Goal: Communication & Community: Participate in discussion

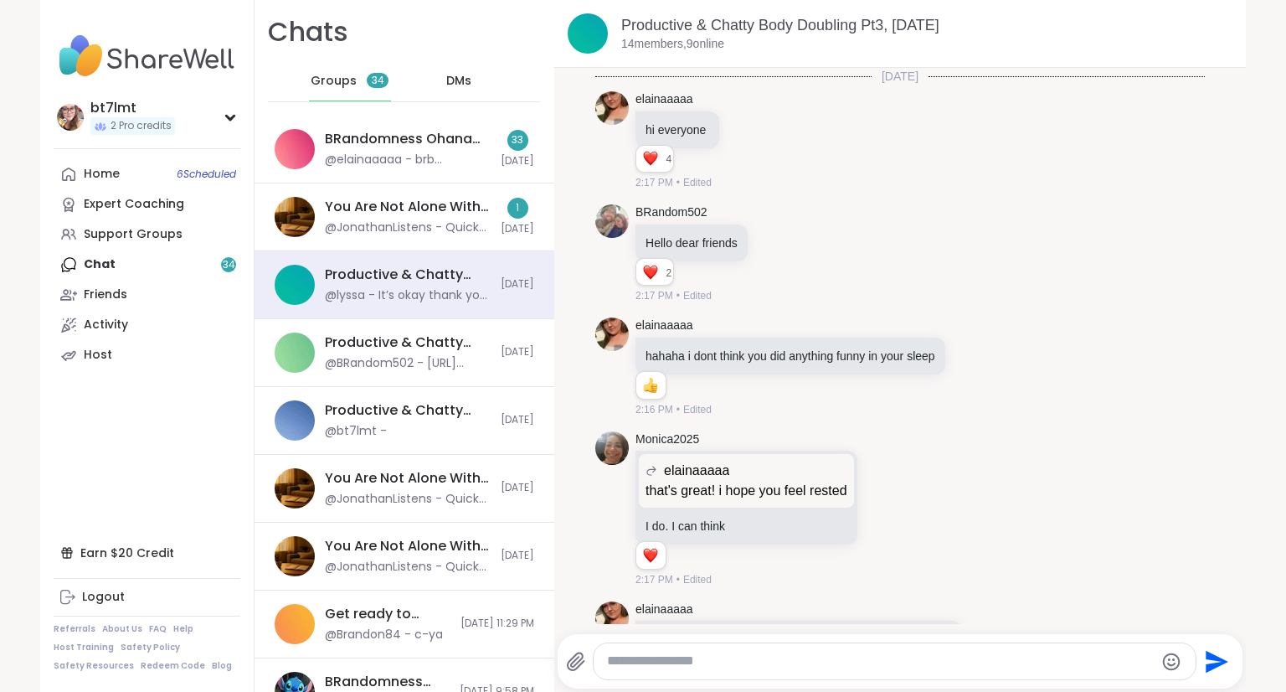
scroll to position [10234, 0]
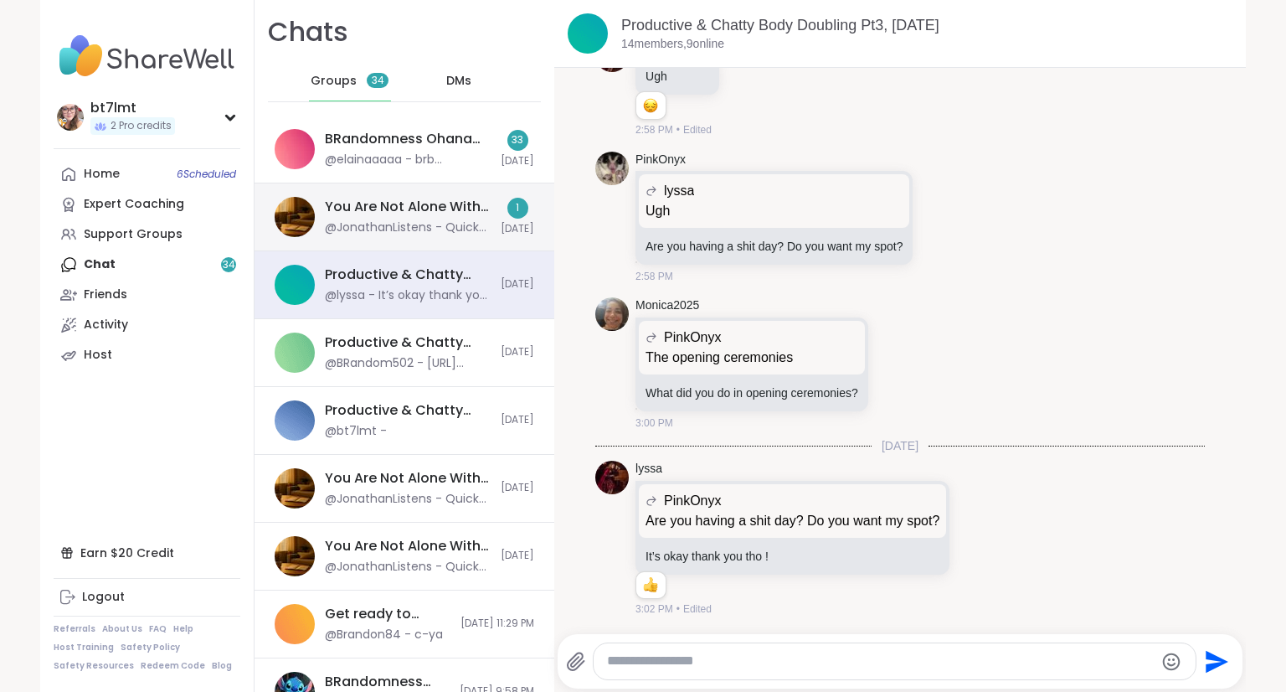
click at [325, 211] on div "You Are Not Alone With This™, Oct 12" at bounding box center [408, 207] width 166 height 18
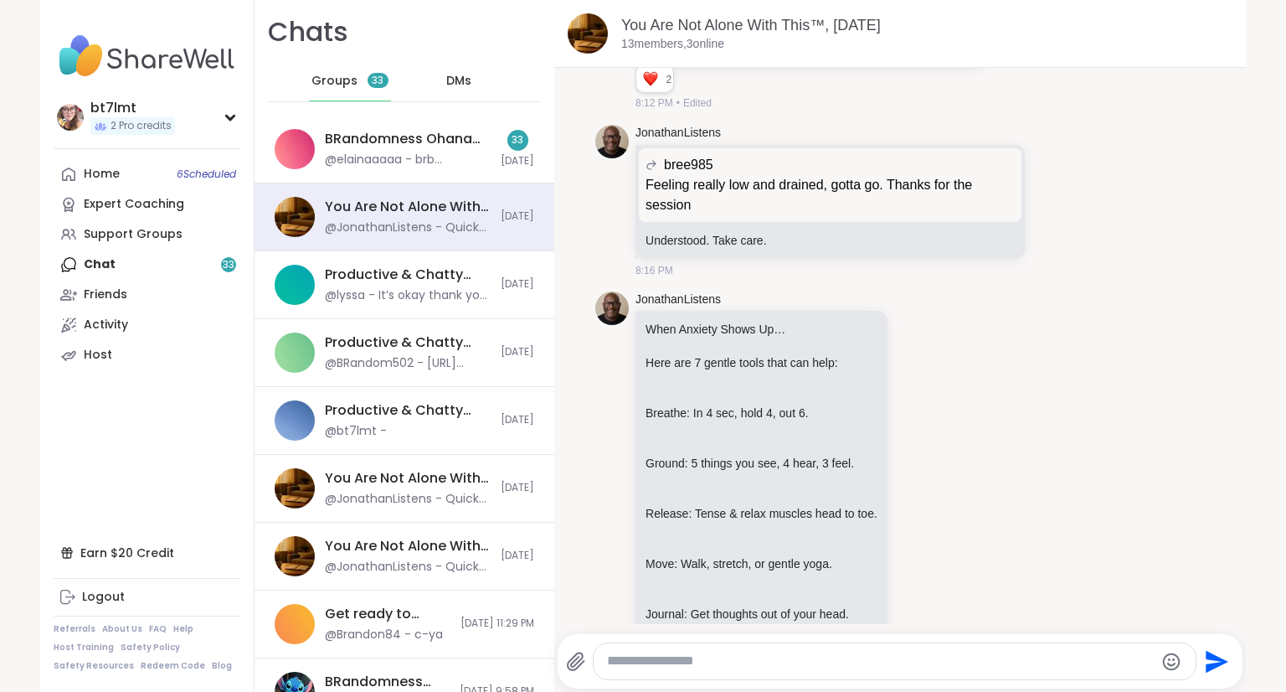
scroll to position [6379, 0]
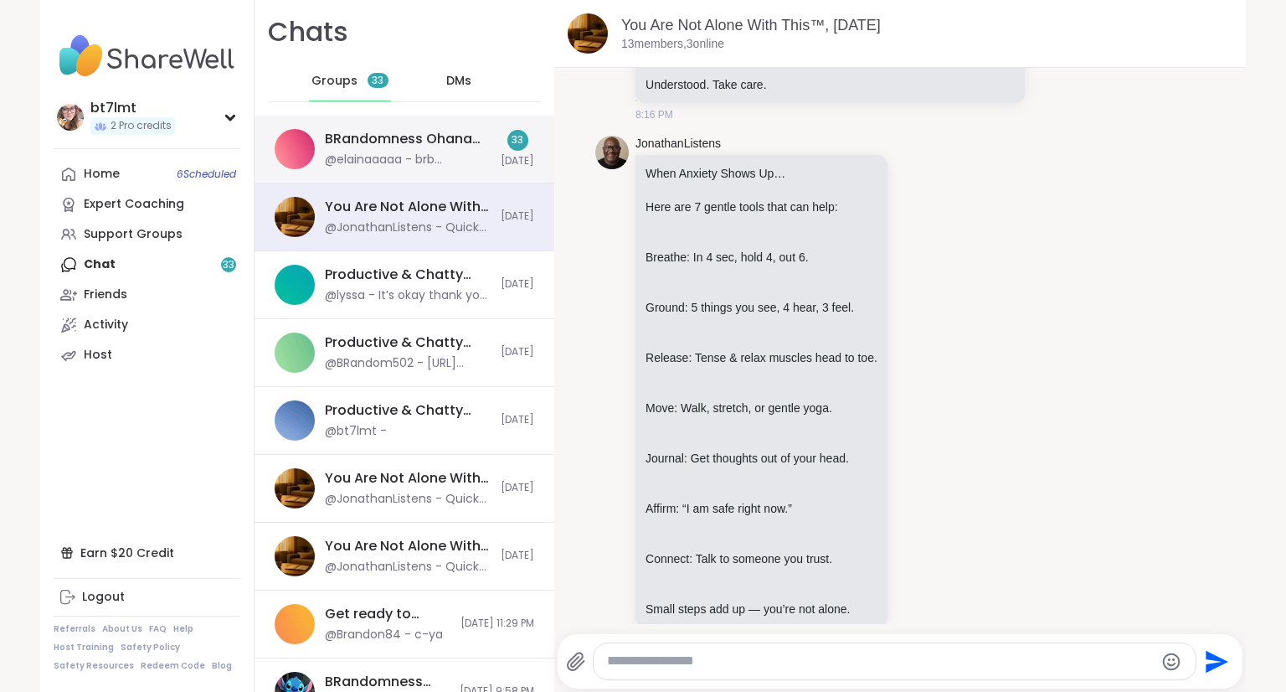
click at [402, 147] on div "BRandomness Ohana Open Forum, Oct 13" at bounding box center [408, 139] width 166 height 18
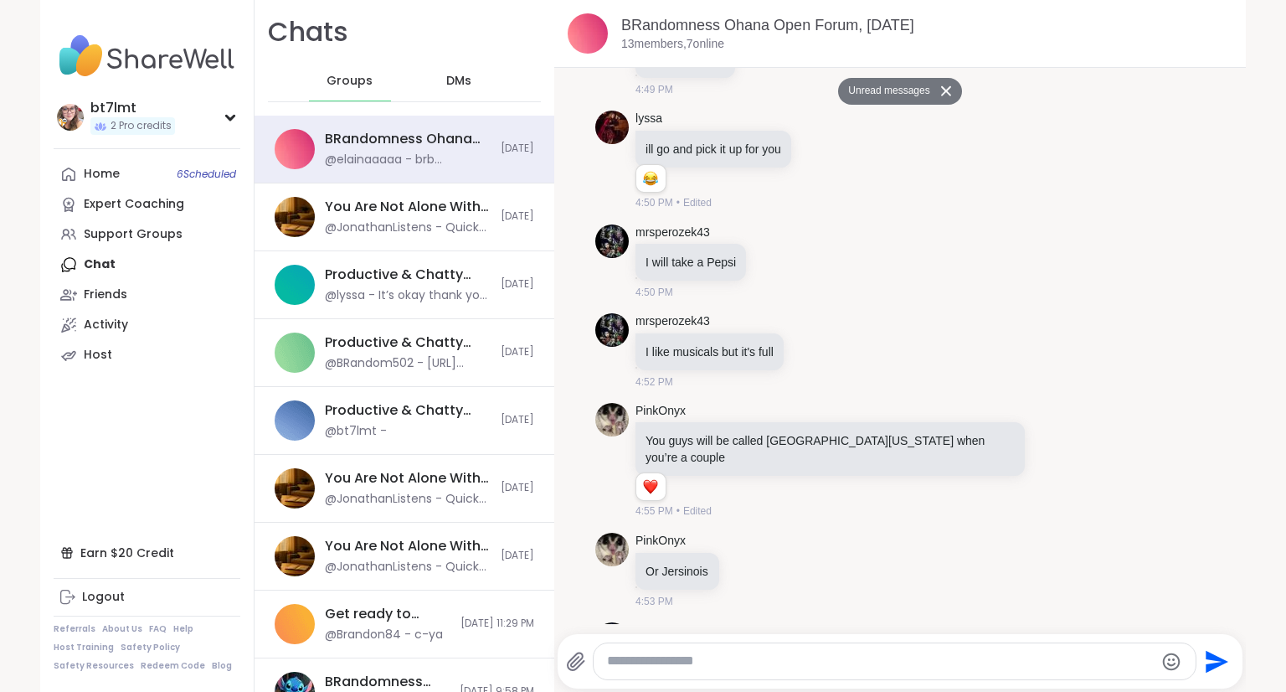
scroll to position [4914, 0]
click at [125, 170] on link "Home 6 Scheduled" at bounding box center [147, 174] width 187 height 30
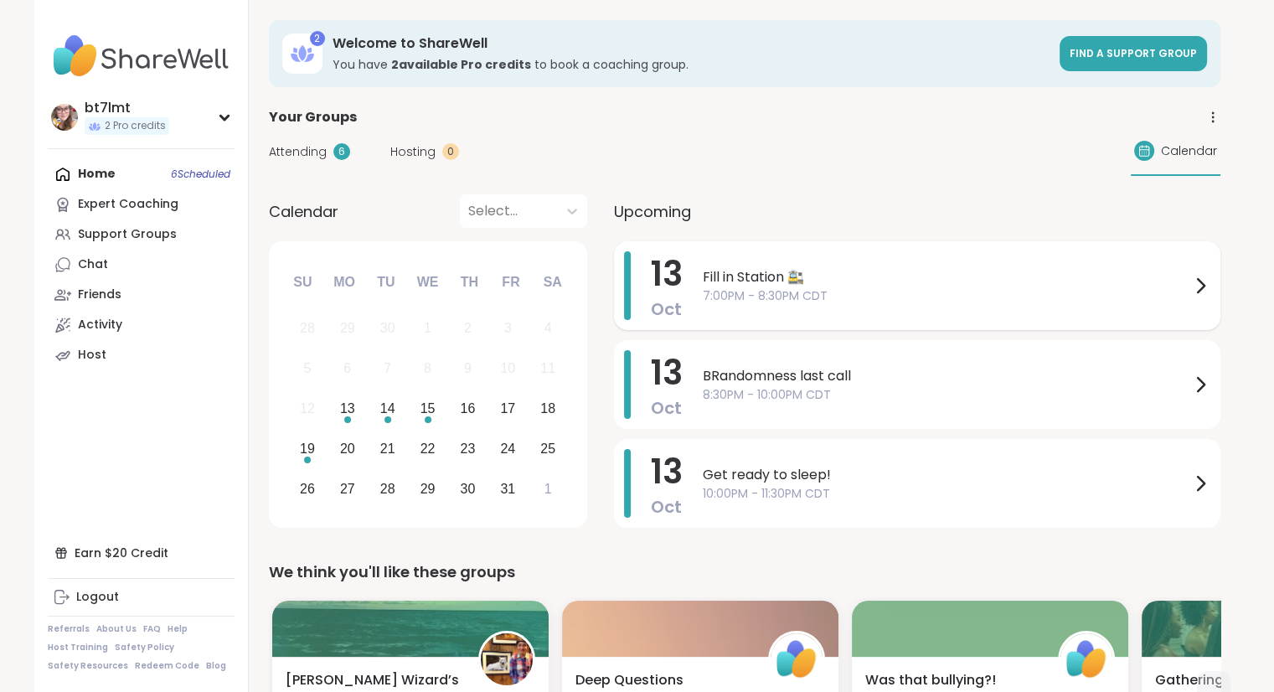
click at [791, 284] on span "Fill in Station 🚉" at bounding box center [946, 277] width 487 height 20
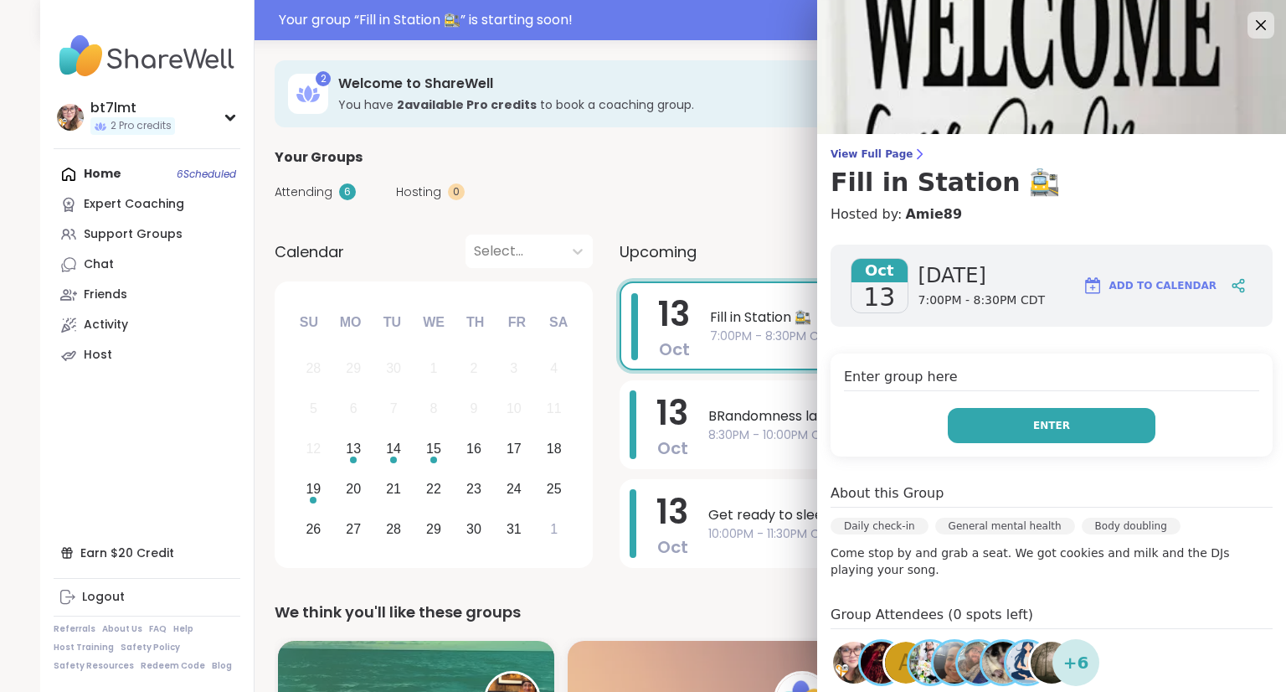
click at [1062, 424] on button "Enter" at bounding box center [1052, 425] width 208 height 35
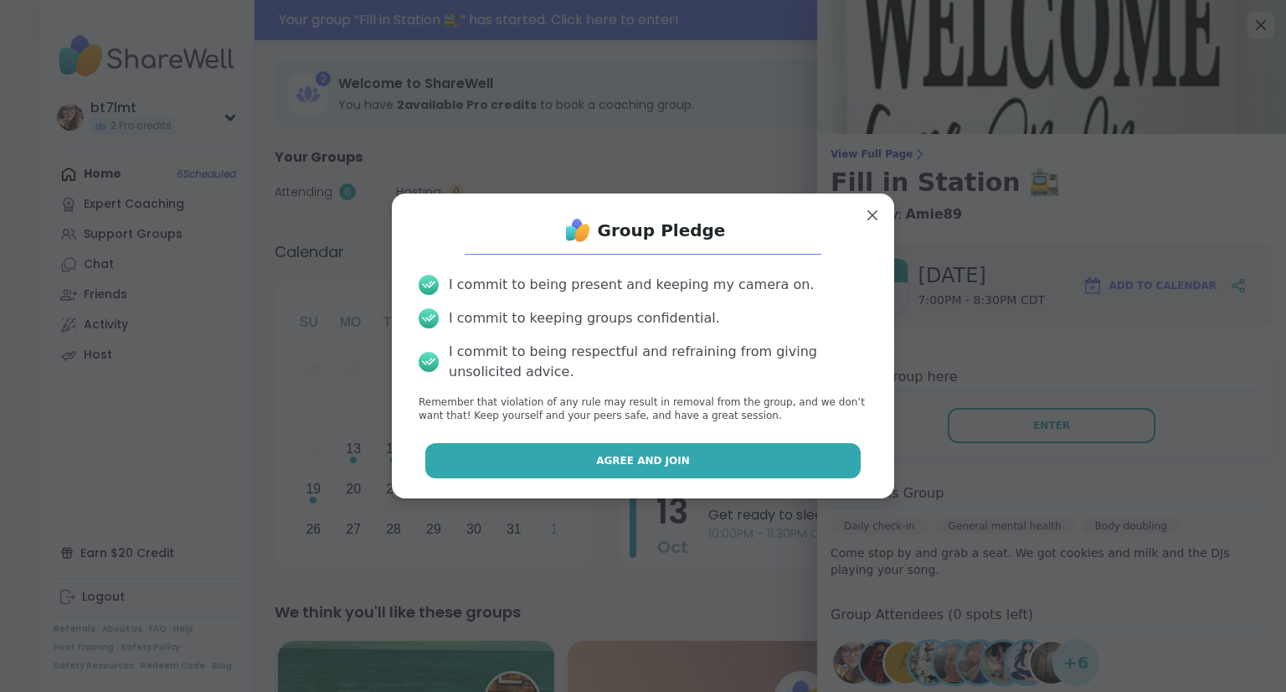
click at [631, 461] on span "Agree and Join" at bounding box center [643, 460] width 94 height 15
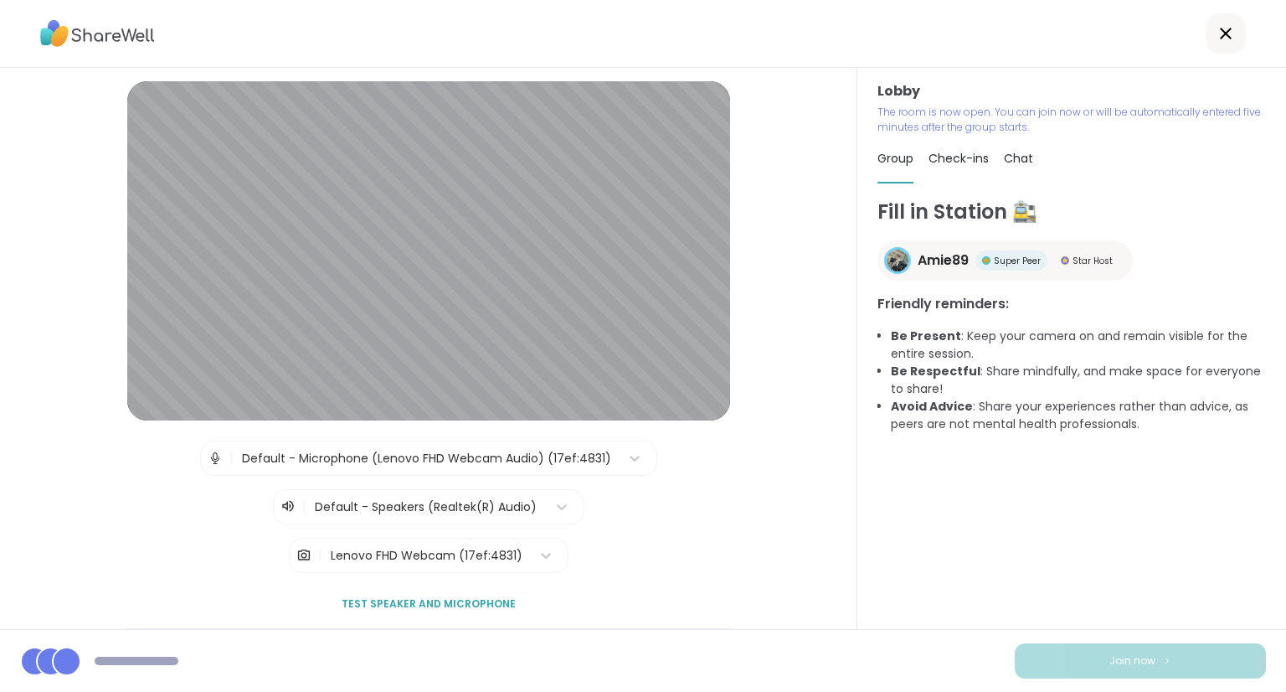
click at [1102, 534] on div "Fill in Station 🚉 Amie89 Super Peer Star Host Friendly reminders: Be Present : …" at bounding box center [1072, 413] width 389 height 432
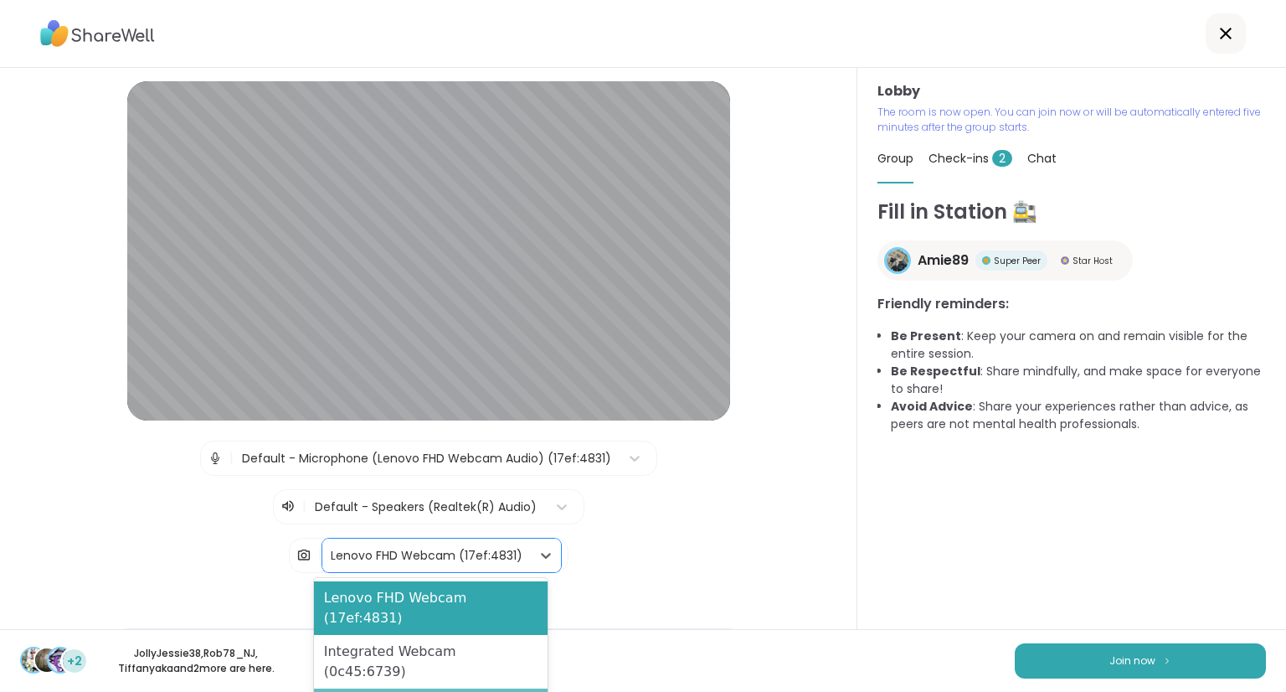
click at [492, 688] on div "Blur My Video" at bounding box center [431, 705] width 234 height 34
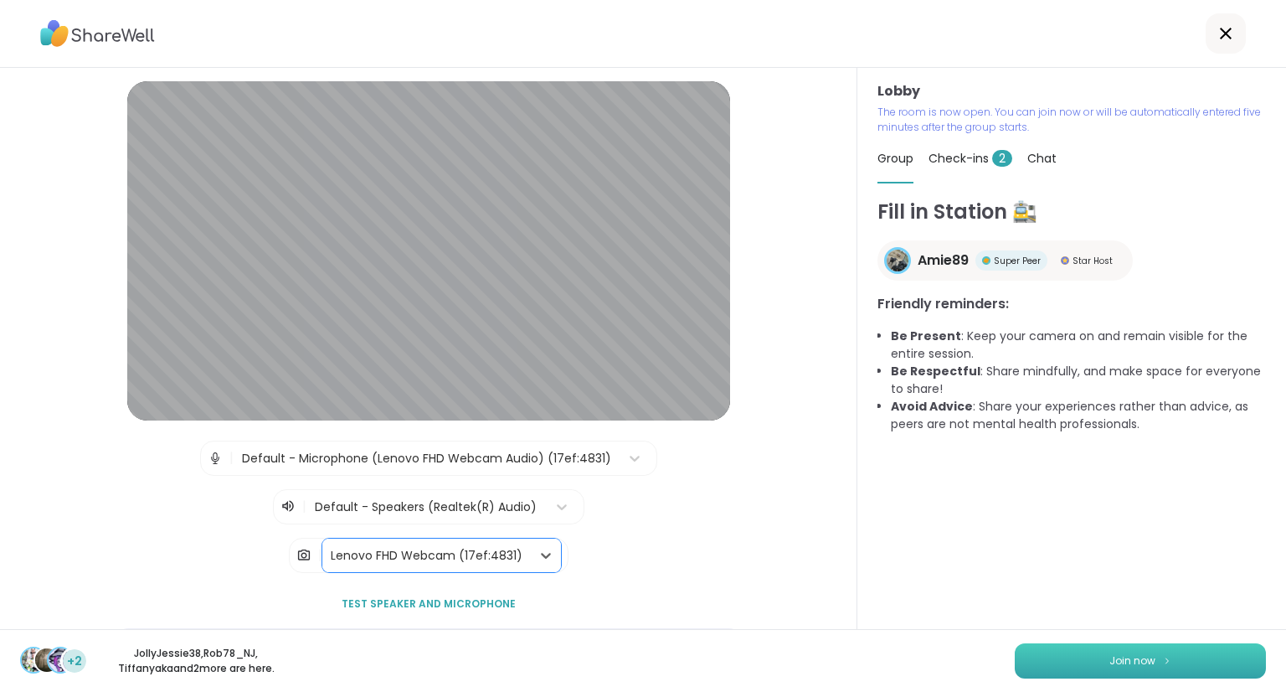
click at [1121, 657] on span "Join now" at bounding box center [1133, 660] width 46 height 15
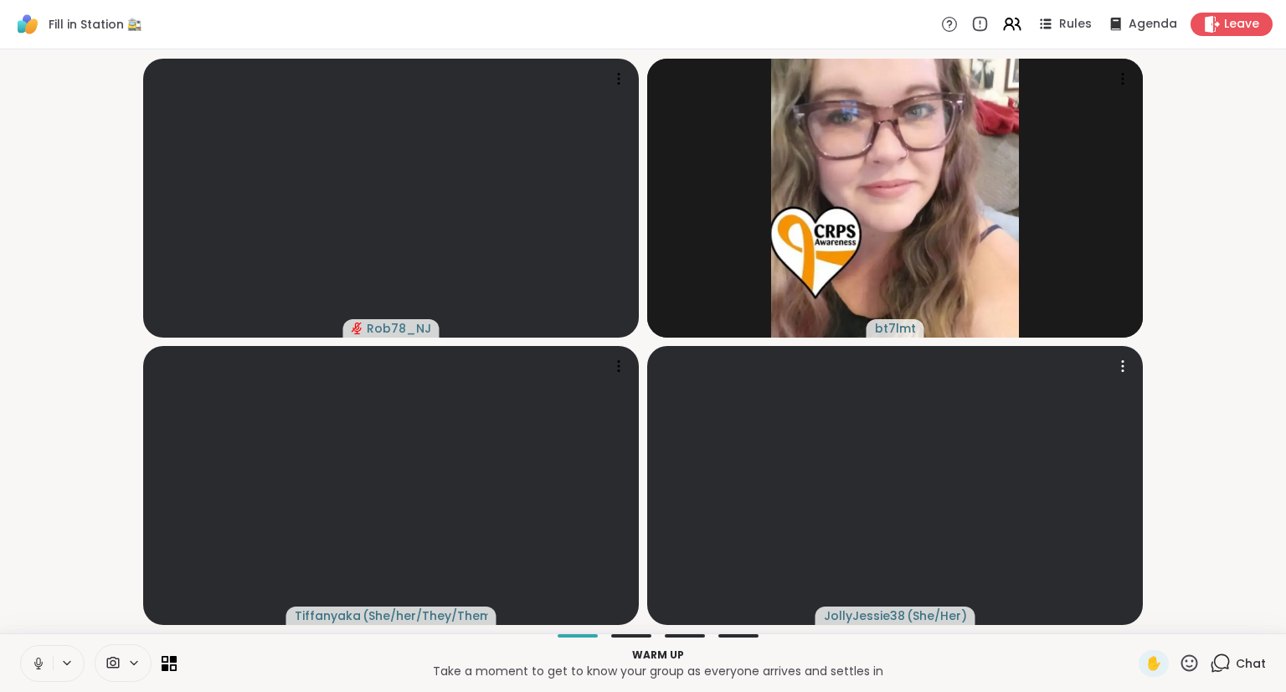
click at [38, 668] on icon at bounding box center [38, 667] width 1 height 3
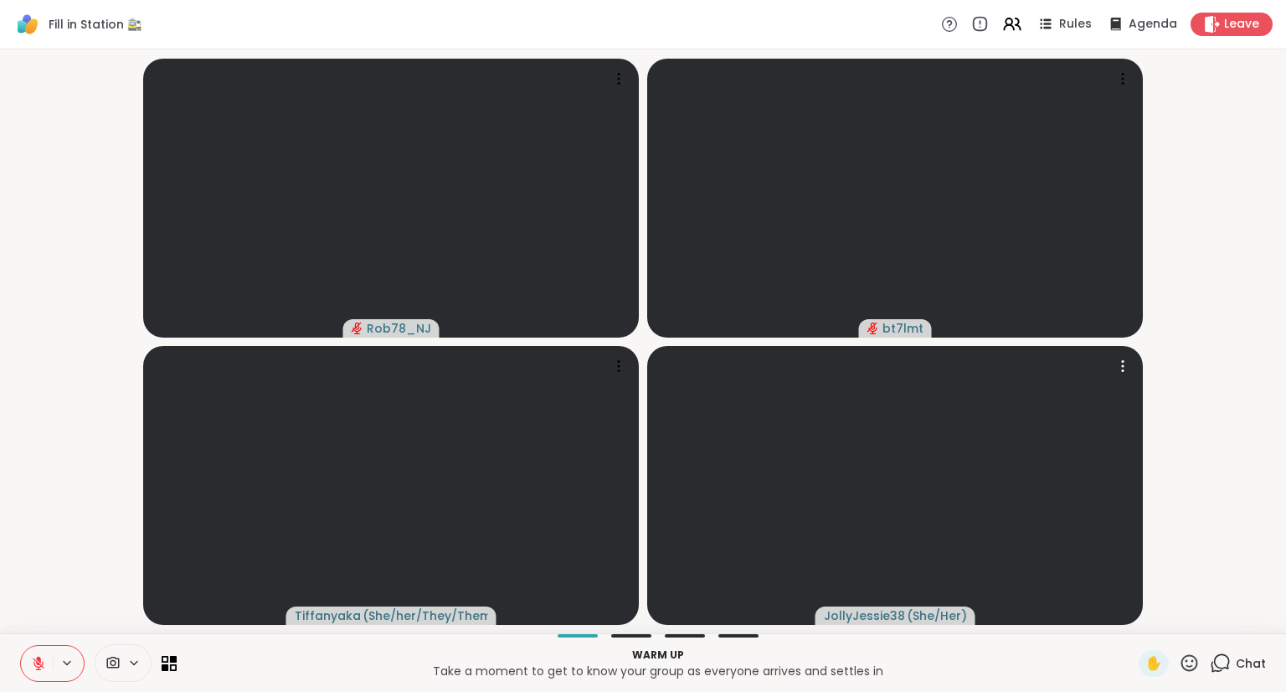
click at [1223, 671] on div "Chat" at bounding box center [1238, 663] width 56 height 27
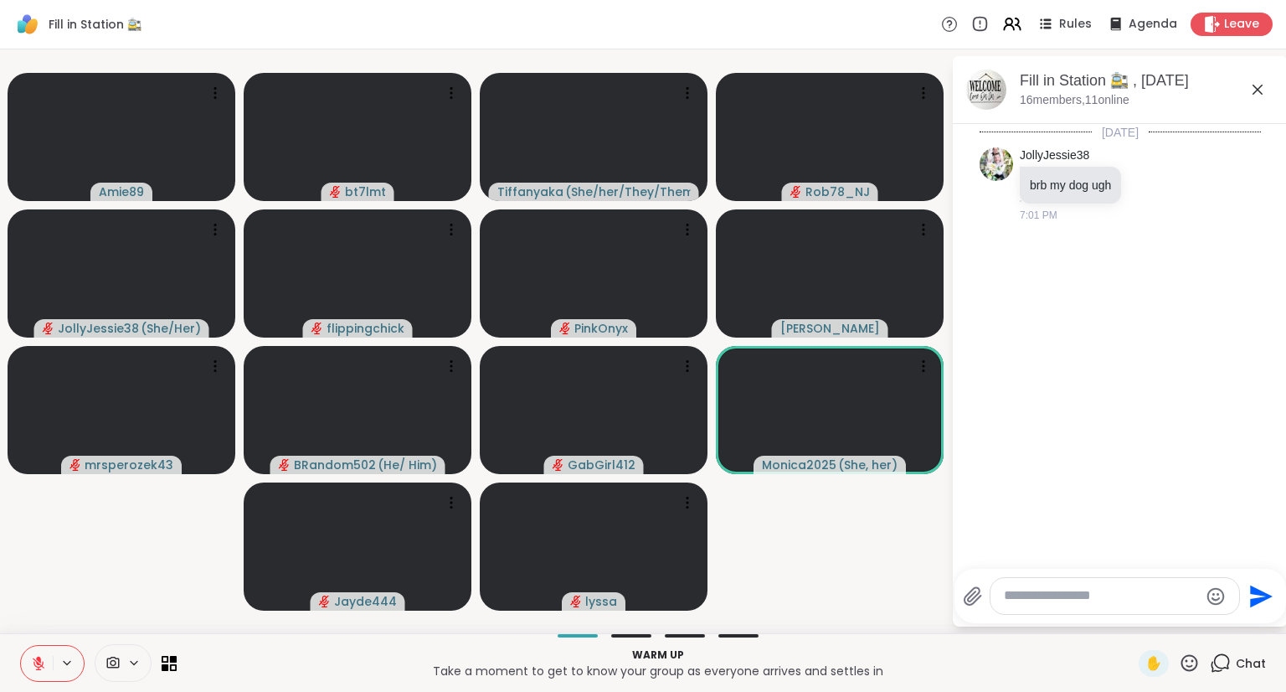
click at [40, 663] on icon at bounding box center [38, 663] width 15 height 15
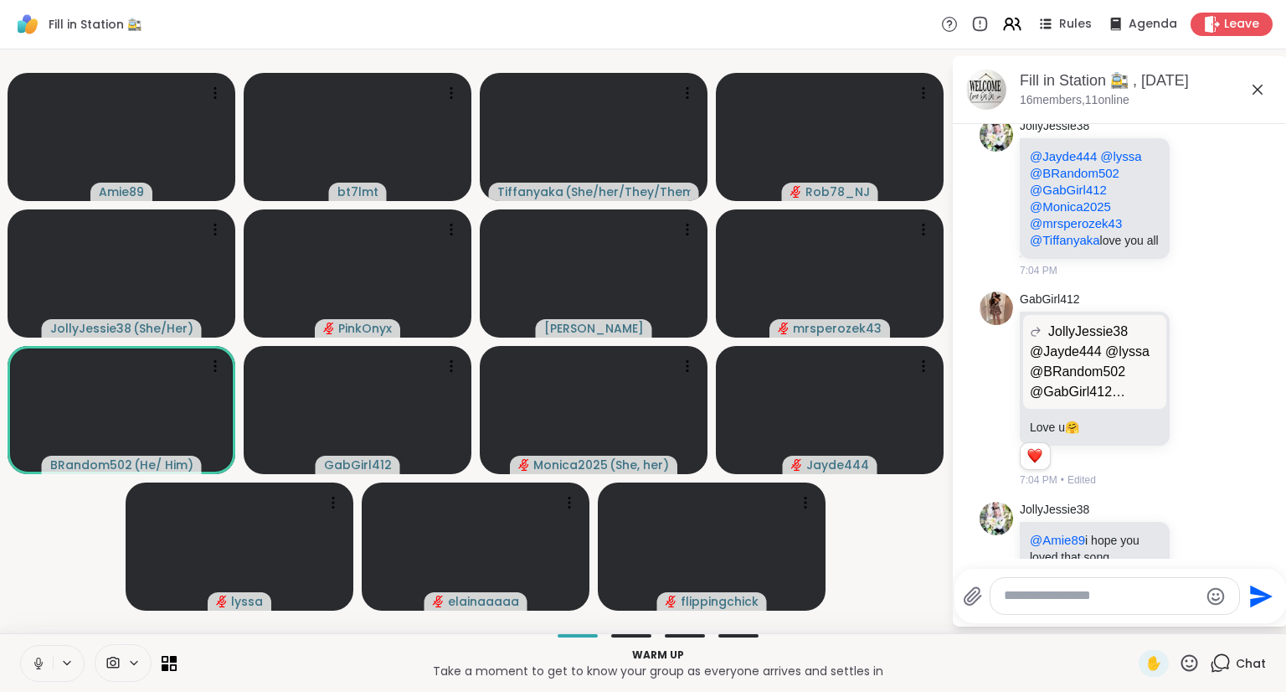
scroll to position [152, 0]
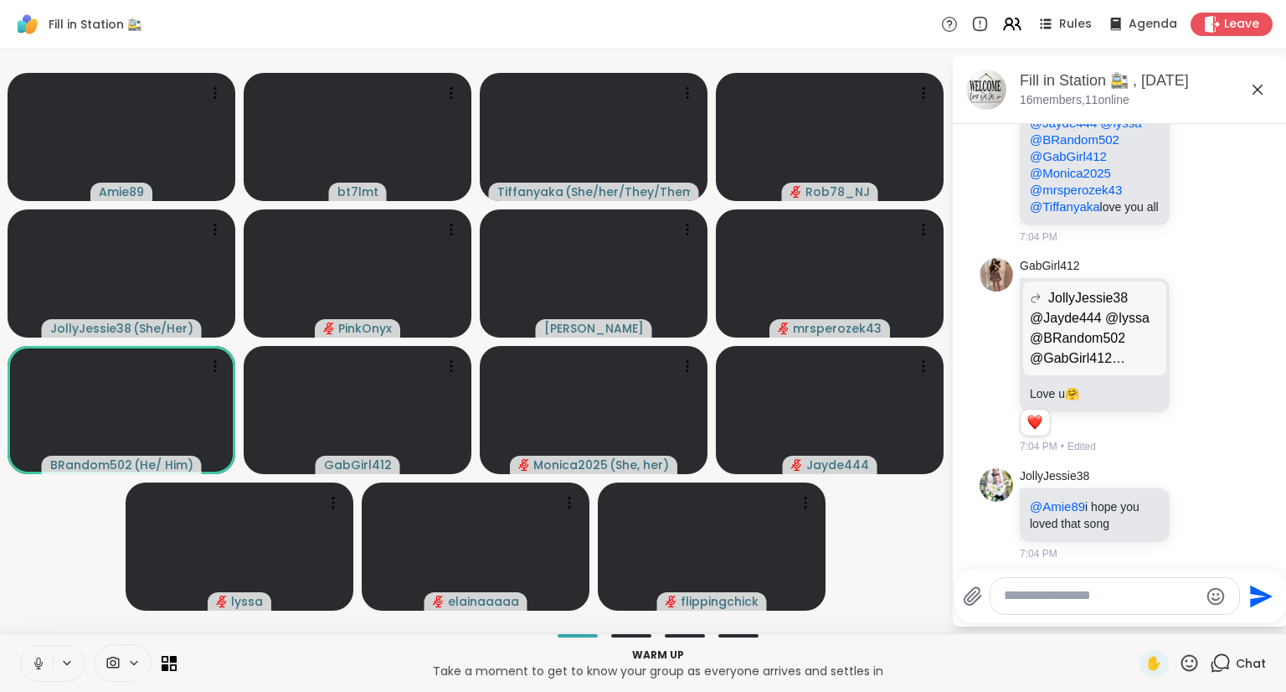
click at [27, 667] on button at bounding box center [37, 663] width 32 height 35
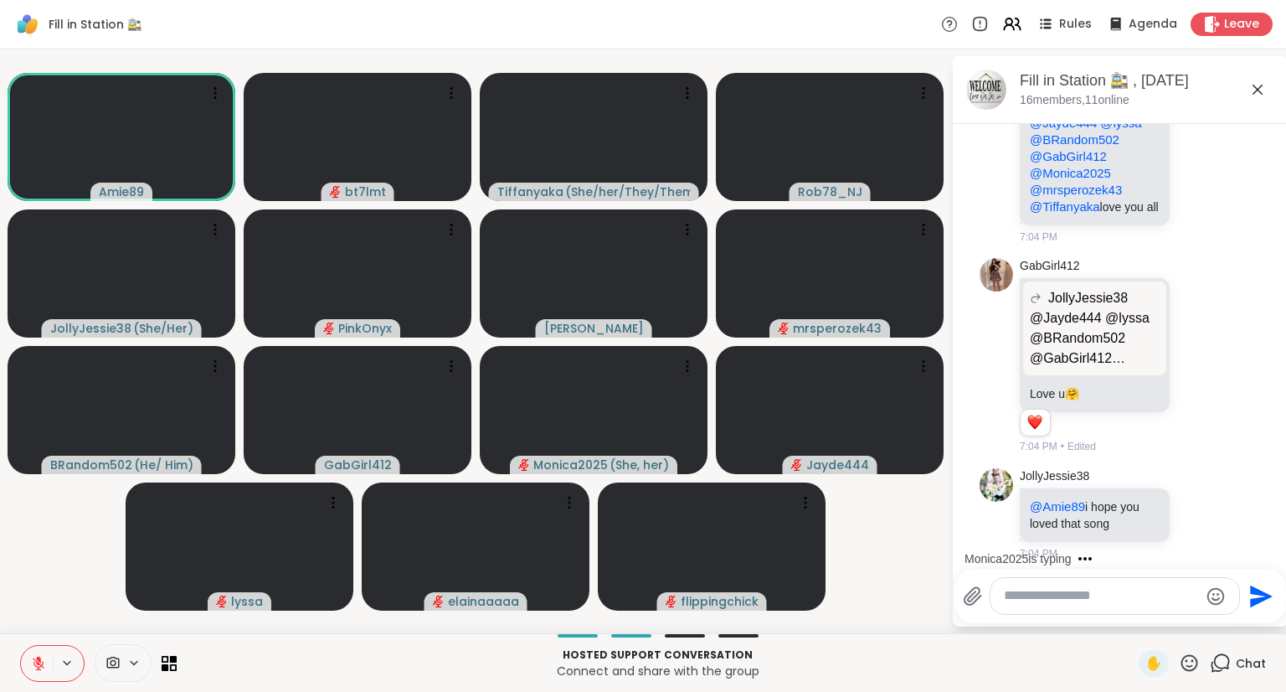
scroll to position [265, 0]
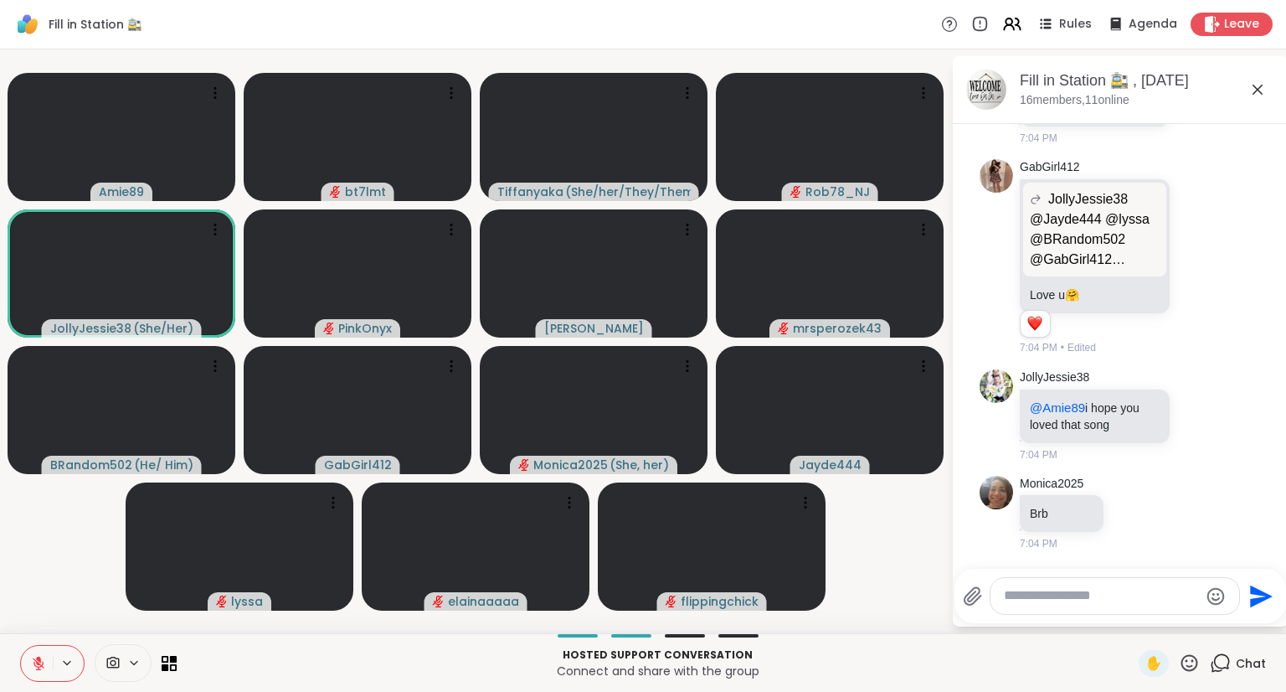
click at [38, 663] on icon at bounding box center [39, 663] width 12 height 12
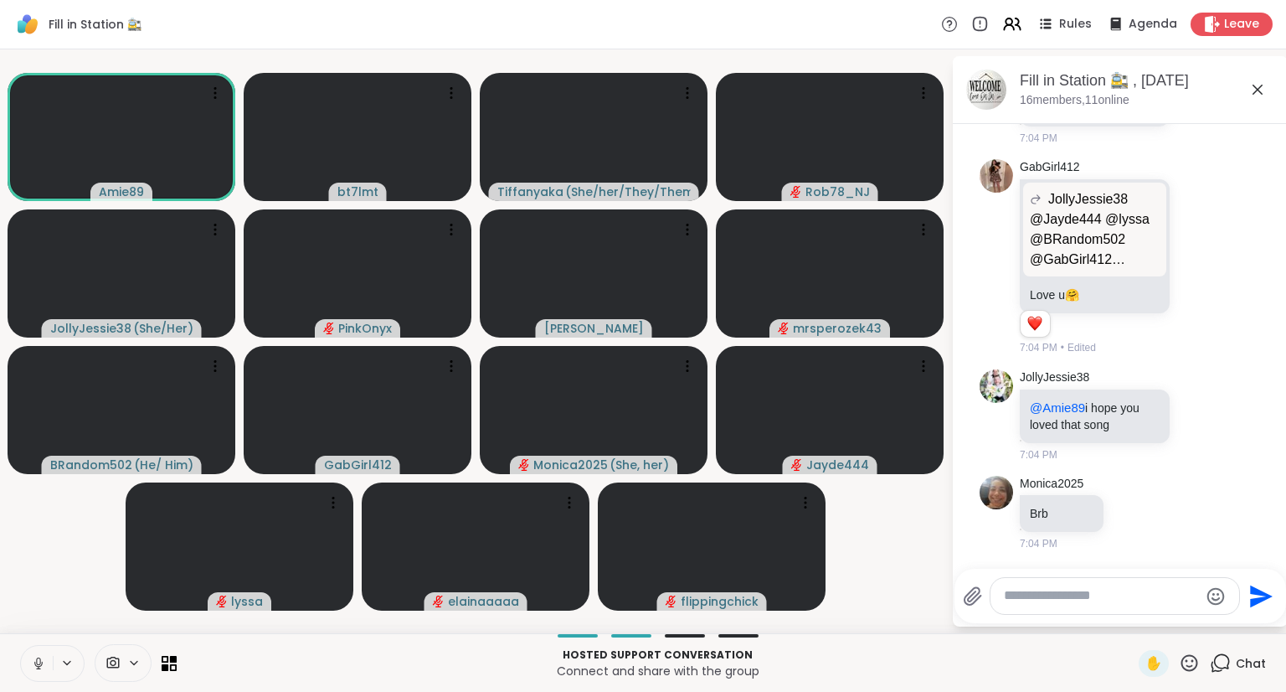
click at [38, 663] on icon at bounding box center [38, 663] width 15 height 15
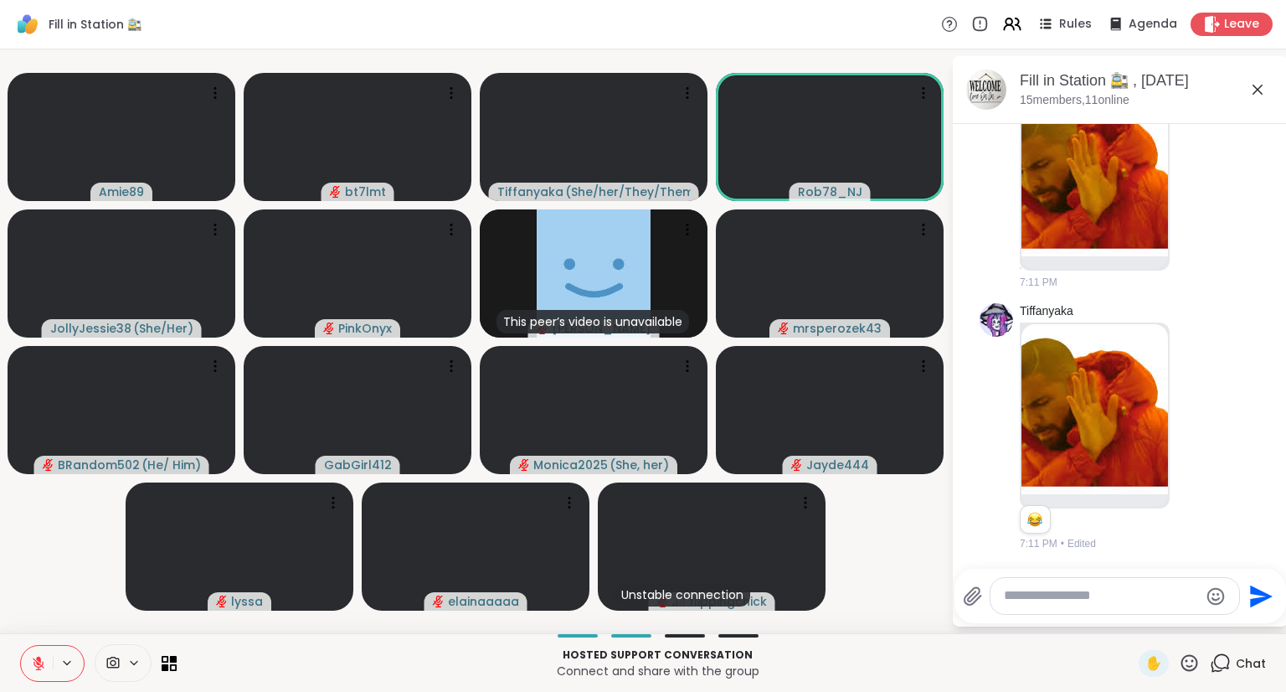
scroll to position [1574, 0]
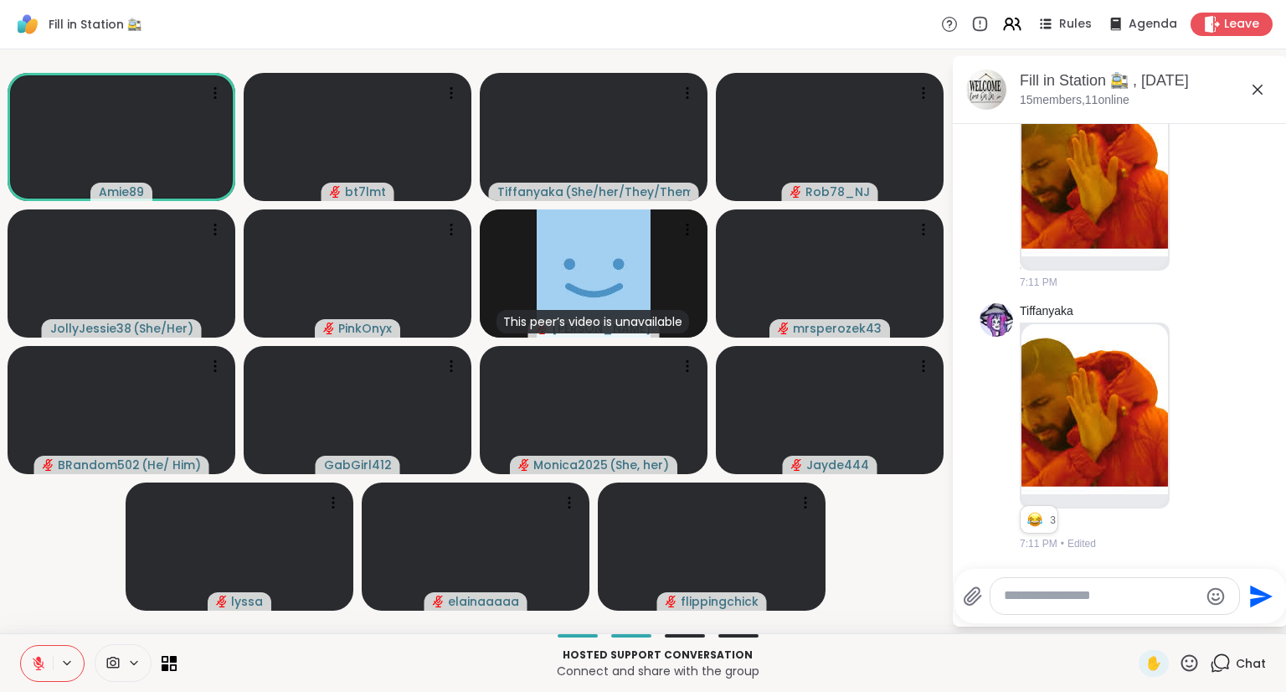
click at [54, 668] on button at bounding box center [68, 663] width 31 height 14
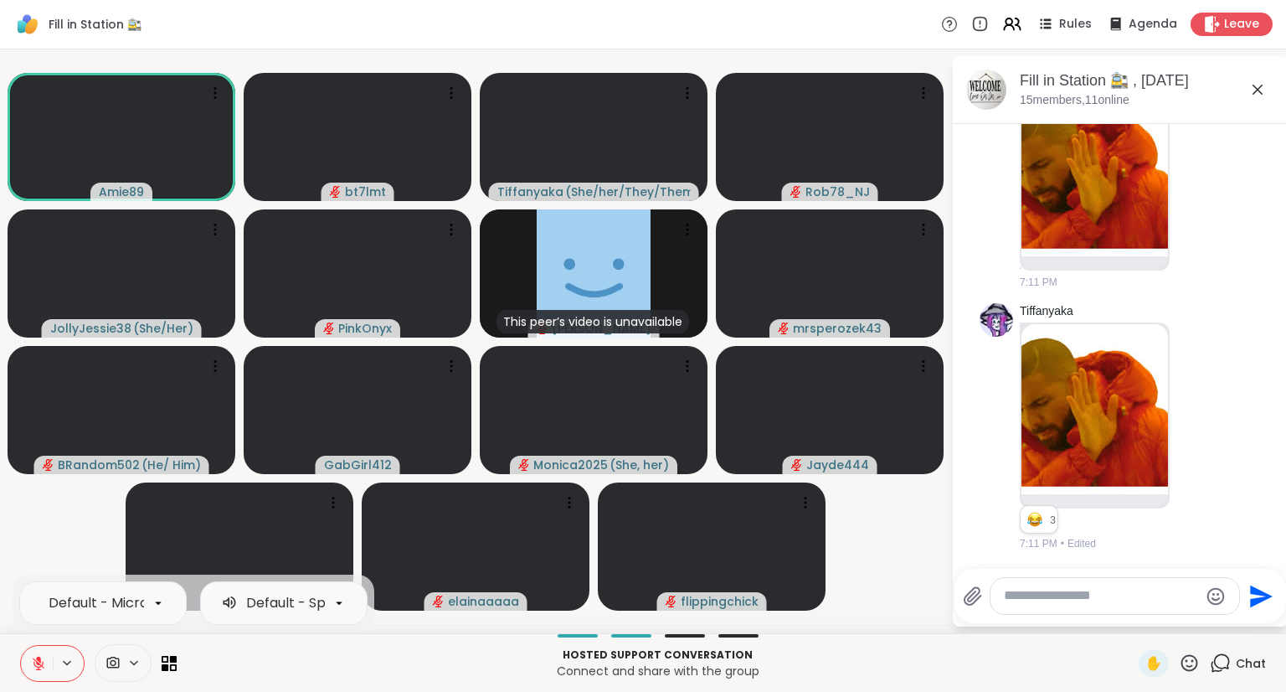
click at [38, 664] on icon at bounding box center [38, 663] width 15 height 15
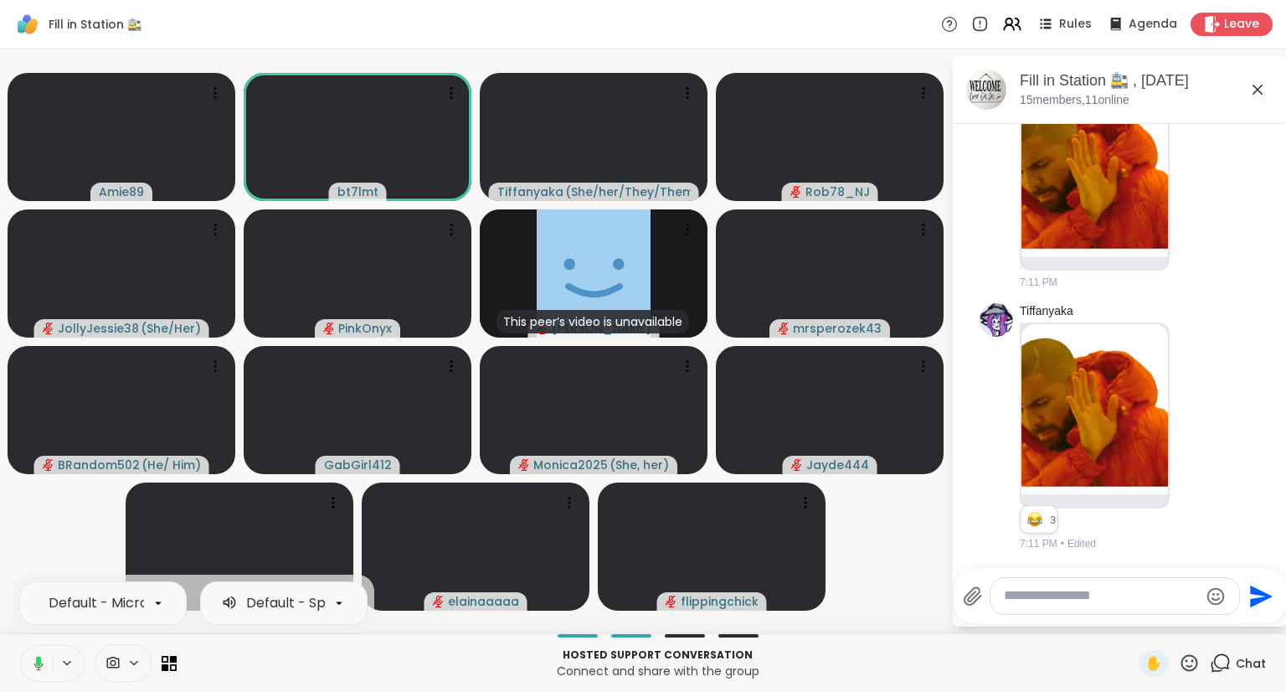
click at [34, 667] on icon at bounding box center [35, 663] width 15 height 15
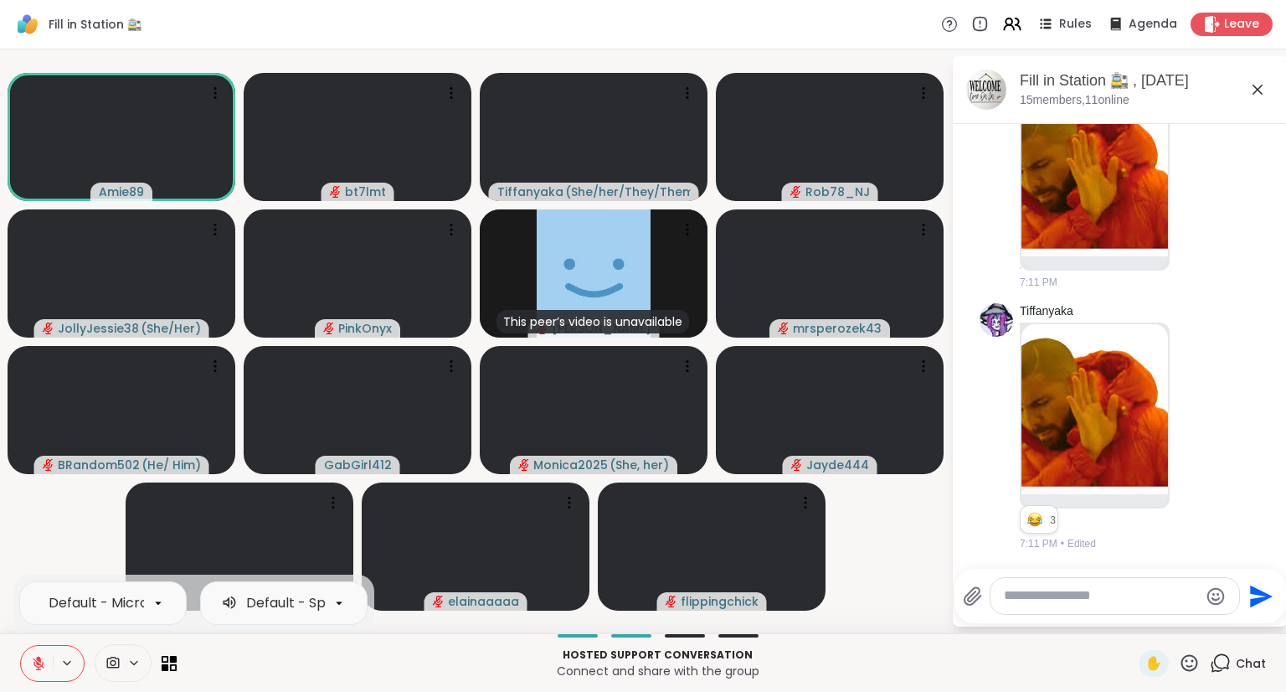
click at [35, 663] on icon at bounding box center [38, 663] width 15 height 15
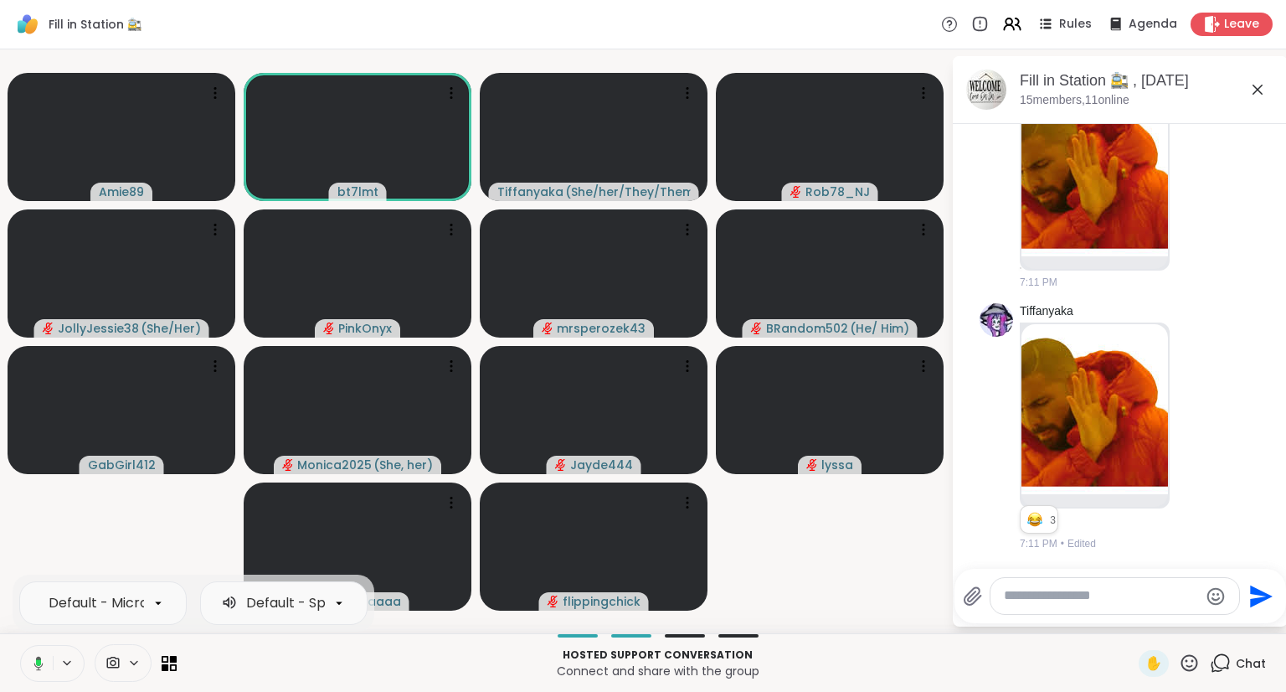
click at [41, 673] on button at bounding box center [35, 663] width 34 height 35
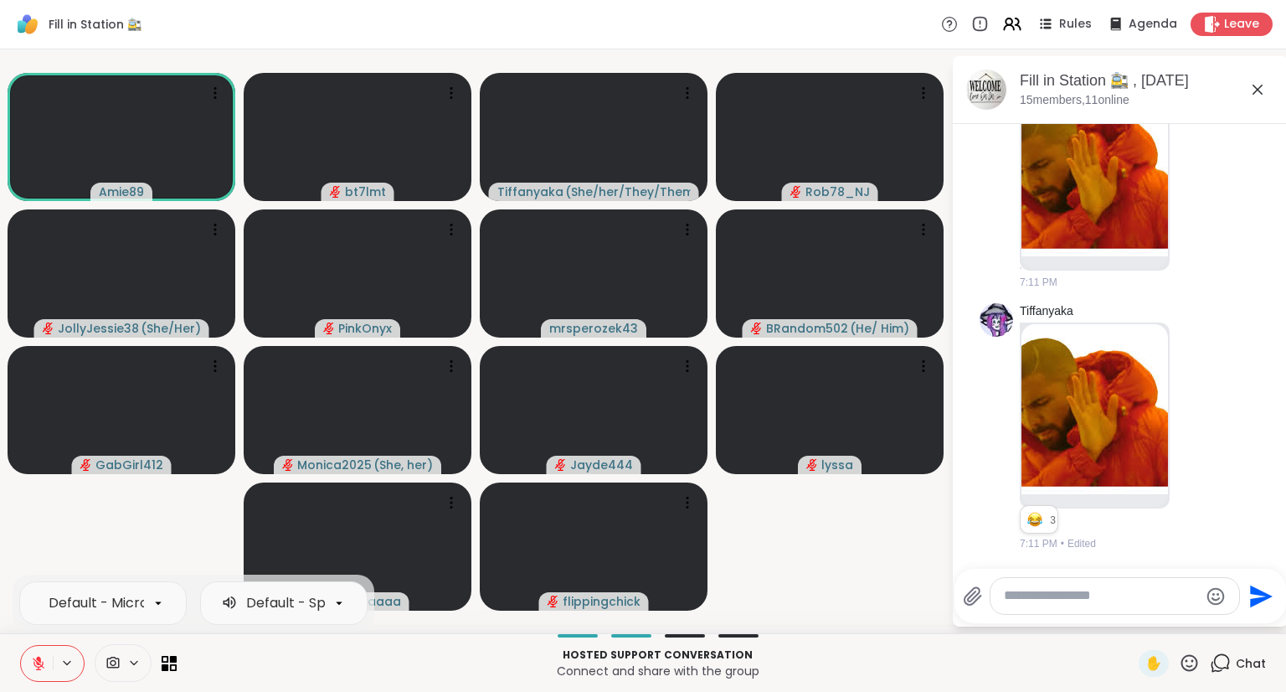
click at [336, 663] on p "Connect and share with the group" at bounding box center [658, 670] width 942 height 17
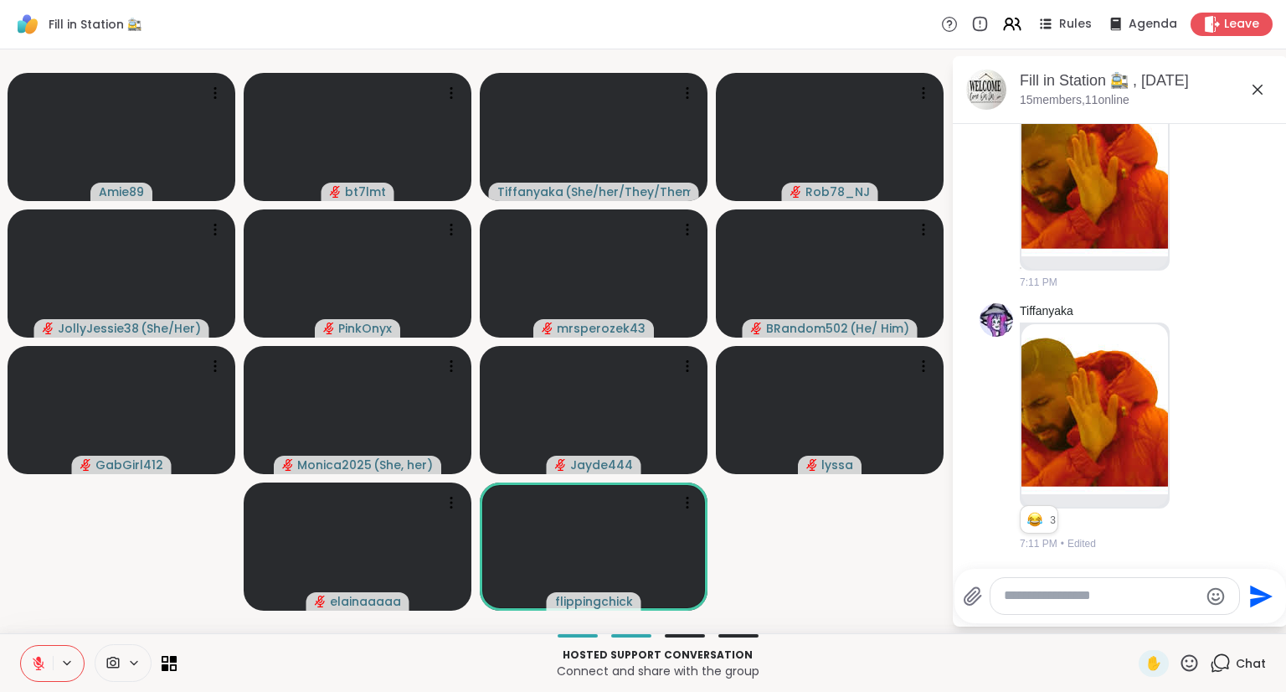
scroll to position [1662, 0]
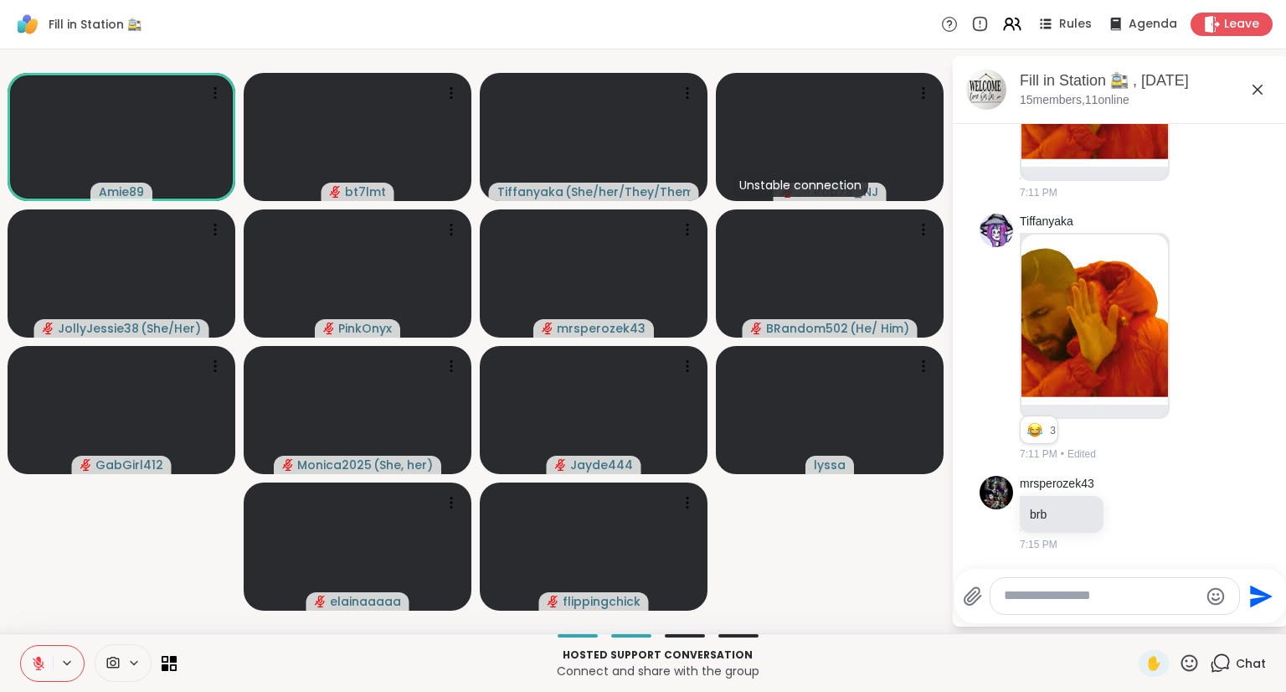
click at [1179, 668] on icon at bounding box center [1189, 662] width 21 height 21
click at [1132, 620] on span "❤️" at bounding box center [1140, 619] width 17 height 20
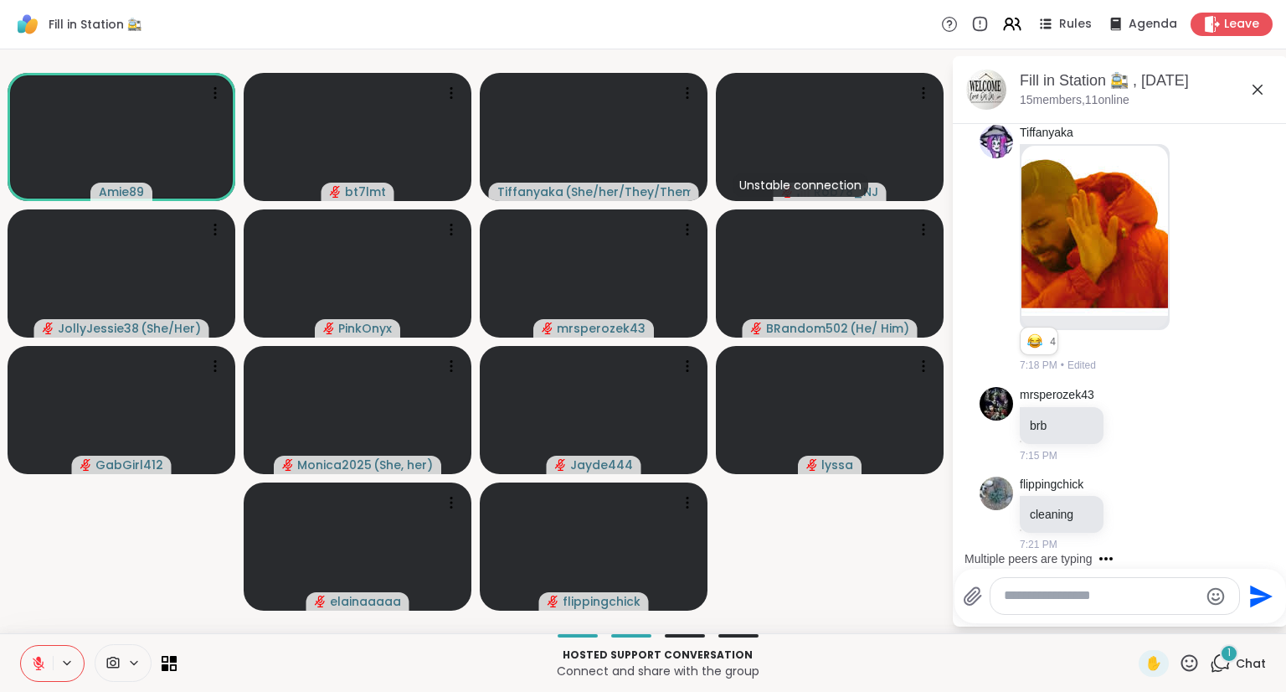
click at [38, 663] on icon at bounding box center [39, 663] width 12 height 12
click at [36, 674] on button at bounding box center [37, 663] width 32 height 35
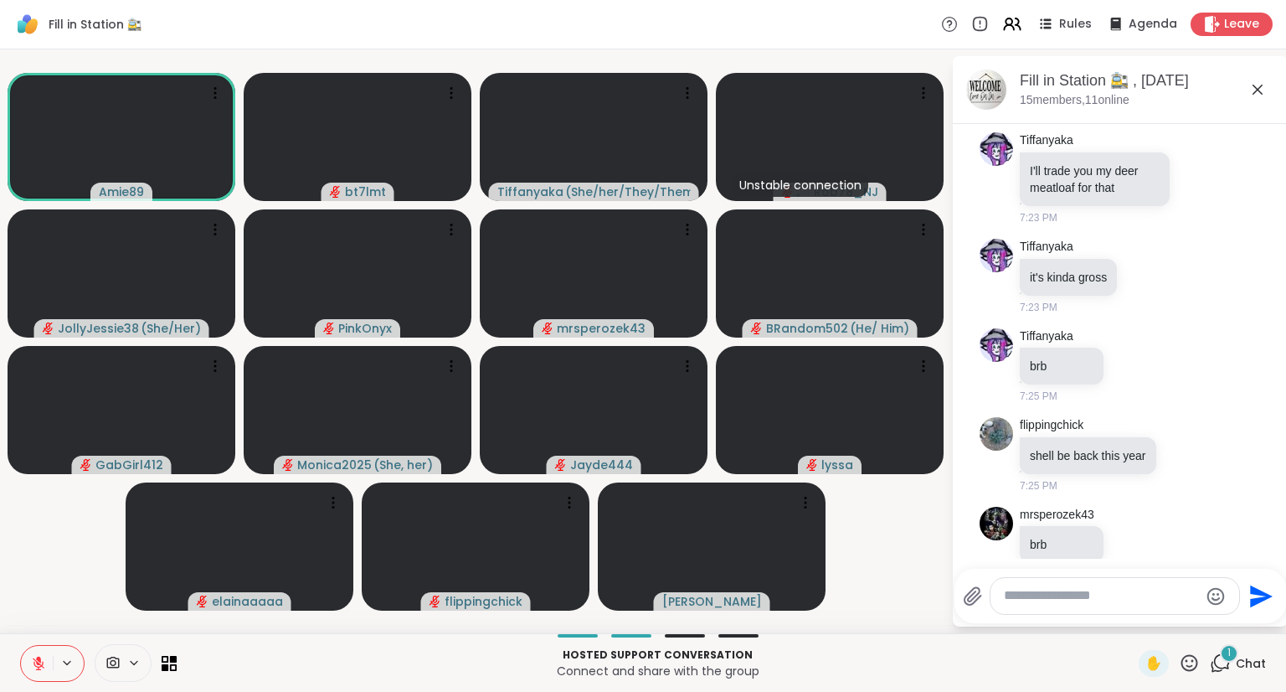
scroll to position [2458, 0]
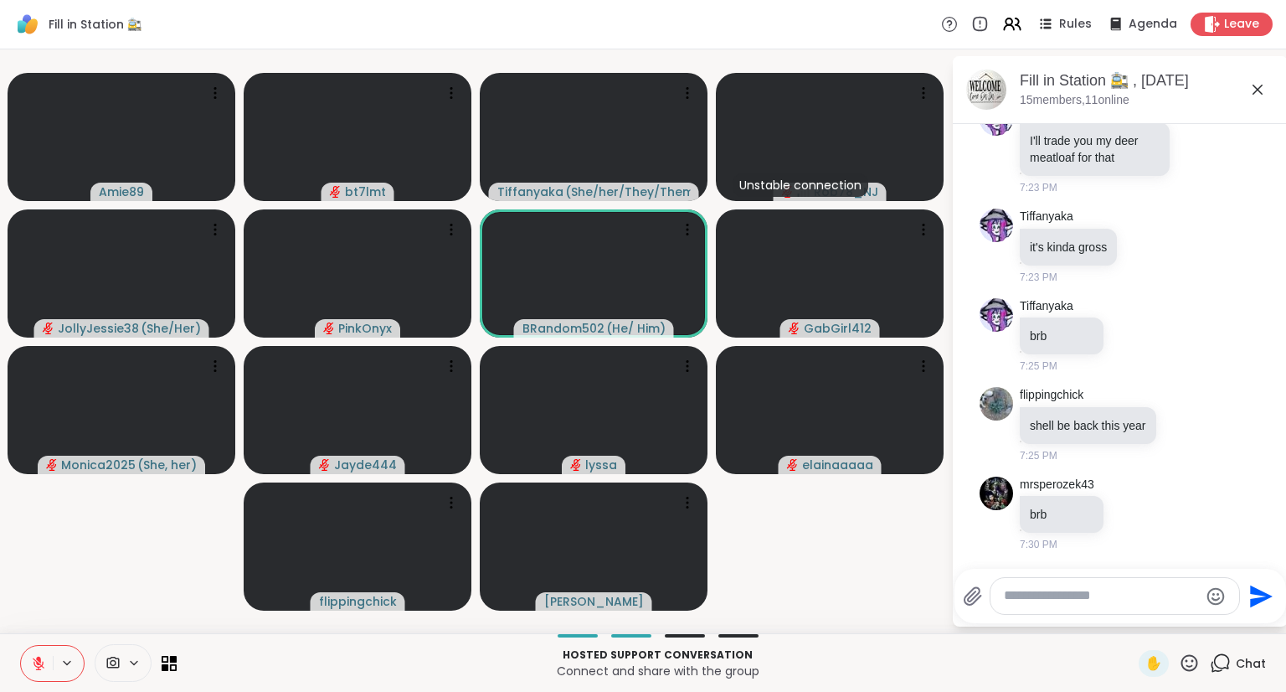
click at [1034, 599] on textarea "Type your message" at bounding box center [1101, 596] width 195 height 18
type textarea "***"
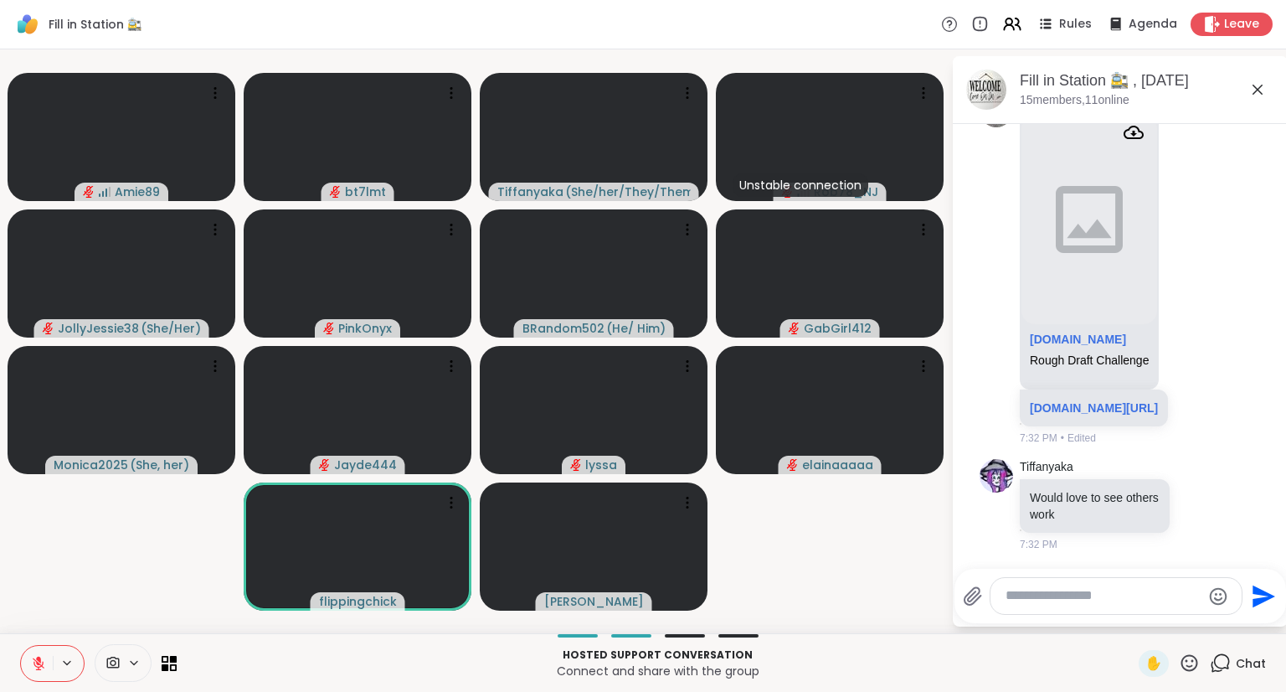
scroll to position [3049, 0]
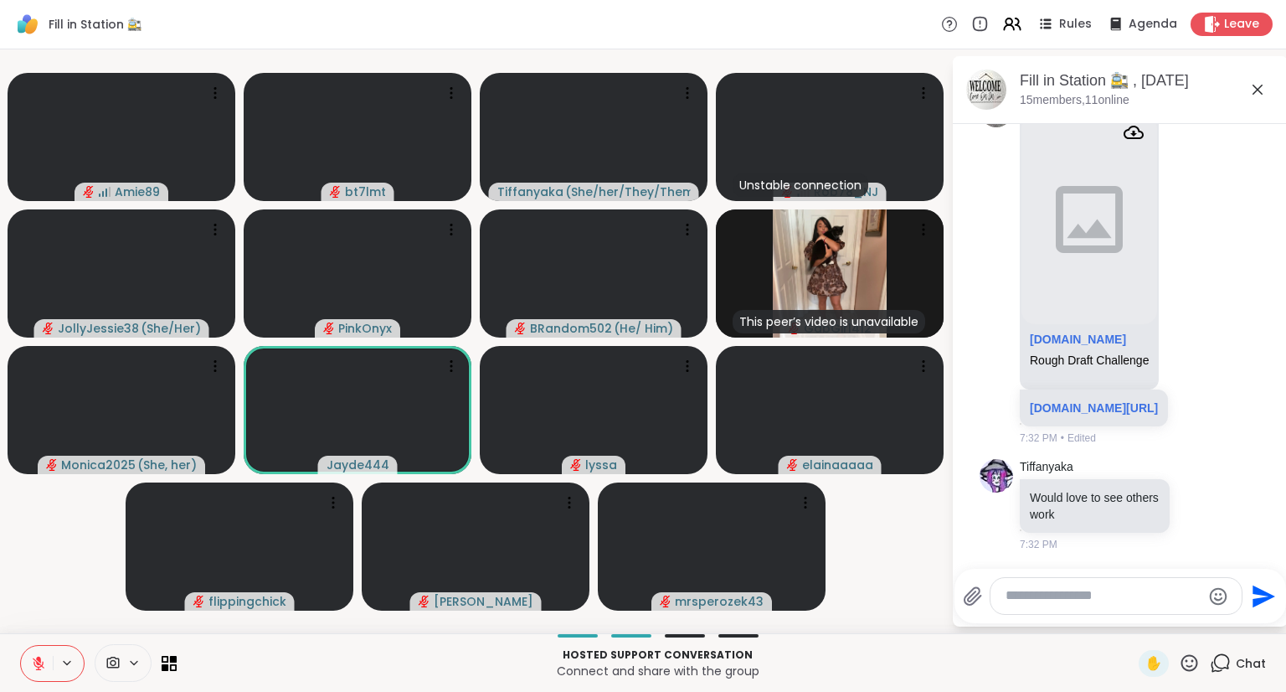
click at [72, 658] on icon at bounding box center [66, 663] width 13 height 14
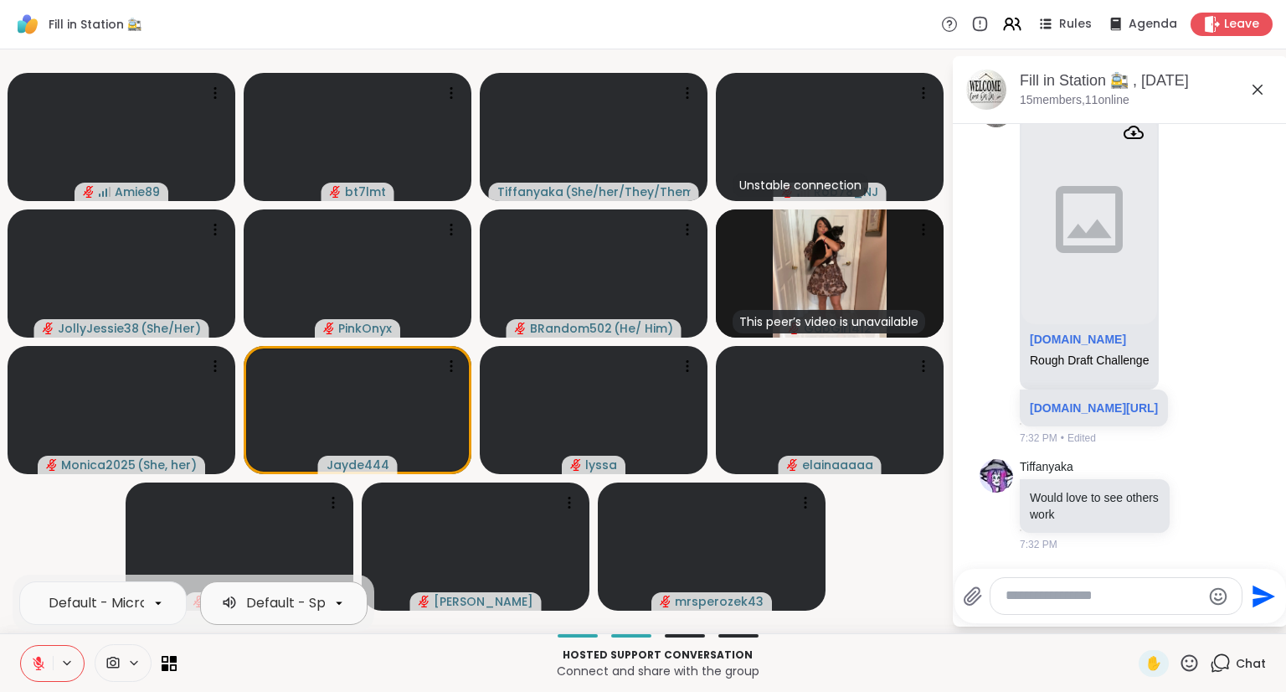
click at [340, 600] on icon at bounding box center [339, 602] width 15 height 15
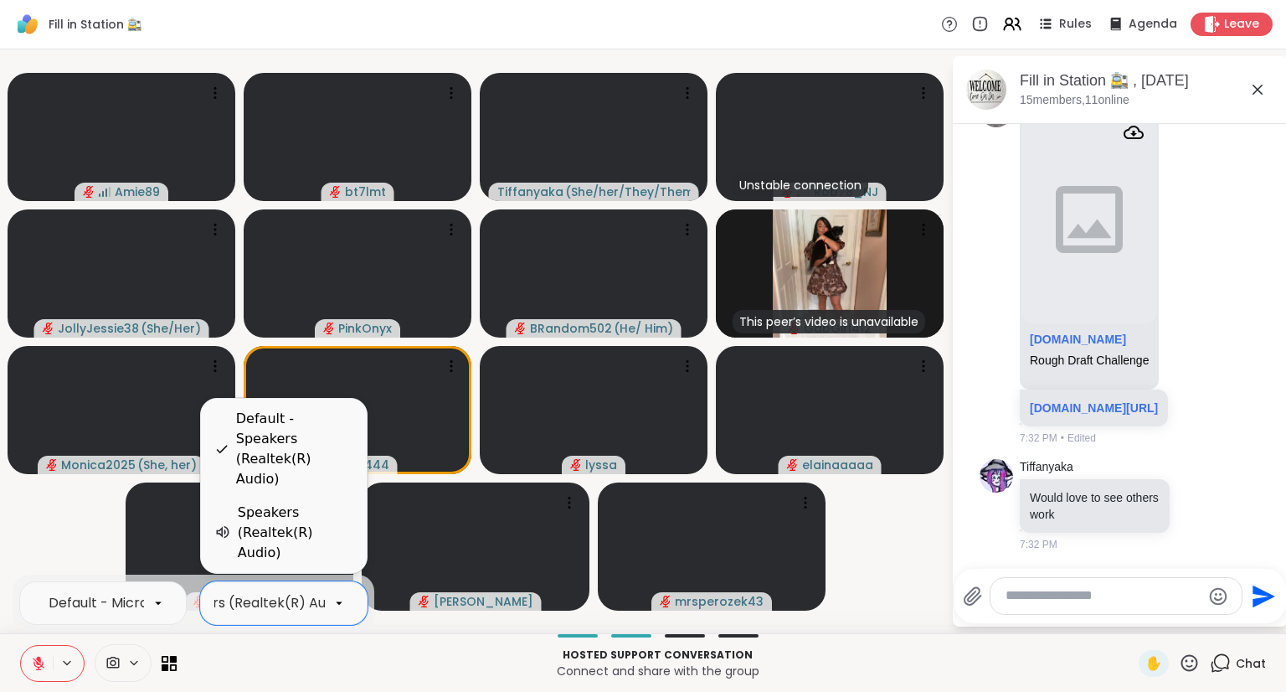
click at [384, 661] on p "Hosted support conversation" at bounding box center [658, 654] width 942 height 15
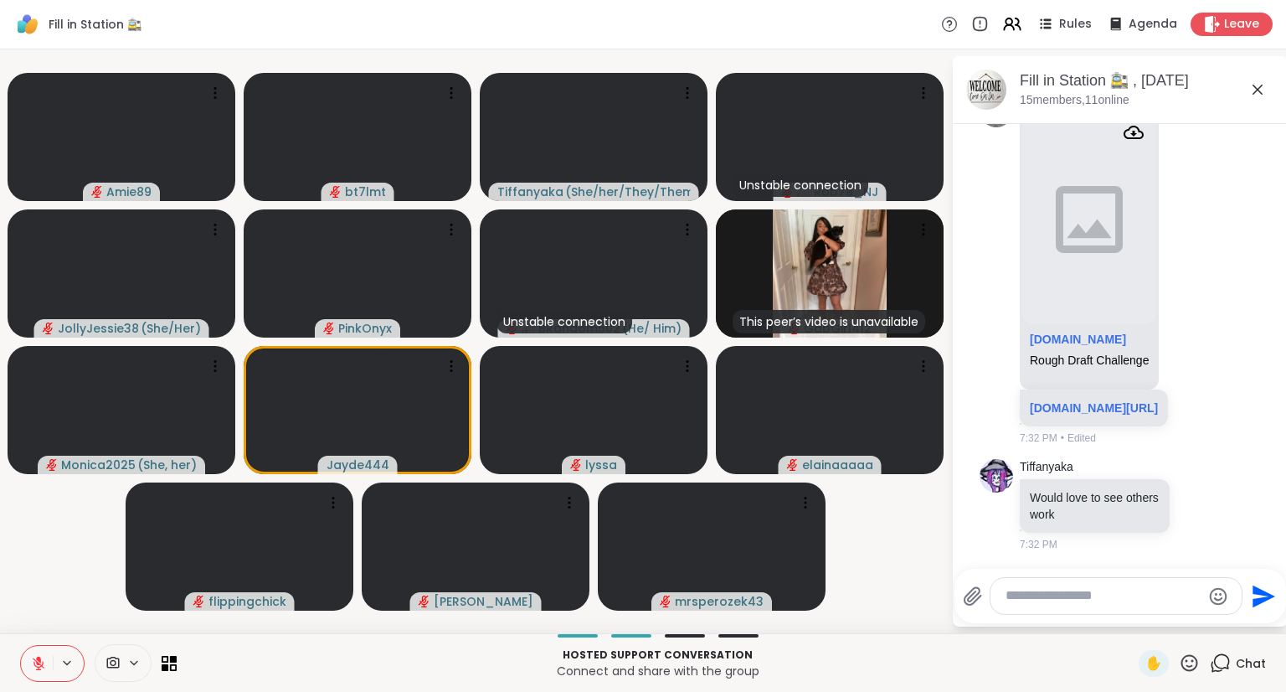
click at [948, 656] on p "Hosted support conversation" at bounding box center [658, 654] width 942 height 15
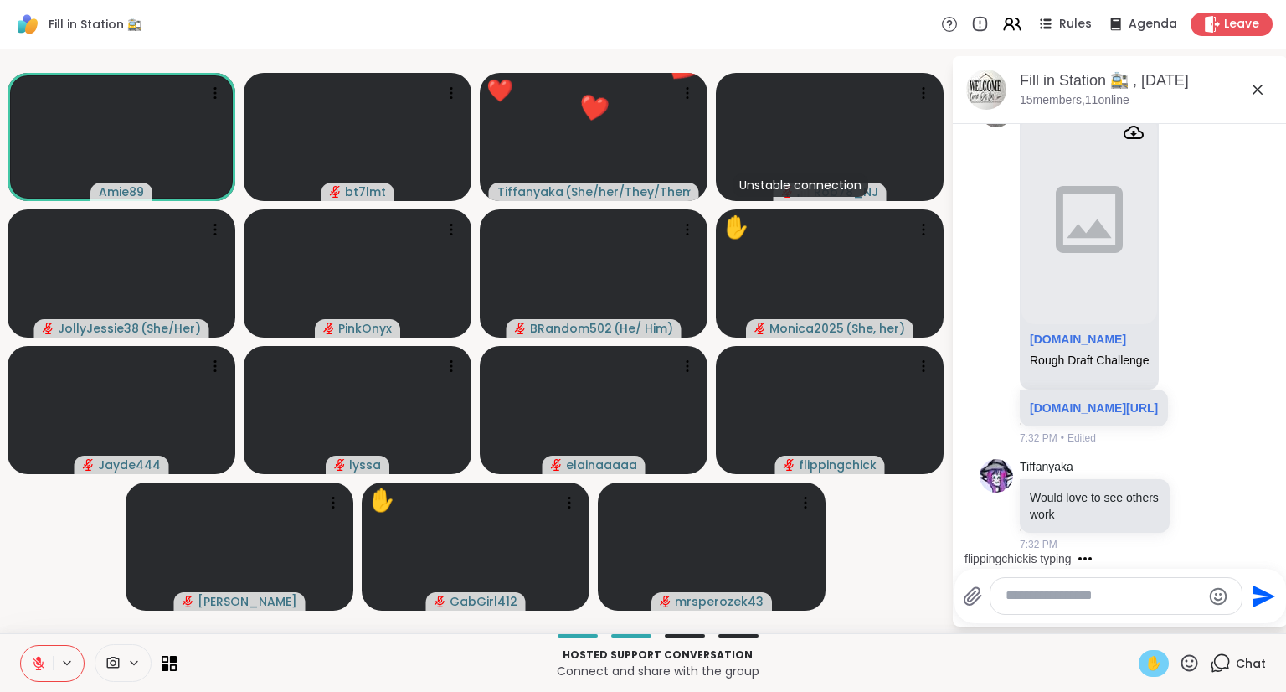
scroll to position [3154, 0]
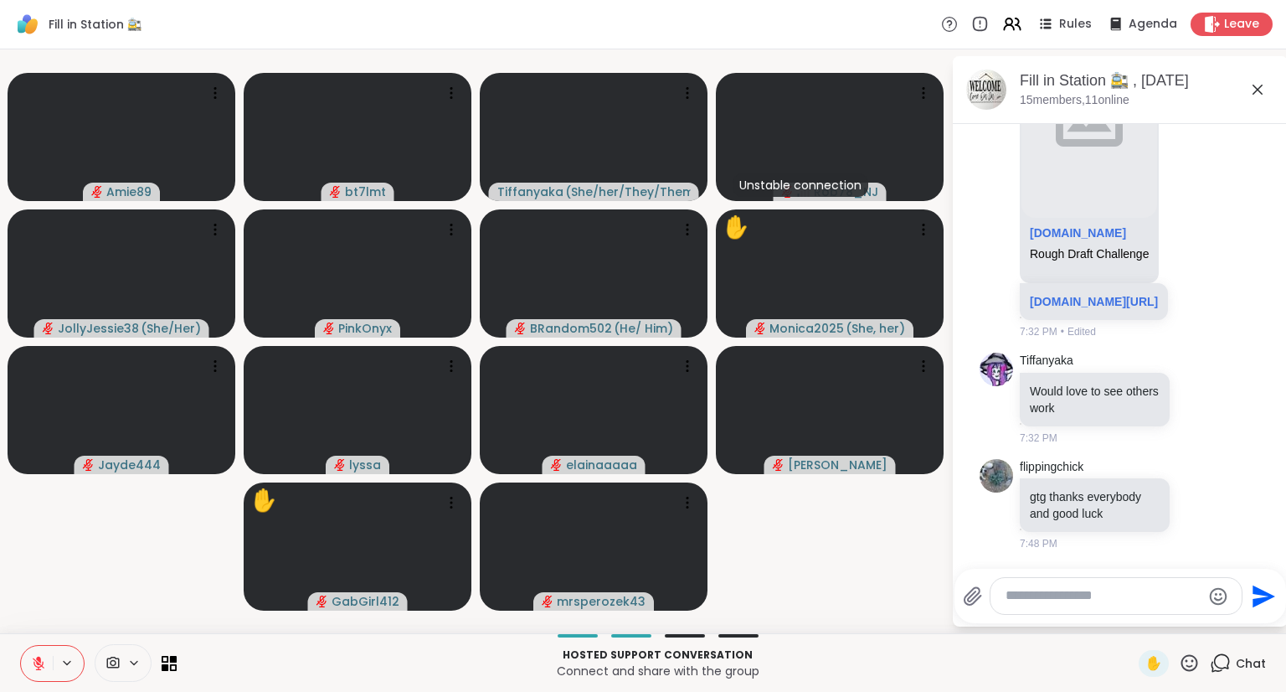
click at [1073, 601] on textarea "Type your message" at bounding box center [1103, 596] width 195 height 18
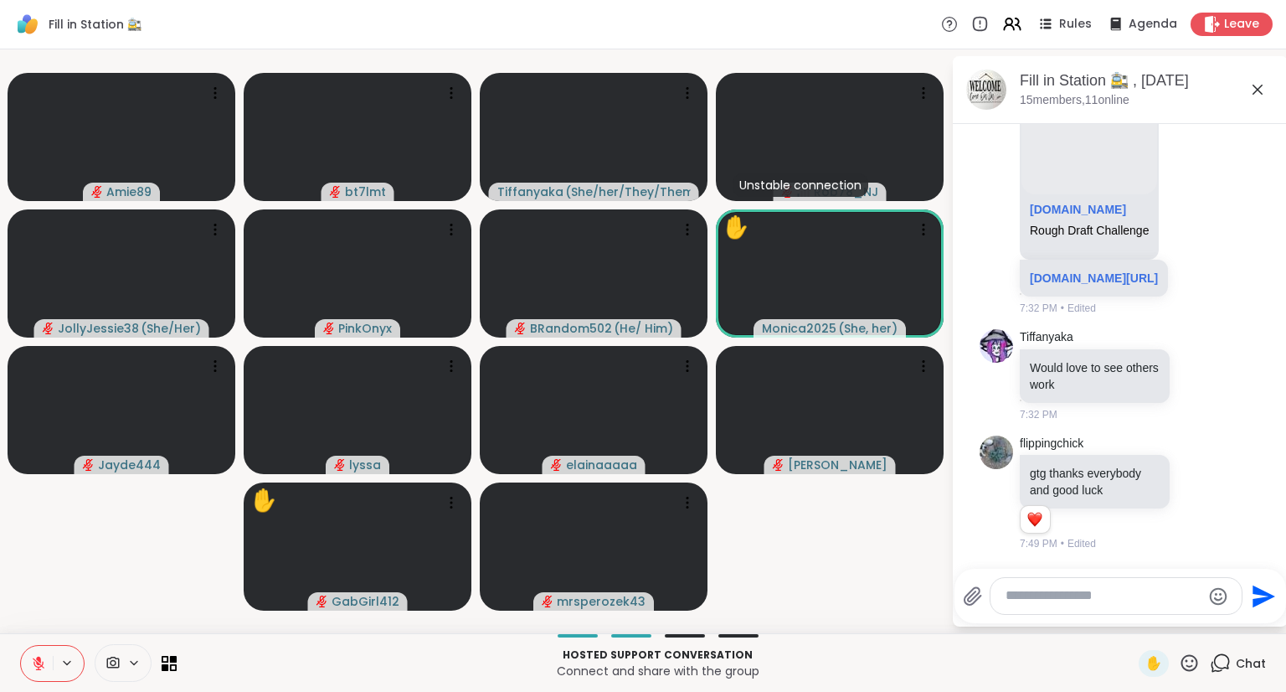
scroll to position [3178, 0]
click at [1149, 655] on span "✋" at bounding box center [1154, 663] width 17 height 20
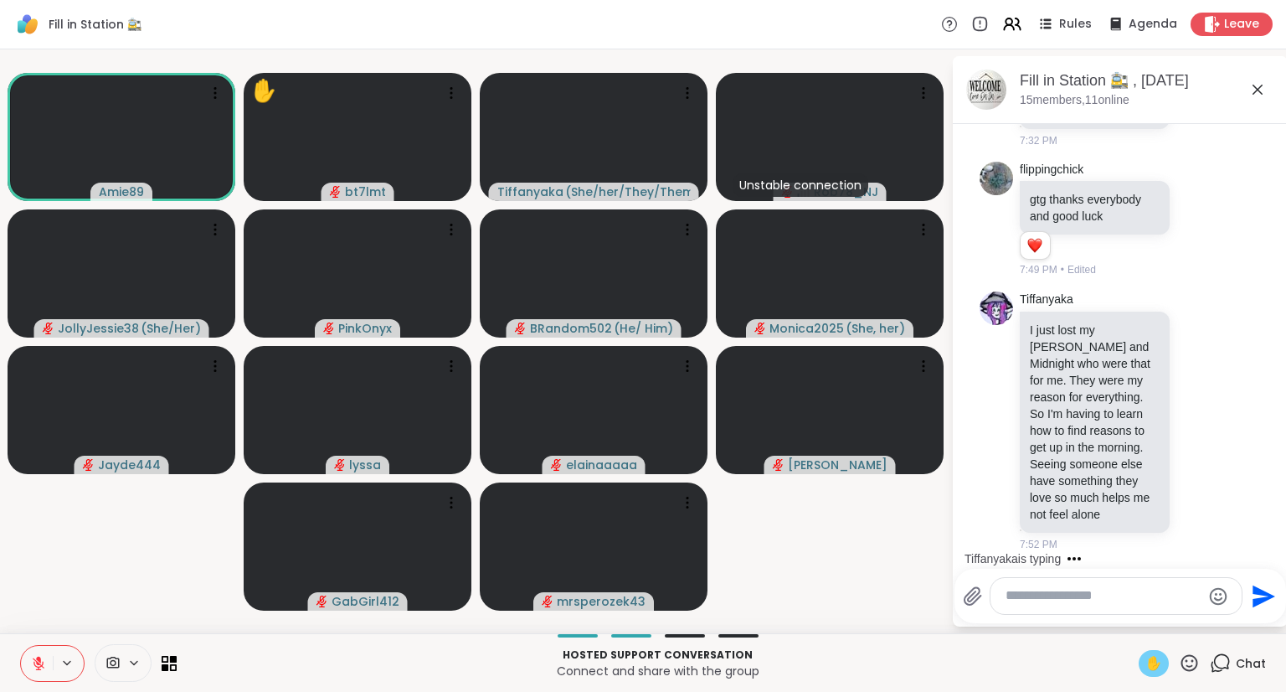
scroll to position [3557, 0]
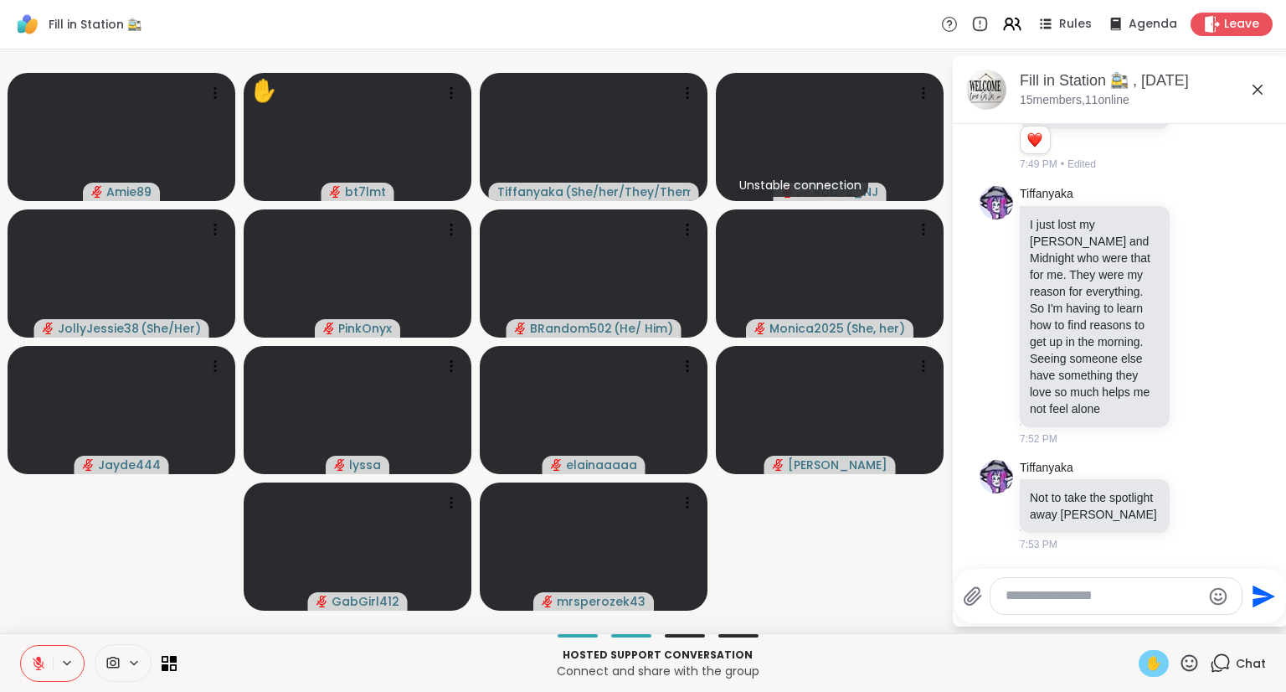
click at [1146, 666] on span "✋" at bounding box center [1154, 663] width 17 height 20
click at [46, 678] on button at bounding box center [37, 663] width 32 height 35
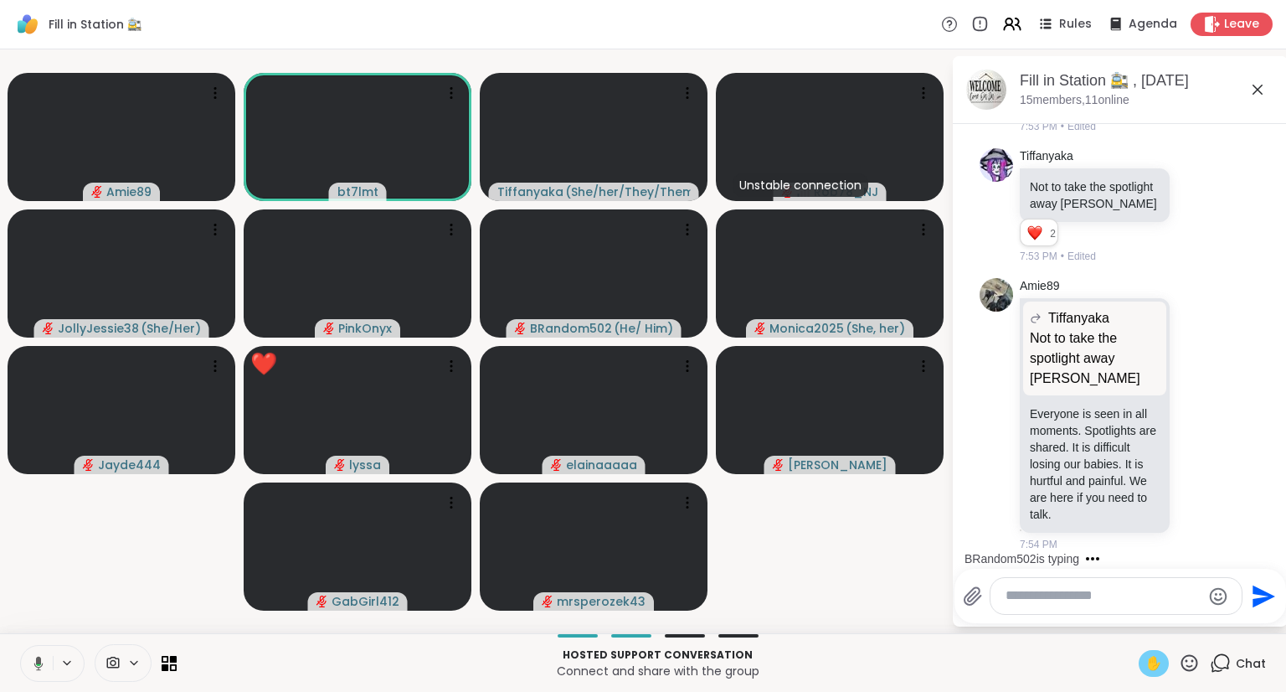
scroll to position [4141, 0]
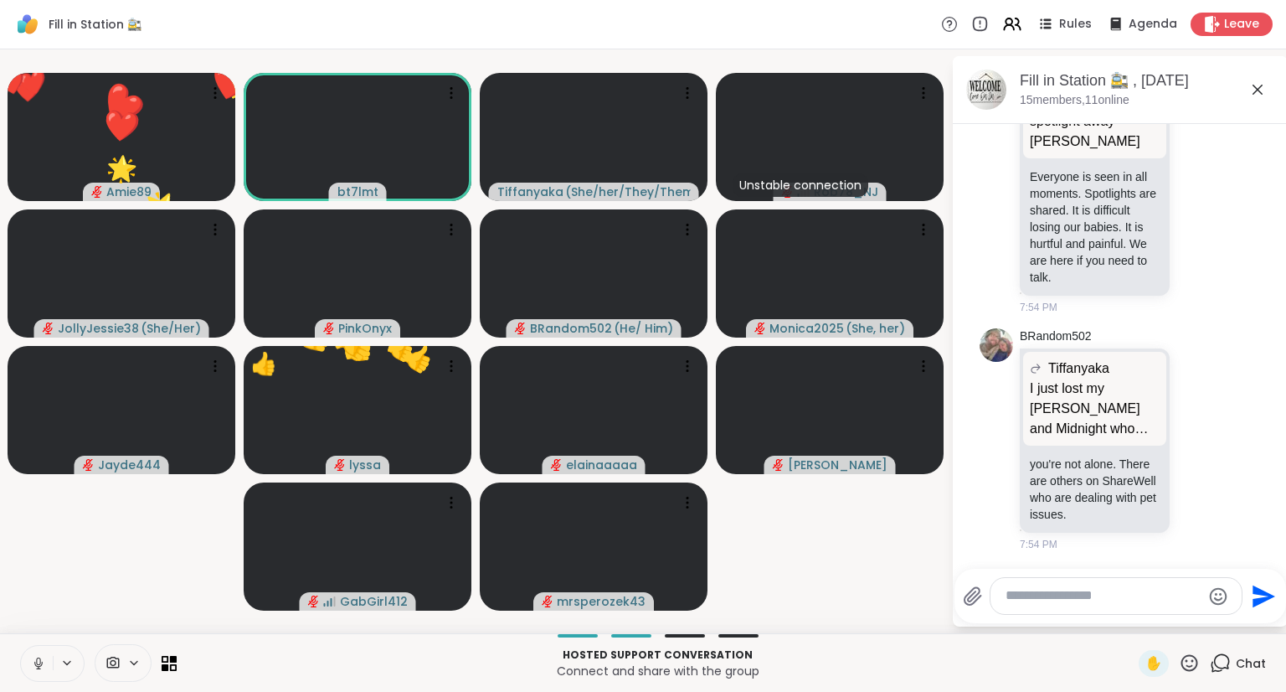
click at [38, 667] on icon at bounding box center [38, 667] width 1 height 3
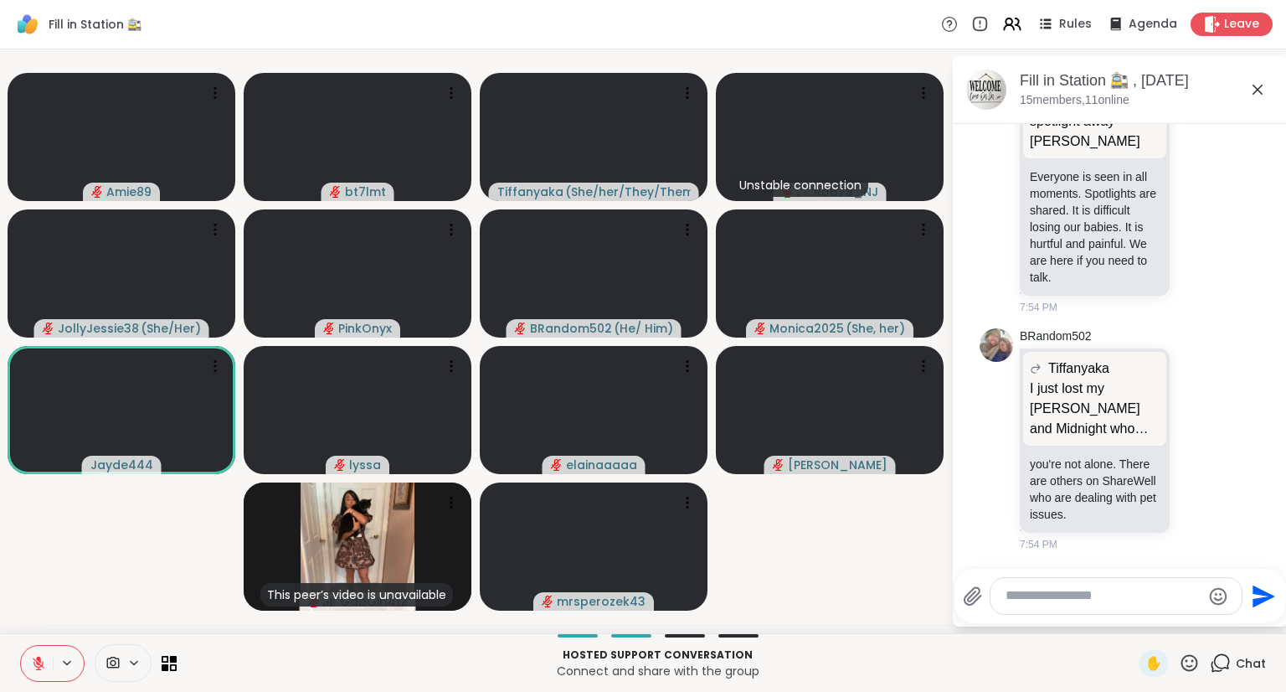
click at [40, 665] on icon at bounding box center [39, 663] width 12 height 12
click at [38, 660] on icon at bounding box center [38, 663] width 15 height 15
click at [37, 668] on icon at bounding box center [38, 663] width 15 height 15
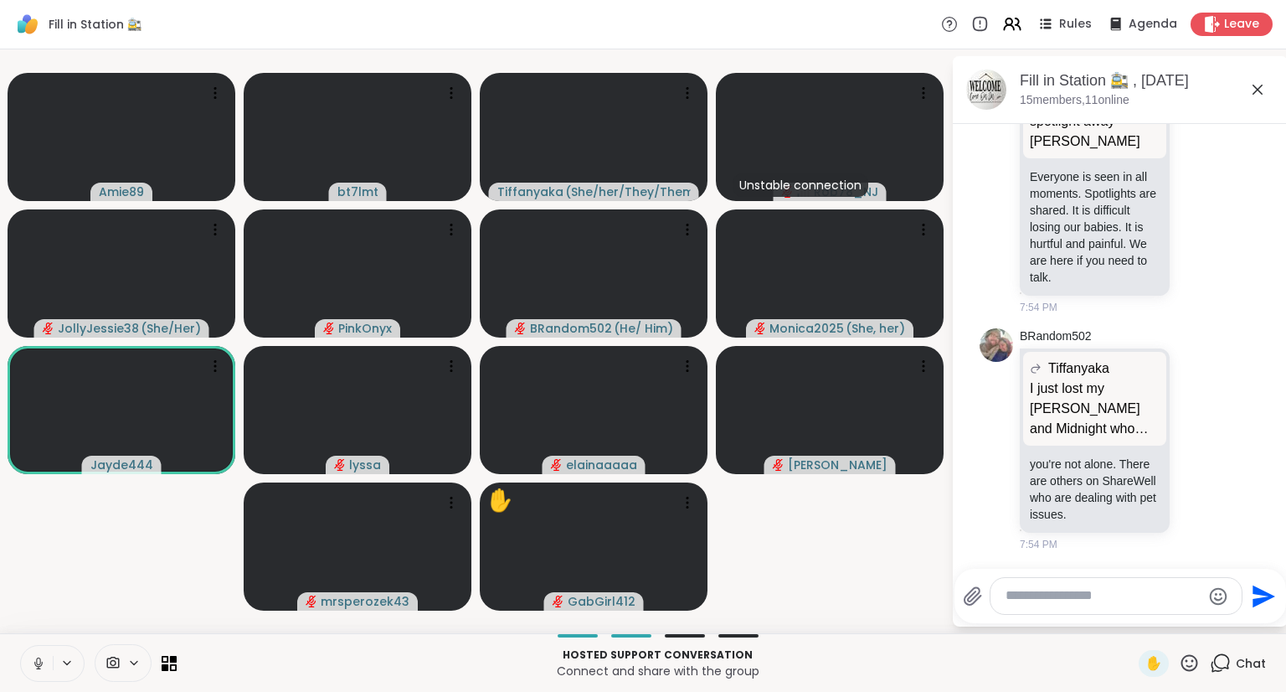
click at [38, 663] on icon at bounding box center [38, 663] width 15 height 15
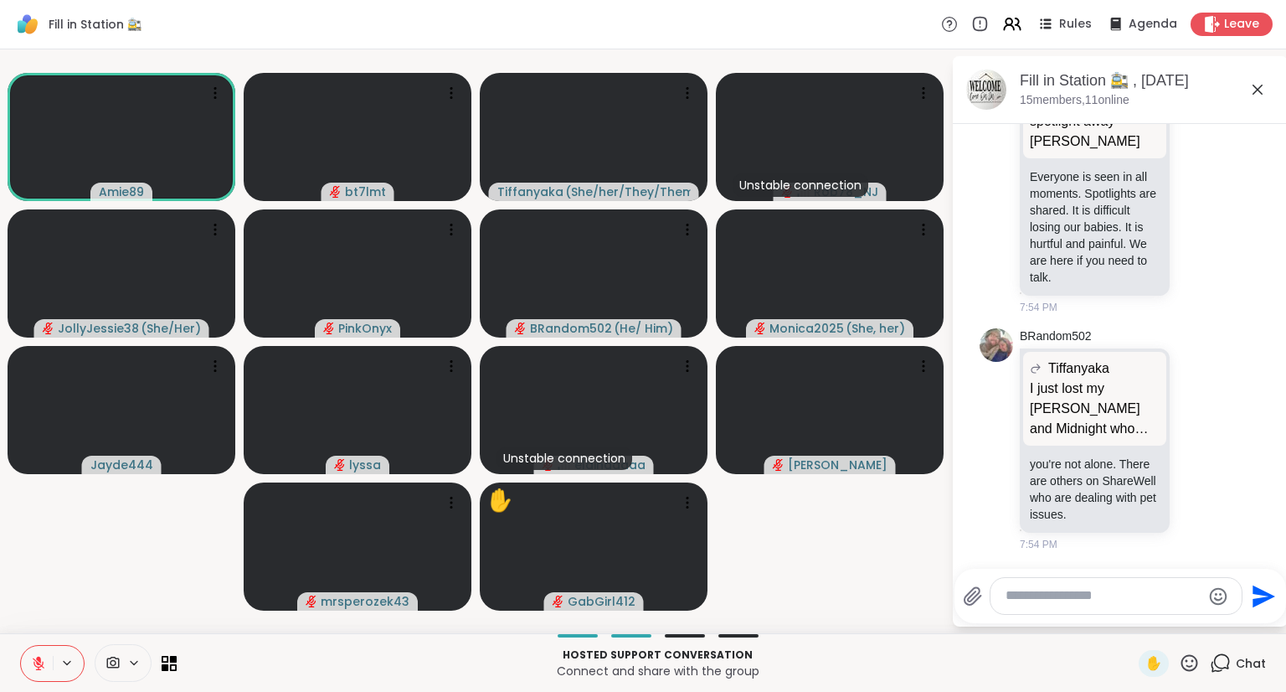
click at [1179, 661] on icon at bounding box center [1189, 662] width 21 height 21
click at [1206, 626] on span "🌟" at bounding box center [1214, 619] width 17 height 20
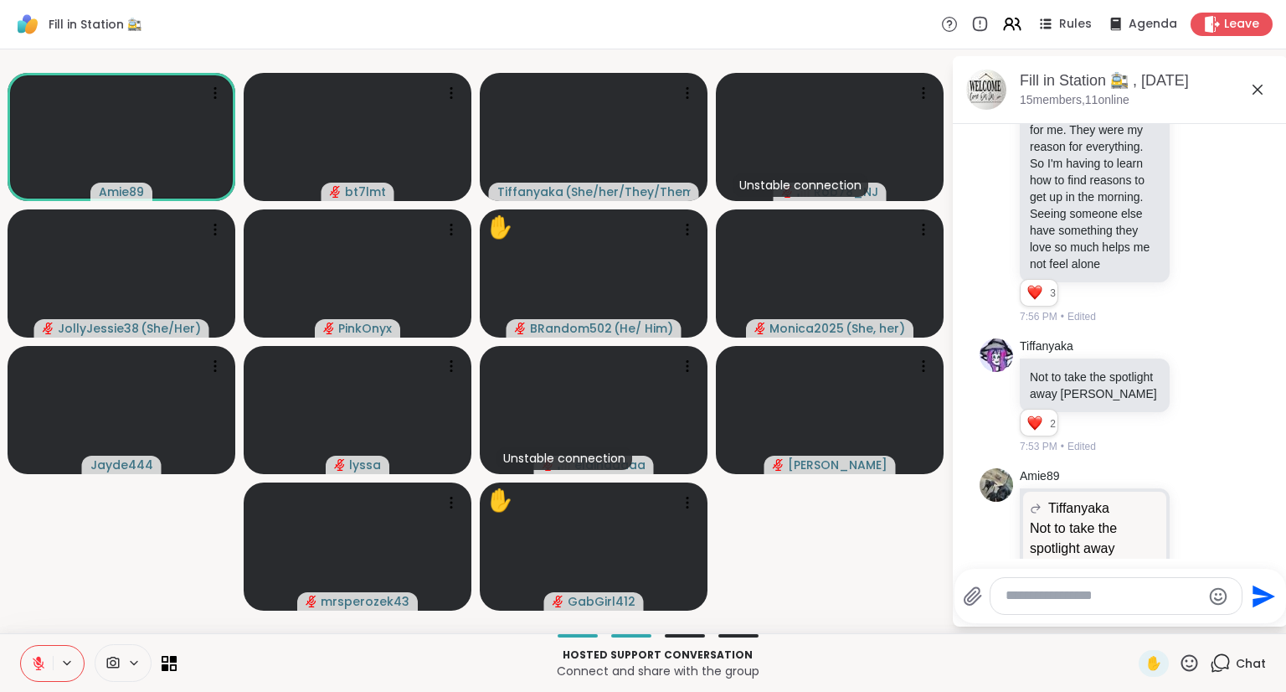
scroll to position [3554, 0]
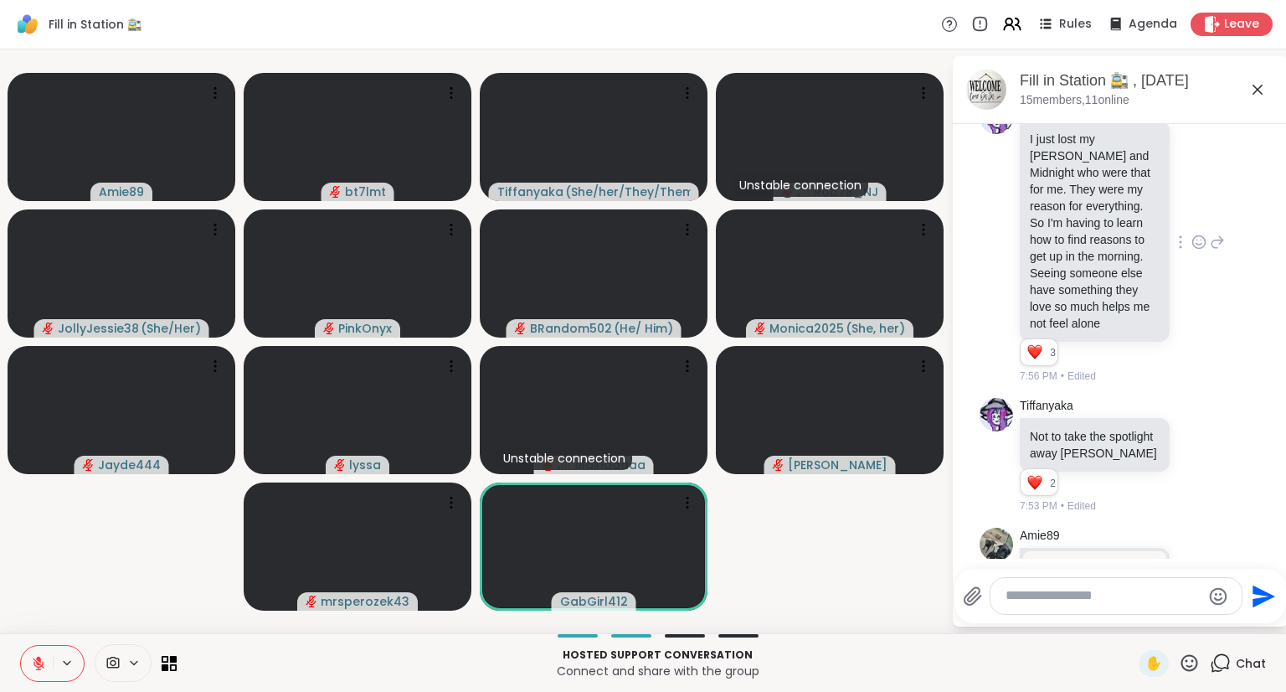
click at [1192, 250] on icon at bounding box center [1199, 242] width 15 height 17
click at [1192, 223] on div "Select Reaction: Heart" at bounding box center [1199, 215] width 15 height 15
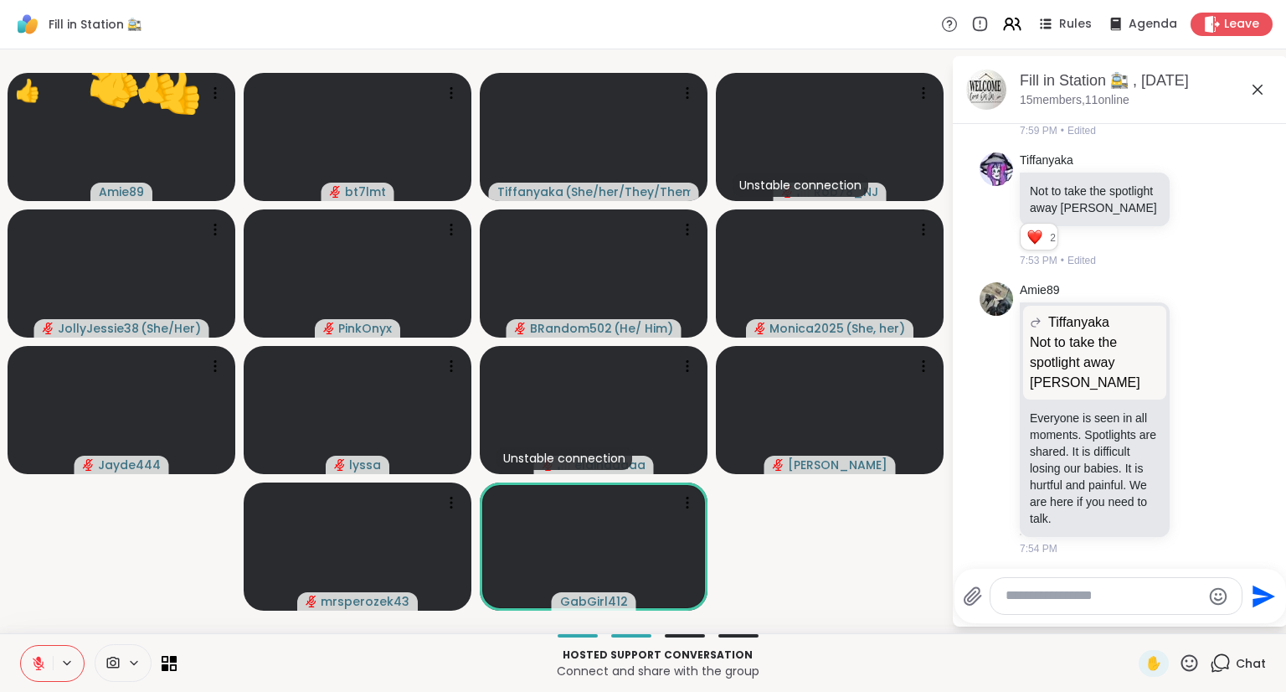
scroll to position [3806, 0]
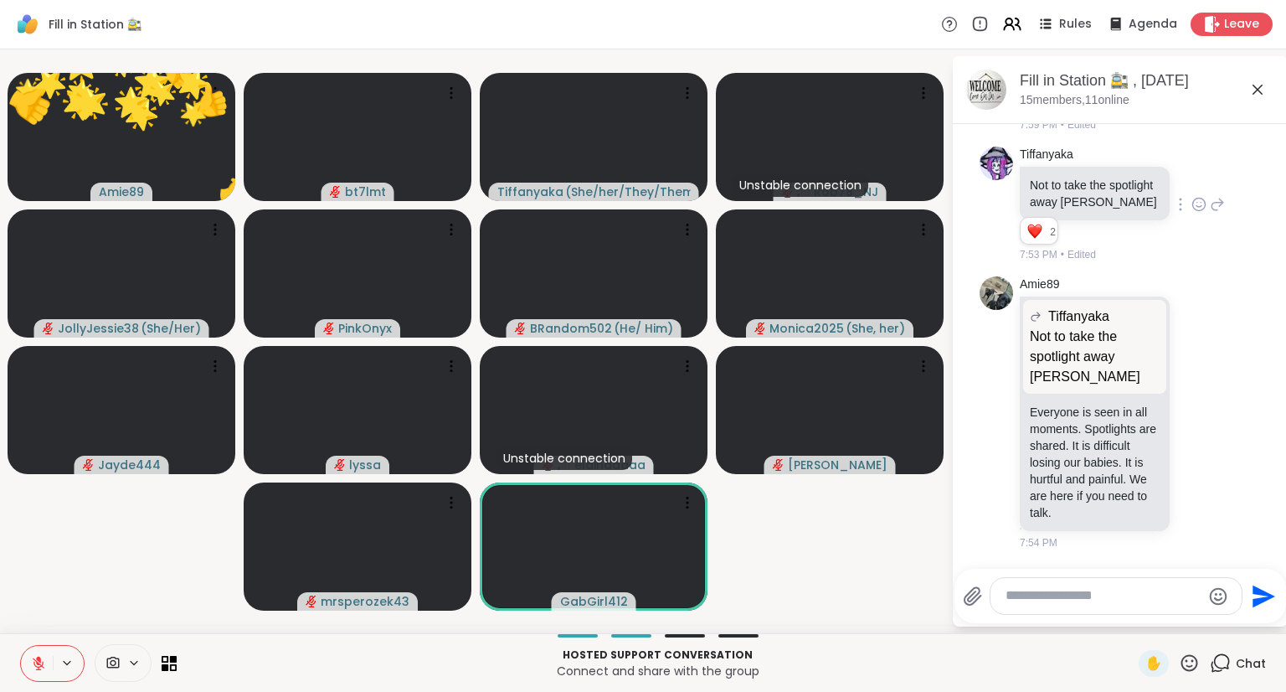
click at [1192, 213] on icon at bounding box center [1199, 204] width 15 height 17
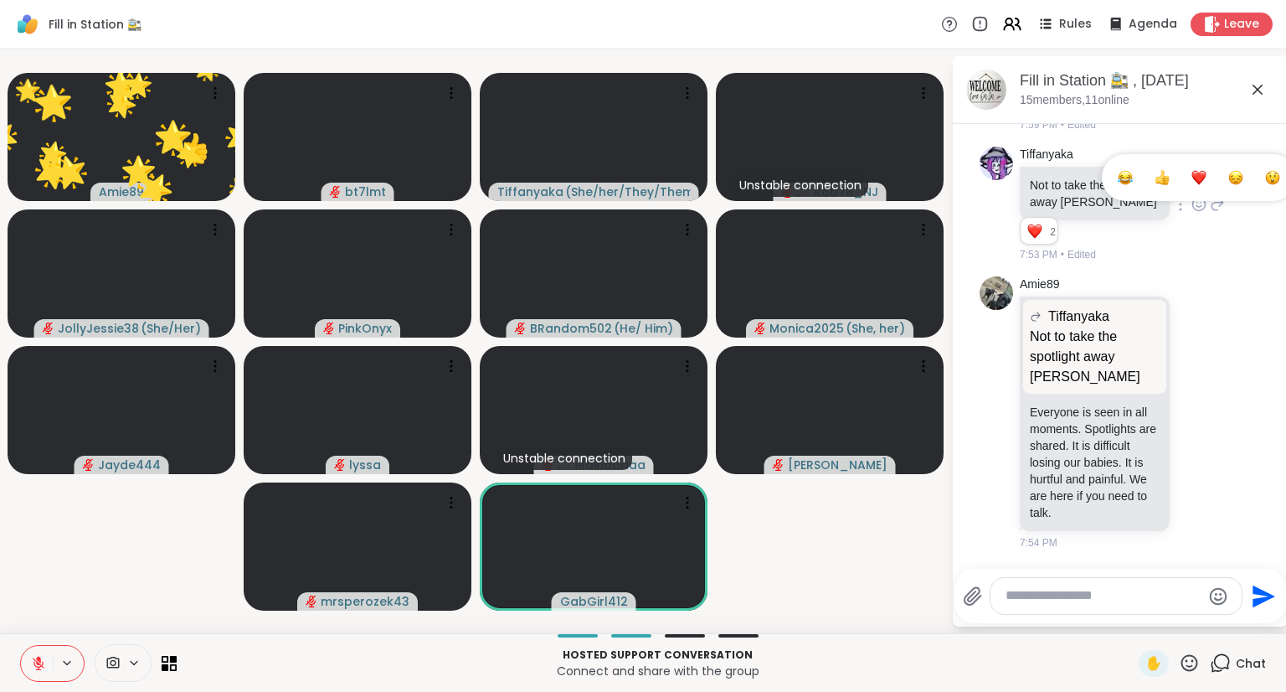
click at [1192, 185] on div "Select Reaction: Heart" at bounding box center [1199, 177] width 15 height 15
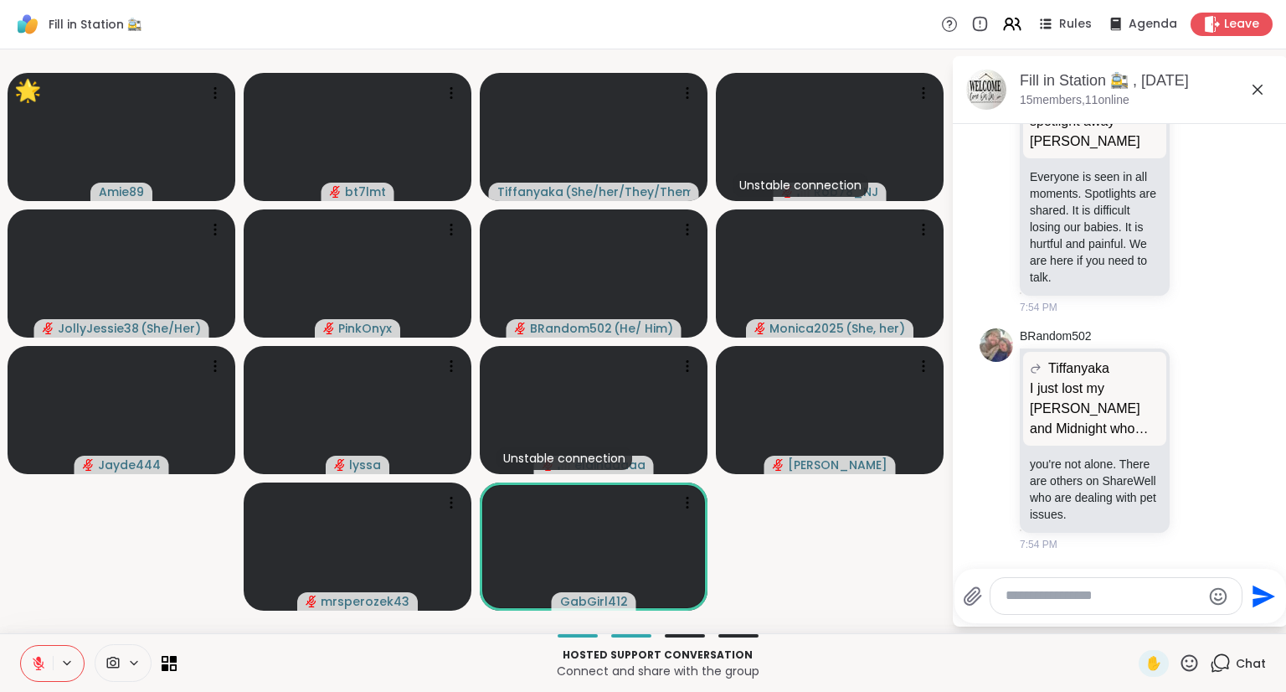
scroll to position [4057, 0]
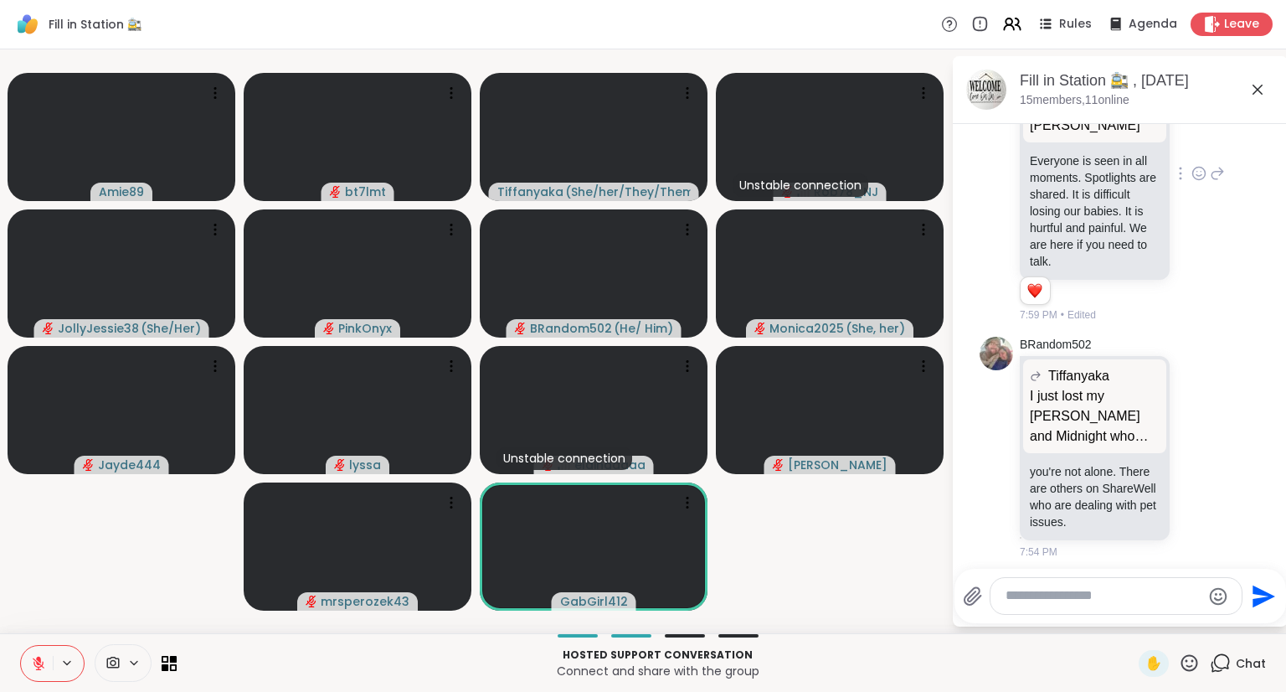
click at [1192, 182] on icon at bounding box center [1199, 173] width 15 height 17
click at [1193, 163] on button "Select Reaction: Heart" at bounding box center [1200, 147] width 34 height 34
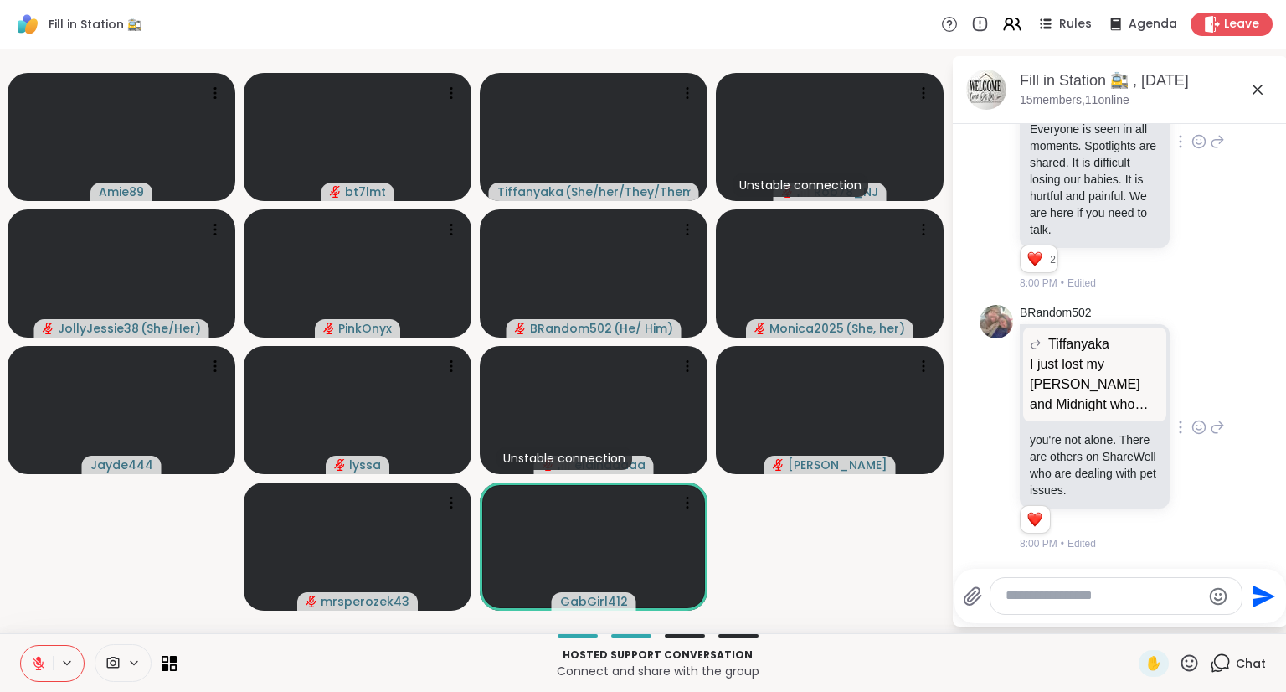
click at [1192, 419] on icon at bounding box center [1199, 427] width 15 height 17
click at [1192, 393] on div "Select Reaction: Heart" at bounding box center [1199, 400] width 15 height 15
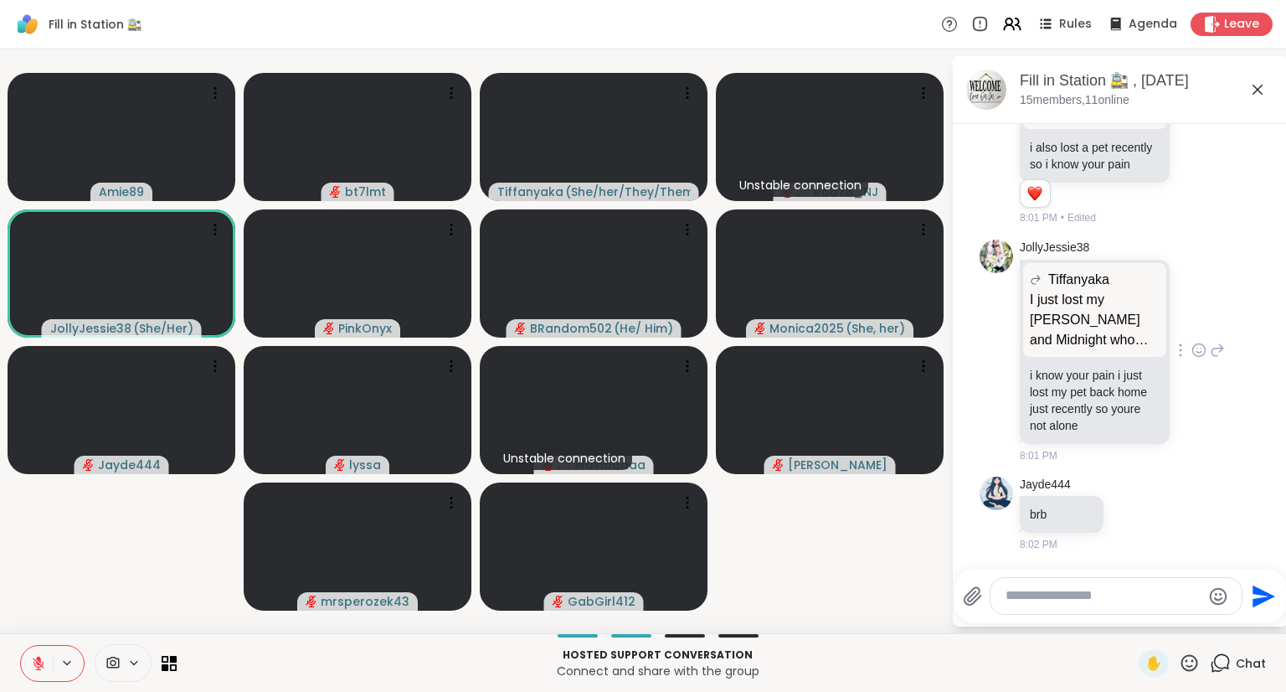
scroll to position [4758, 0]
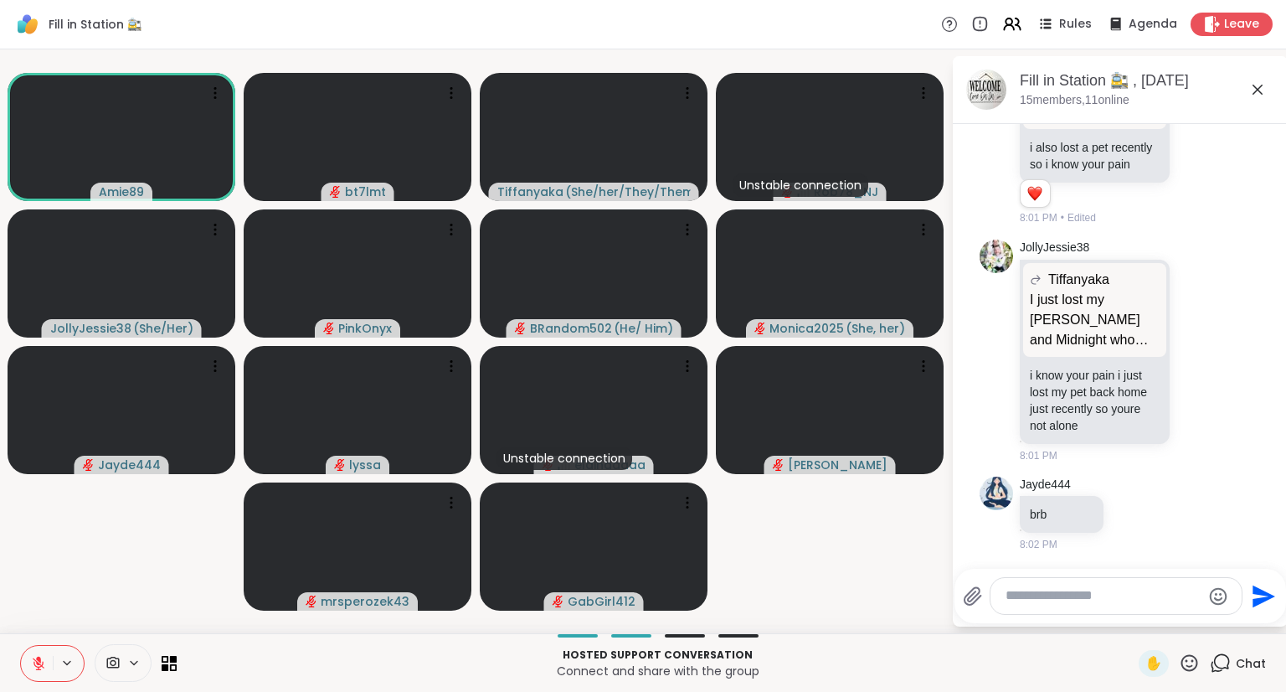
click at [32, 657] on icon at bounding box center [38, 663] width 15 height 15
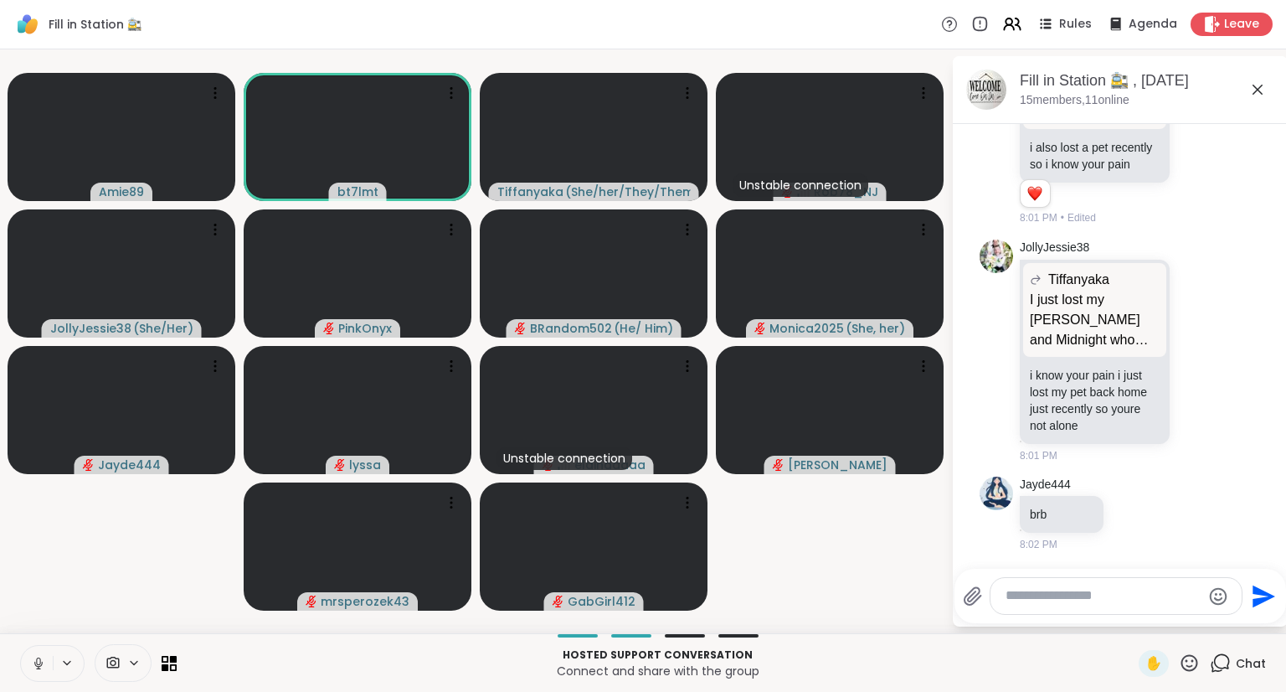
click at [40, 673] on button at bounding box center [37, 663] width 32 height 35
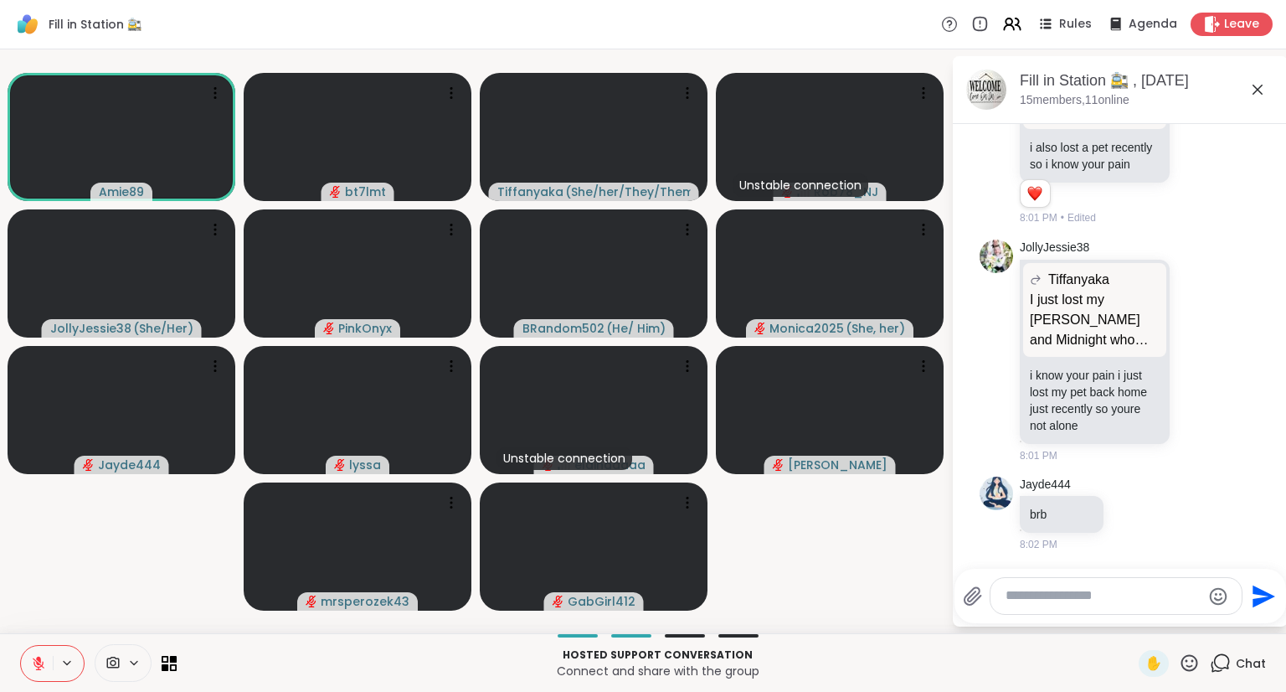
click at [1179, 661] on icon at bounding box center [1189, 662] width 21 height 21
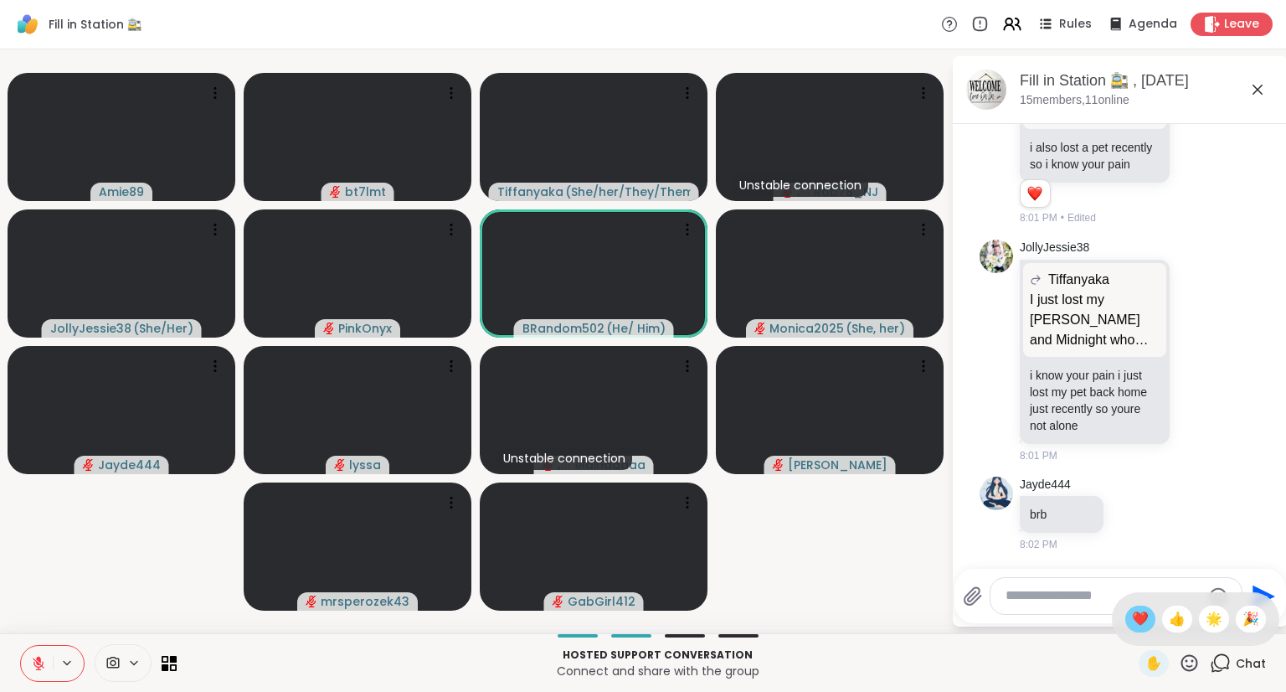
click at [1132, 626] on span "❤️" at bounding box center [1140, 619] width 17 height 20
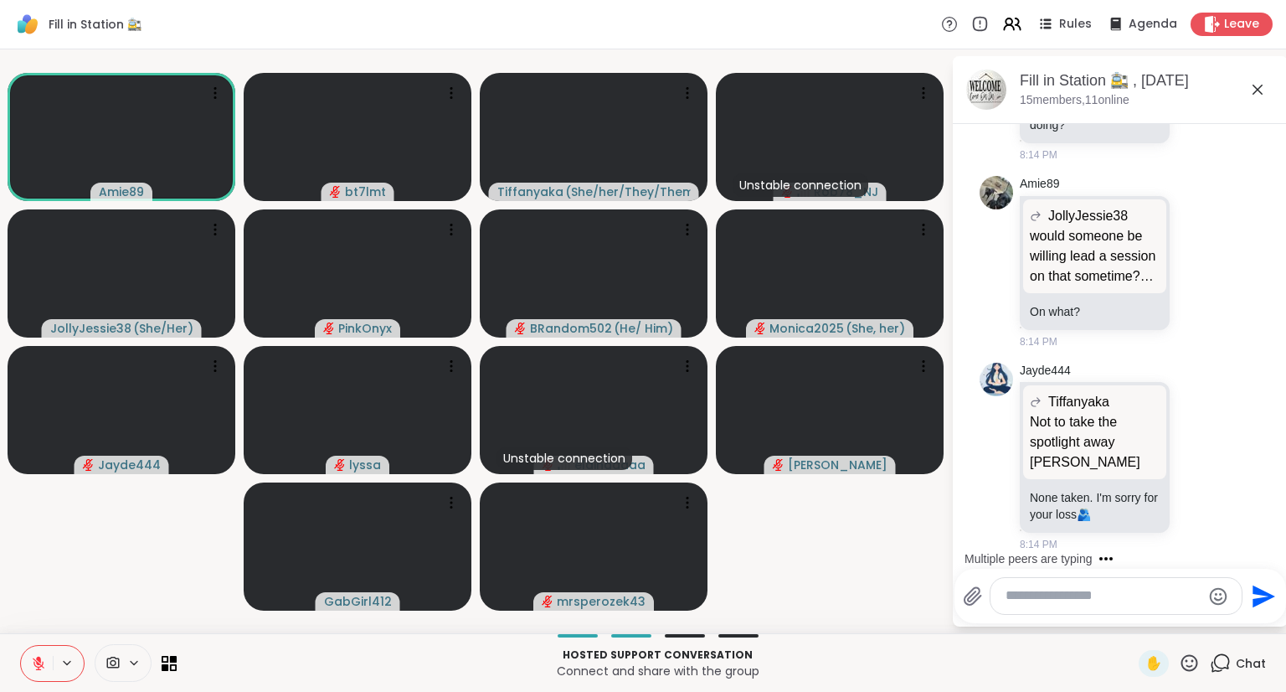
scroll to position [6748, 0]
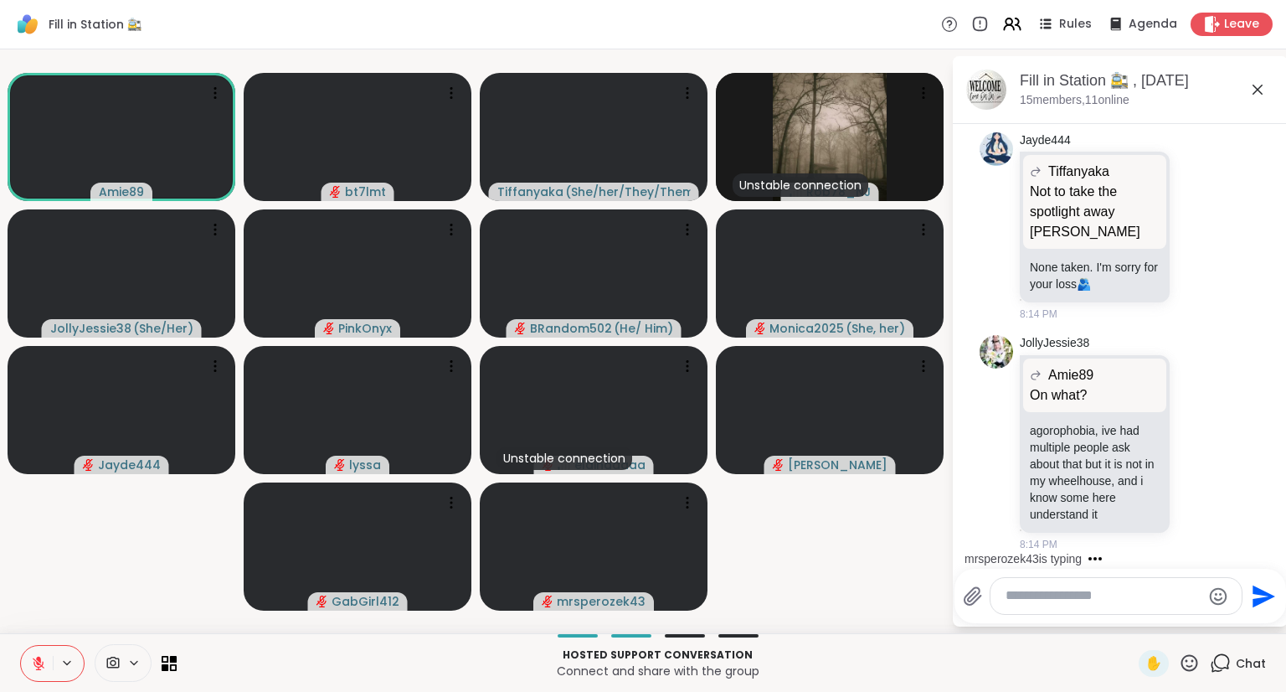
click at [1090, 604] on textarea "Type your message" at bounding box center [1103, 596] width 195 height 18
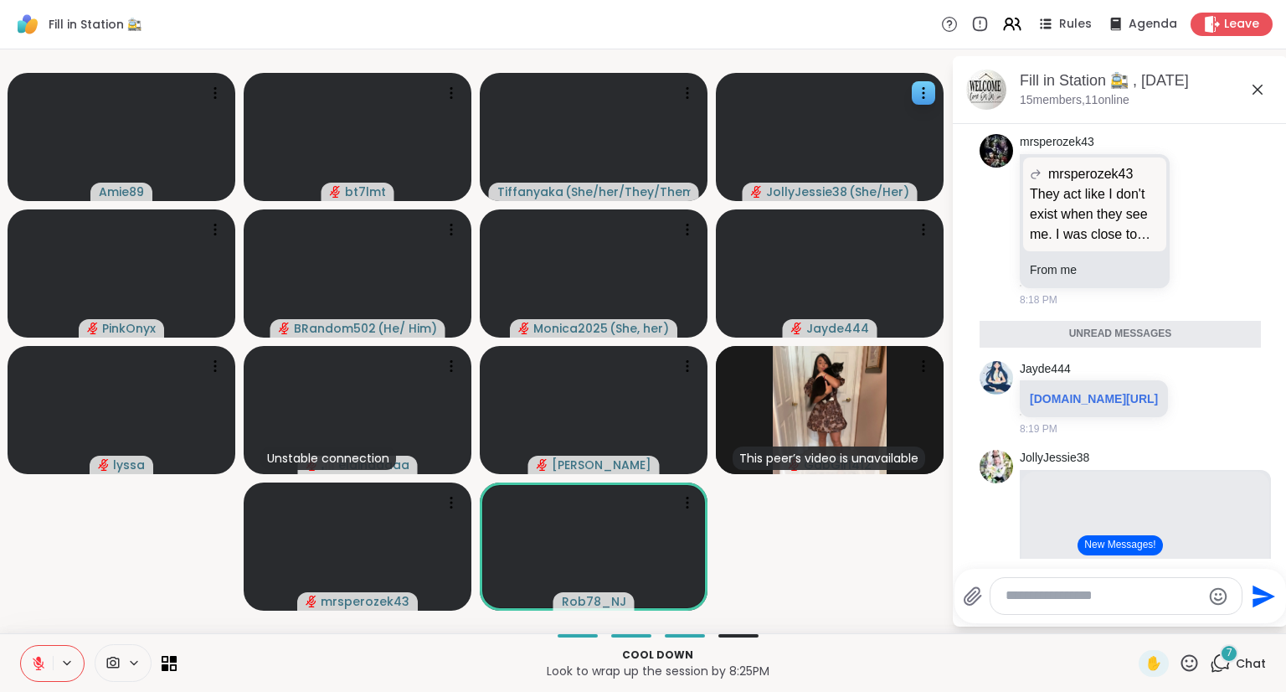
scroll to position [8214, 0]
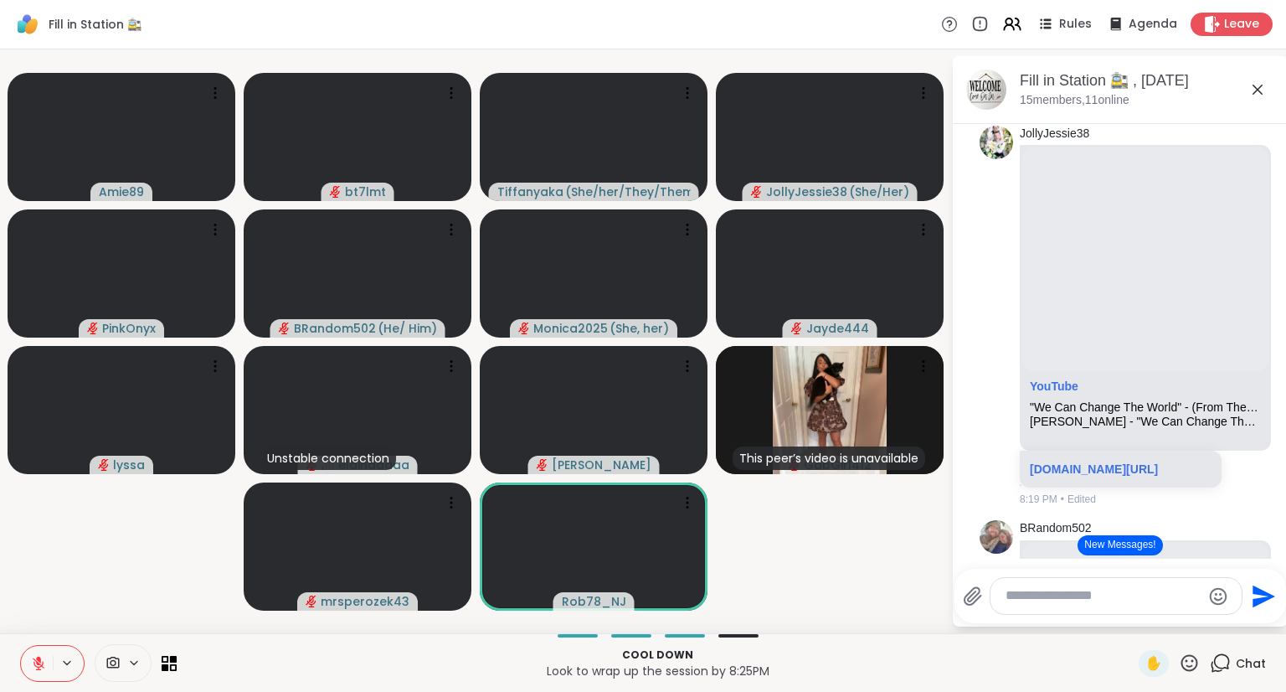
click at [1059, 599] on textarea "Type your message" at bounding box center [1103, 596] width 195 height 18
paste textarea "**********"
type textarea "**********"
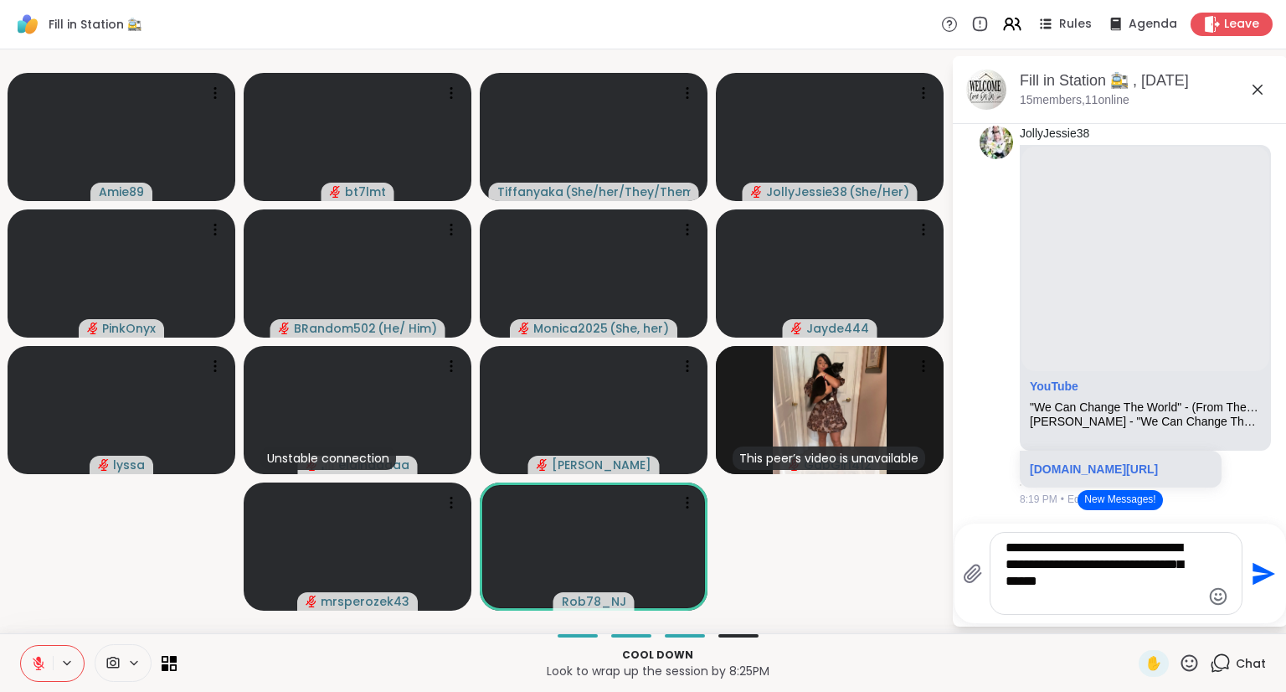
click at [1258, 572] on icon "Send" at bounding box center [1264, 573] width 23 height 23
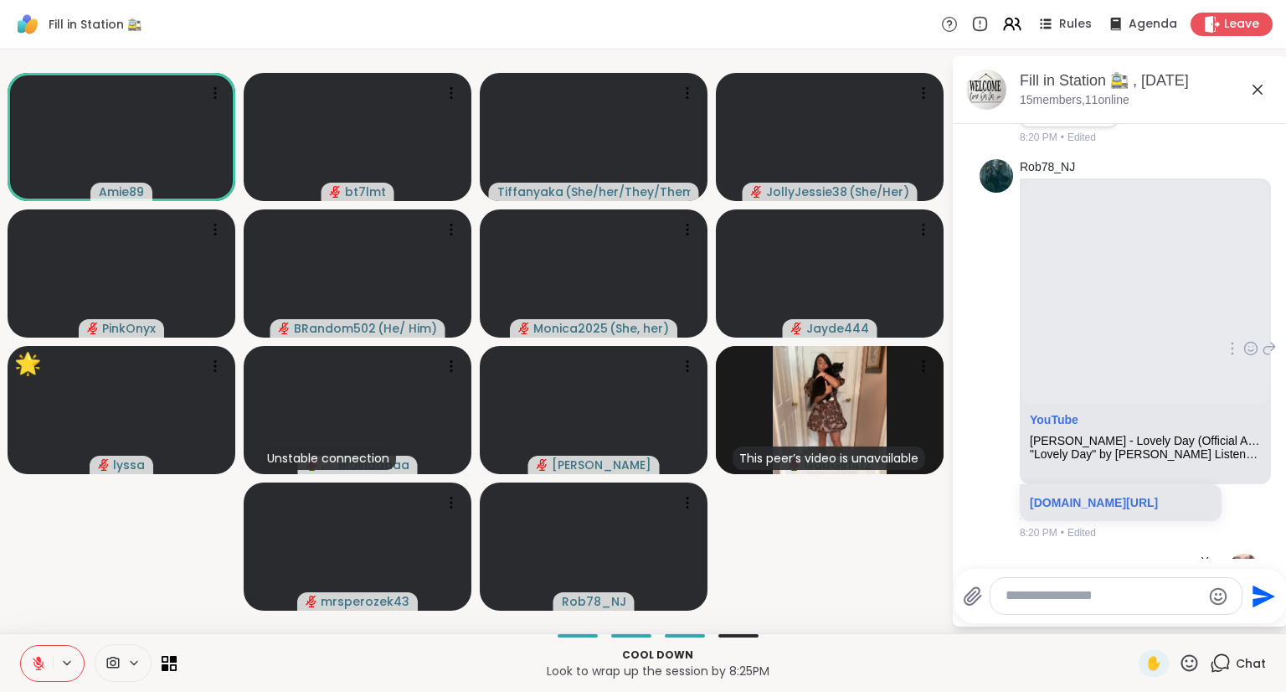
scroll to position [10194, 0]
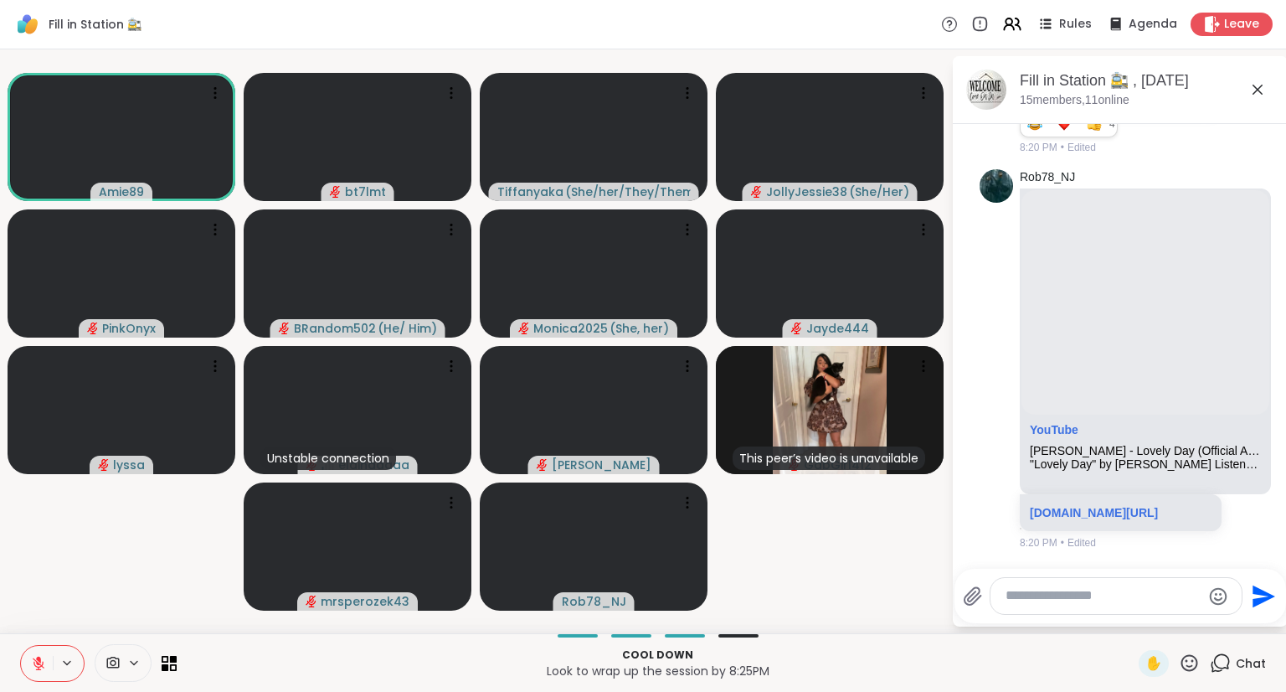
click at [1179, 663] on icon at bounding box center [1189, 662] width 21 height 21
click at [1132, 625] on span "❤️" at bounding box center [1140, 619] width 17 height 20
click at [34, 660] on icon at bounding box center [38, 663] width 15 height 15
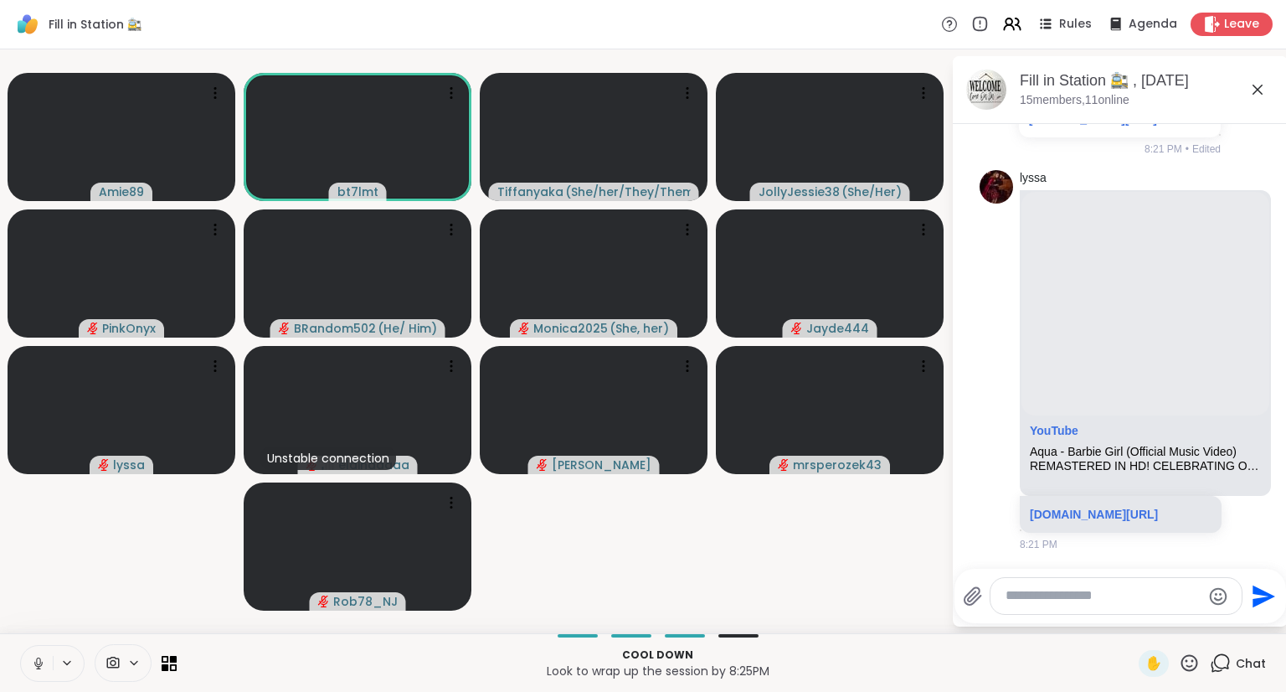
click at [34, 660] on icon at bounding box center [38, 663] width 15 height 15
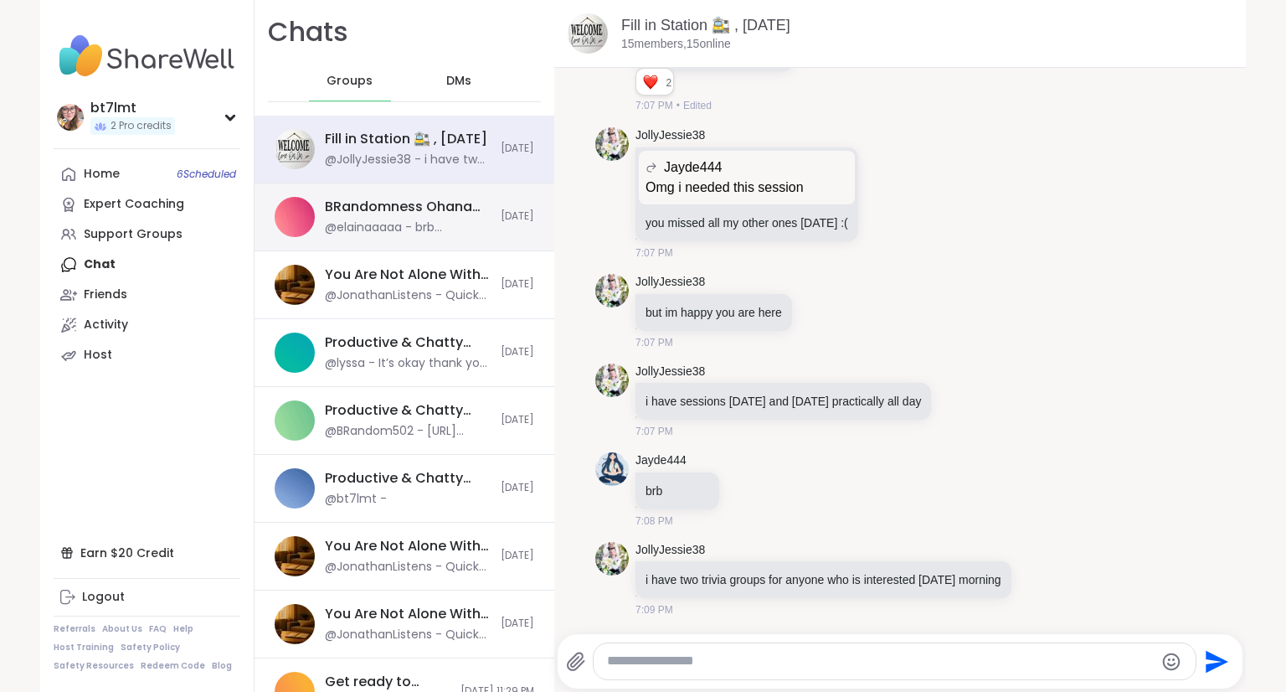
click at [415, 232] on div "@elainaaaaa - brb bathroom" at bounding box center [408, 227] width 166 height 17
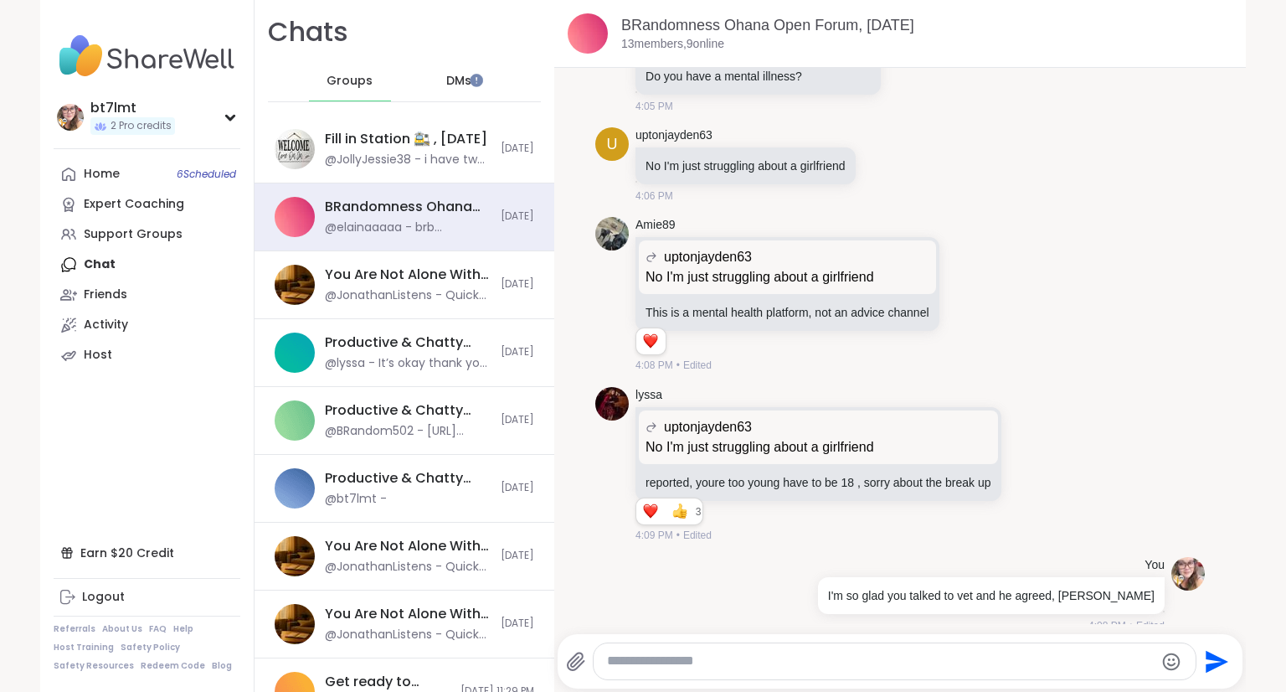
scroll to position [952, 0]
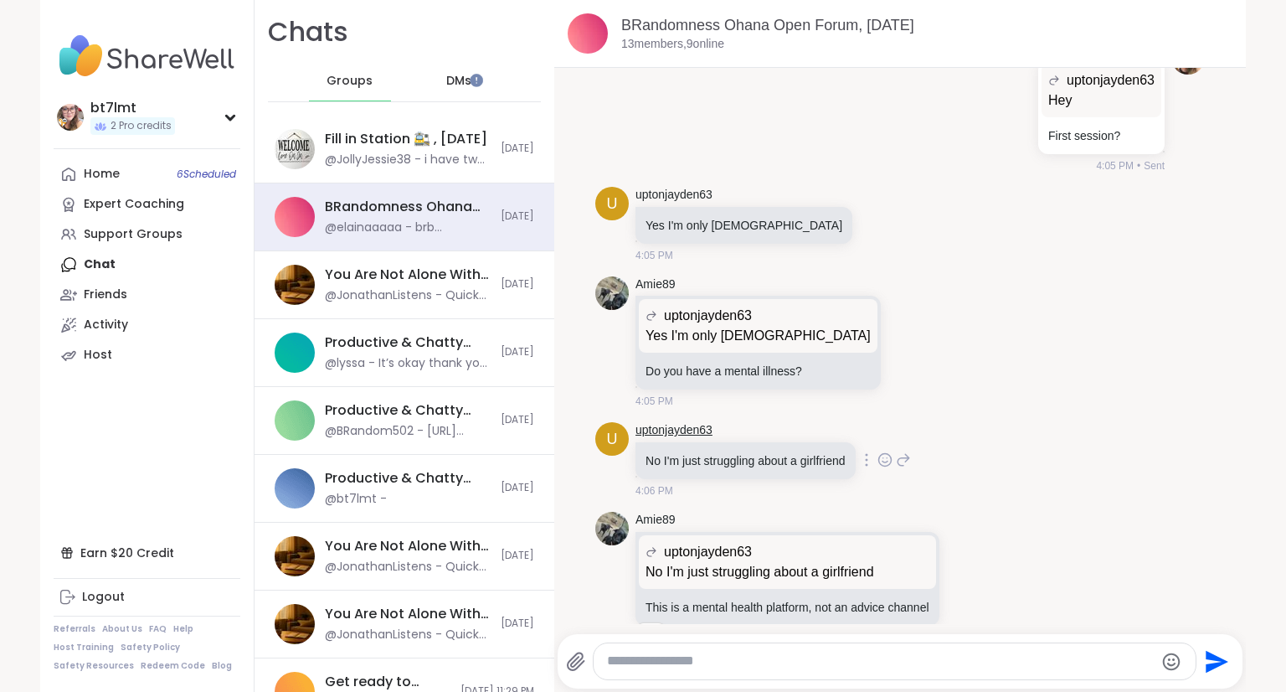
click at [684, 422] on link "uptonjayden63" at bounding box center [674, 430] width 77 height 17
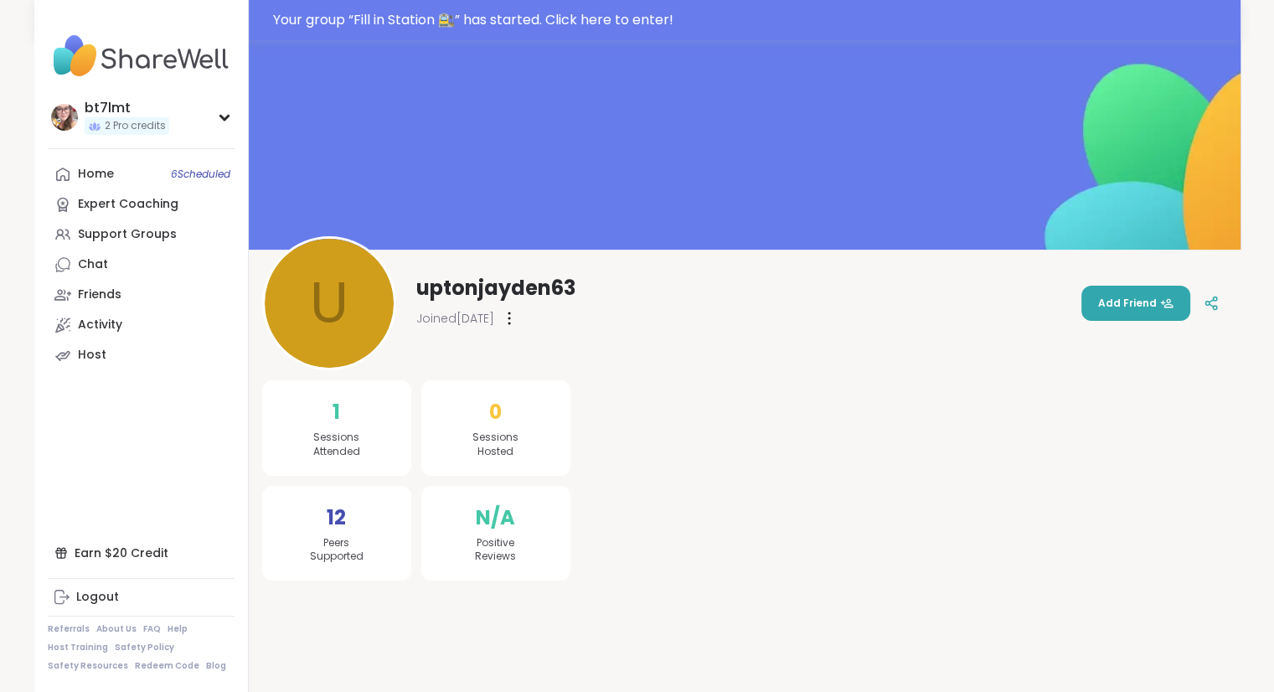
click at [518, 312] on div at bounding box center [509, 318] width 17 height 27
click at [559, 362] on div "Flag Member" at bounding box center [602, 361] width 188 height 38
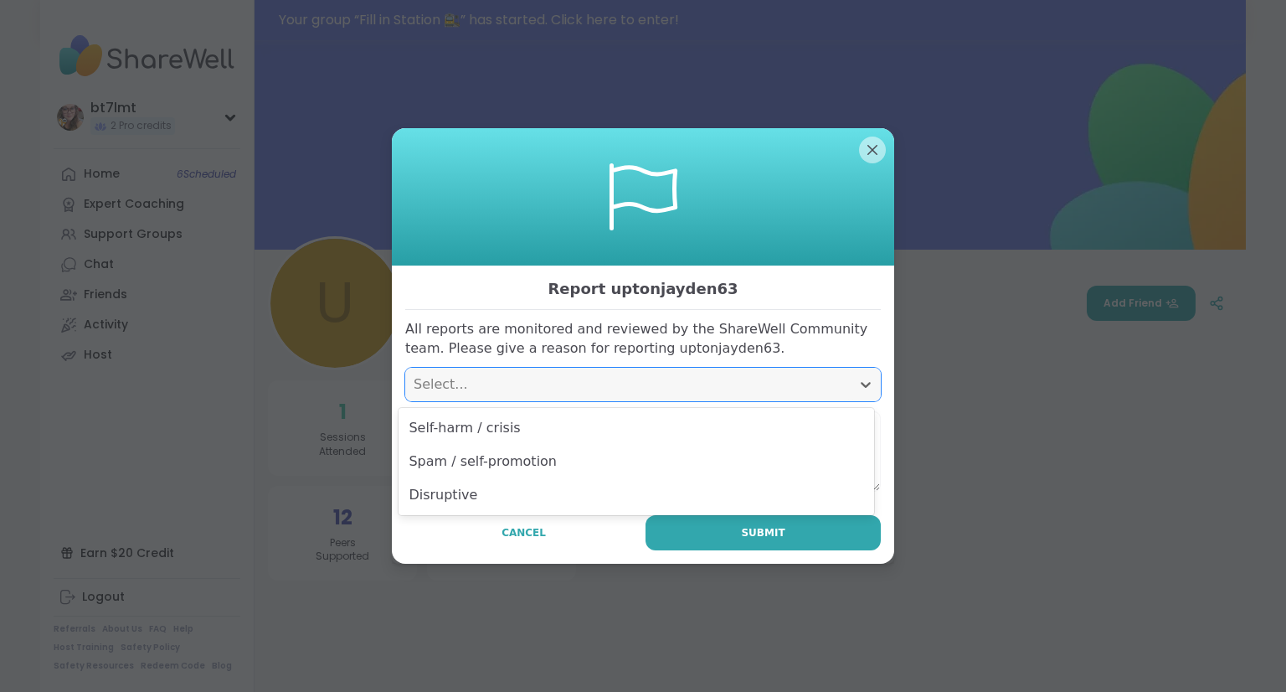
click at [624, 378] on div "Select..." at bounding box center [628, 384] width 429 height 20
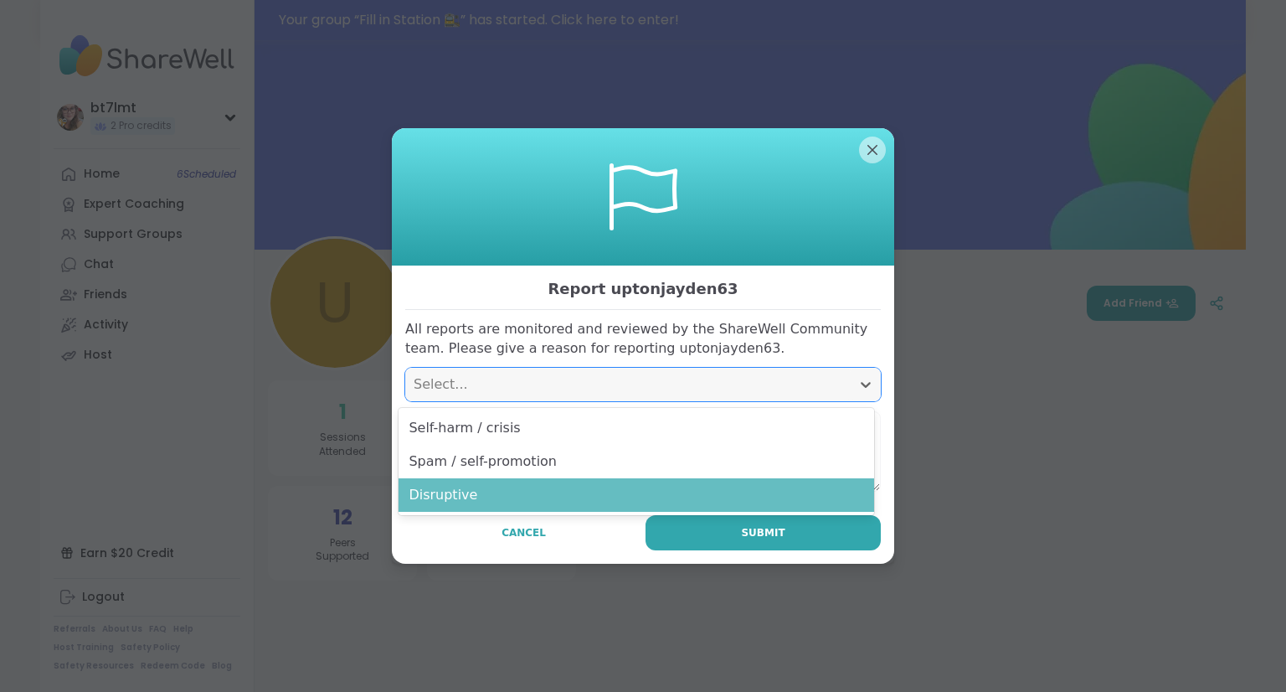
click at [593, 487] on div "Disruptive" at bounding box center [637, 495] width 476 height 34
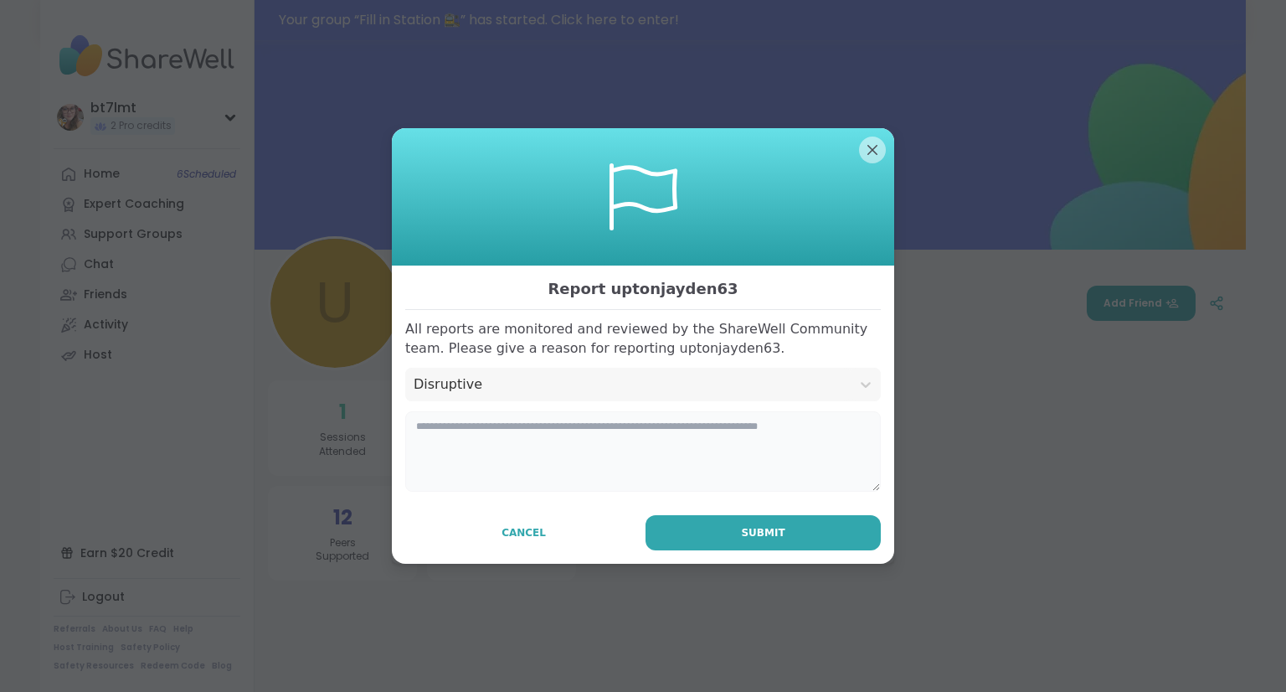
click at [570, 458] on textarea at bounding box center [643, 451] width 476 height 80
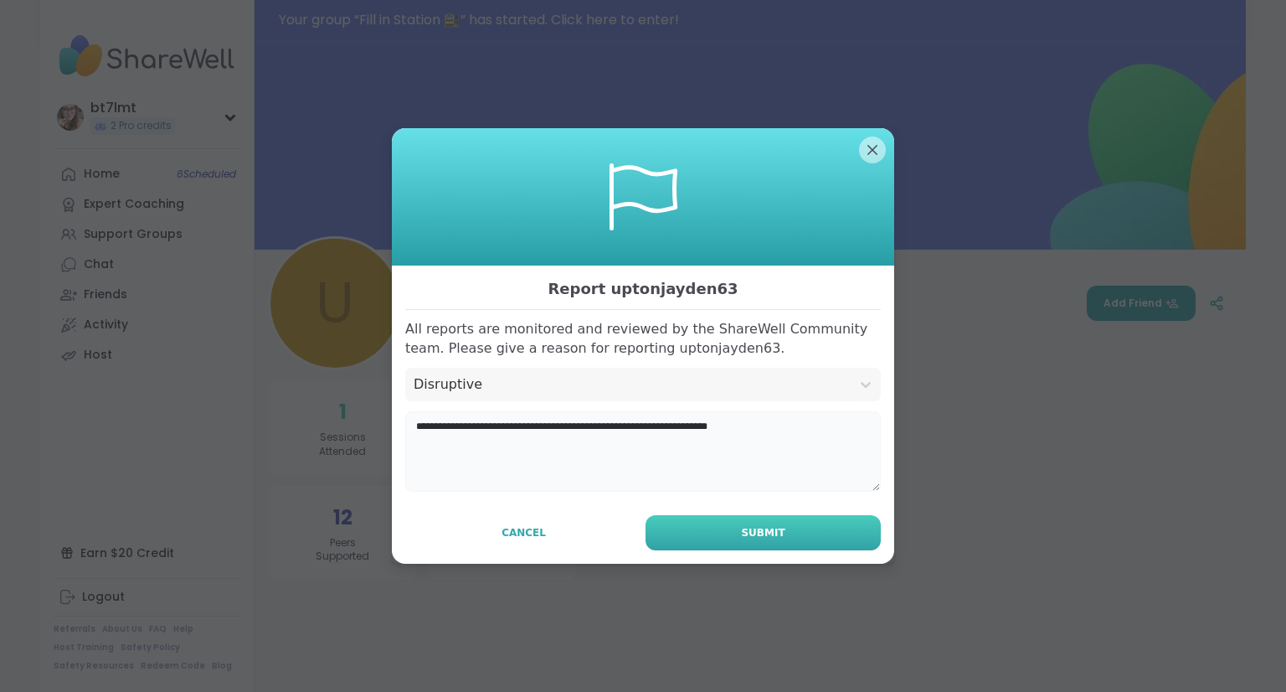
type textarea "**********"
click at [757, 539] on span "Submit" at bounding box center [763, 532] width 44 height 15
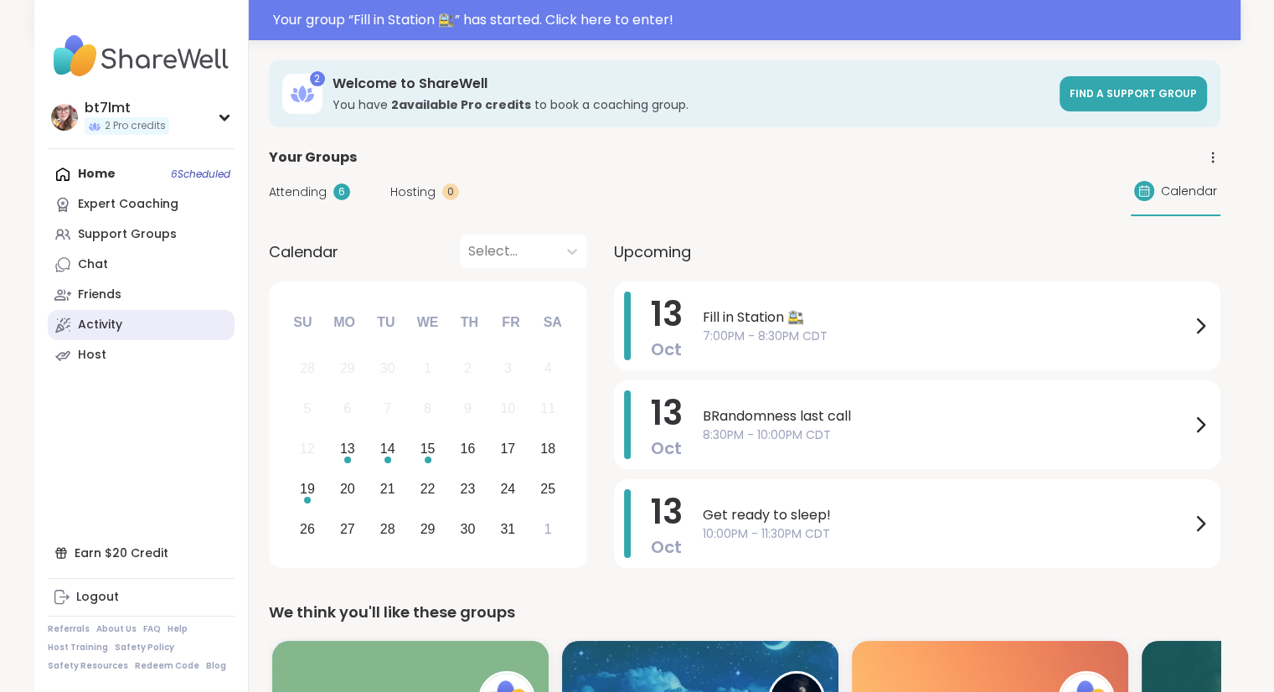
click at [124, 326] on link "Activity" at bounding box center [141, 325] width 187 height 30
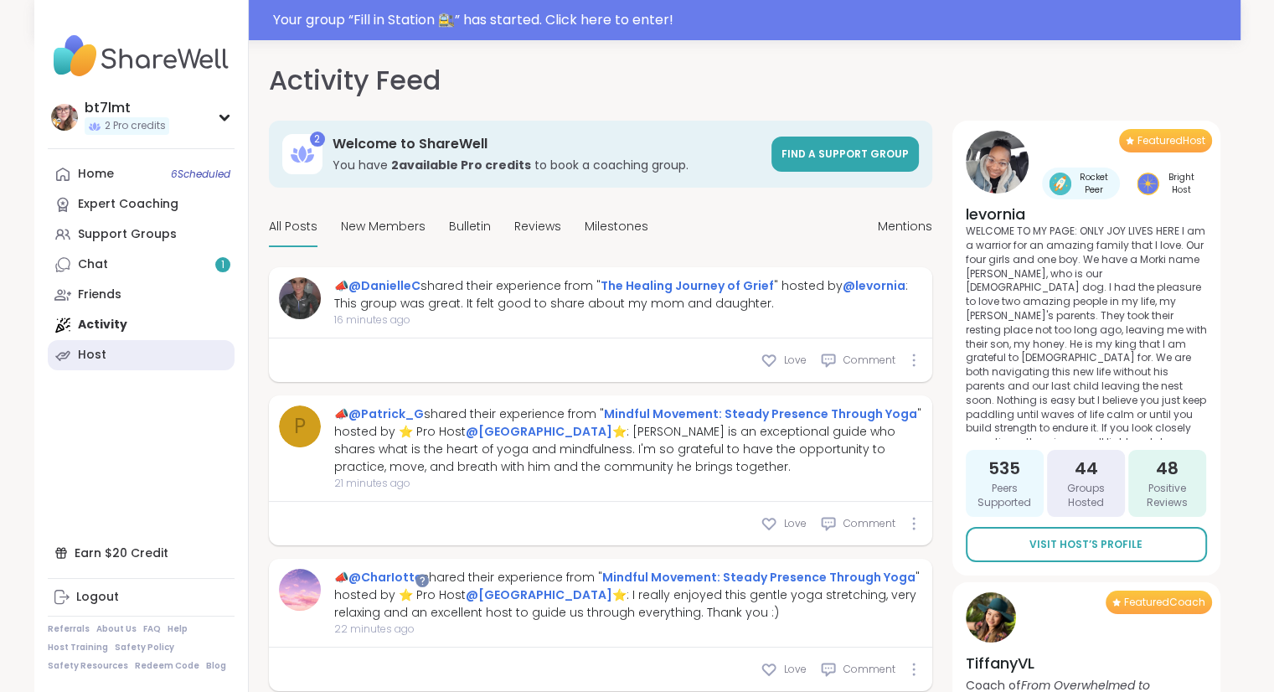
click at [102, 357] on div "Host" at bounding box center [92, 355] width 28 height 17
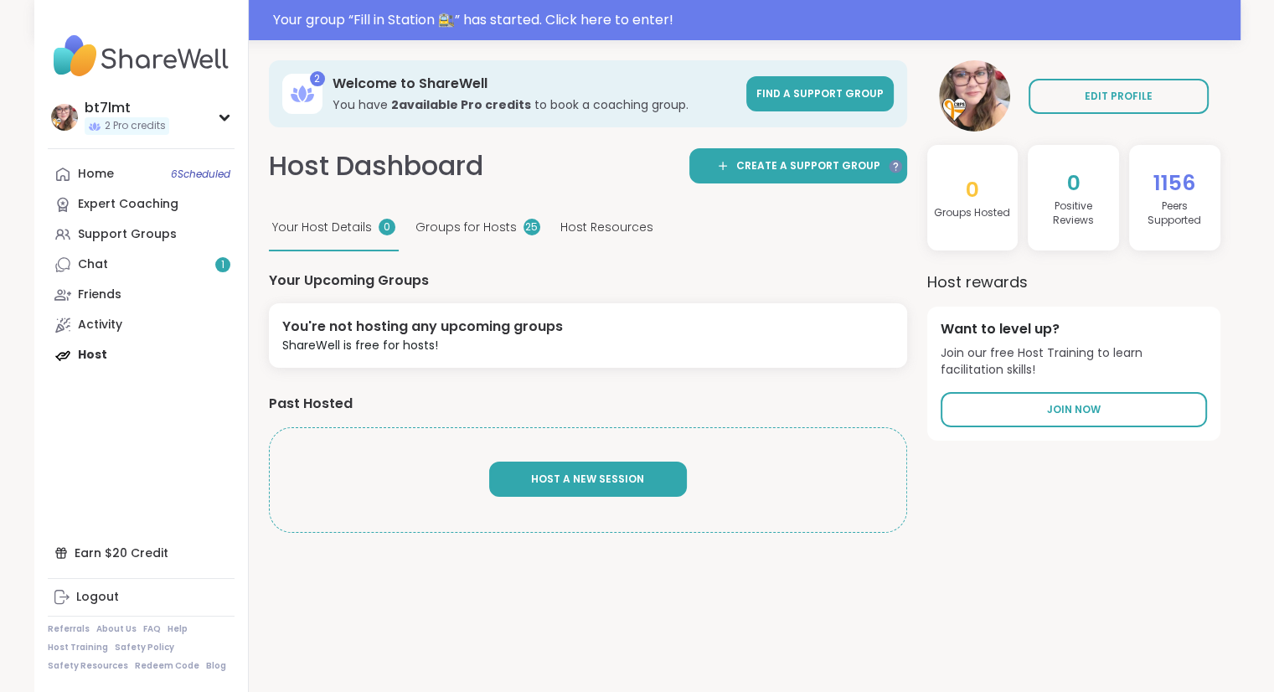
click at [611, 482] on span "Host A New Session" at bounding box center [587, 479] width 113 height 14
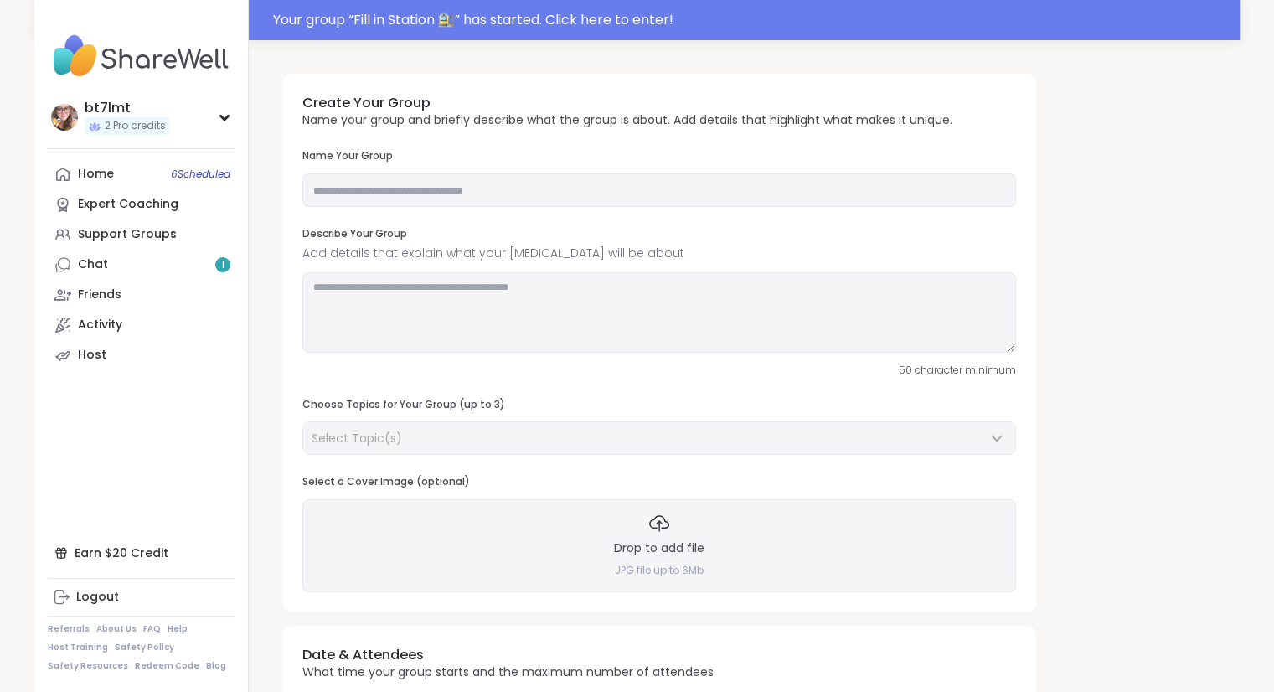
scroll to position [84, 0]
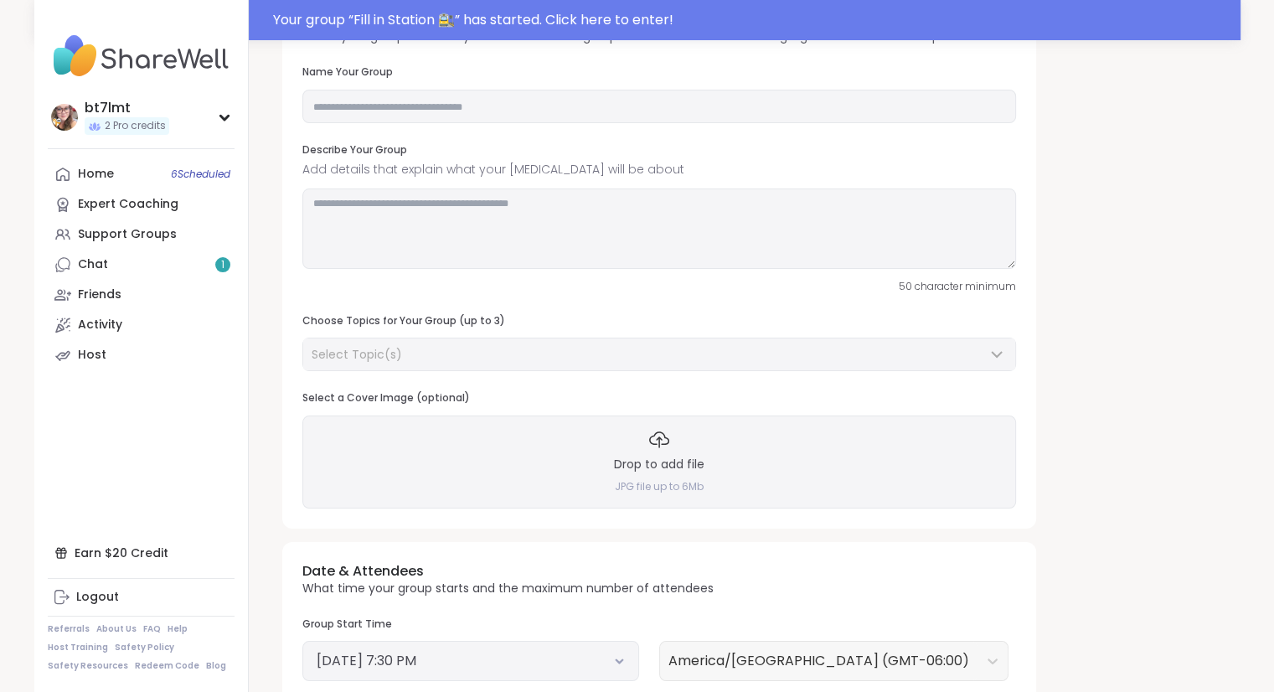
click at [769, 456] on div "Drop to add file JPG file up to 6Mb" at bounding box center [659, 461] width 714 height 92
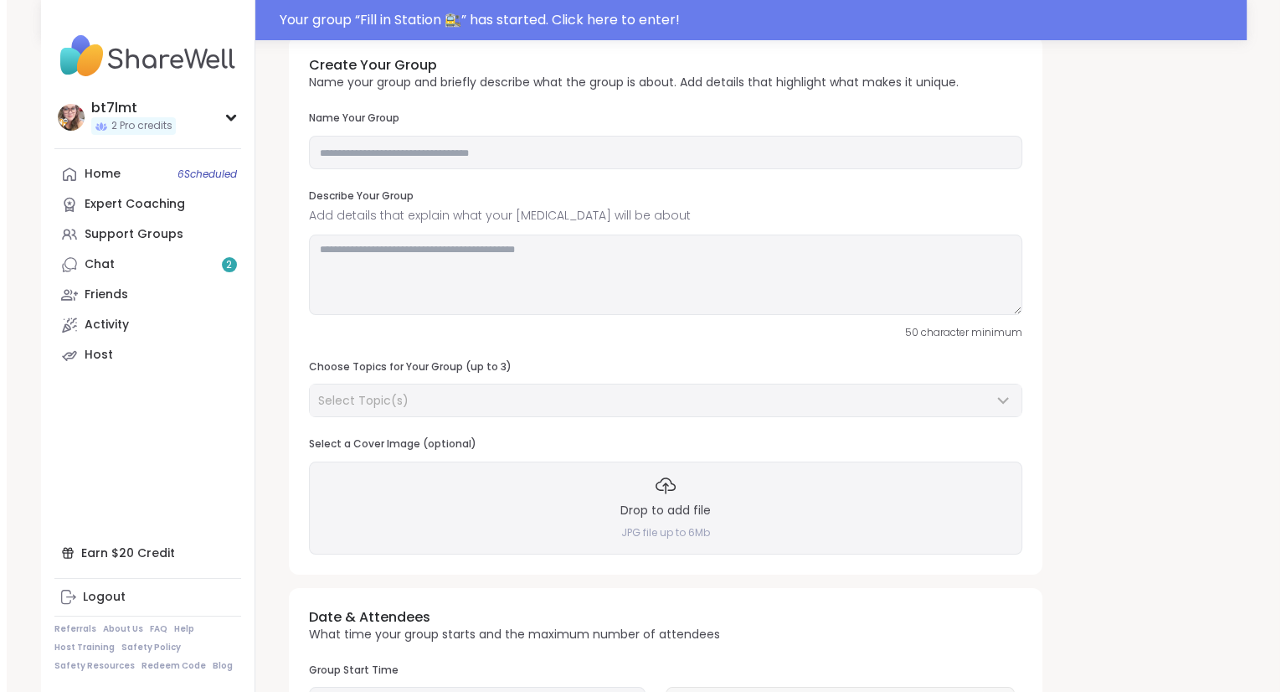
scroll to position [0, 0]
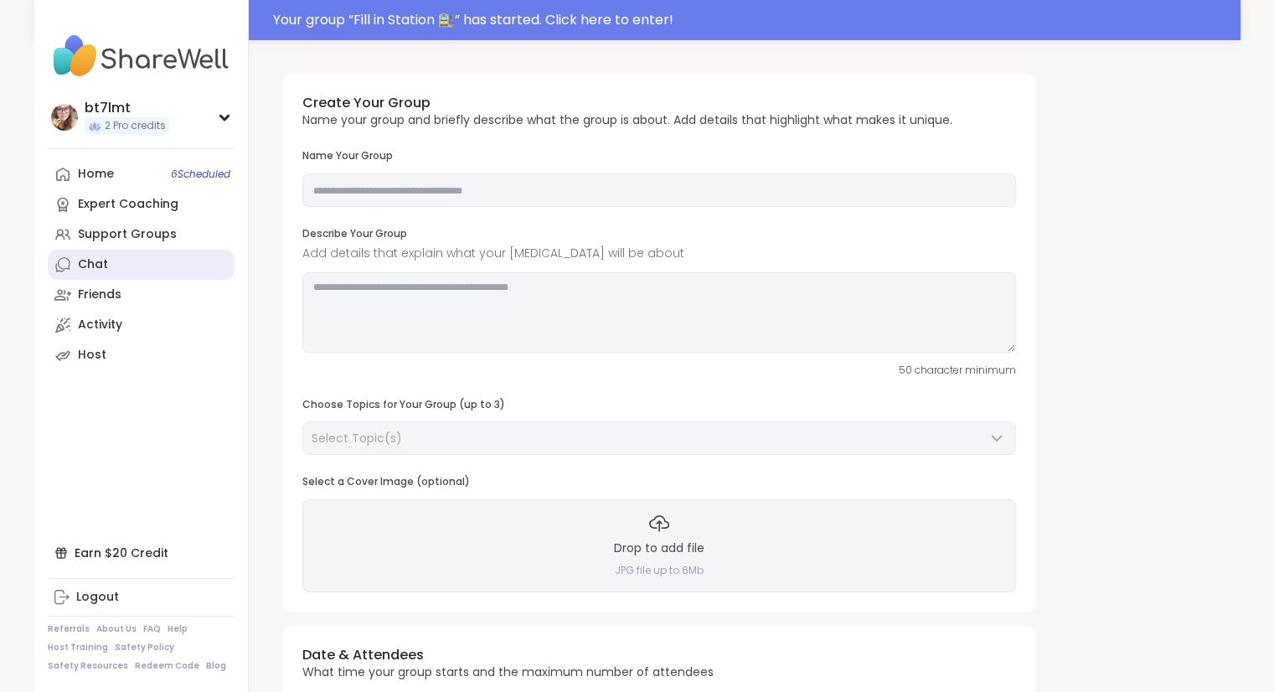
click at [137, 265] on link "Chat" at bounding box center [141, 265] width 187 height 30
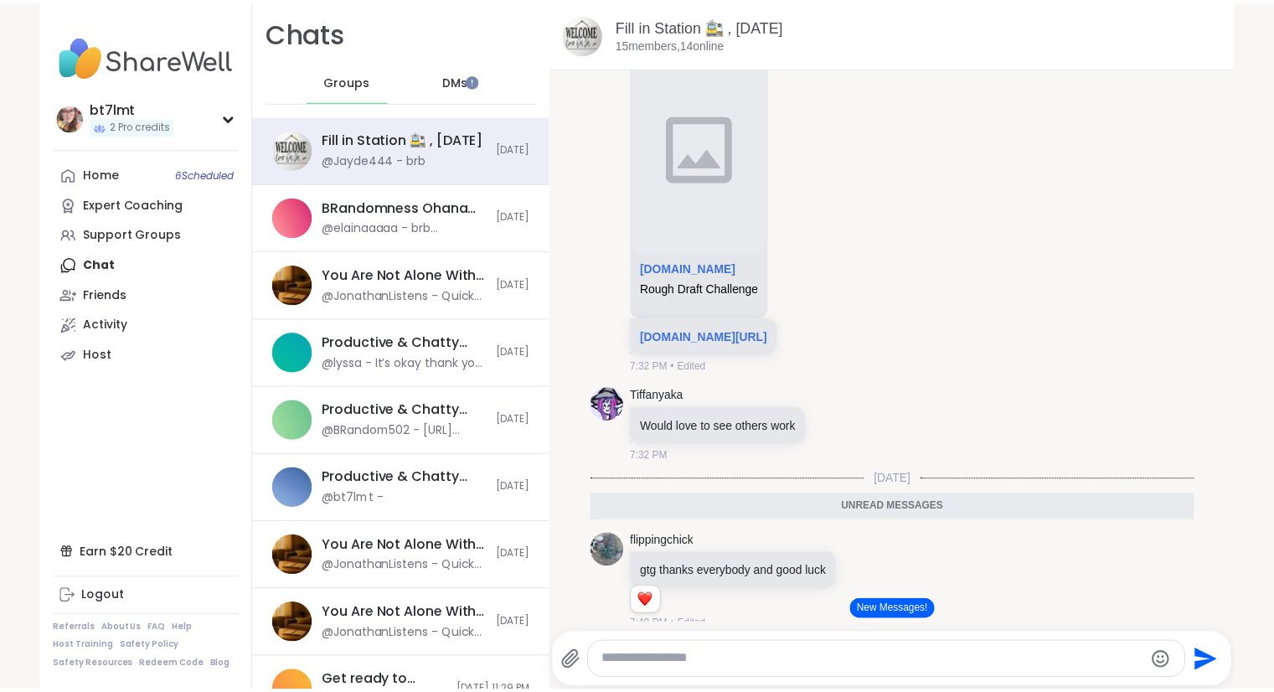
scroll to position [2920, 0]
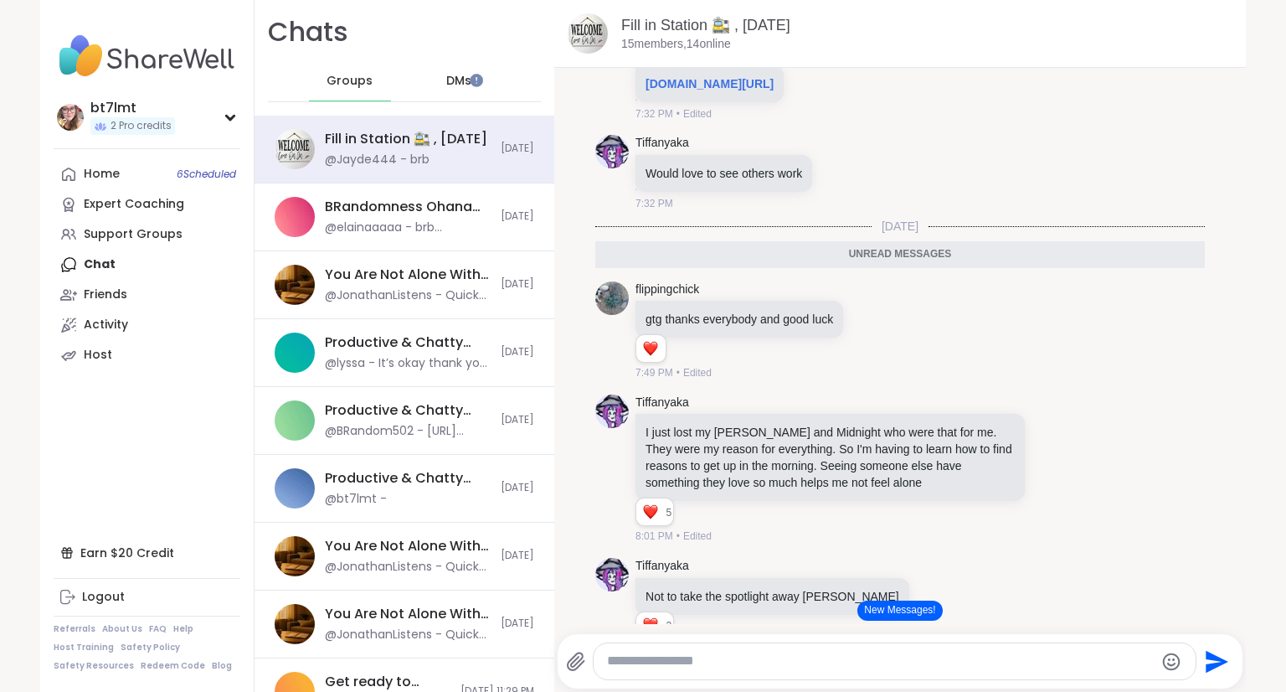
click at [94, 178] on div "Home 6 Scheduled" at bounding box center [102, 174] width 36 height 17
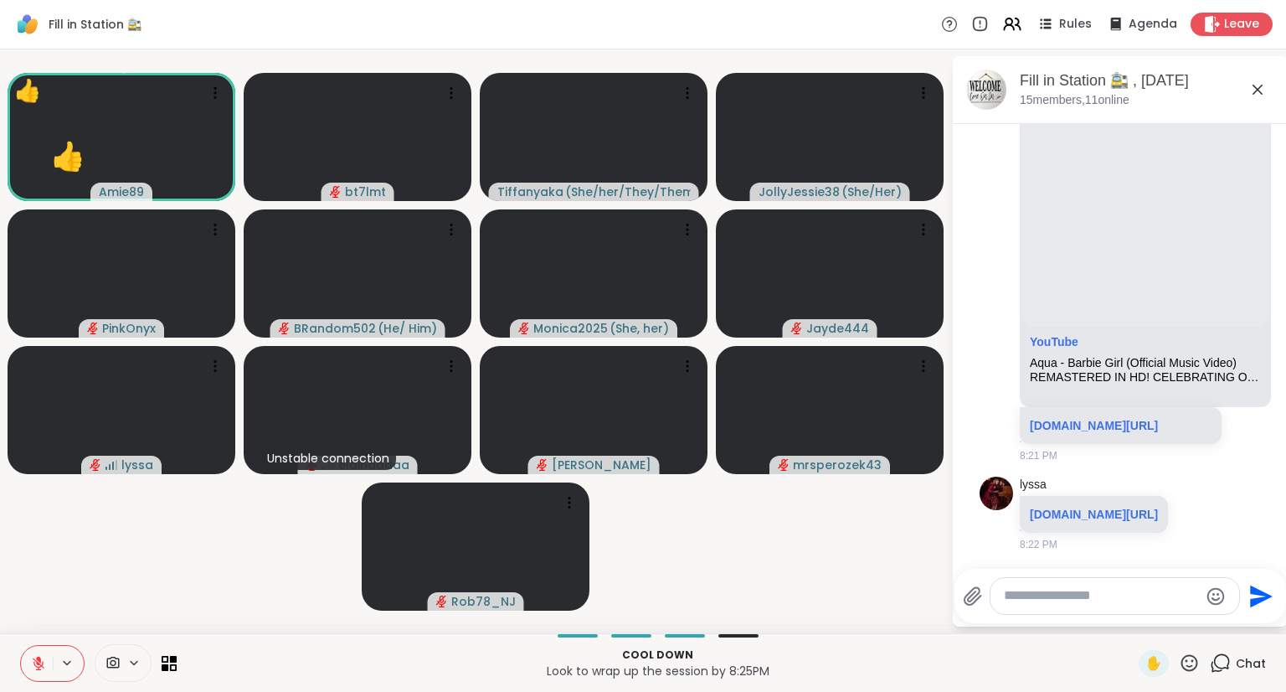
scroll to position [11599, 0]
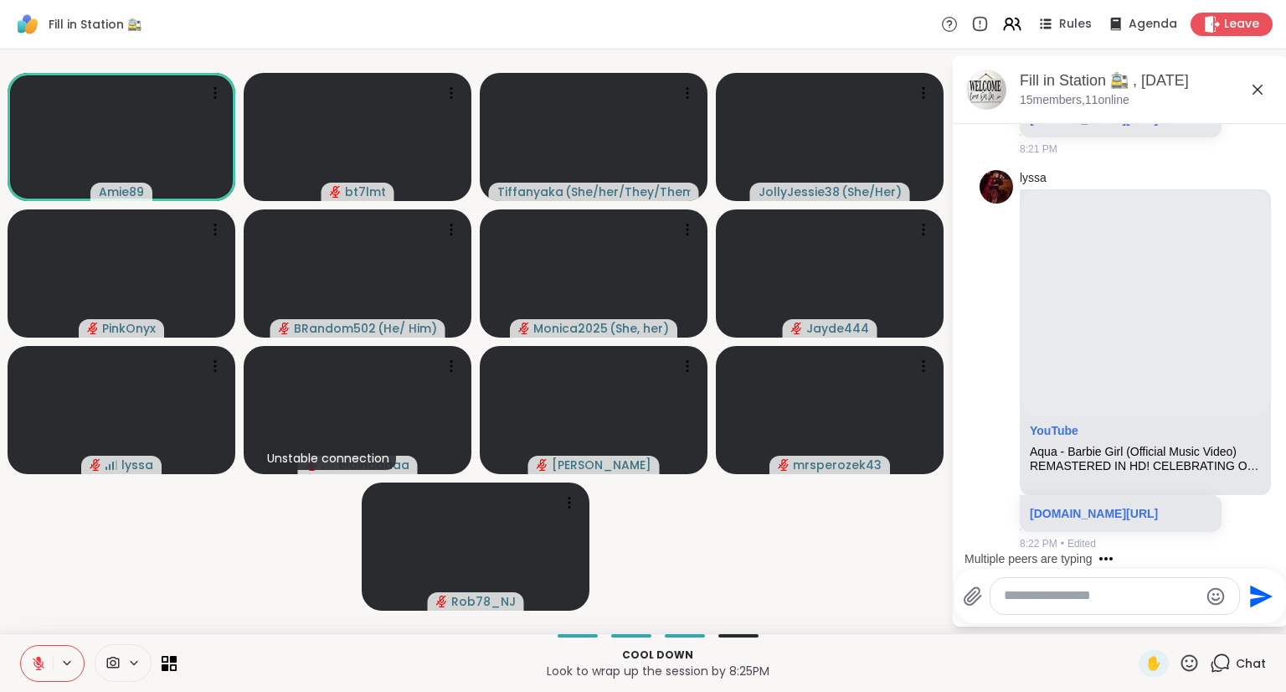
click at [1166, 657] on div "✋" at bounding box center [1169, 663] width 61 height 27
click at [1181, 668] on icon at bounding box center [1189, 662] width 21 height 21
click at [1132, 621] on span "❤️" at bounding box center [1140, 619] width 17 height 20
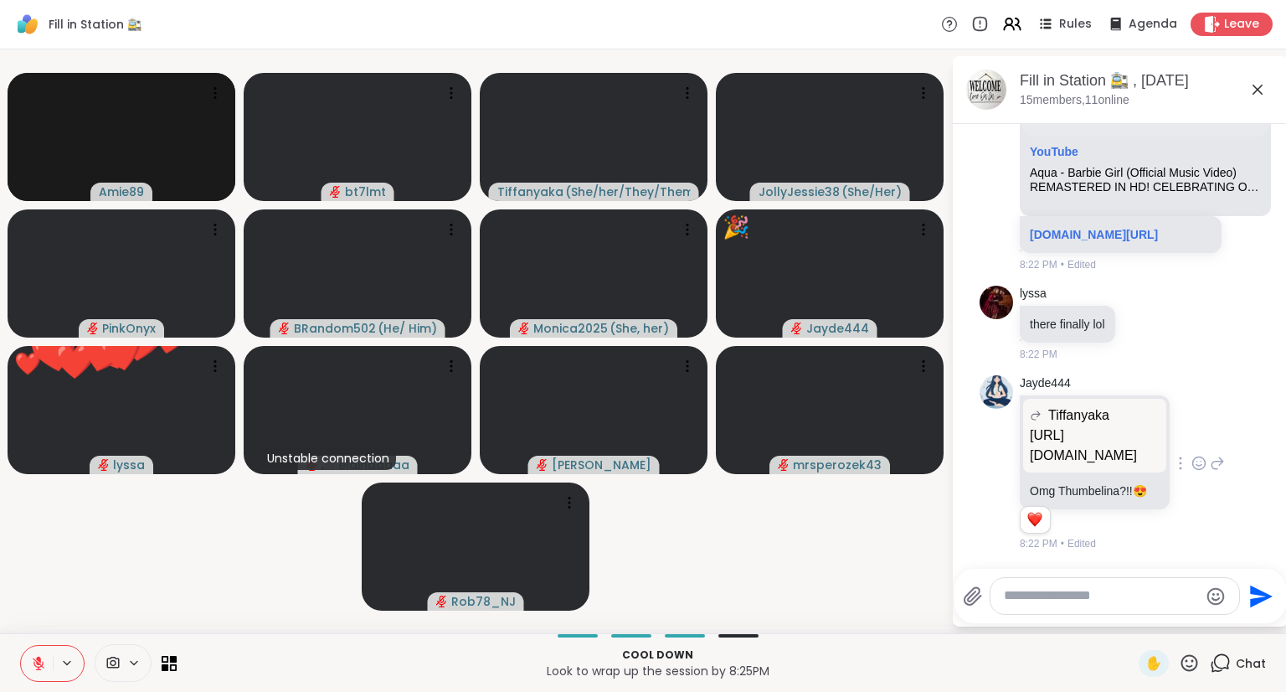
scroll to position [11785, 0]
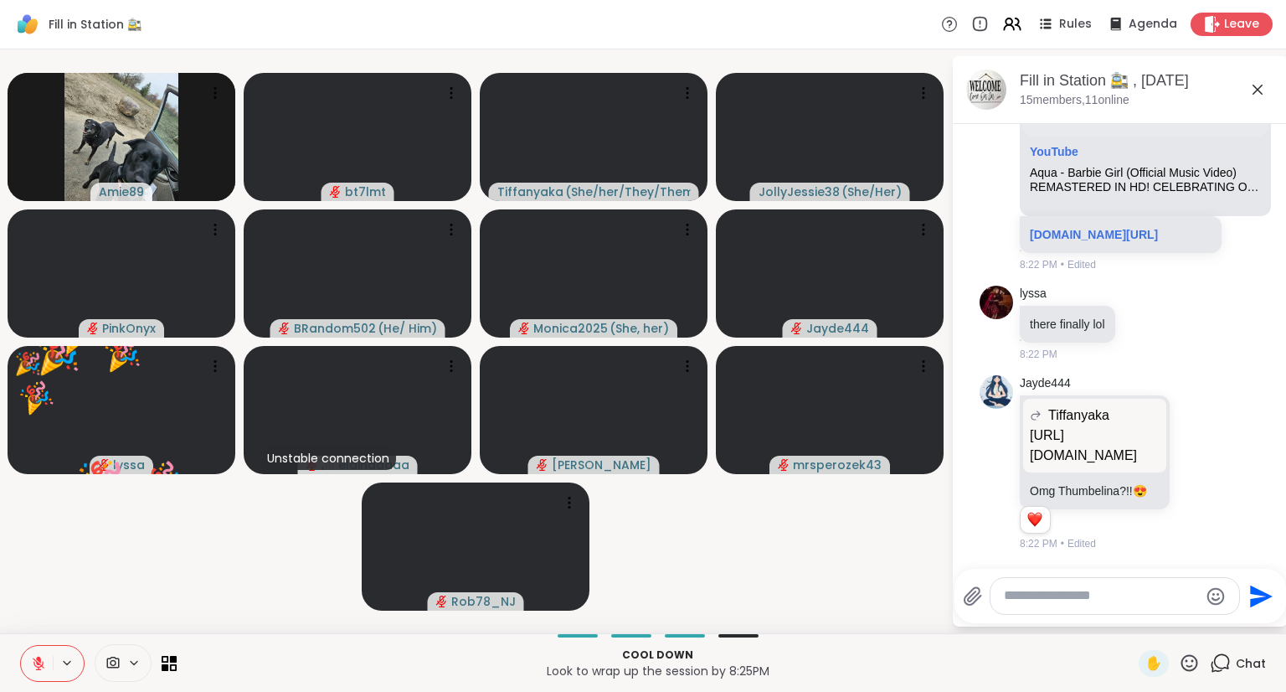
click at [30, 663] on button at bounding box center [37, 663] width 32 height 35
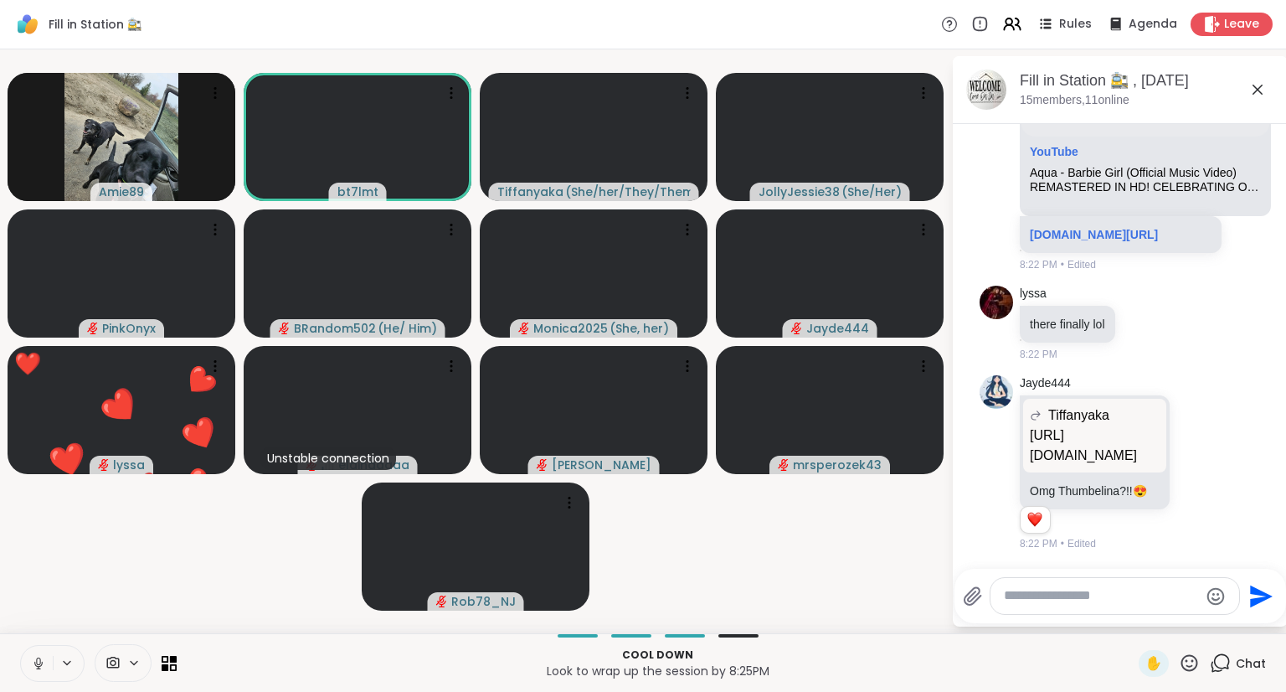
click at [46, 659] on button at bounding box center [37, 663] width 32 height 35
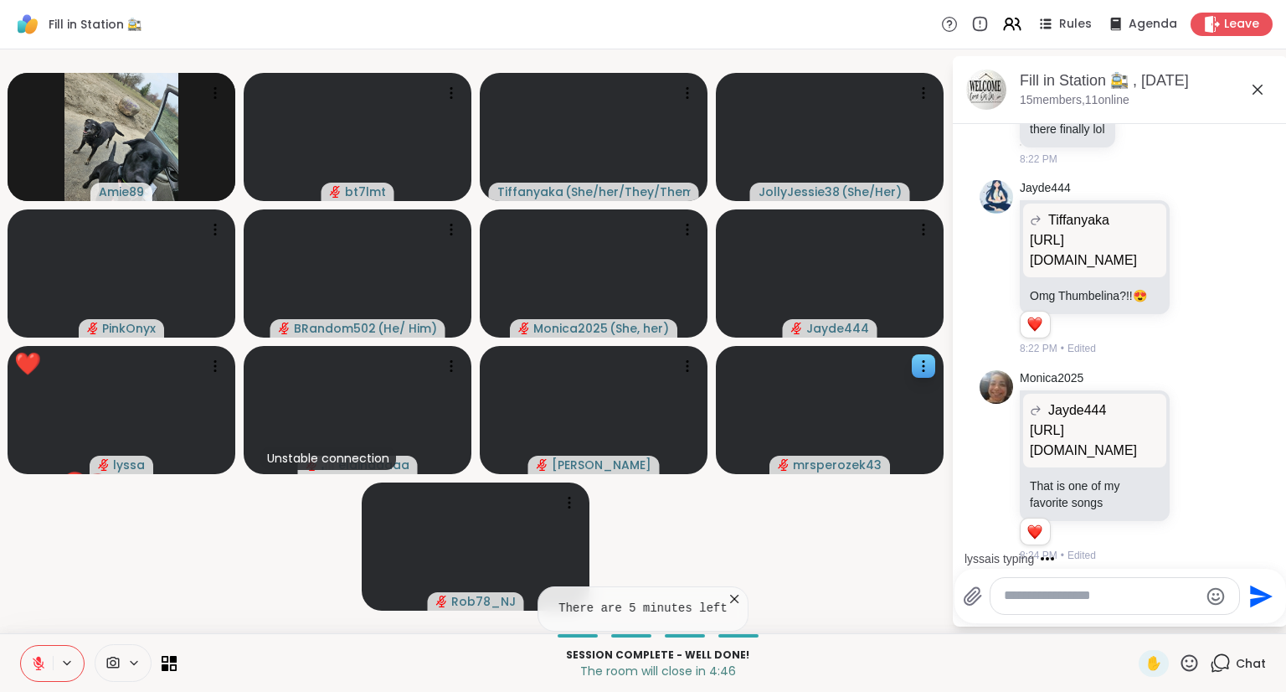
scroll to position [11844, 0]
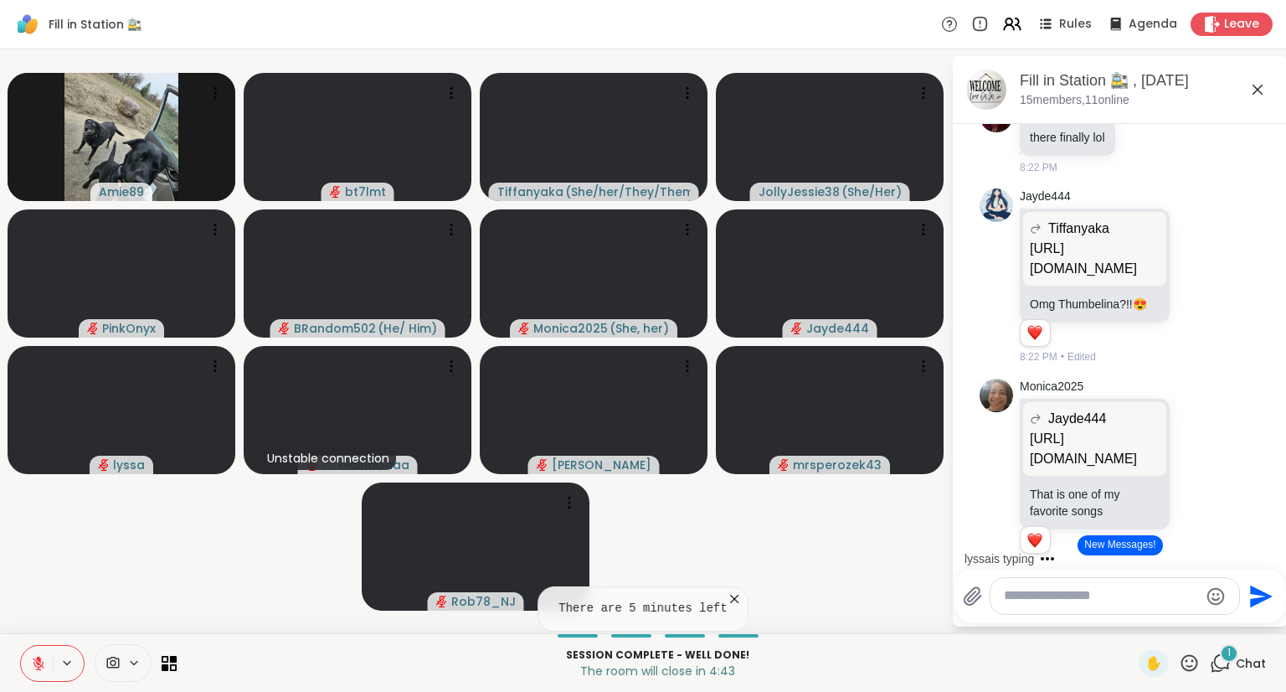
click at [47, 661] on button at bounding box center [37, 663] width 32 height 35
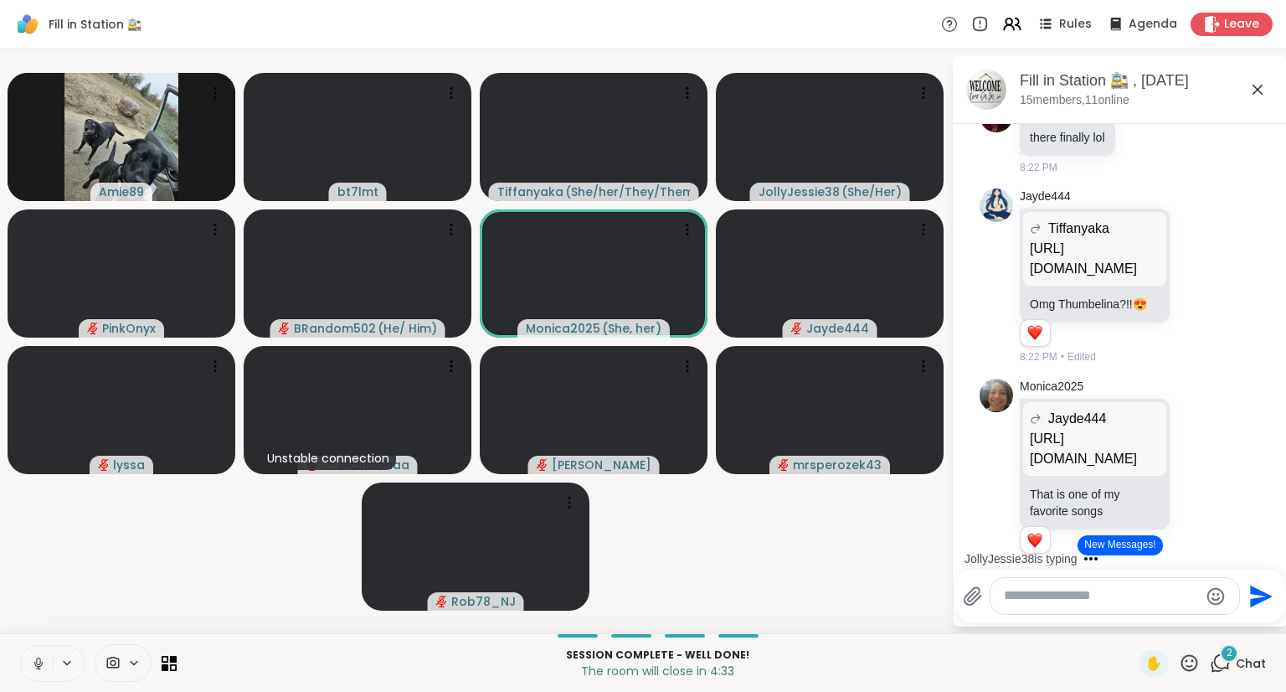
click at [1102, 598] on textarea "Type your message" at bounding box center [1101, 596] width 195 height 18
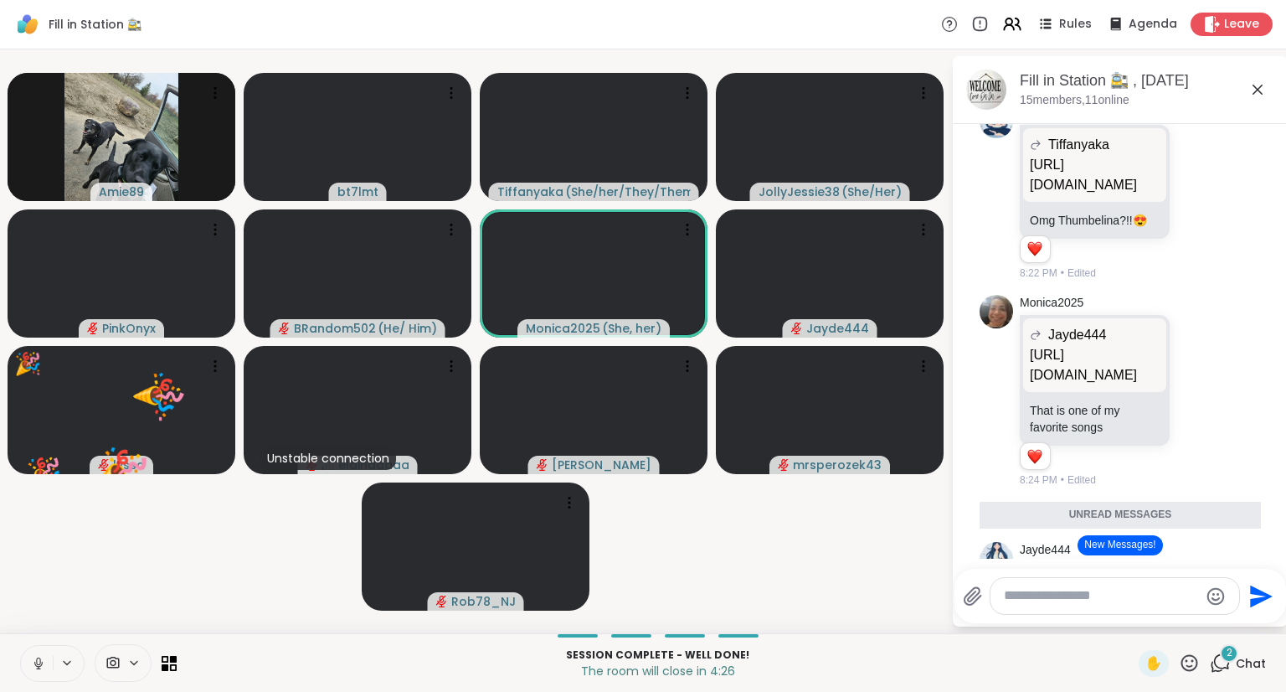
scroll to position [12012, 0]
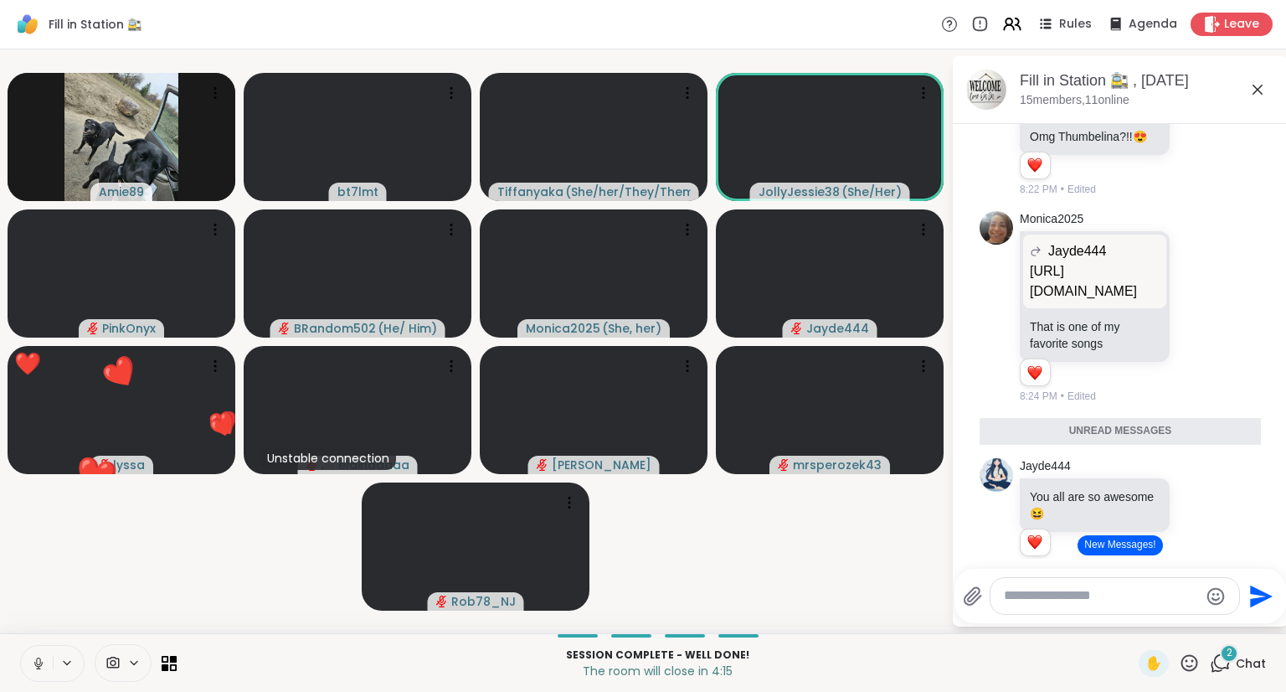
click at [1071, 592] on textarea "Type your message" at bounding box center [1101, 596] width 195 height 18
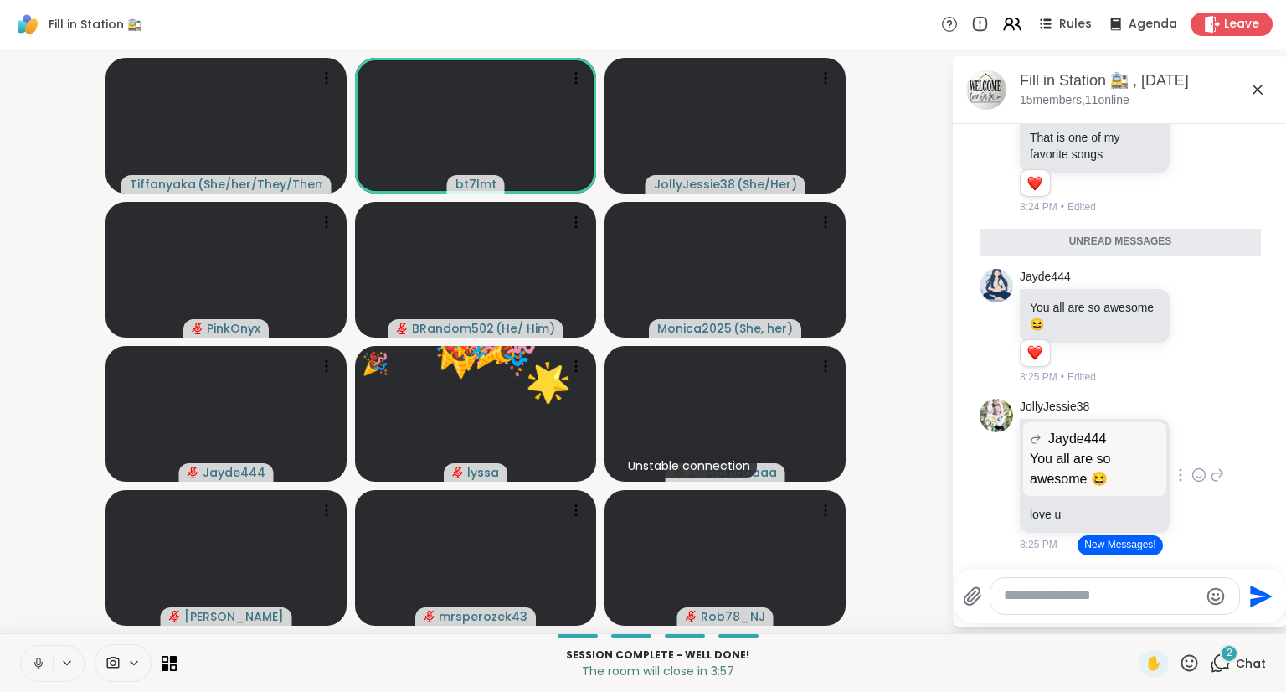
scroll to position [12726, 0]
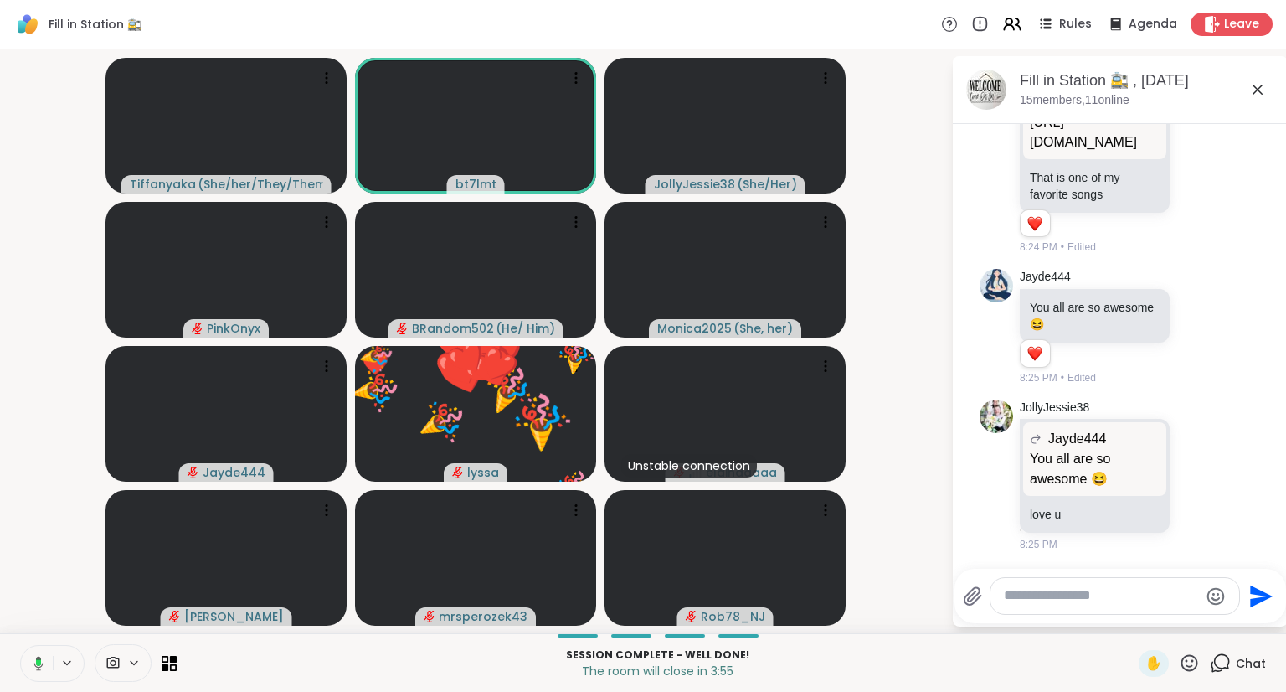
click at [1073, 594] on textarea "Type your message" at bounding box center [1101, 596] width 195 height 18
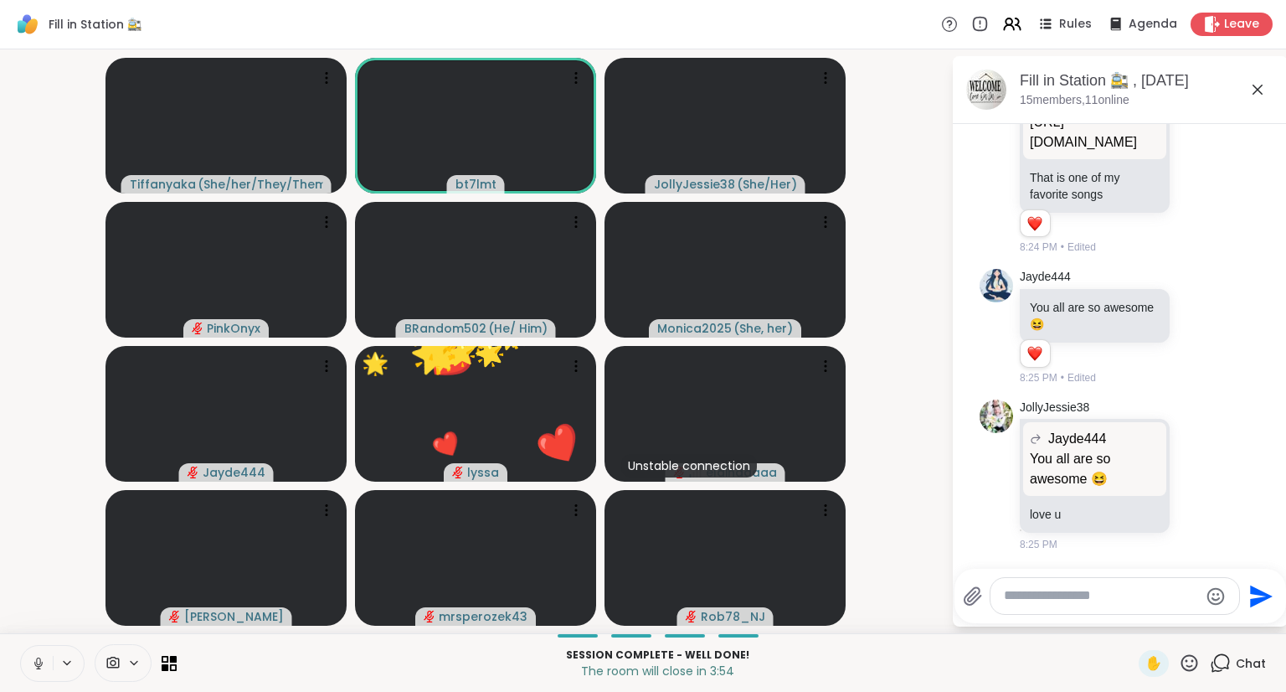
click at [38, 668] on icon at bounding box center [38, 667] width 1 height 3
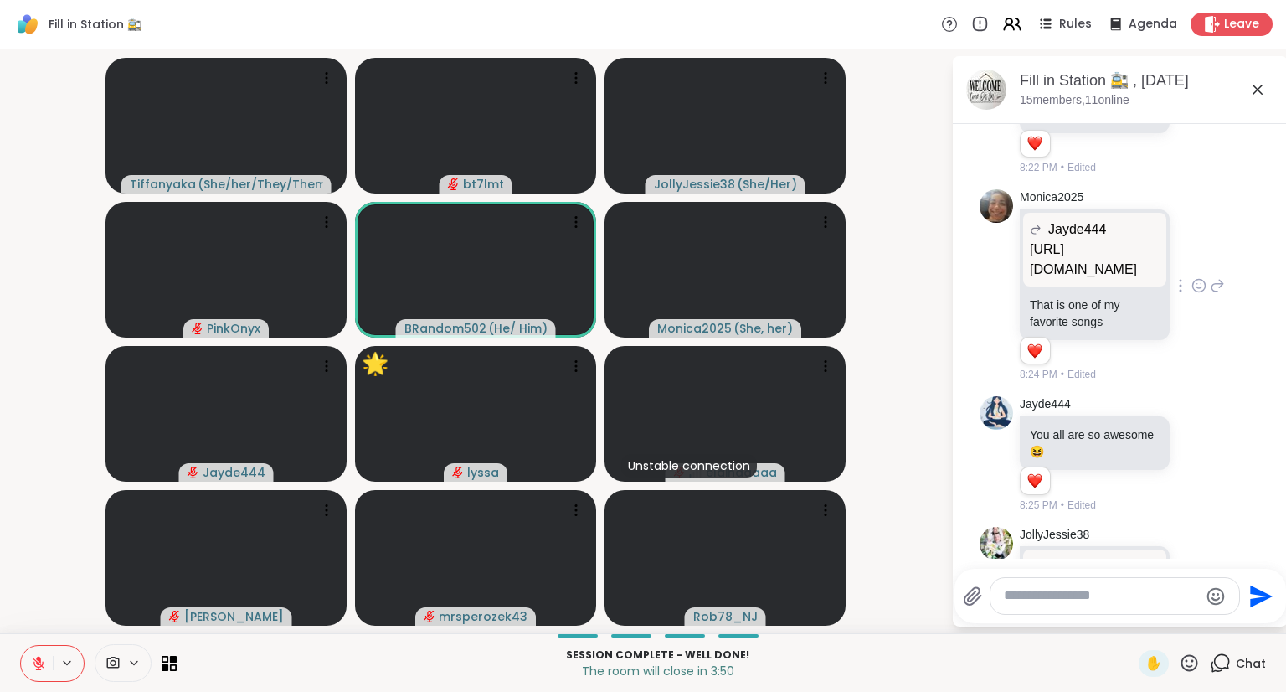
scroll to position [11889, 0]
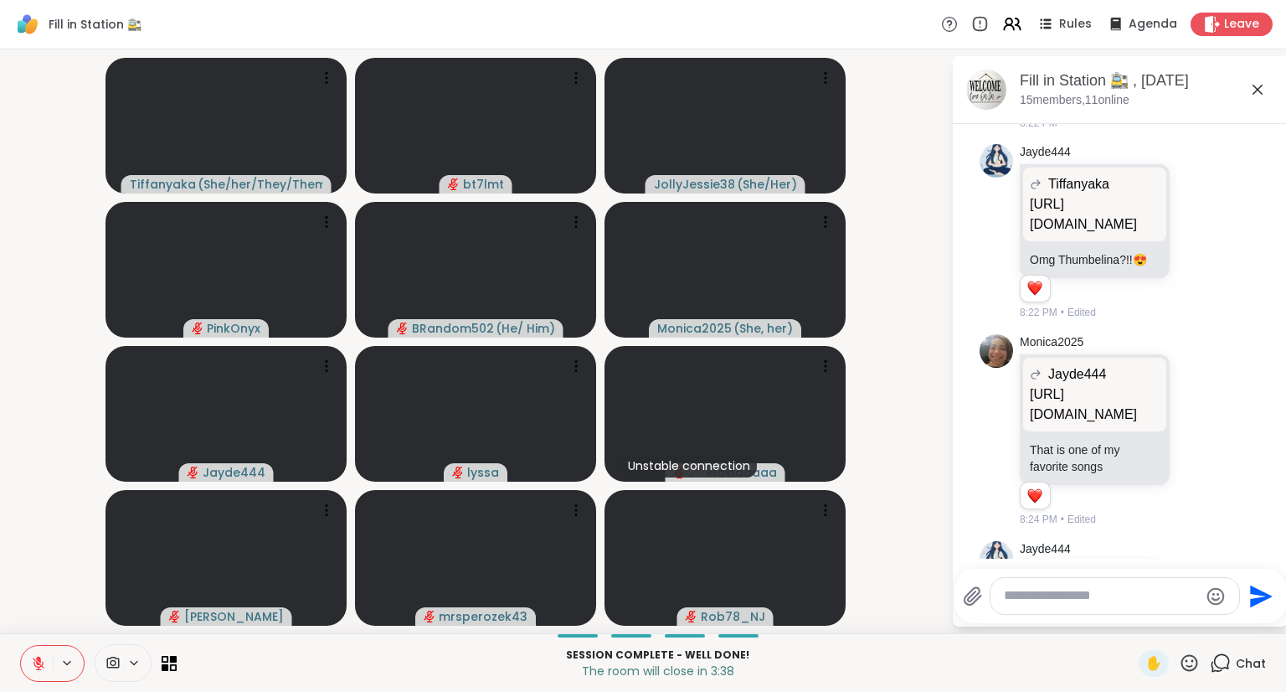
click at [31, 659] on icon at bounding box center [38, 663] width 15 height 15
click at [1040, 589] on textarea "Type your message" at bounding box center [1101, 596] width 195 height 18
click at [1148, 597] on textarea "Type your message" at bounding box center [1101, 596] width 195 height 18
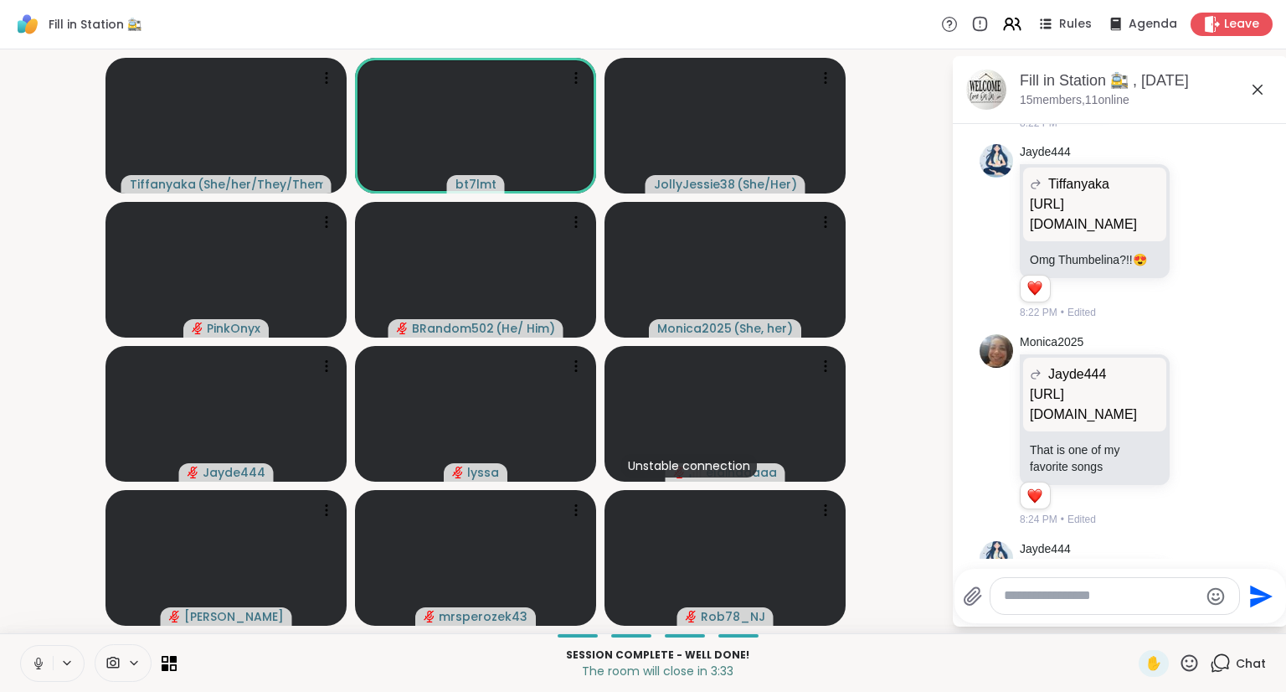
click at [1148, 597] on textarea "Type your message" at bounding box center [1101, 596] width 195 height 18
click at [37, 657] on icon at bounding box center [38, 661] width 4 height 8
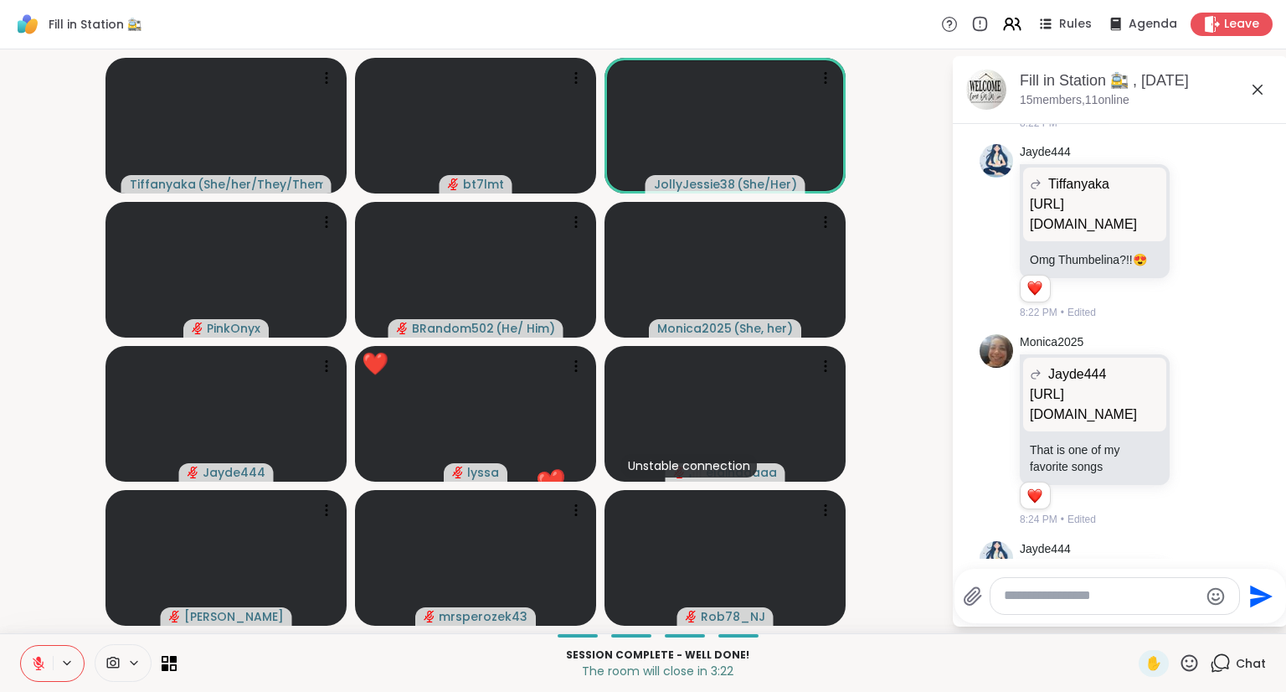
click at [1006, 587] on textarea "Type your message" at bounding box center [1101, 596] width 195 height 18
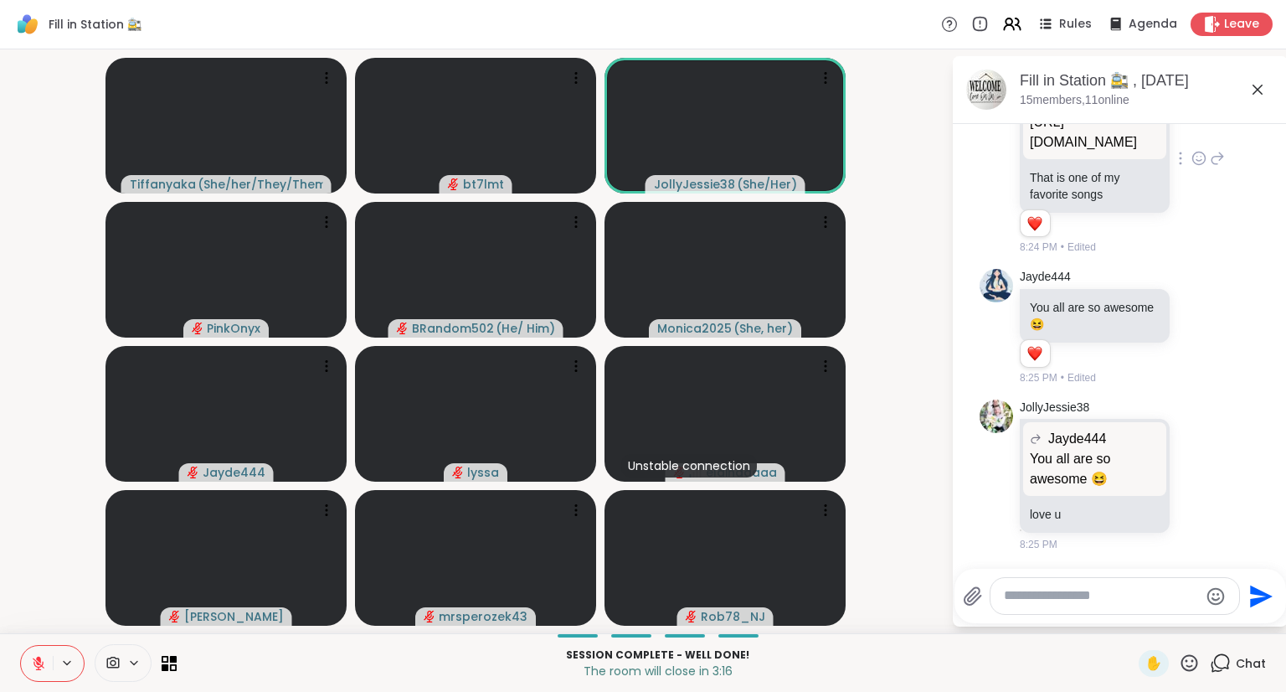
scroll to position [12726, 0]
click at [37, 661] on icon at bounding box center [38, 663] width 15 height 15
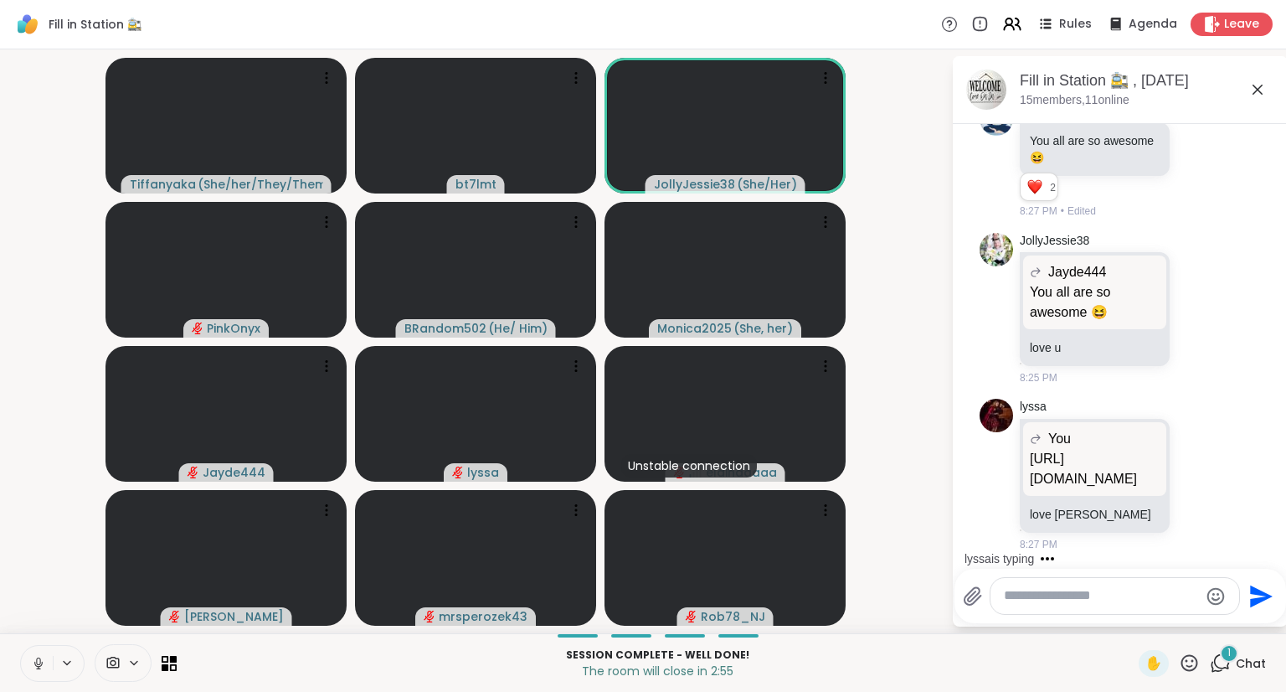
scroll to position [12912, 0]
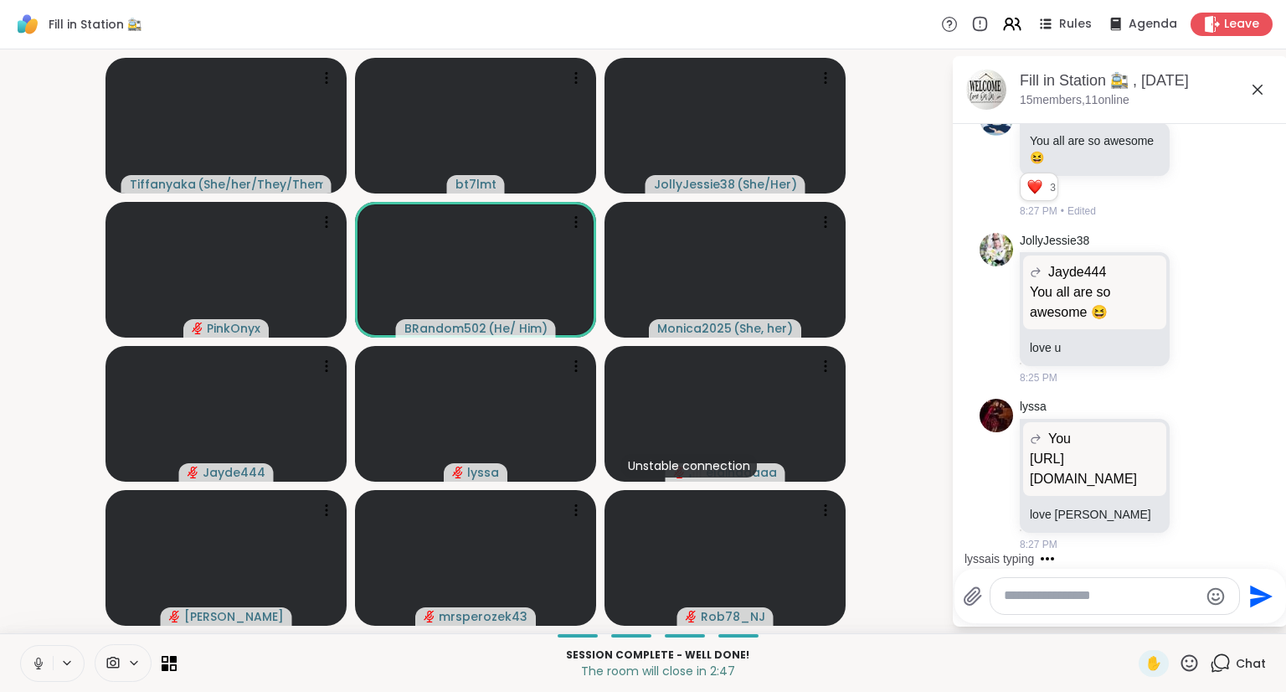
click at [1039, 597] on textarea "Type your message" at bounding box center [1101, 596] width 195 height 18
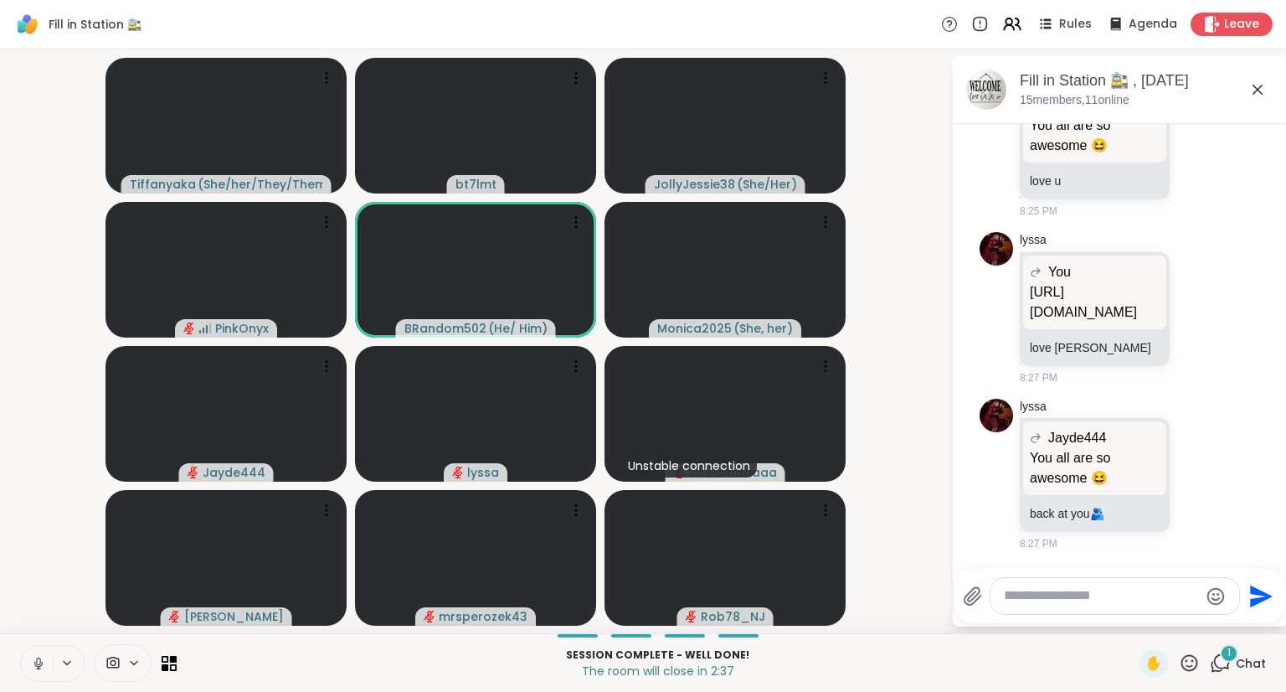
scroll to position [13078, 0]
click at [1192, 302] on icon at bounding box center [1199, 308] width 15 height 17
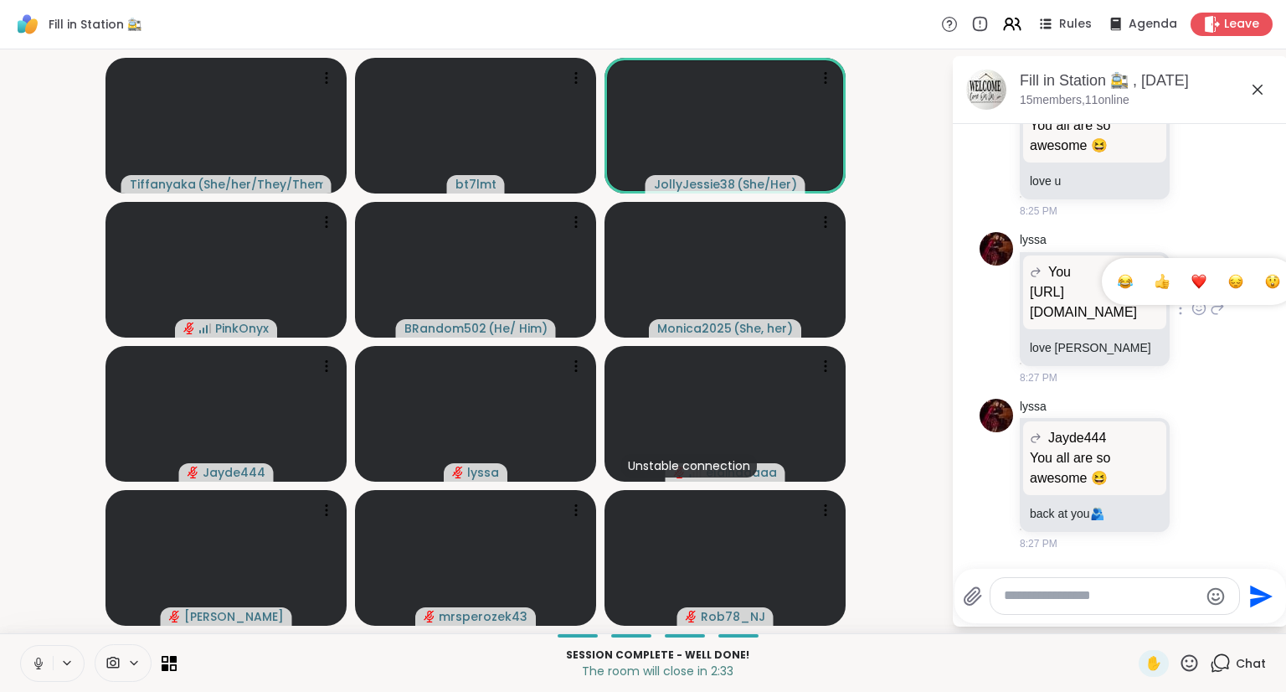
click at [1192, 280] on span "Select Reaction: Heart" at bounding box center [1199, 281] width 15 height 17
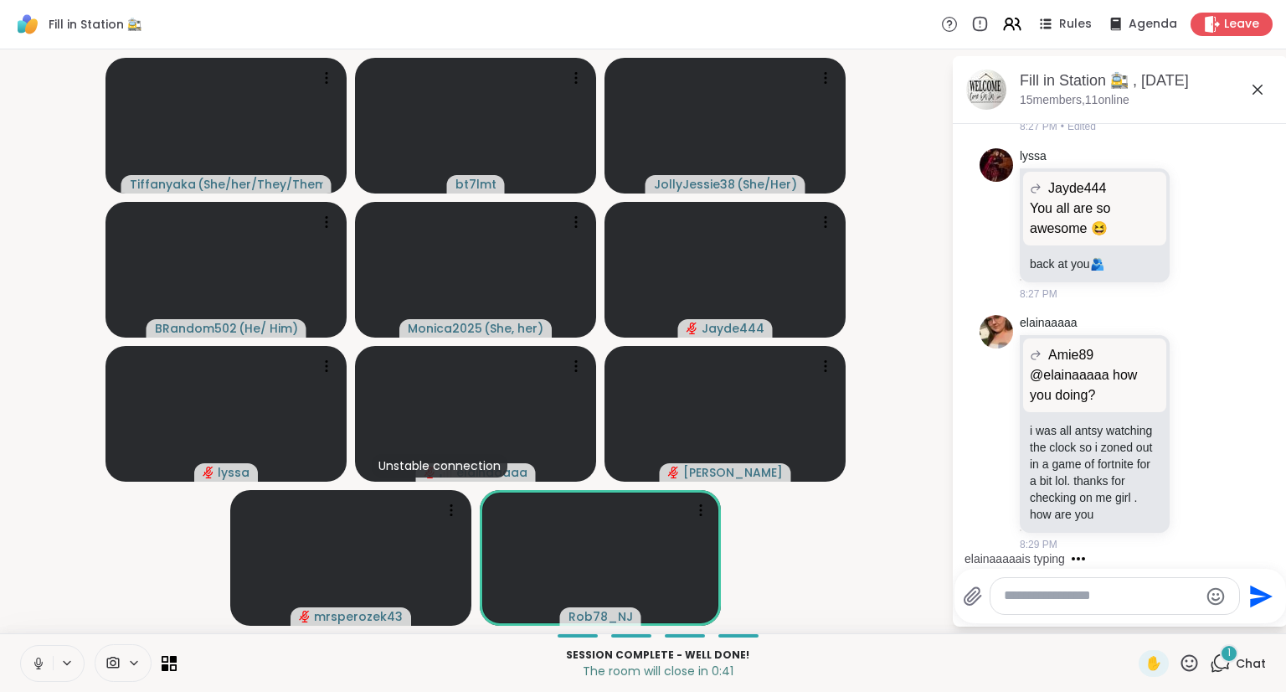
scroll to position [13368, 0]
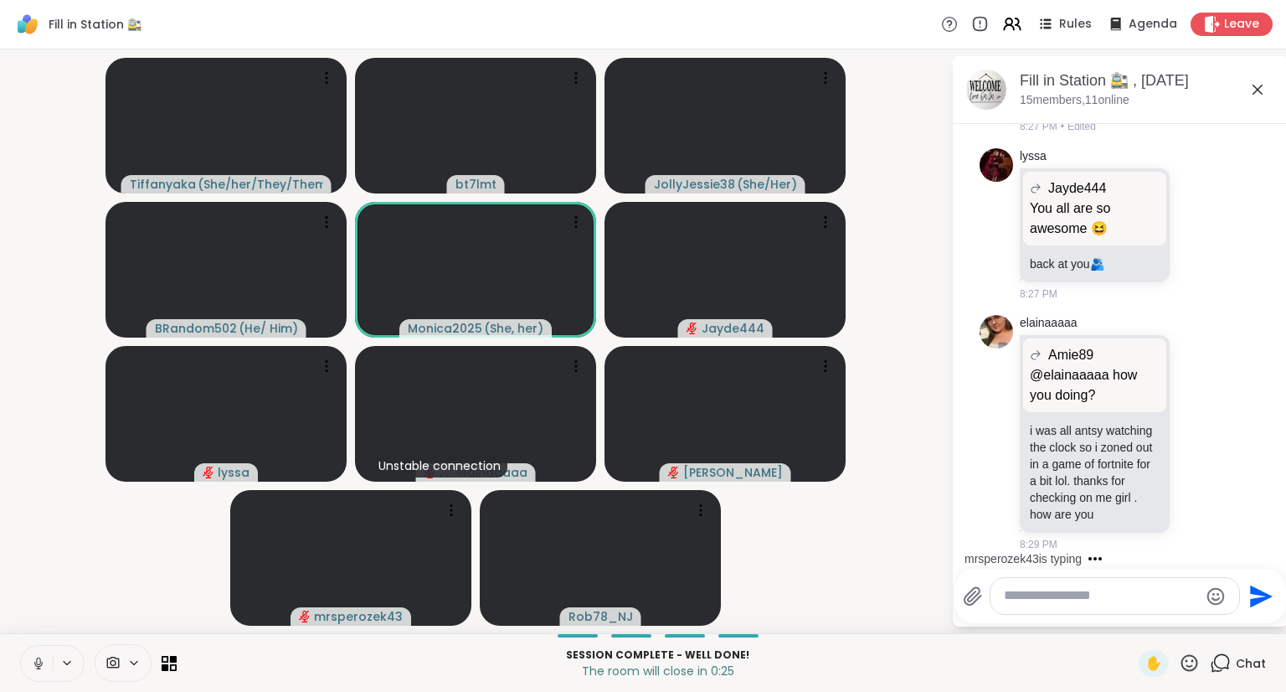
click at [1056, 594] on textarea "Type your message" at bounding box center [1101, 596] width 195 height 18
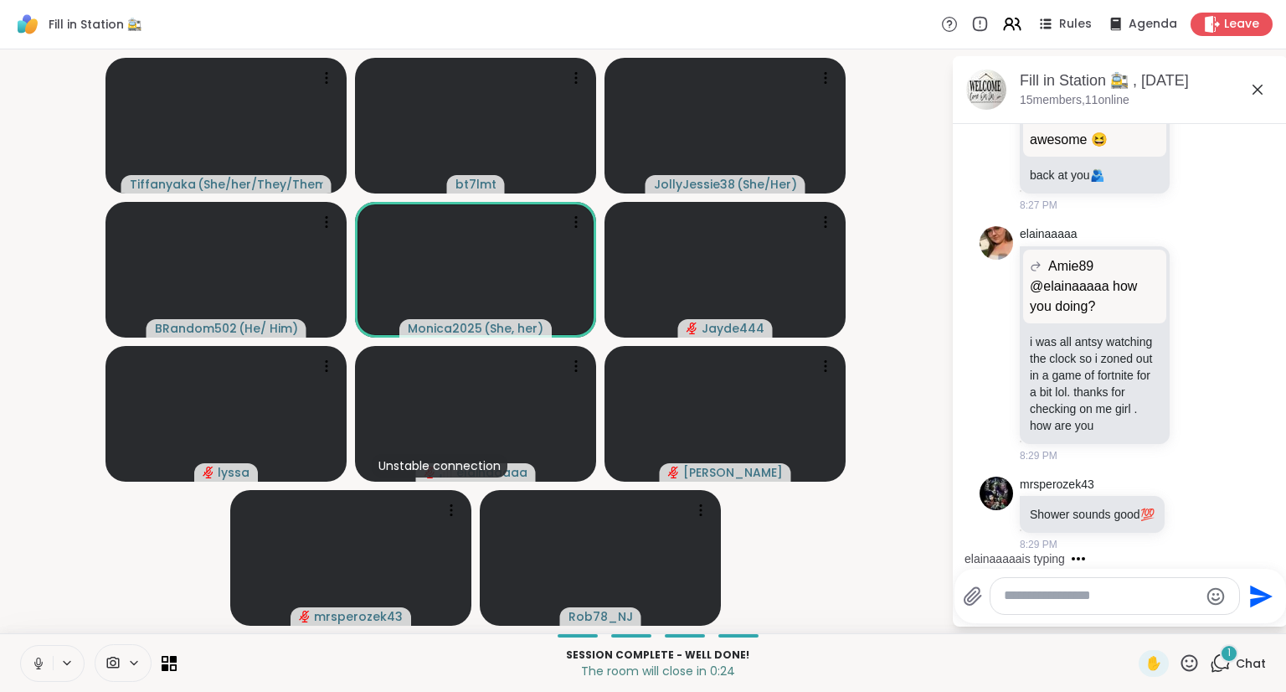
scroll to position [13474, 0]
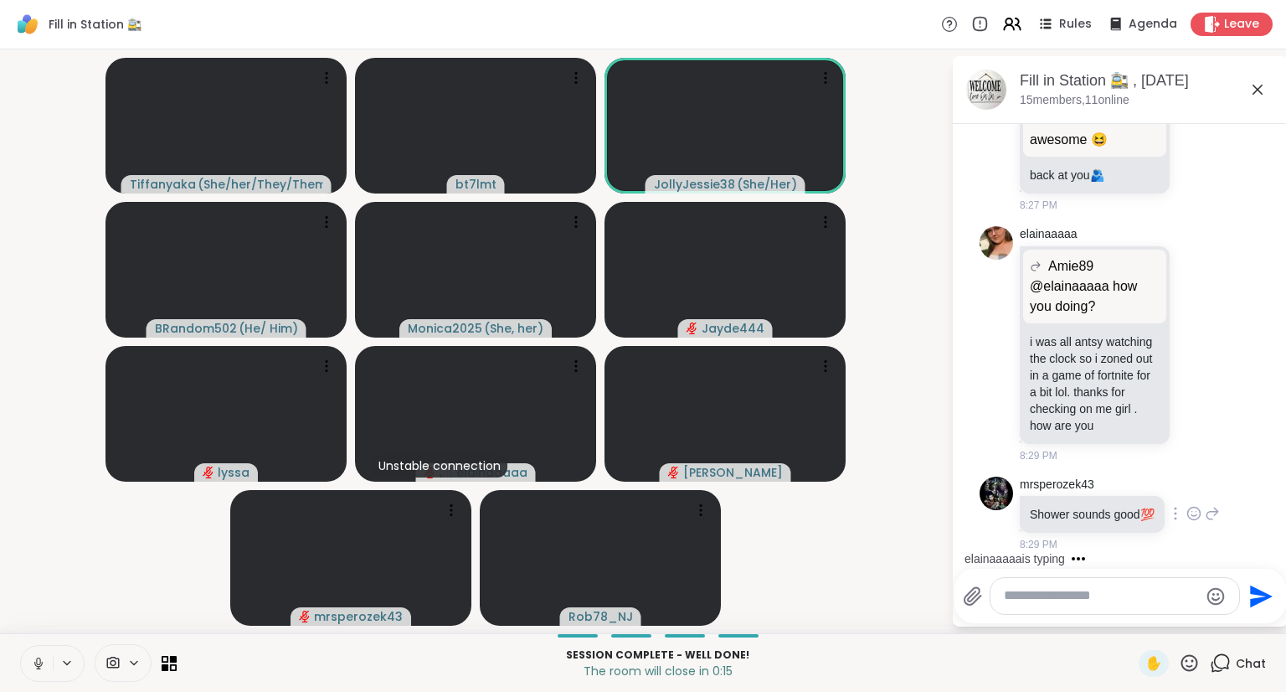
click at [1192, 514] on icon at bounding box center [1194, 515] width 5 height 2
click at [1187, 479] on div "Select Reaction: Heart" at bounding box center [1194, 486] width 15 height 15
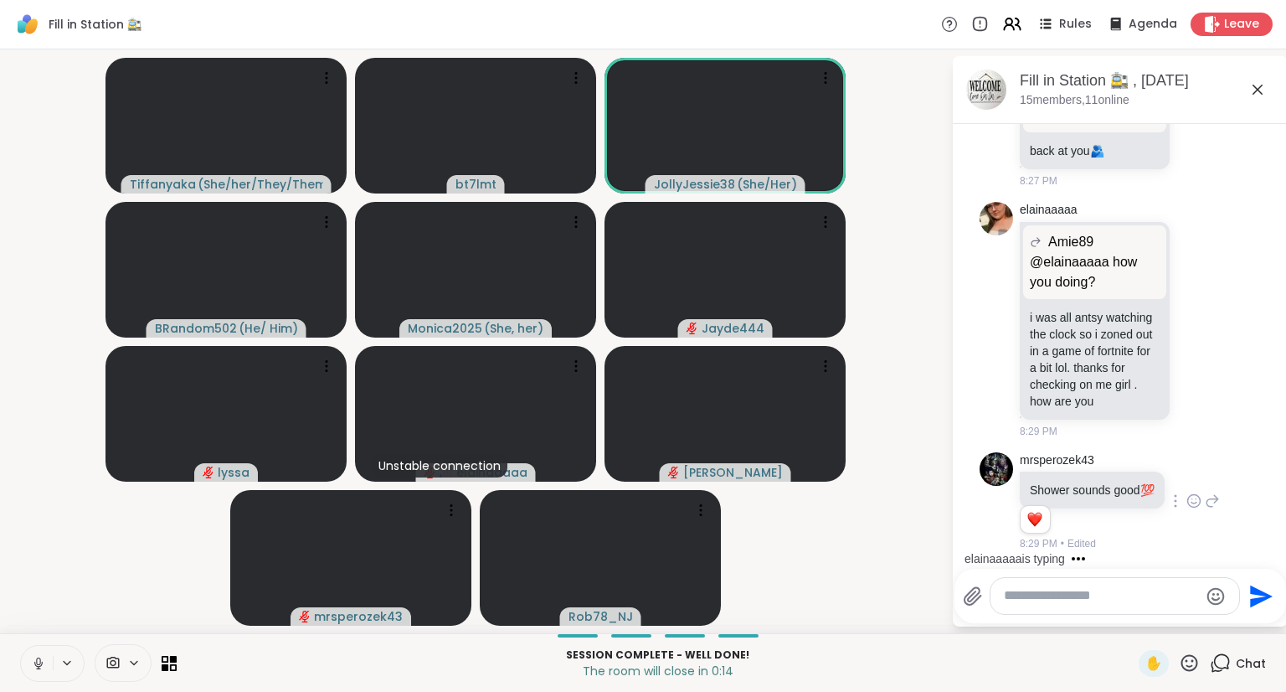
scroll to position [13497, 0]
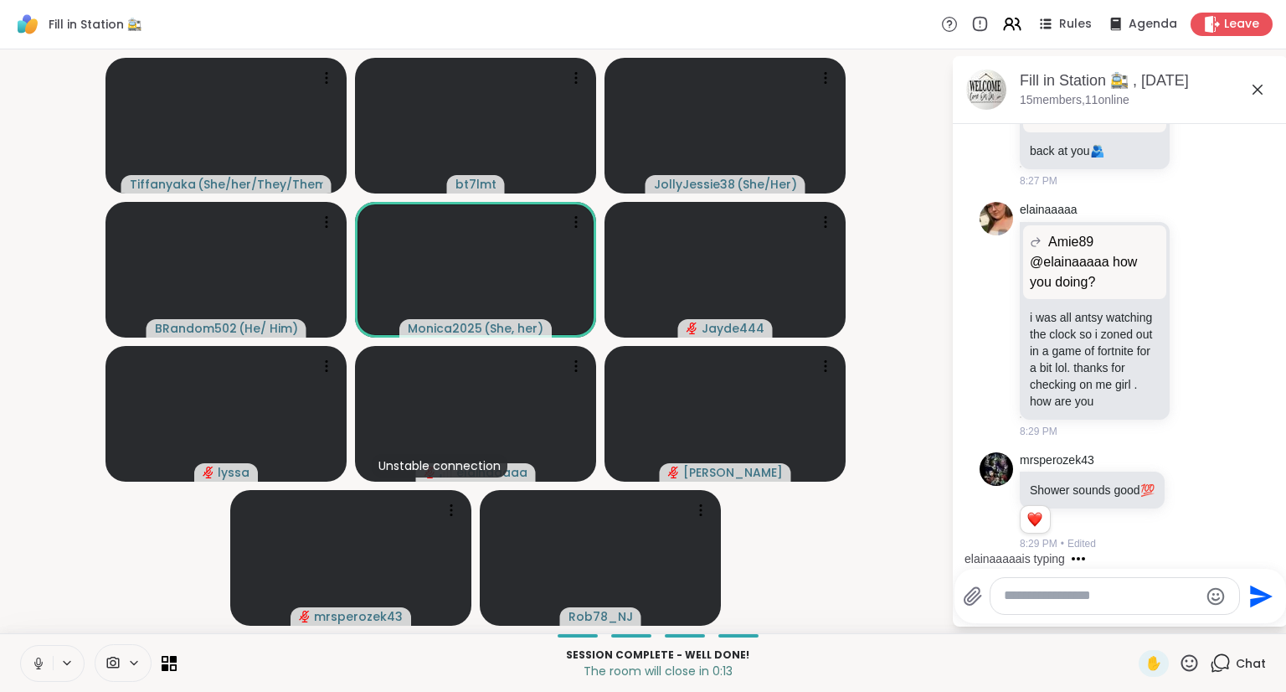
click at [1095, 601] on textarea "Type your message" at bounding box center [1101, 596] width 195 height 18
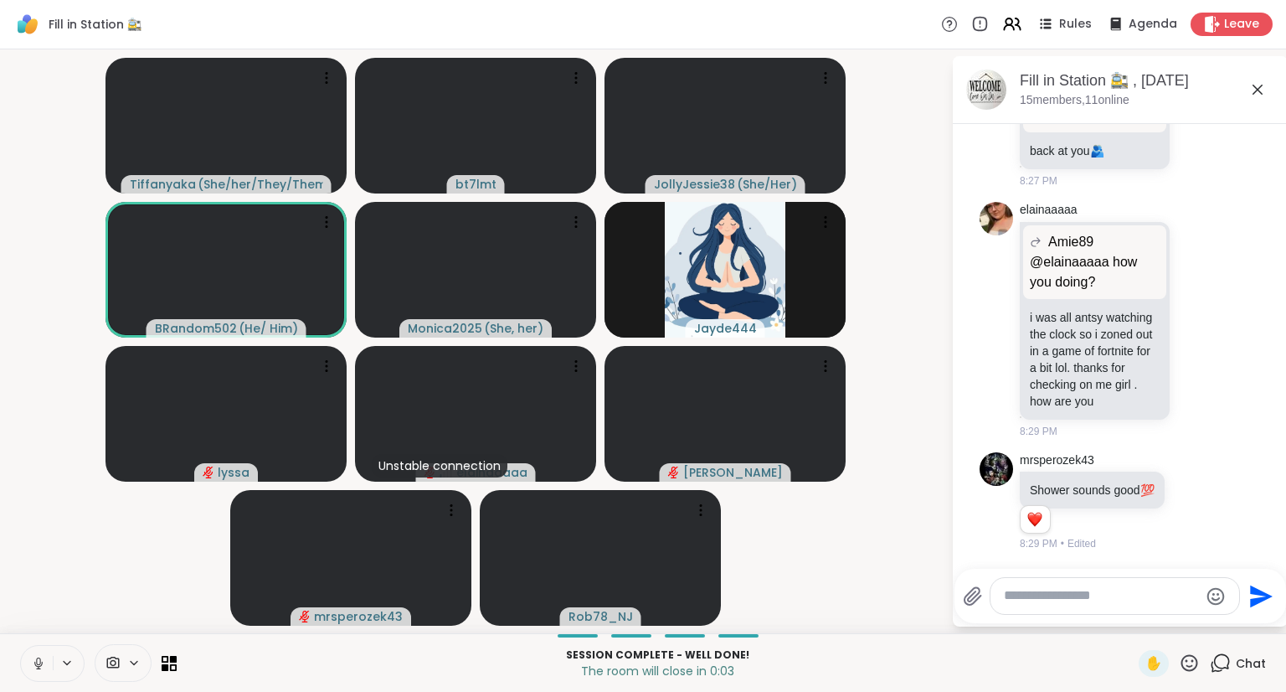
scroll to position [13621, 0]
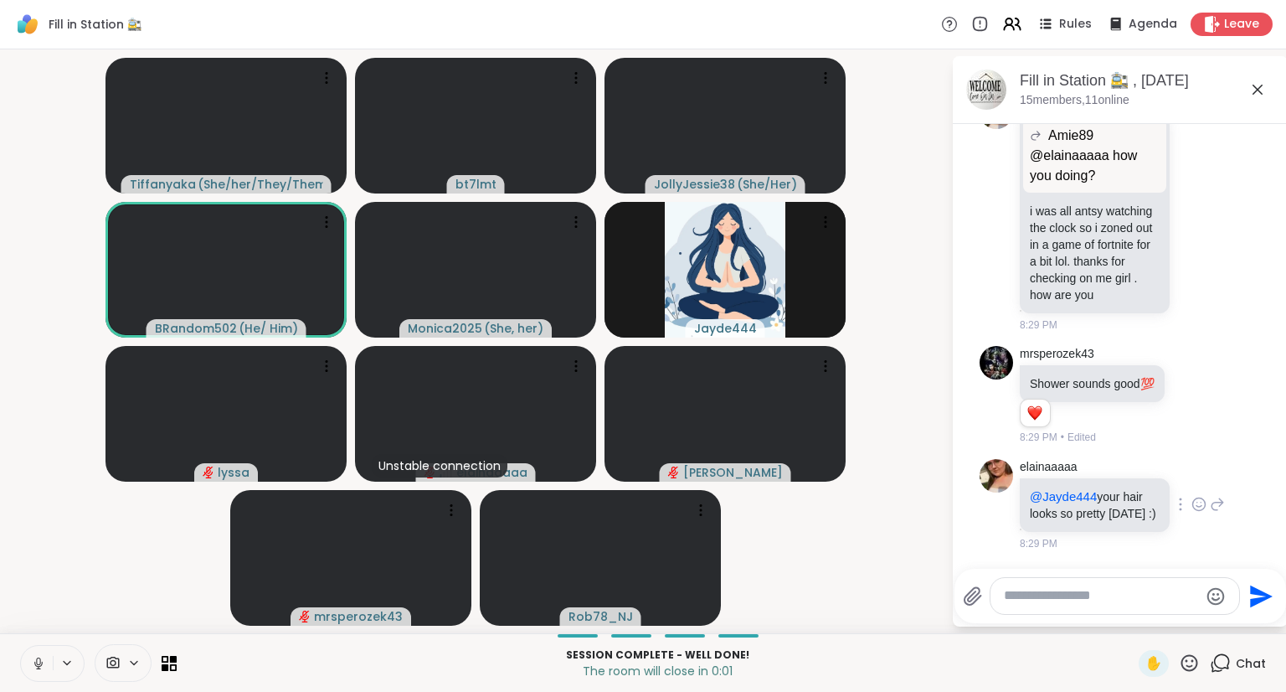
click at [1197, 506] on icon at bounding box center [1199, 507] width 5 height 2
click at [1192, 473] on div "Select Reaction: Heart" at bounding box center [1199, 477] width 15 height 15
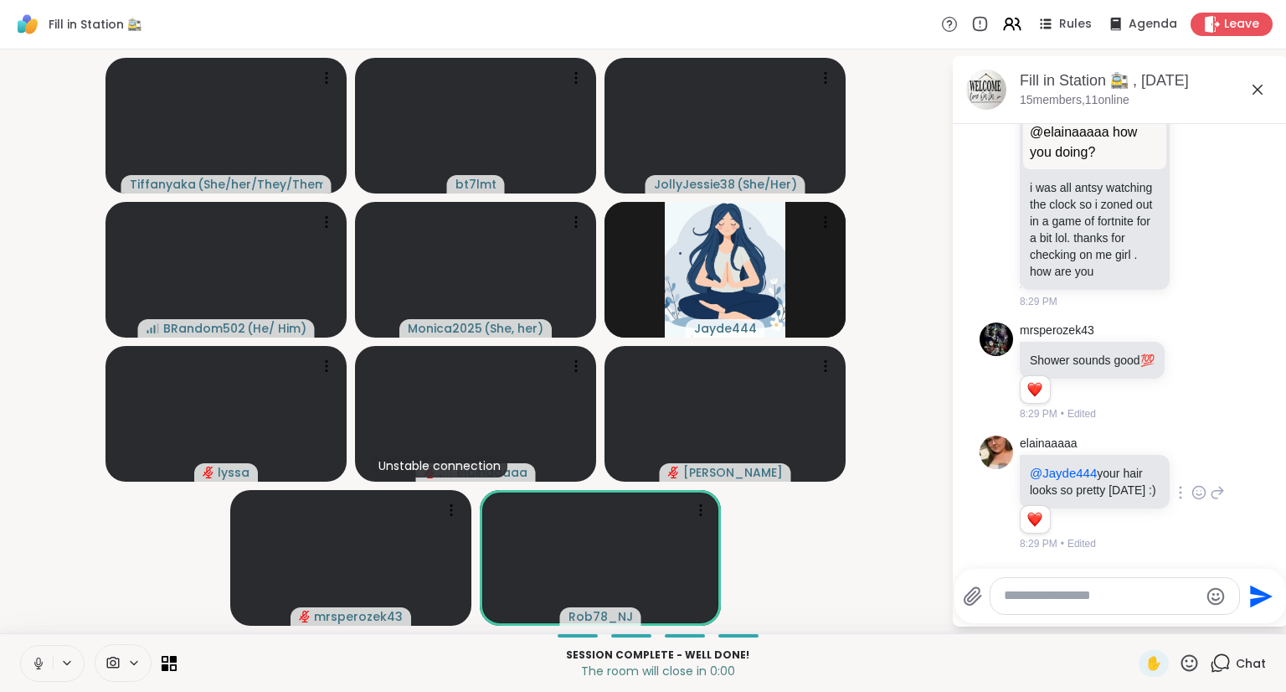
scroll to position [13477, 0]
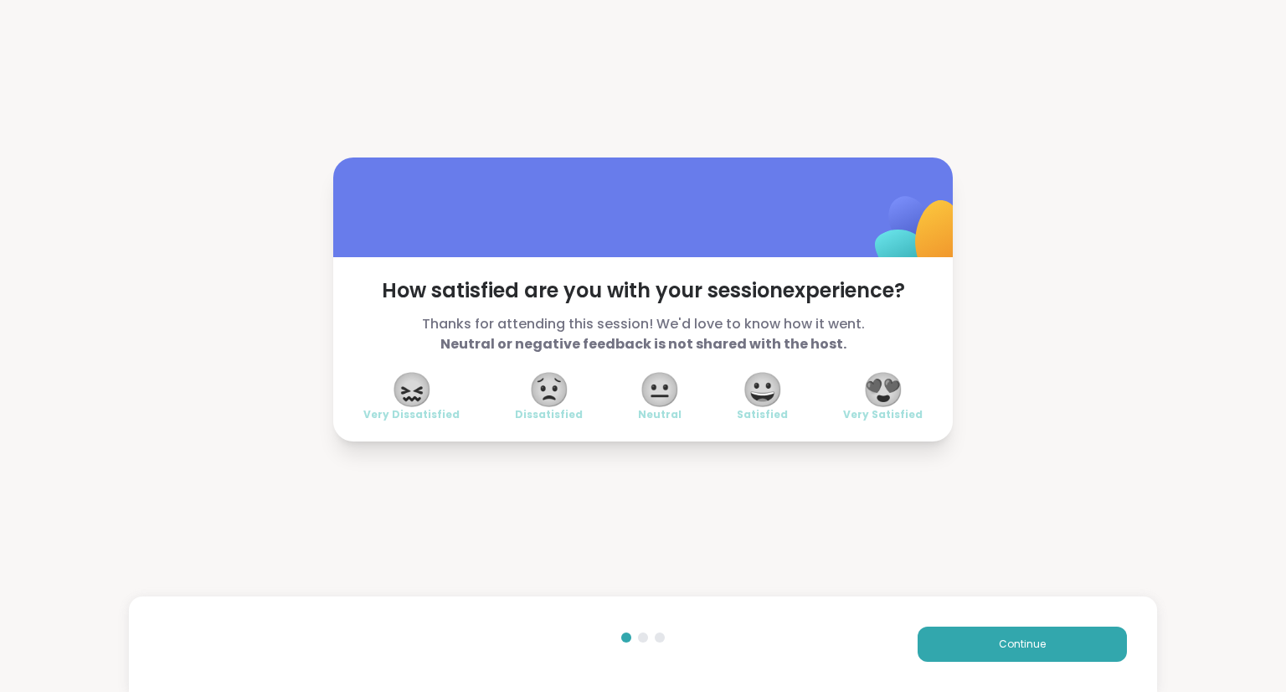
click at [889, 385] on span "😍" at bounding box center [884, 389] width 42 height 30
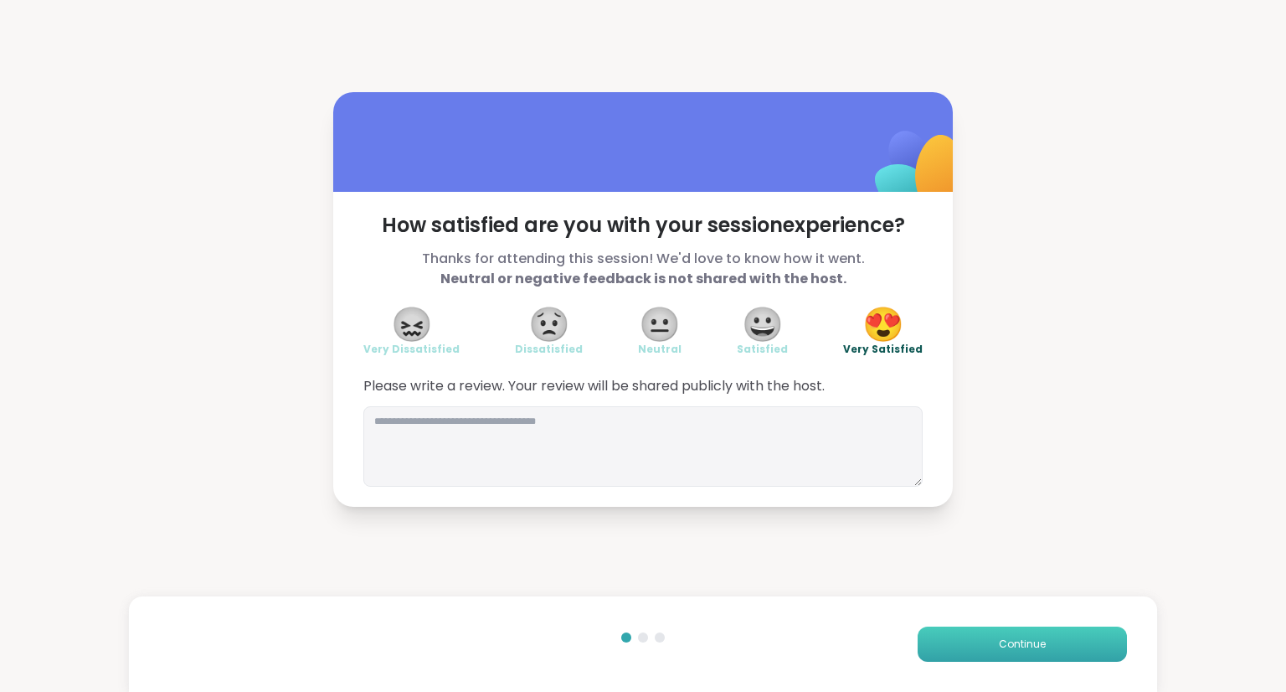
click at [967, 634] on button "Continue" at bounding box center [1022, 643] width 209 height 35
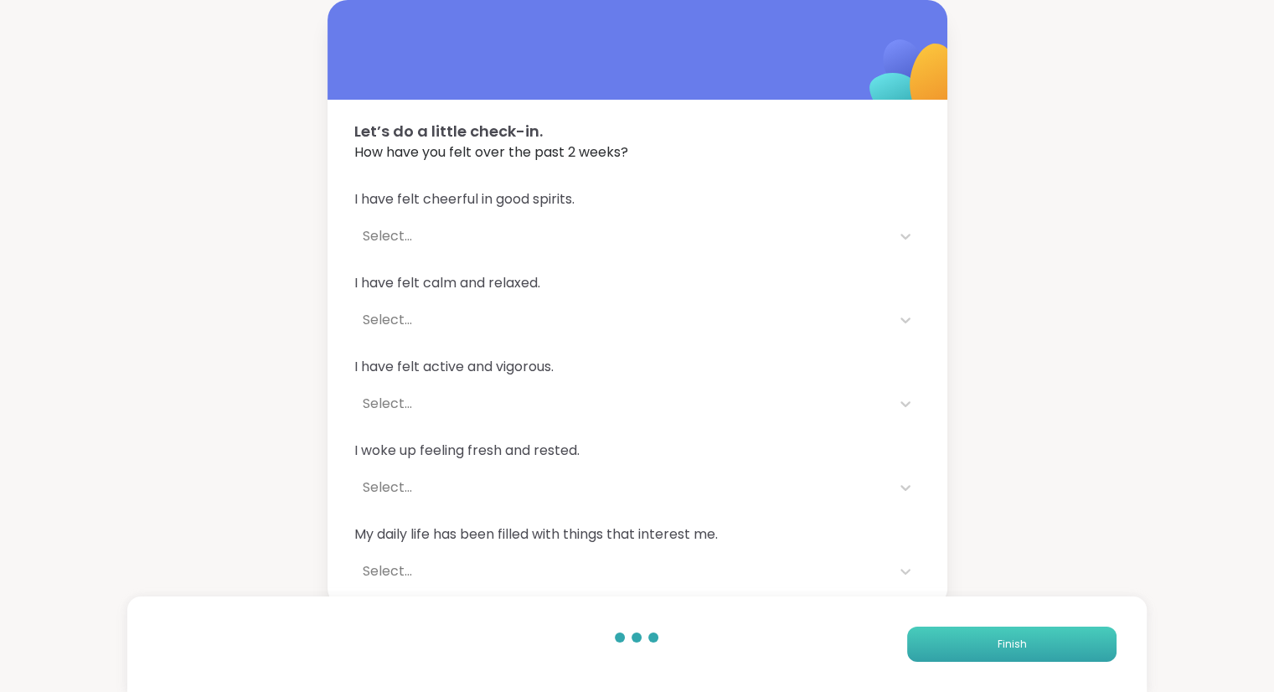
click at [967, 634] on button "Finish" at bounding box center [1011, 643] width 209 height 35
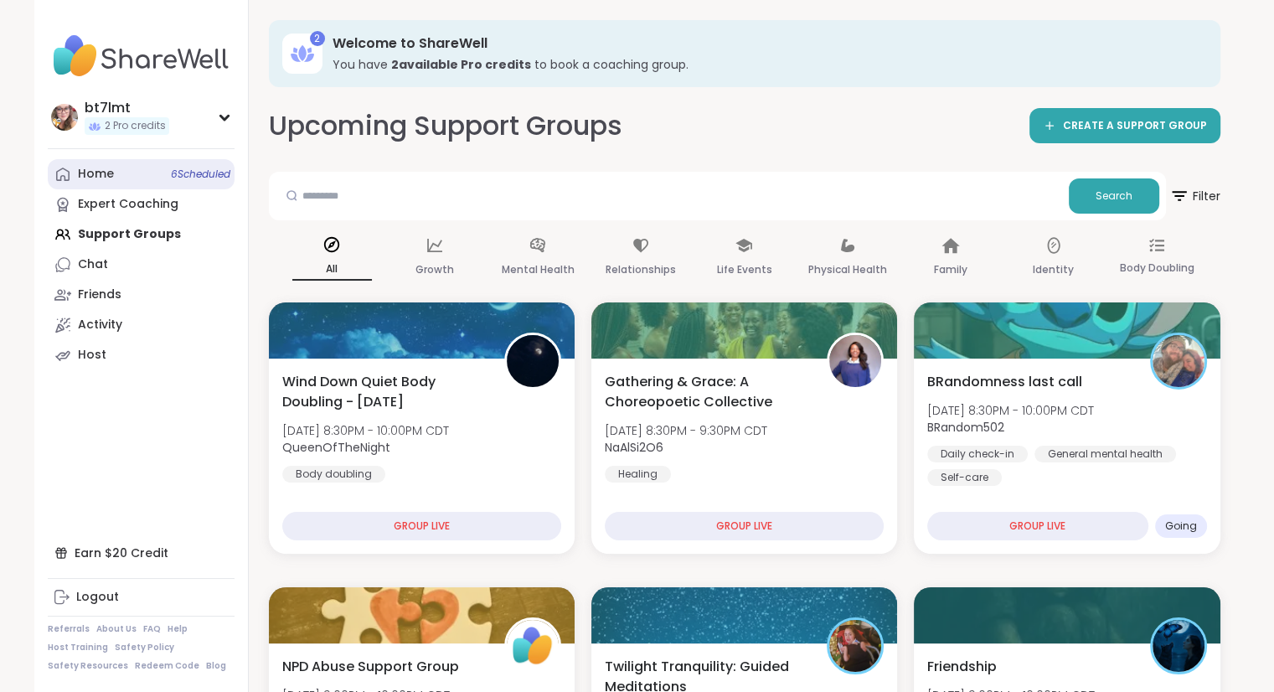
click at [103, 172] on div "Home 6 Scheduled" at bounding box center [96, 174] width 36 height 17
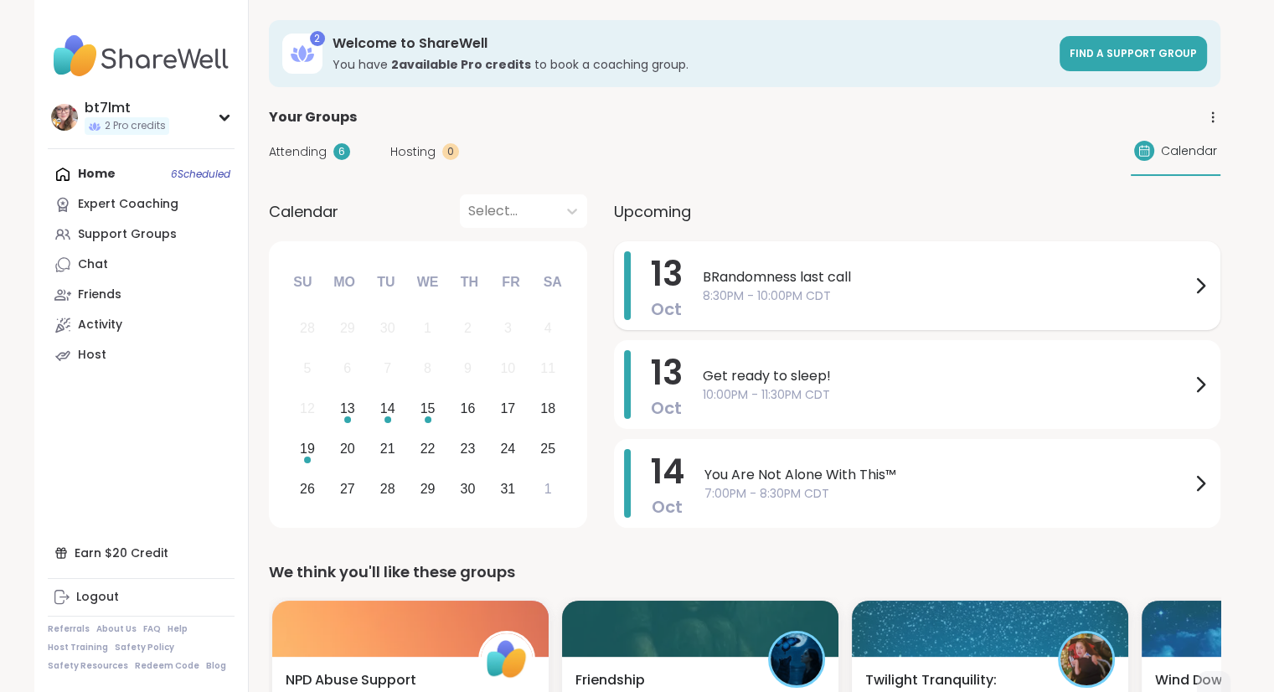
click at [847, 289] on span "8:30PM - 10:00PM CDT" at bounding box center [946, 296] width 487 height 18
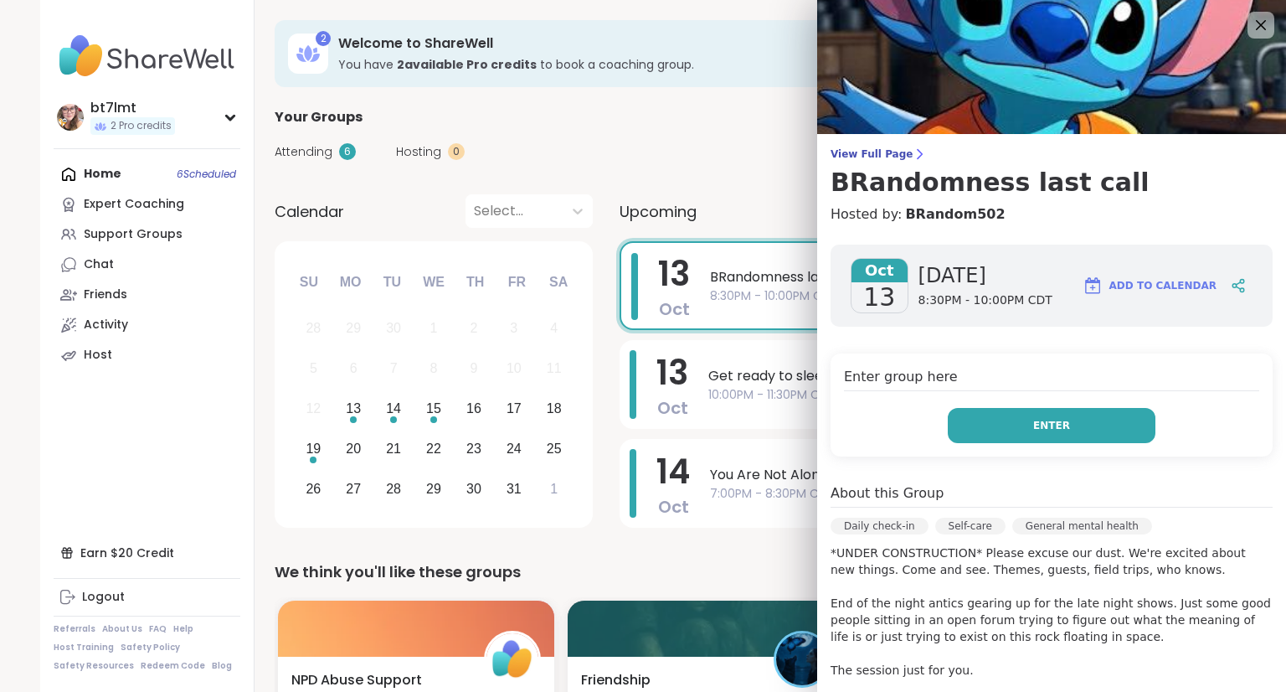
click at [1033, 419] on span "Enter" at bounding box center [1051, 425] width 37 height 15
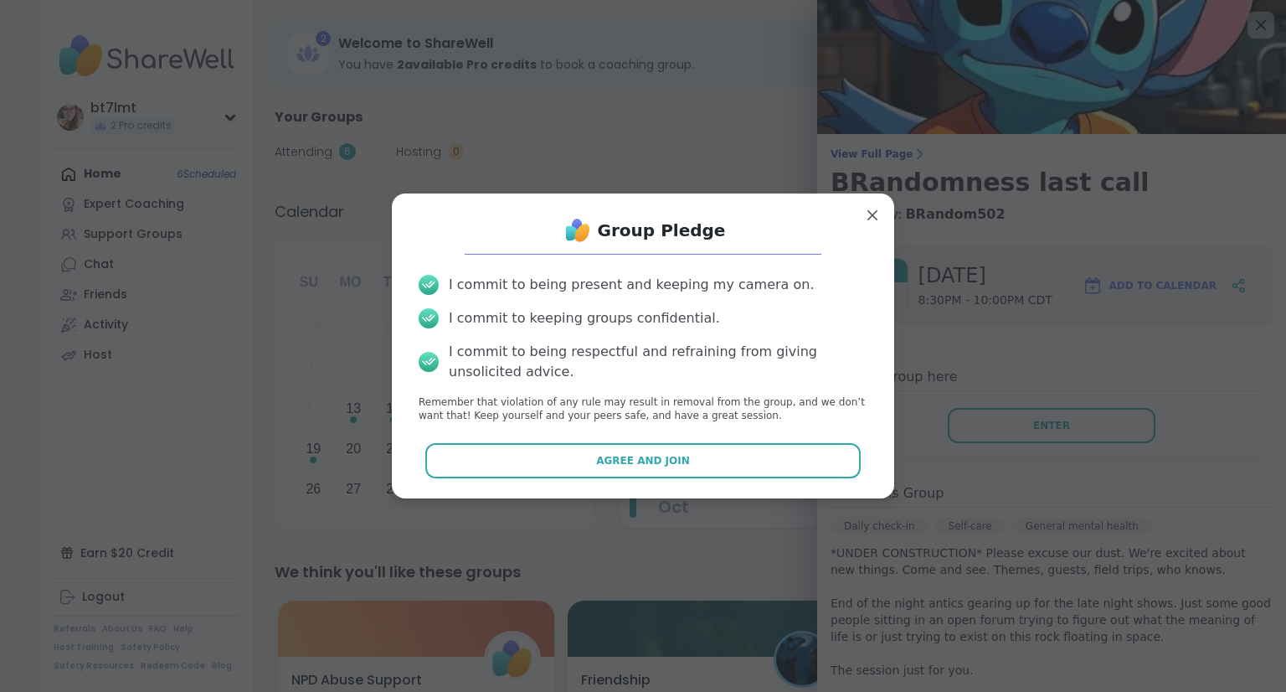
click at [687, 455] on button "Agree and Join" at bounding box center [643, 460] width 436 height 35
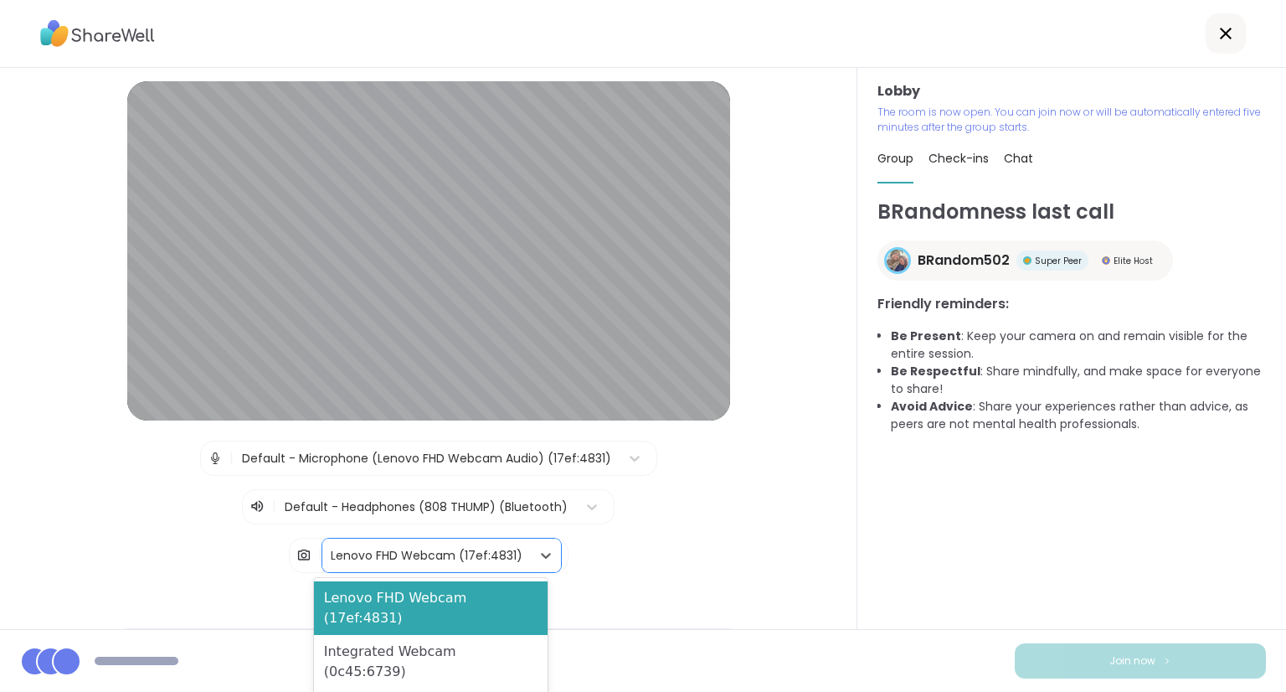
click at [413, 553] on div "Lenovo FHD Webcam (17ef:4831)" at bounding box center [427, 556] width 192 height 18
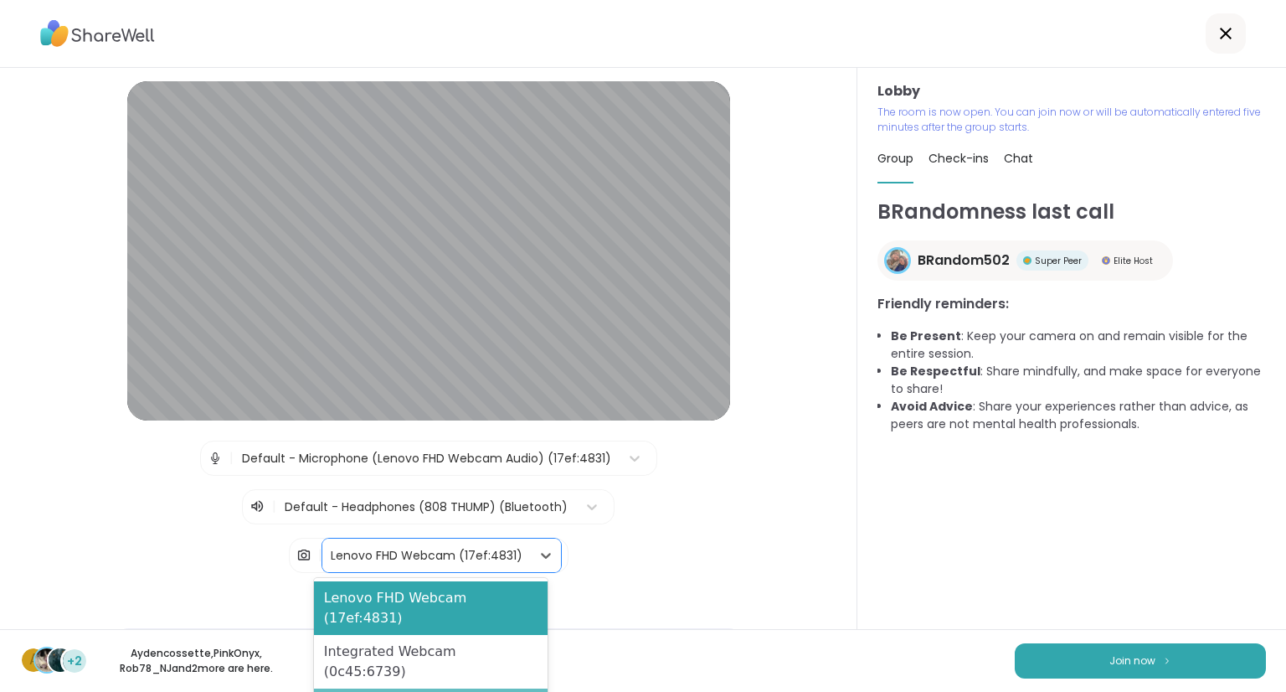
click at [420, 688] on div "Blur My Video" at bounding box center [431, 705] width 234 height 34
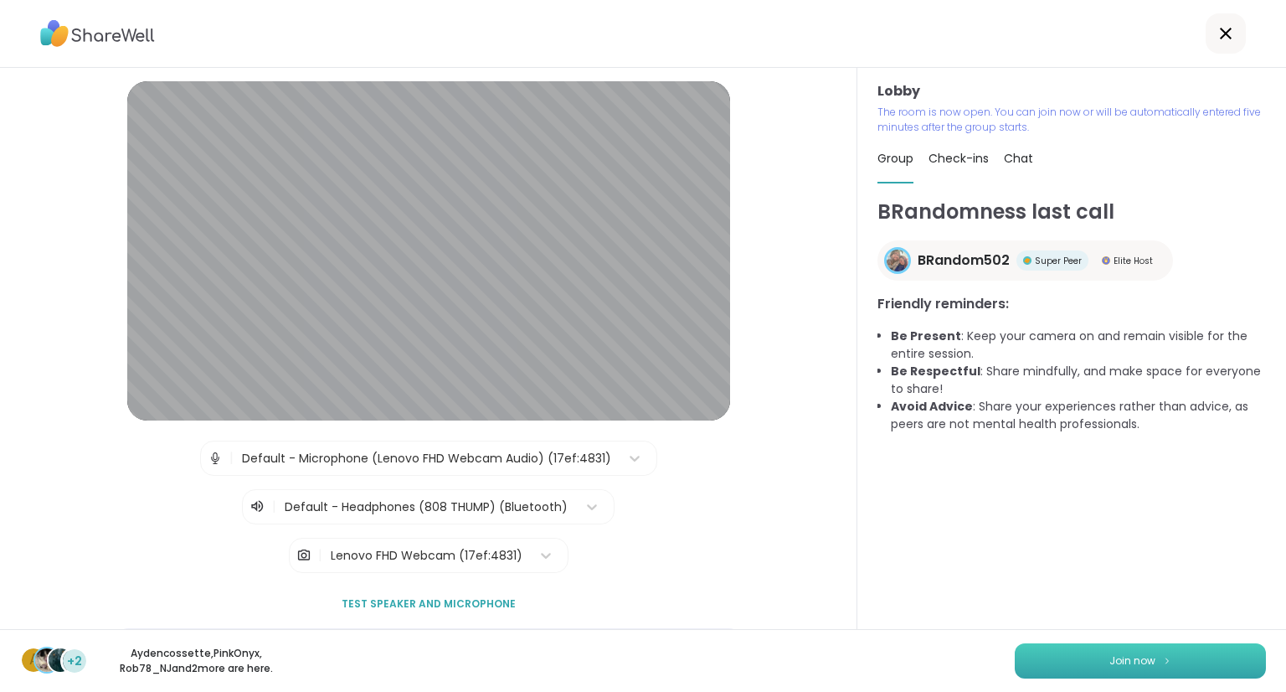
click at [1106, 651] on button "Join now" at bounding box center [1140, 660] width 251 height 35
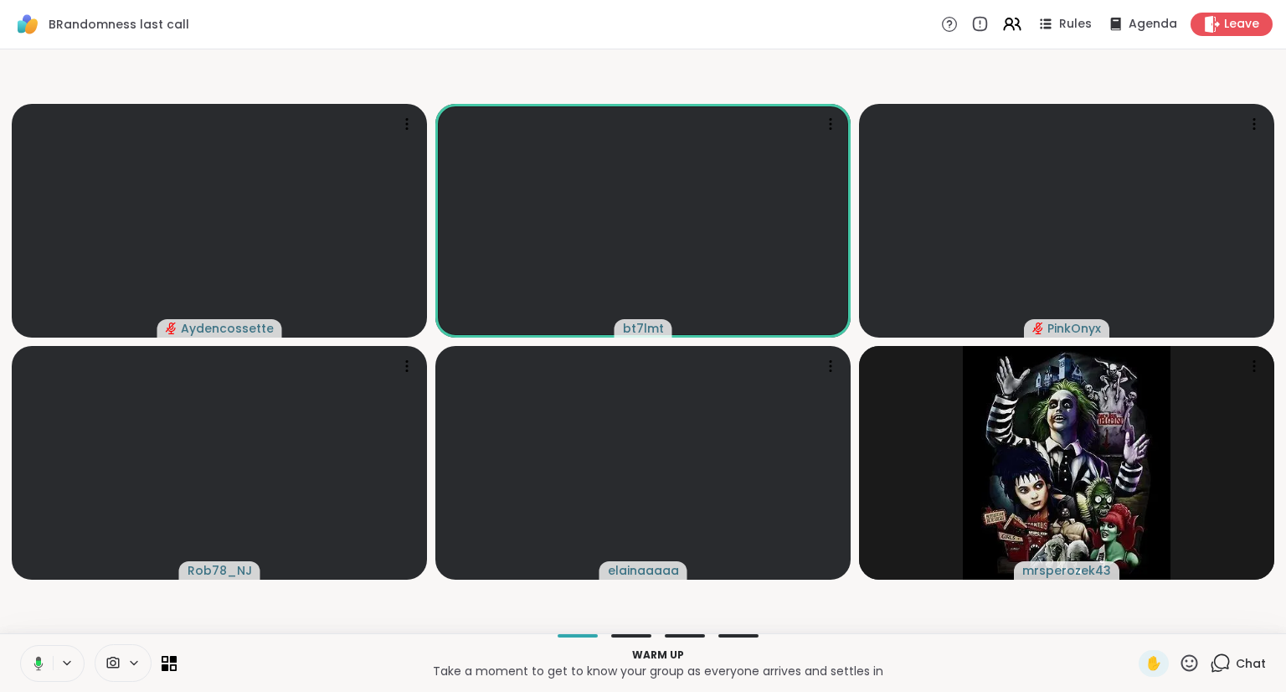
click at [1223, 659] on div "Chat" at bounding box center [1238, 663] width 56 height 27
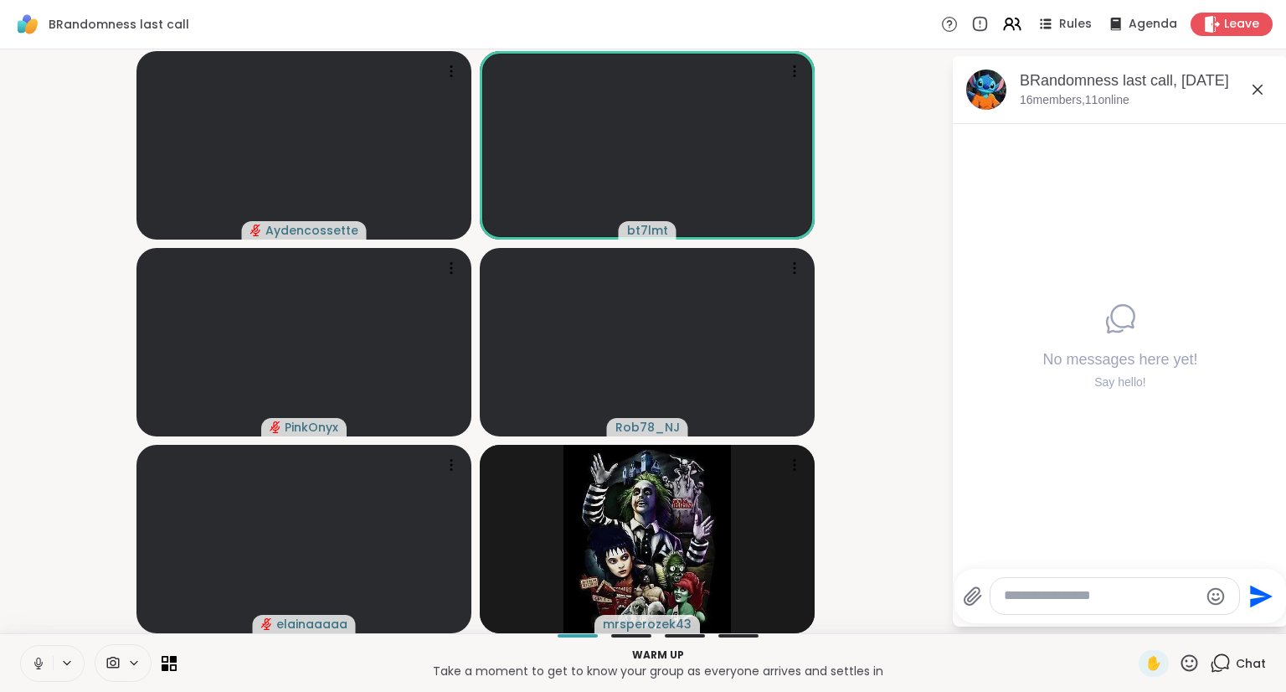
click at [1223, 659] on div "Chat" at bounding box center [1238, 663] width 56 height 27
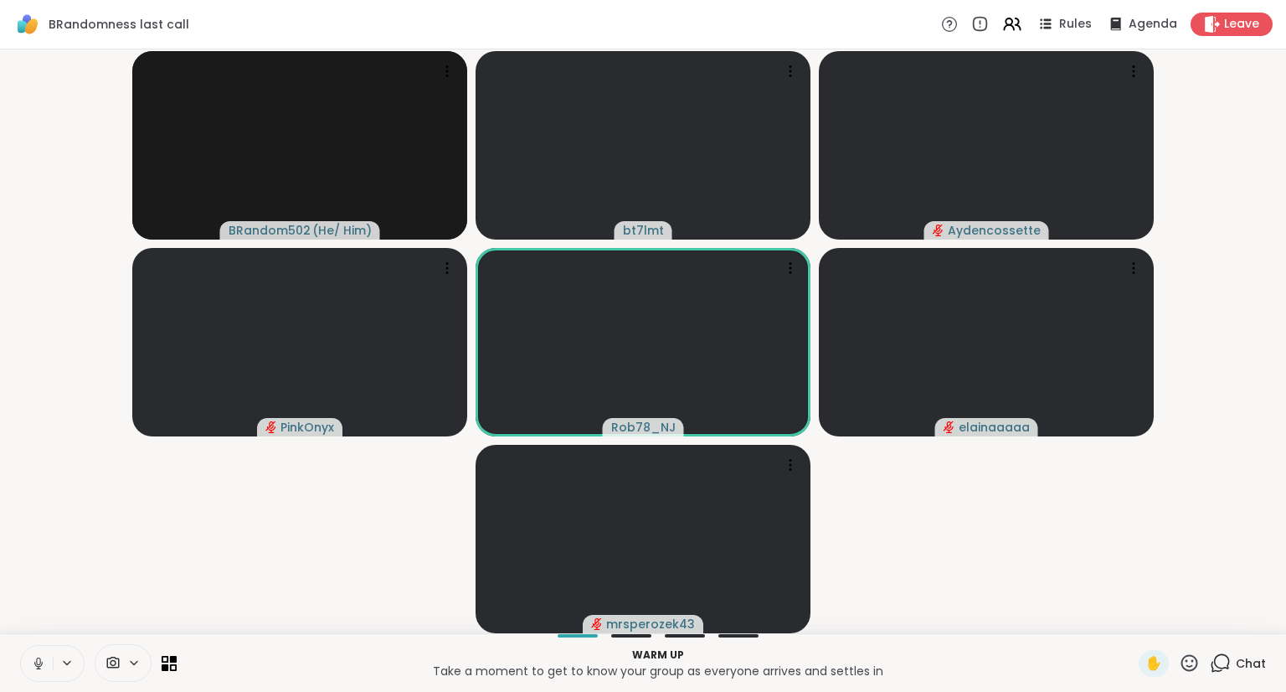
click at [1222, 661] on div "Chat" at bounding box center [1238, 663] width 56 height 27
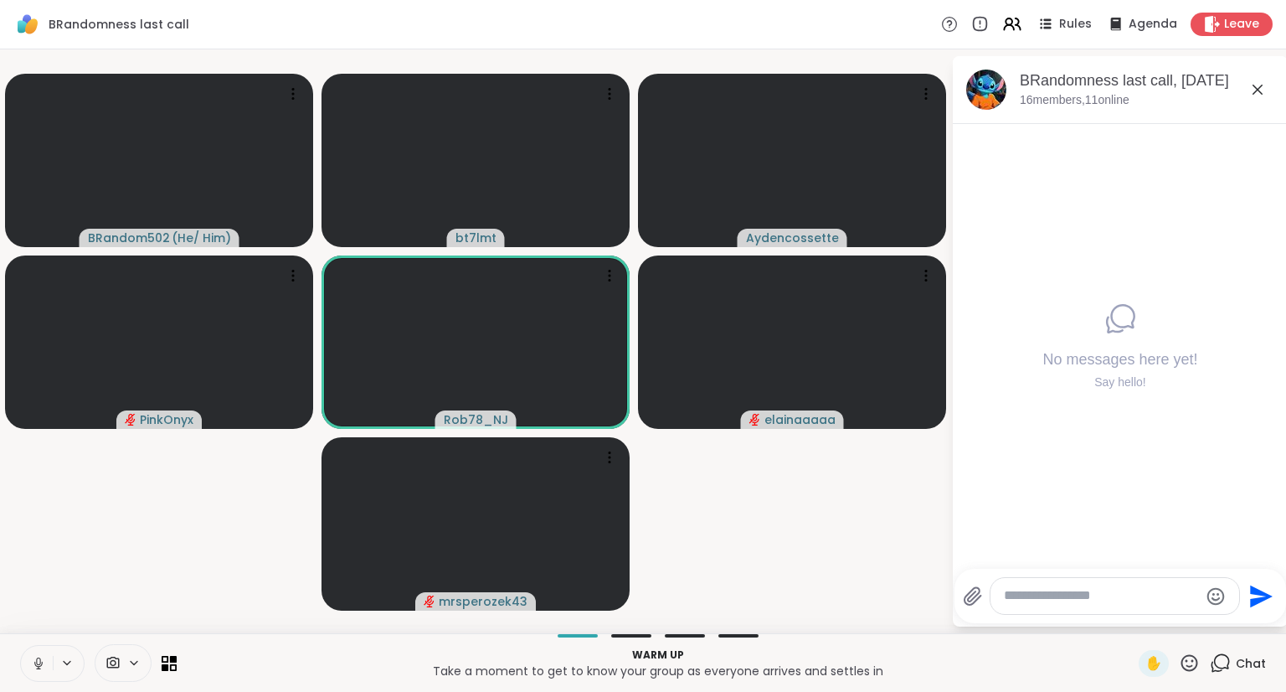
click at [1093, 597] on textarea "Type your message" at bounding box center [1101, 596] width 195 height 18
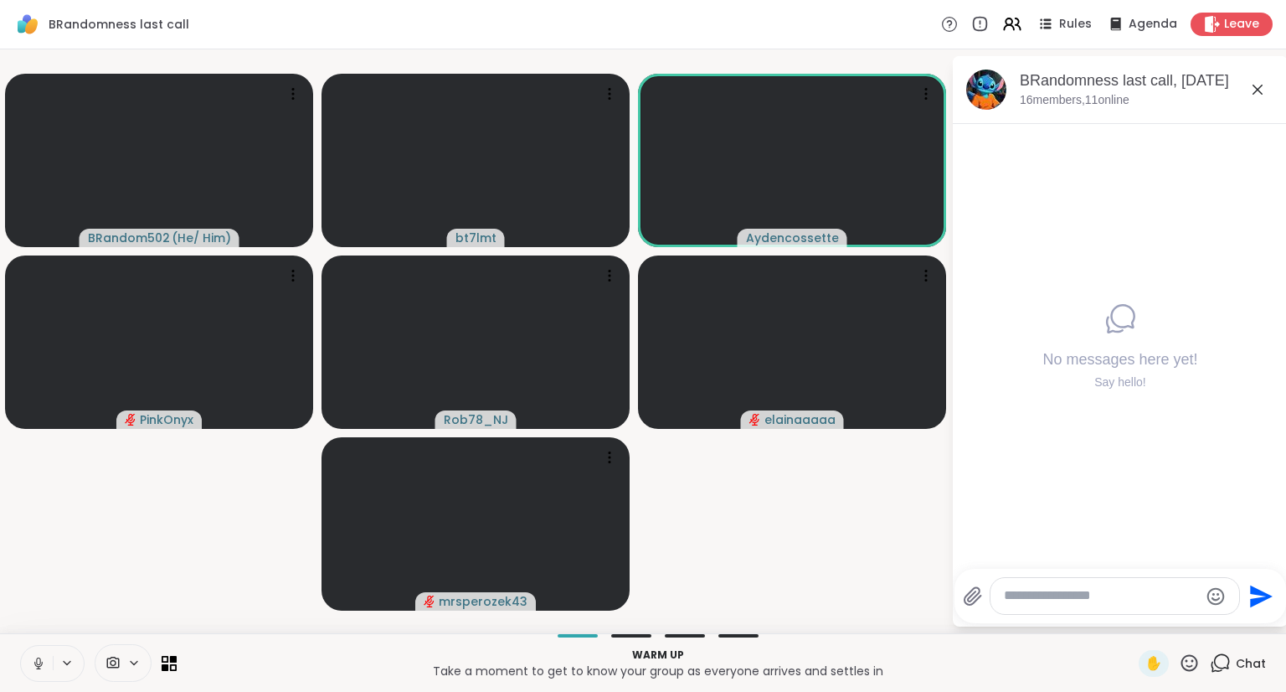
click at [1093, 597] on textarea "Type your message" at bounding box center [1101, 596] width 195 height 18
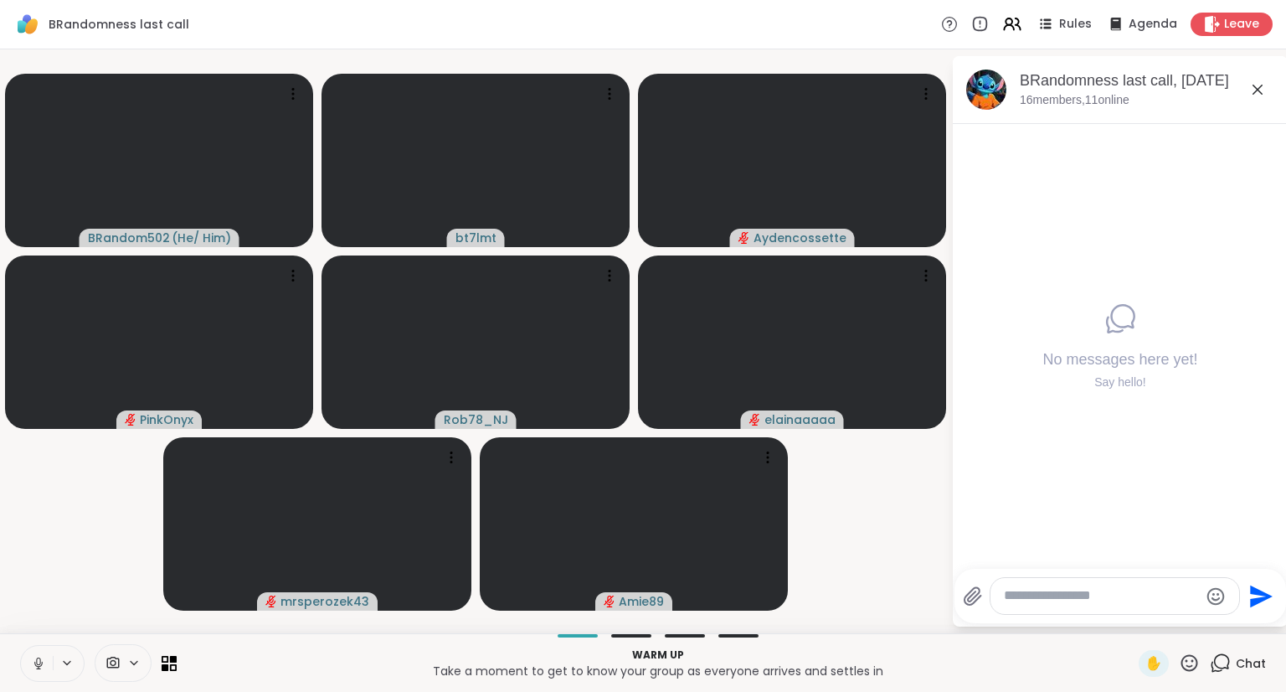
click at [1093, 597] on textarea "Type your message" at bounding box center [1101, 596] width 195 height 18
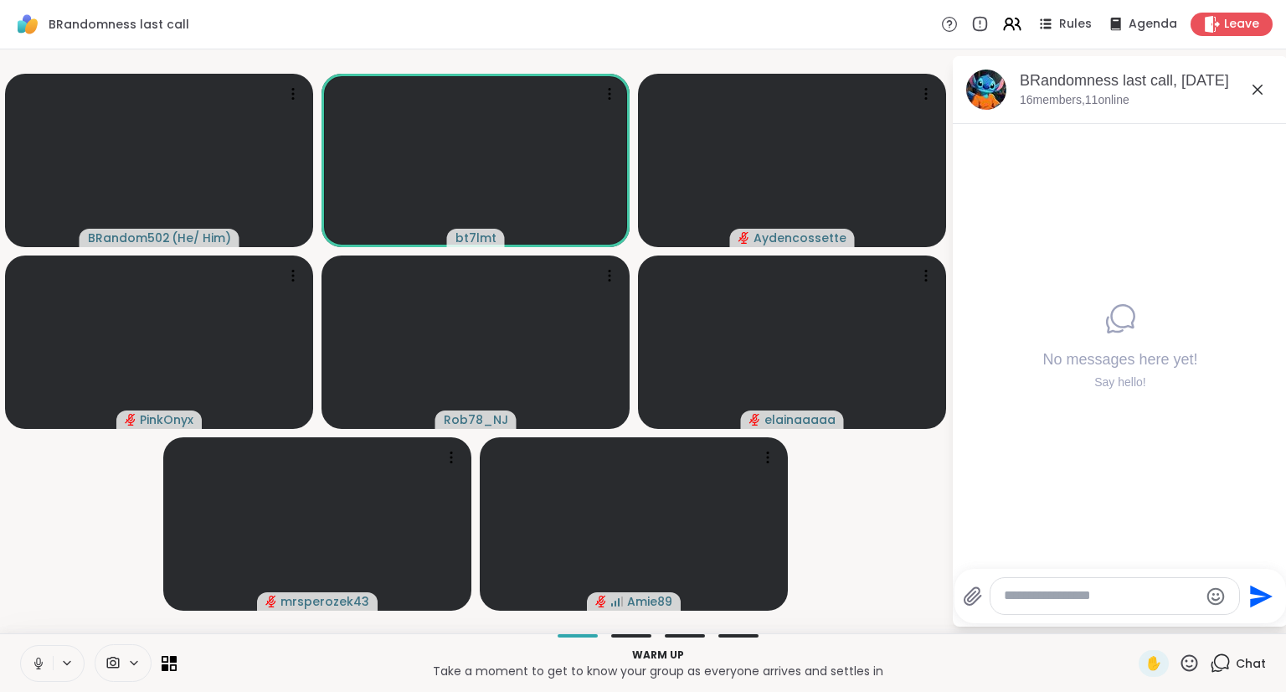
click at [1093, 597] on textarea "Type your message" at bounding box center [1101, 596] width 195 height 18
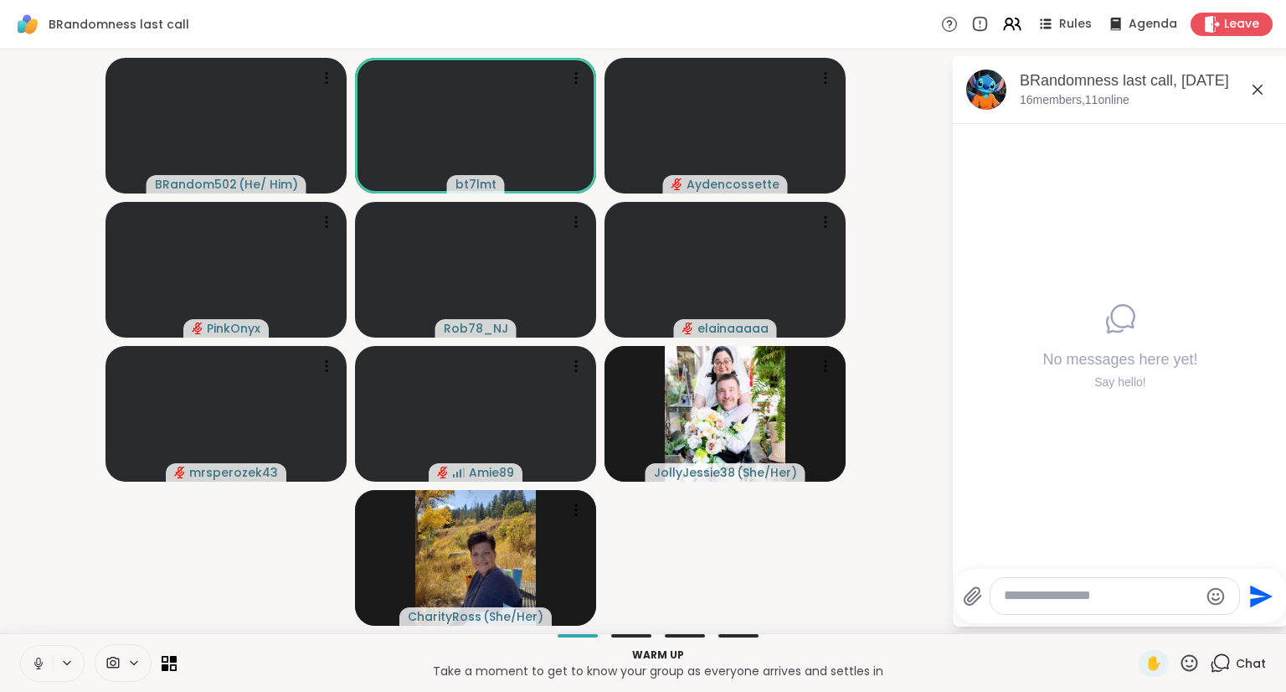
click at [1081, 600] on textarea "Type your message" at bounding box center [1101, 596] width 195 height 18
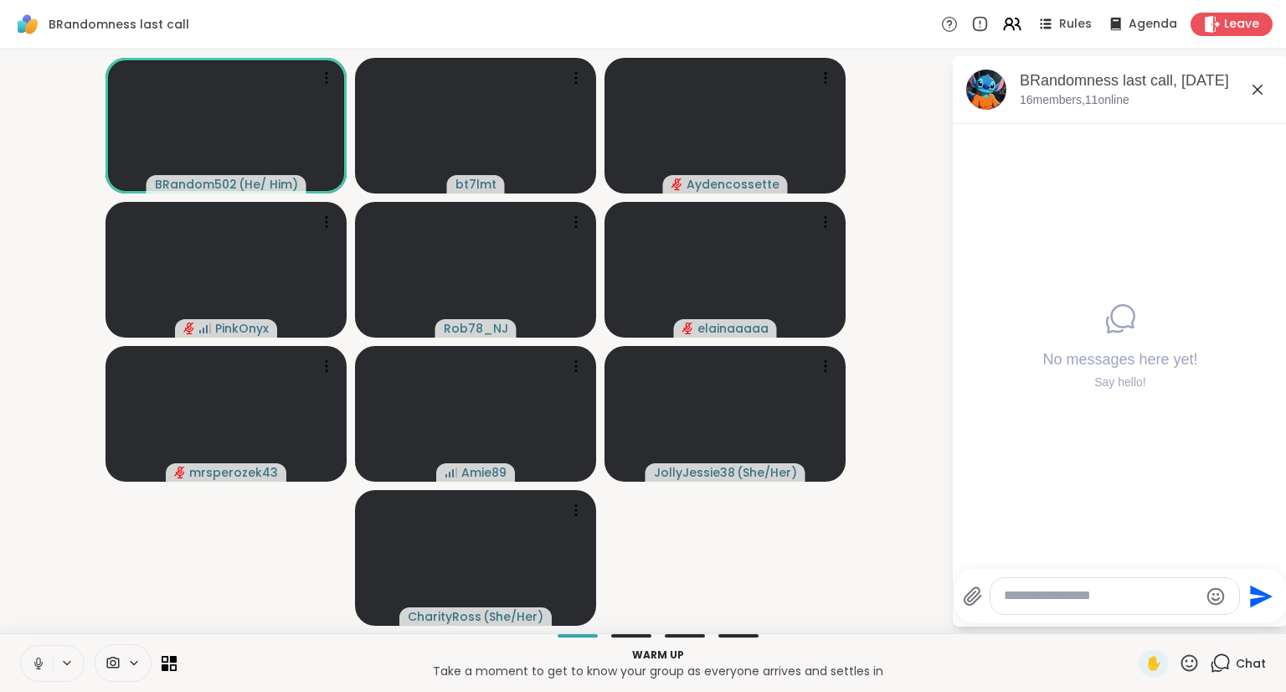
click at [35, 663] on icon at bounding box center [38, 663] width 15 height 15
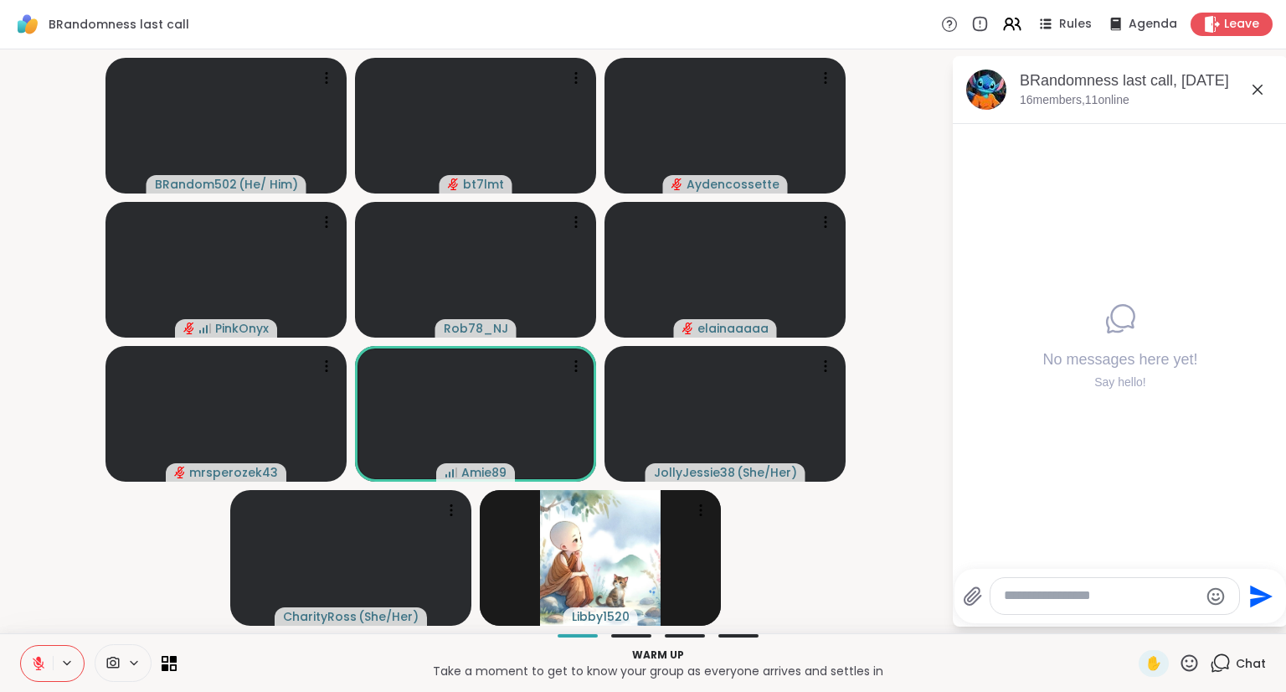
click at [1050, 590] on textarea "Type your message" at bounding box center [1101, 596] width 195 height 18
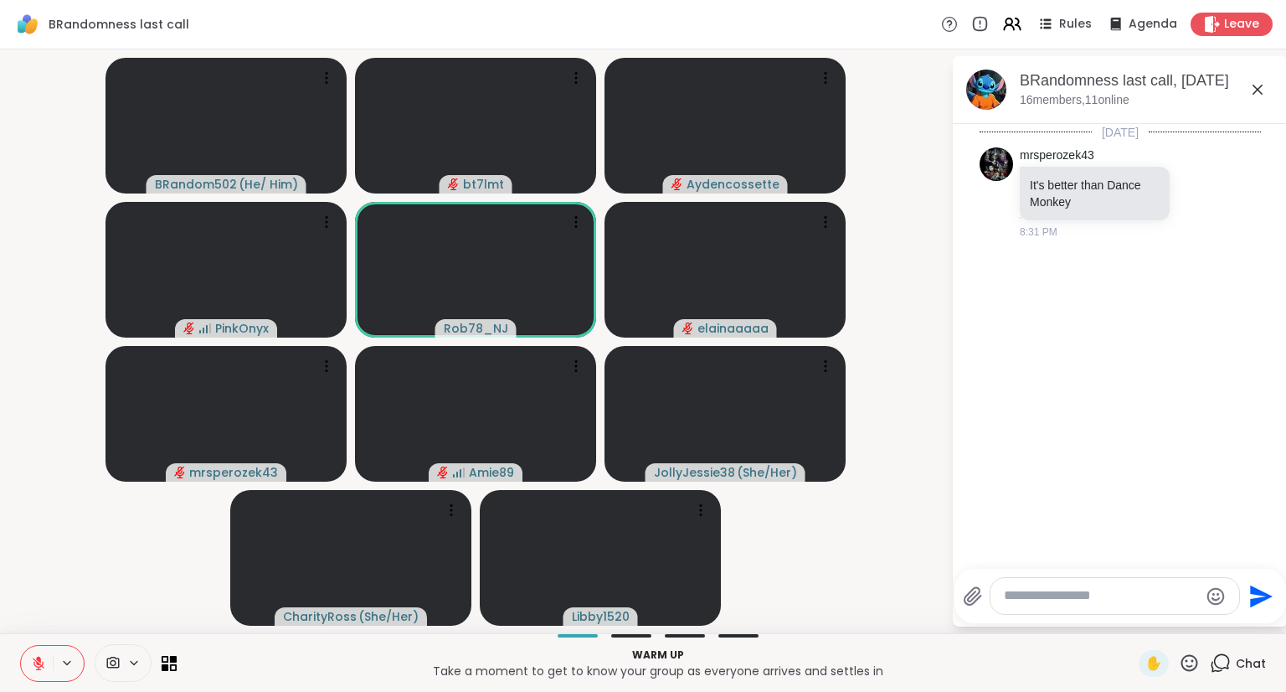
click at [28, 663] on button at bounding box center [37, 663] width 32 height 35
click at [39, 662] on icon at bounding box center [38, 663] width 15 height 15
click at [37, 661] on icon at bounding box center [39, 663] width 12 height 12
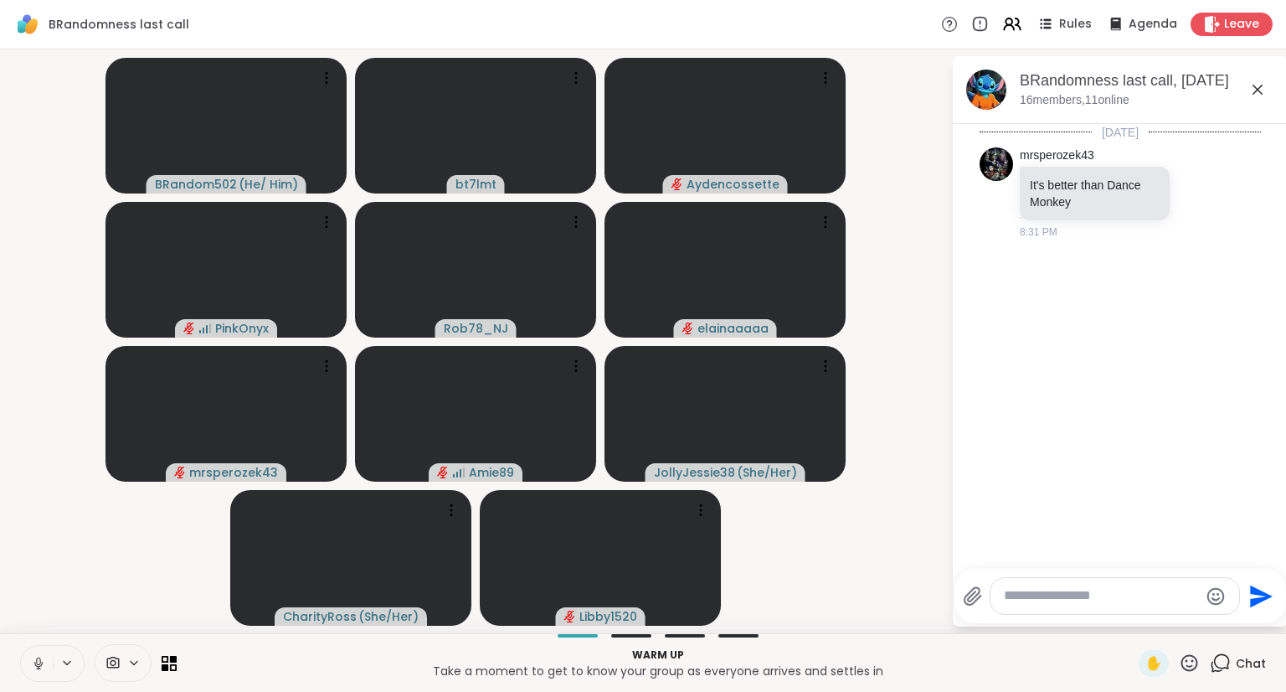
click at [1049, 601] on textarea "Type your message" at bounding box center [1101, 596] width 195 height 18
click at [32, 656] on icon at bounding box center [38, 663] width 15 height 15
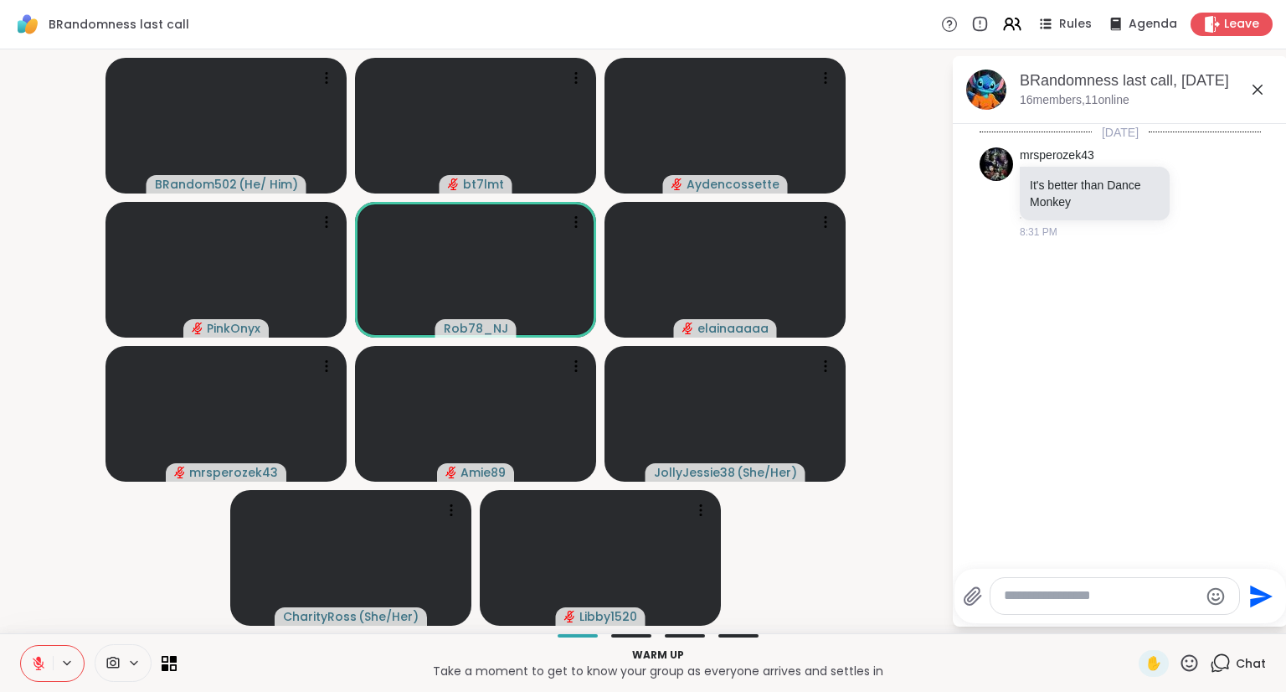
click at [1088, 595] on textarea "Type your message" at bounding box center [1101, 596] width 195 height 18
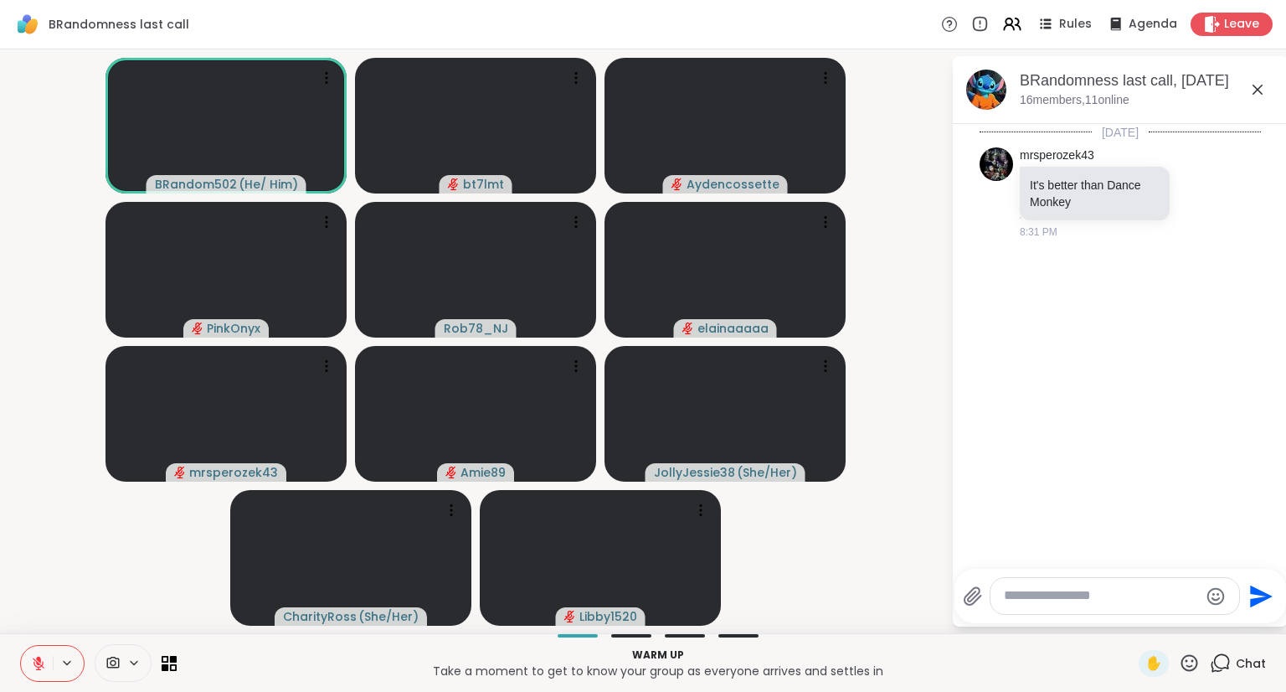
click at [1013, 332] on div "Today mrsperozek43 It's better than Dance Monkey 8:31 PM" at bounding box center [1120, 341] width 335 height 435
click at [1095, 388] on div "Today mrsperozek43 It's better than Dance Monkey 8:31 PM JollyJessie38 is typing" at bounding box center [1120, 341] width 335 height 435
click at [1061, 601] on textarea "Type your message" at bounding box center [1101, 596] width 195 height 18
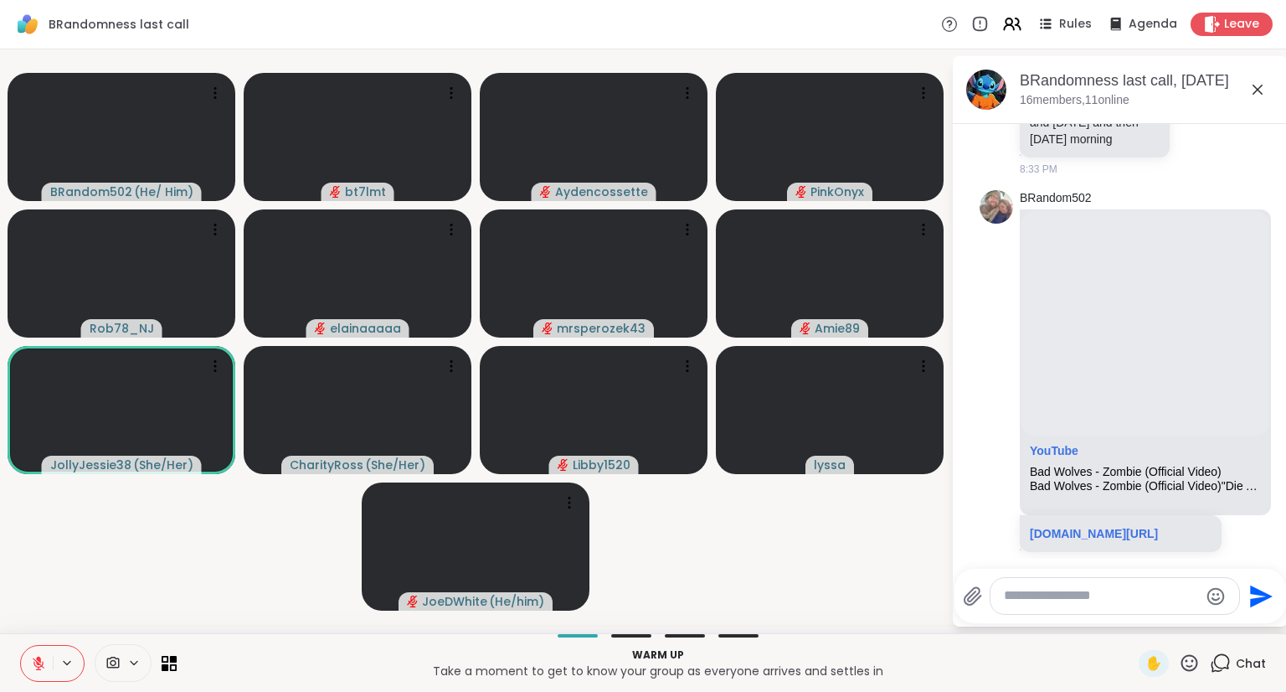
scroll to position [372, 0]
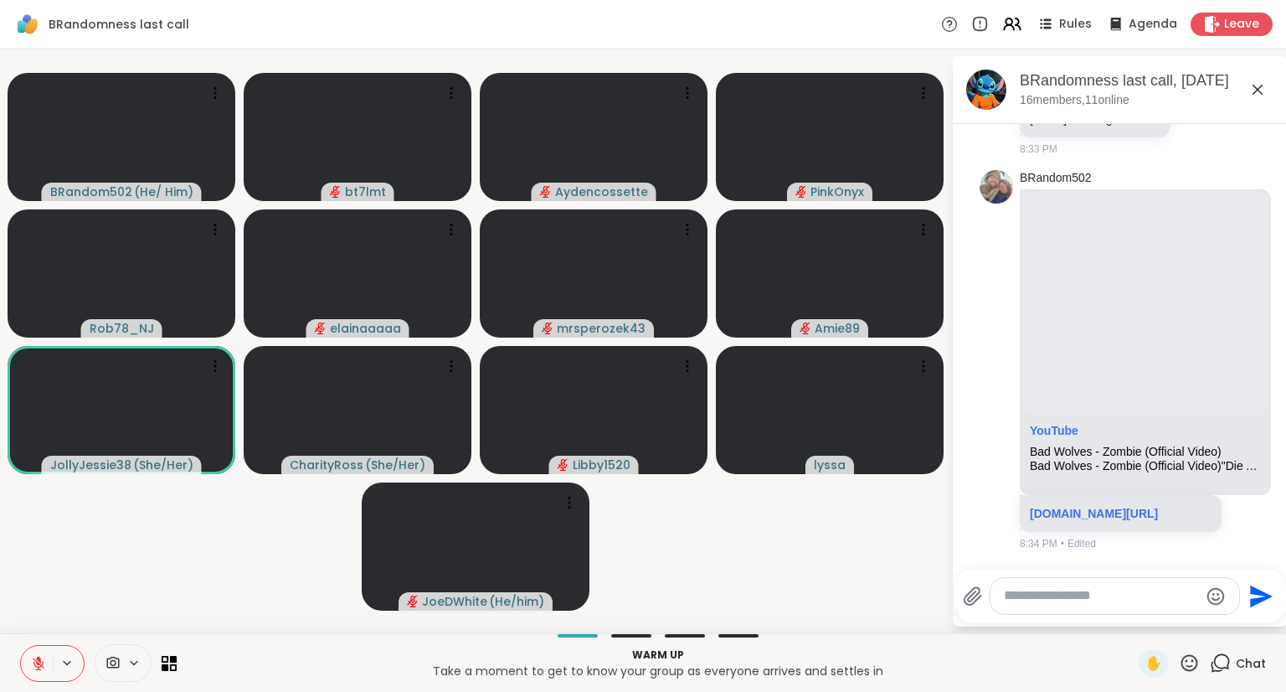
click at [33, 661] on icon at bounding box center [38, 663] width 15 height 15
click at [1026, 592] on textarea "Type your message" at bounding box center [1101, 596] width 195 height 18
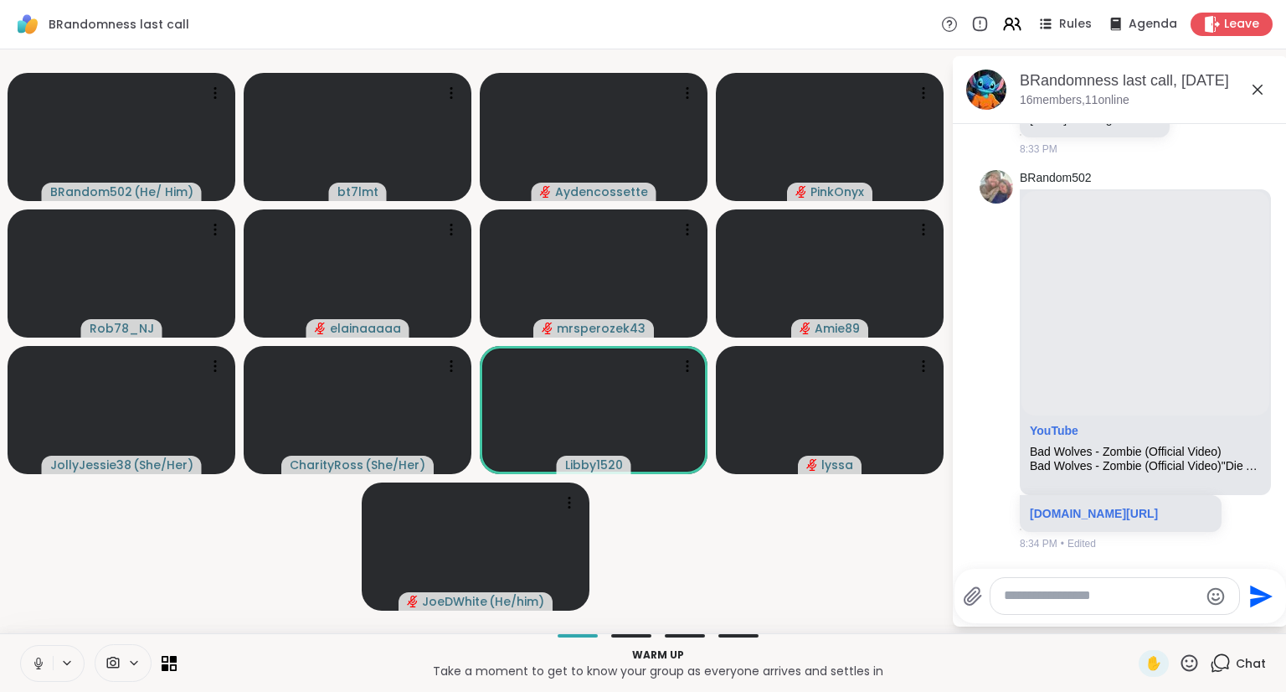
click at [40, 658] on icon at bounding box center [38, 661] width 4 height 8
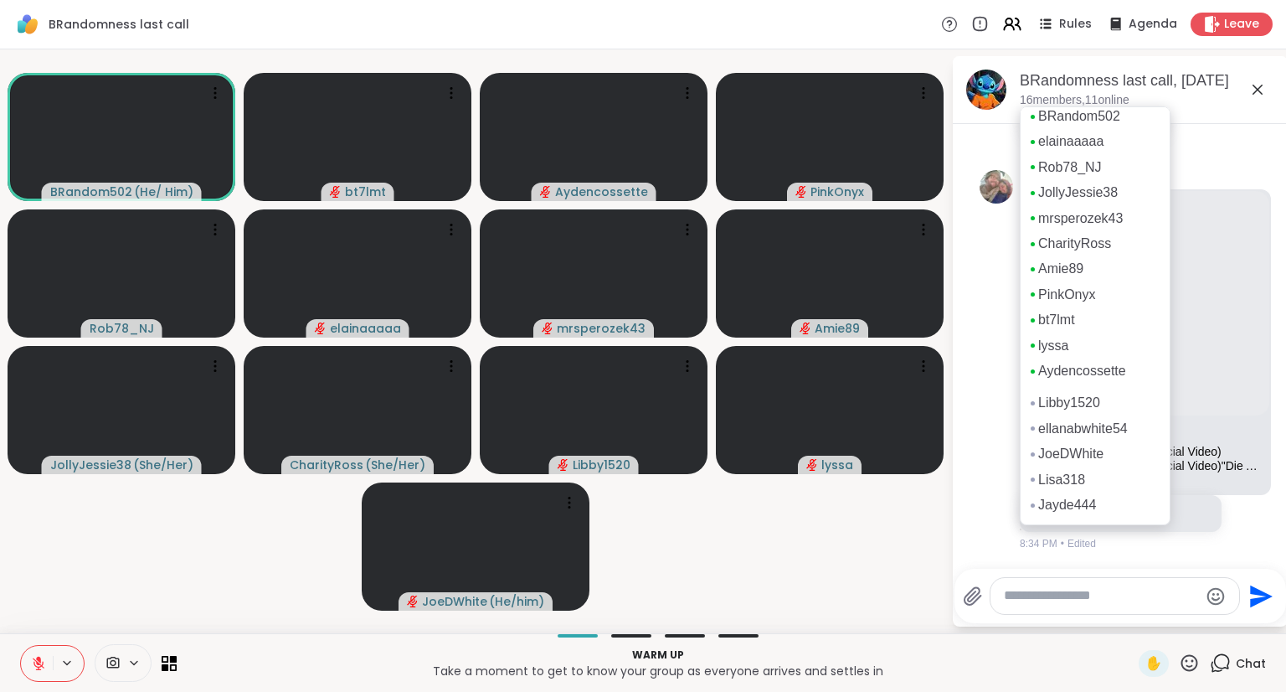
scroll to position [0, 0]
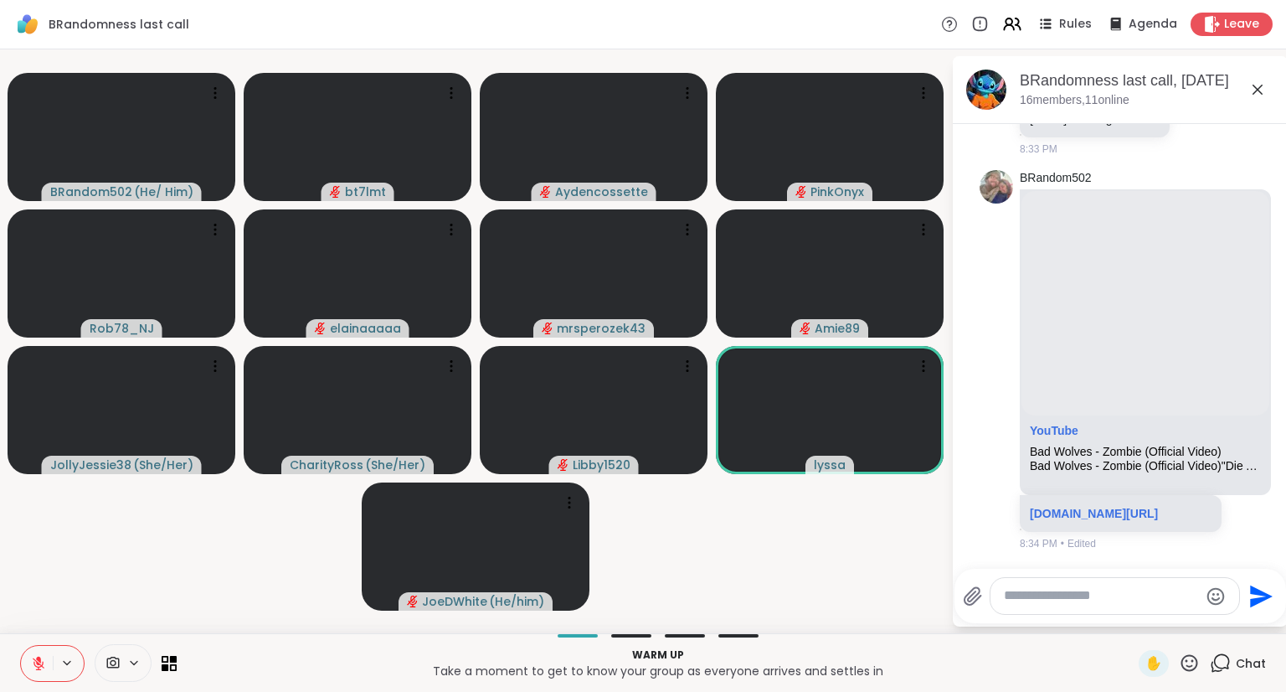
click at [1037, 604] on textarea "Type your message" at bounding box center [1101, 596] width 195 height 18
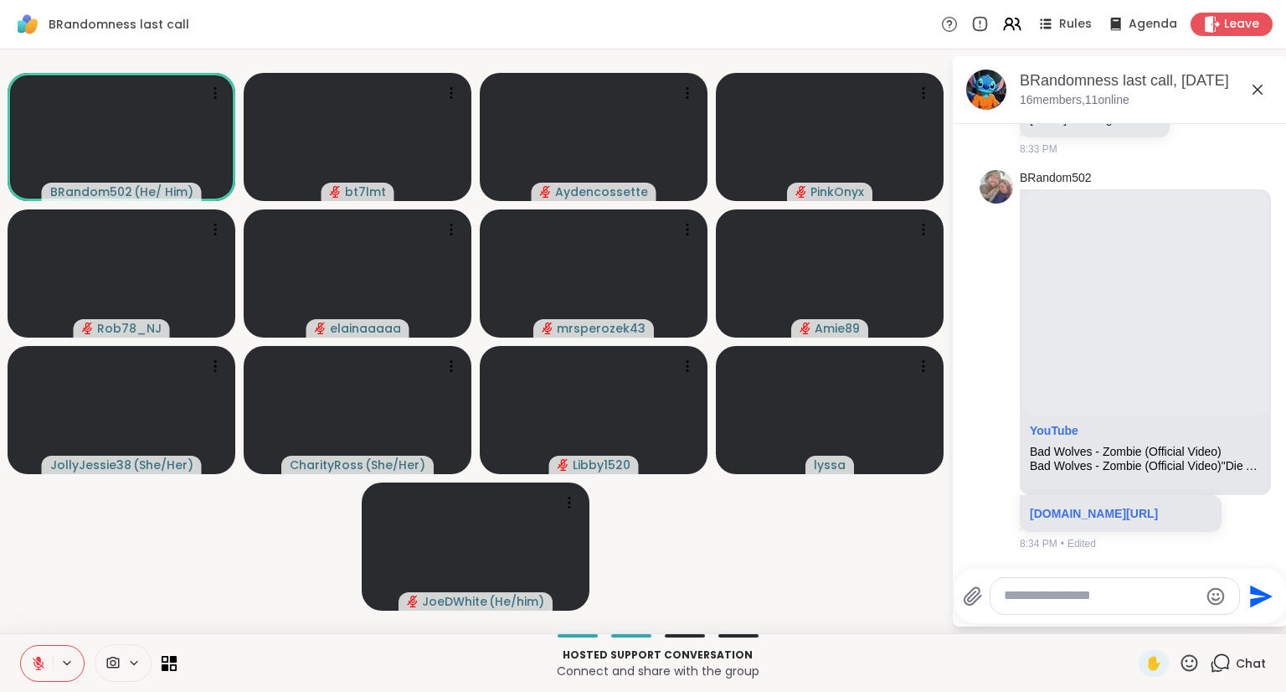
click at [40, 661] on icon at bounding box center [38, 659] width 5 height 7
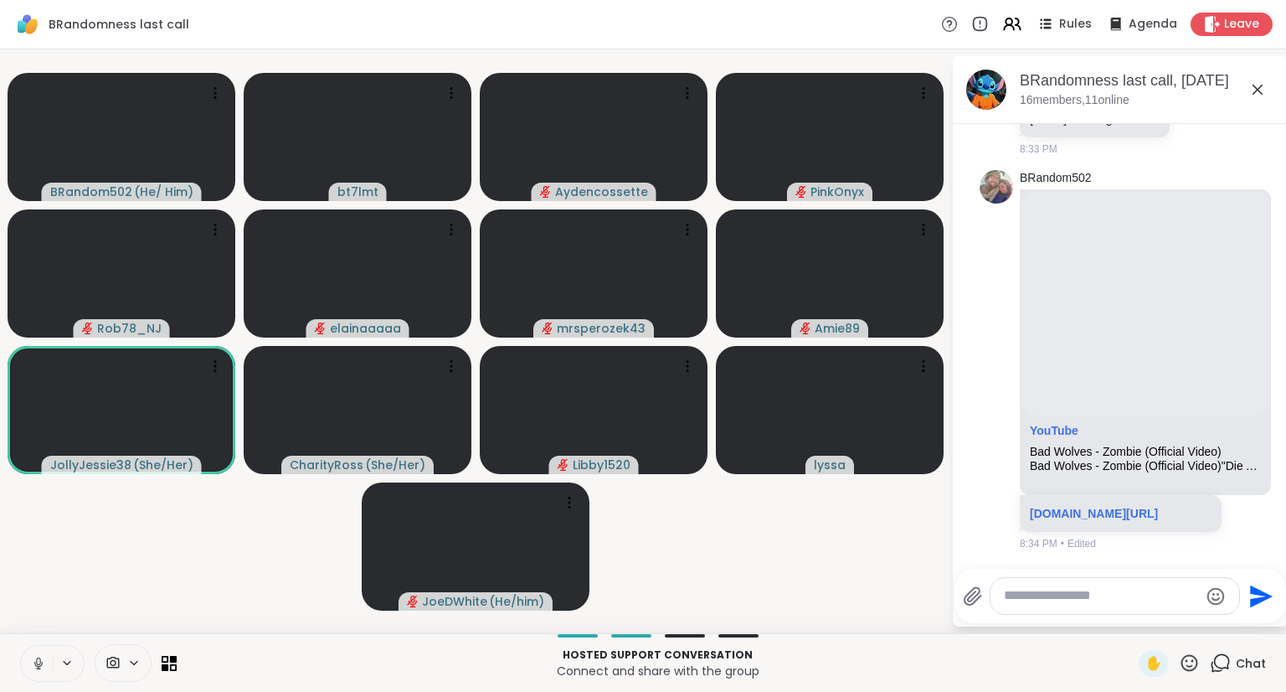
click at [31, 657] on icon at bounding box center [38, 663] width 15 height 15
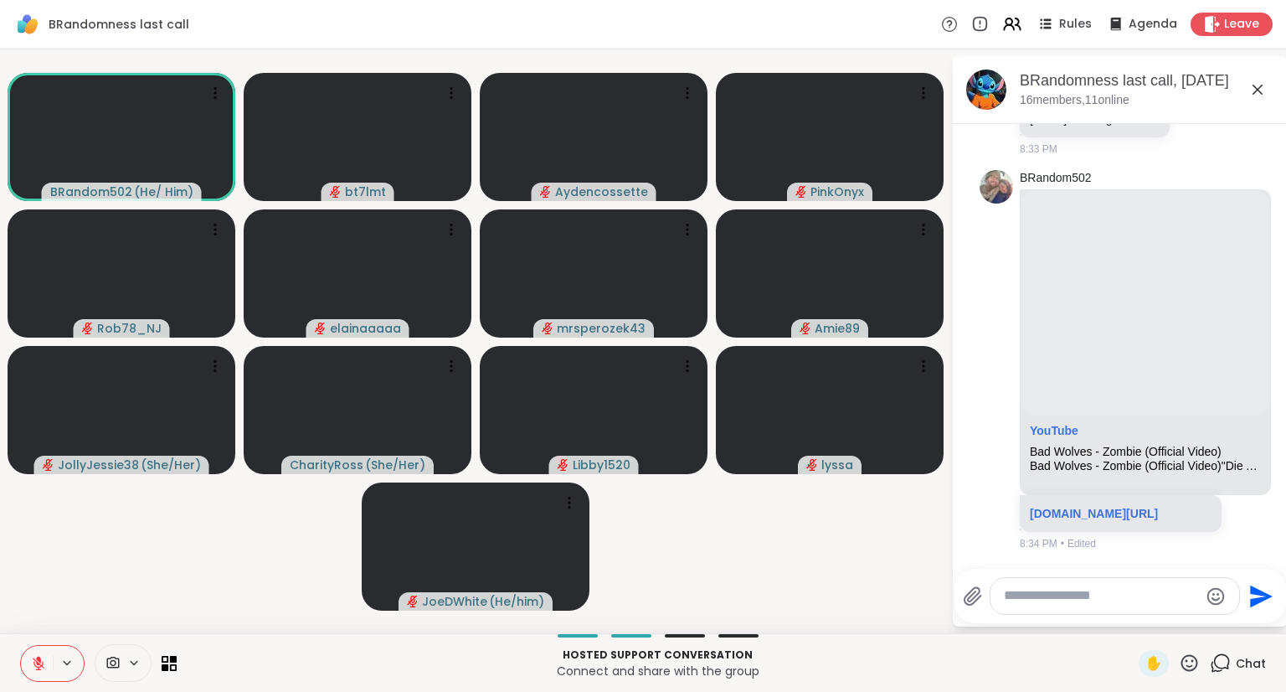
click at [1182, 659] on icon at bounding box center [1189, 662] width 21 height 21
click at [1136, 621] on div "❤️" at bounding box center [1141, 619] width 30 height 27
click at [1064, 593] on textarea "Type your message" at bounding box center [1101, 596] width 195 height 18
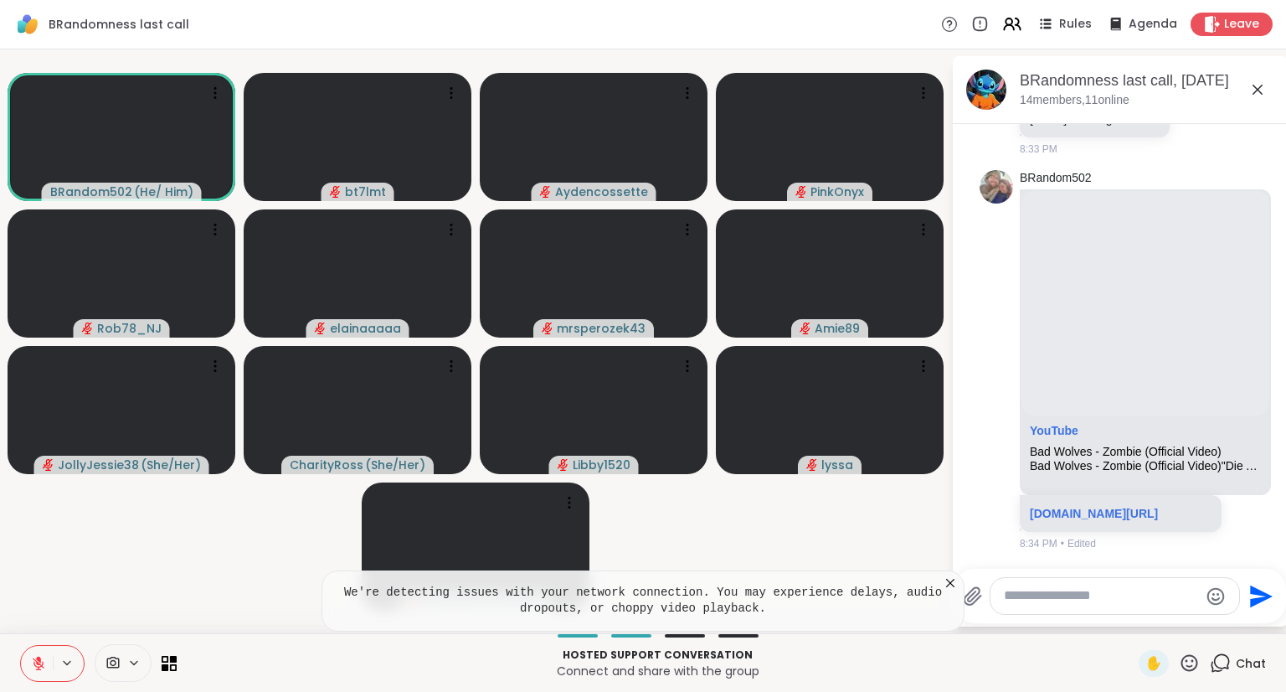
drag, startPoint x: 1046, startPoint y: 597, endPoint x: 1022, endPoint y: 598, distance: 24.3
click at [1046, 597] on textarea "Type your message" at bounding box center [1101, 596] width 195 height 18
click at [951, 581] on div "BRandom502 ( He/ Him ) bt7lmt Aydencossette PinkOnyx Rob78_NJ elainaaaaa mrsper…" at bounding box center [643, 341] width 1286 height 584
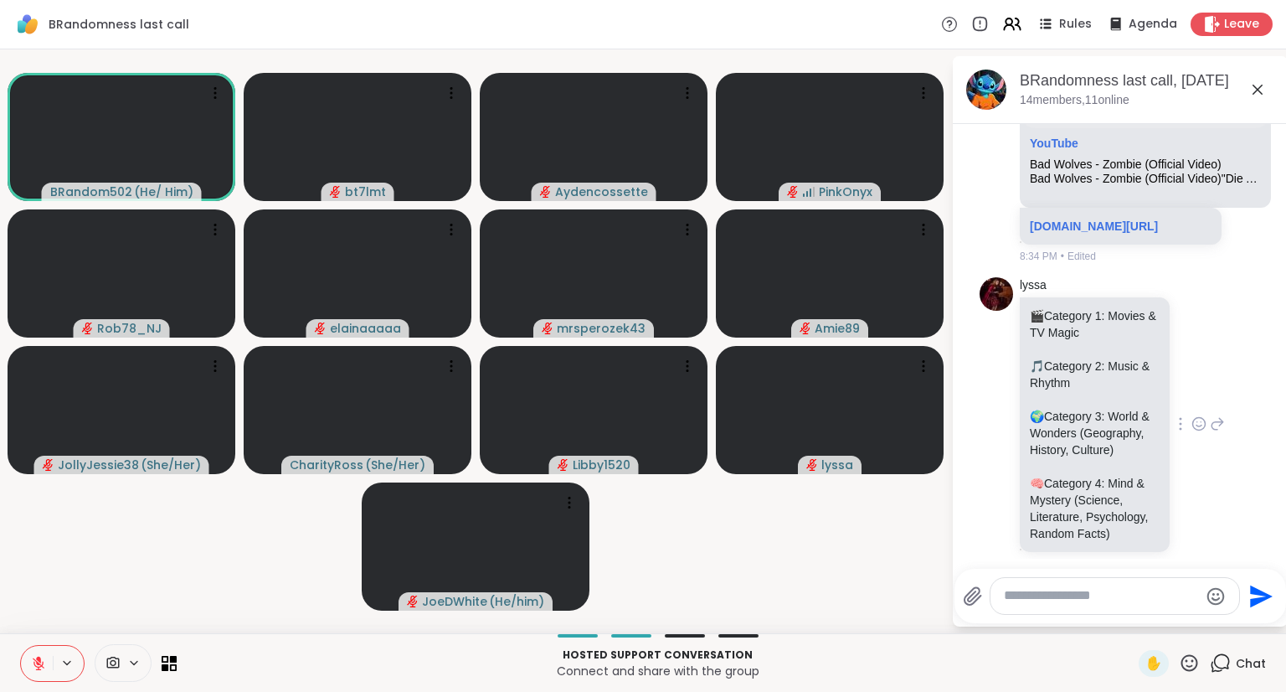
scroll to position [734, 0]
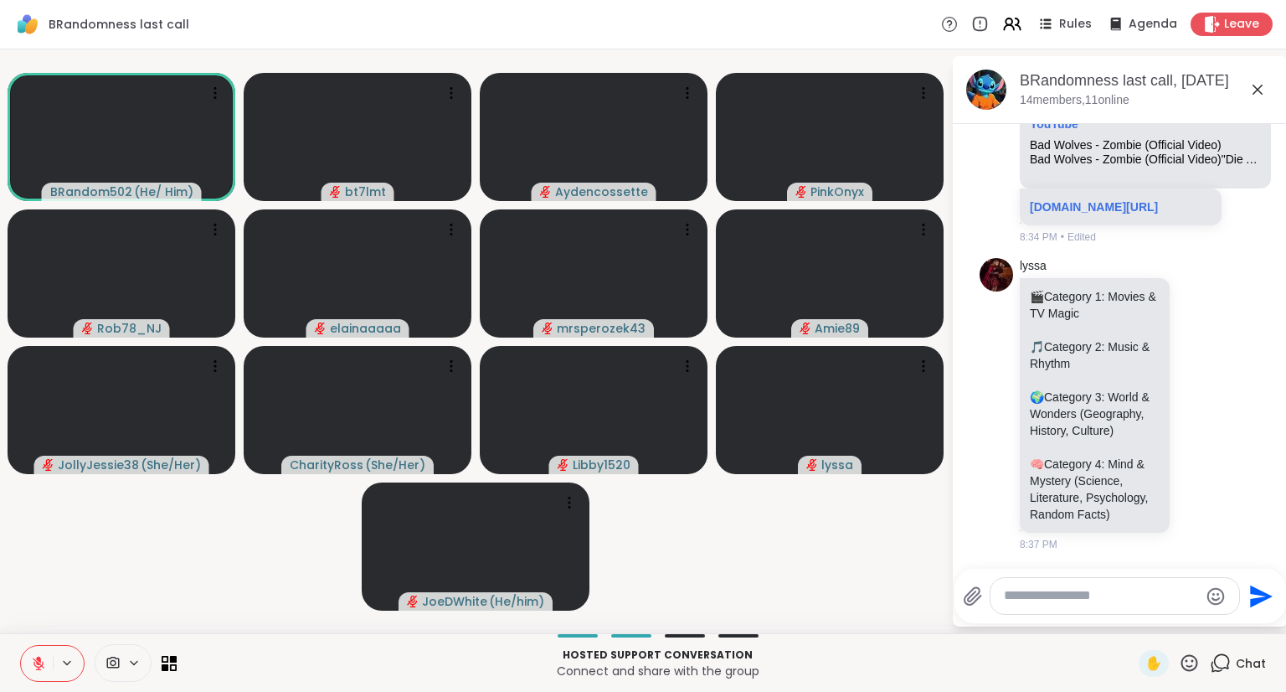
click at [1062, 596] on textarea "Type your message" at bounding box center [1101, 596] width 195 height 18
click at [1054, 595] on textarea "Type your message" at bounding box center [1101, 596] width 195 height 18
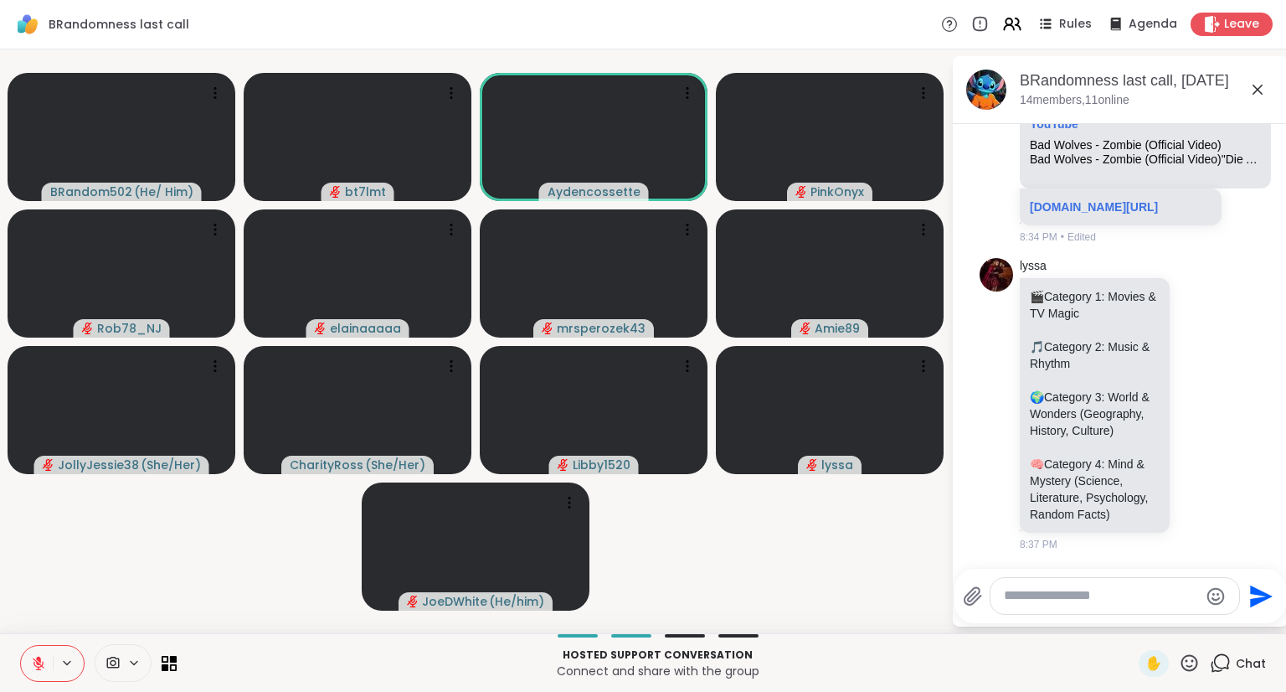
scroll to position [839, 0]
click at [1041, 590] on textarea "Type your message" at bounding box center [1101, 596] width 195 height 18
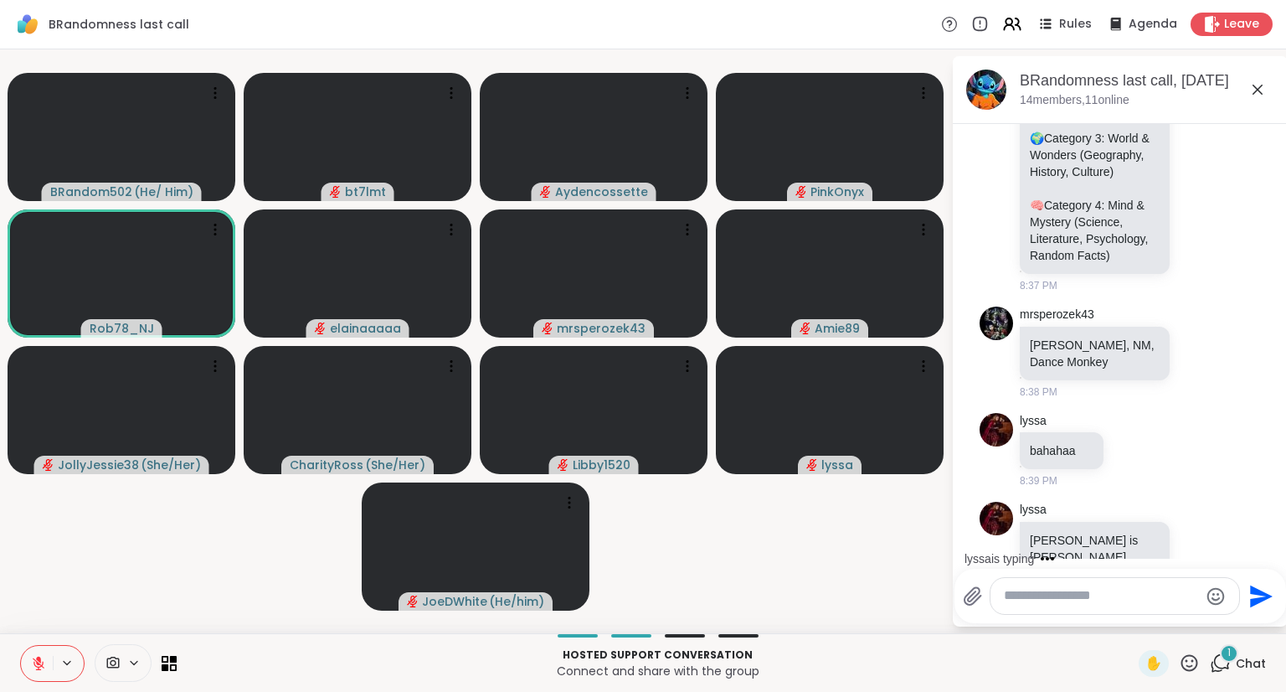
scroll to position [1017, 0]
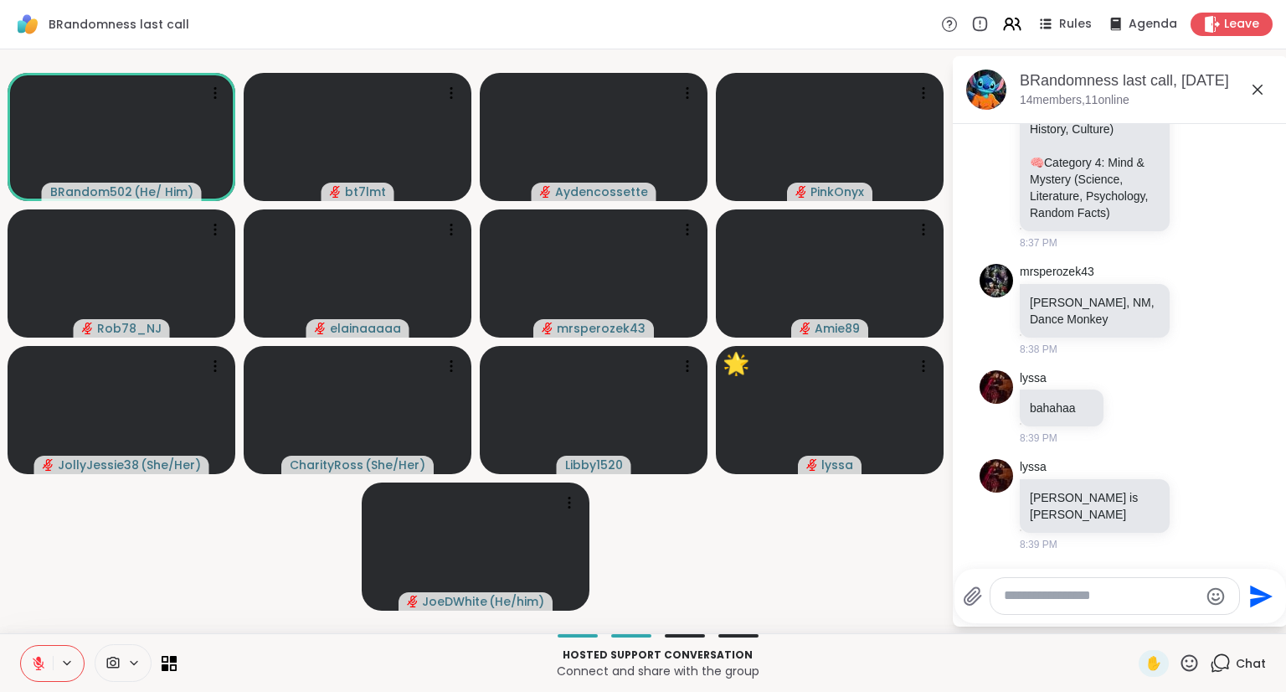
click at [34, 651] on button at bounding box center [37, 663] width 32 height 35
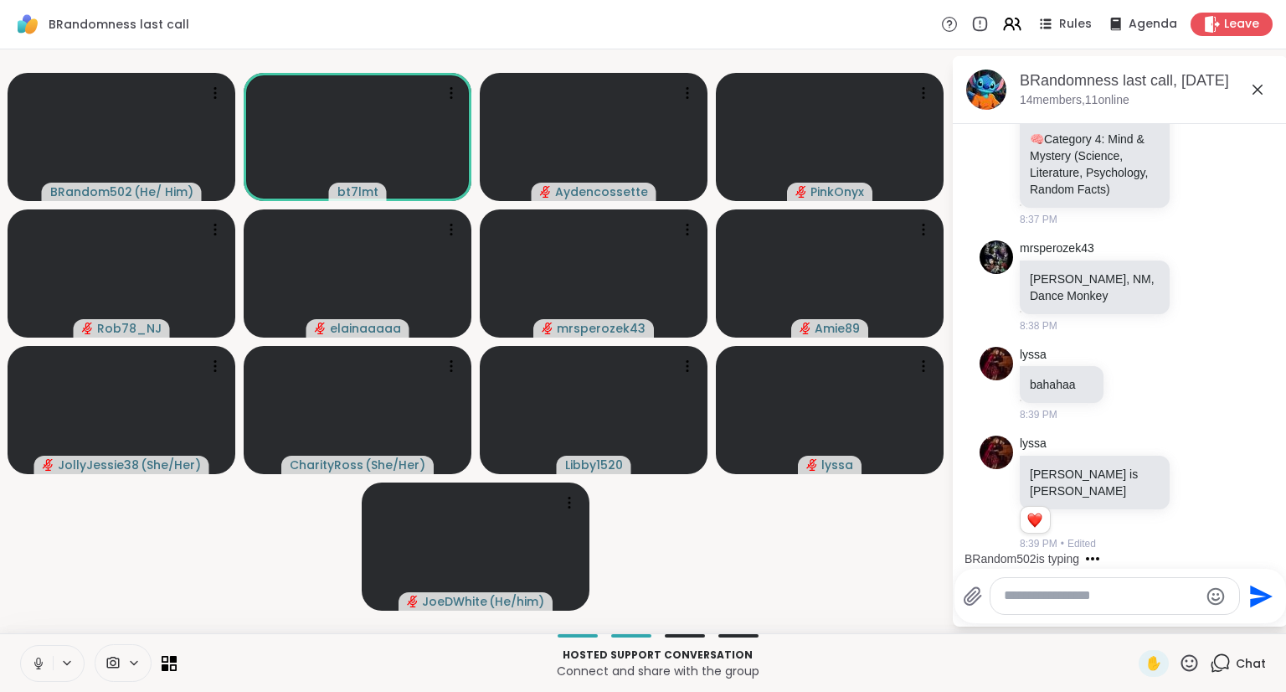
click at [1032, 606] on div at bounding box center [1115, 596] width 249 height 36
click at [1032, 596] on textarea "Type your message" at bounding box center [1101, 596] width 195 height 18
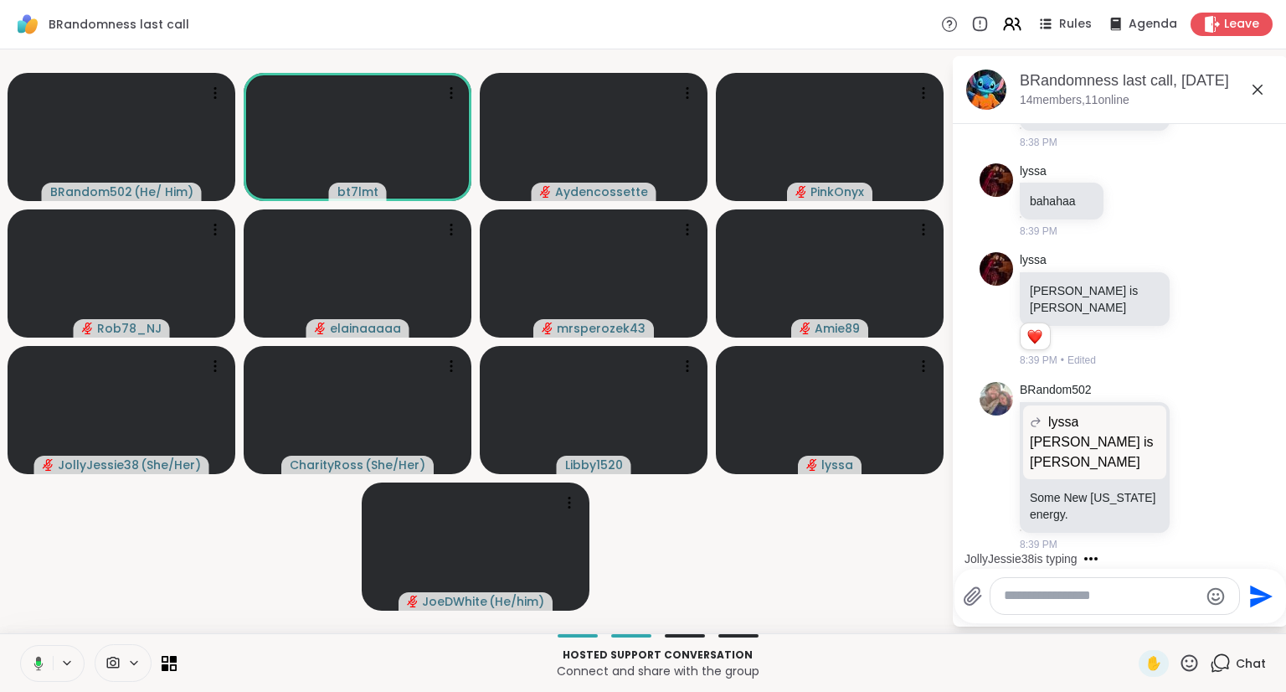
click at [34, 659] on icon at bounding box center [35, 663] width 15 height 15
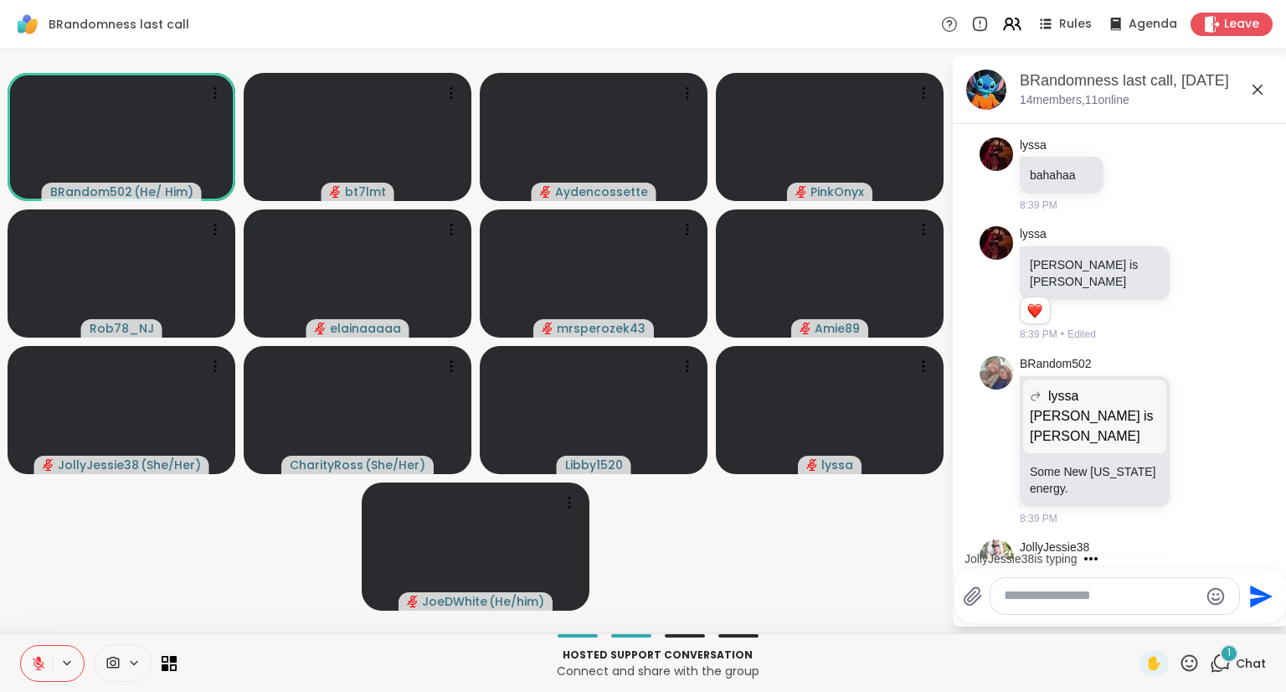
scroll to position [1444, 0]
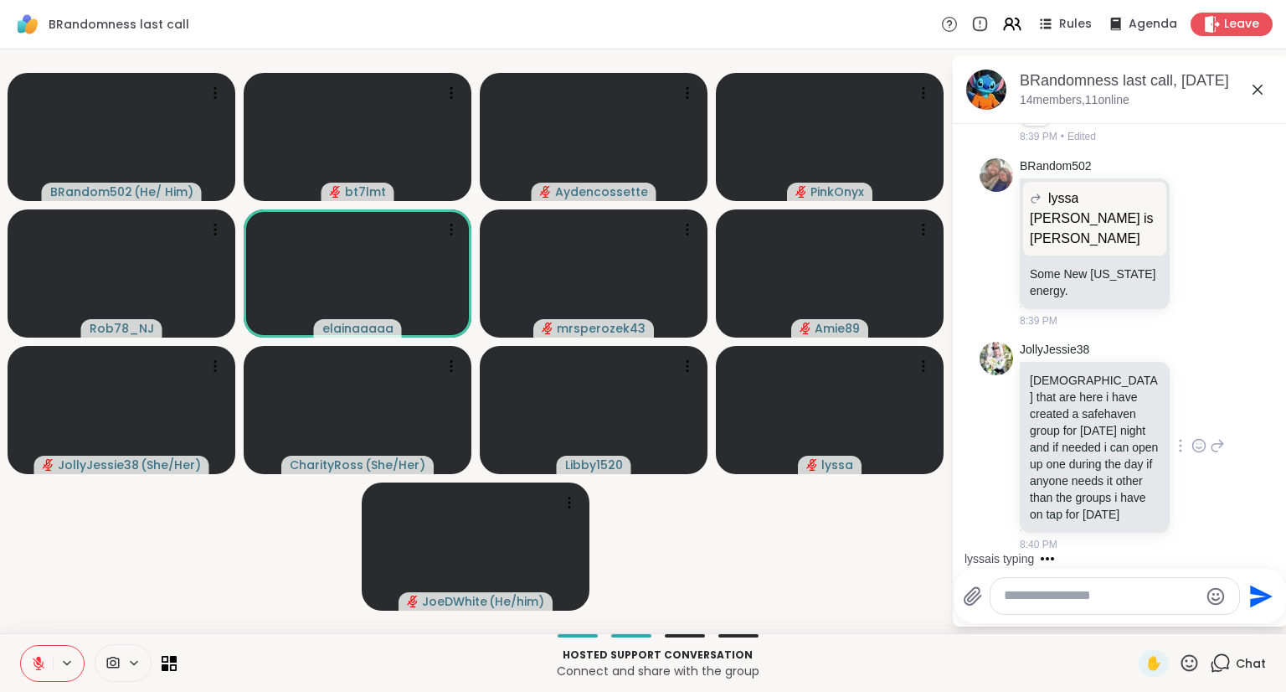
click at [1192, 437] on icon at bounding box center [1199, 445] width 15 height 17
click at [1192, 411] on div "Select Reaction: Heart" at bounding box center [1199, 418] width 15 height 15
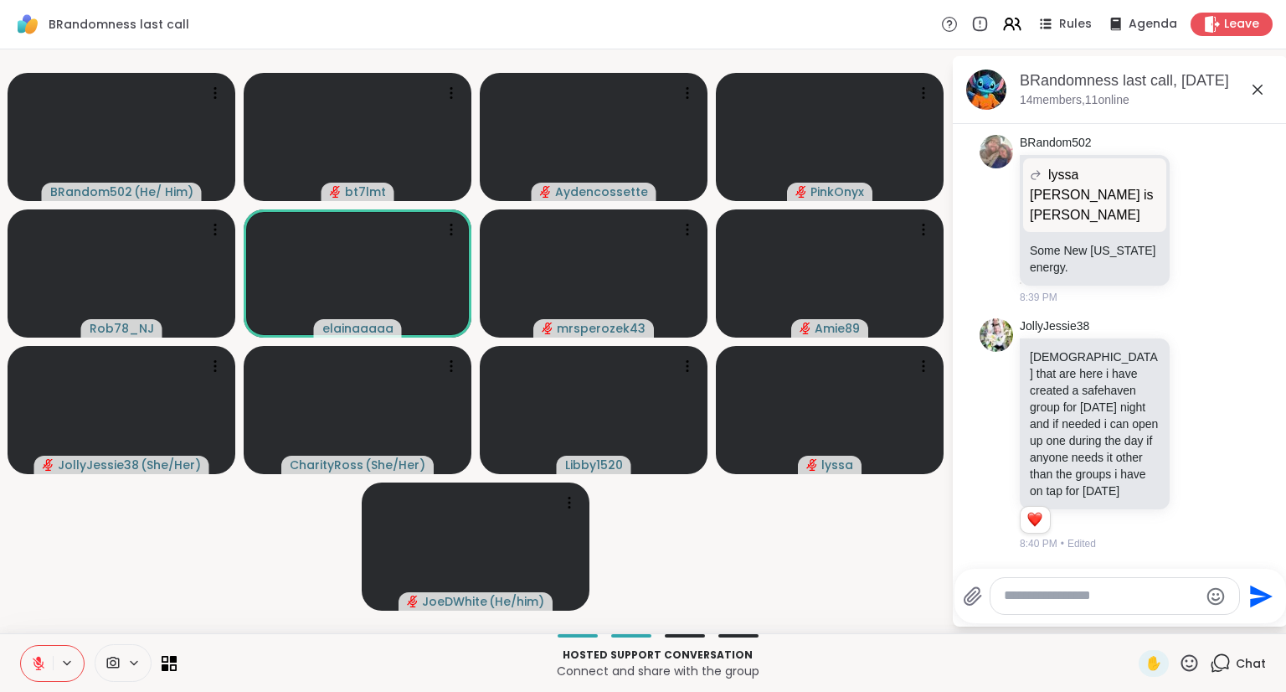
click at [1080, 595] on textarea "Type your message" at bounding box center [1101, 596] width 195 height 18
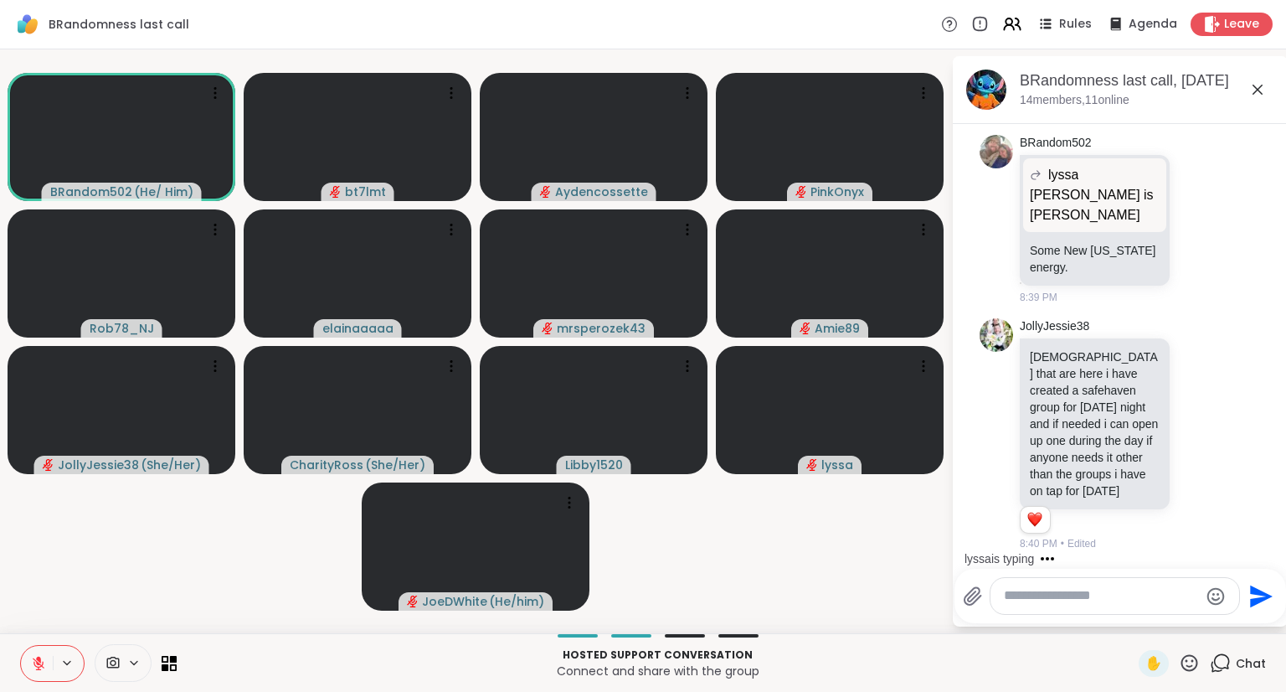
click at [1113, 594] on textarea "Type your message" at bounding box center [1101, 596] width 195 height 18
type textarea "*"
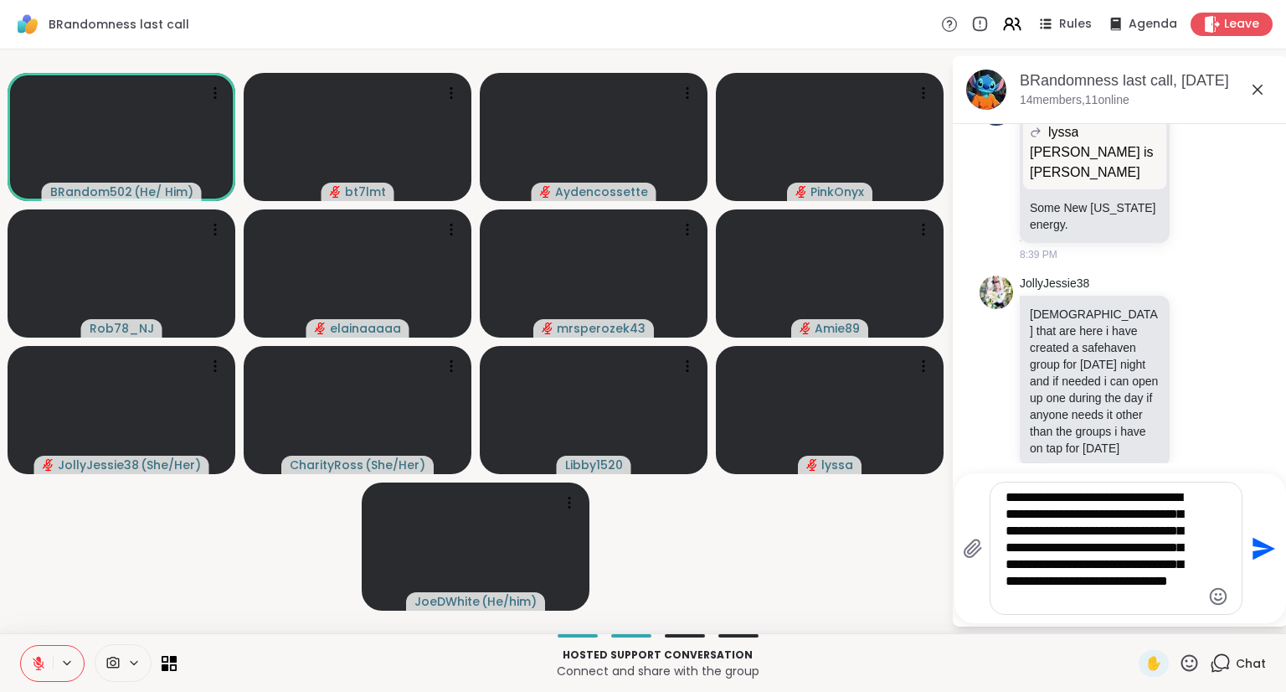
type textarea "**********"
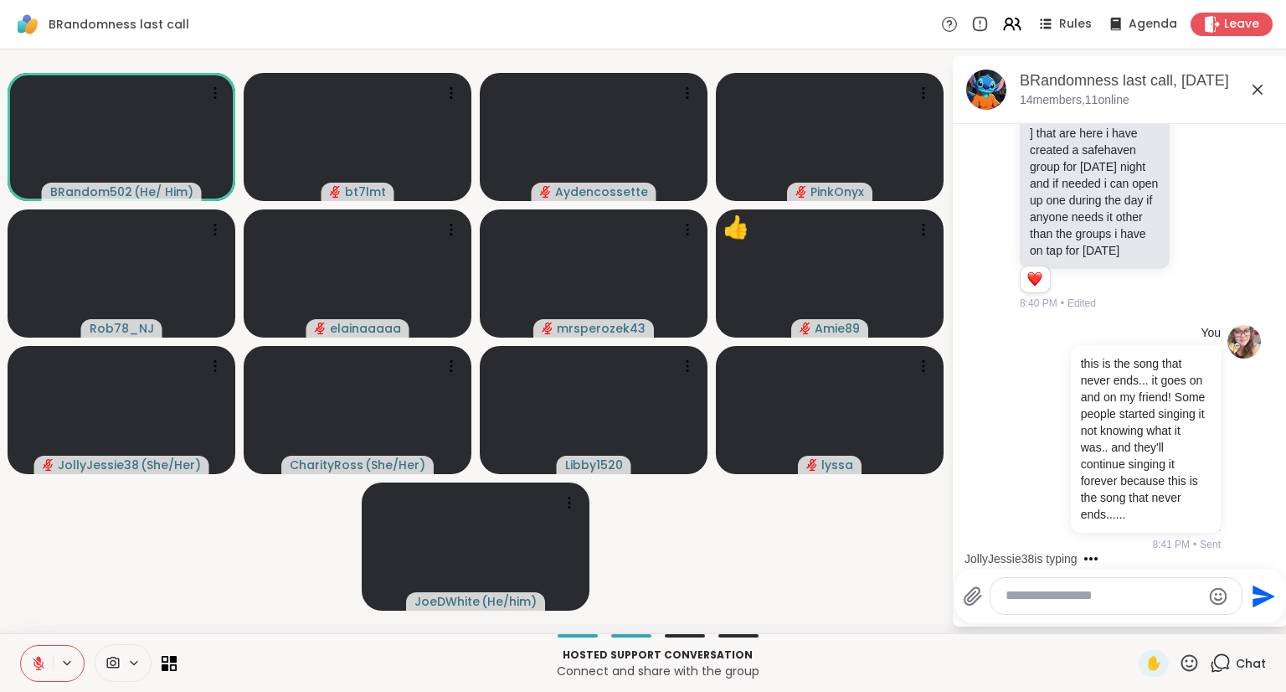
scroll to position [1910, 0]
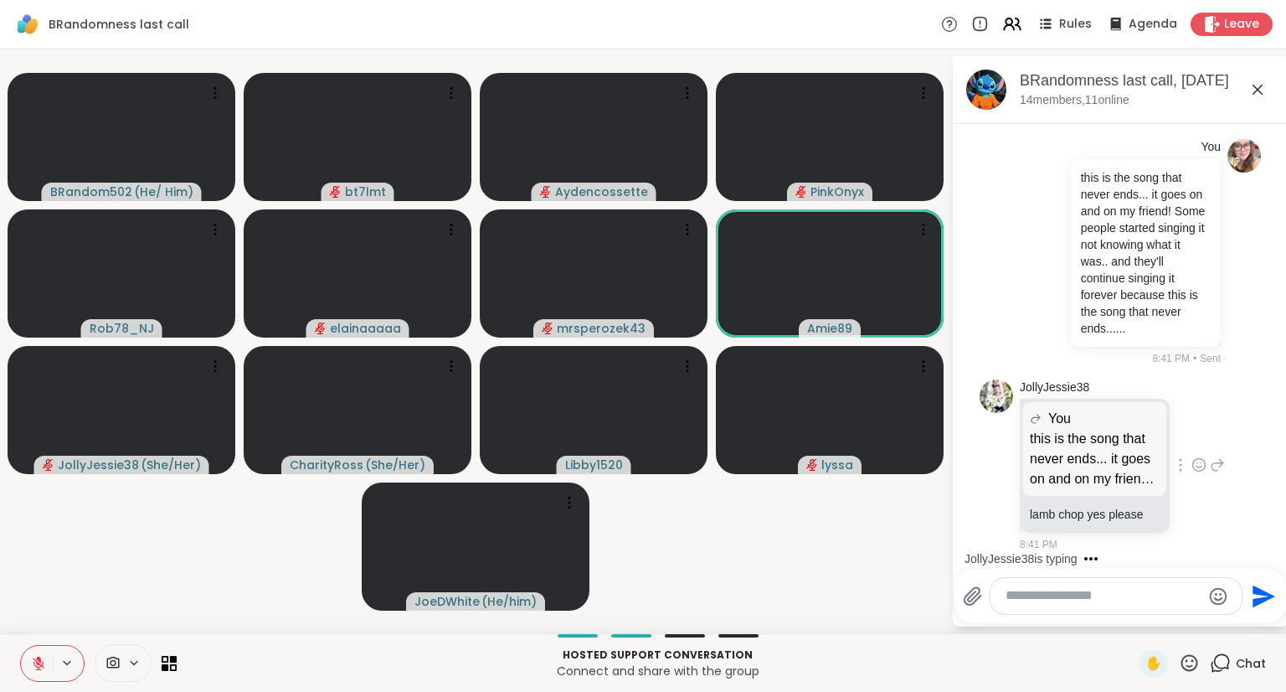
click at [1192, 460] on icon at bounding box center [1199, 464] width 15 height 17
click at [1118, 439] on div "Select Reaction: Joy" at bounding box center [1125, 437] width 15 height 15
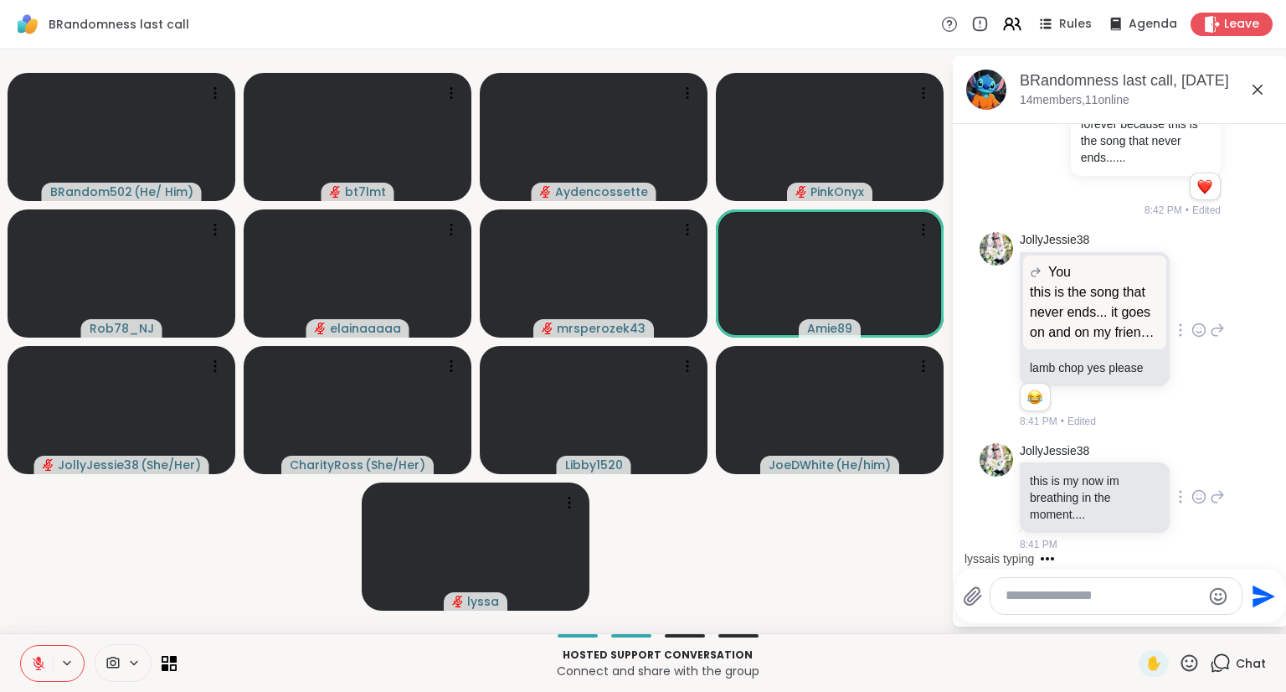
scroll to position [2080, 0]
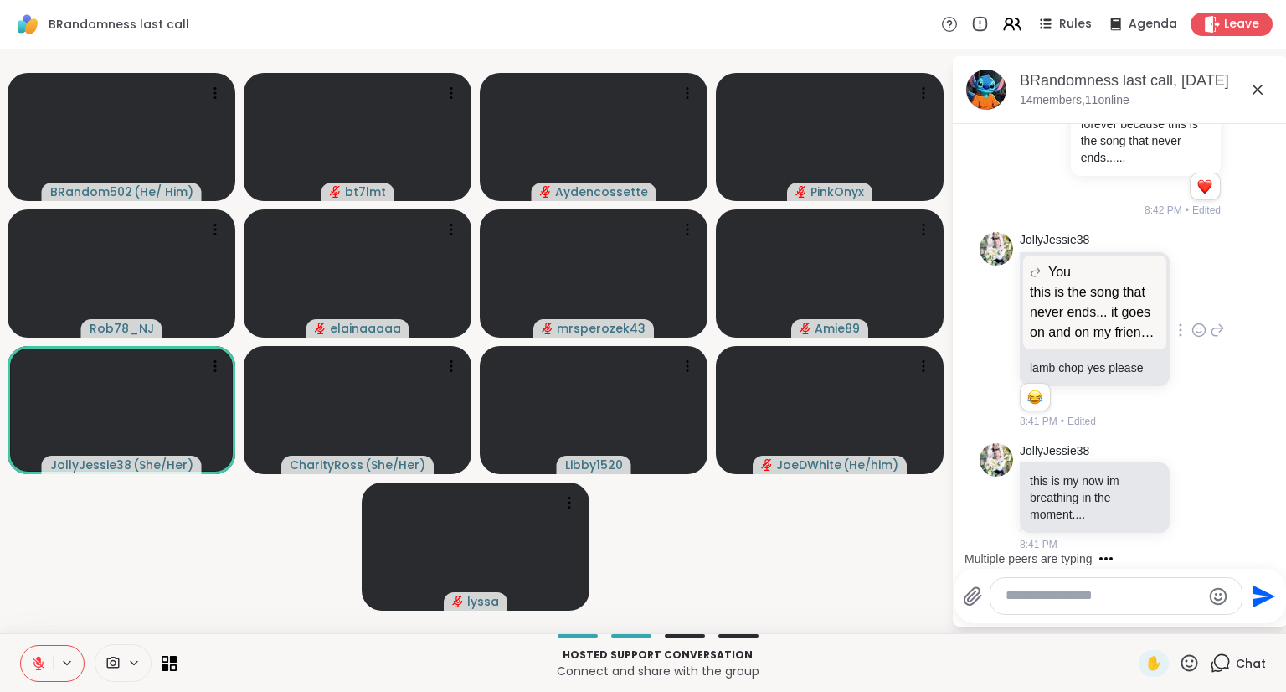
click at [1039, 597] on textarea "Type your message" at bounding box center [1103, 596] width 195 height 18
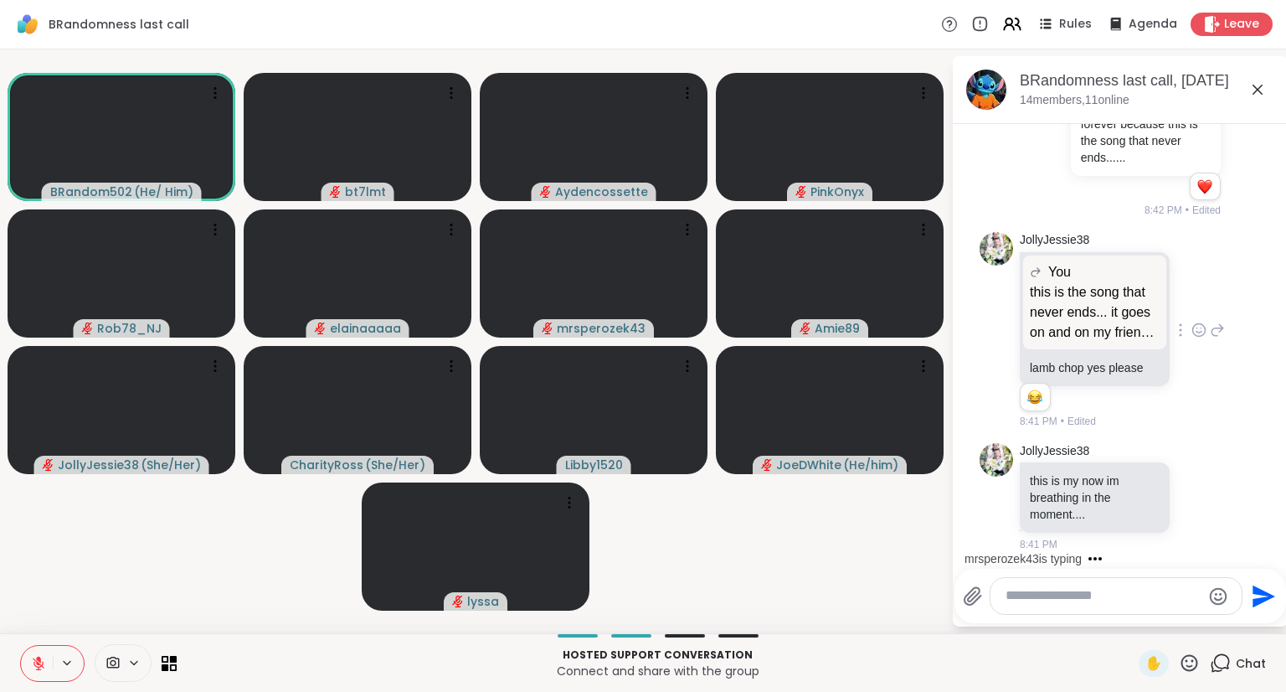
click at [1020, 590] on textarea "Type your message" at bounding box center [1103, 596] width 195 height 18
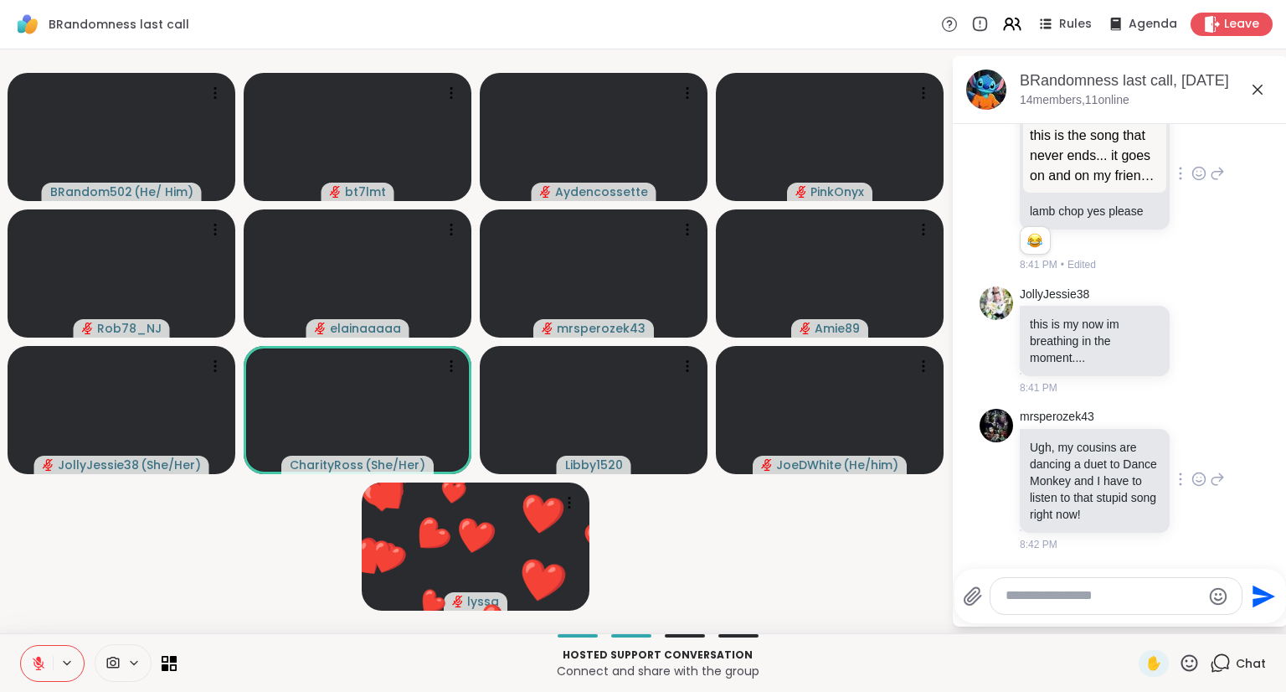
scroll to position [2277, 0]
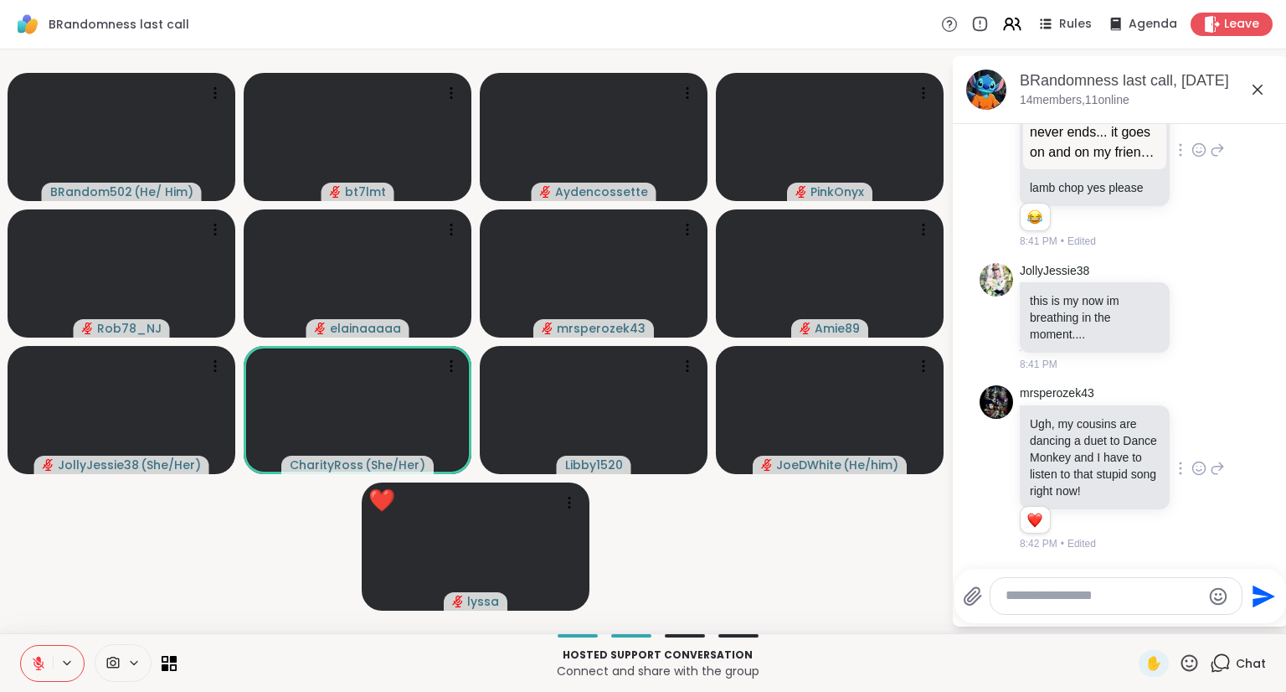
click at [1197, 469] on icon at bounding box center [1199, 470] width 5 height 2
click at [1192, 434] on div "Select Reaction: Heart" at bounding box center [1199, 441] width 15 height 15
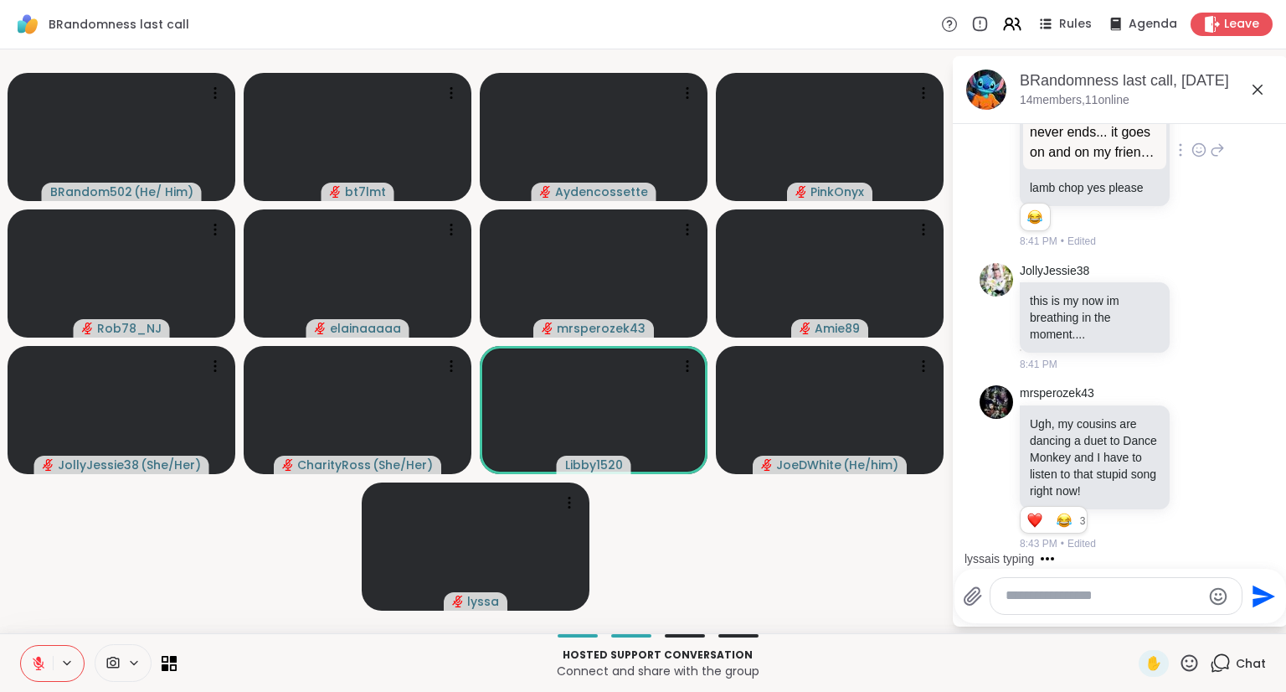
paste textarea "**********"
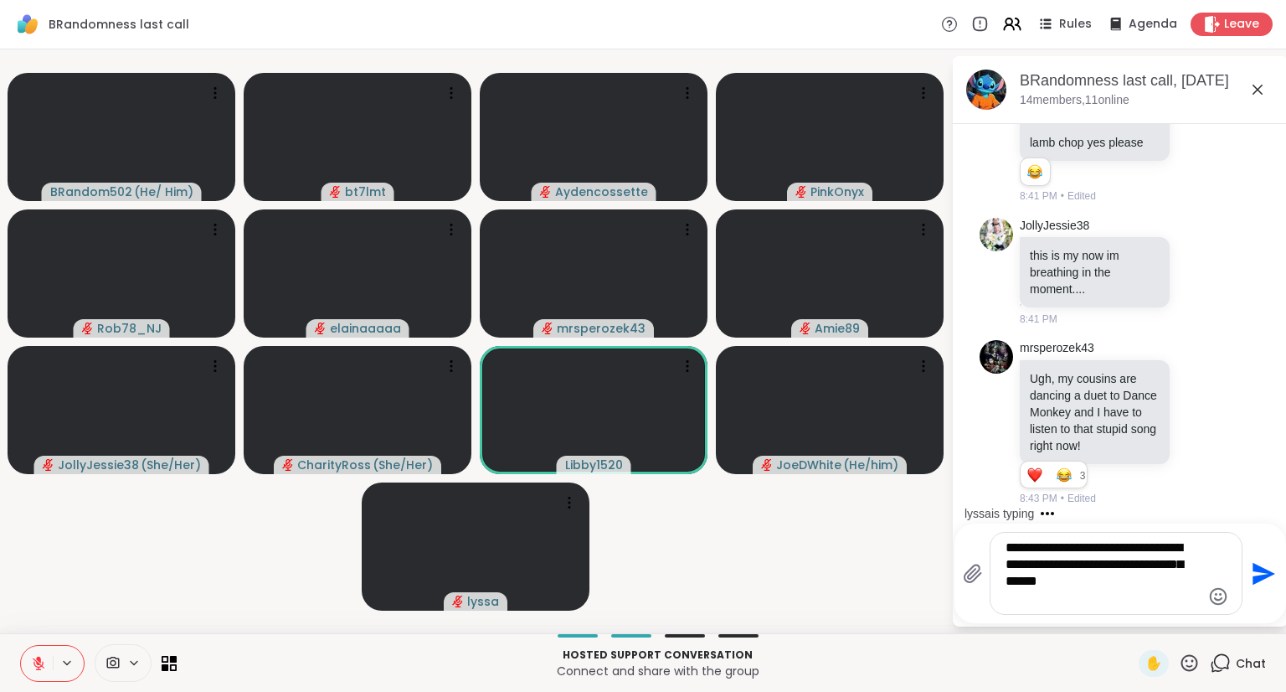
click at [1002, 547] on div "**********" at bounding box center [1116, 573] width 251 height 81
click at [1006, 548] on textarea "**********" at bounding box center [1103, 573] width 195 height 68
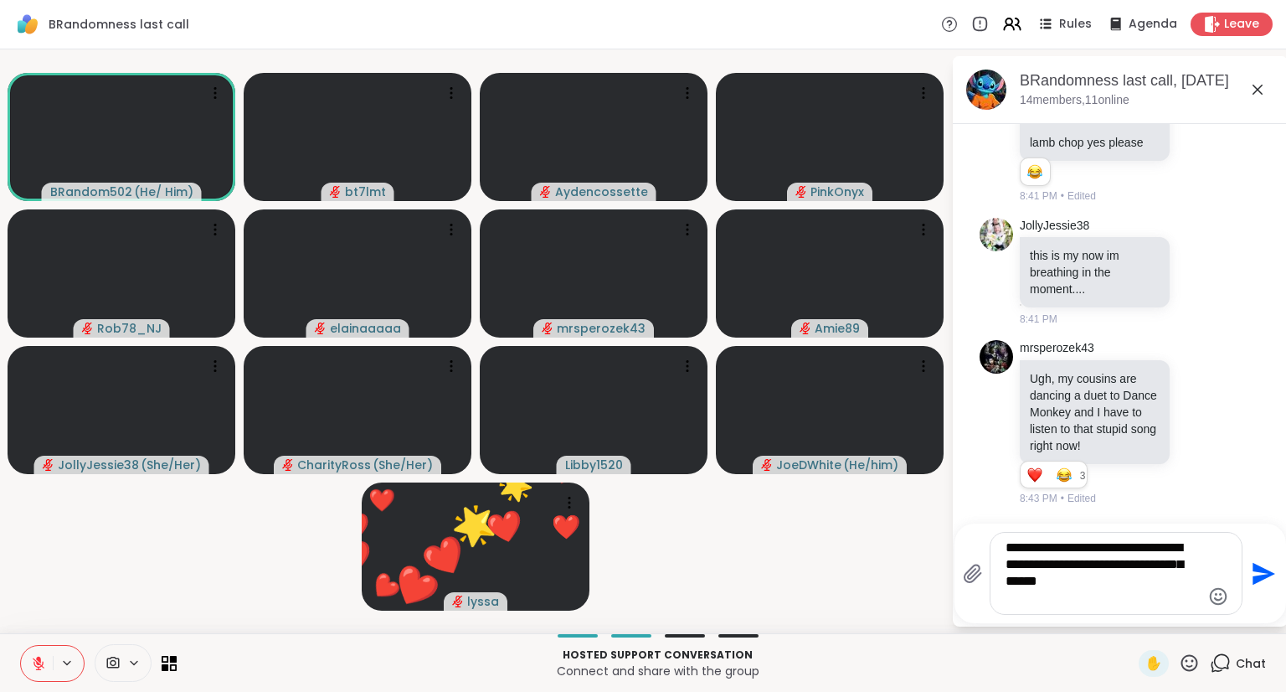
click at [1216, 598] on icon "Emoji picker" at bounding box center [1219, 596] width 20 height 20
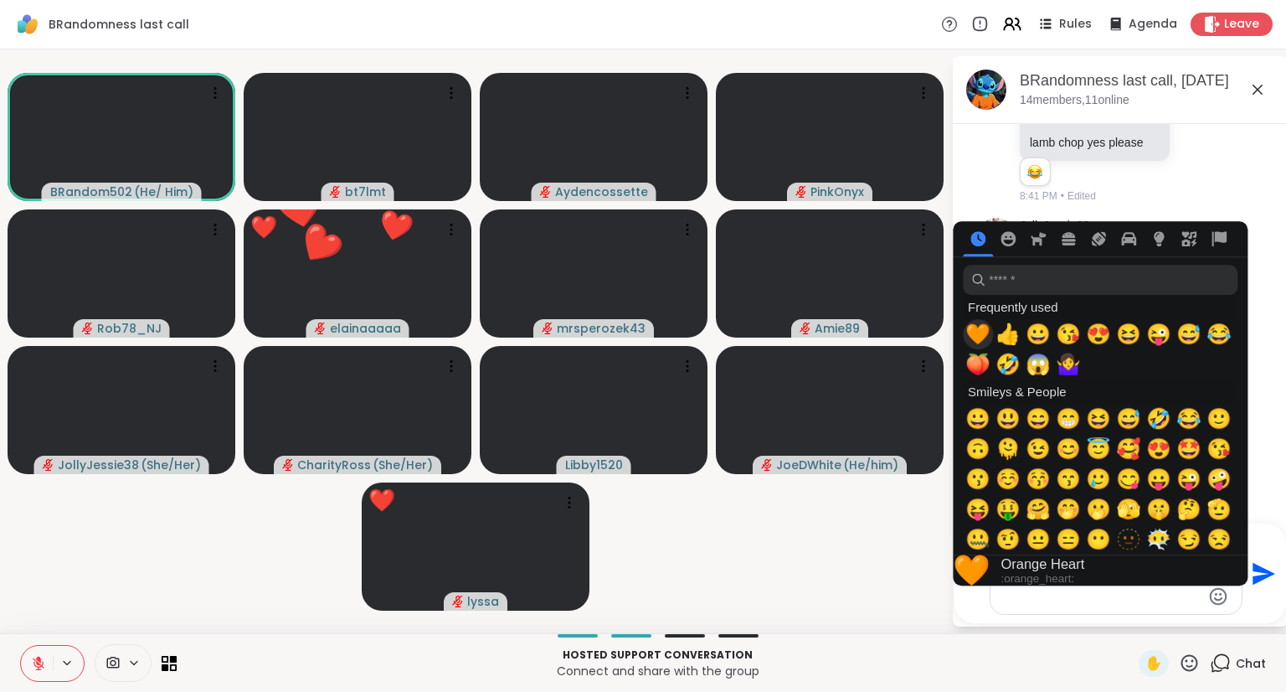
click at [982, 338] on span "🧡" at bounding box center [978, 333] width 25 height 23
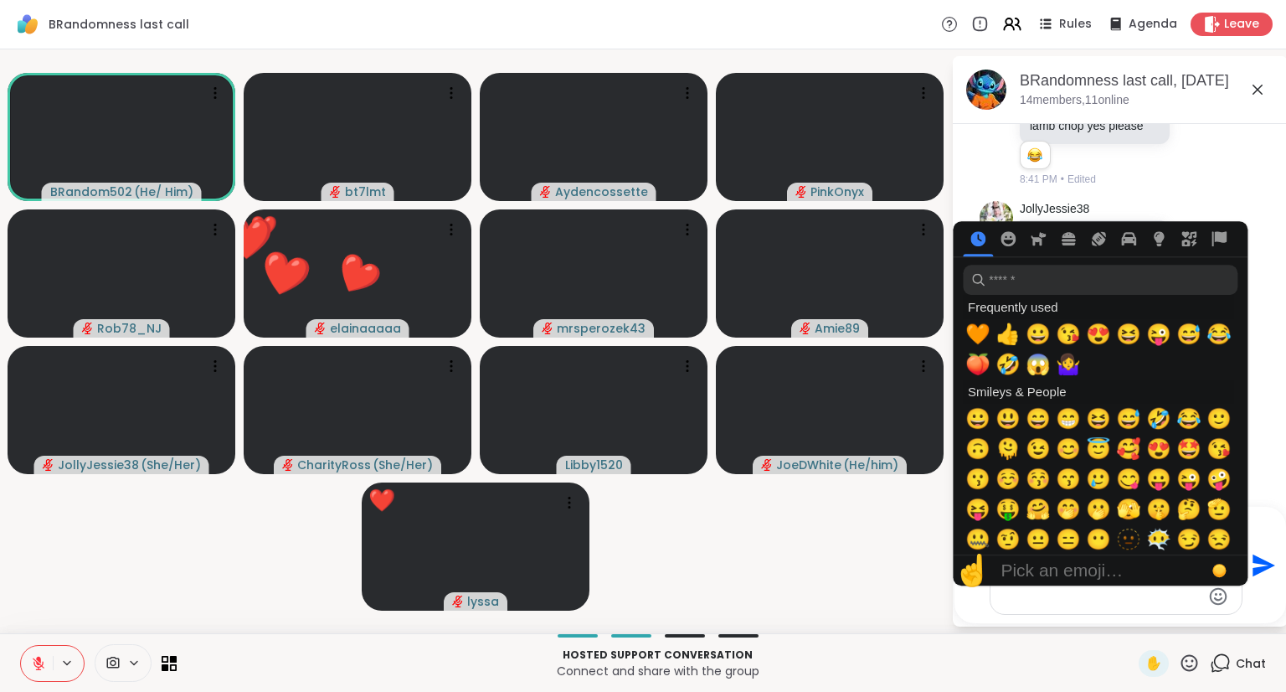
drag, startPoint x: 1056, startPoint y: 624, endPoint x: 1053, endPoint y: 609, distance: 15.4
click at [1059, 621] on div "BRandomness last call, Oct 13 14 members, 11 online Today mrsperozek43 It's bet…" at bounding box center [1120, 341] width 335 height 570
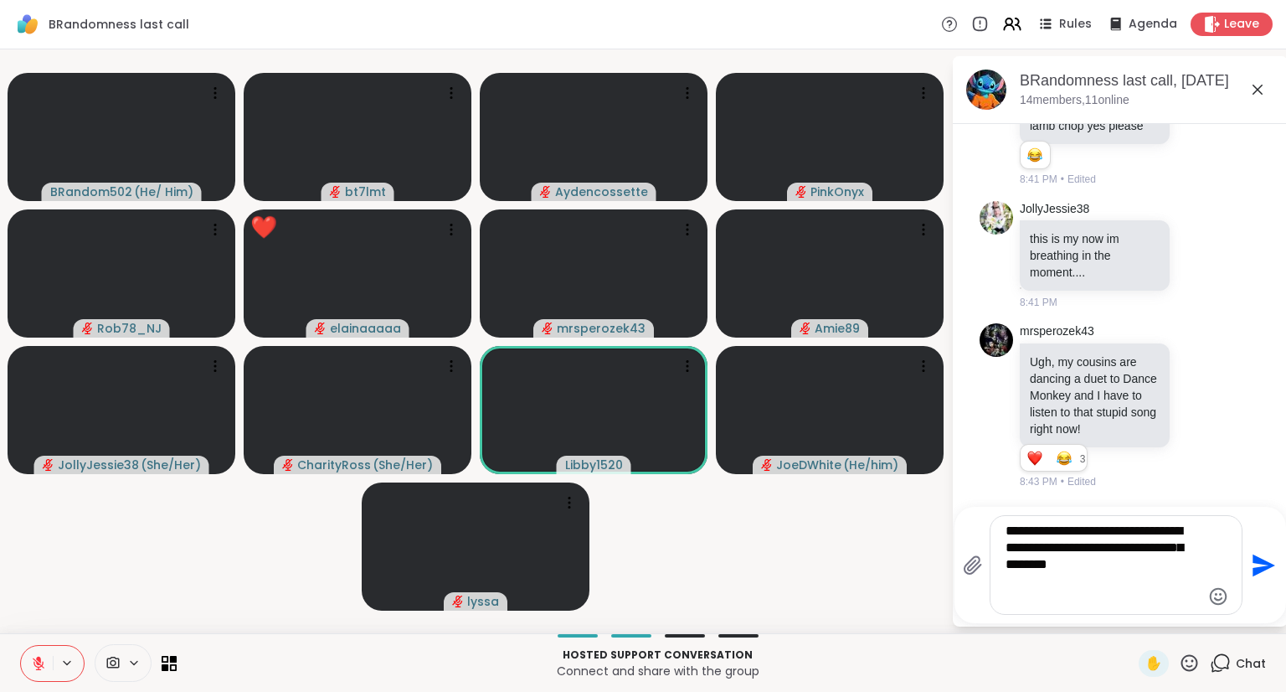
click at [1031, 538] on textarea "**********" at bounding box center [1103, 565] width 195 height 85
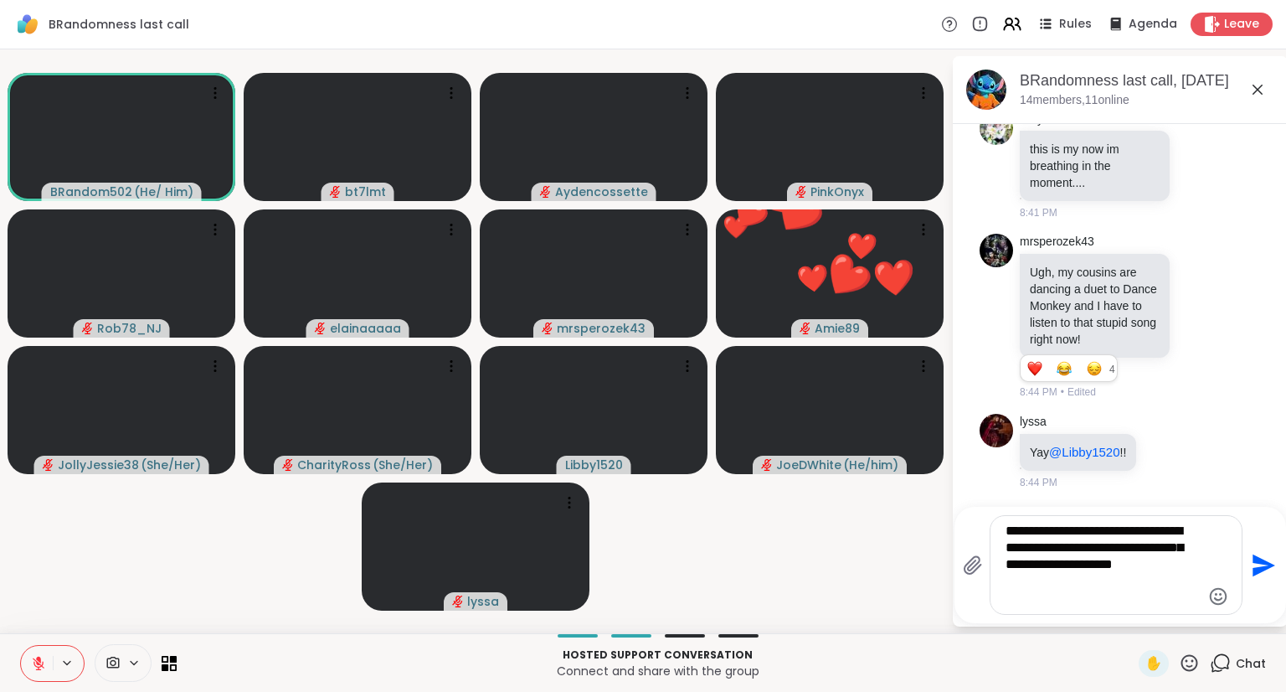
type textarea "**********"
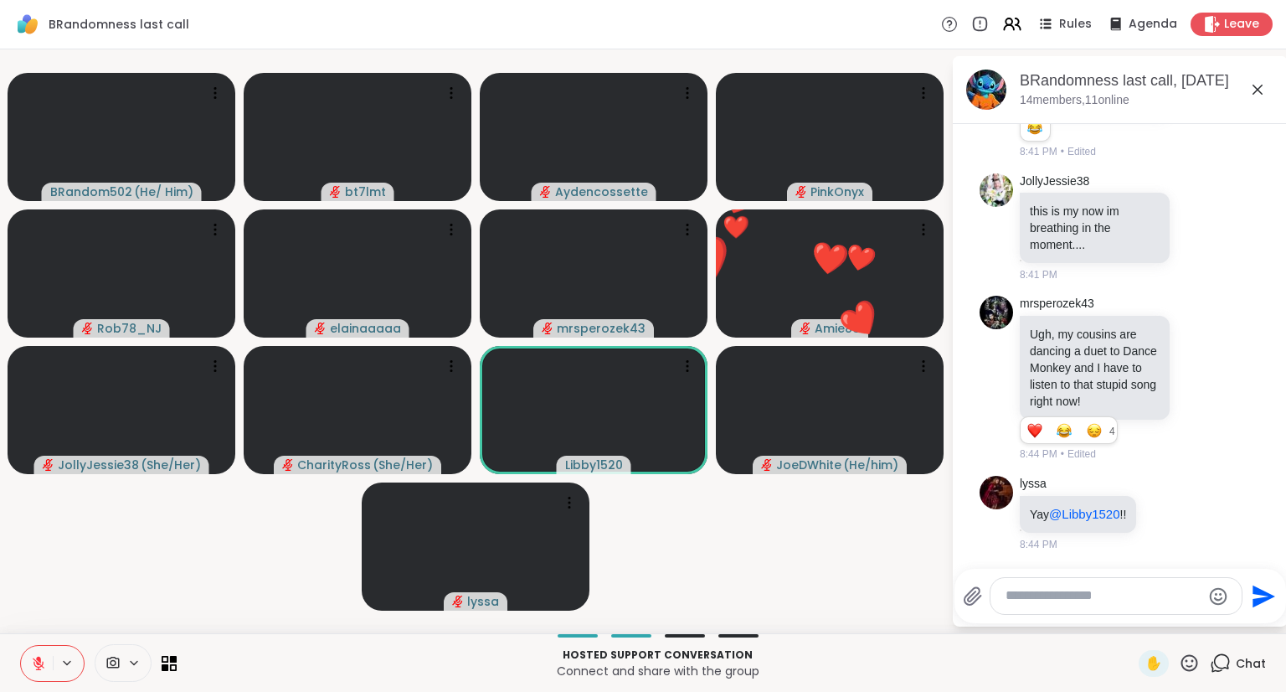
scroll to position [2522, 0]
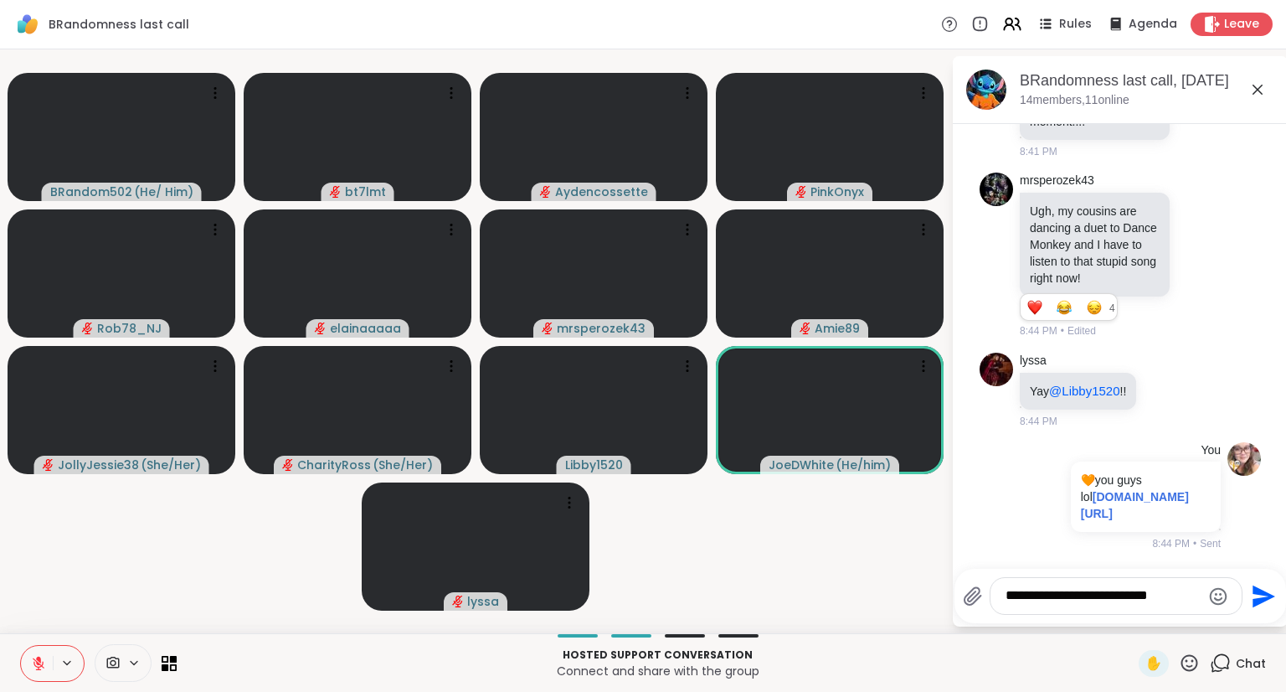
type textarea "**********"
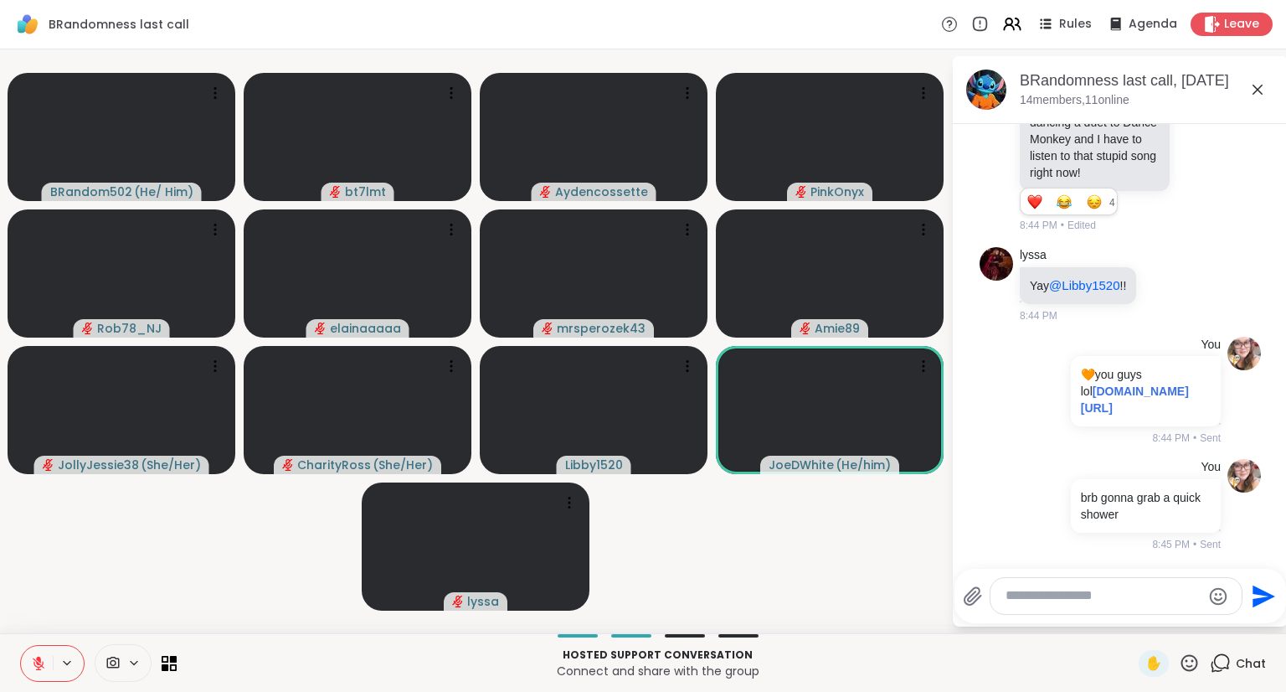
scroll to position [2767, 0]
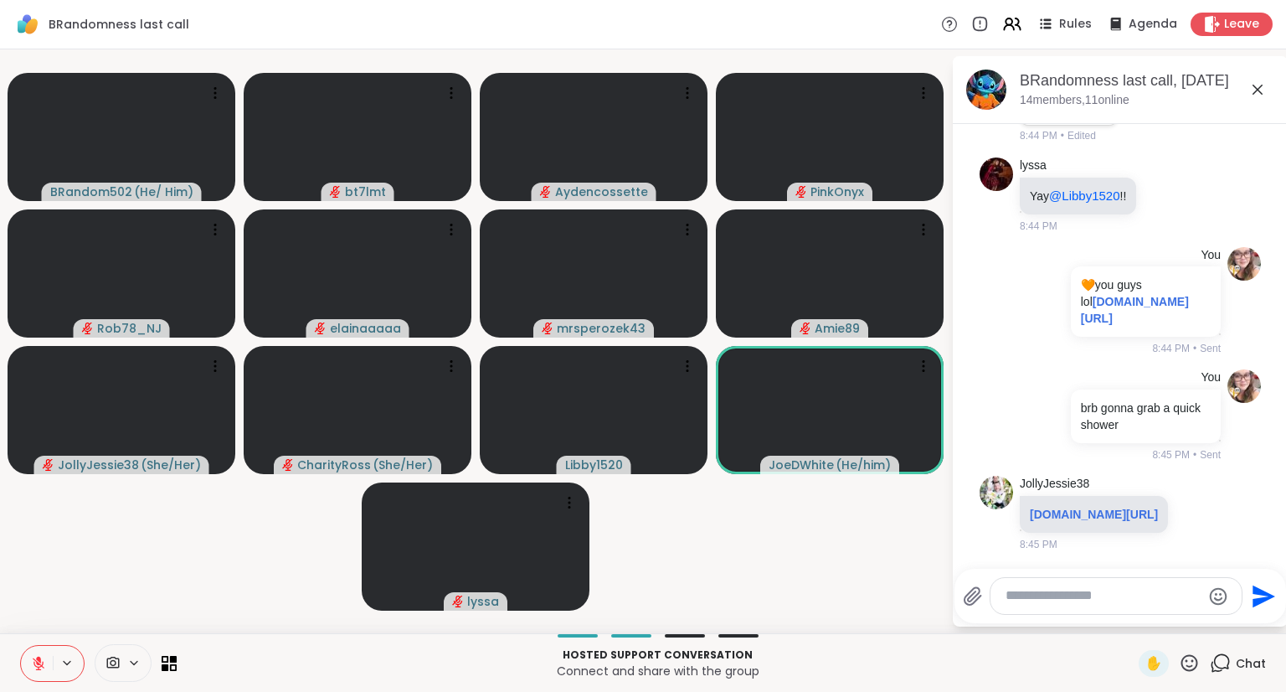
click at [1179, 657] on icon at bounding box center [1189, 662] width 21 height 21
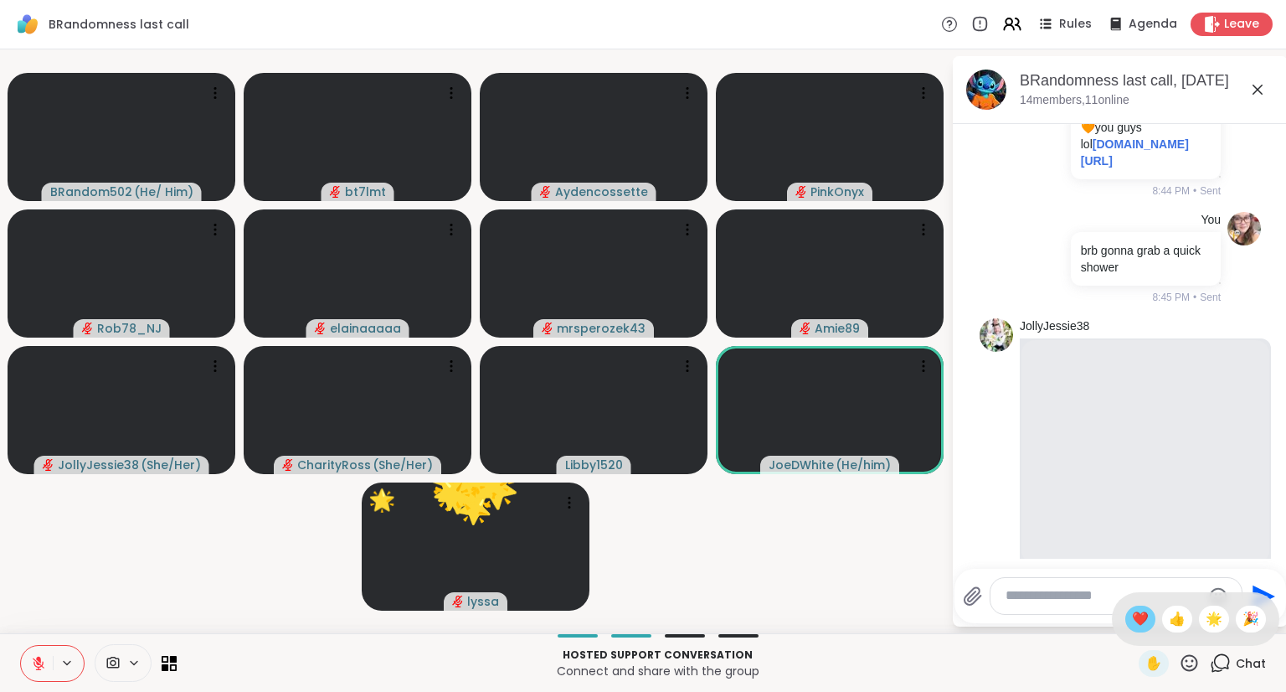
click at [1132, 617] on span "❤️" at bounding box center [1140, 619] width 17 height 20
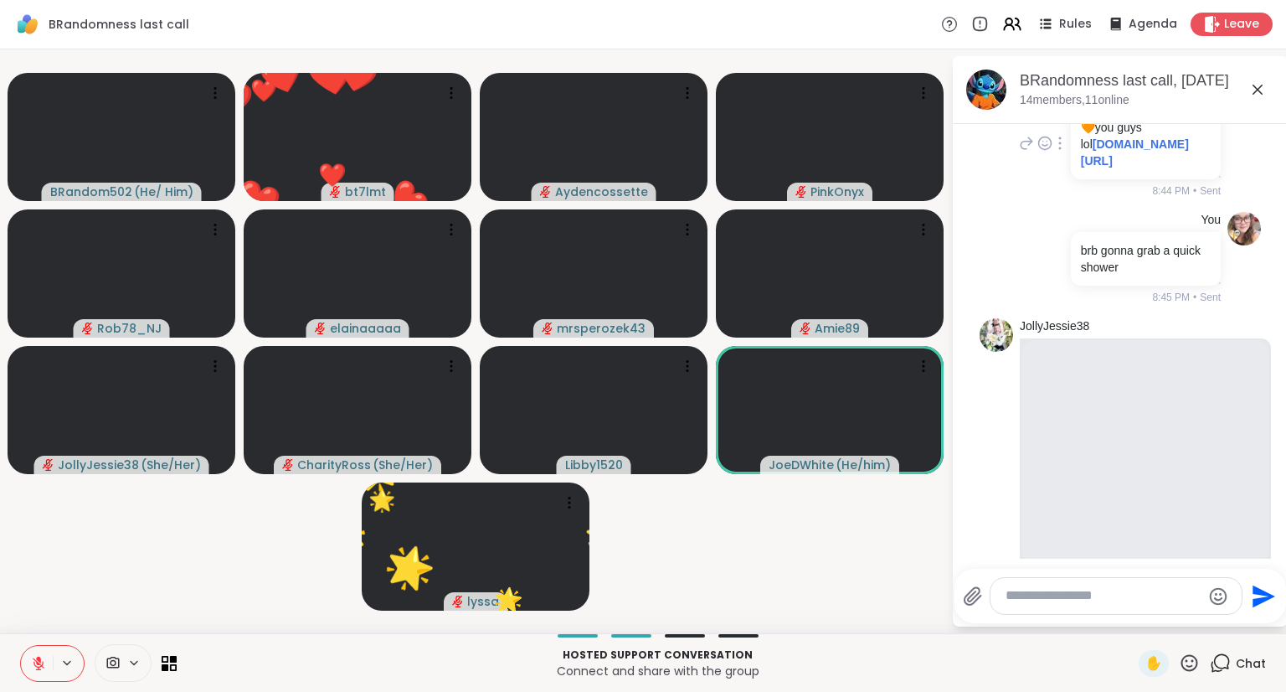
click at [1055, 153] on div at bounding box center [1060, 143] width 15 height 20
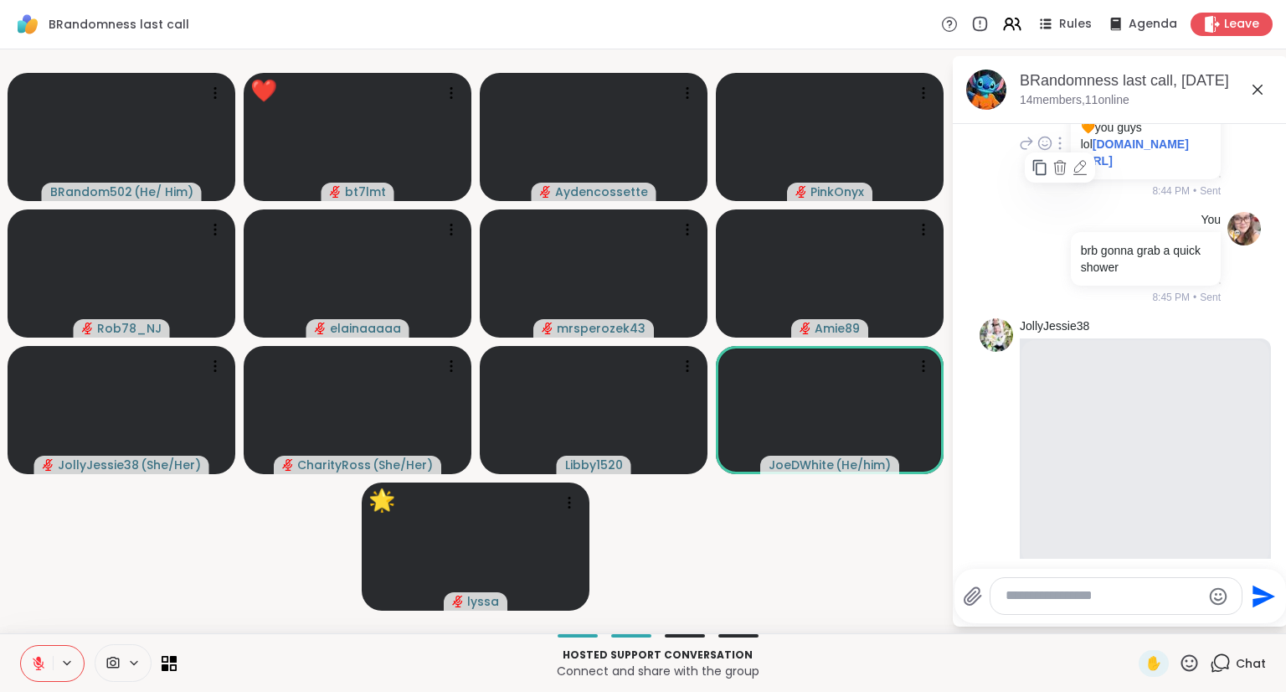
click at [1072, 176] on icon at bounding box center [1080, 167] width 17 height 17
type textarea "**********"
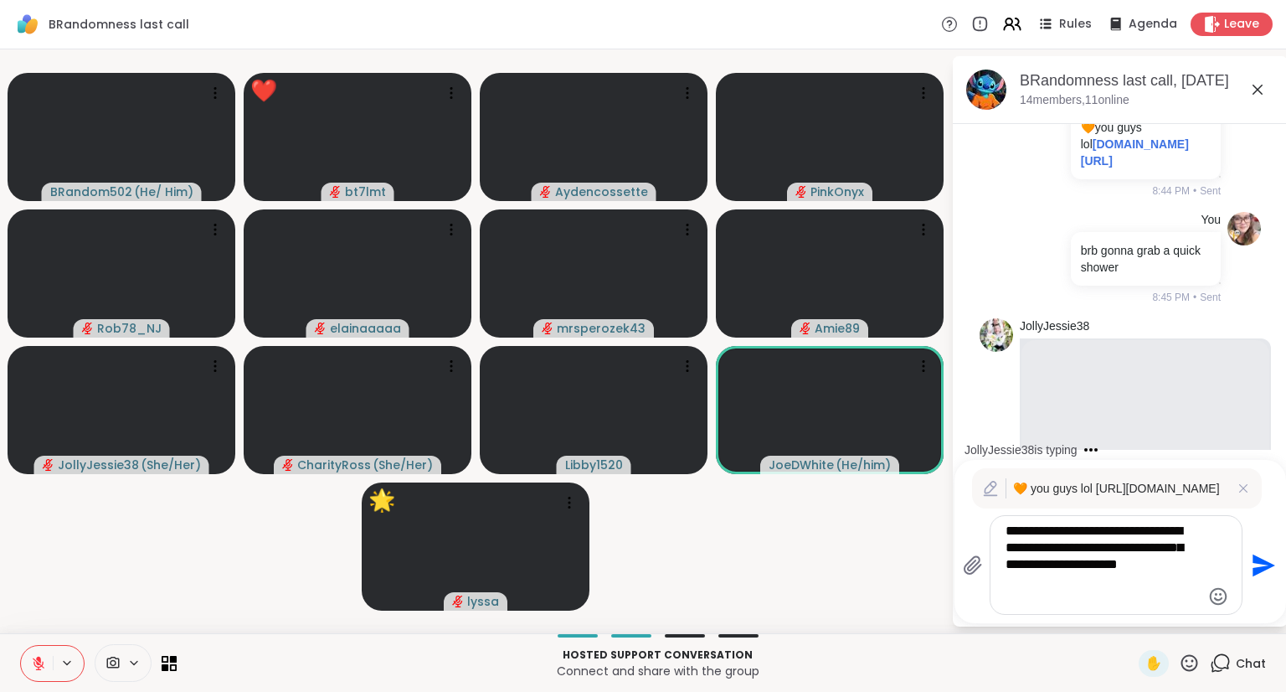
click at [1112, 531] on textarea "**********" at bounding box center [1103, 565] width 195 height 85
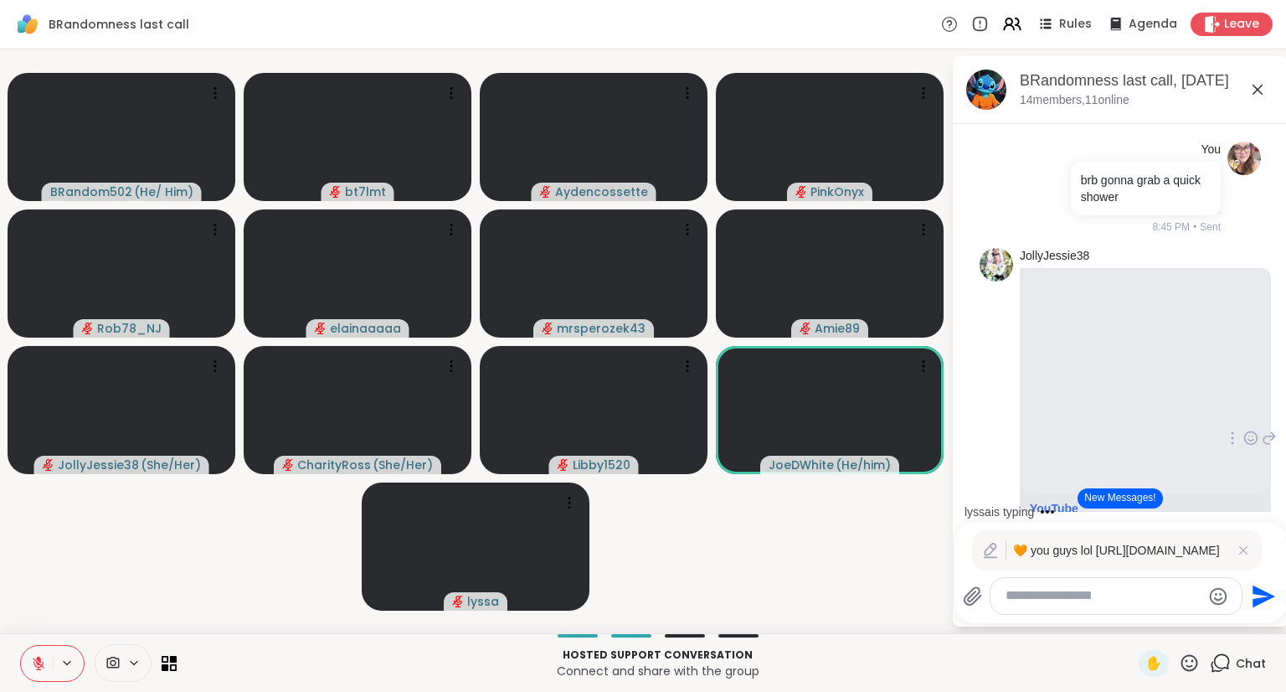
click at [1242, 542] on icon at bounding box center [1243, 550] width 17 height 17
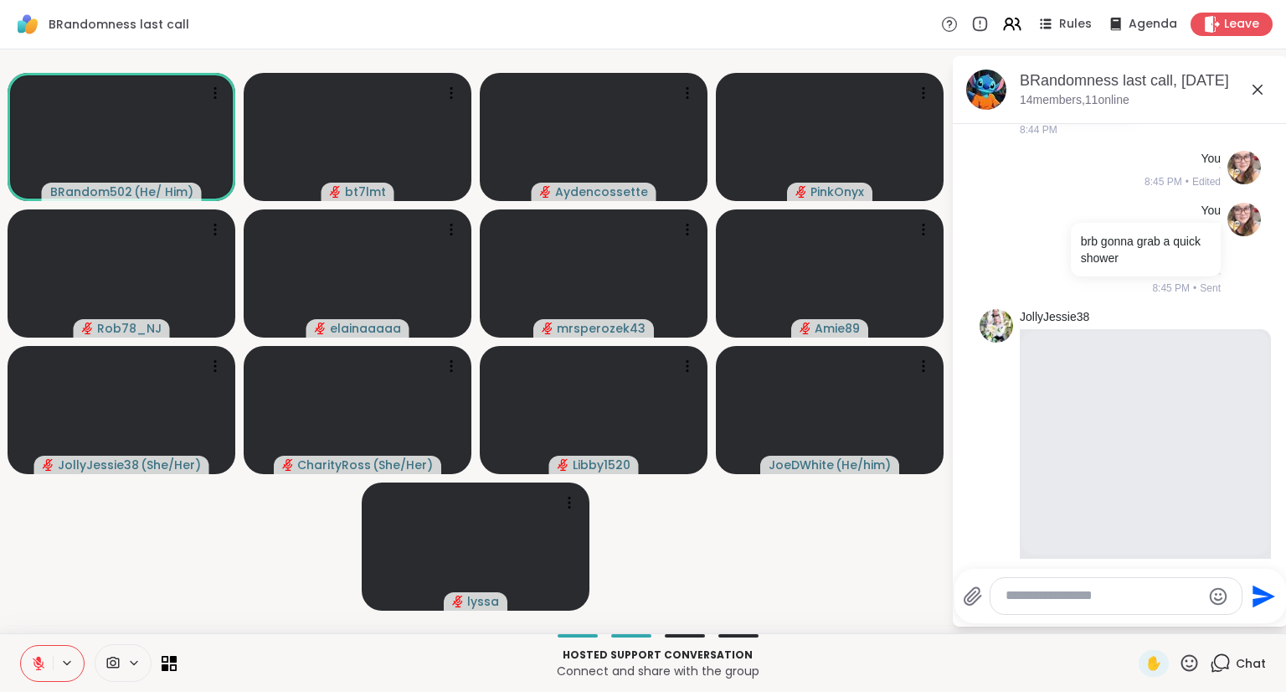
scroll to position [3041, 0]
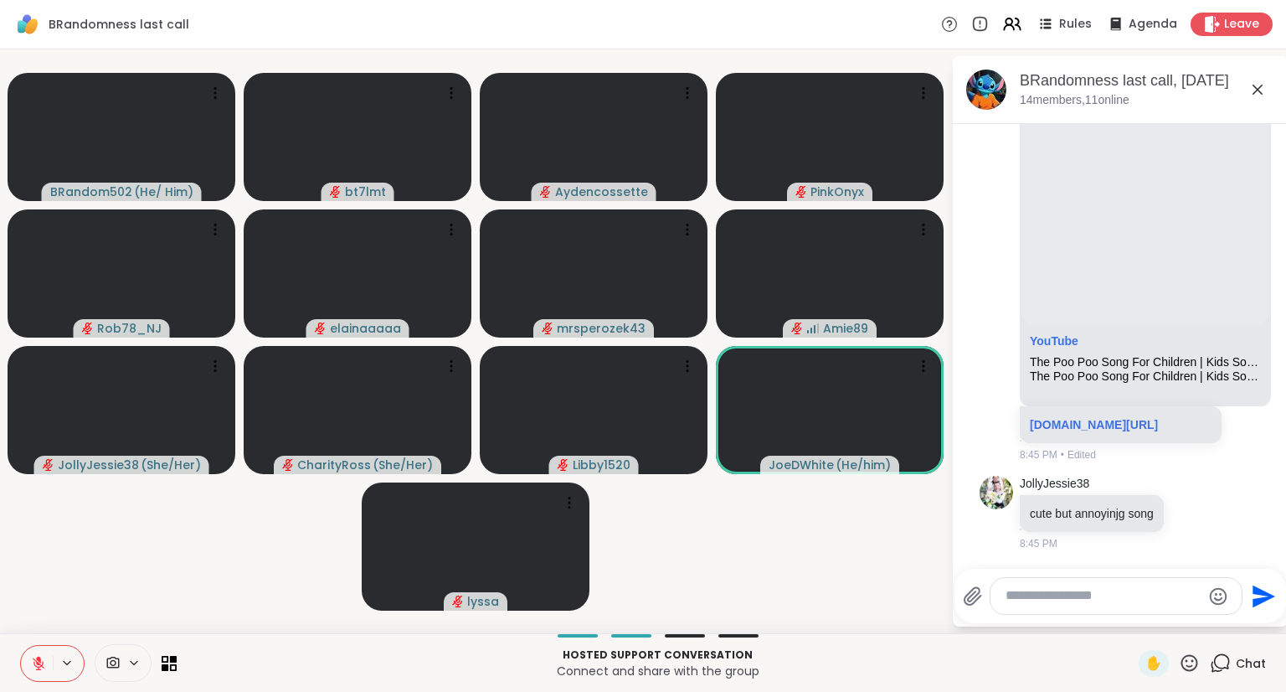
click at [1065, 594] on textarea "Type your message" at bounding box center [1103, 596] width 195 height 18
paste textarea "**********"
type textarea "**********"
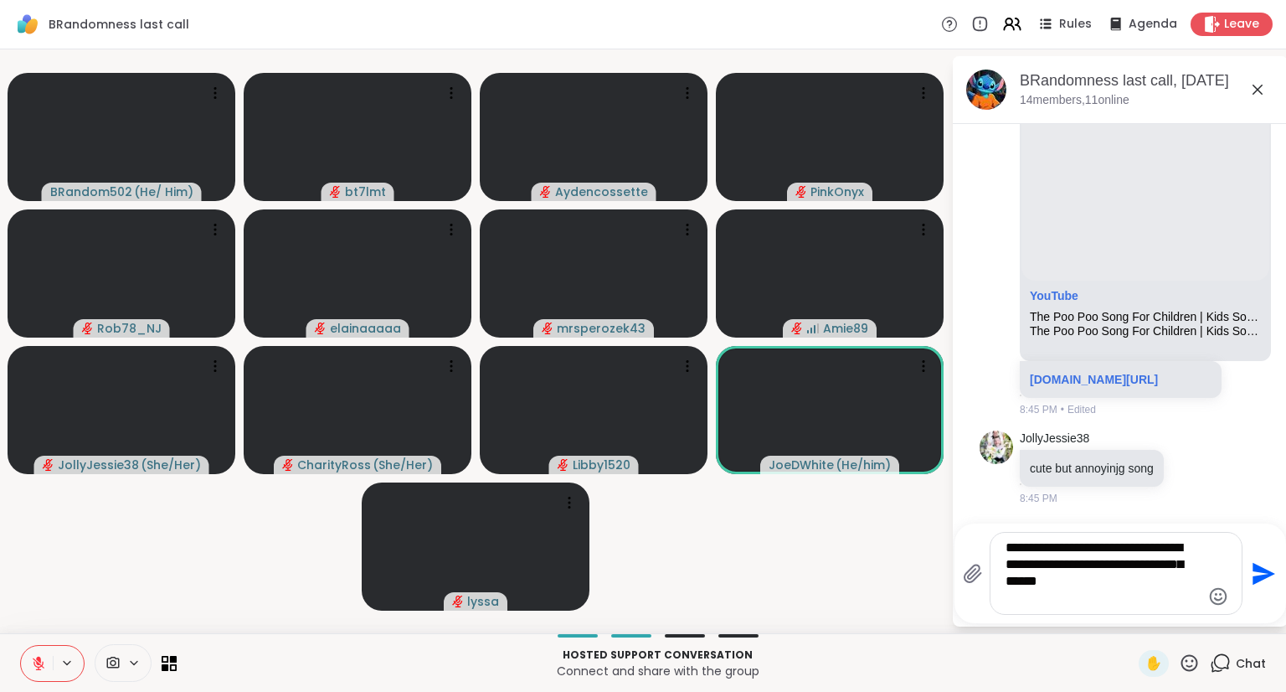
click at [1252, 571] on icon "Send" at bounding box center [1262, 573] width 27 height 27
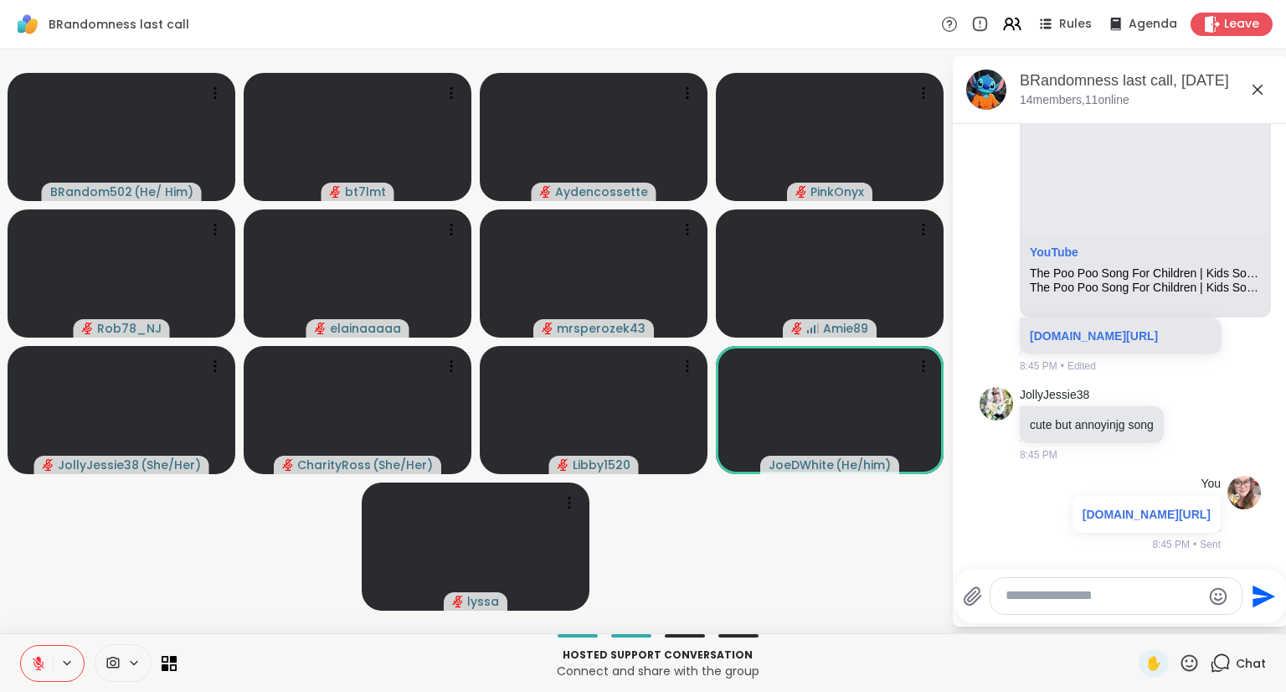
scroll to position [3180, 0]
click at [1058, 503] on div at bounding box center [1061, 513] width 15 height 20
click at [1054, 529] on icon at bounding box center [1062, 537] width 17 height 17
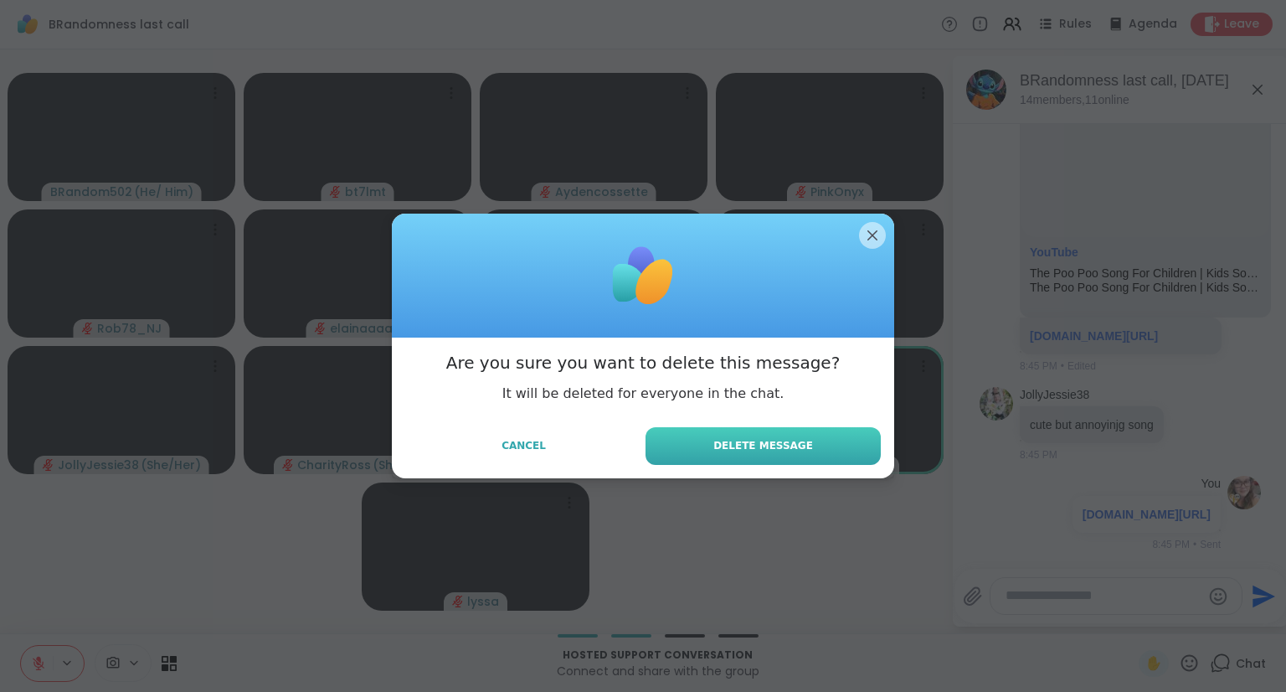
click at [805, 453] on button "Delete Message" at bounding box center [763, 446] width 235 height 38
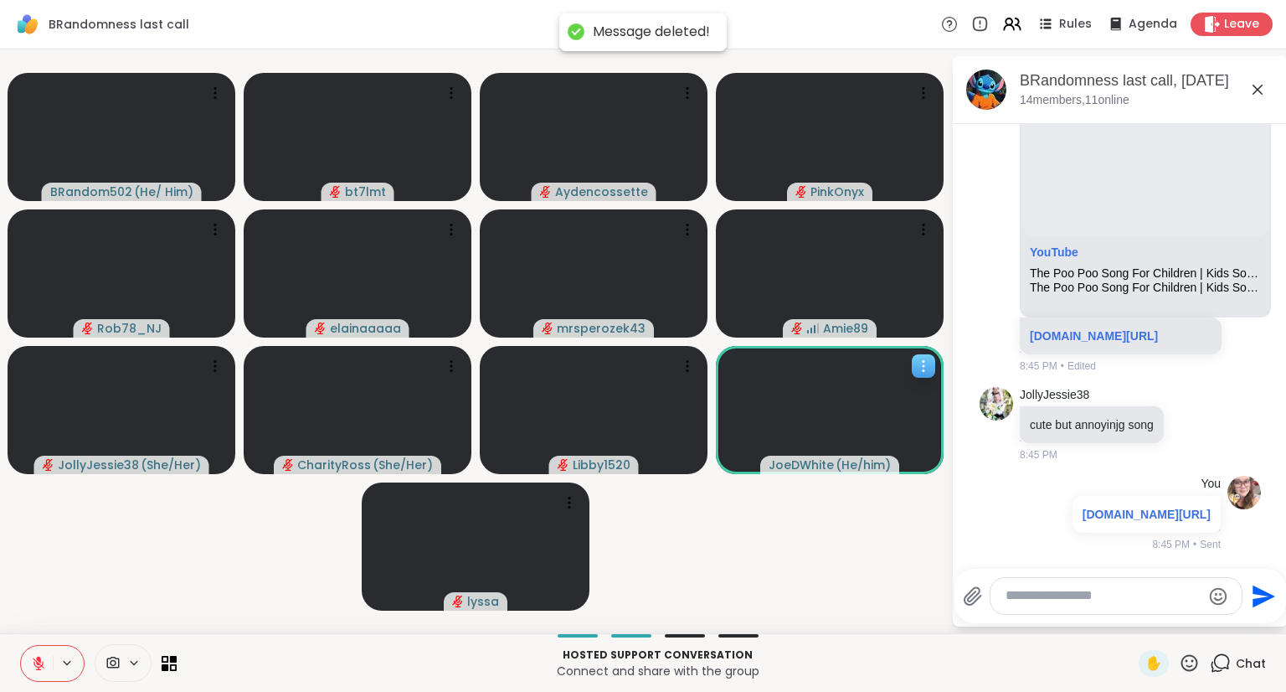
scroll to position [3132, 0]
click at [35, 668] on icon at bounding box center [38, 663] width 15 height 15
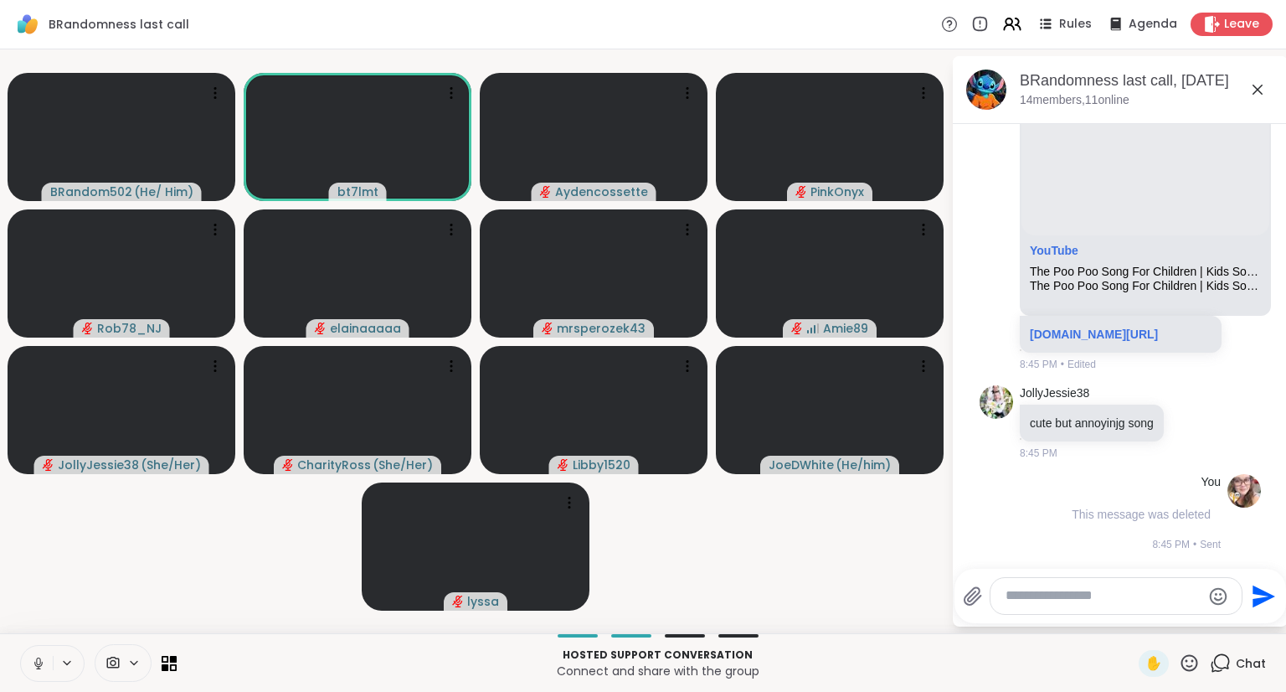
click at [39, 662] on icon at bounding box center [38, 663] width 15 height 15
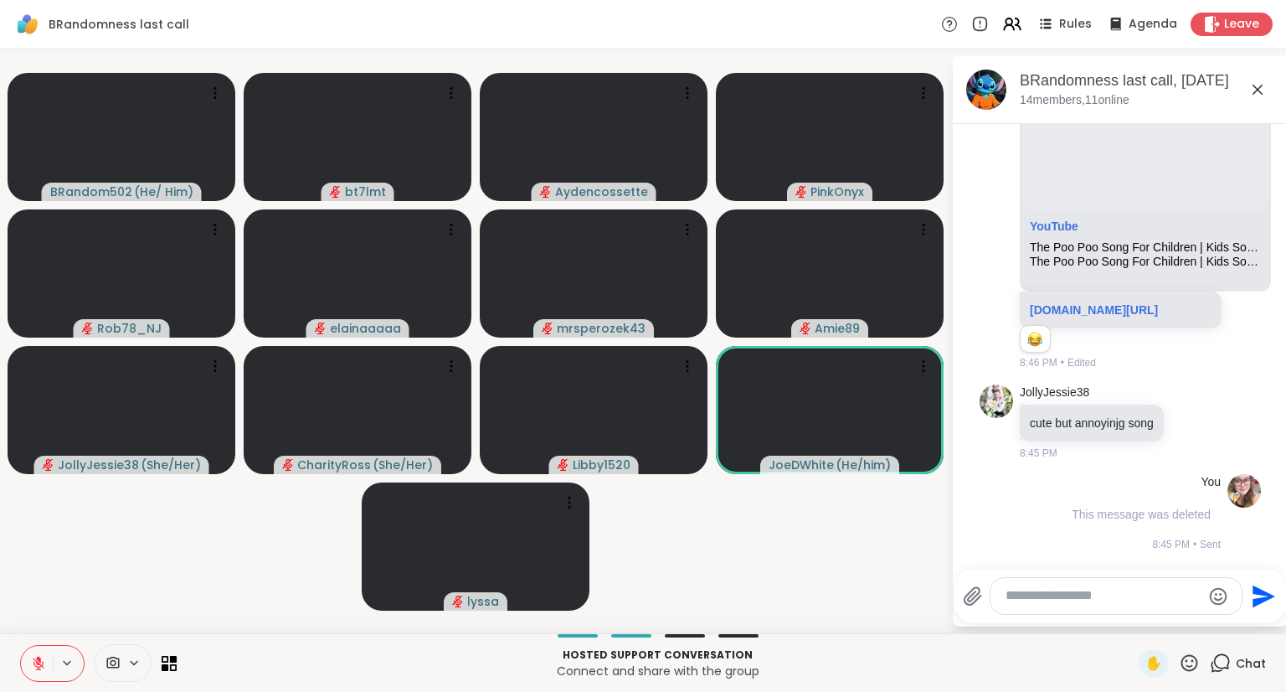
scroll to position [3156, 0]
click at [31, 668] on icon at bounding box center [38, 663] width 15 height 15
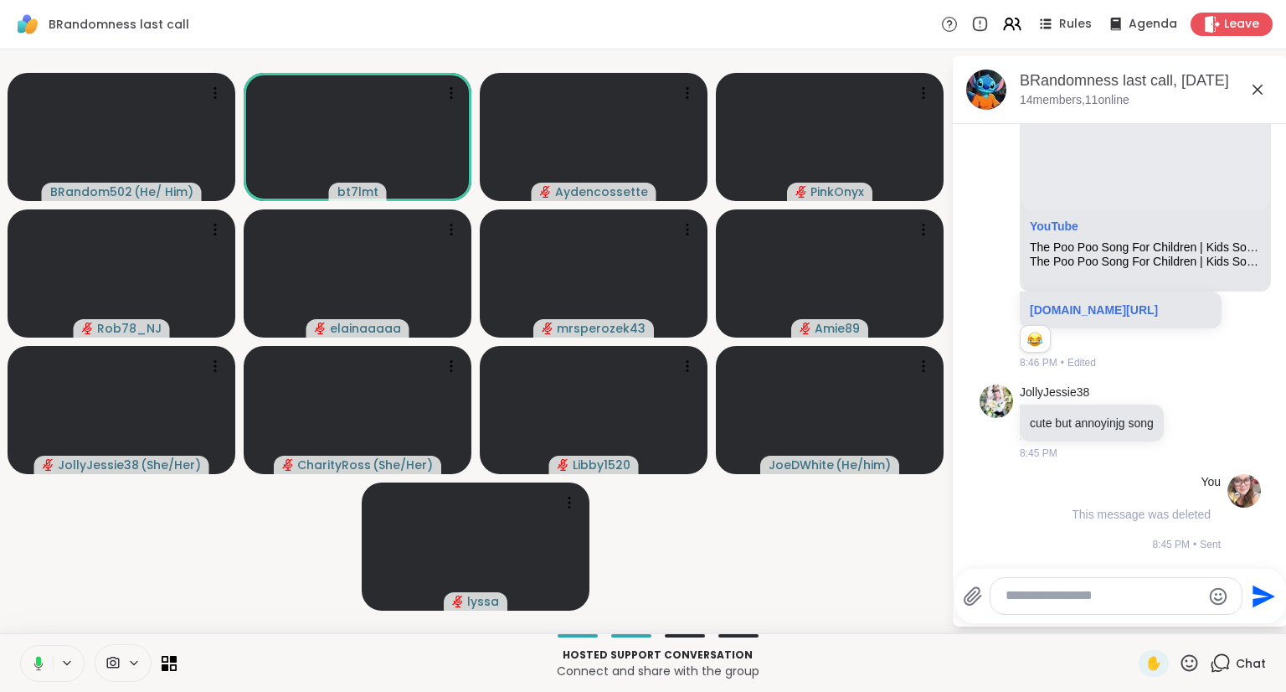
click at [1106, 607] on div at bounding box center [1116, 596] width 251 height 36
click at [1105, 599] on textarea "Type your message" at bounding box center [1103, 596] width 195 height 18
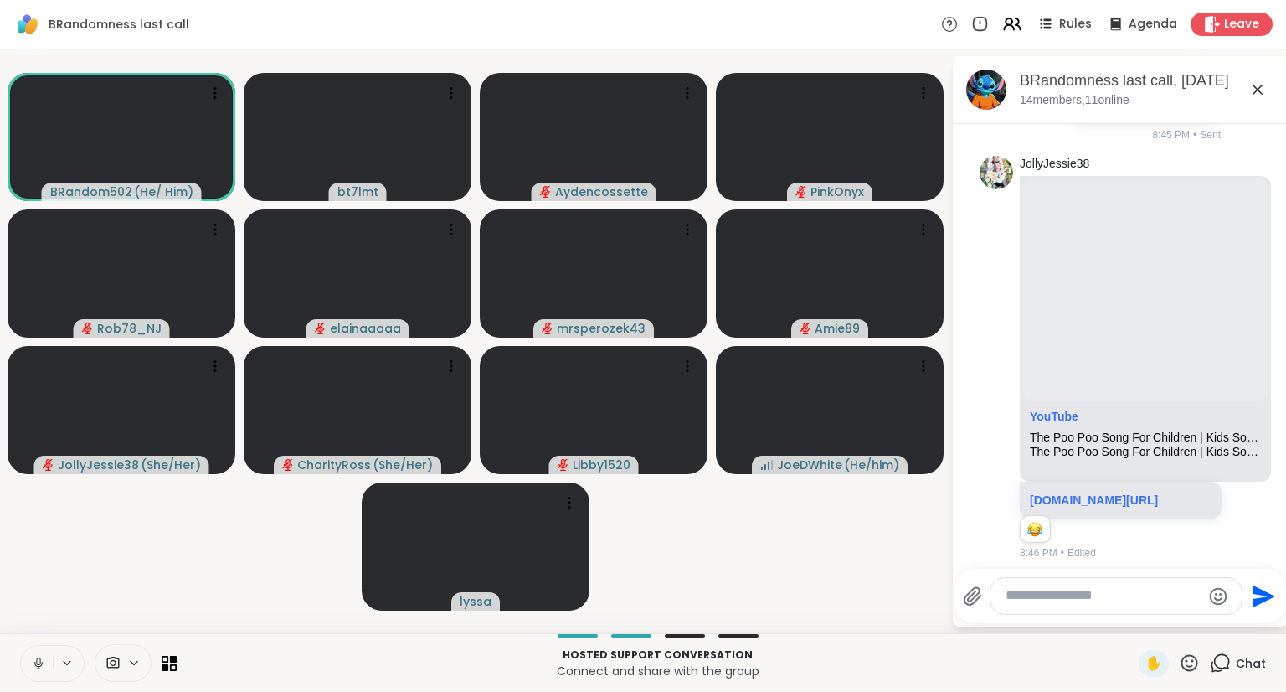
scroll to position [2608, 0]
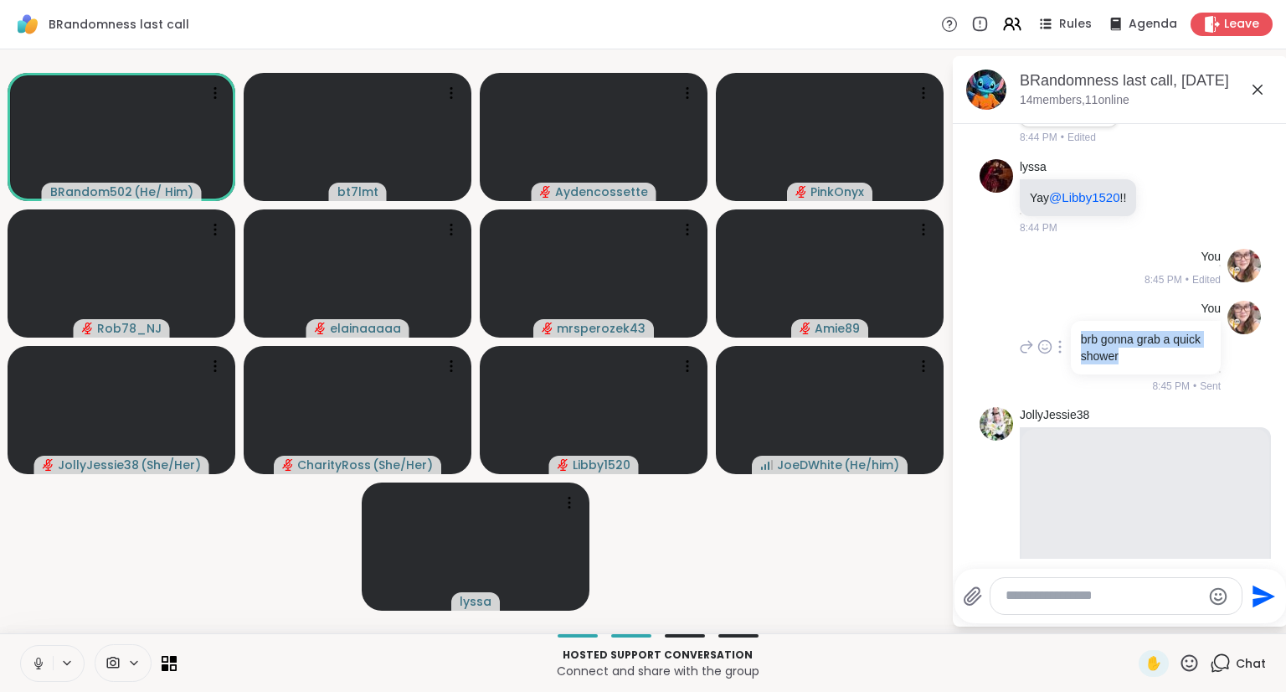
drag, startPoint x: 1153, startPoint y: 427, endPoint x: 1065, endPoint y: 413, distance: 89.1
click at [1071, 374] on div "brb gonna grab a quick shower" at bounding box center [1146, 348] width 150 height 54
copy p "brb gonna grab a quick shower"
click at [1059, 353] on icon at bounding box center [1060, 346] width 3 height 13
click at [1054, 379] on icon at bounding box center [1060, 371] width 17 height 17
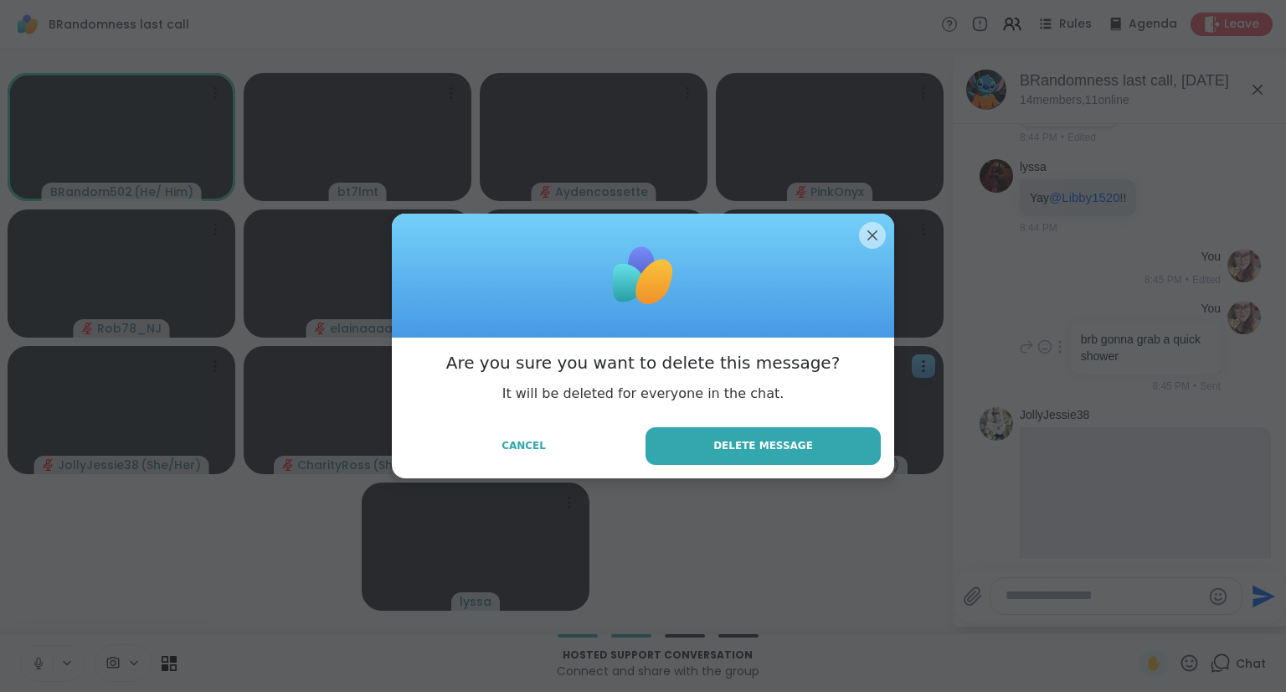
drag, startPoint x: 740, startPoint y: 449, endPoint x: 791, endPoint y: 463, distance: 53.0
click at [740, 449] on span "Delete Message" at bounding box center [764, 445] width 100 height 15
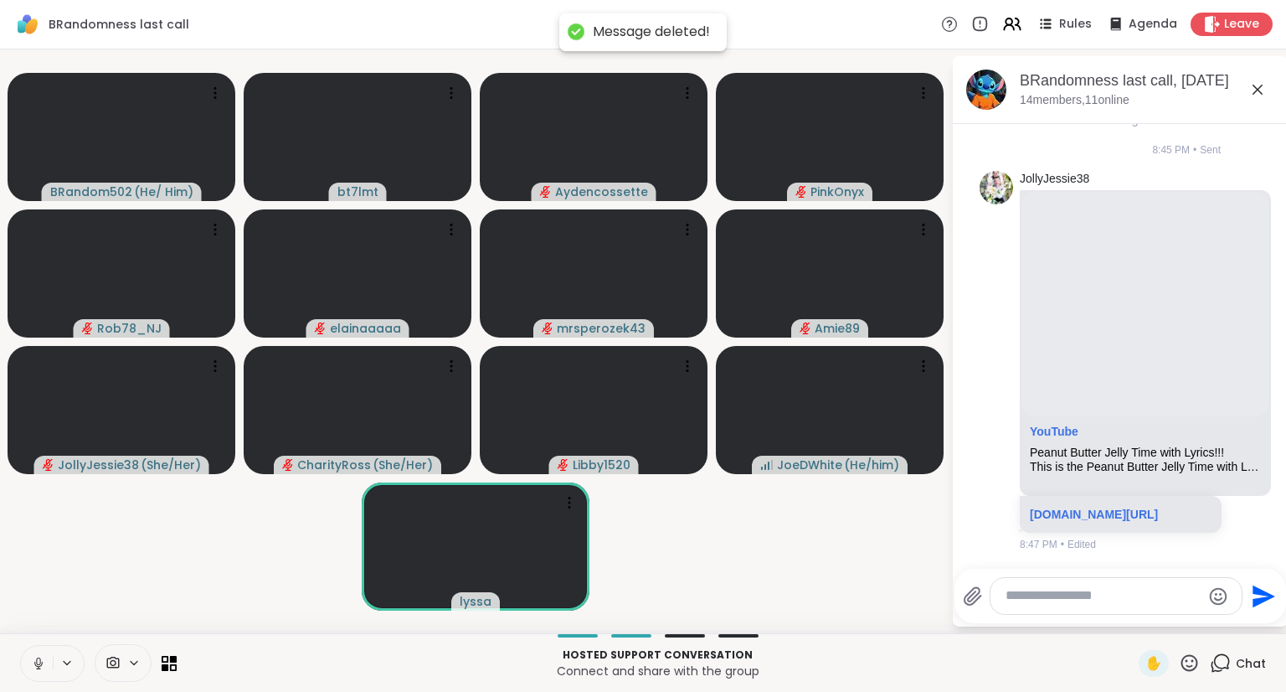
scroll to position [3553, 0]
click at [1066, 589] on textarea "Type your message" at bounding box center [1103, 596] width 195 height 18
paste textarea "**********"
click at [1198, 601] on textarea "**********" at bounding box center [1103, 596] width 195 height 18
type textarea "**********"
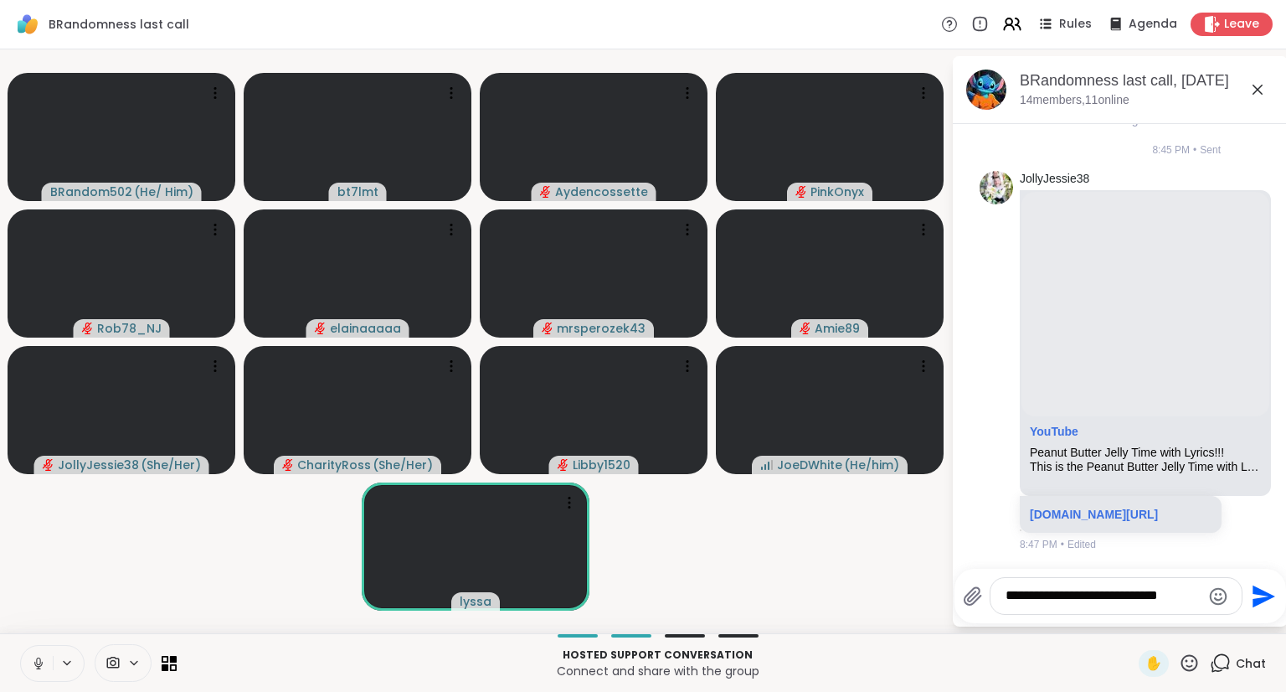
click at [1261, 595] on icon "Send" at bounding box center [1264, 596] width 23 height 23
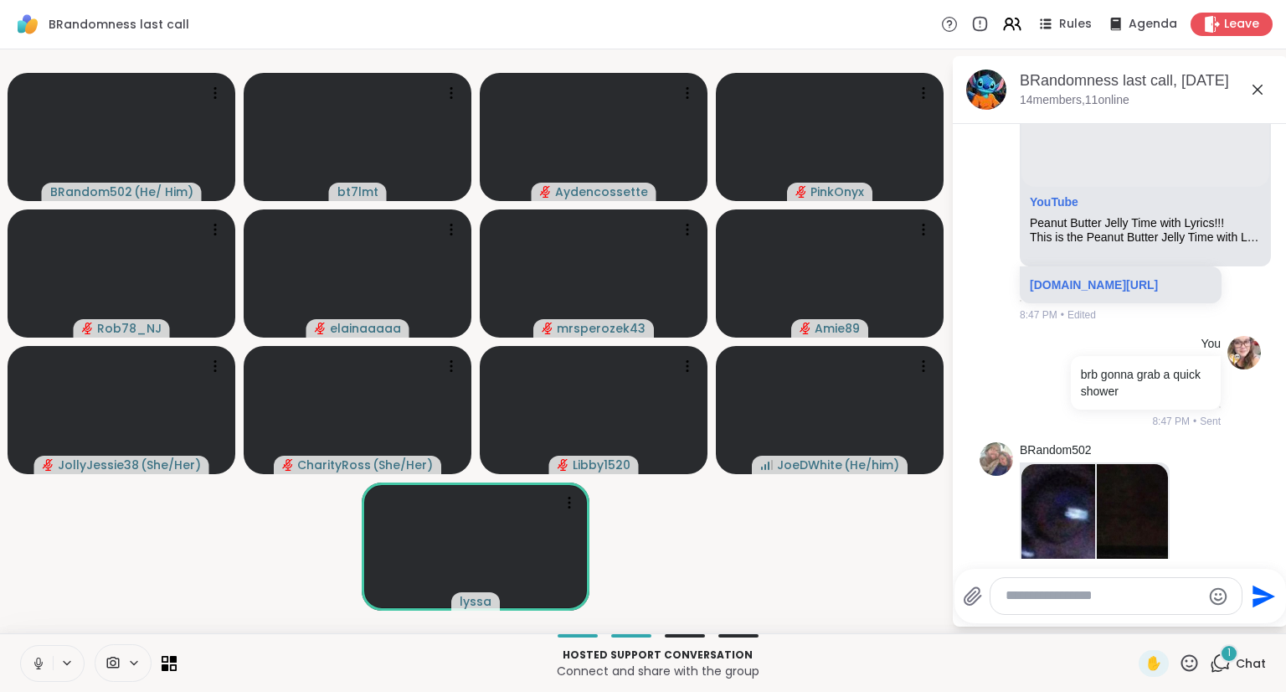
scroll to position [4125, 0]
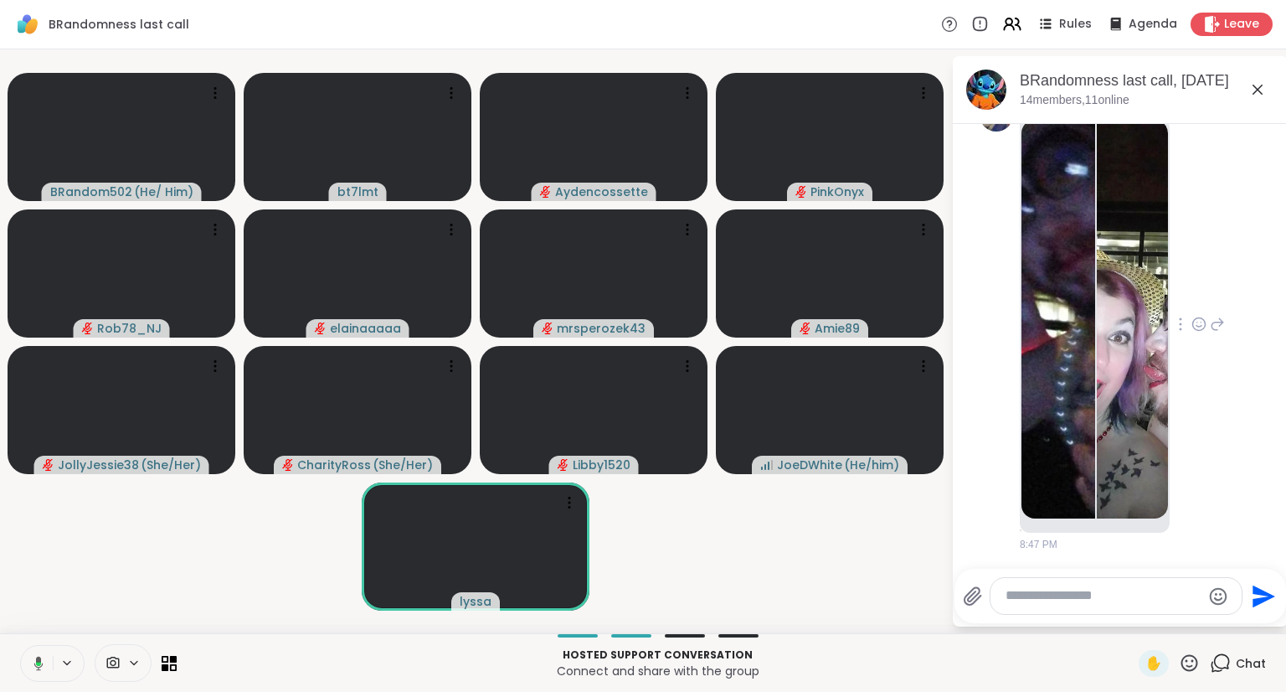
click at [1049, 319] on img at bounding box center [1059, 319] width 74 height 399
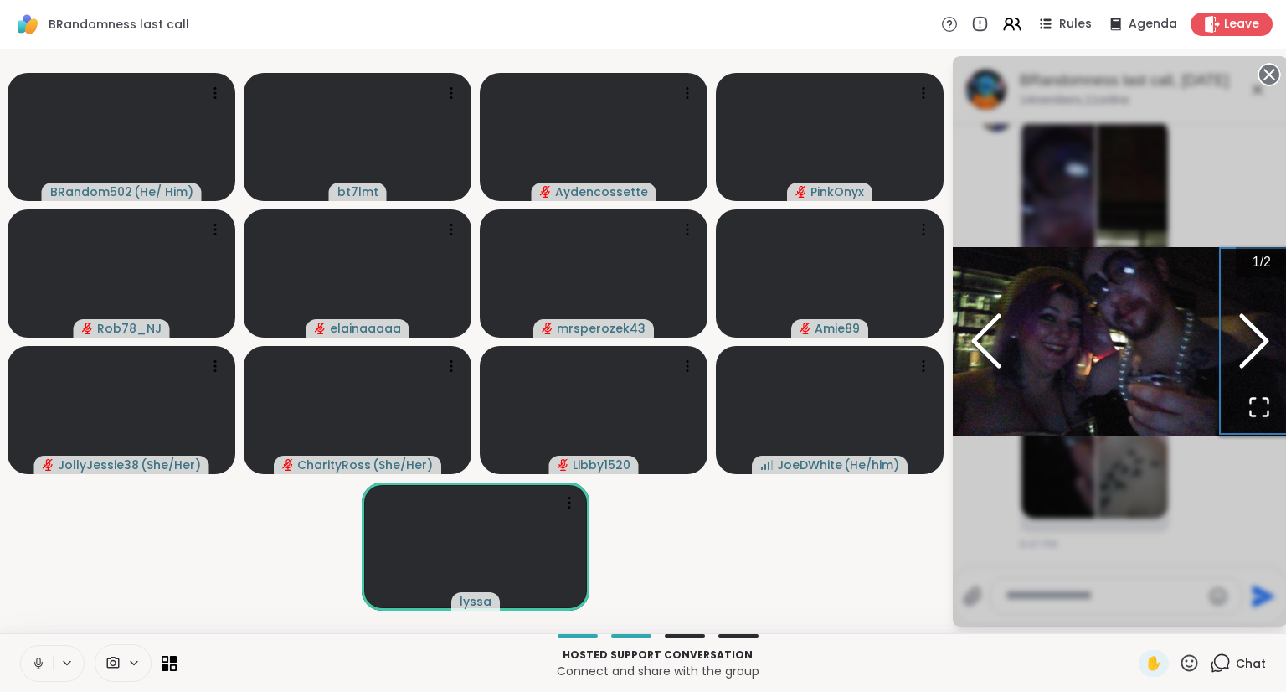
click at [1256, 337] on icon "Next Slide" at bounding box center [1254, 341] width 50 height 101
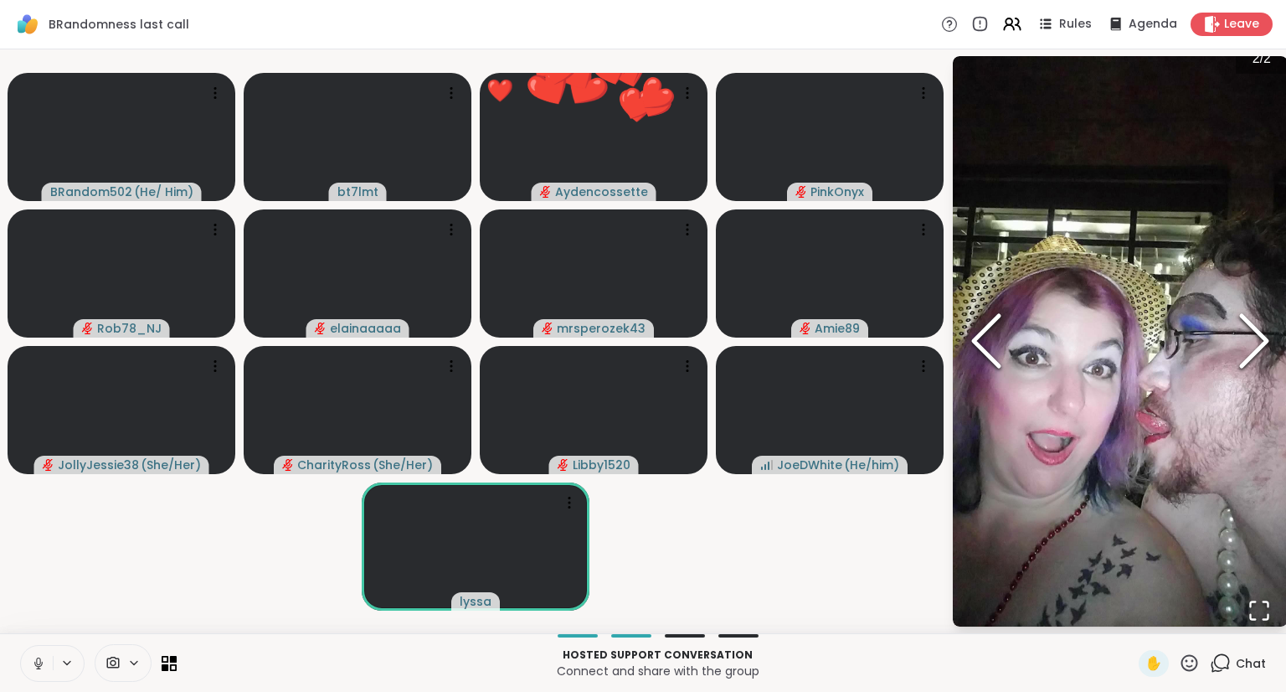
scroll to position [4214, 0]
click at [1000, 630] on div "BRandom502 ( He/ Him ) bt7lmt ❤️ Aydencossette ❤️ ❤️ ❤️ ❤️ ❤️ ❤️ ❤️ ❤️ ❤️ ❤️ ❤️…" at bounding box center [643, 341] width 1286 height 584
click at [924, 591] on video-player-container "BRandom502 ( He/ Him ) bt7lmt ❤️ Aydencossette ❤️ ❤️ ❤️ ❤️ ❤️ ❤️ ❤️ ❤️ ❤️ ❤️ ❤️…" at bounding box center [475, 341] width 931 height 570
drag, startPoint x: 1209, startPoint y: 658, endPoint x: 1224, endPoint y: 658, distance: 15.1
click at [1213, 658] on icon at bounding box center [1220, 662] width 21 height 21
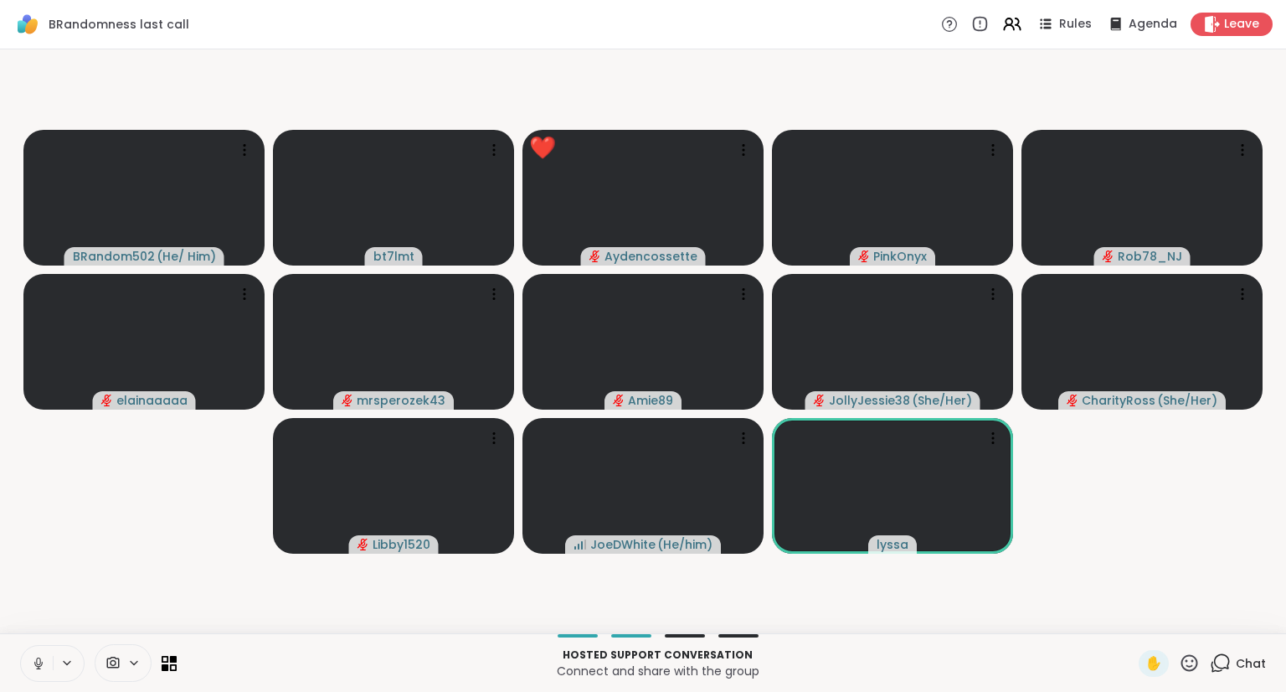
click at [1236, 658] on span "Chat" at bounding box center [1251, 663] width 30 height 17
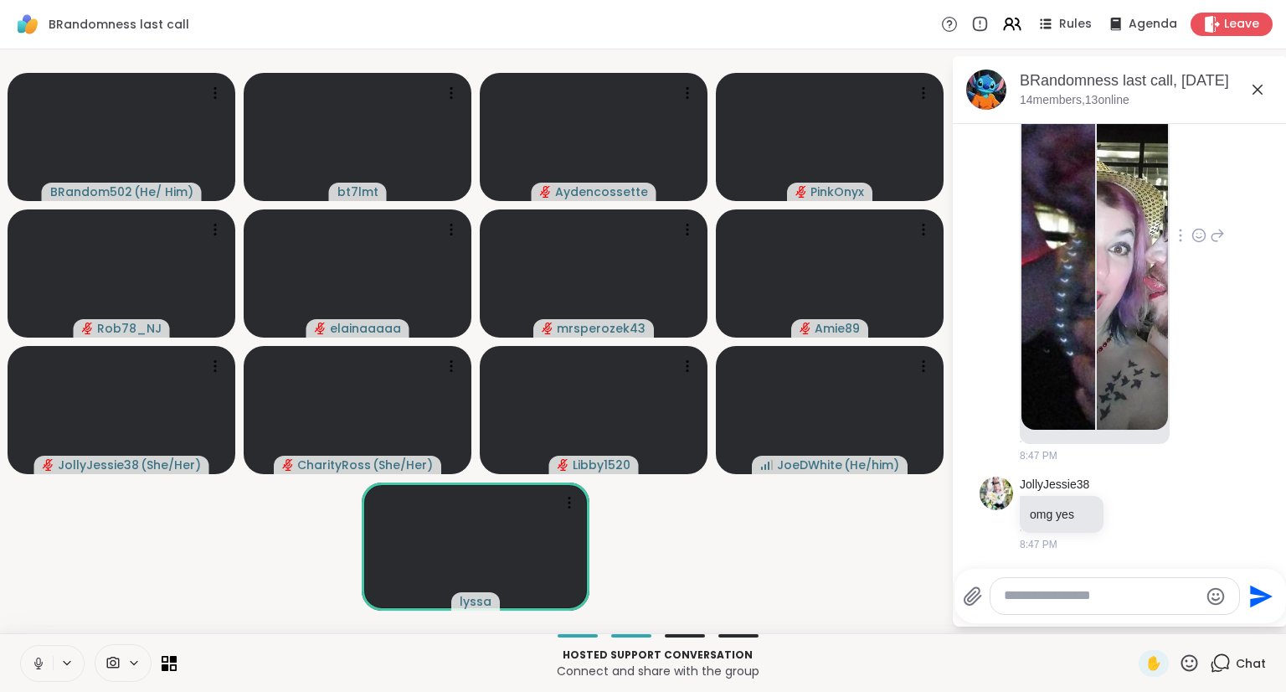
click at [1193, 238] on icon at bounding box center [1199, 235] width 13 height 13
click at [1183, 219] on button "Select Reaction: Heart" at bounding box center [1200, 209] width 34 height 34
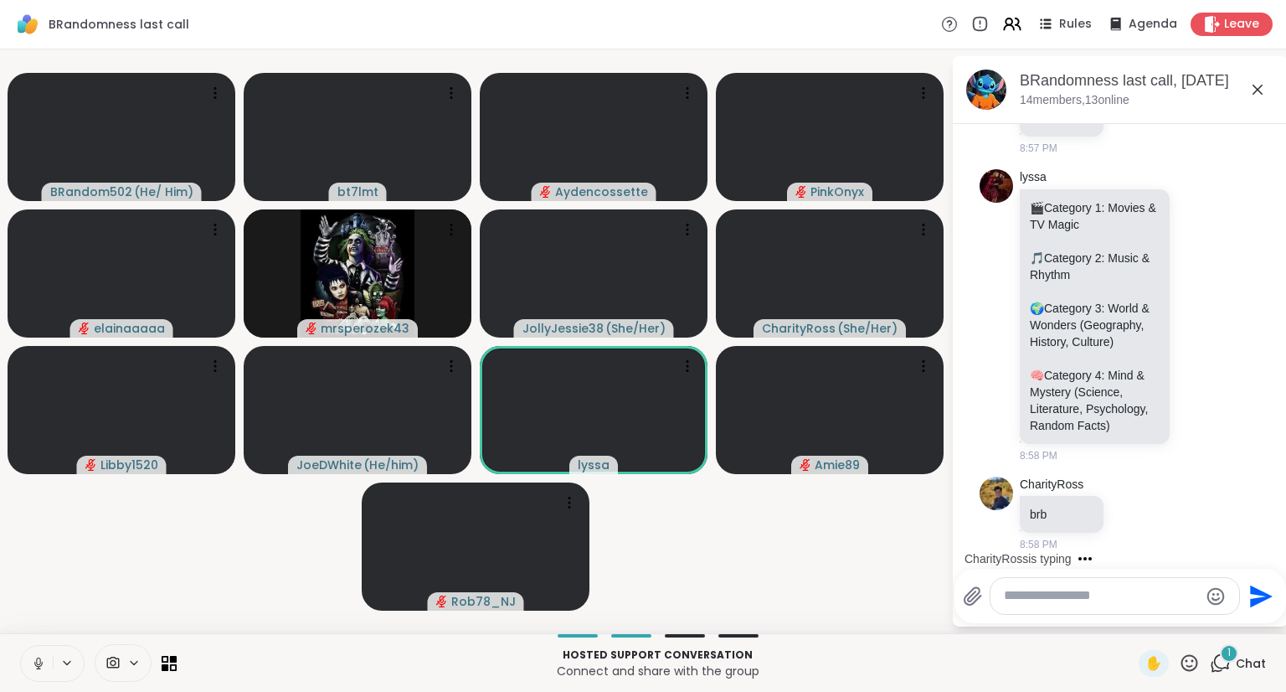
scroll to position [7015, 0]
click at [1147, 584] on div at bounding box center [1115, 596] width 249 height 36
click at [1126, 604] on textarea "Type your message" at bounding box center [1101, 596] width 195 height 18
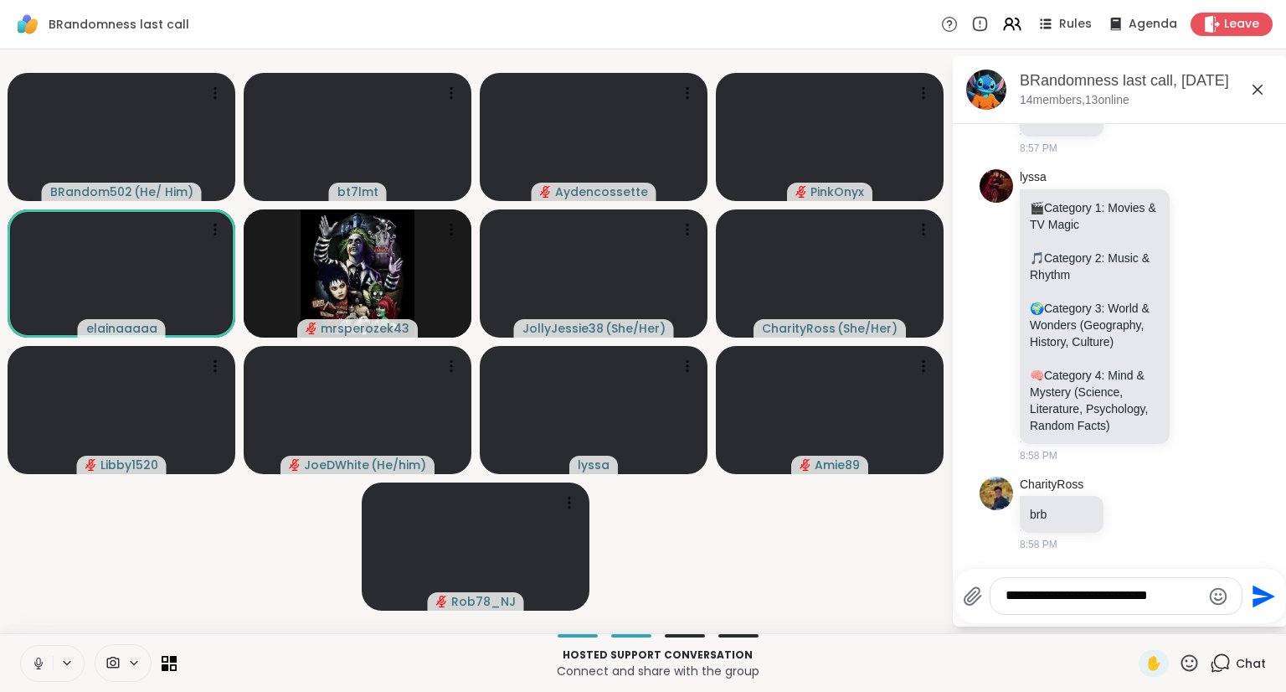
type textarea "**********"
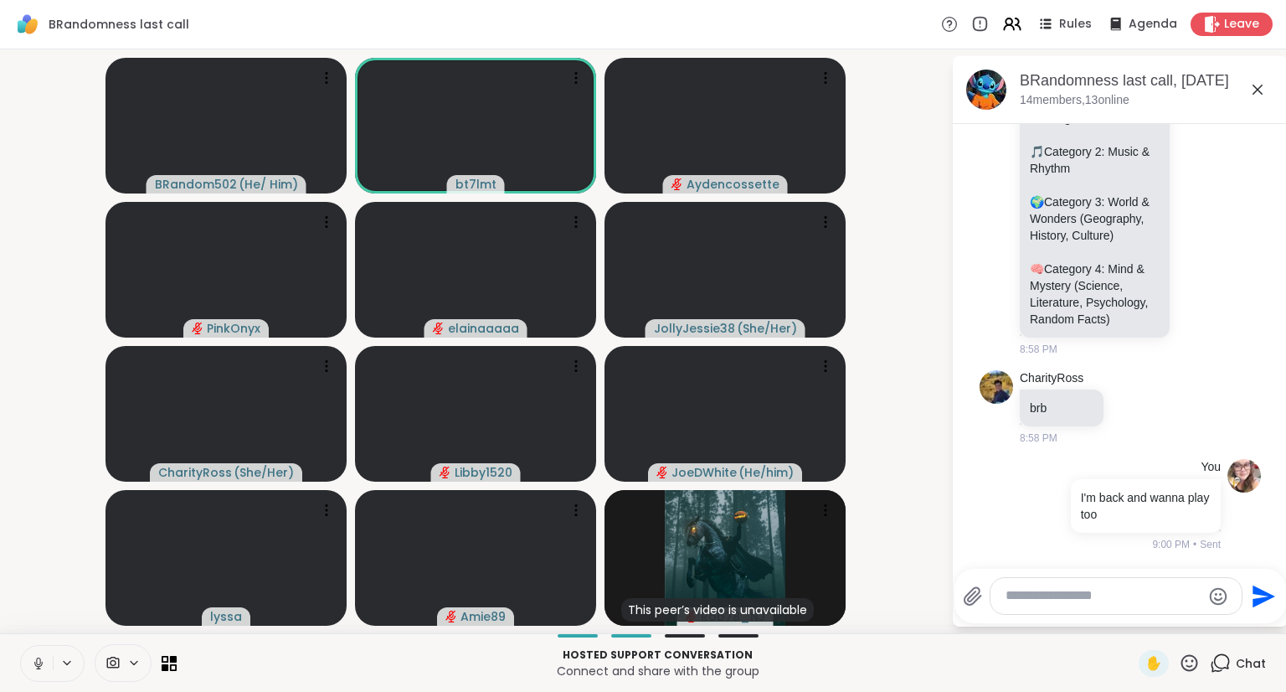
scroll to position [7461, 0]
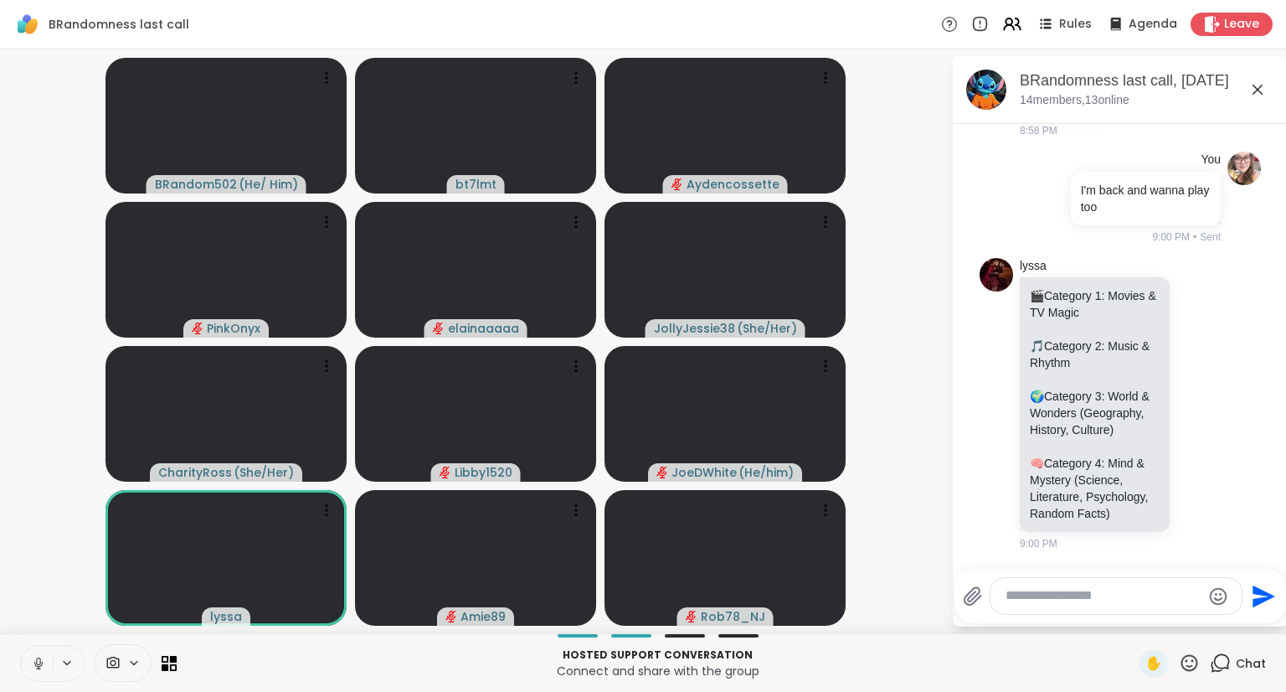
click at [1099, 600] on textarea "Type your message" at bounding box center [1103, 596] width 195 height 18
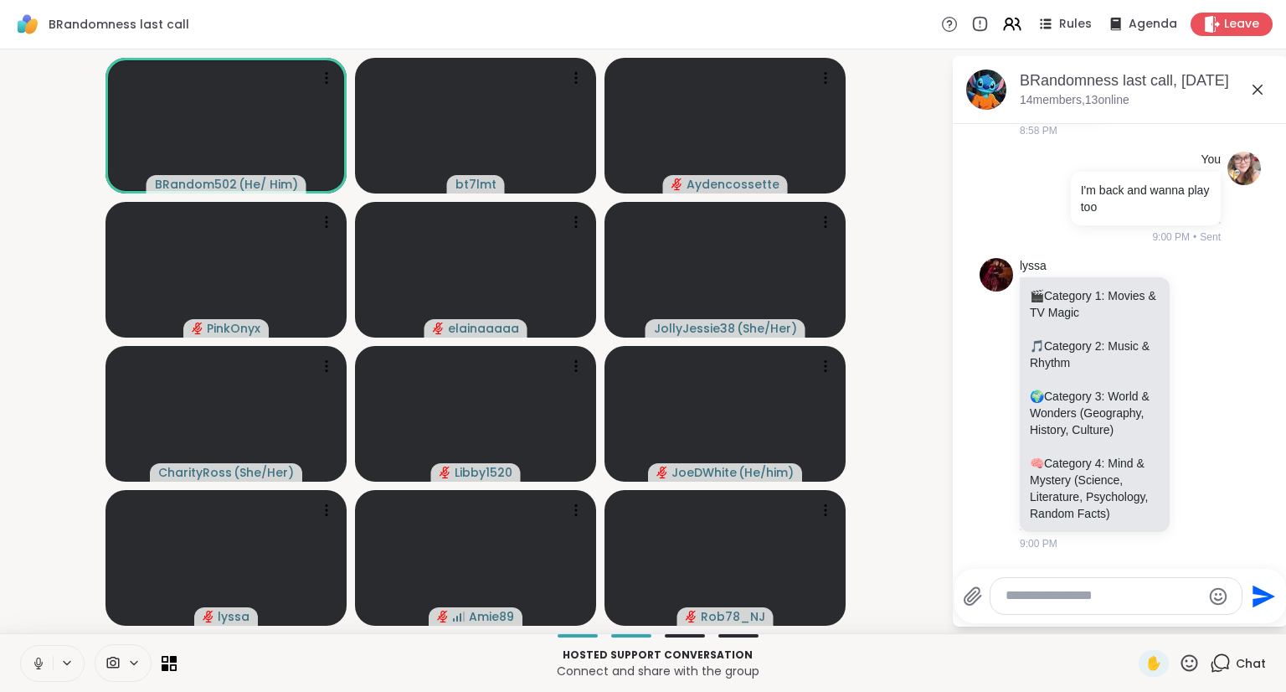
click at [37, 657] on icon at bounding box center [38, 661] width 4 height 8
click at [1079, 598] on textarea "Type your message" at bounding box center [1103, 596] width 195 height 18
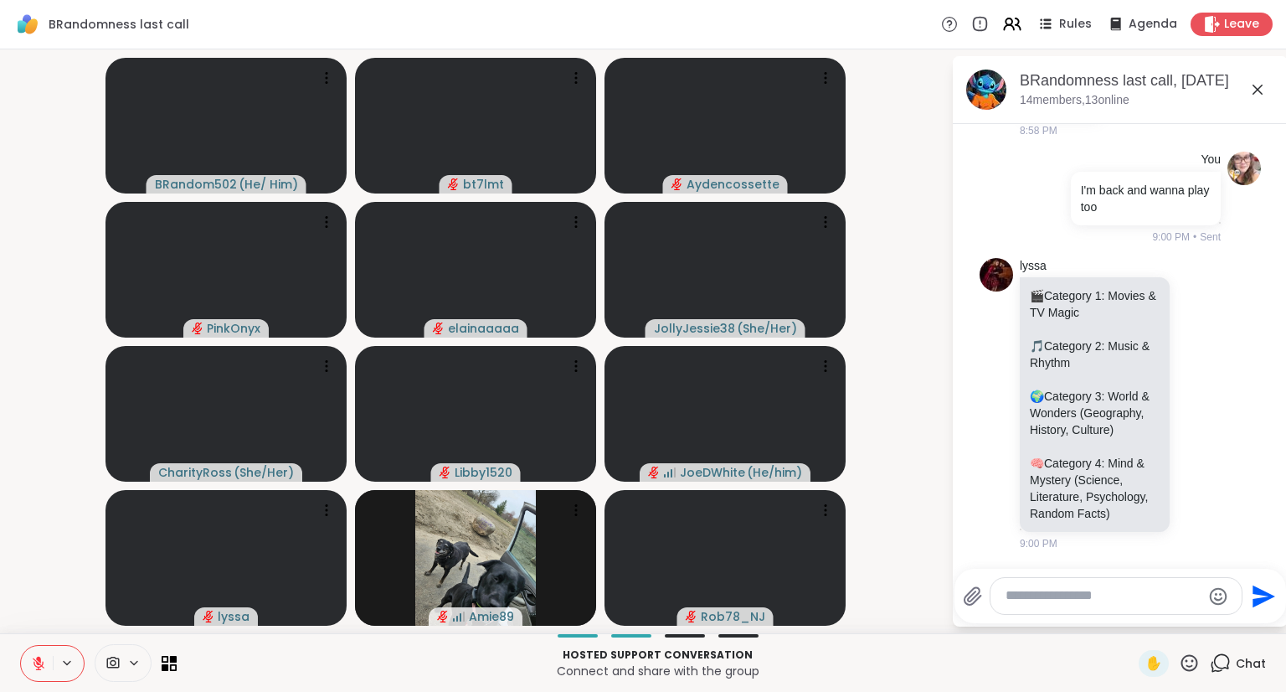
click at [34, 666] on icon at bounding box center [38, 663] width 15 height 15
click at [864, 673] on p "Connect and share with the group" at bounding box center [658, 670] width 942 height 17
click at [39, 653] on button at bounding box center [37, 663] width 32 height 35
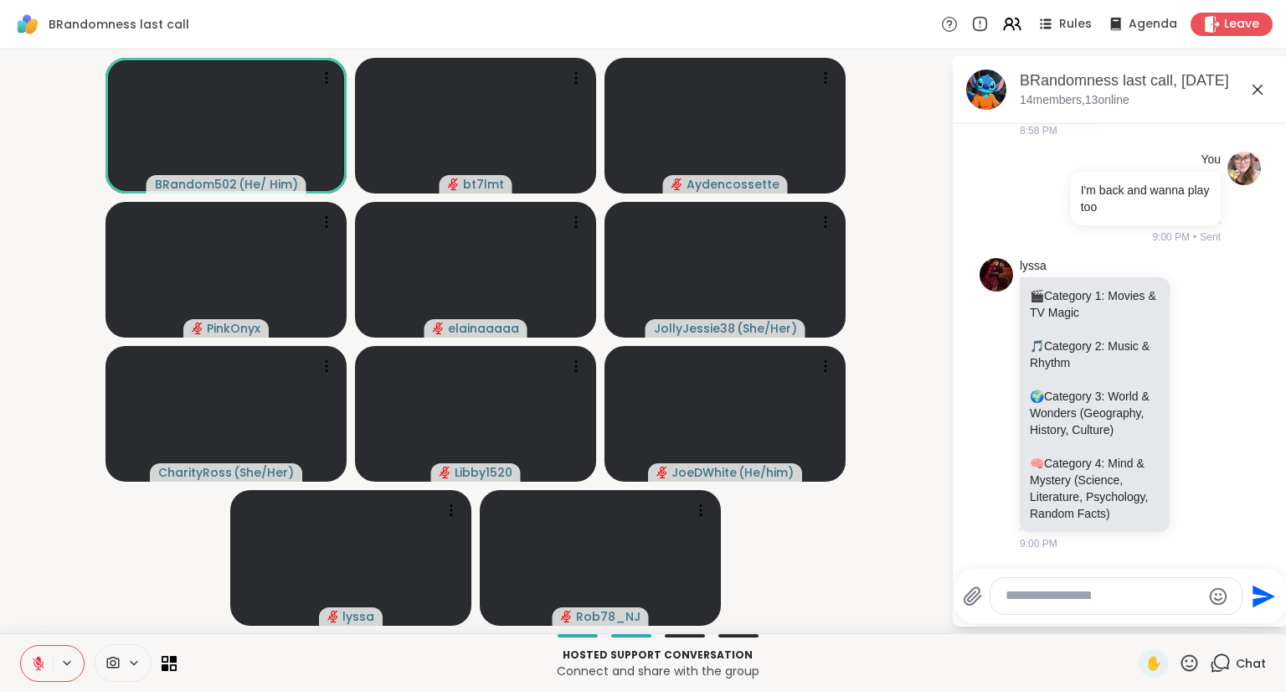
click at [55, 660] on button at bounding box center [68, 663] width 31 height 14
click at [34, 661] on icon at bounding box center [38, 663] width 15 height 15
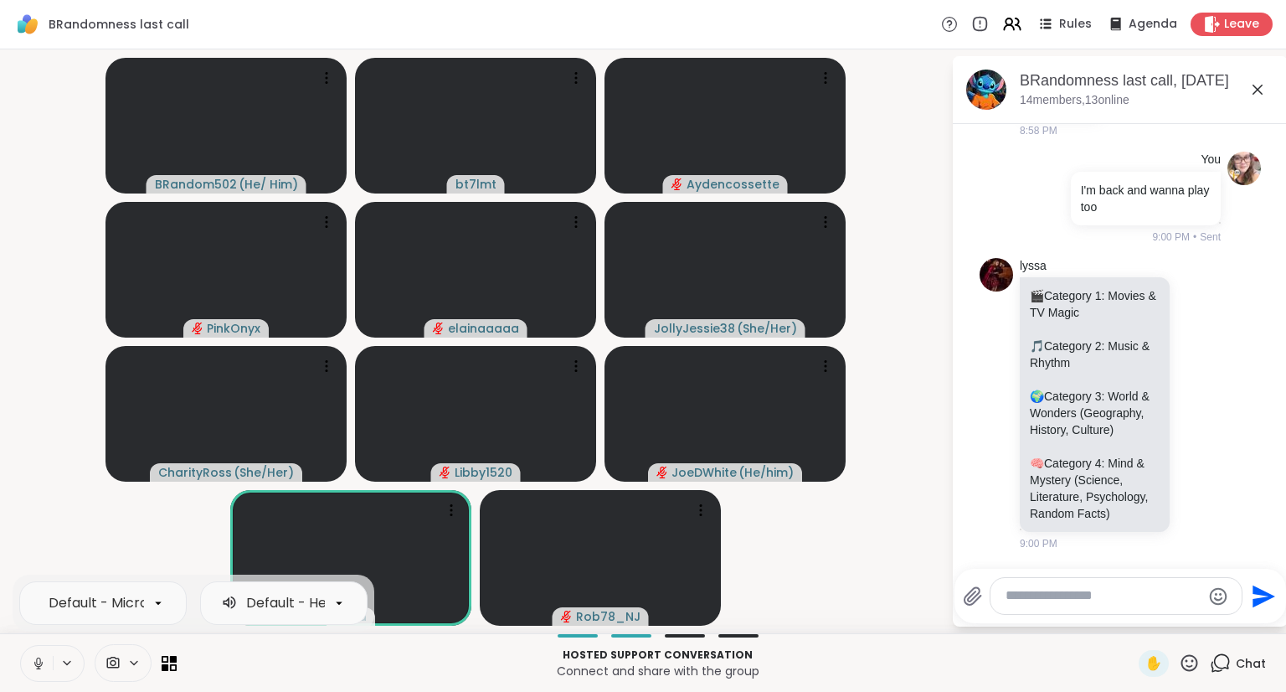
click at [38, 520] on video-player-container "BRandom502 ( He/ Him ) bt7lmt Aydencossette PinkOnyx elainaaaaa JollyJessie38 (…" at bounding box center [475, 341] width 931 height 570
click at [38, 668] on icon at bounding box center [38, 667] width 1 height 3
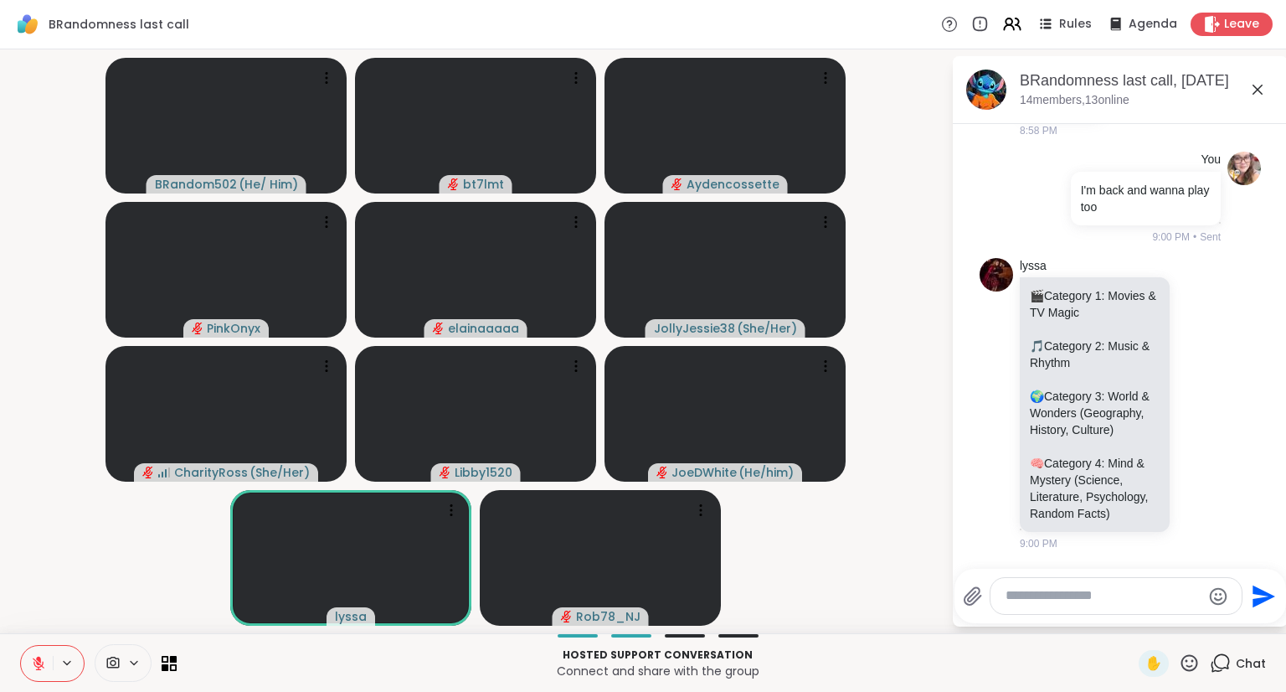
click at [1116, 601] on textarea "Type your message" at bounding box center [1103, 596] width 195 height 18
click at [40, 662] on icon at bounding box center [38, 663] width 15 height 15
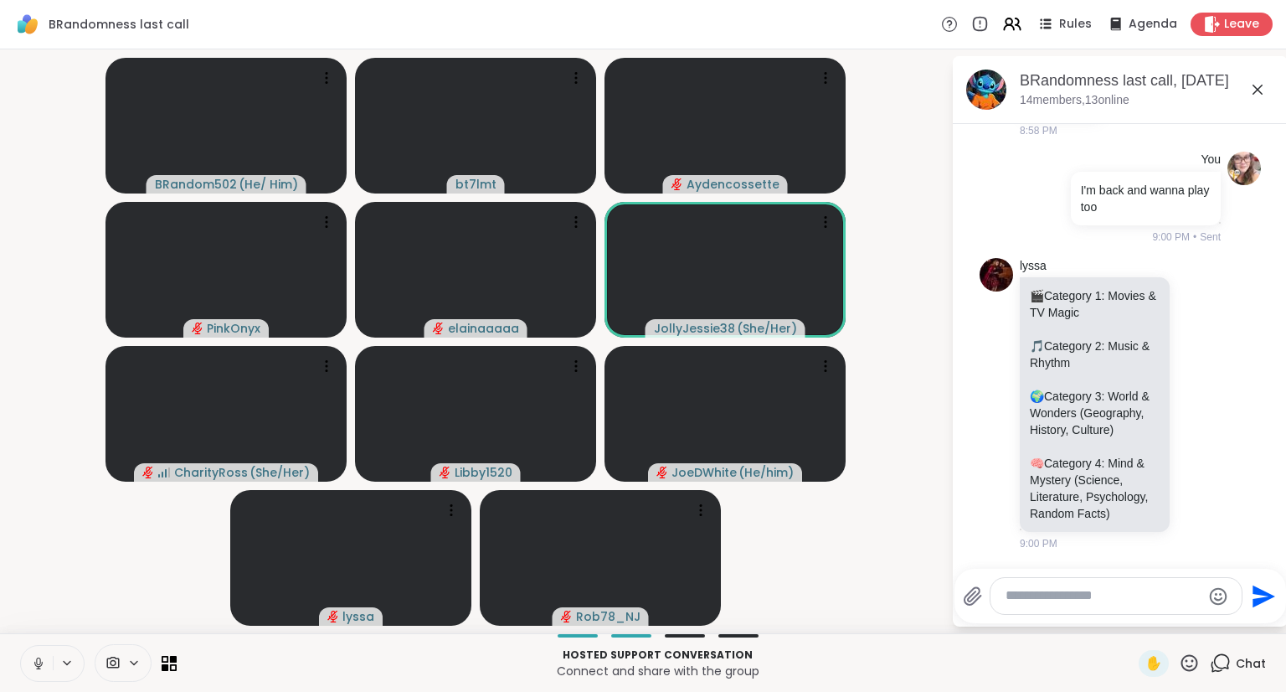
click at [35, 657] on icon at bounding box center [38, 663] width 15 height 15
click at [35, 656] on icon at bounding box center [38, 663] width 15 height 15
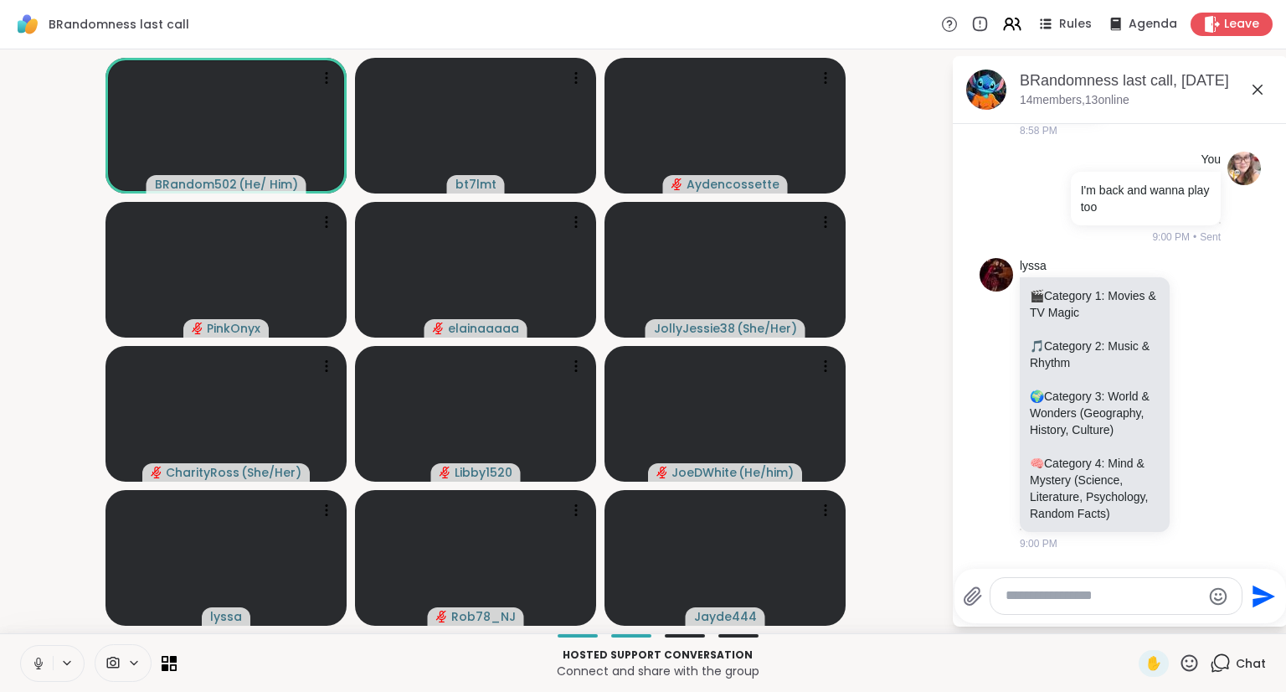
click at [38, 668] on icon at bounding box center [38, 667] width 1 height 3
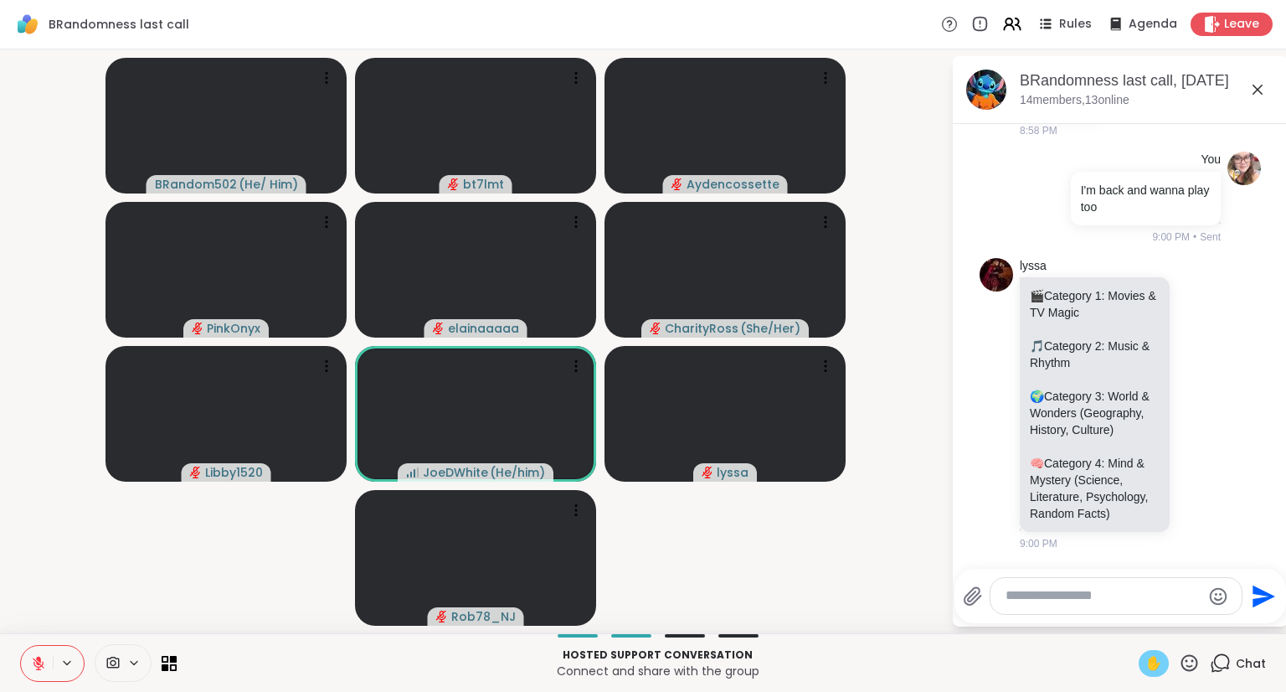
click at [1146, 666] on span "✋" at bounding box center [1154, 663] width 17 height 20
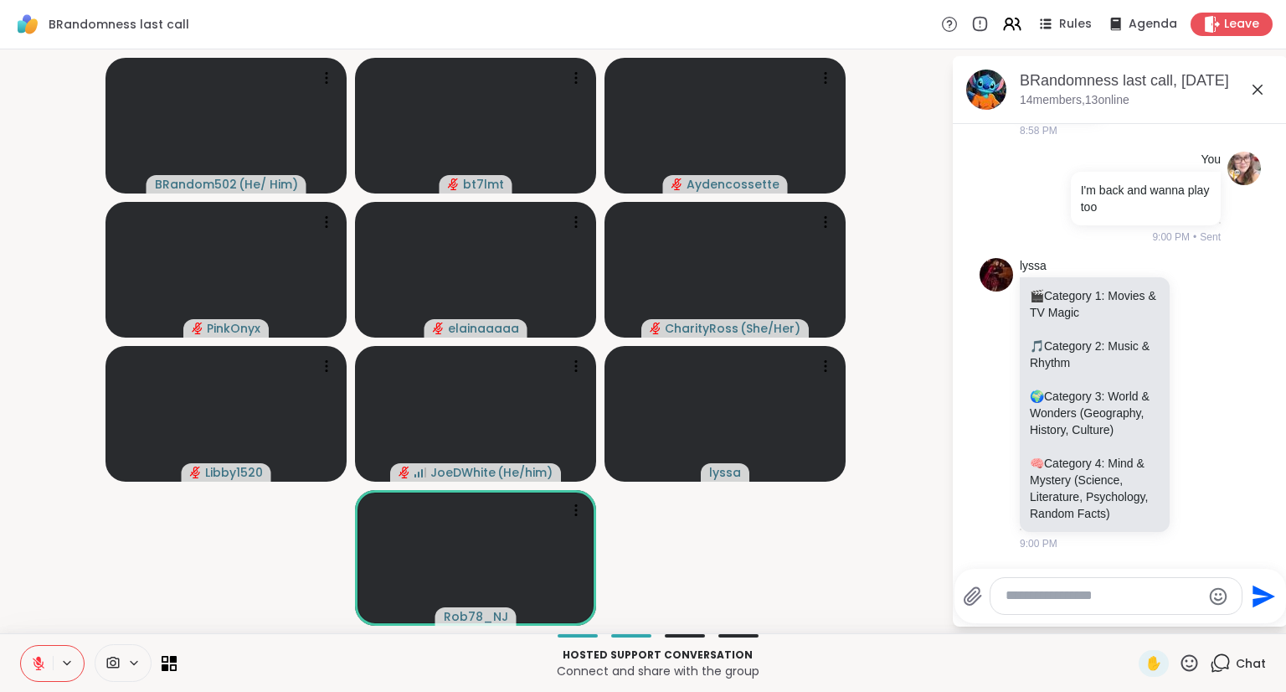
click at [34, 656] on icon at bounding box center [38, 663] width 15 height 15
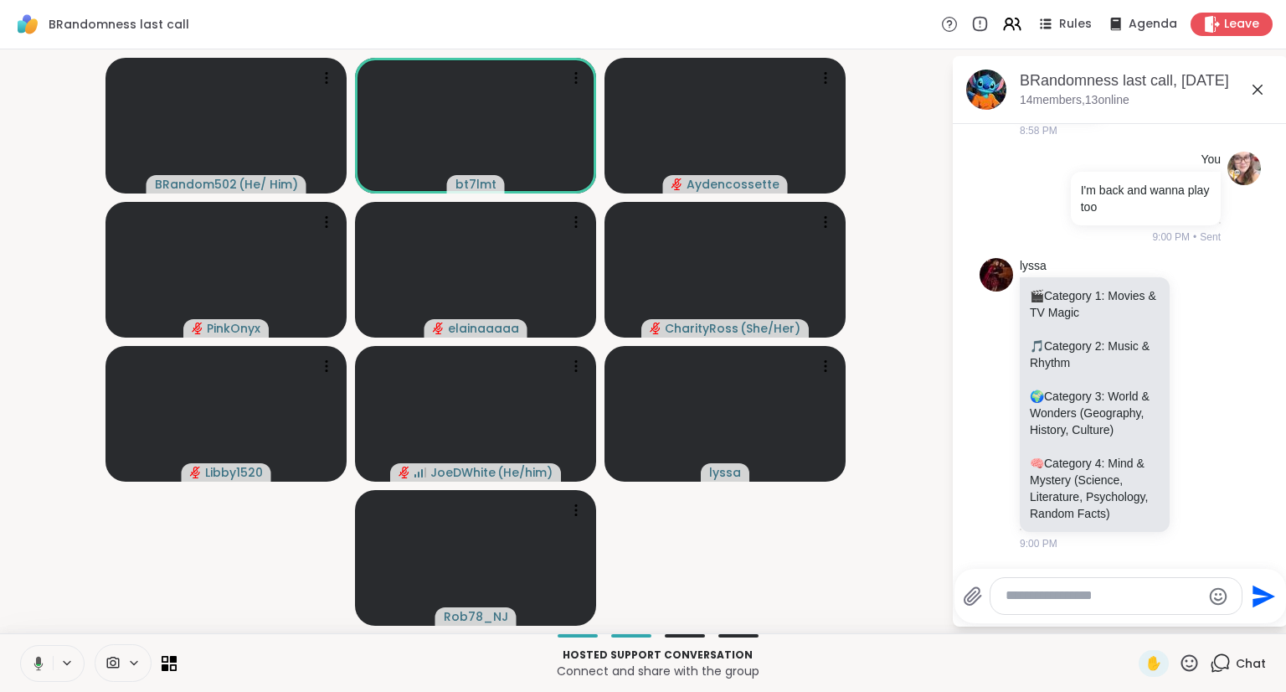
click at [34, 656] on icon at bounding box center [35, 663] width 15 height 15
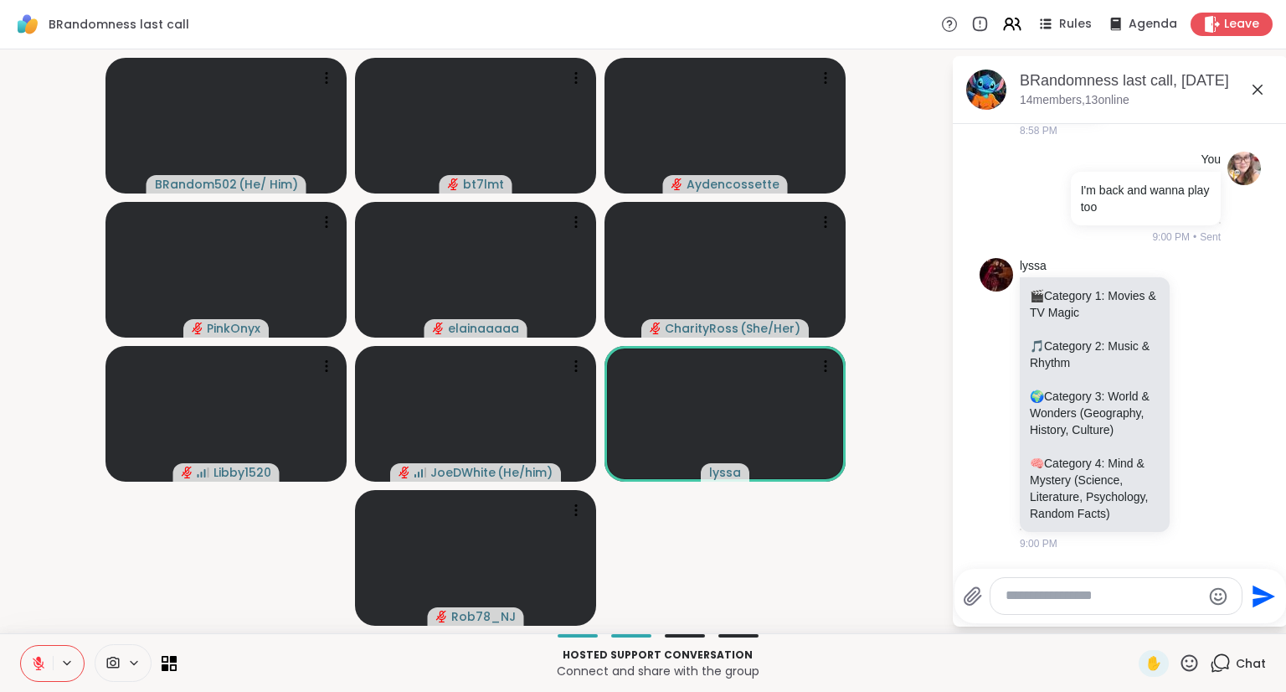
scroll to position [7567, 0]
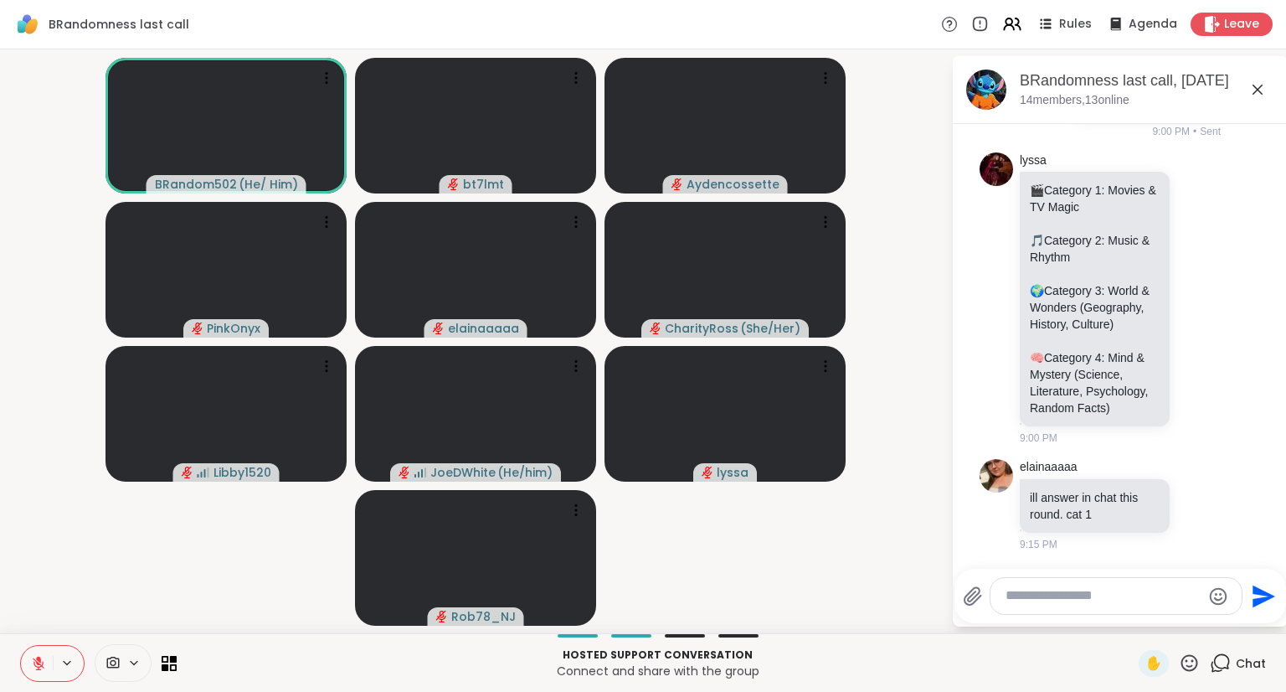
click at [33, 652] on button at bounding box center [37, 663] width 32 height 35
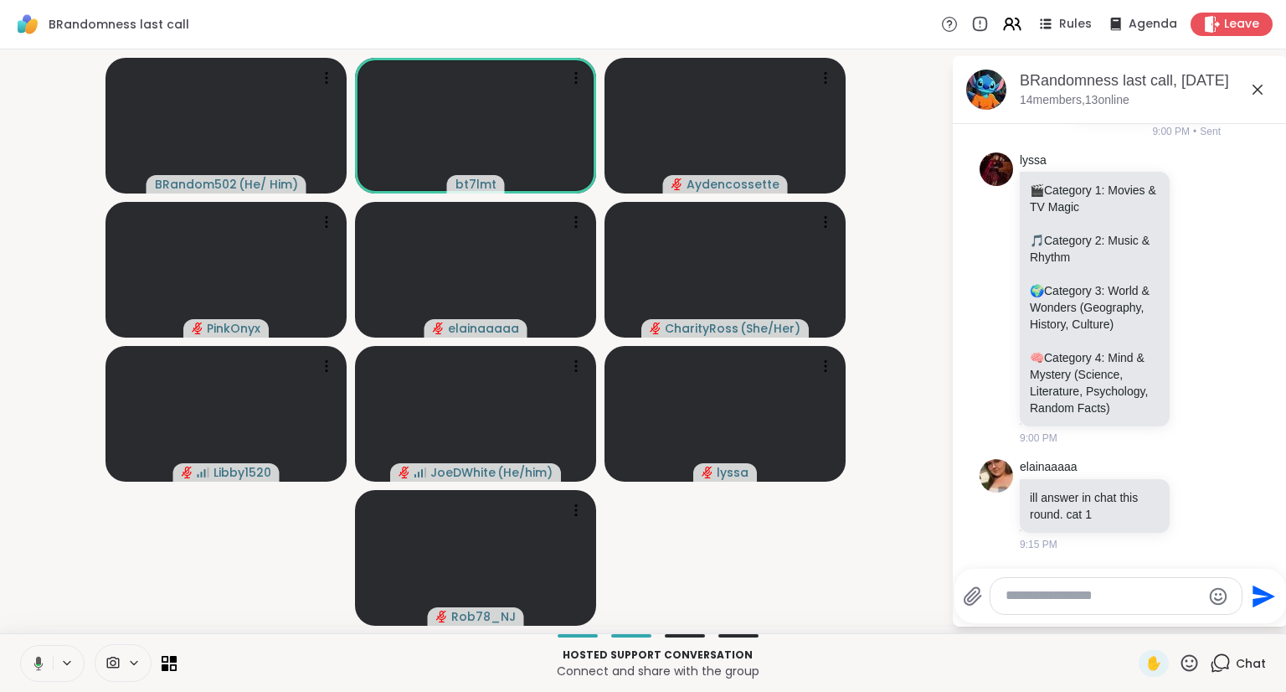
click at [33, 652] on button at bounding box center [35, 663] width 34 height 35
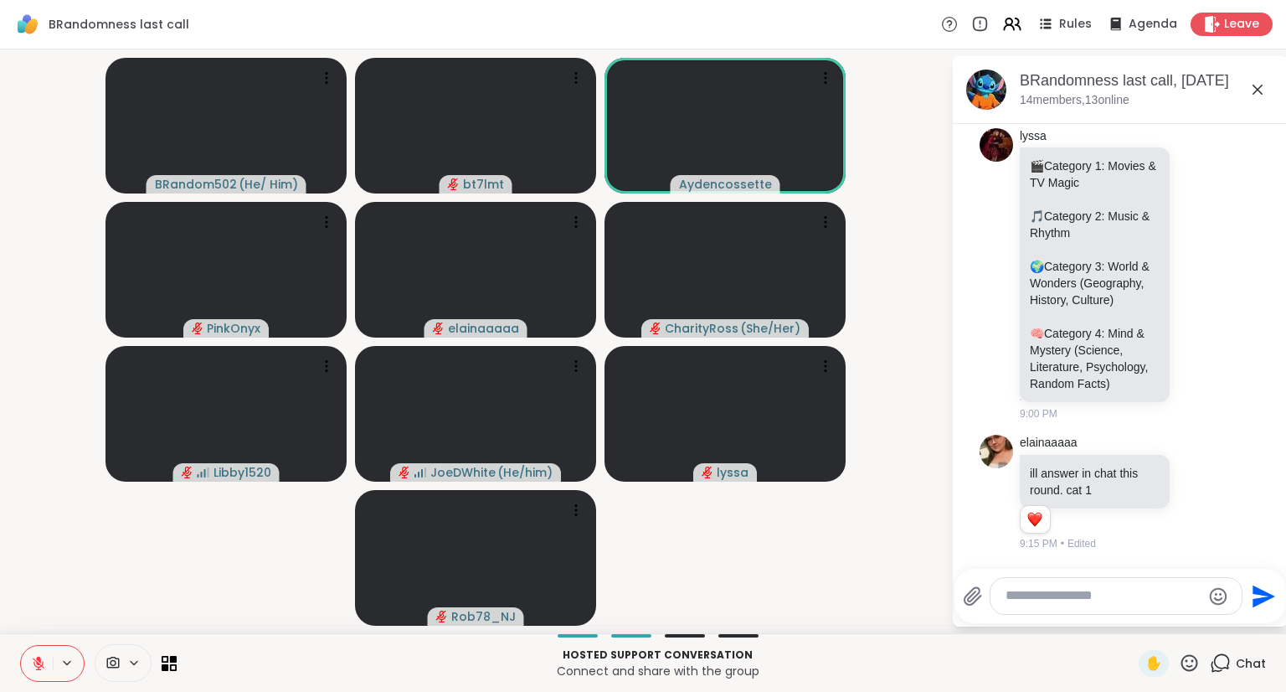
scroll to position [7590, 0]
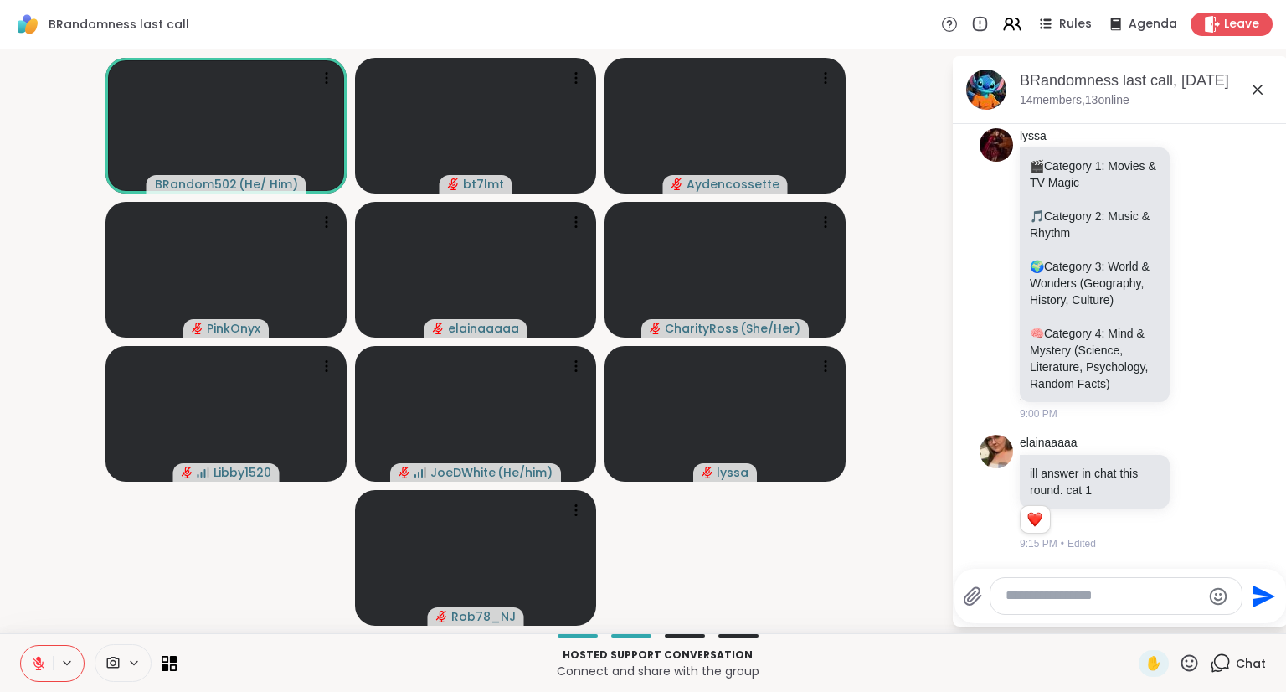
click at [37, 652] on button at bounding box center [37, 663] width 32 height 35
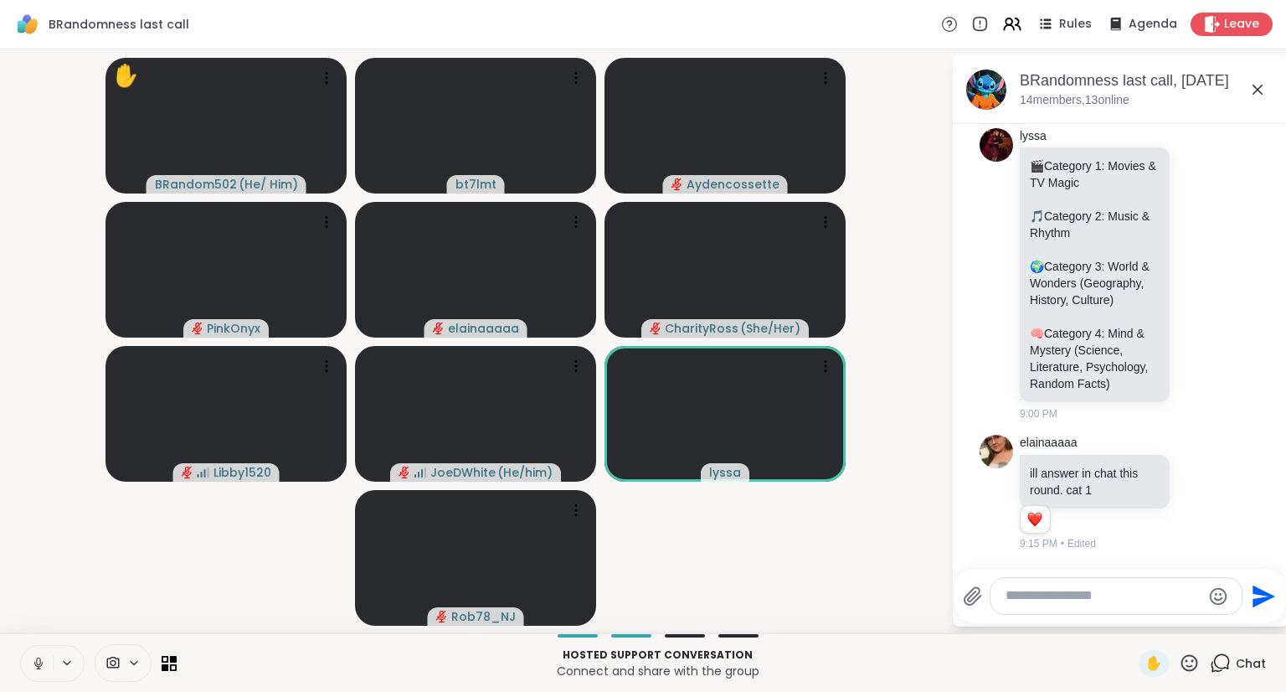
click at [38, 668] on icon at bounding box center [38, 667] width 1 height 3
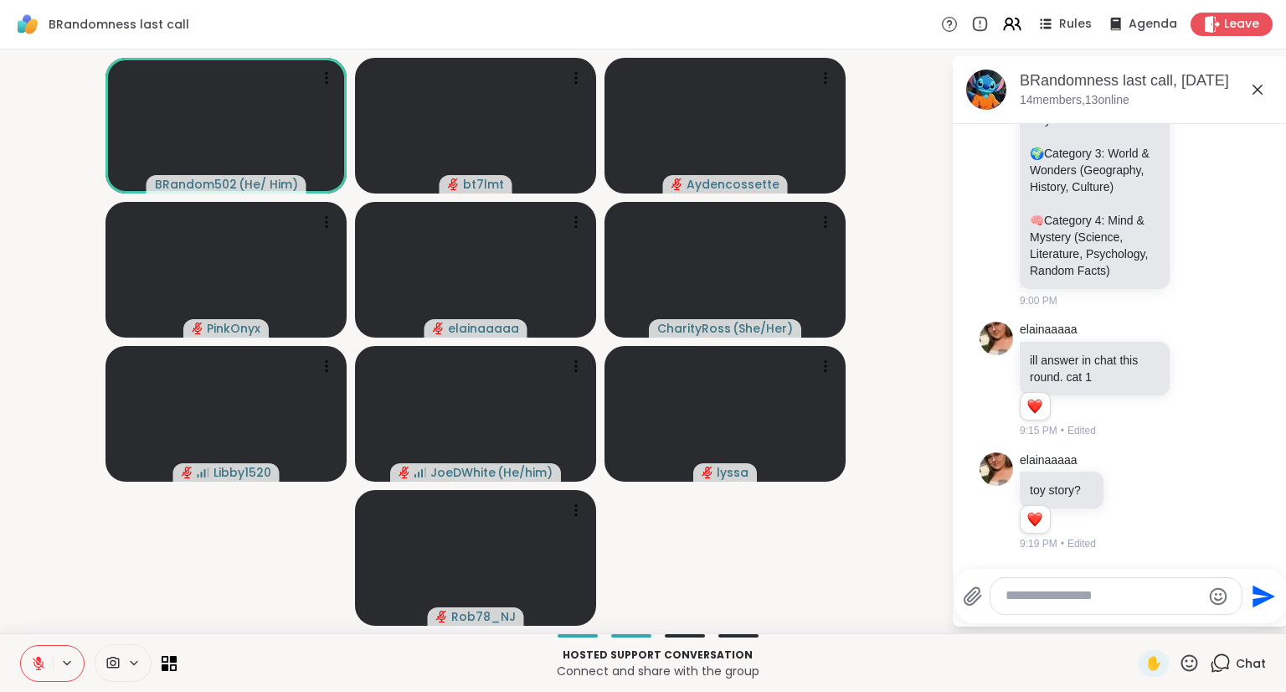
scroll to position [7704, 0]
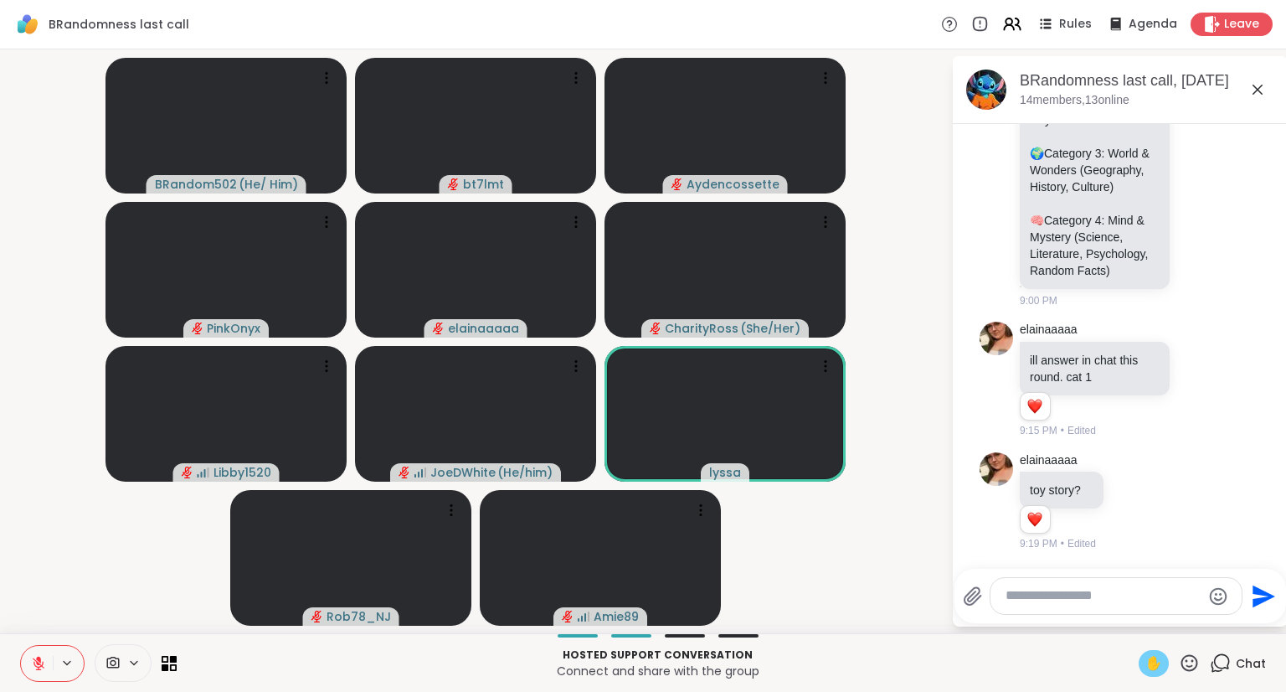
click at [1147, 665] on span "✋" at bounding box center [1154, 663] width 17 height 20
click at [1146, 664] on span "✋" at bounding box center [1154, 663] width 17 height 20
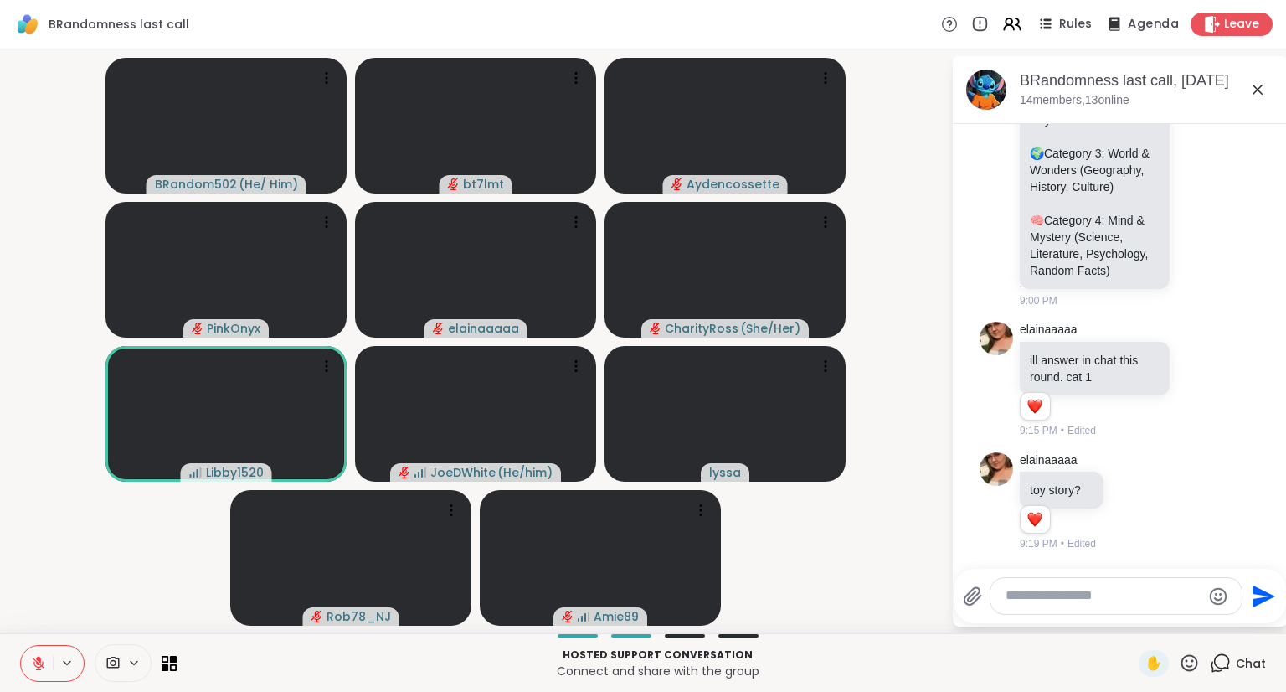
scroll to position [7809, 0]
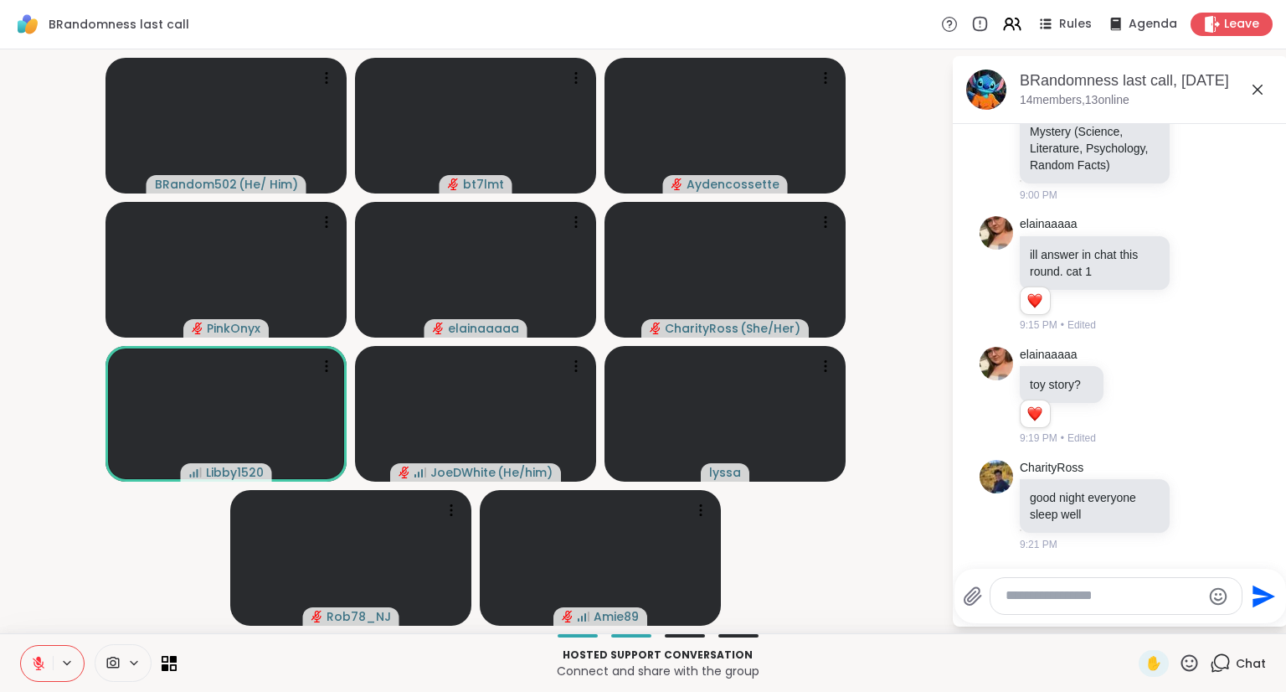
click at [38, 659] on icon at bounding box center [38, 659] width 5 height 7
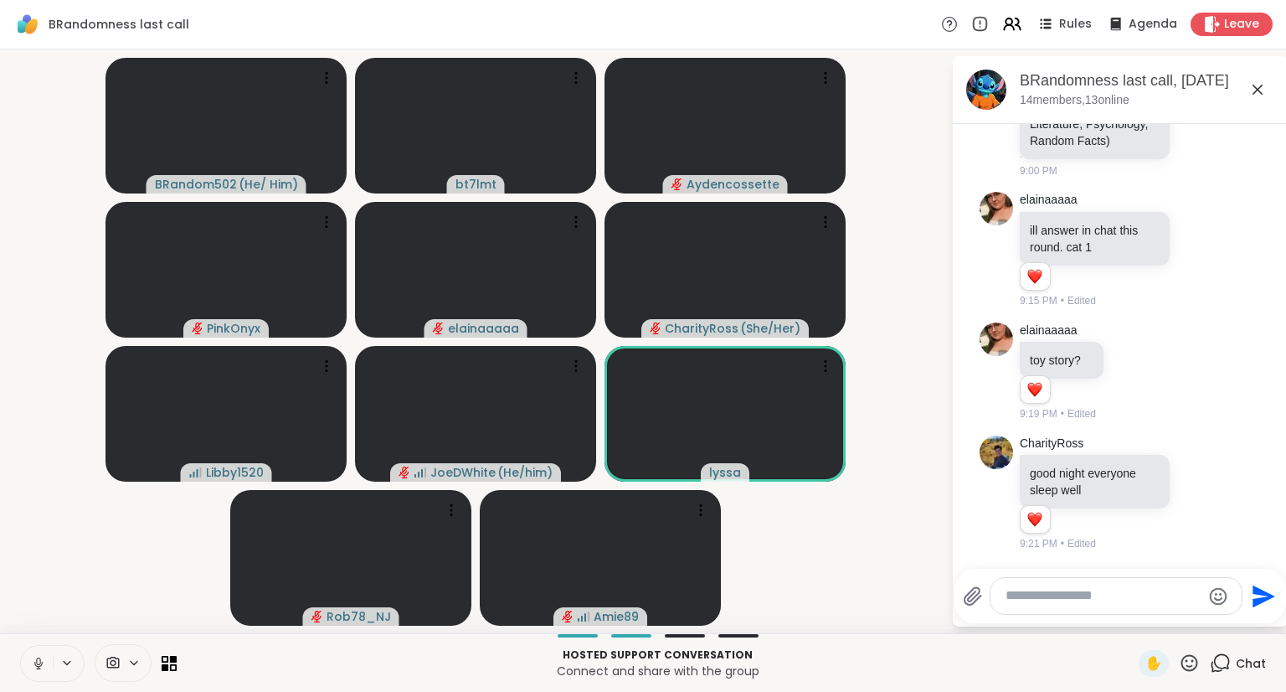
scroll to position [7832, 0]
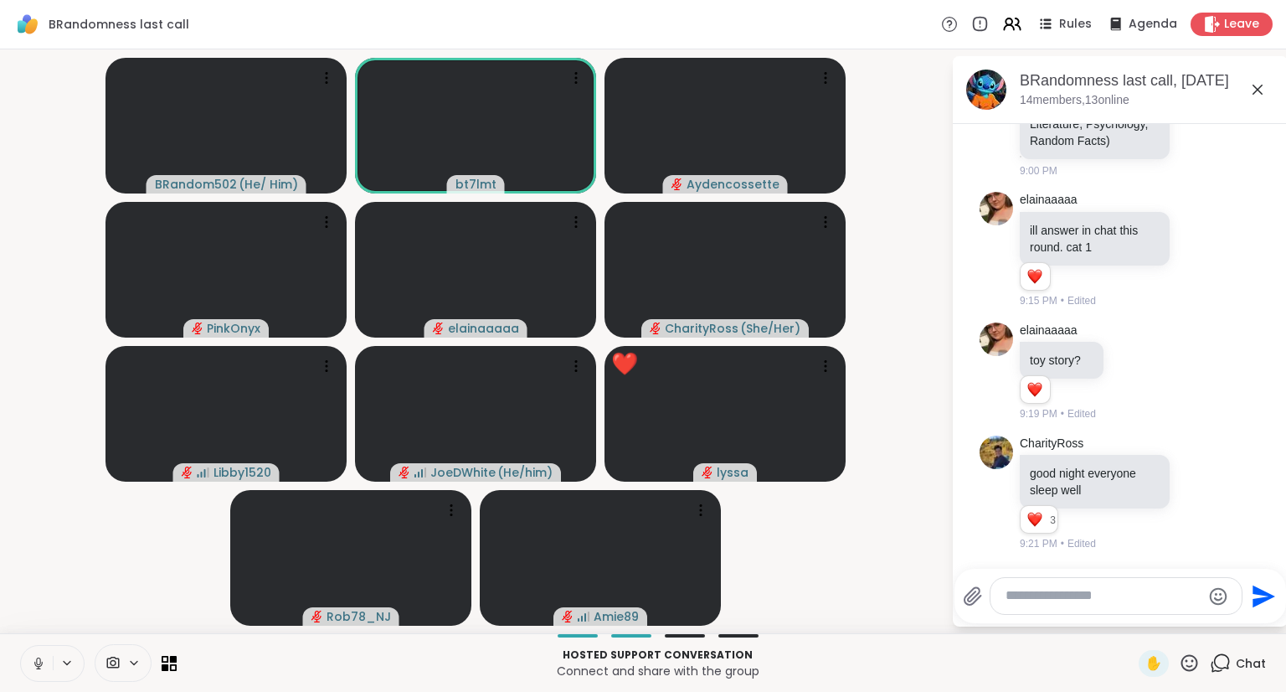
click at [31, 661] on icon at bounding box center [38, 663] width 15 height 15
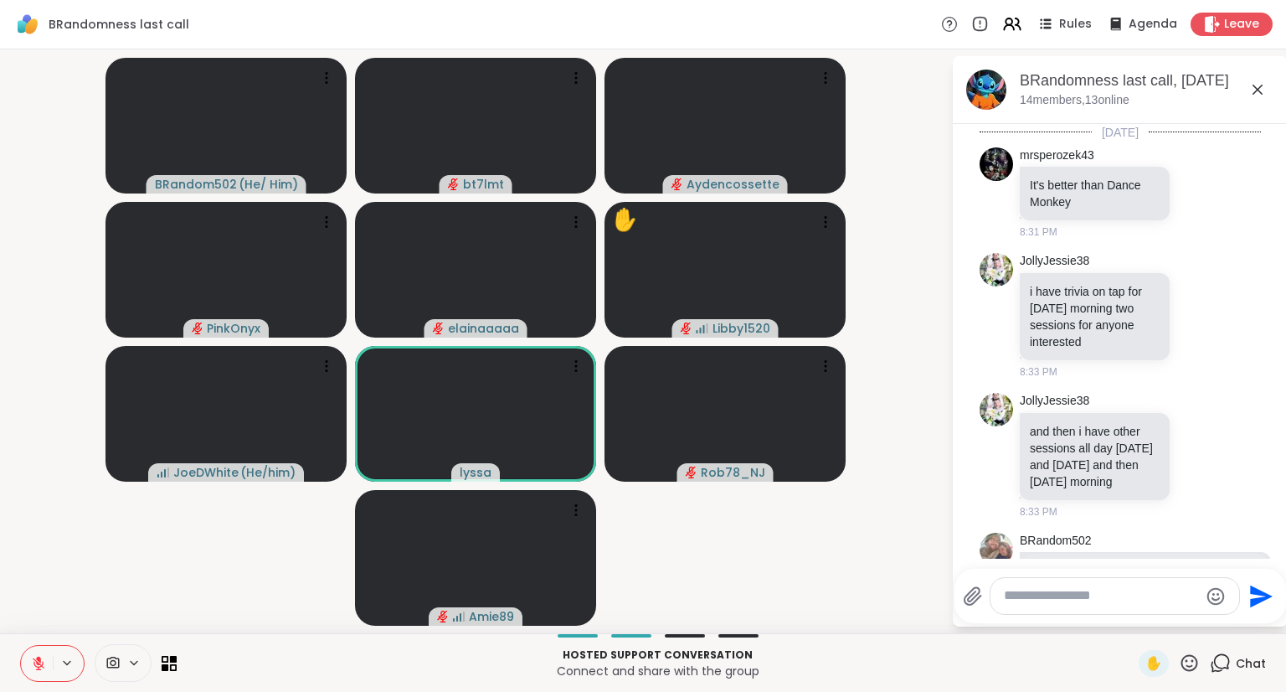
scroll to position [7832, 0]
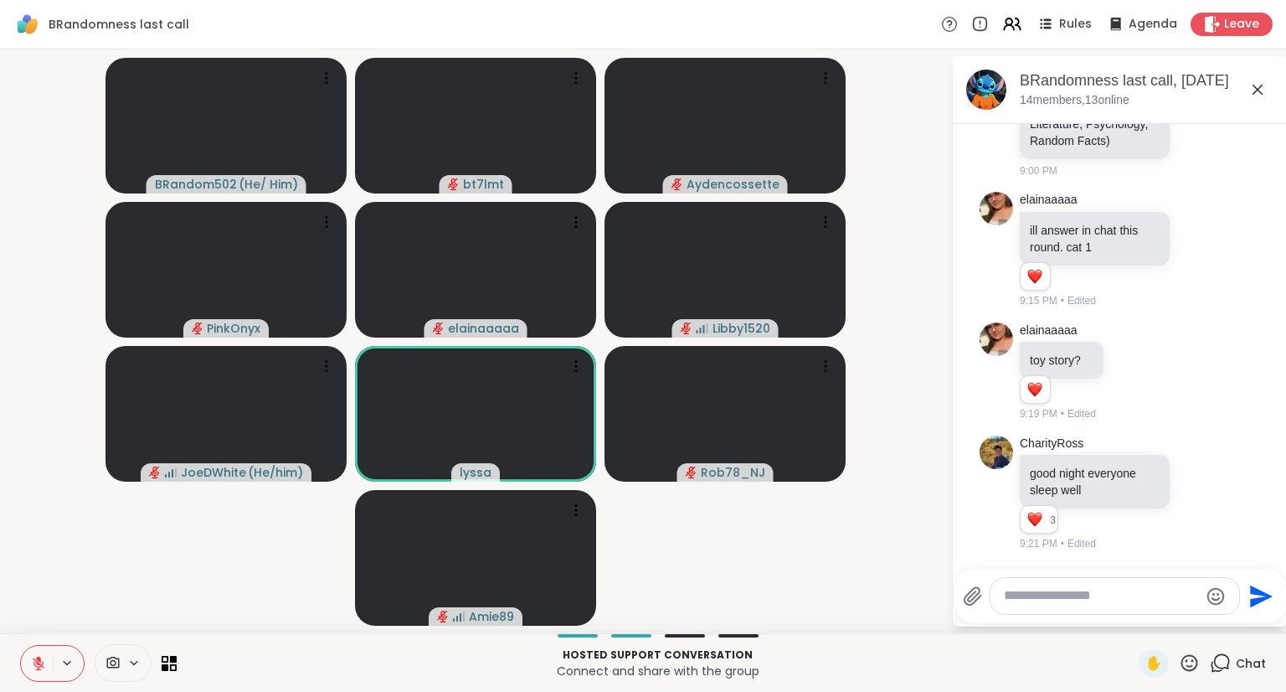
click at [40, 662] on icon at bounding box center [38, 663] width 15 height 15
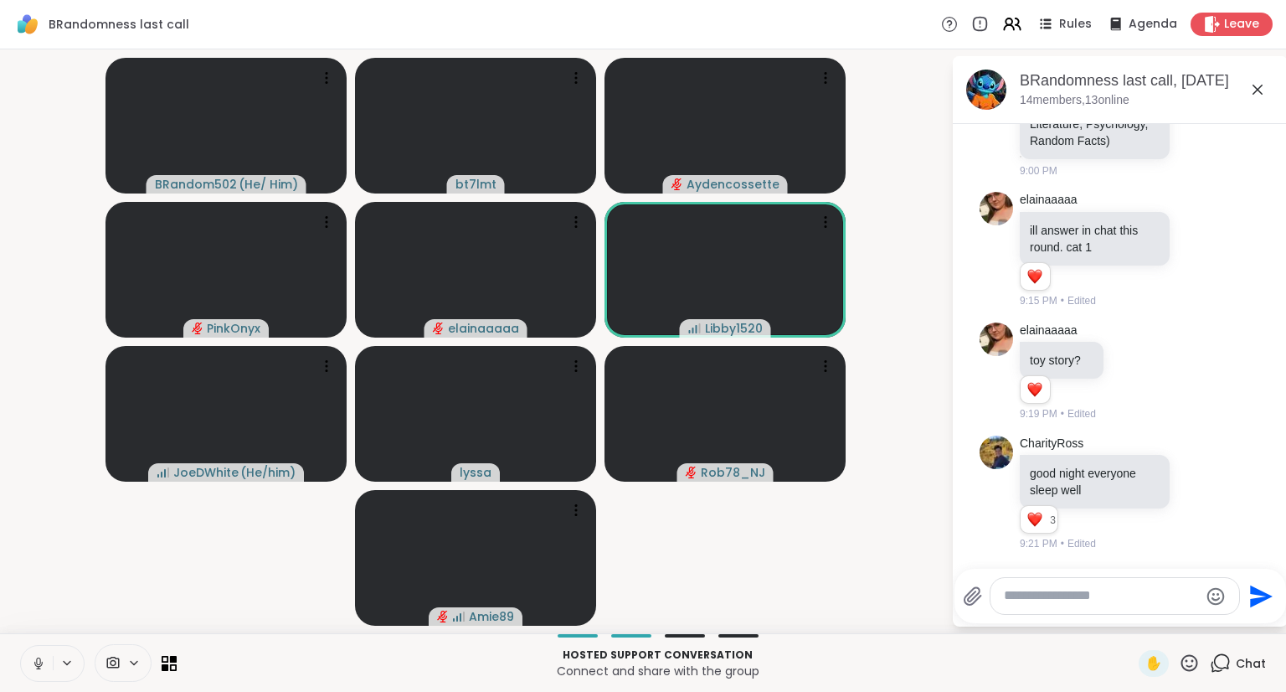
click at [38, 667] on icon at bounding box center [38, 667] width 1 height 3
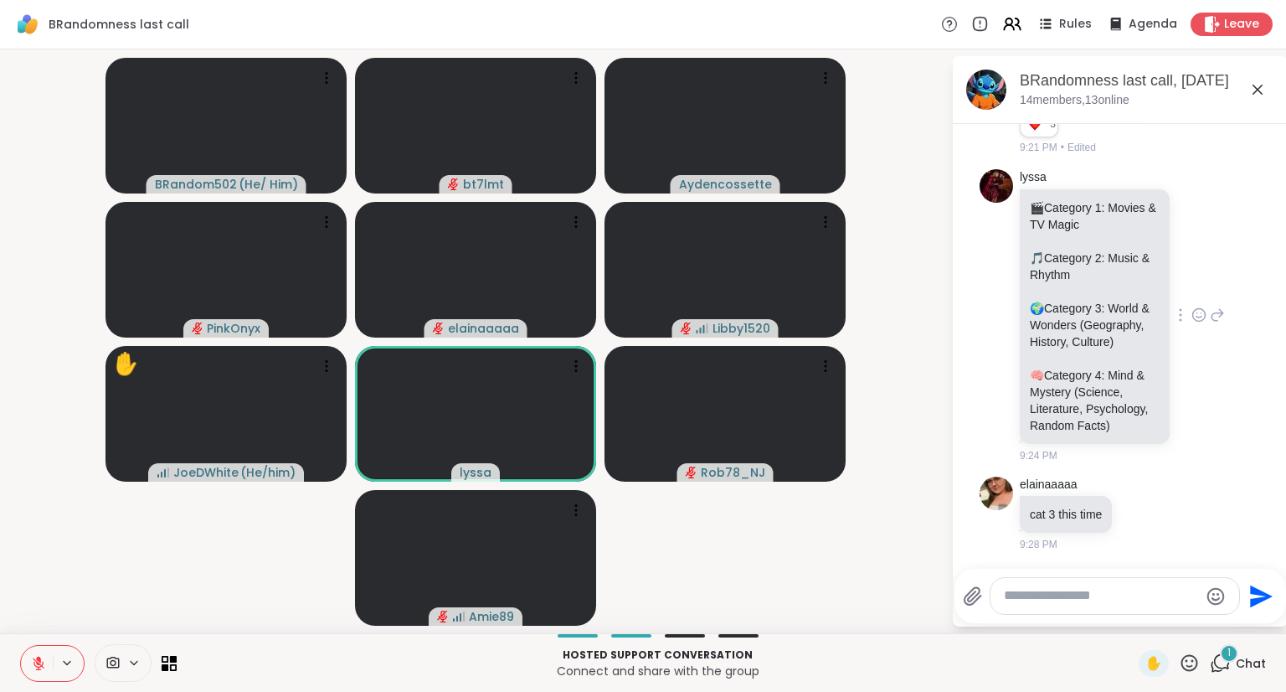
scroll to position [8262, 0]
click at [1139, 653] on div "✋" at bounding box center [1154, 663] width 30 height 27
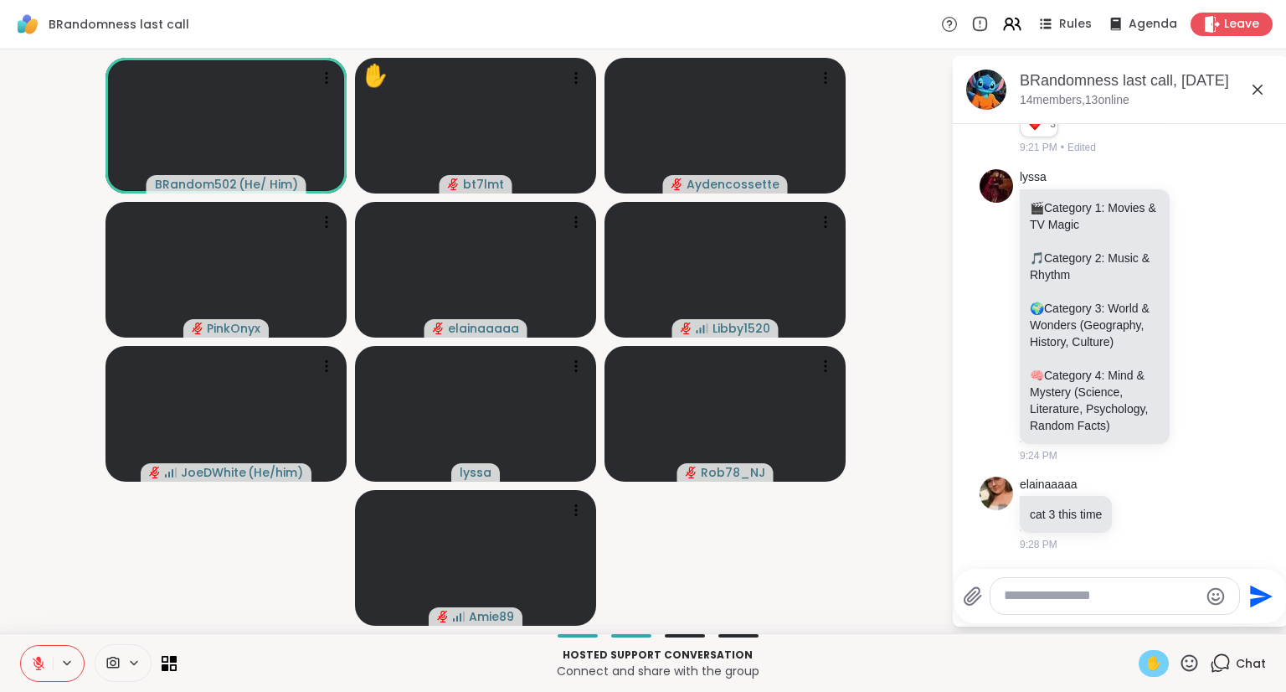
click at [34, 659] on icon at bounding box center [39, 663] width 12 height 12
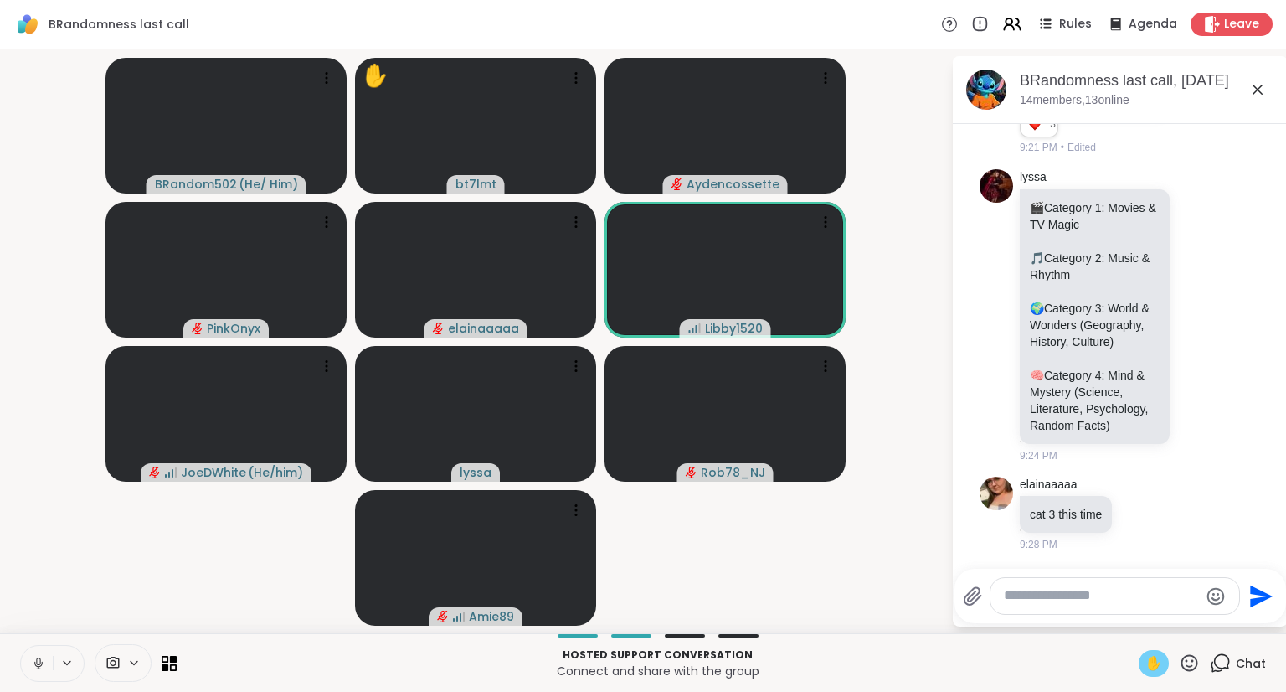
click at [1156, 668] on div "✋" at bounding box center [1154, 663] width 30 height 27
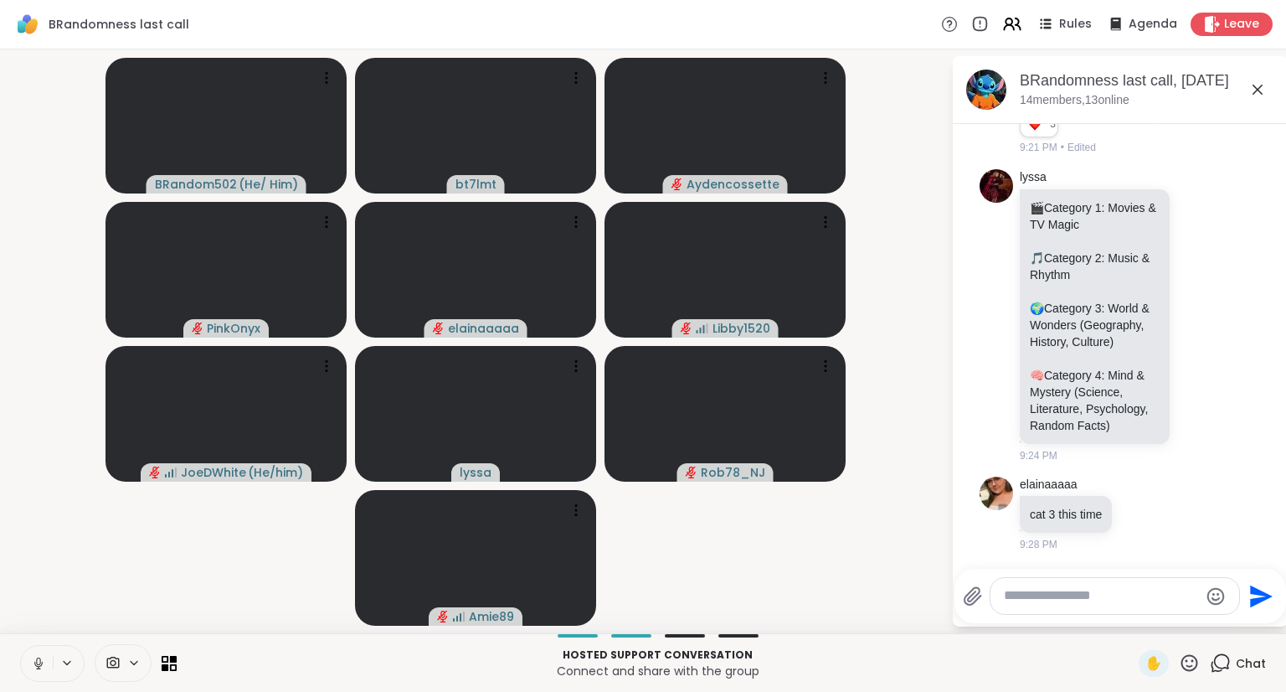
click at [38, 651] on button at bounding box center [37, 663] width 32 height 35
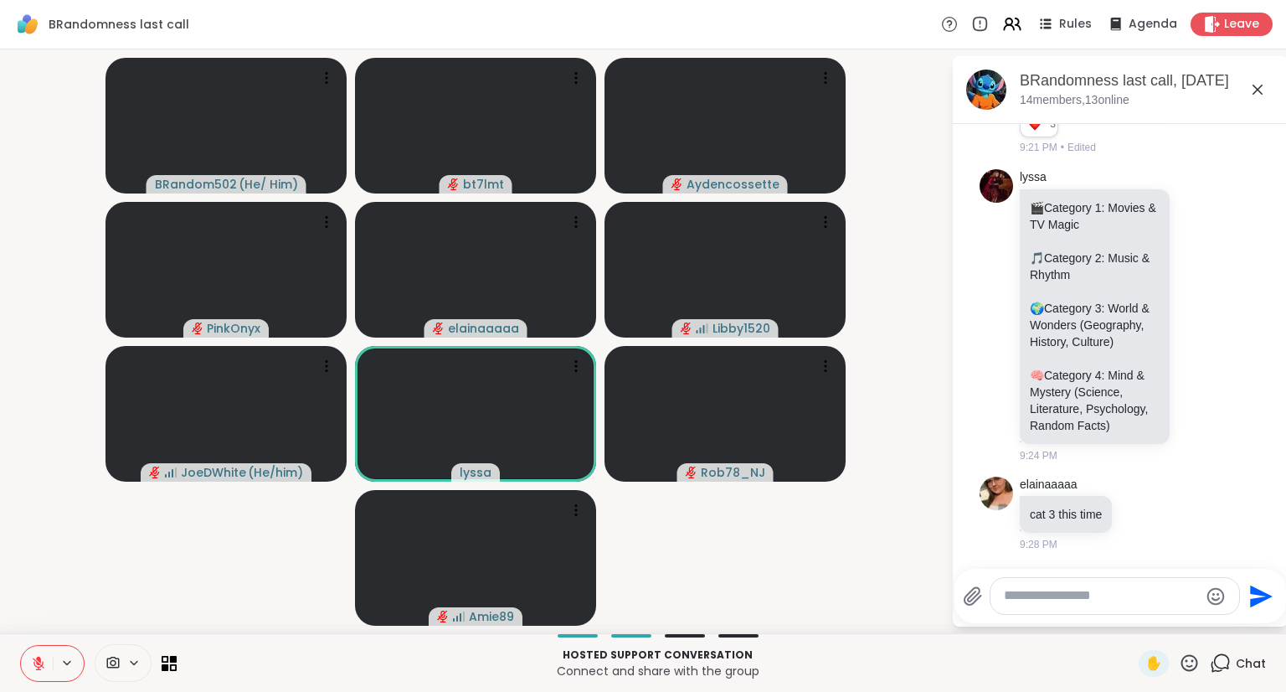
click at [36, 662] on icon at bounding box center [39, 663] width 12 height 12
click at [1109, 599] on textarea "Type your message" at bounding box center [1101, 596] width 195 height 18
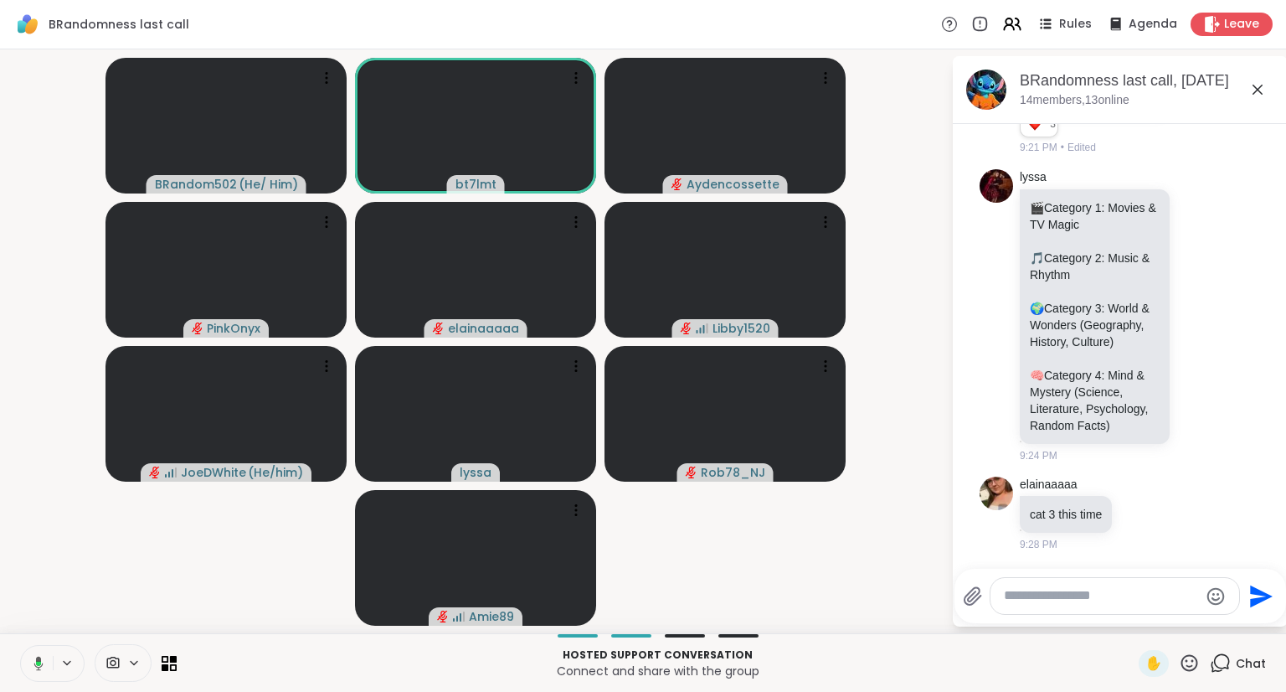
click at [34, 665] on icon at bounding box center [35, 663] width 15 height 15
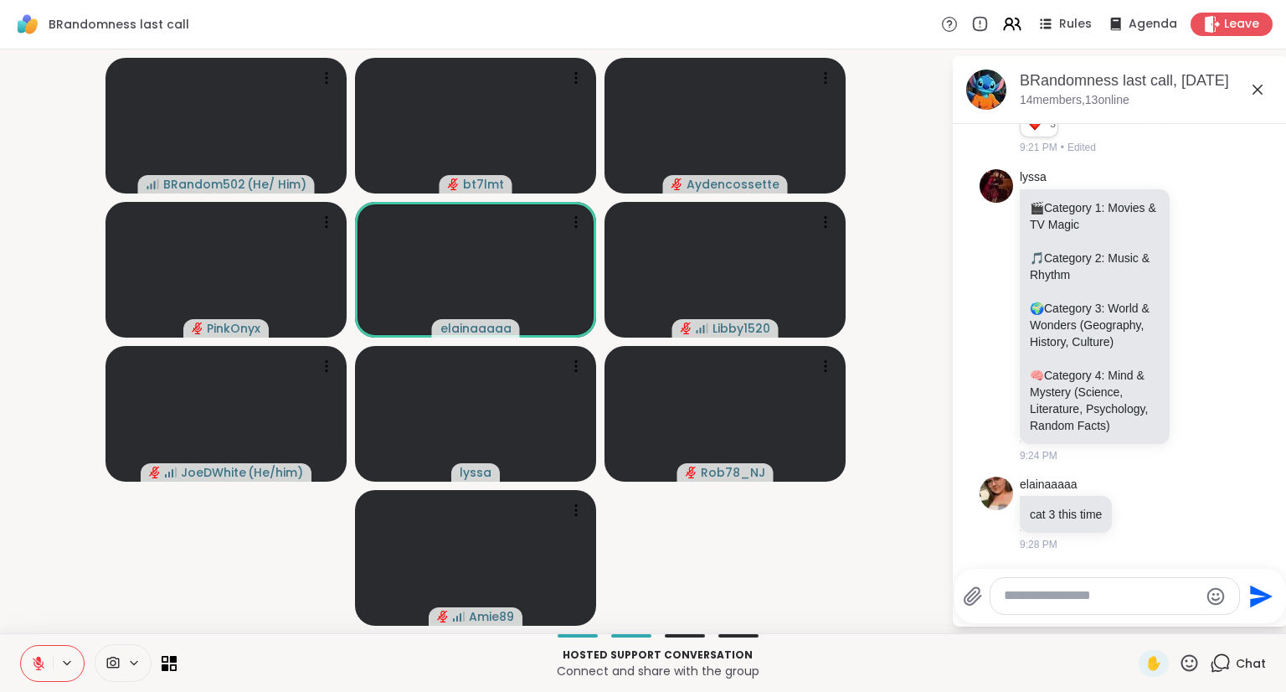
click at [34, 665] on icon at bounding box center [38, 663] width 15 height 15
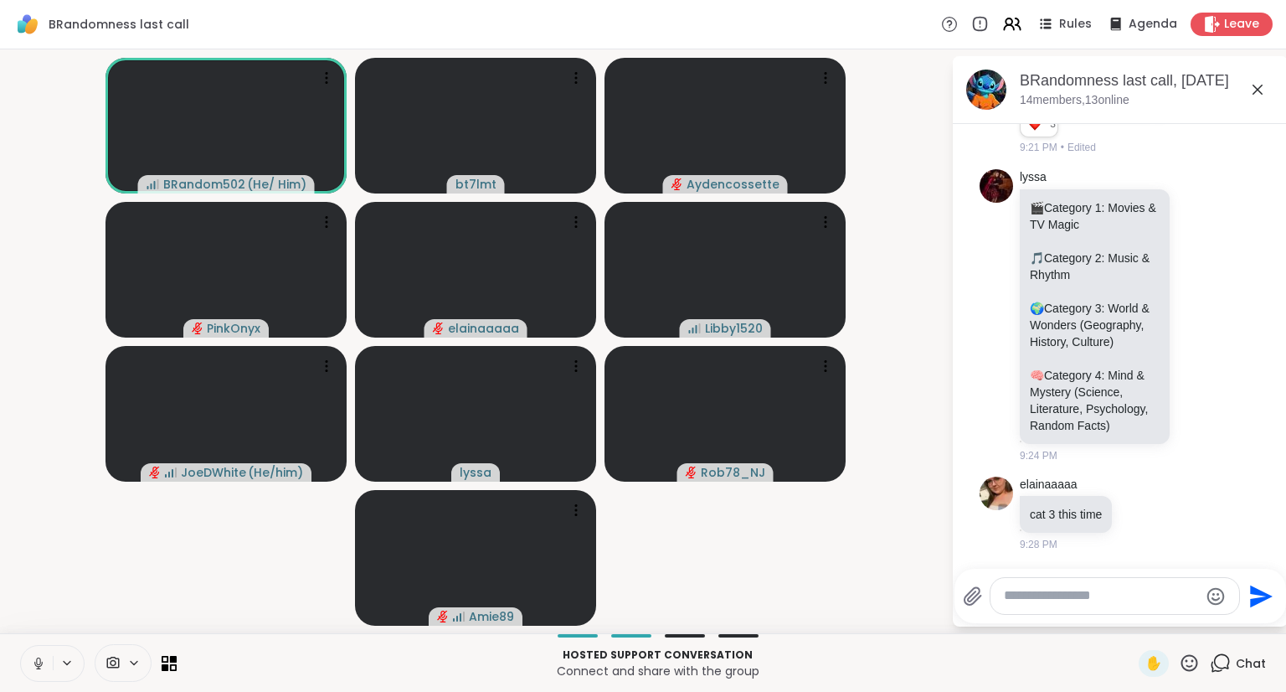
click at [34, 665] on icon at bounding box center [38, 663] width 15 height 15
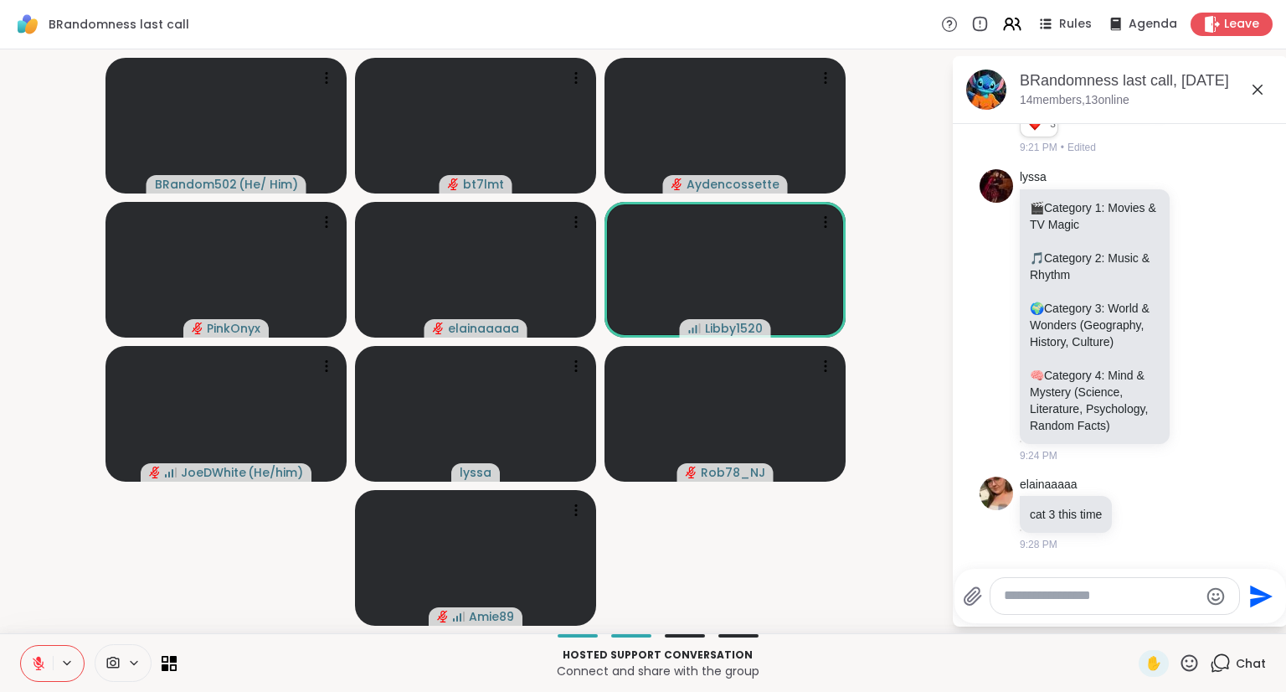
click at [1139, 681] on div "Hosted support conversation Connect and share with the group ✋ Chat" at bounding box center [643, 662] width 1286 height 59
click at [1146, 668] on span "✋" at bounding box center [1154, 663] width 17 height 20
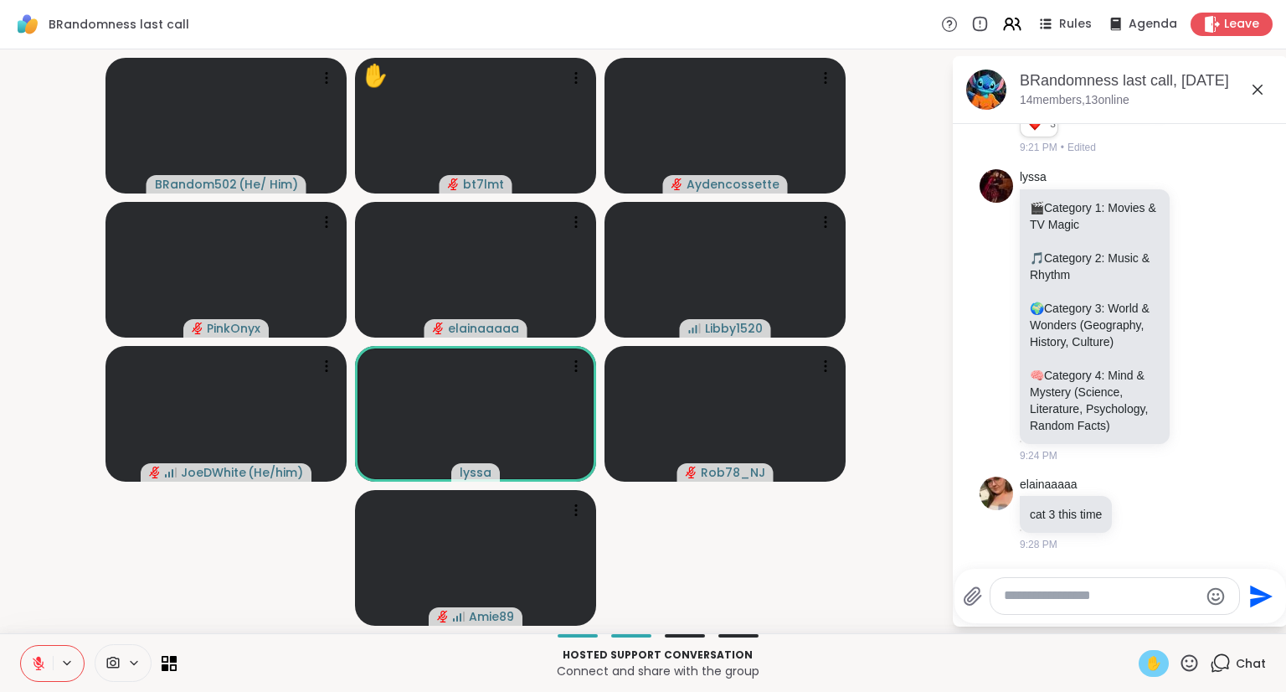
click at [1146, 668] on span "✋" at bounding box center [1154, 663] width 17 height 20
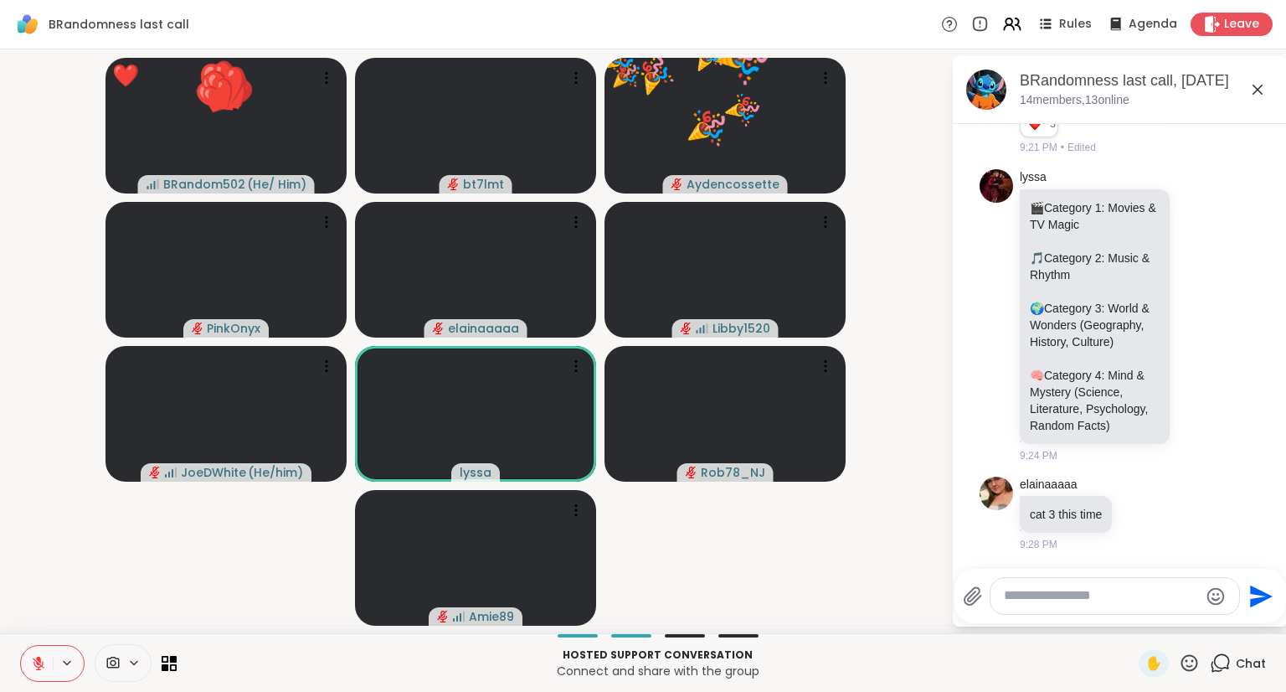
click at [1179, 661] on icon at bounding box center [1189, 662] width 21 height 21
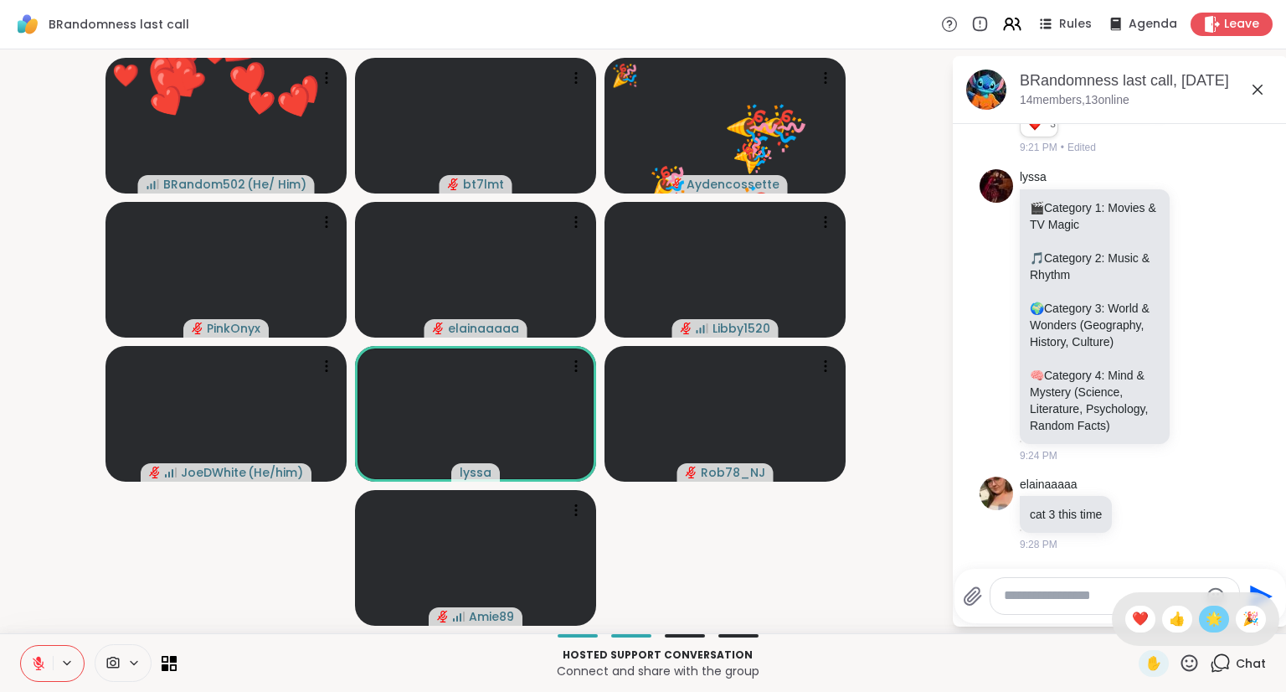
click at [1206, 614] on span "🌟" at bounding box center [1214, 619] width 17 height 20
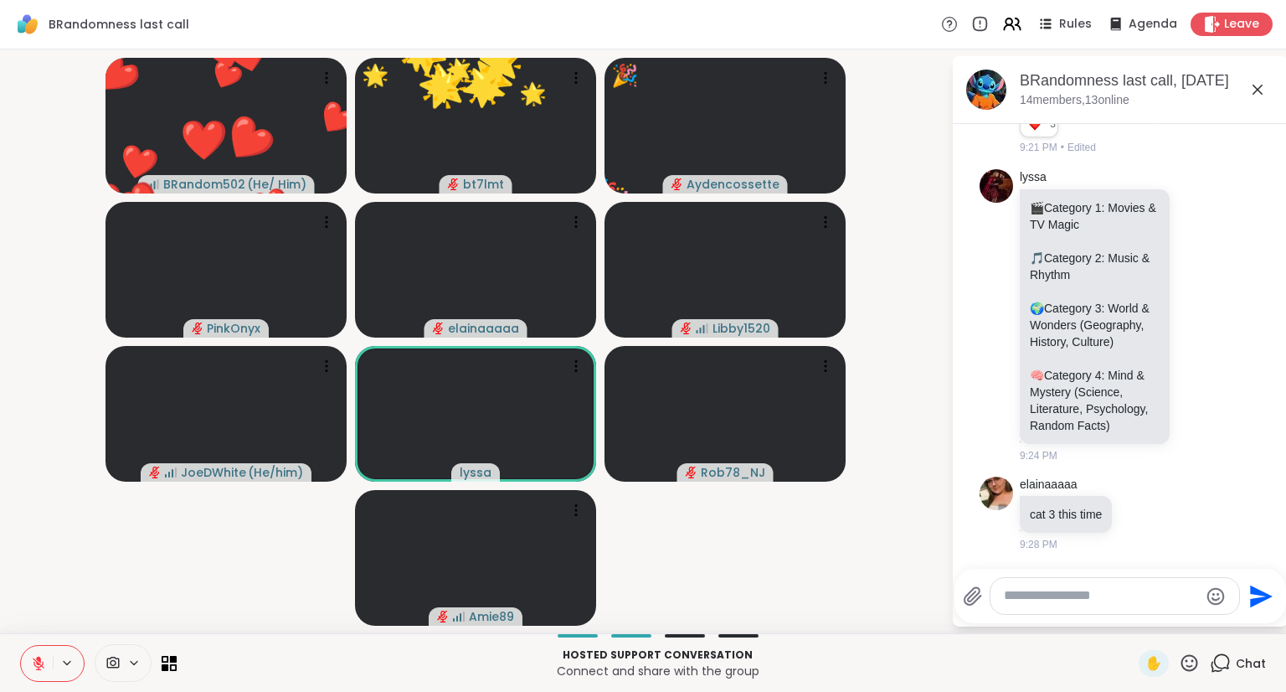
click at [1179, 666] on icon at bounding box center [1189, 662] width 21 height 21
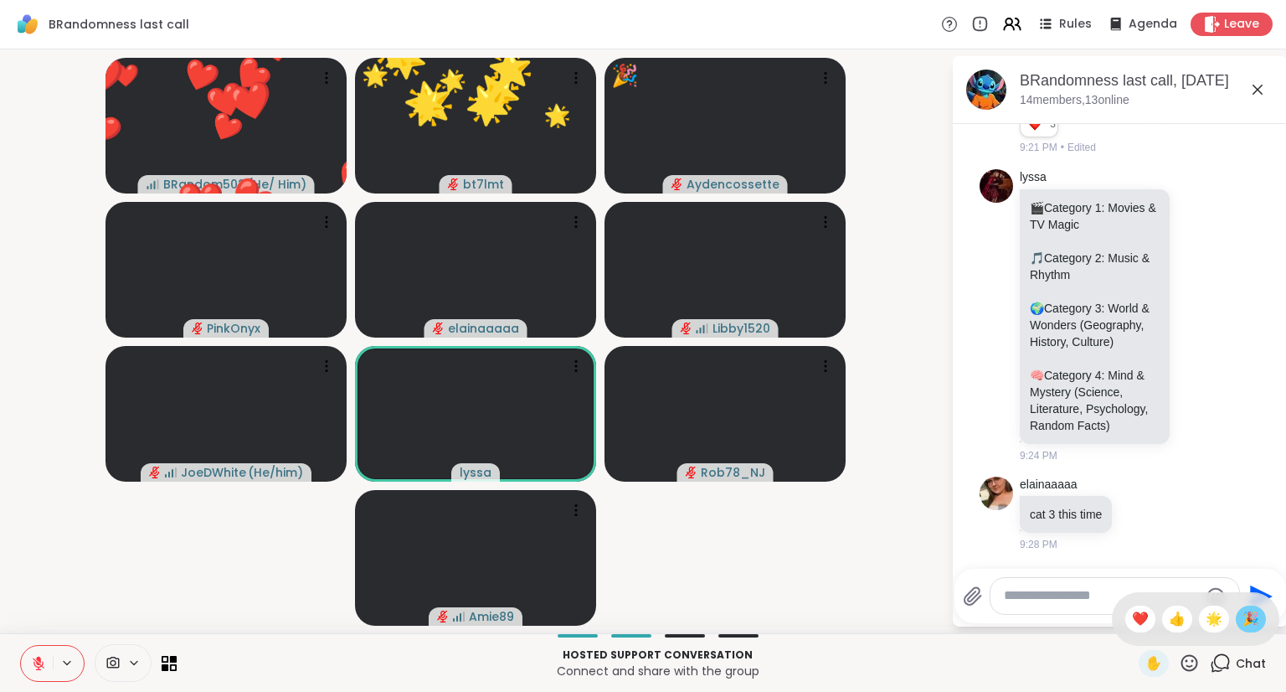
click at [1244, 611] on span "🎉" at bounding box center [1251, 619] width 17 height 20
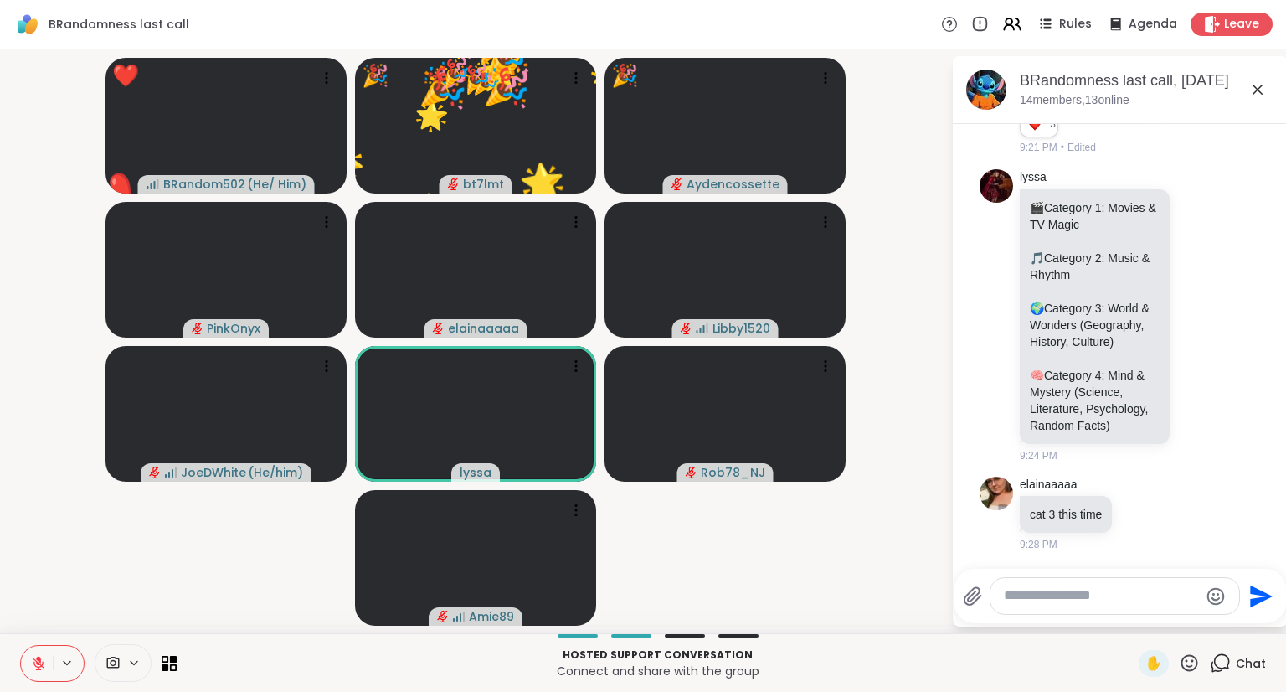
click at [1182, 665] on icon at bounding box center [1190, 662] width 17 height 17
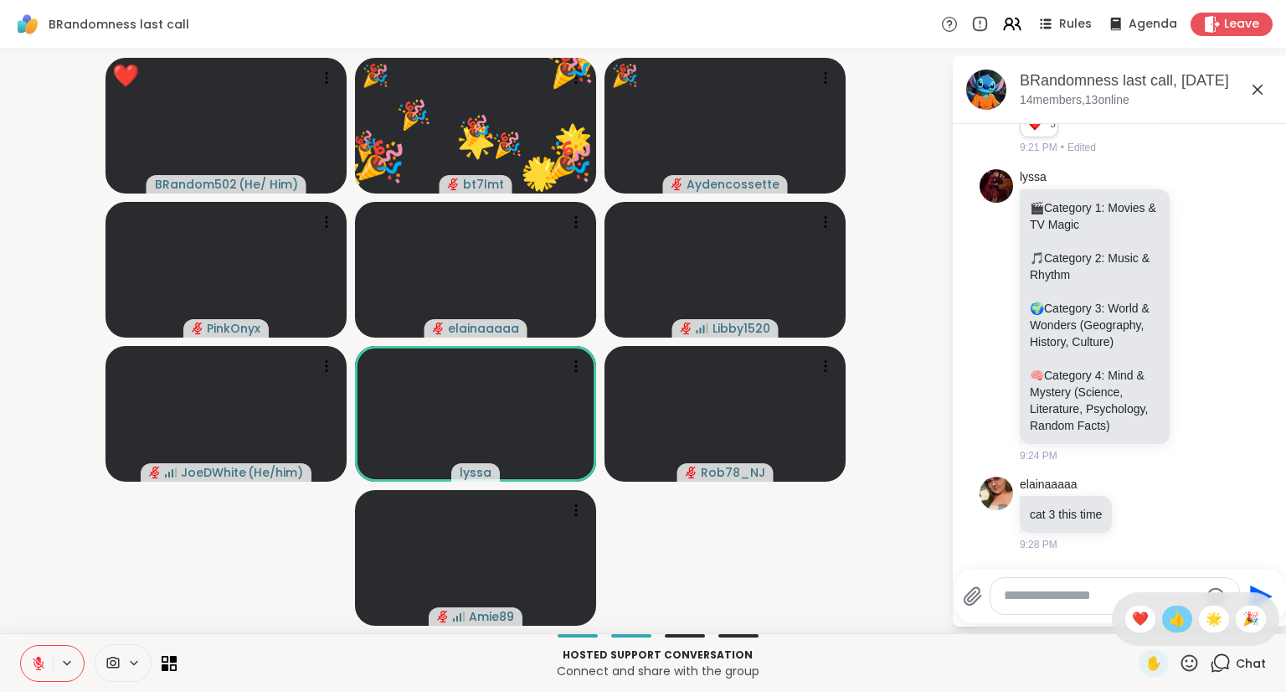
click at [1169, 610] on span "👍" at bounding box center [1177, 619] width 17 height 20
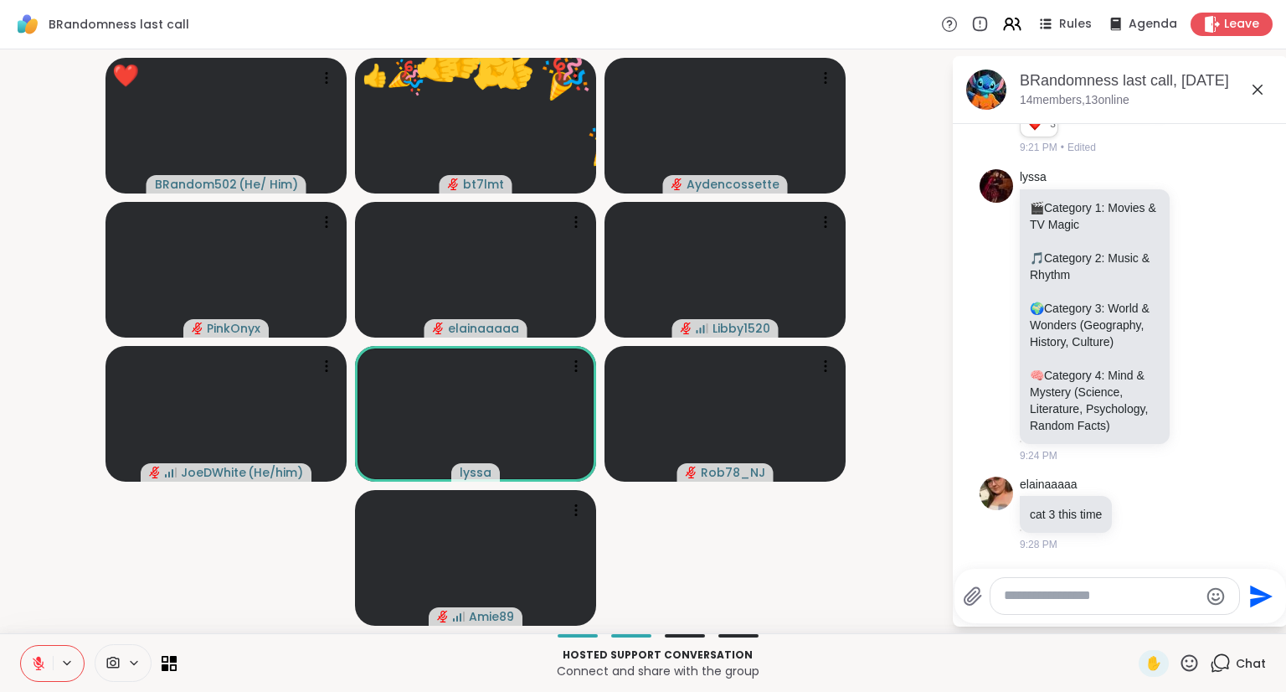
click at [1179, 660] on icon at bounding box center [1189, 662] width 21 height 21
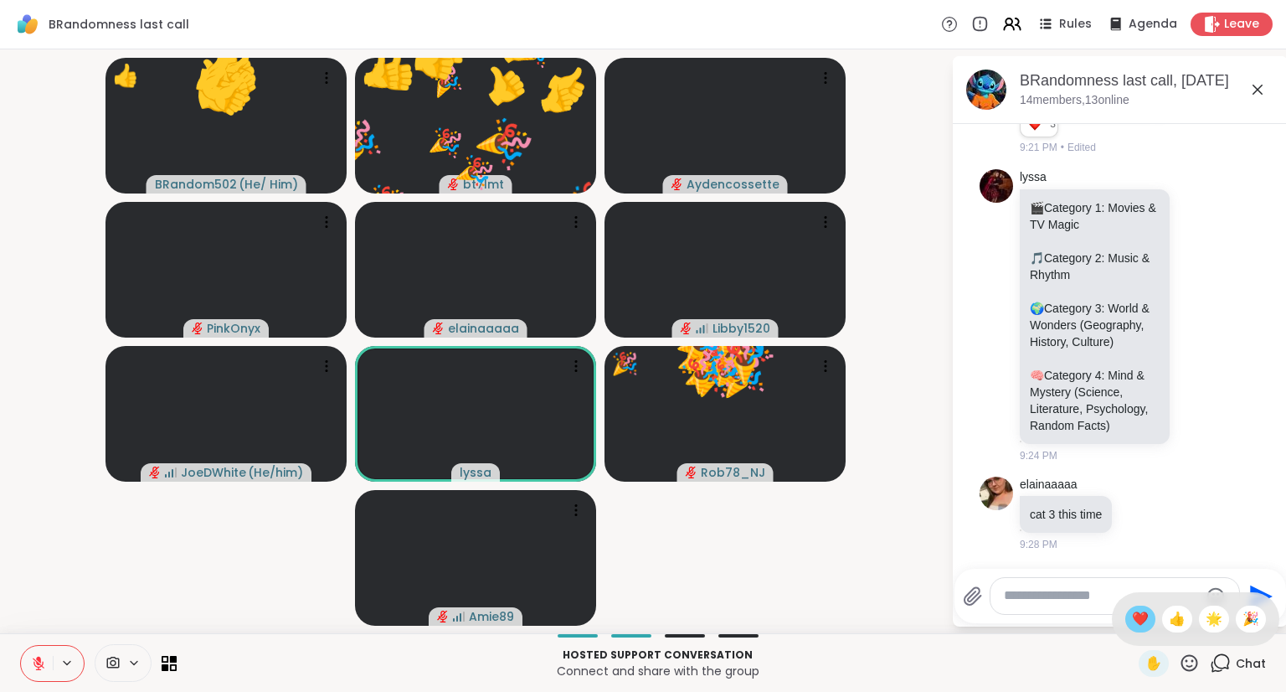
click at [1132, 614] on span "❤️" at bounding box center [1140, 619] width 17 height 20
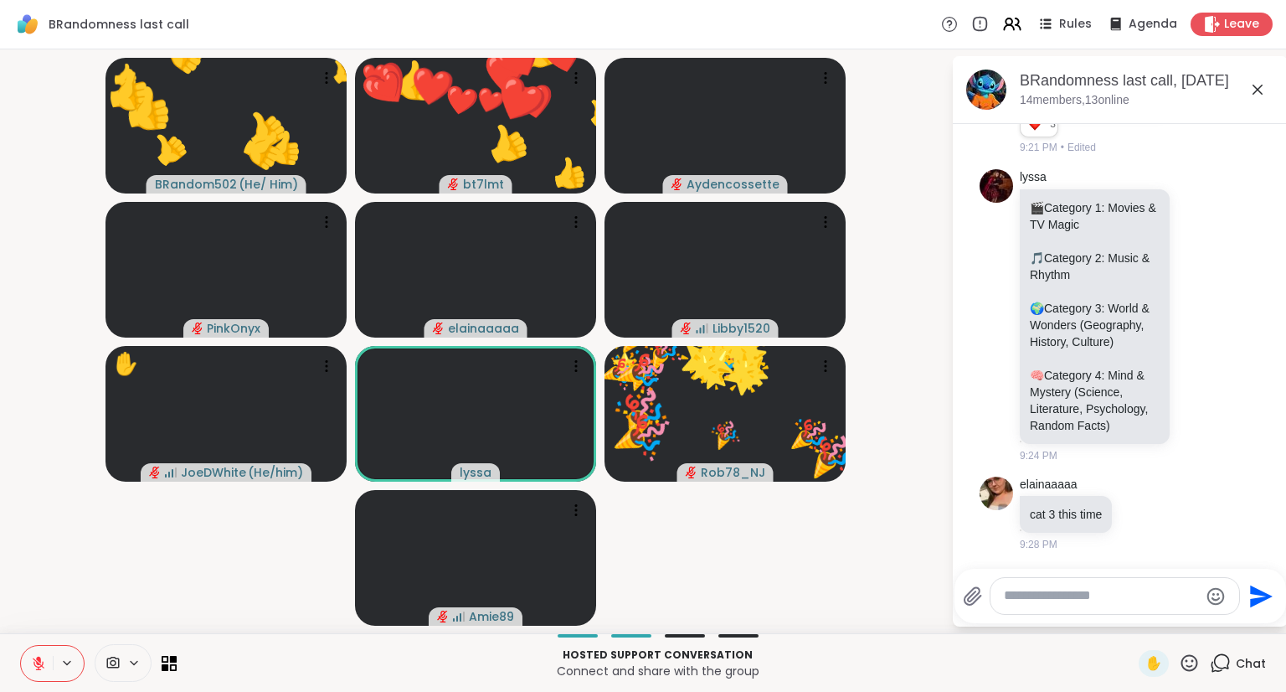
click at [1129, 593] on textarea "Type your message" at bounding box center [1101, 596] width 195 height 18
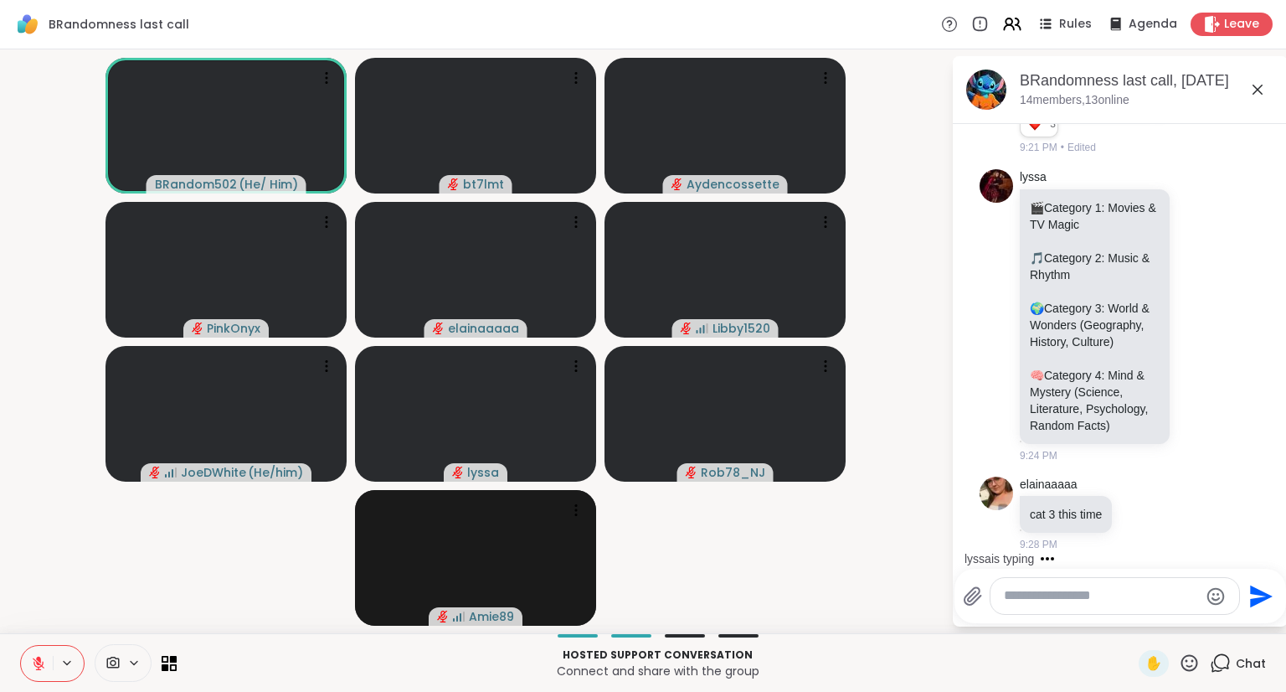
scroll to position [8385, 0]
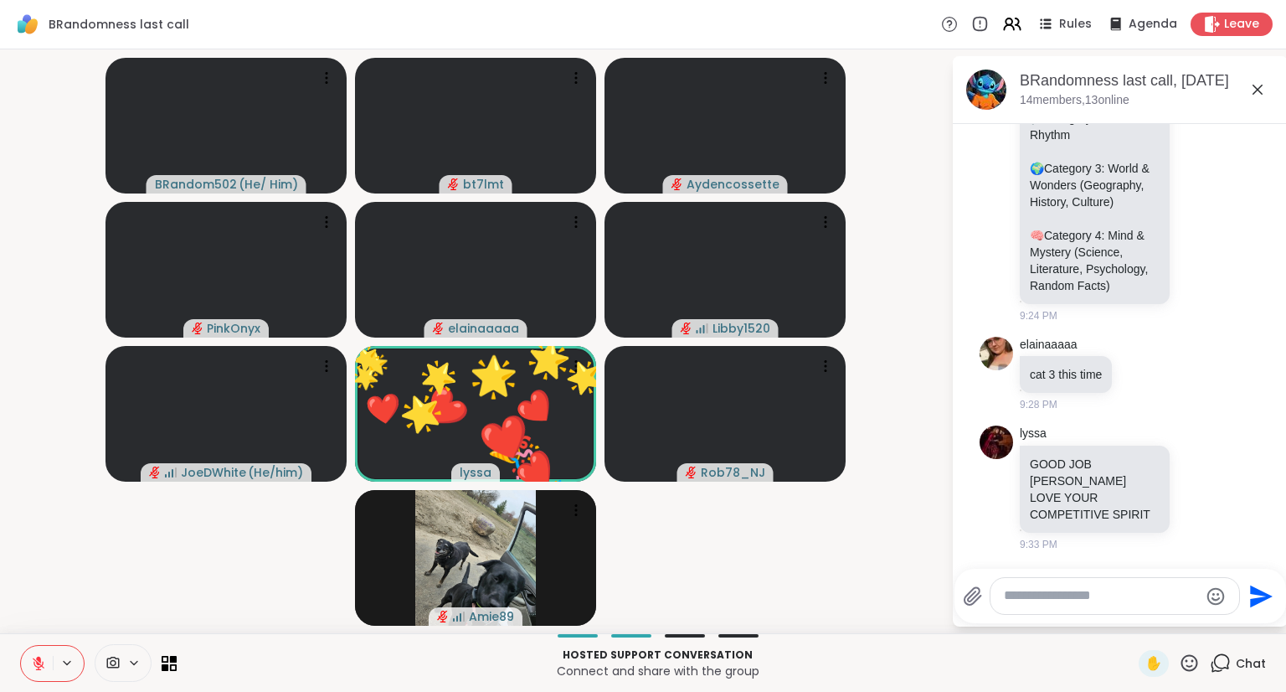
click at [31, 657] on icon at bounding box center [38, 663] width 15 height 15
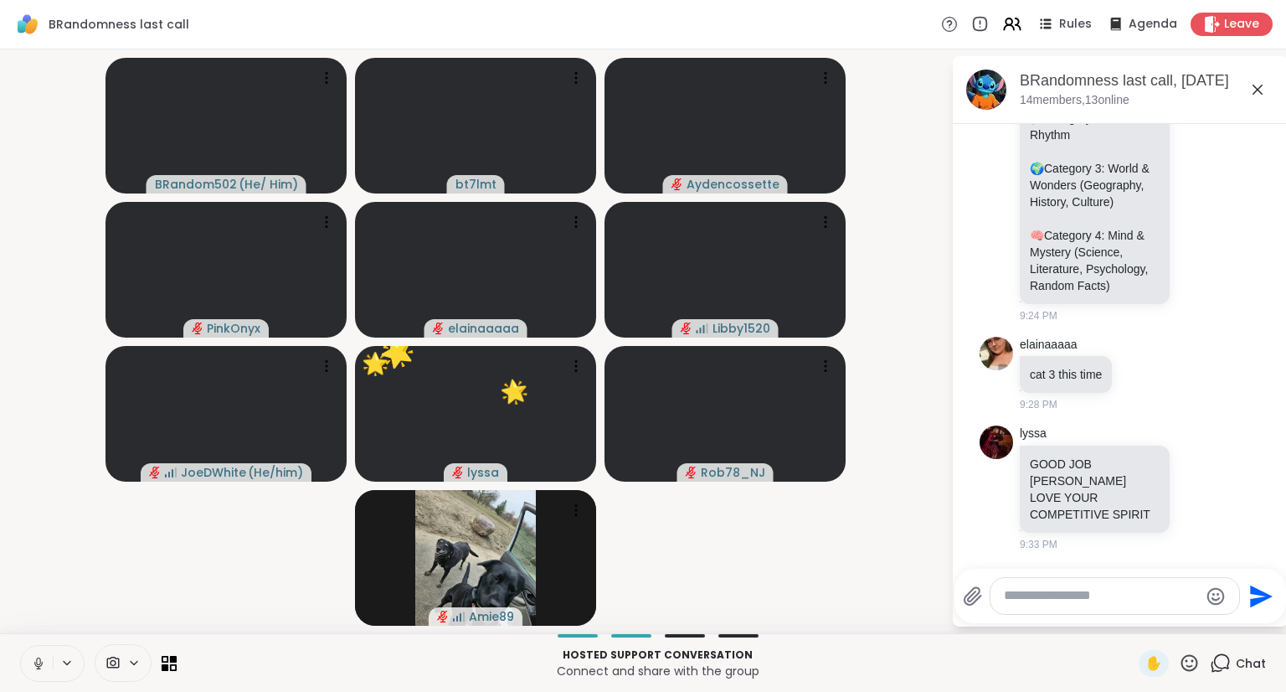
click at [1157, 604] on textarea "Type your message" at bounding box center [1101, 596] width 195 height 18
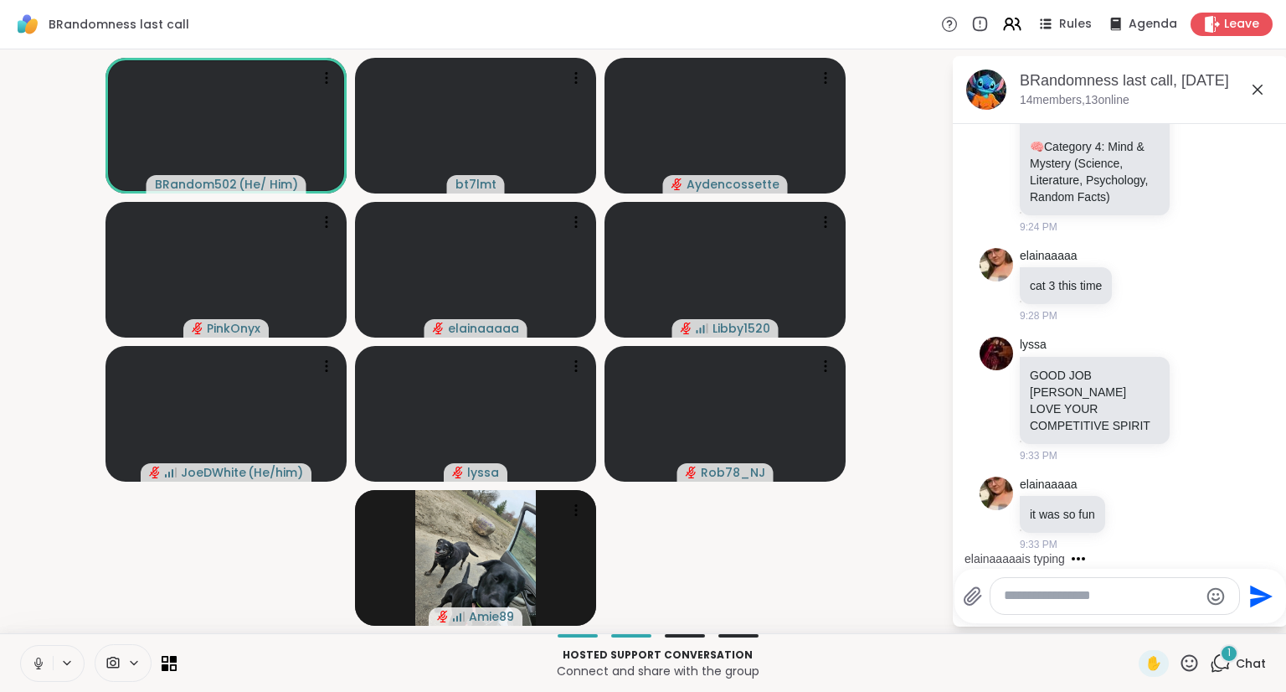
scroll to position [8473, 0]
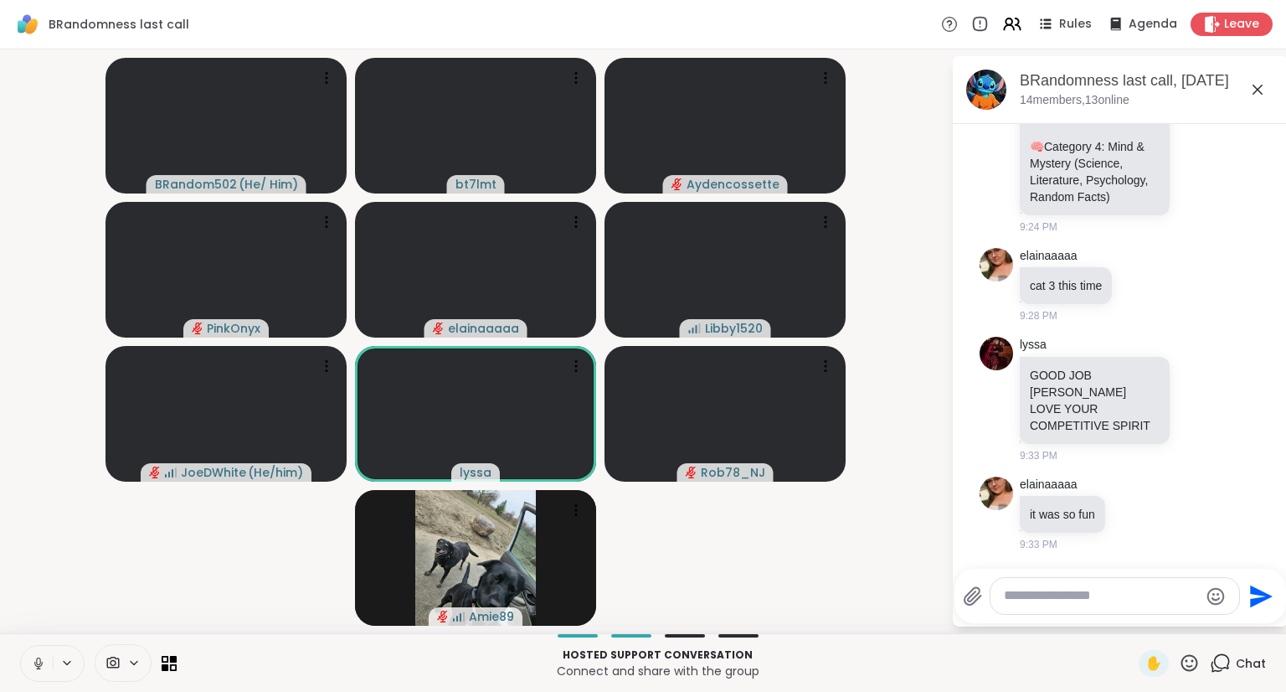
click at [34, 656] on icon at bounding box center [38, 663] width 15 height 15
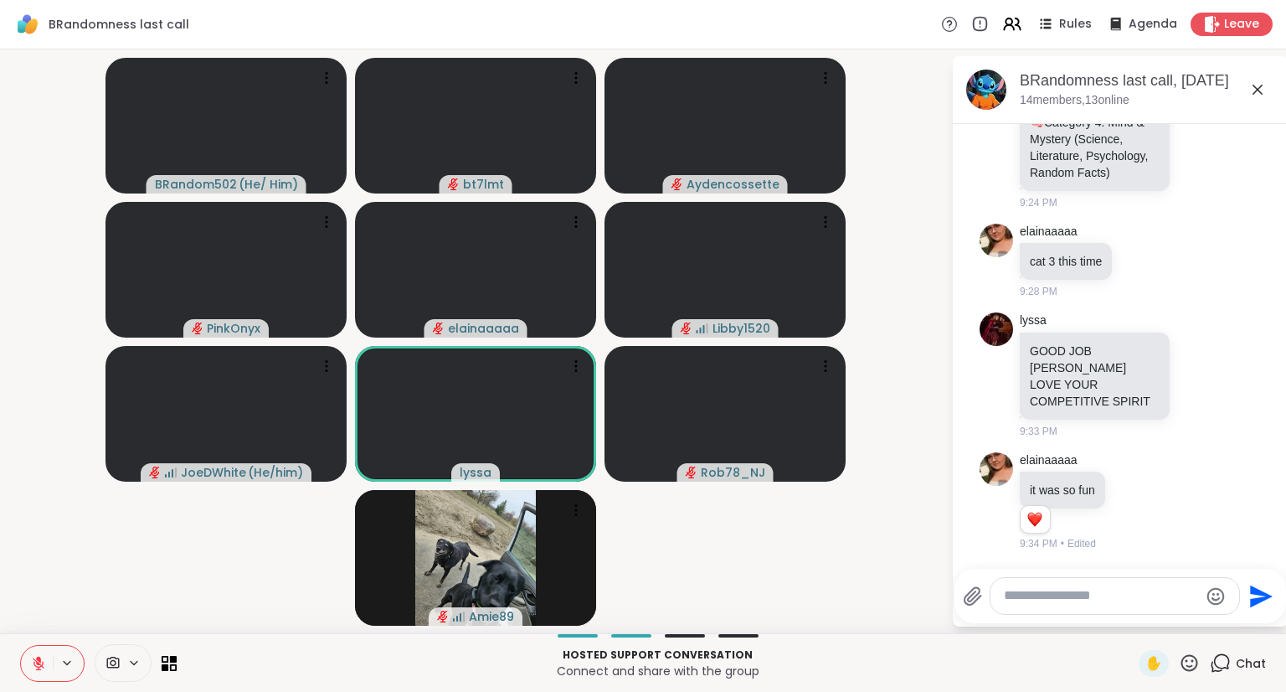
scroll to position [8497, 0]
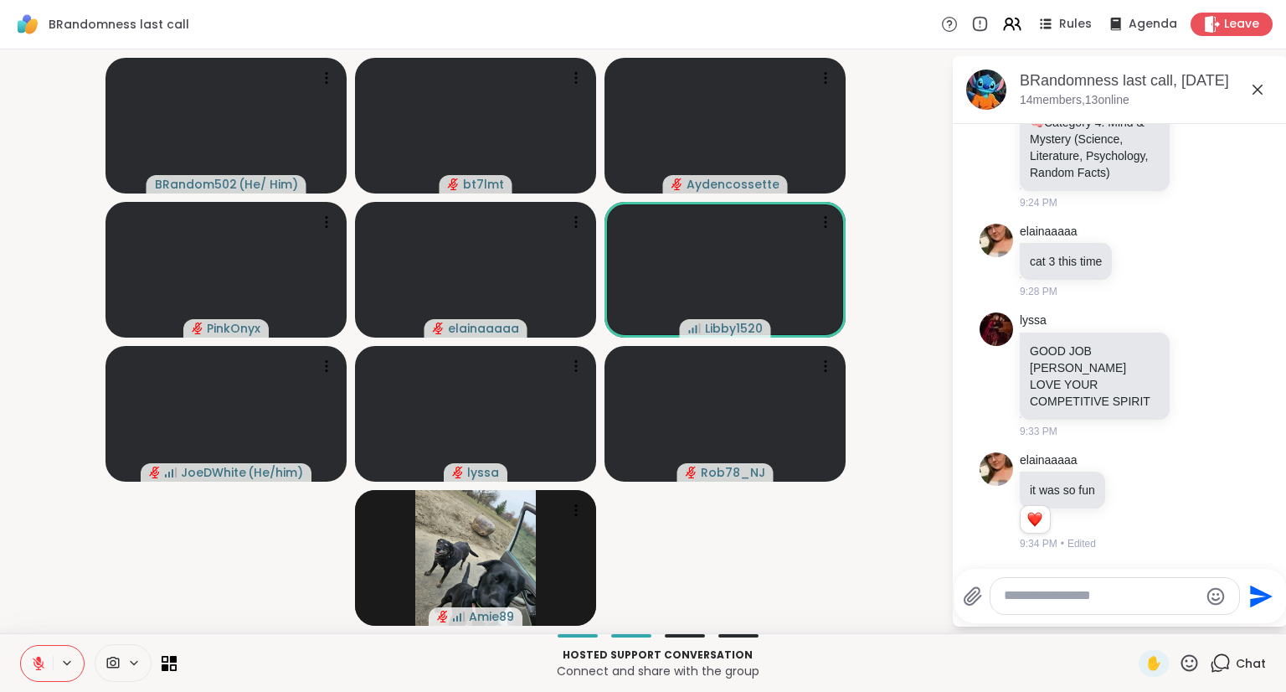
click at [44, 654] on button at bounding box center [37, 663] width 32 height 35
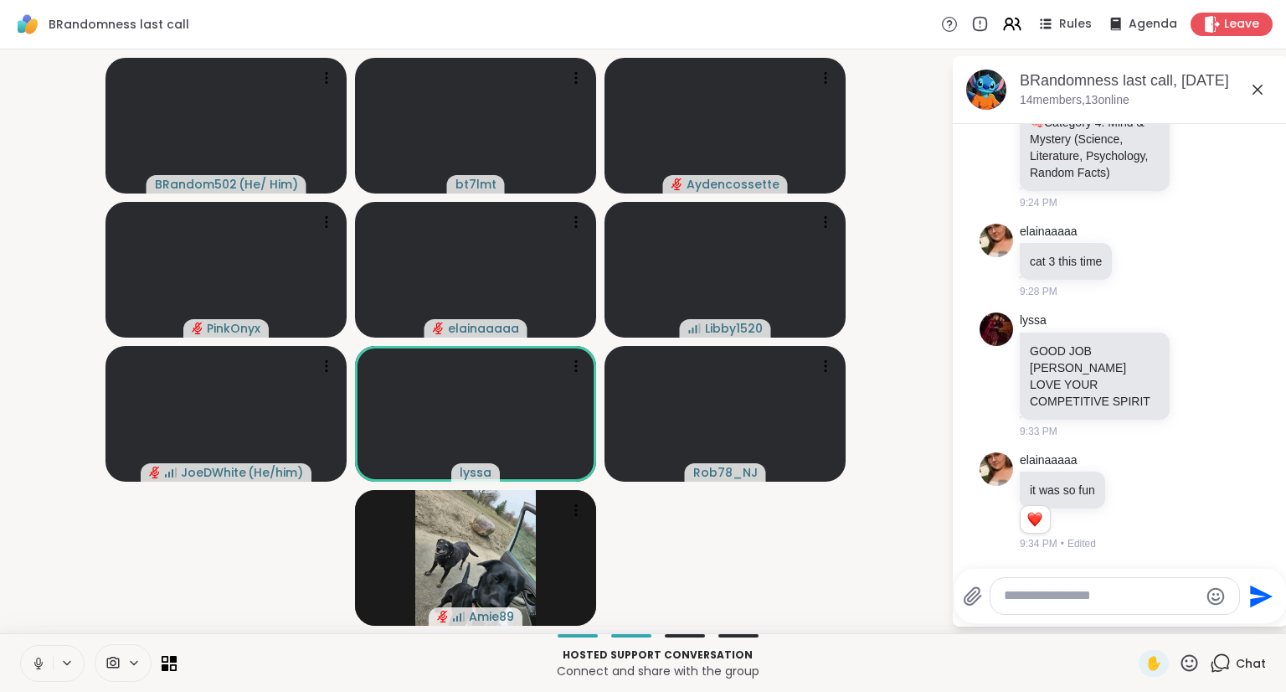
click at [37, 659] on icon at bounding box center [38, 663] width 15 height 15
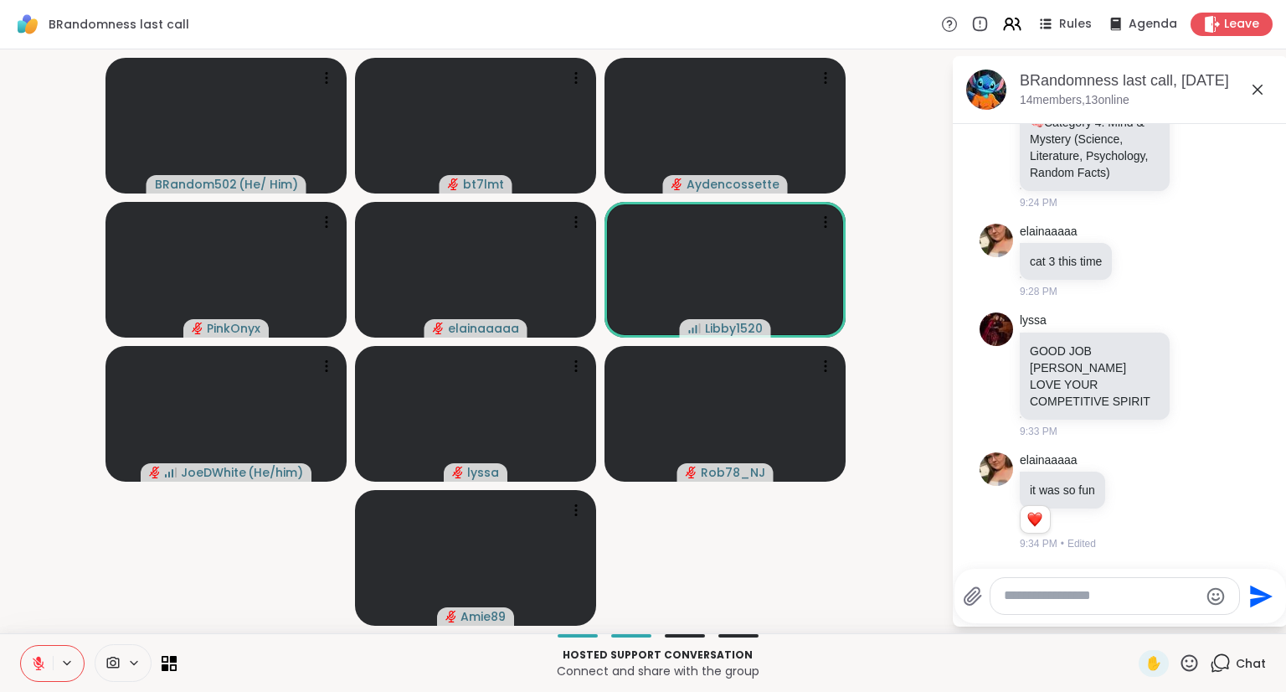
click at [34, 660] on icon at bounding box center [38, 663] width 15 height 15
click at [1146, 661] on span "✋" at bounding box center [1154, 663] width 17 height 20
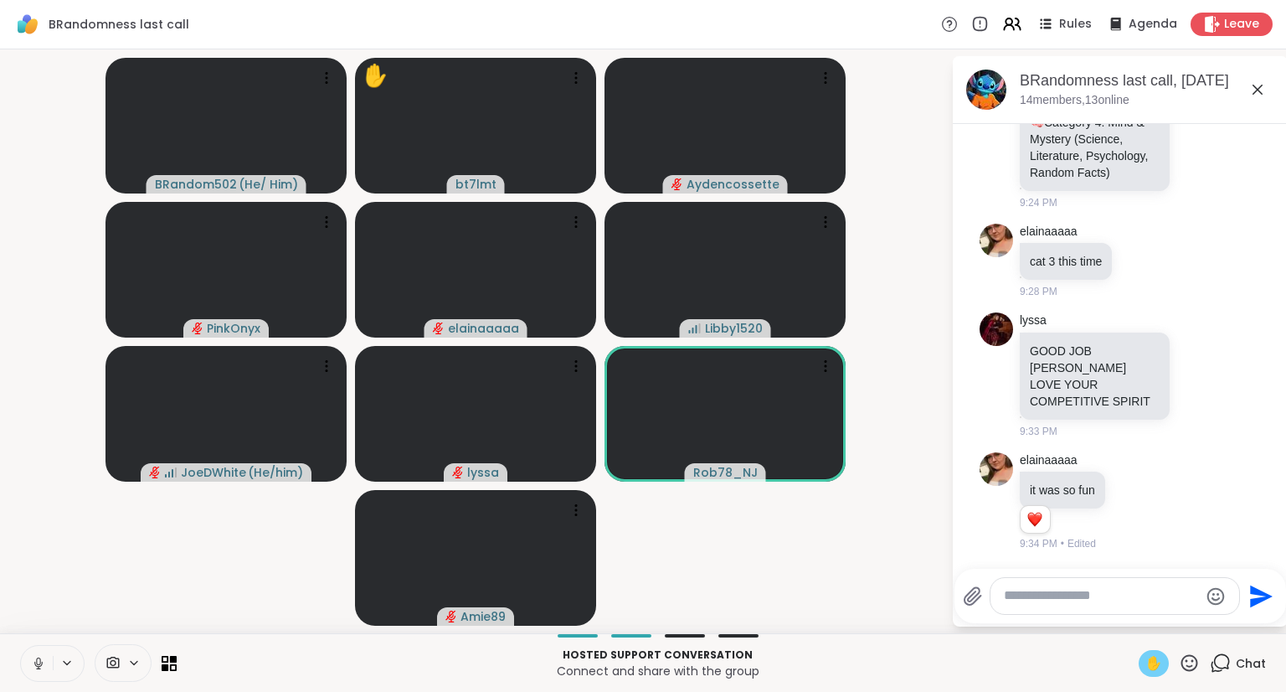
click at [1146, 668] on span "✋" at bounding box center [1154, 663] width 17 height 20
click at [35, 656] on icon at bounding box center [38, 663] width 15 height 15
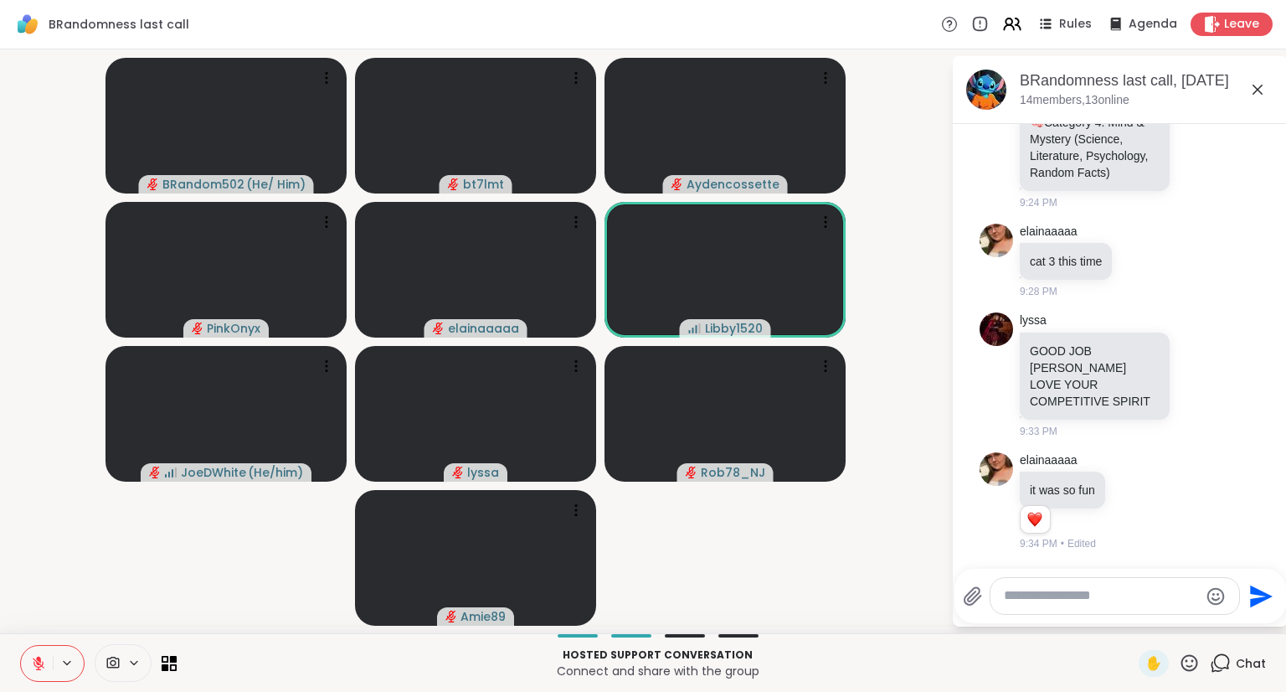
click at [36, 656] on icon at bounding box center [38, 663] width 15 height 15
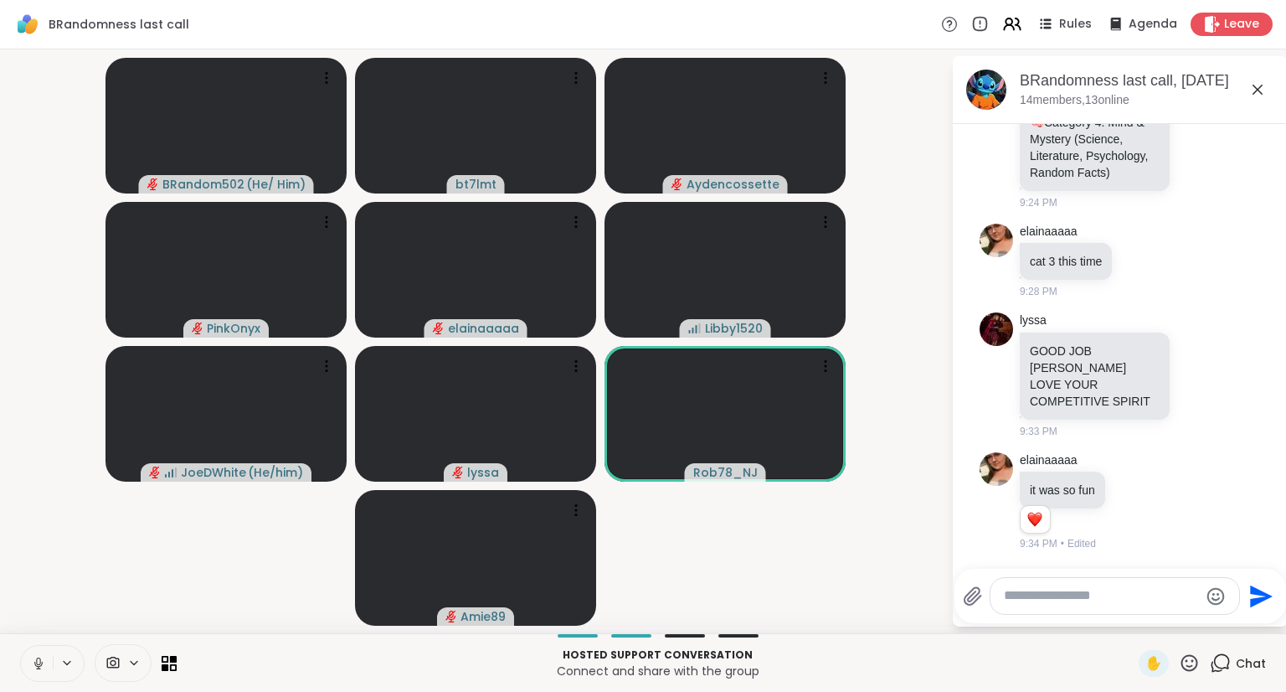
click at [37, 656] on icon at bounding box center [38, 663] width 15 height 15
click at [1183, 660] on icon at bounding box center [1189, 662] width 21 height 21
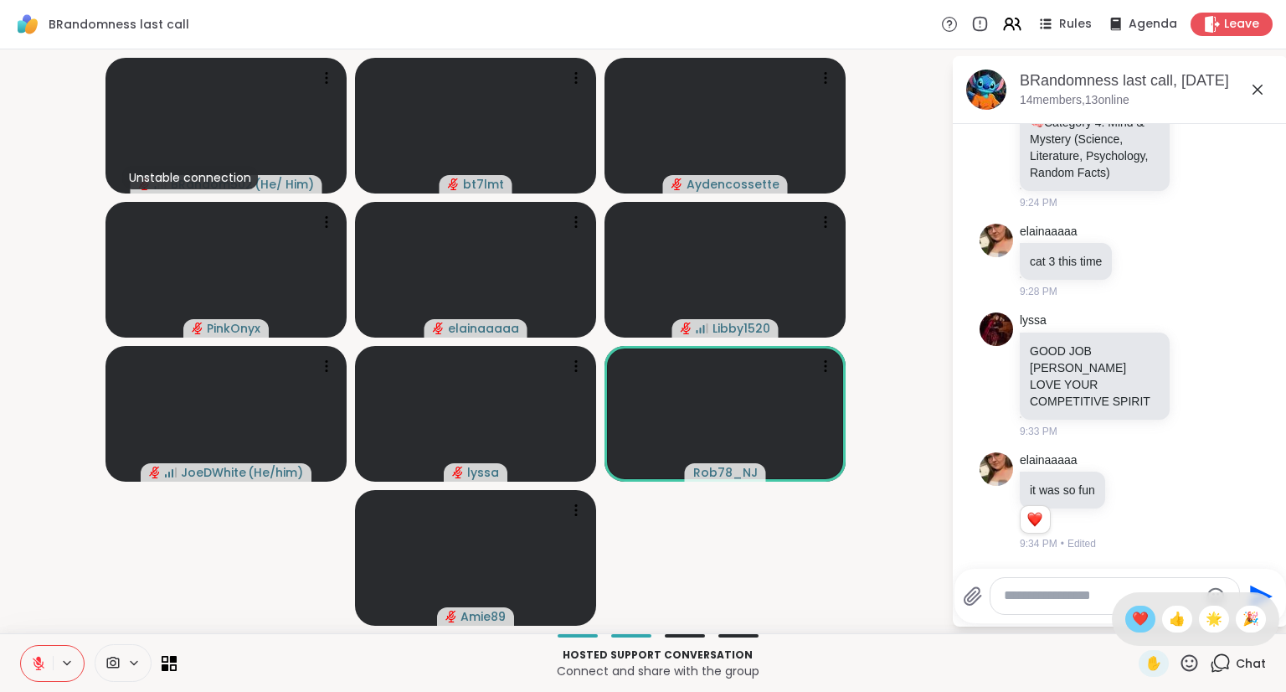
click at [1132, 621] on span "❤️" at bounding box center [1140, 619] width 17 height 20
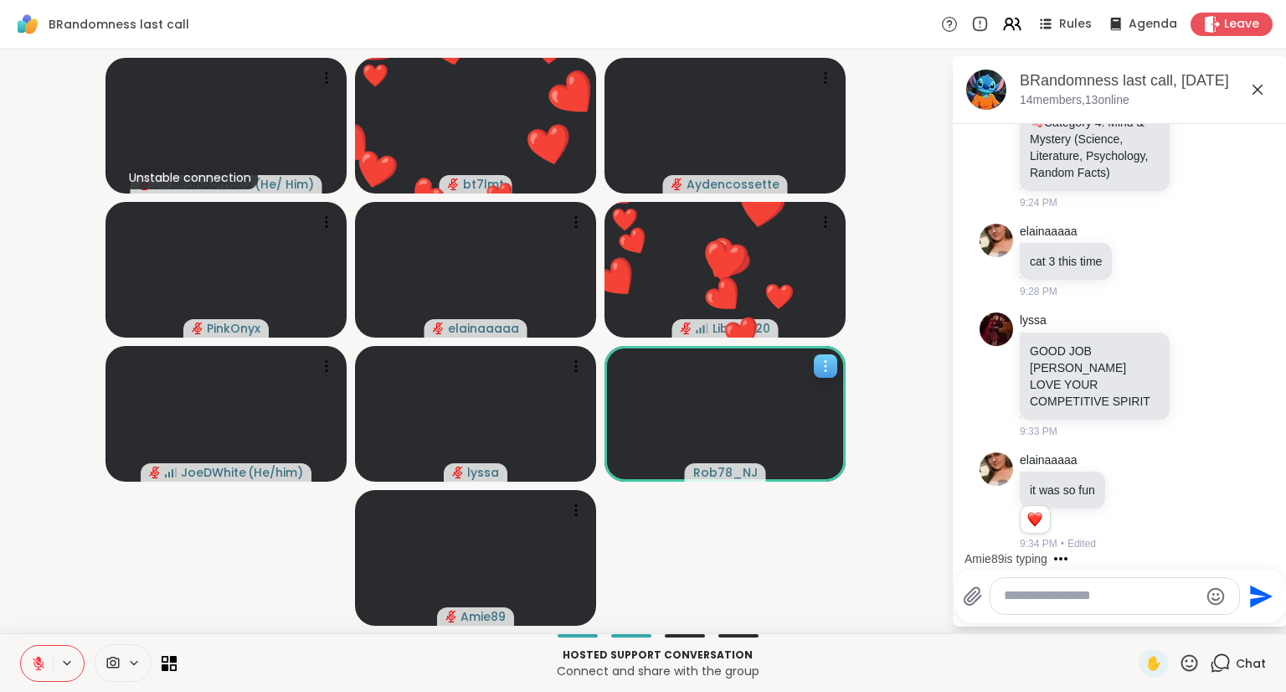
click at [821, 369] on icon at bounding box center [825, 366] width 17 height 17
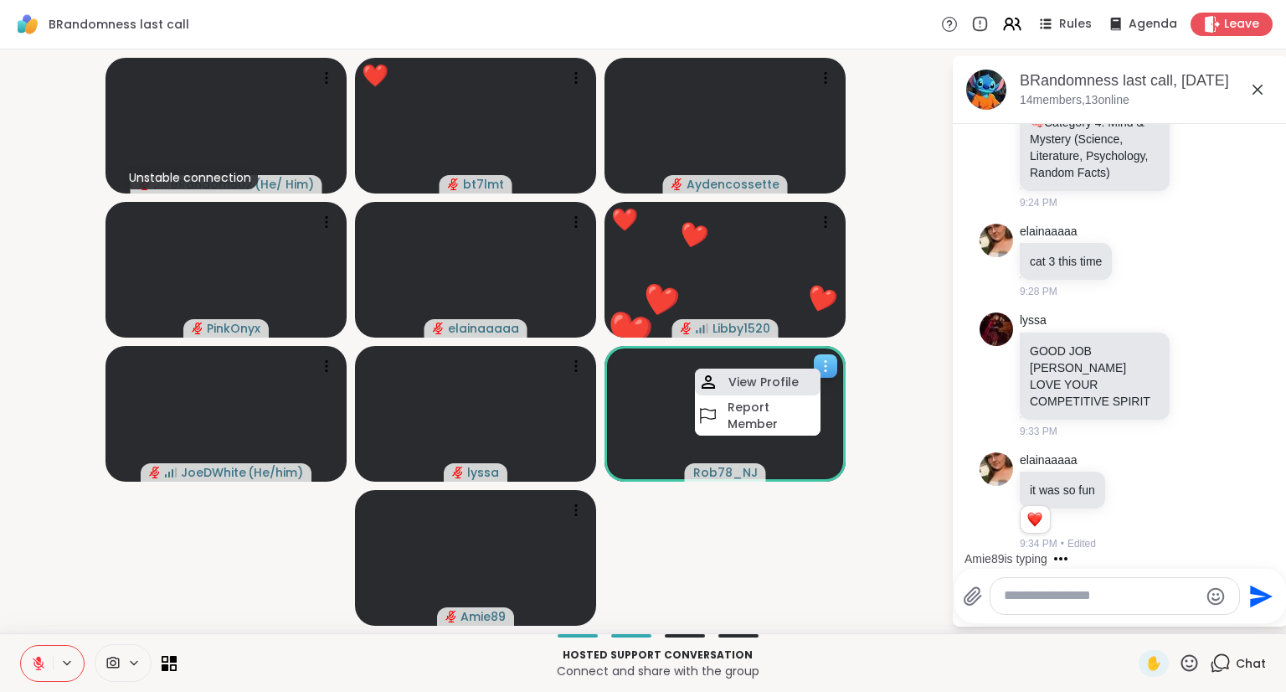
click at [791, 383] on h4 "View Profile" at bounding box center [764, 382] width 70 height 17
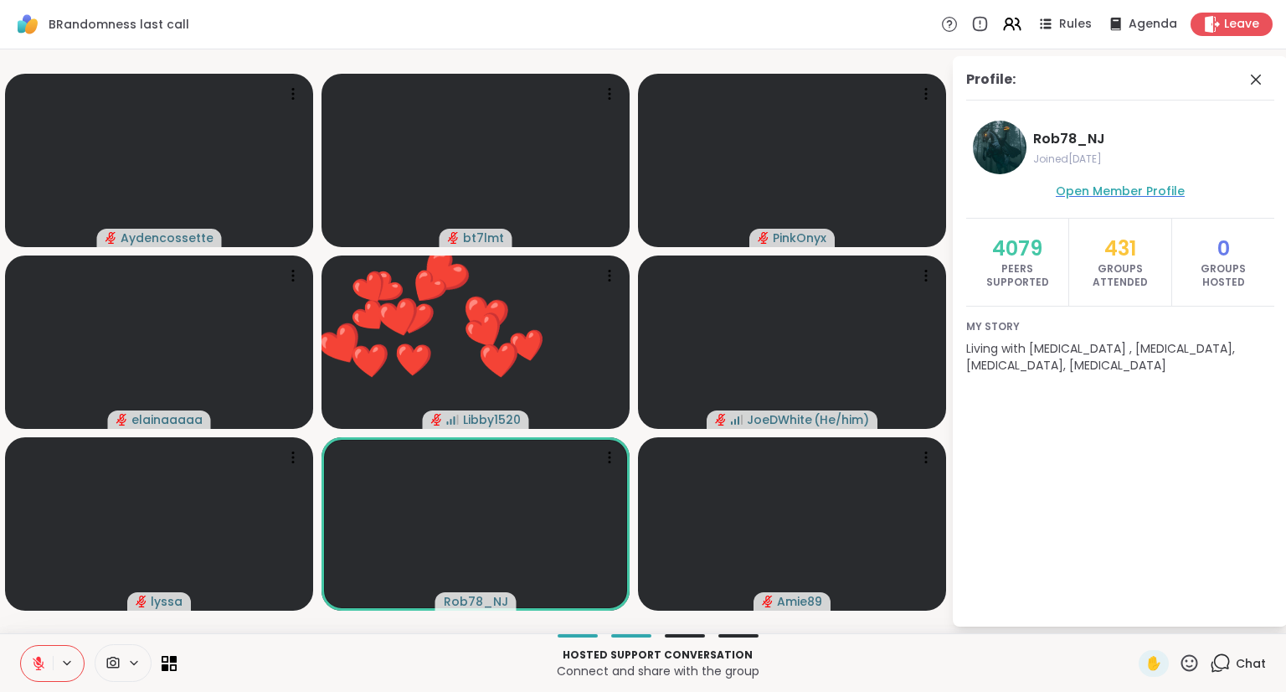
click at [1097, 188] on span "Open Member Profile" at bounding box center [1120, 191] width 129 height 17
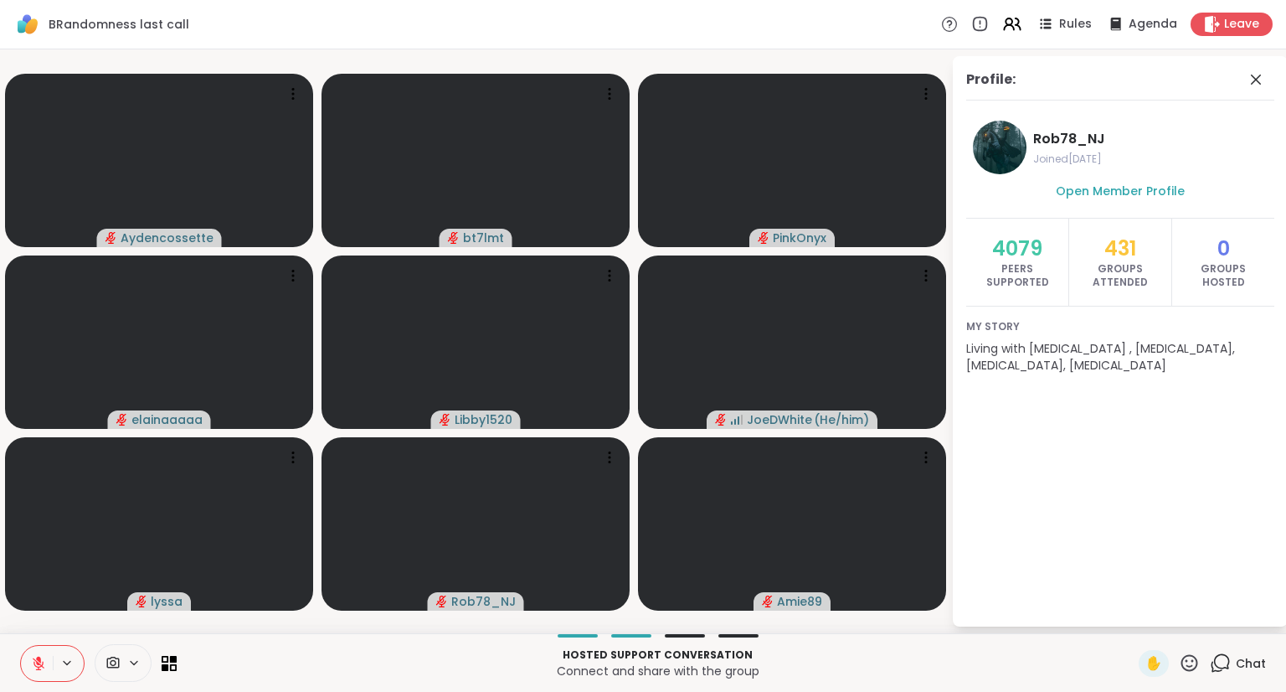
click at [1230, 643] on div "Hosted support conversation Connect and share with the group ✋ Chat" at bounding box center [643, 662] width 1286 height 59
click at [1236, 664] on span "Chat" at bounding box center [1251, 663] width 30 height 17
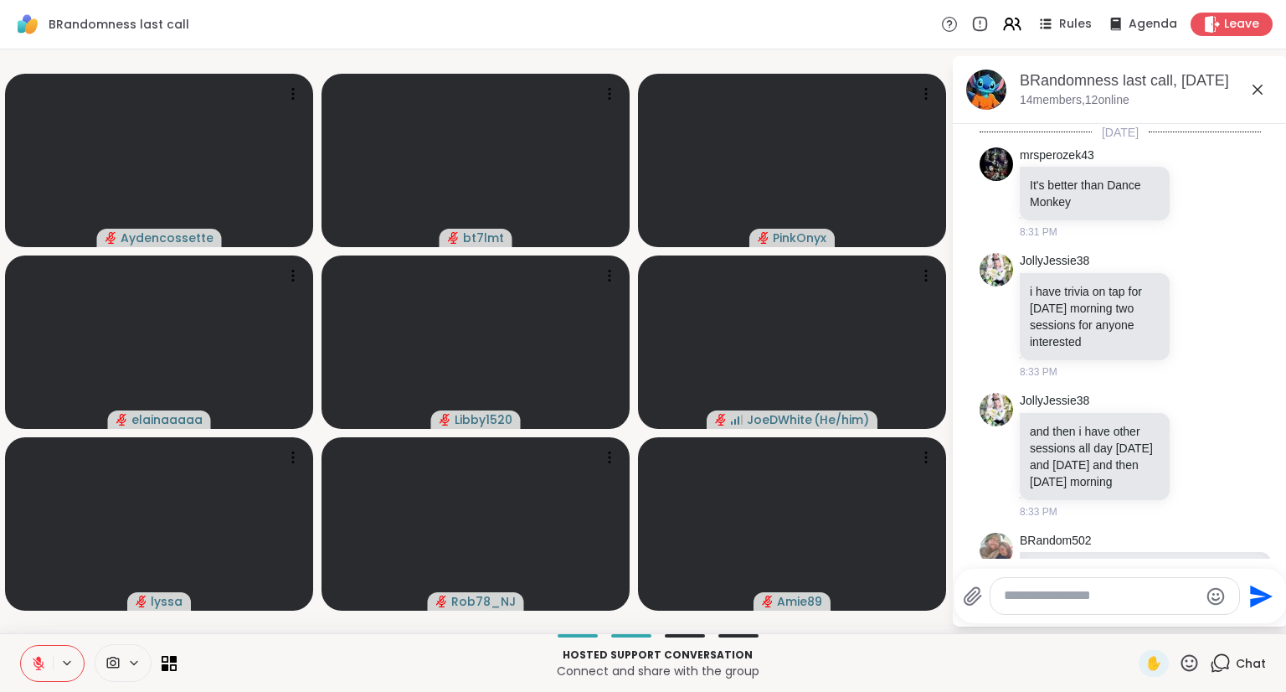
scroll to position [8481, 0]
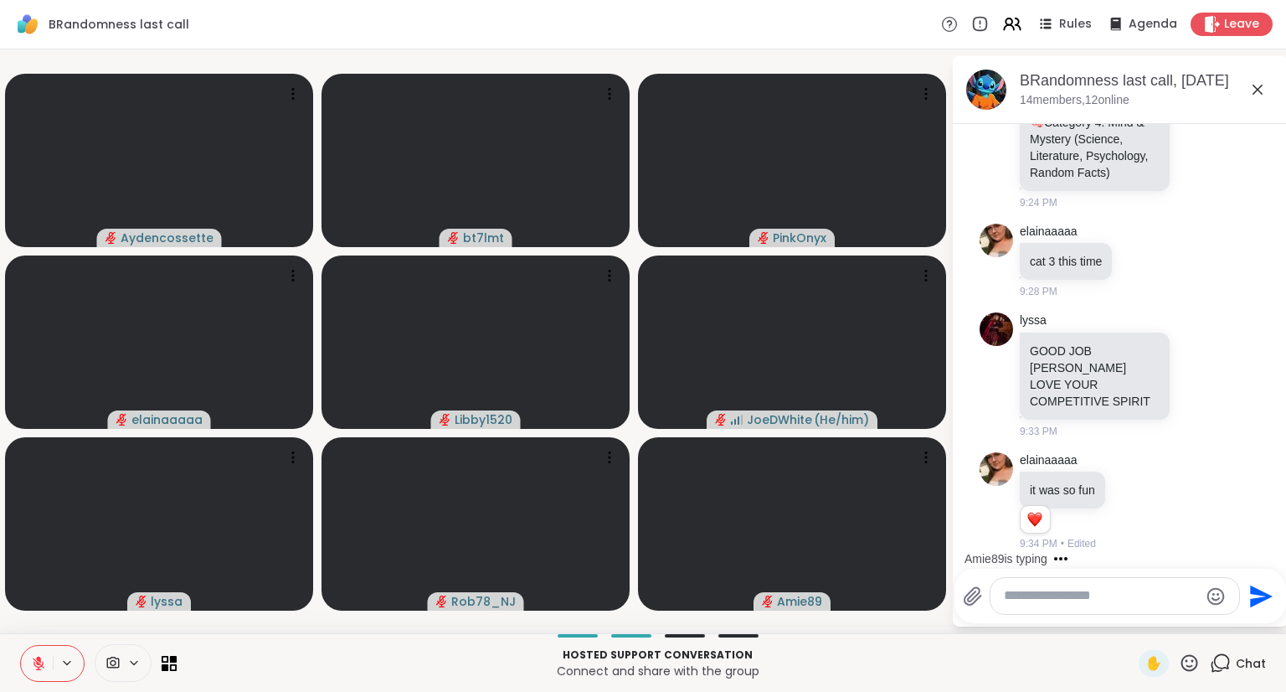
click at [1051, 594] on textarea "Type your message" at bounding box center [1101, 596] width 195 height 18
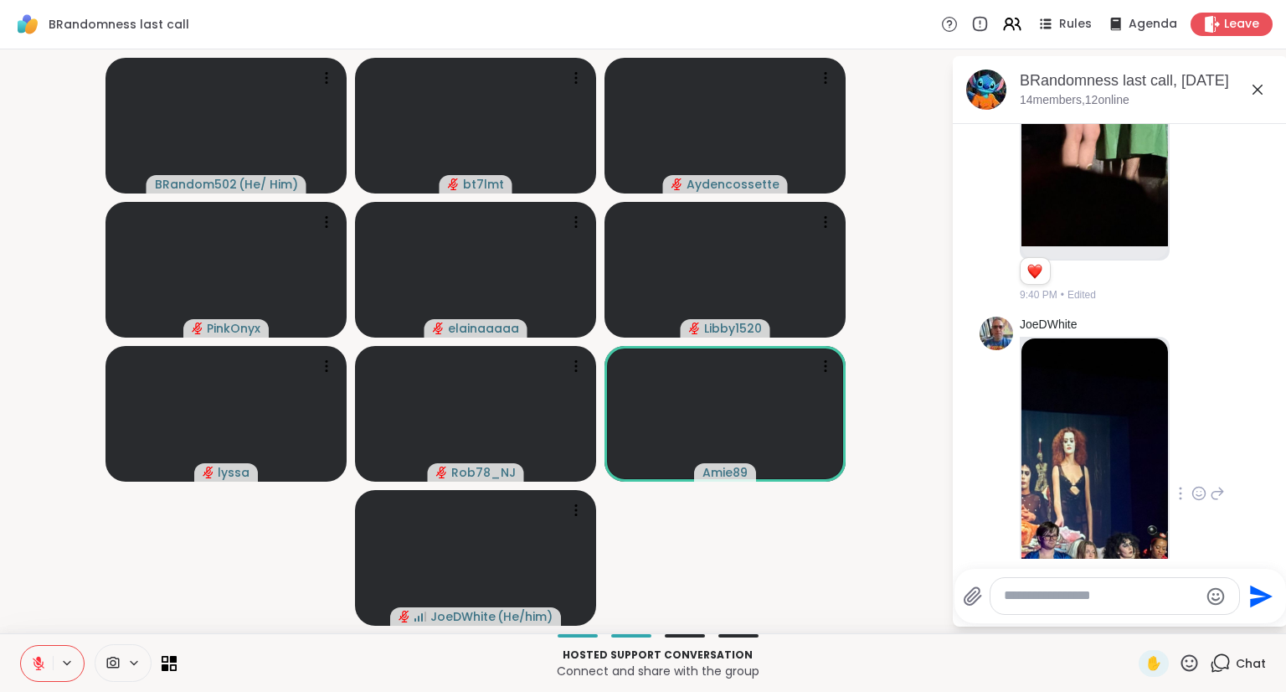
scroll to position [9188, 0]
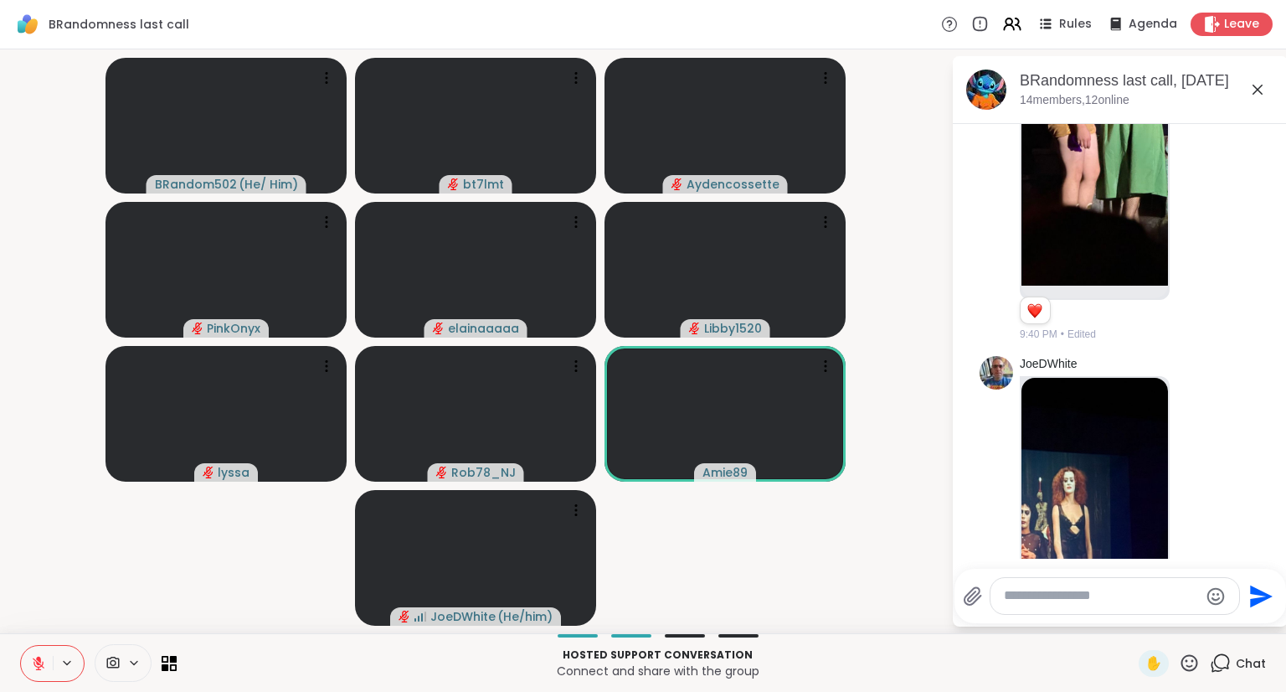
click at [1099, 286] on img at bounding box center [1095, 86] width 147 height 399
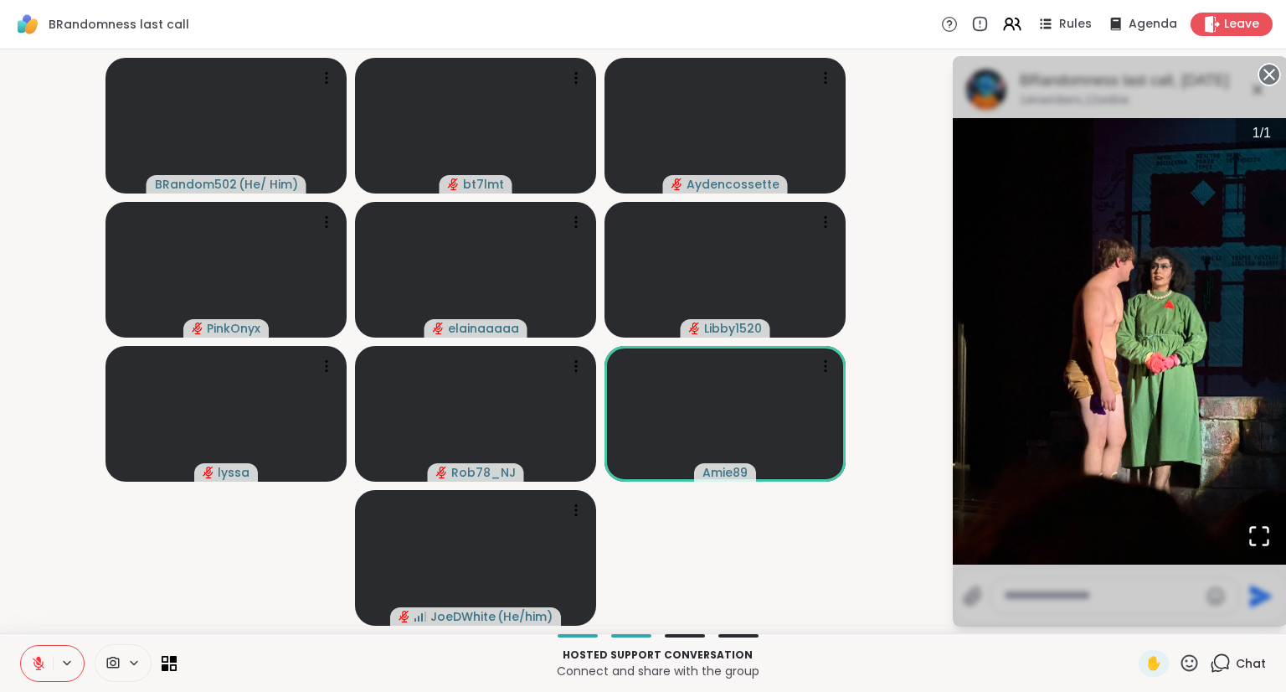
click at [1265, 69] on icon at bounding box center [1269, 74] width 23 height 23
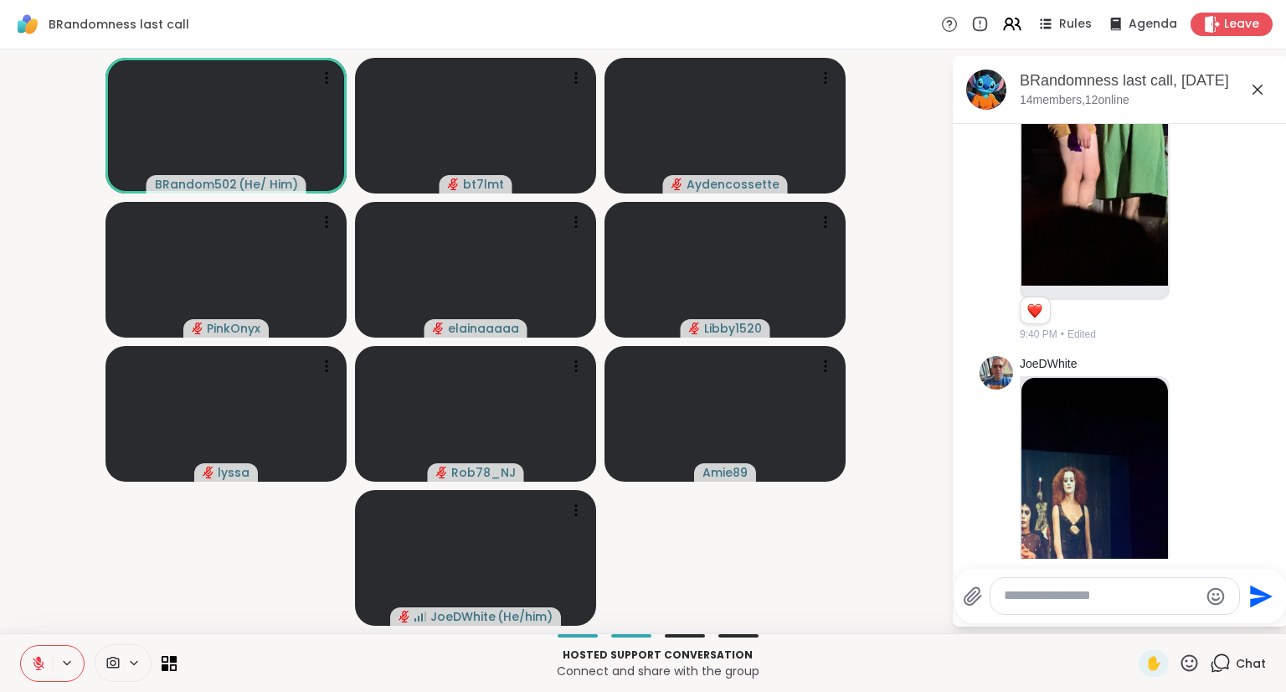
click at [1197, 106] on icon at bounding box center [1199, 106] width 5 height 2
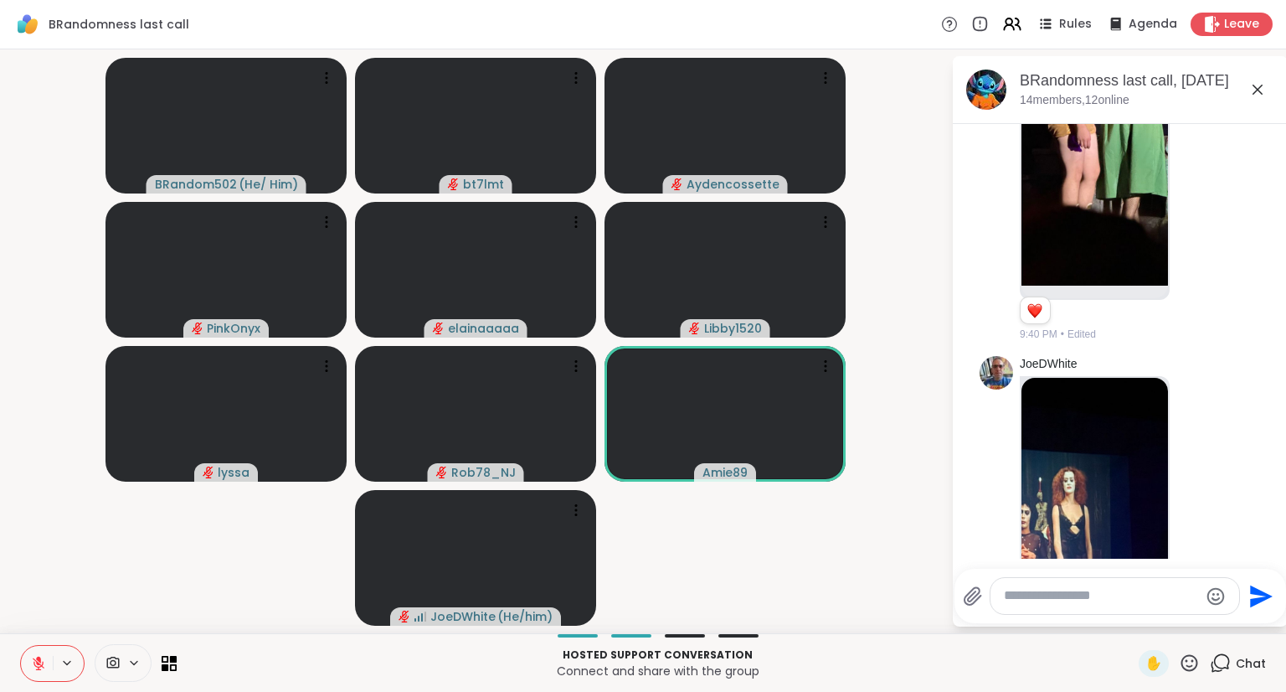
click at [1192, 85] on span "Select Reaction: Heart" at bounding box center [1199, 76] width 15 height 17
click at [34, 657] on icon at bounding box center [38, 663] width 15 height 15
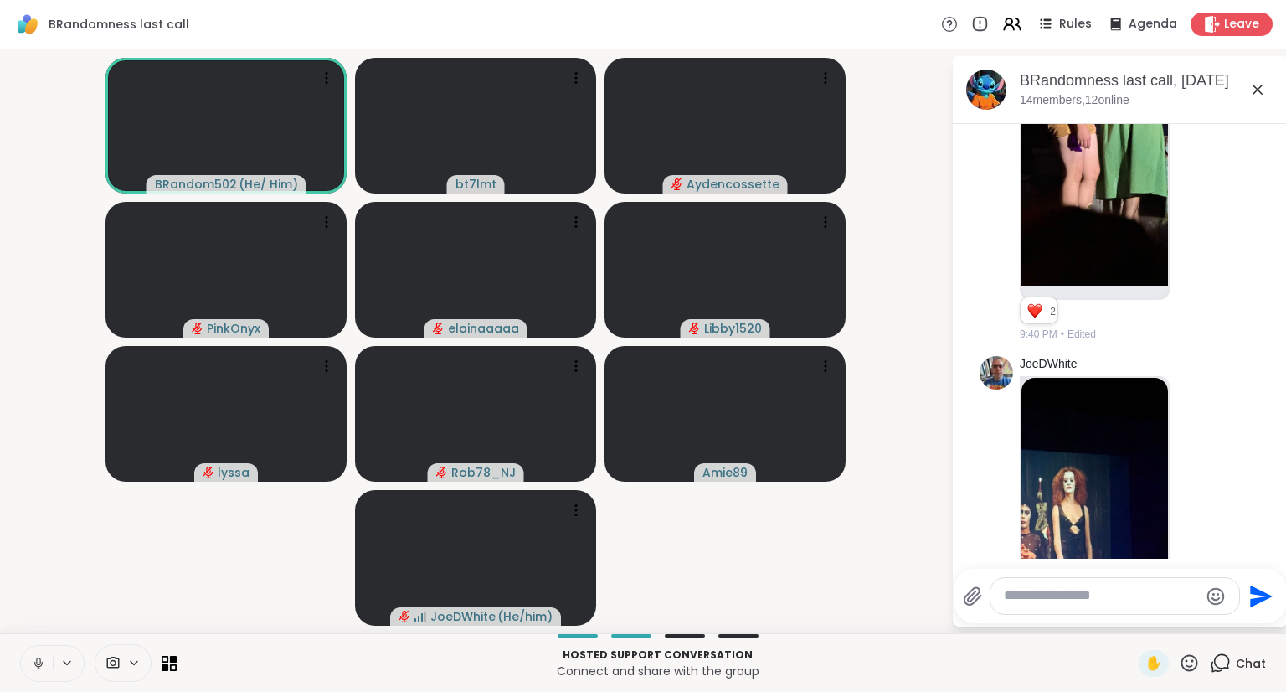
click at [27, 668] on button at bounding box center [37, 663] width 32 height 35
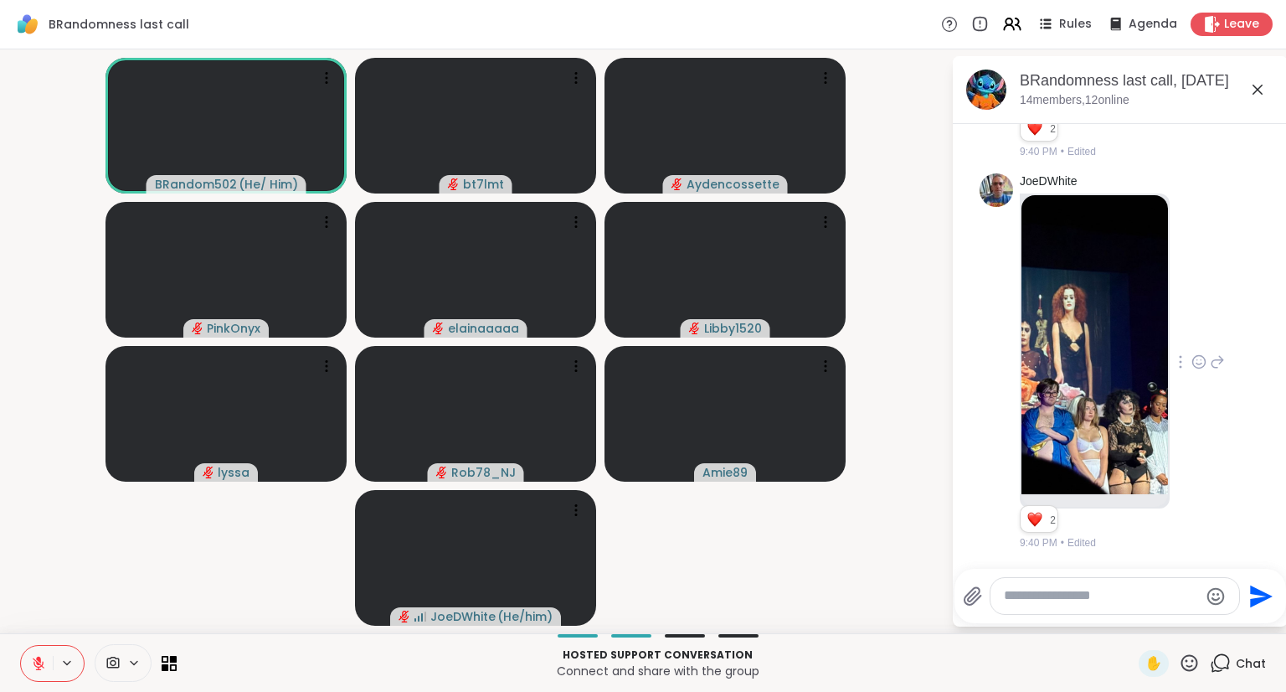
scroll to position [9738, 0]
click at [1192, 366] on icon at bounding box center [1199, 361] width 15 height 17
click at [1192, 342] on div "Select Reaction: Heart" at bounding box center [1199, 334] width 15 height 15
click at [35, 656] on icon at bounding box center [38, 663] width 15 height 15
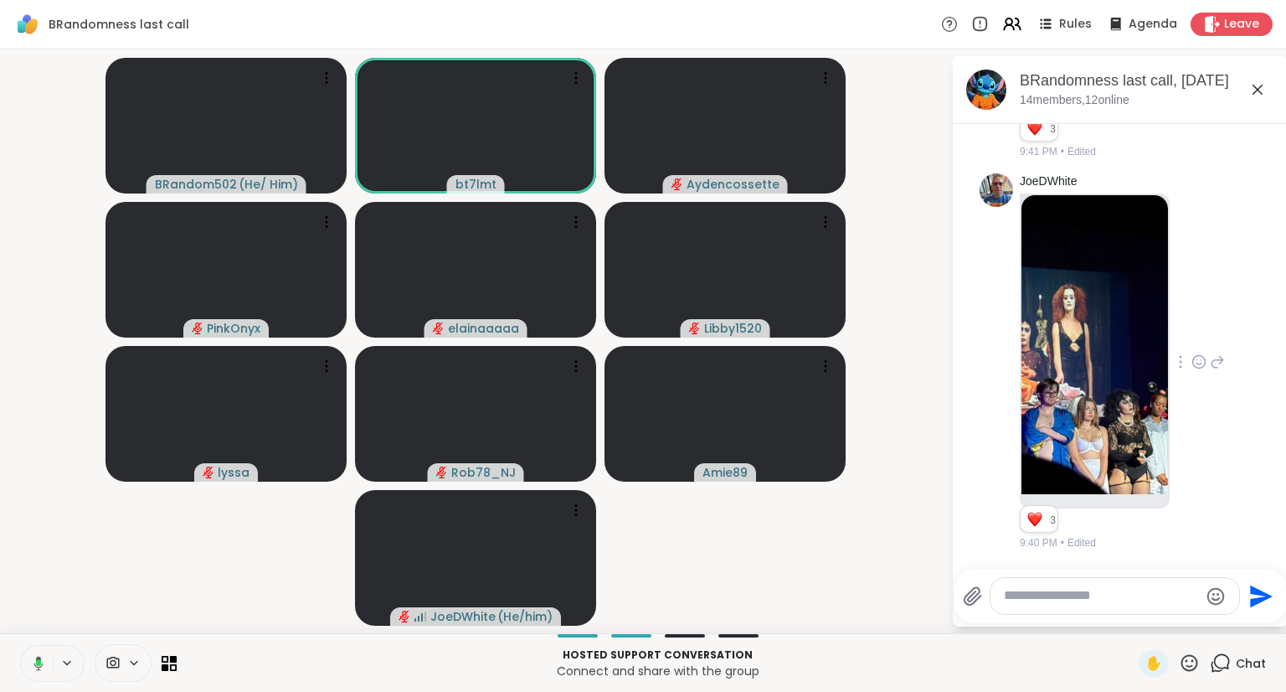
click at [1041, 600] on textarea "Type your message" at bounding box center [1101, 596] width 195 height 18
click at [1097, 596] on textarea "Type your message" at bounding box center [1101, 596] width 195 height 18
click at [1055, 598] on textarea "Type your message" at bounding box center [1101, 596] width 195 height 18
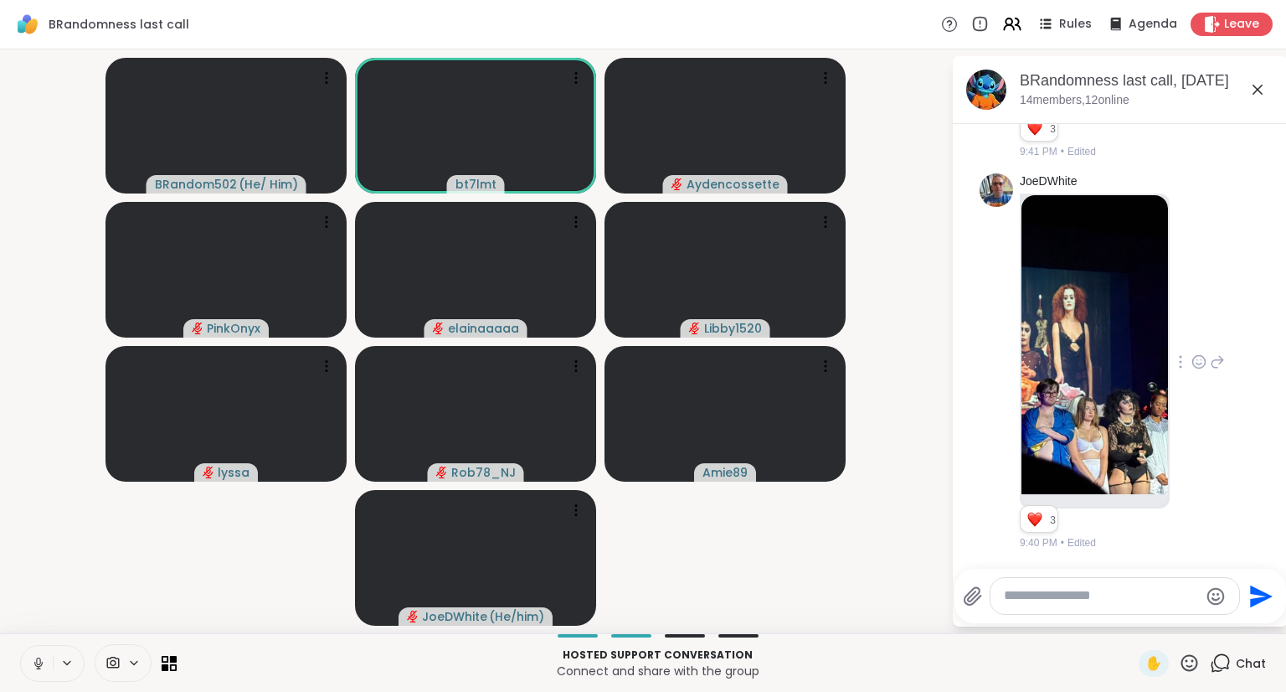
scroll to position [9910, 0]
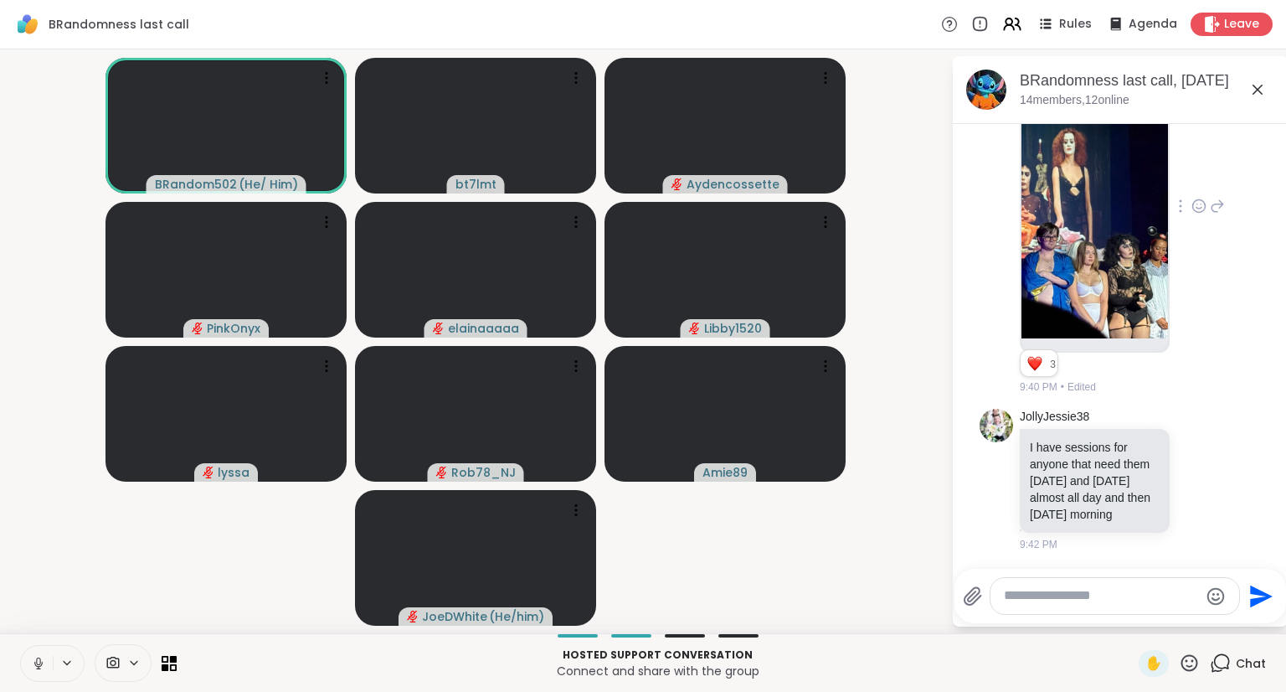
drag, startPoint x: 30, startPoint y: 657, endPoint x: 42, endPoint y: 627, distance: 32.4
click at [30, 658] on button at bounding box center [37, 663] width 32 height 35
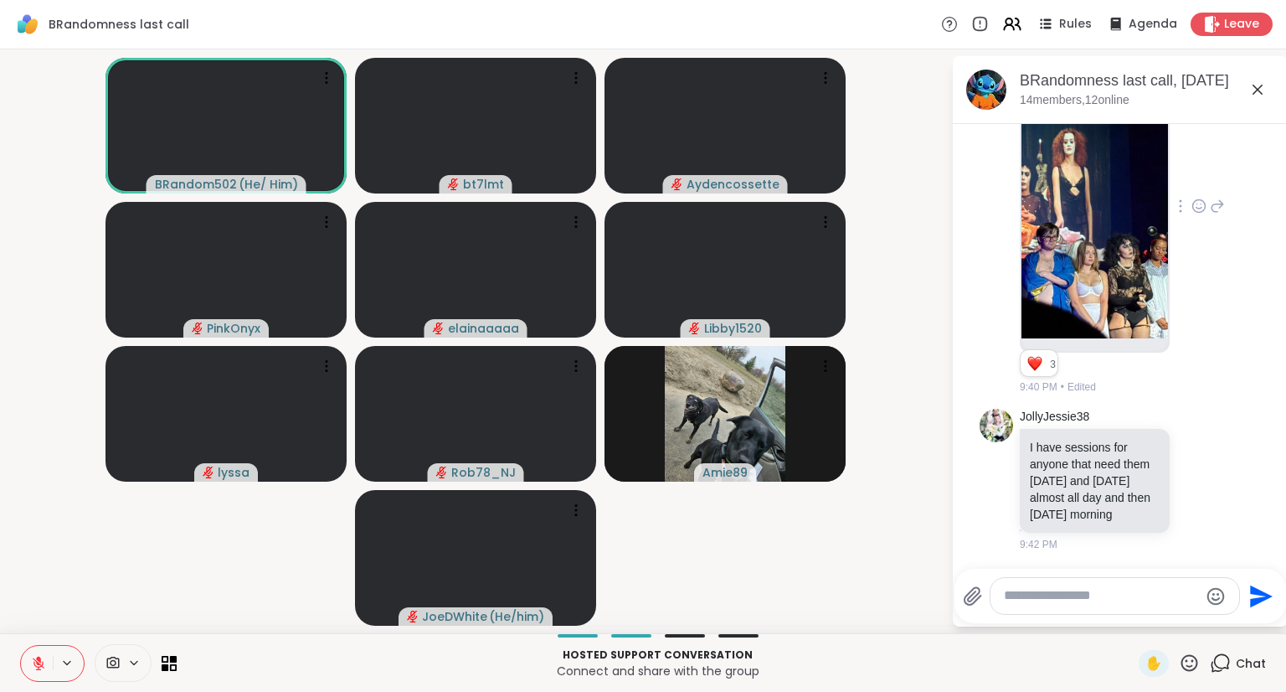
click at [32, 659] on icon at bounding box center [38, 663] width 15 height 15
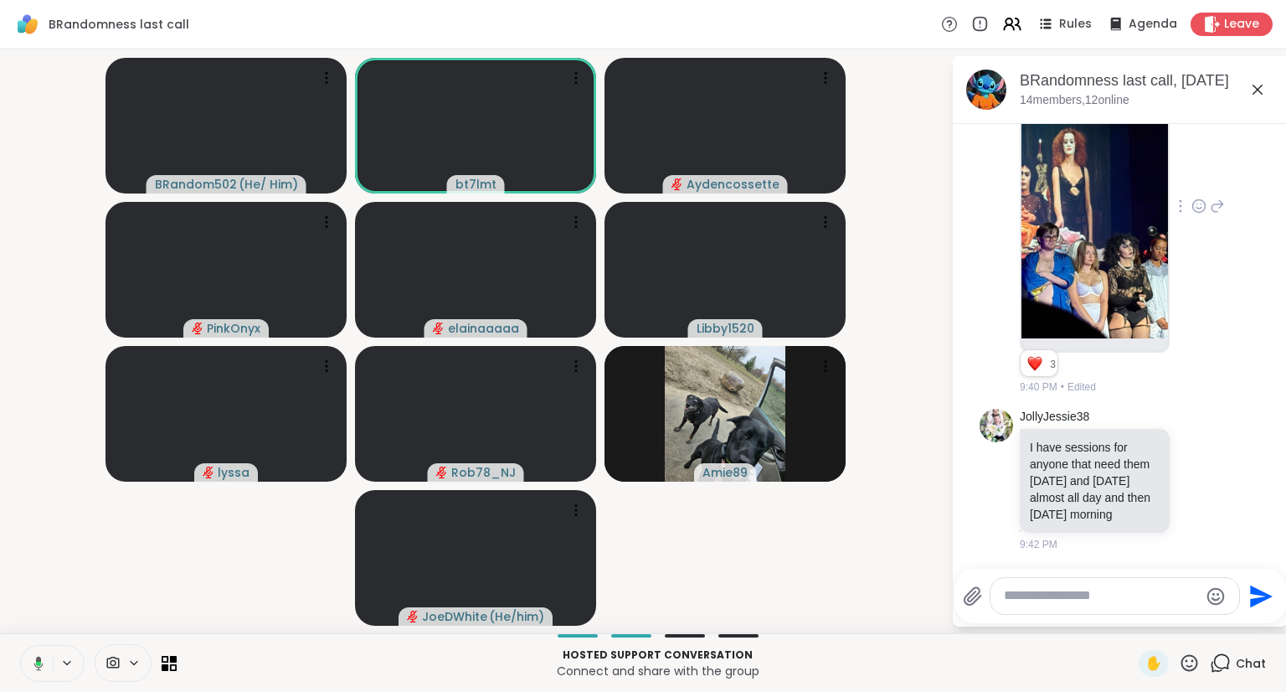
click at [1109, 591] on textarea "Type your message" at bounding box center [1101, 596] width 195 height 18
click at [37, 657] on icon at bounding box center [38, 661] width 4 height 8
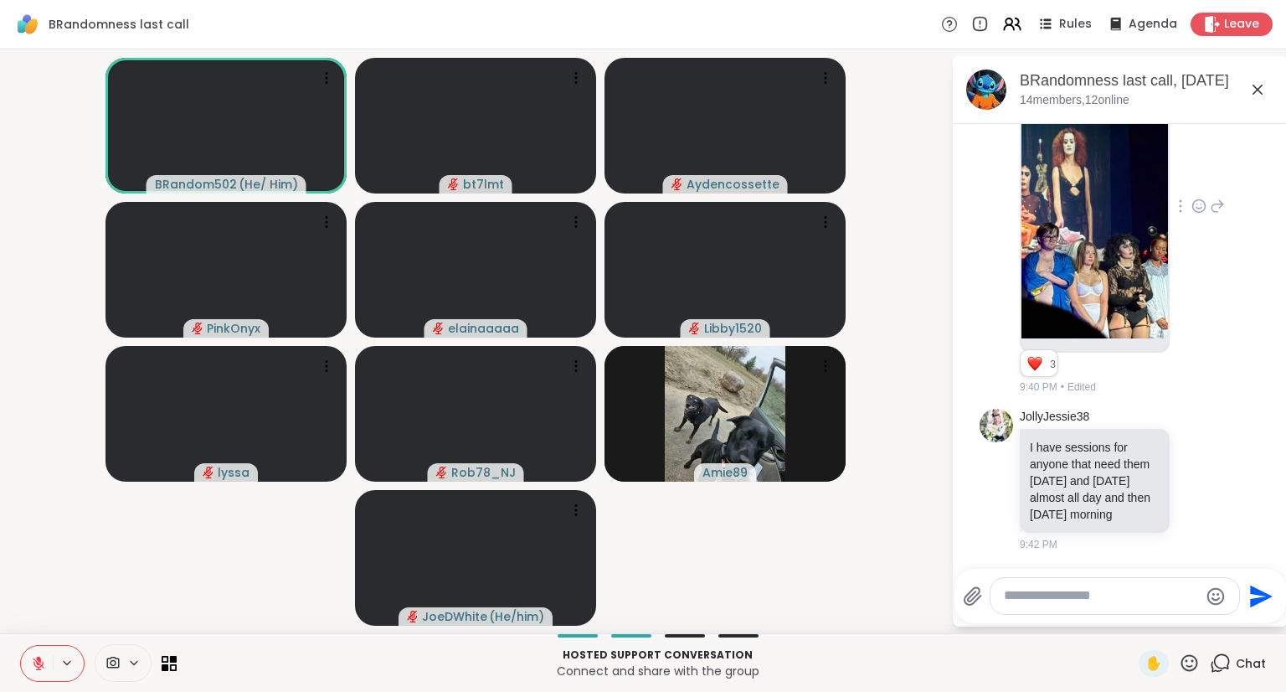
click at [49, 664] on button at bounding box center [37, 663] width 32 height 35
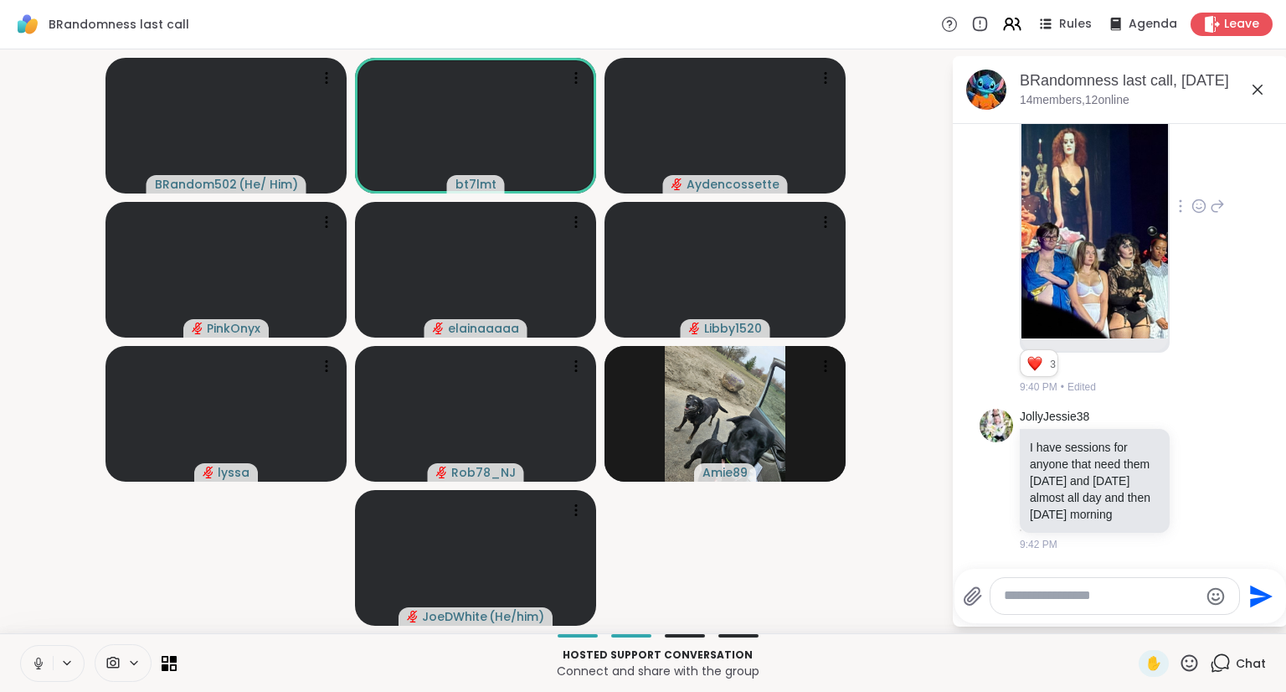
click at [1093, 592] on textarea "Type your message" at bounding box center [1101, 596] width 195 height 18
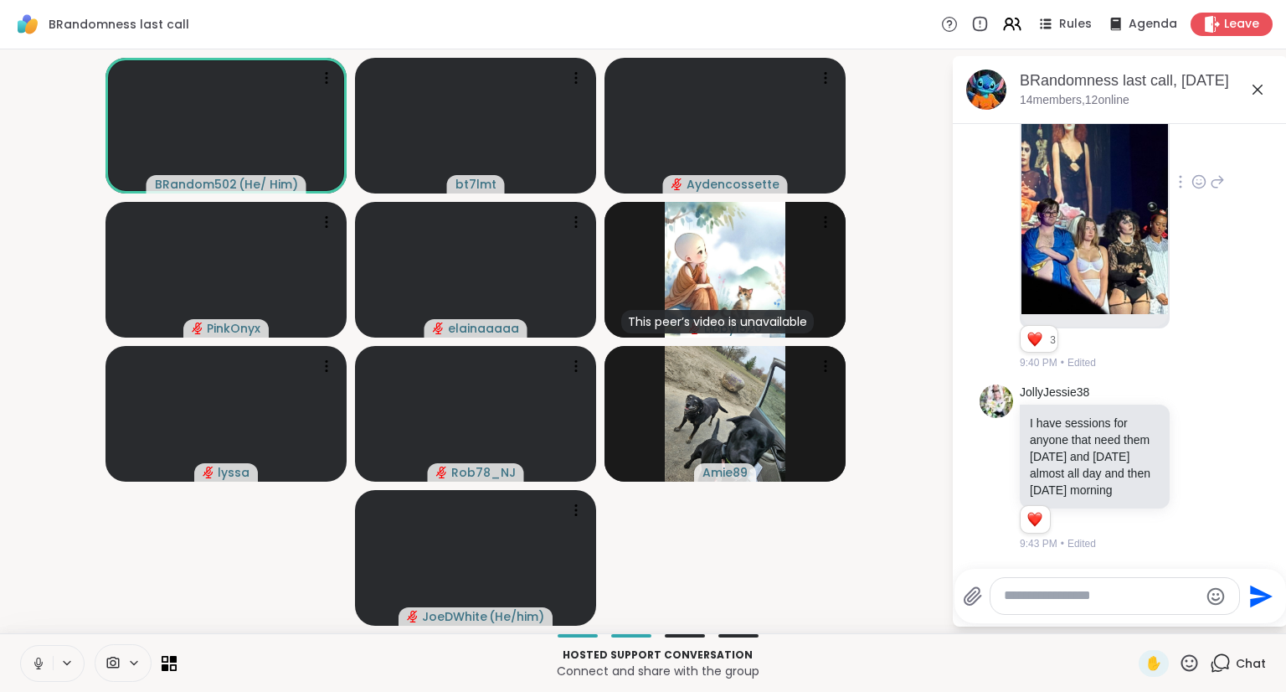
scroll to position [9935, 0]
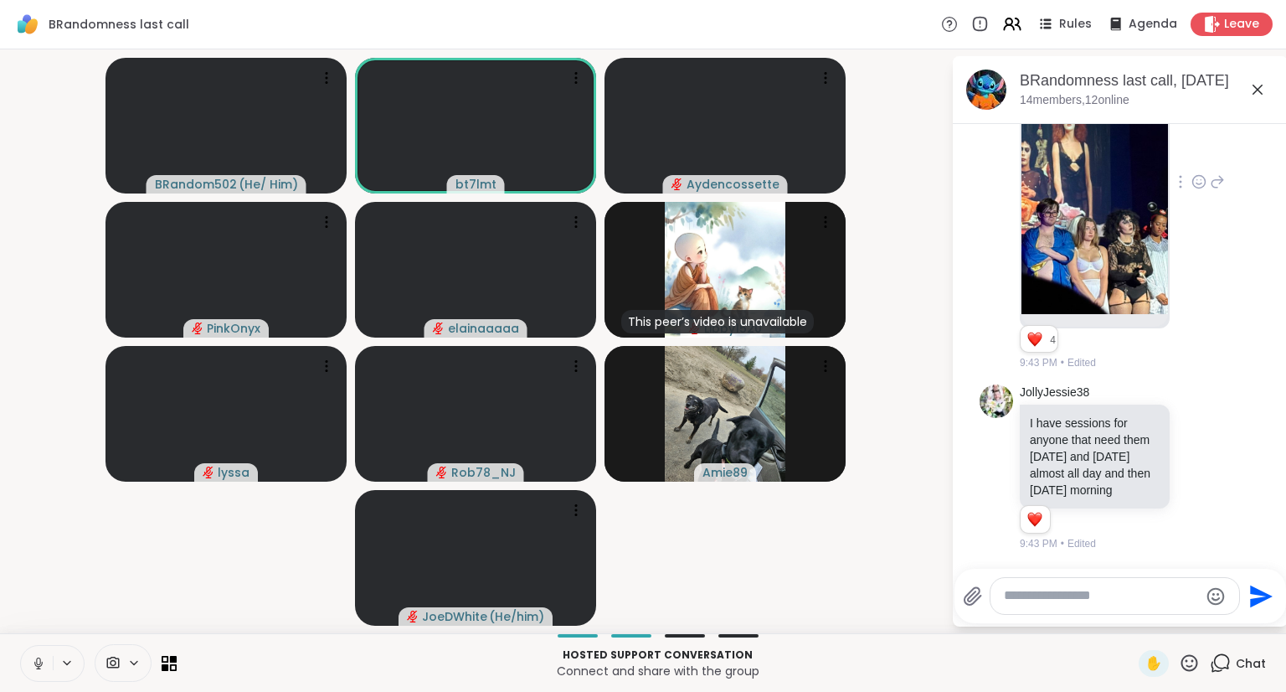
drag, startPoint x: 30, startPoint y: 664, endPoint x: 150, endPoint y: 603, distance: 134.5
click at [34, 663] on icon at bounding box center [38, 663] width 15 height 15
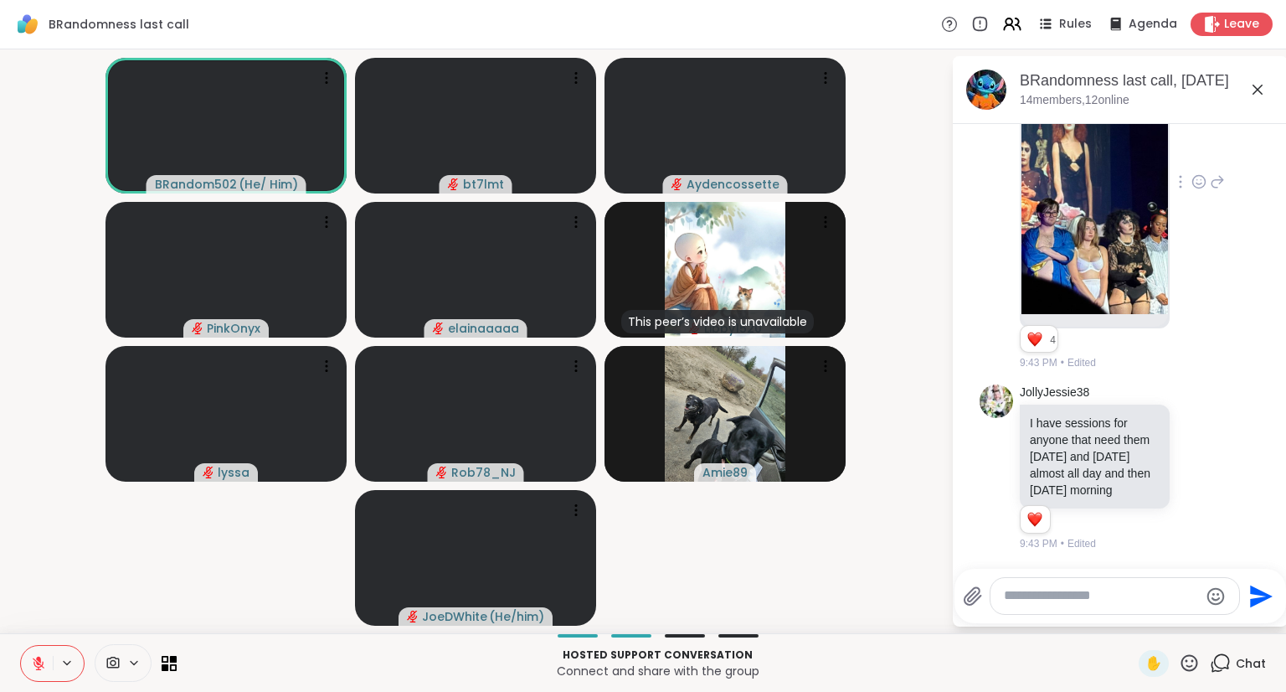
click at [1045, 604] on textarea "Type your message" at bounding box center [1101, 596] width 195 height 18
click at [1102, 594] on textarea "Type your message" at bounding box center [1101, 596] width 195 height 18
click at [36, 657] on icon at bounding box center [38, 659] width 5 height 7
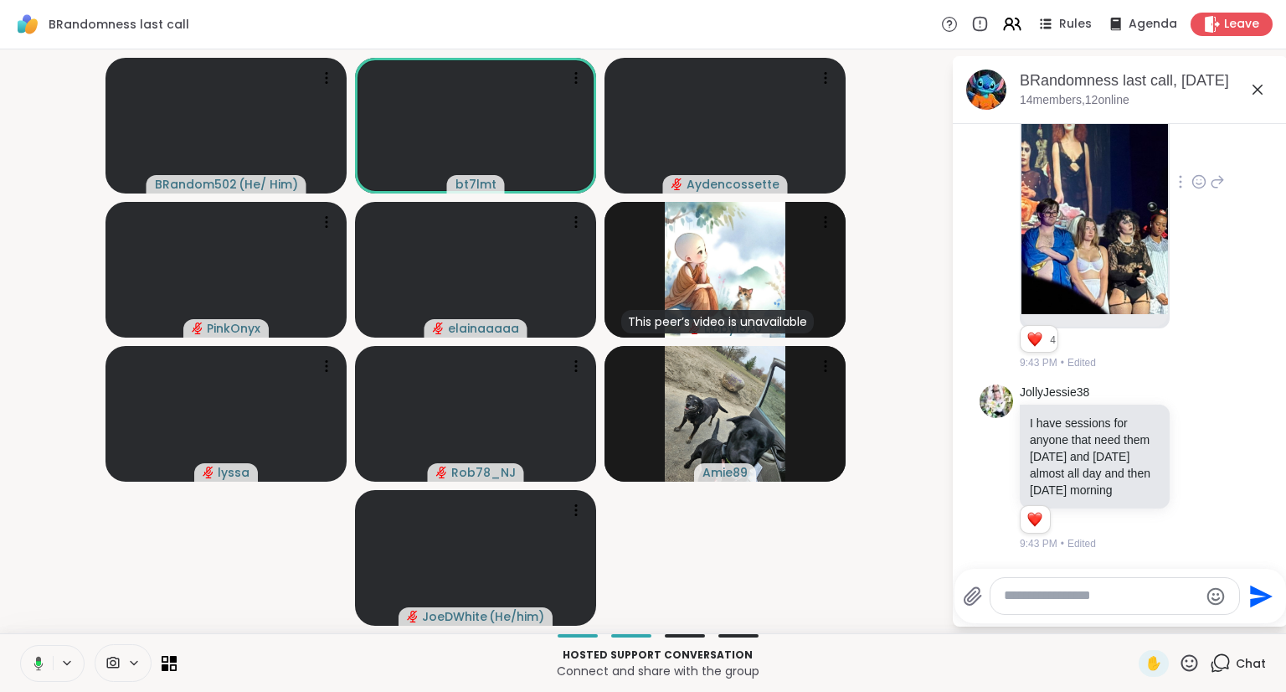
click at [1215, 593] on icon "Emoji picker" at bounding box center [1216, 596] width 20 height 20
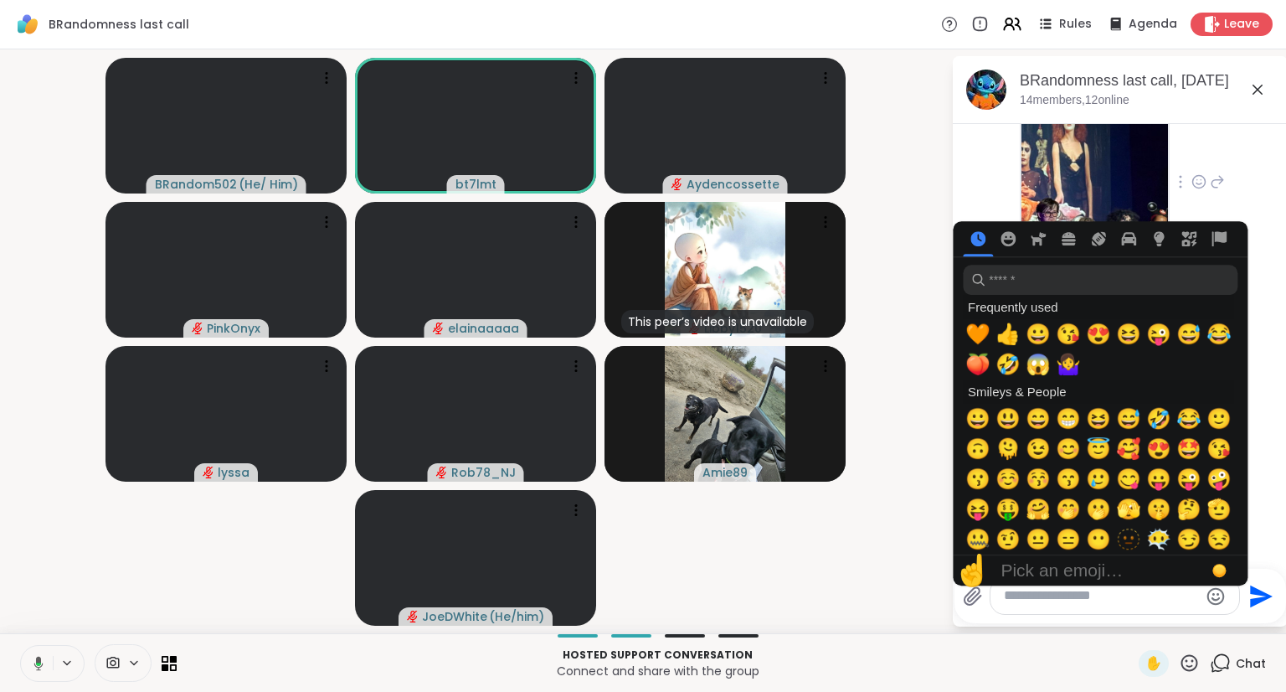
click at [1137, 601] on textarea "Type your message" at bounding box center [1101, 596] width 195 height 18
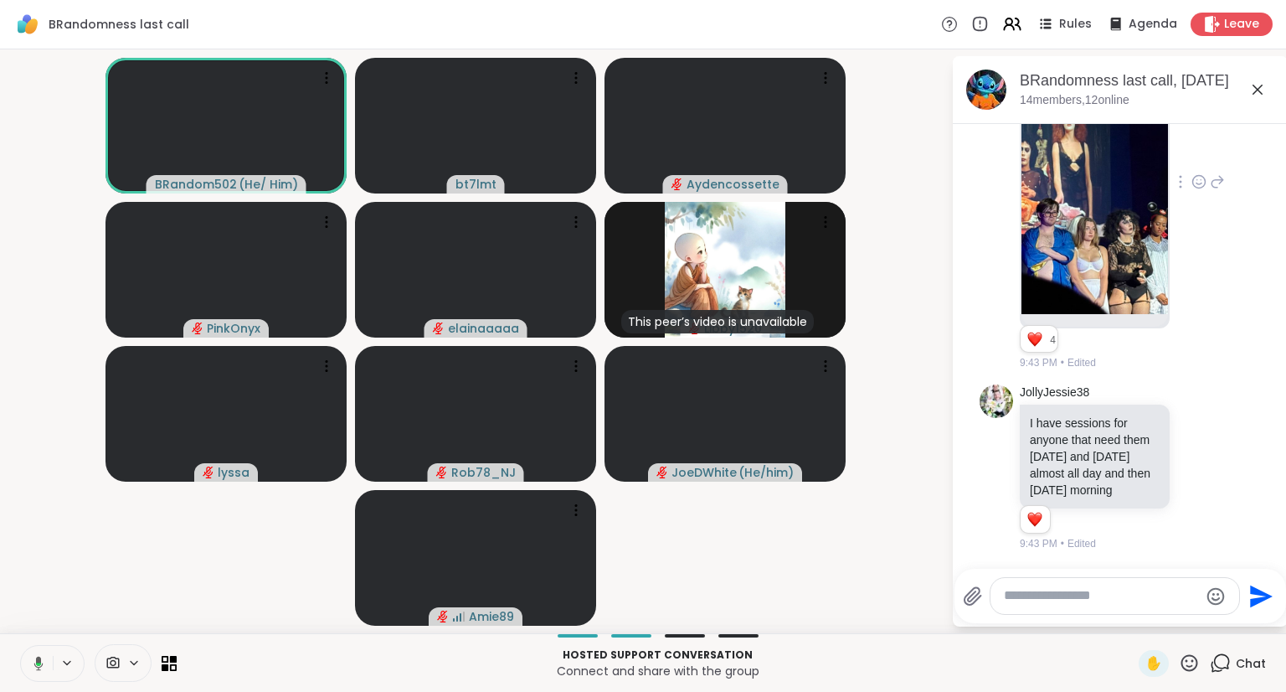
click at [1094, 593] on textarea "Type your message" at bounding box center [1101, 596] width 195 height 18
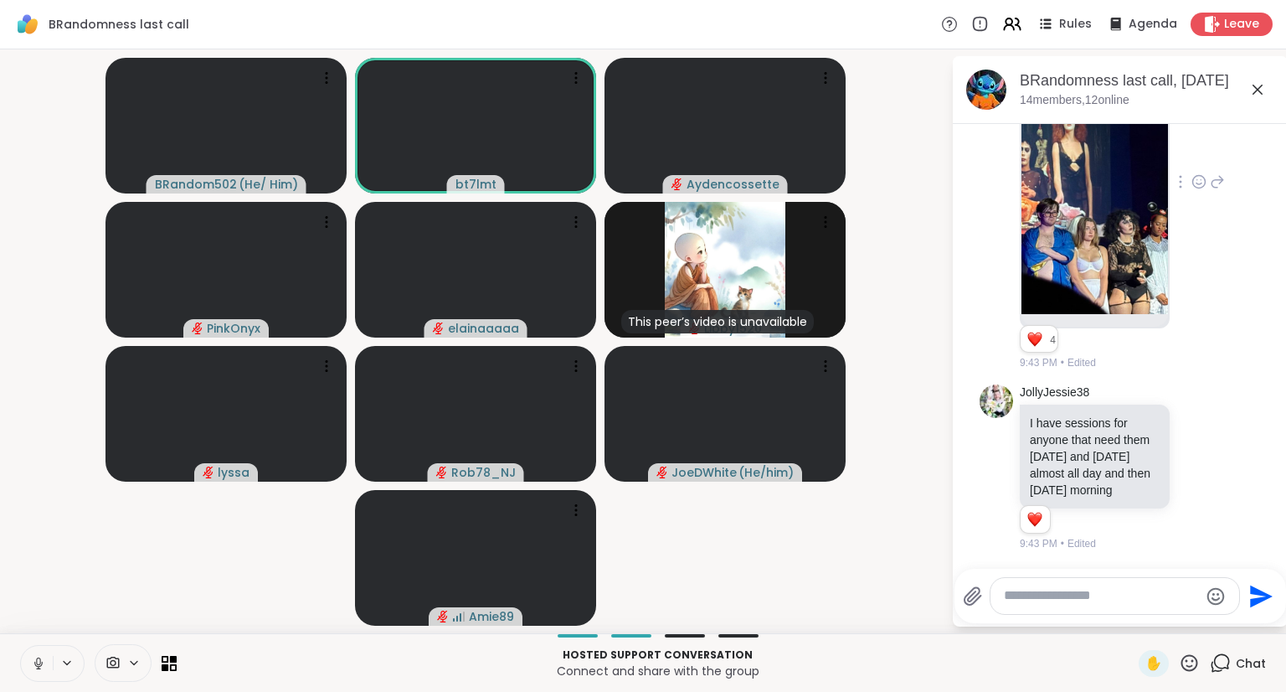
drag, startPoint x: 30, startPoint y: 654, endPoint x: 39, endPoint y: 652, distance: 8.5
click at [32, 654] on button at bounding box center [37, 663] width 32 height 35
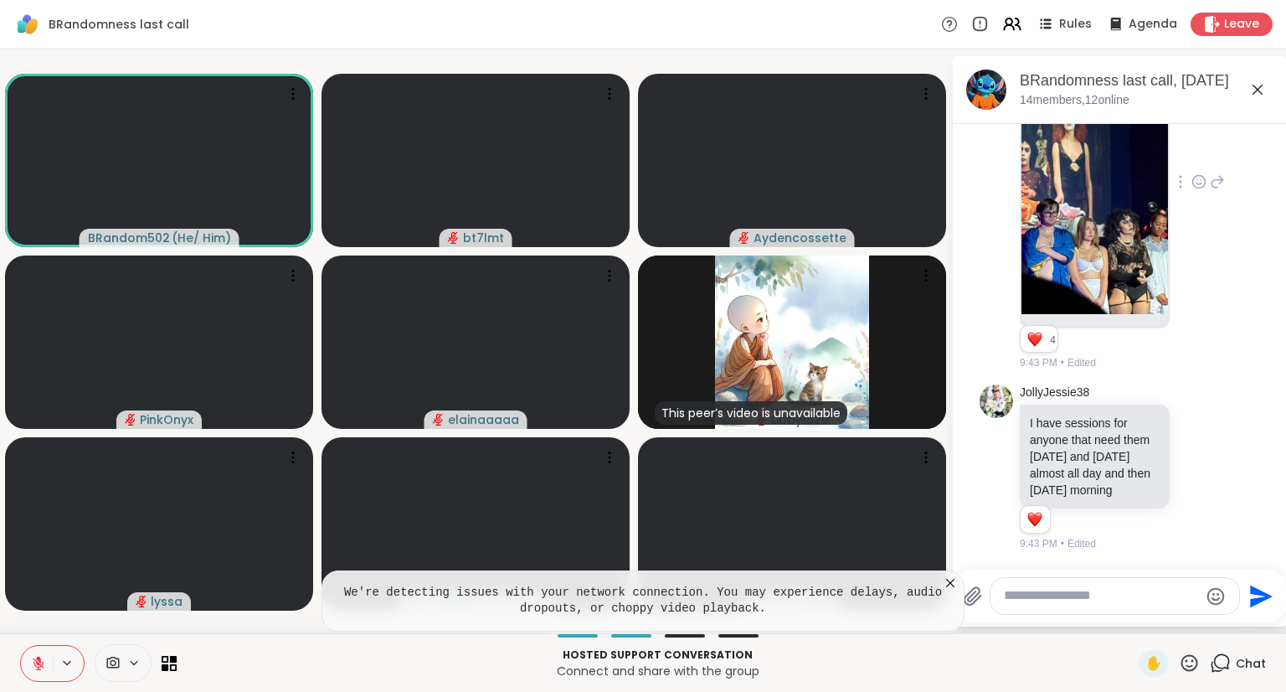
scroll to position [10023, 0]
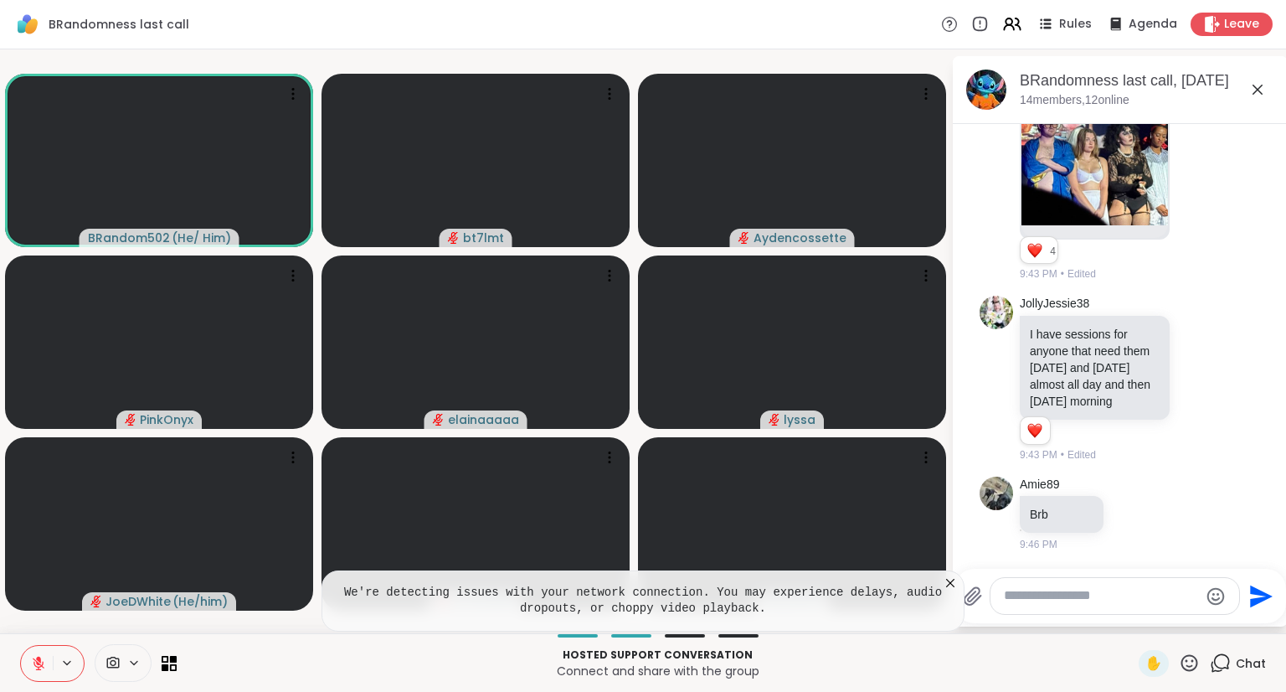
click at [949, 584] on icon at bounding box center [950, 583] width 17 height 17
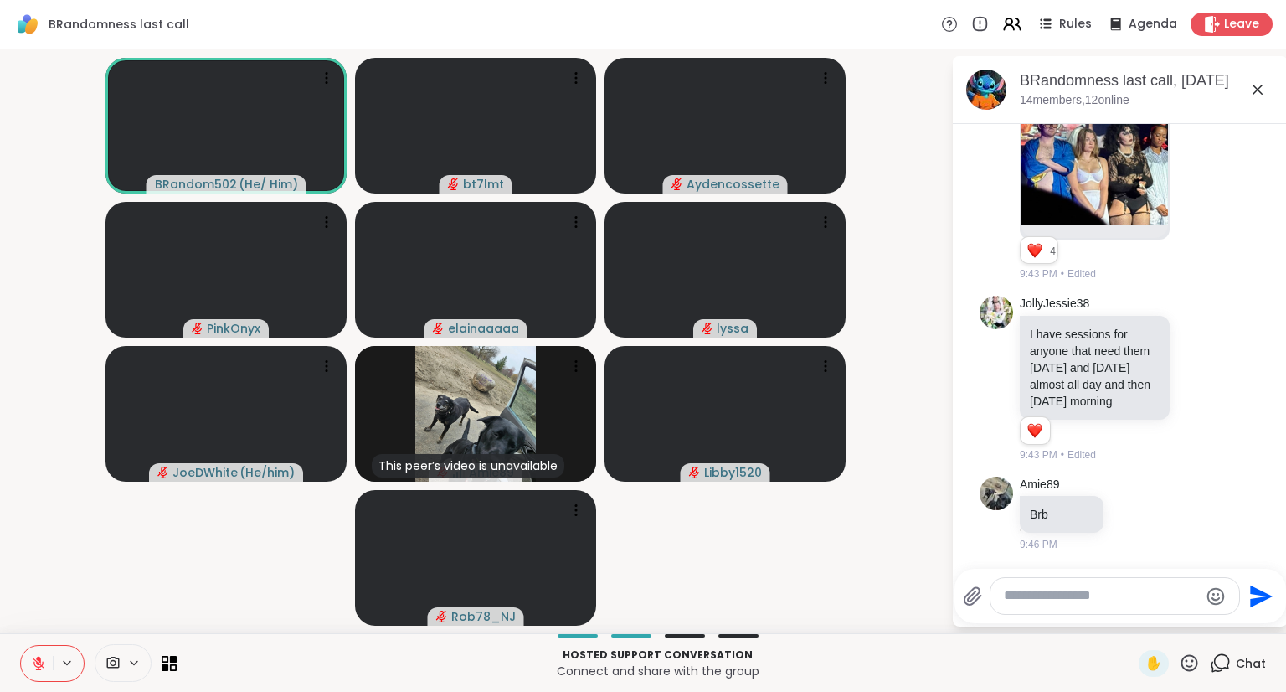
click at [35, 656] on icon at bounding box center [38, 663] width 15 height 15
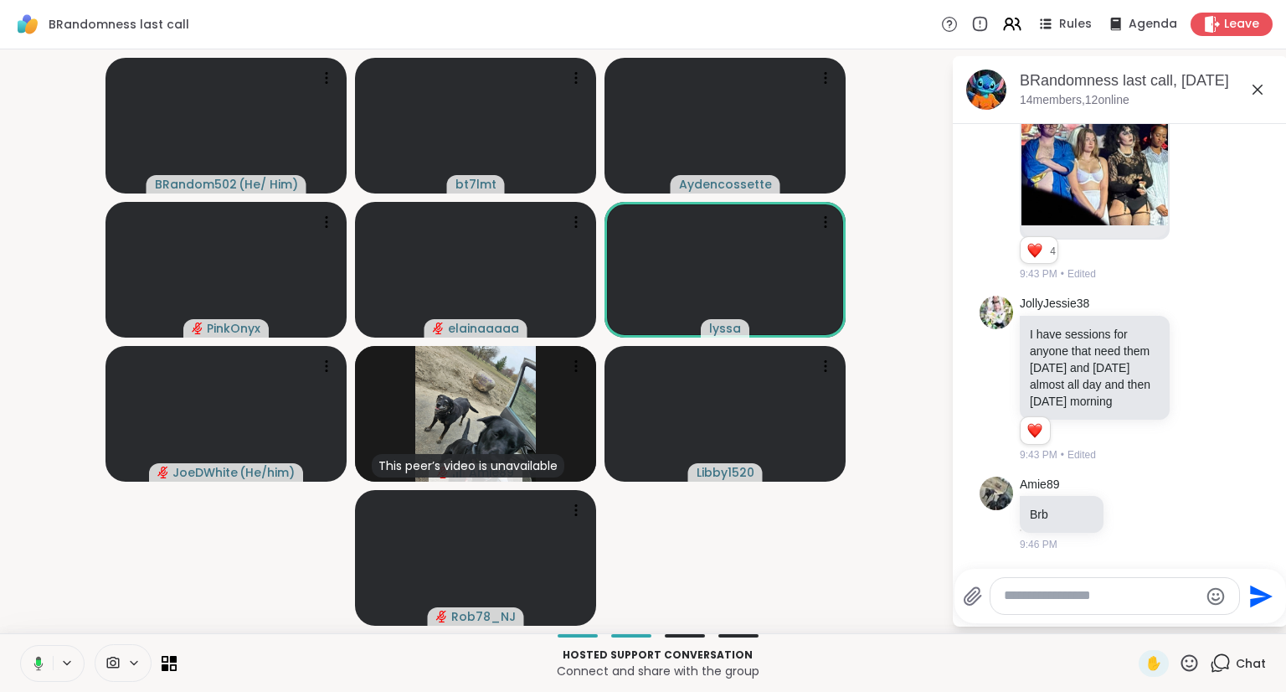
click at [35, 656] on icon at bounding box center [35, 663] width 15 height 15
click at [35, 656] on icon at bounding box center [38, 663] width 15 height 15
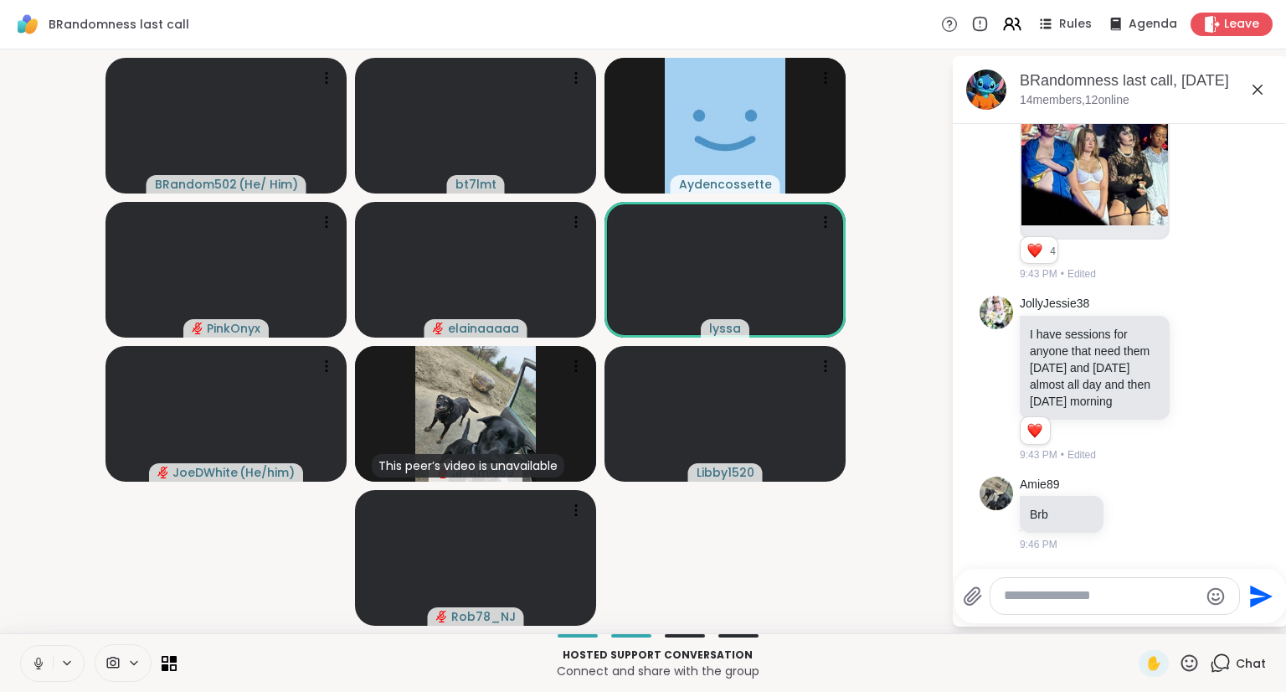
click at [1116, 590] on textarea "Type your message" at bounding box center [1101, 596] width 195 height 18
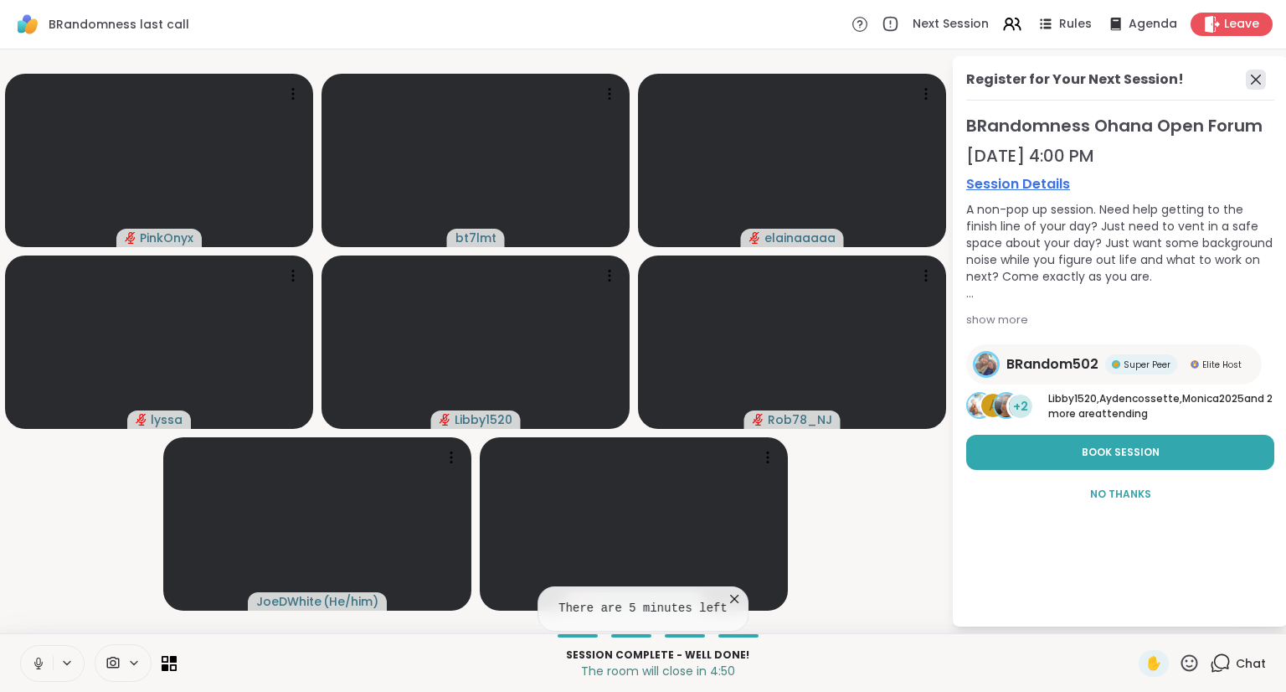
click at [1256, 72] on icon at bounding box center [1256, 80] width 20 height 20
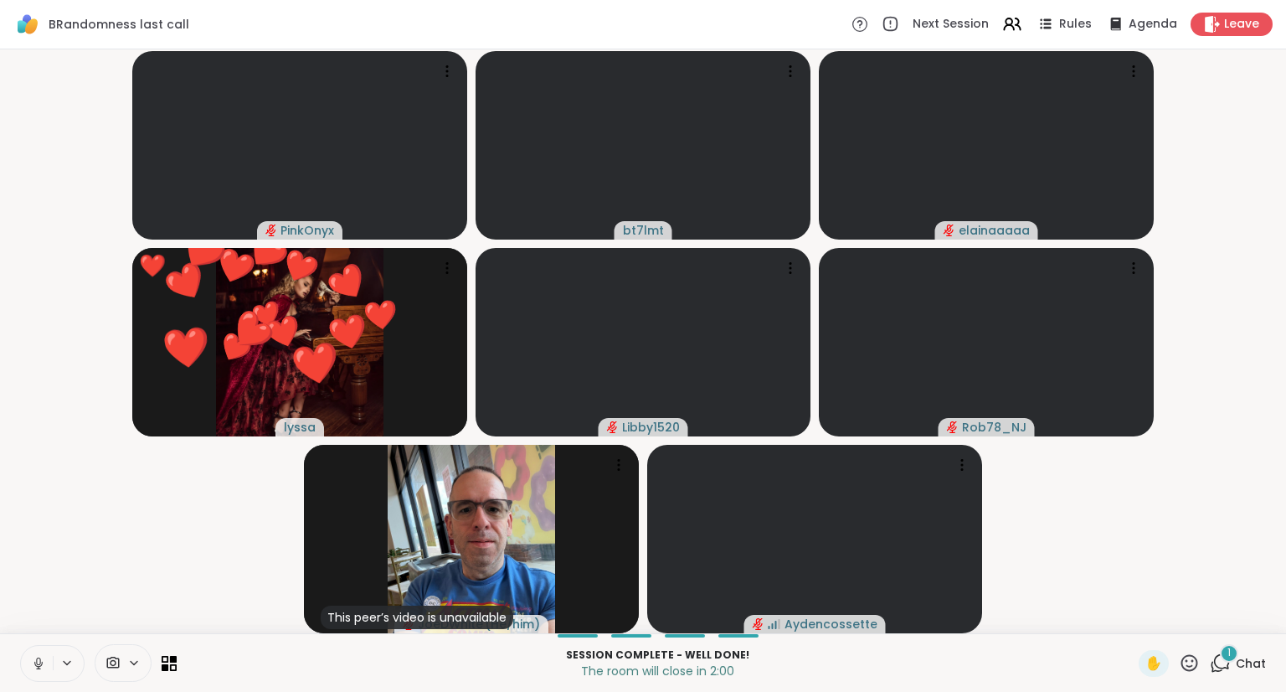
click at [1236, 662] on span "Chat" at bounding box center [1251, 663] width 30 height 17
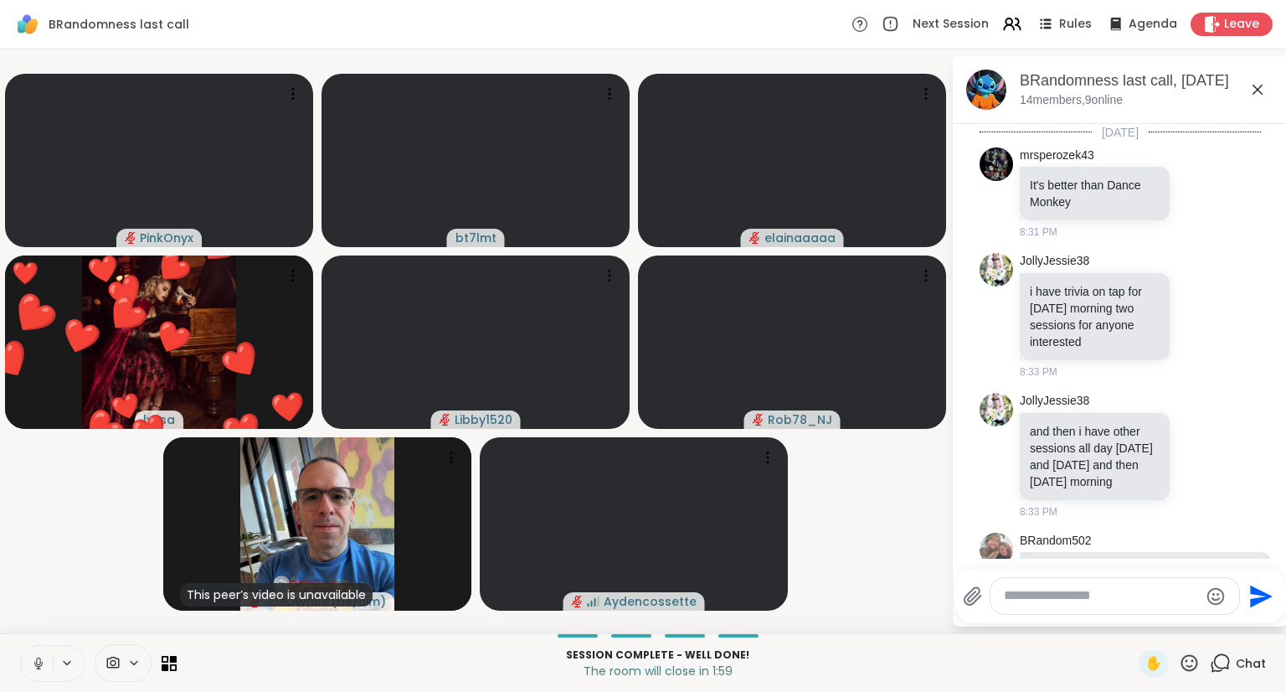
scroll to position [10152, 0]
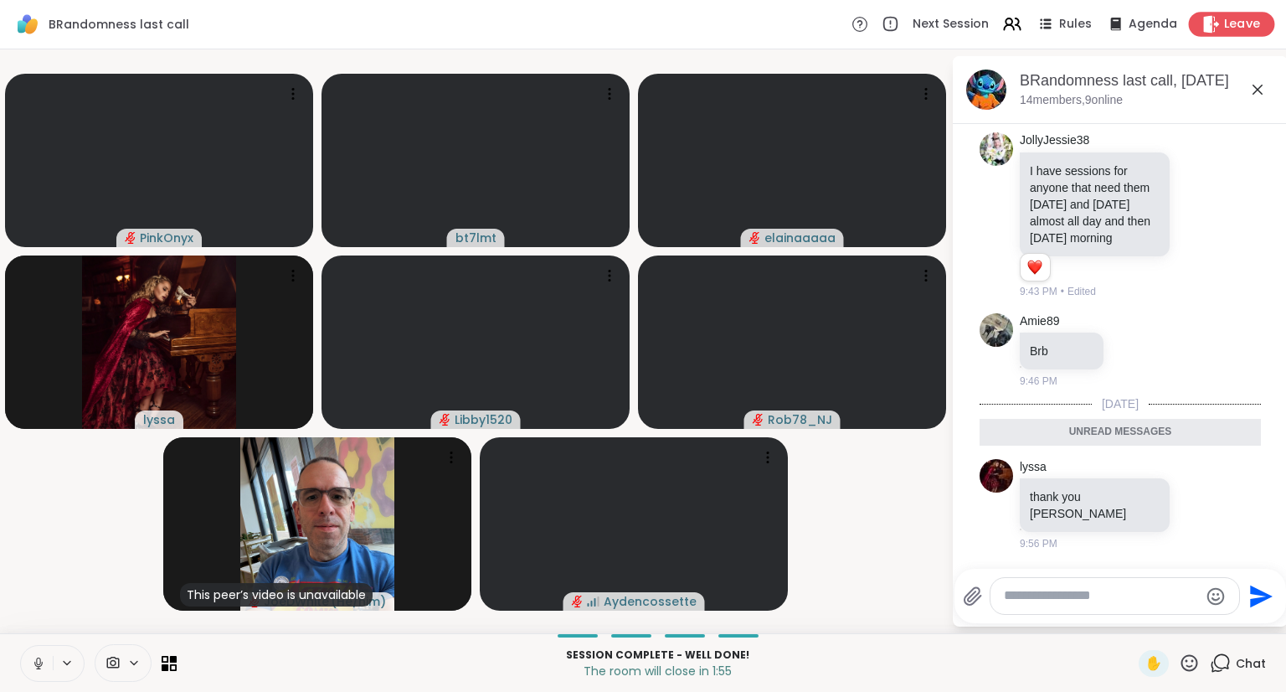
click at [1204, 26] on icon at bounding box center [1212, 24] width 16 height 18
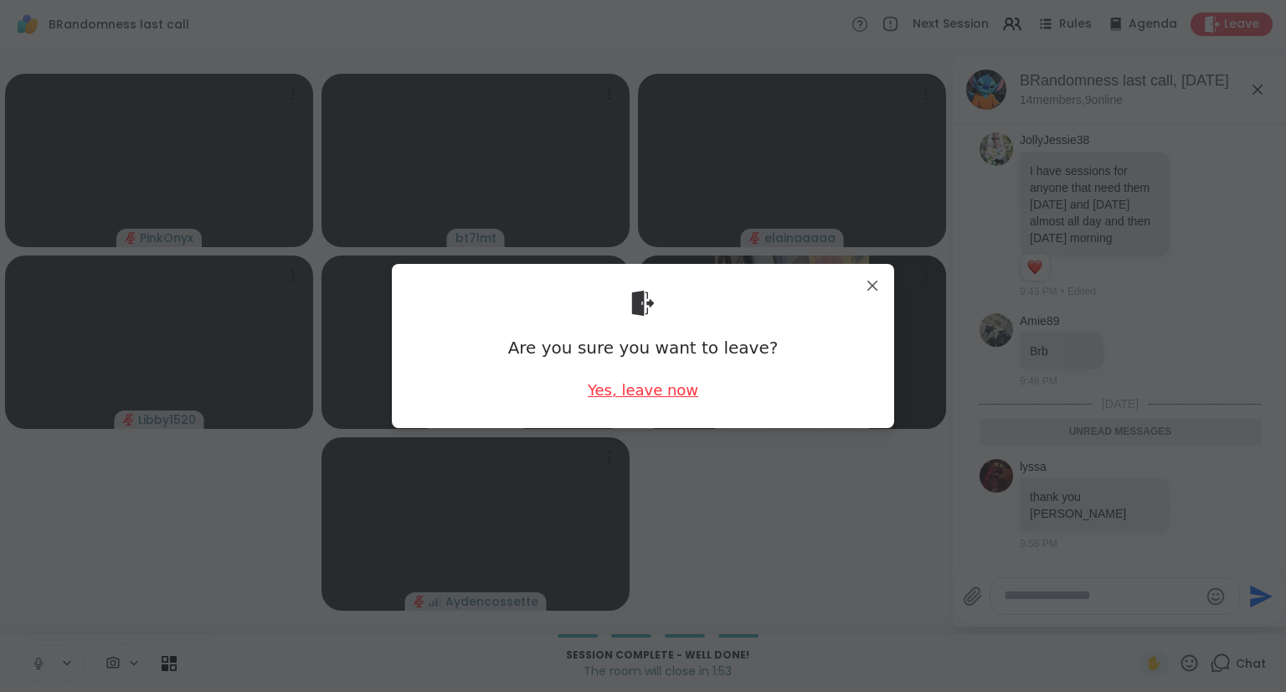
click at [637, 388] on div "Yes, leave now" at bounding box center [643, 389] width 111 height 21
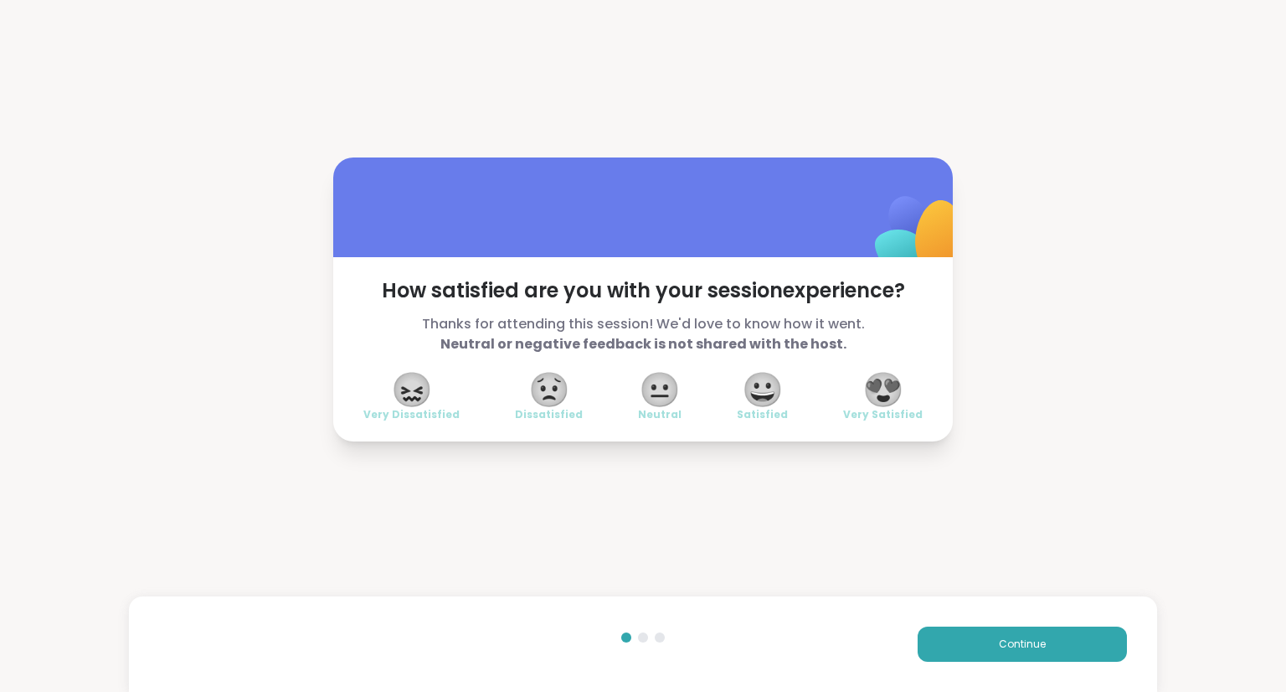
click at [874, 396] on span "😍" at bounding box center [884, 389] width 42 height 30
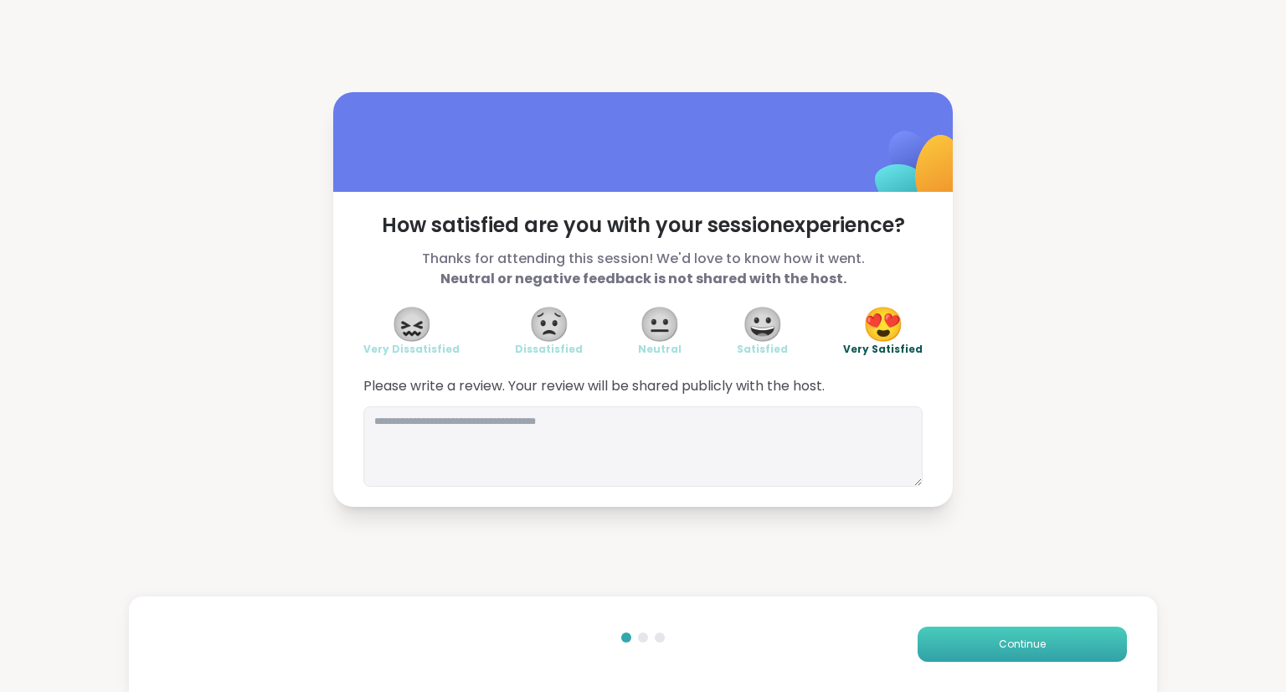
click at [1017, 632] on button "Continue" at bounding box center [1022, 643] width 209 height 35
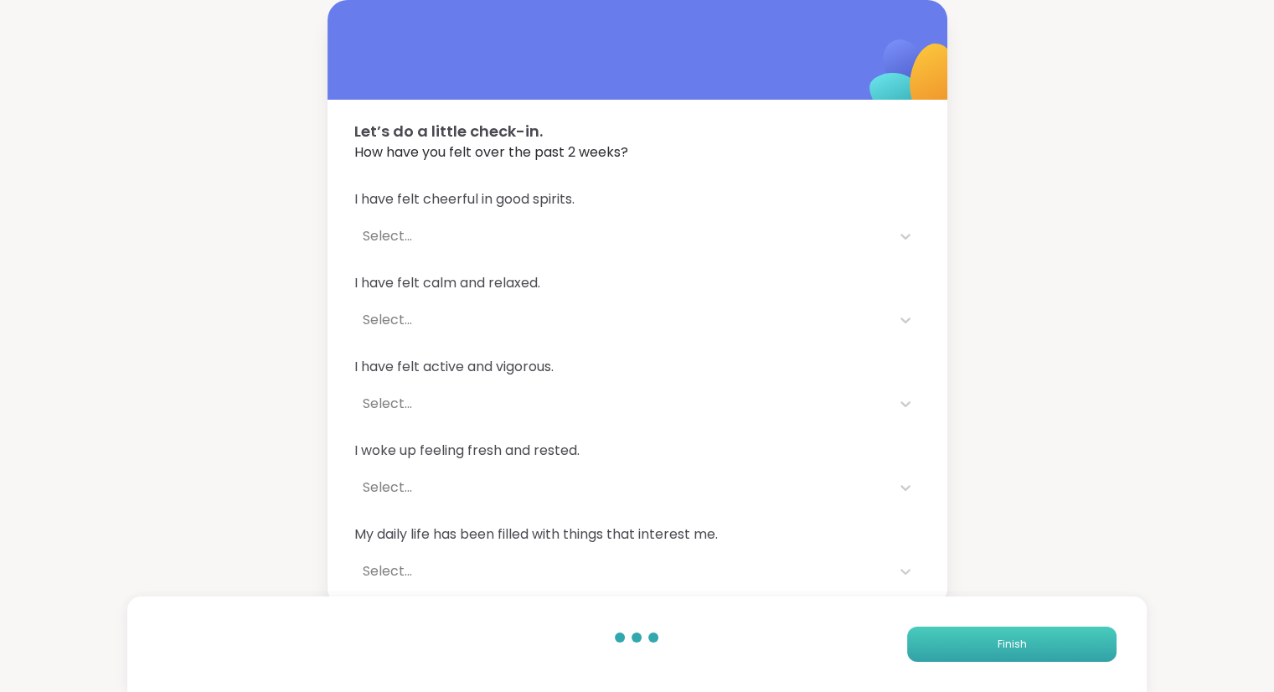
click at [1017, 632] on button "Finish" at bounding box center [1011, 643] width 209 height 35
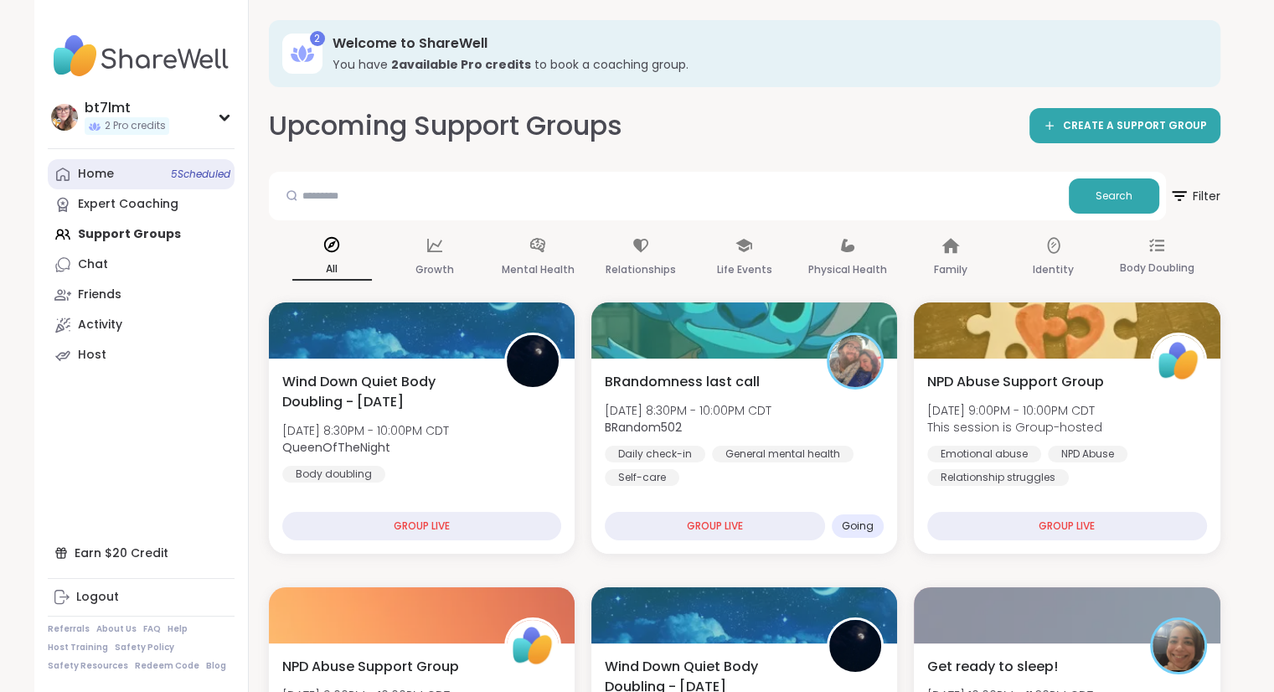
click at [70, 167] on icon at bounding box center [62, 174] width 17 height 17
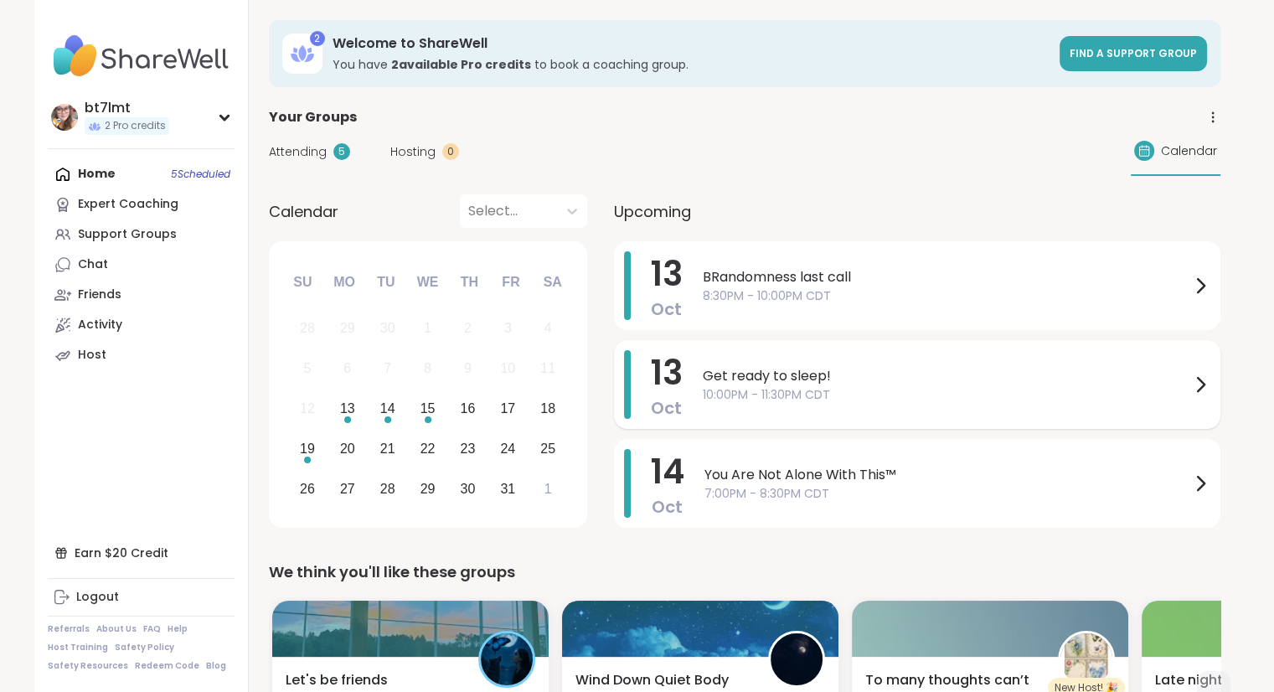
click at [759, 391] on span "10:00PM - 11:30PM CDT" at bounding box center [946, 395] width 487 height 18
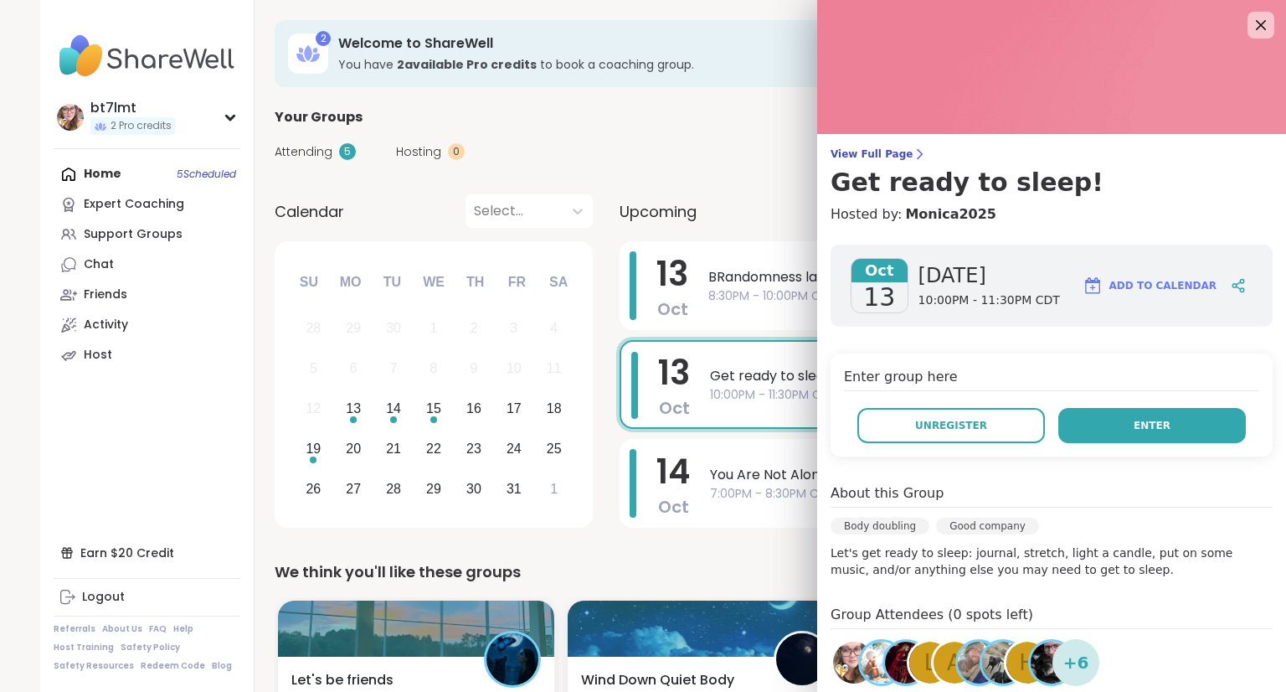
click at [1097, 418] on button "Enter" at bounding box center [1153, 425] width 188 height 35
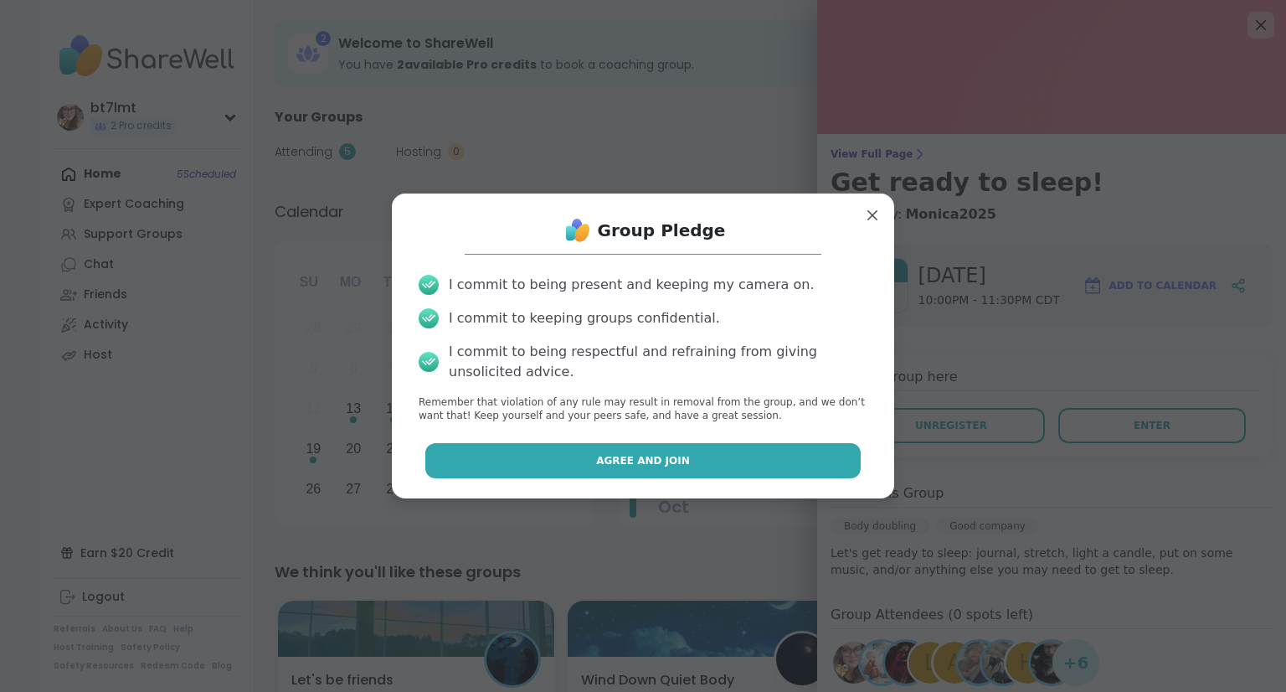
click at [547, 466] on button "Agree and Join" at bounding box center [643, 460] width 436 height 35
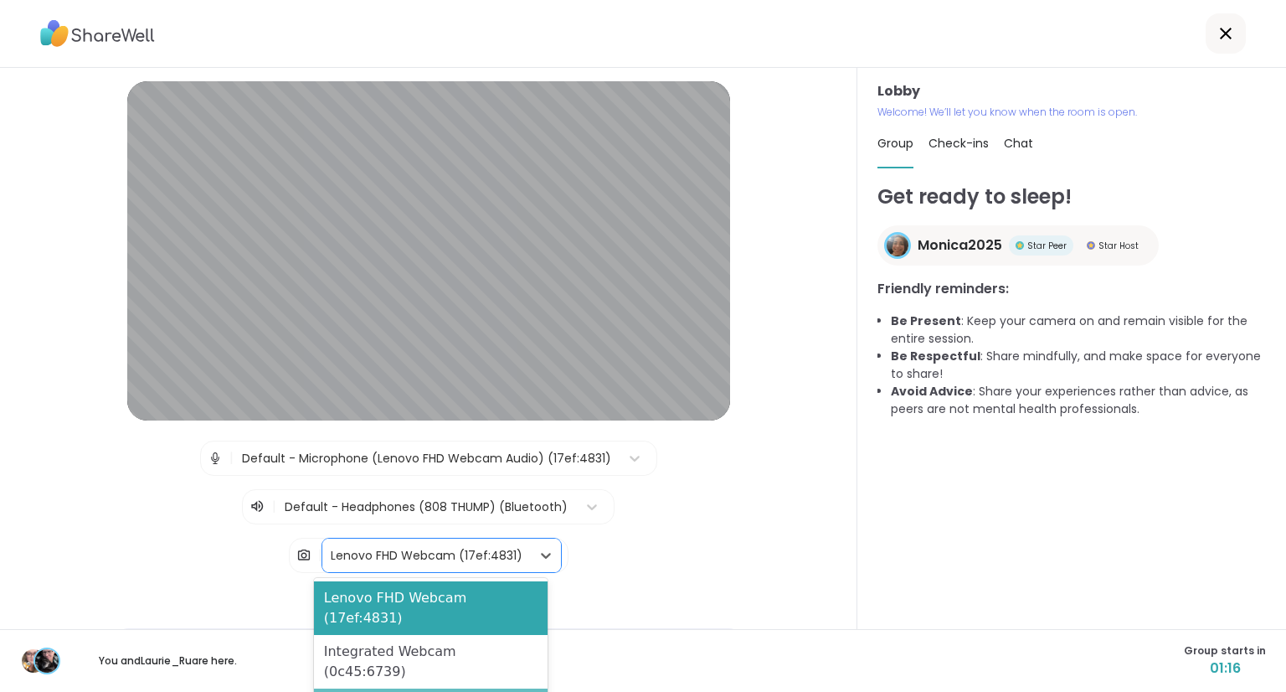
click at [328, 688] on div "Blur My Video" at bounding box center [431, 705] width 234 height 34
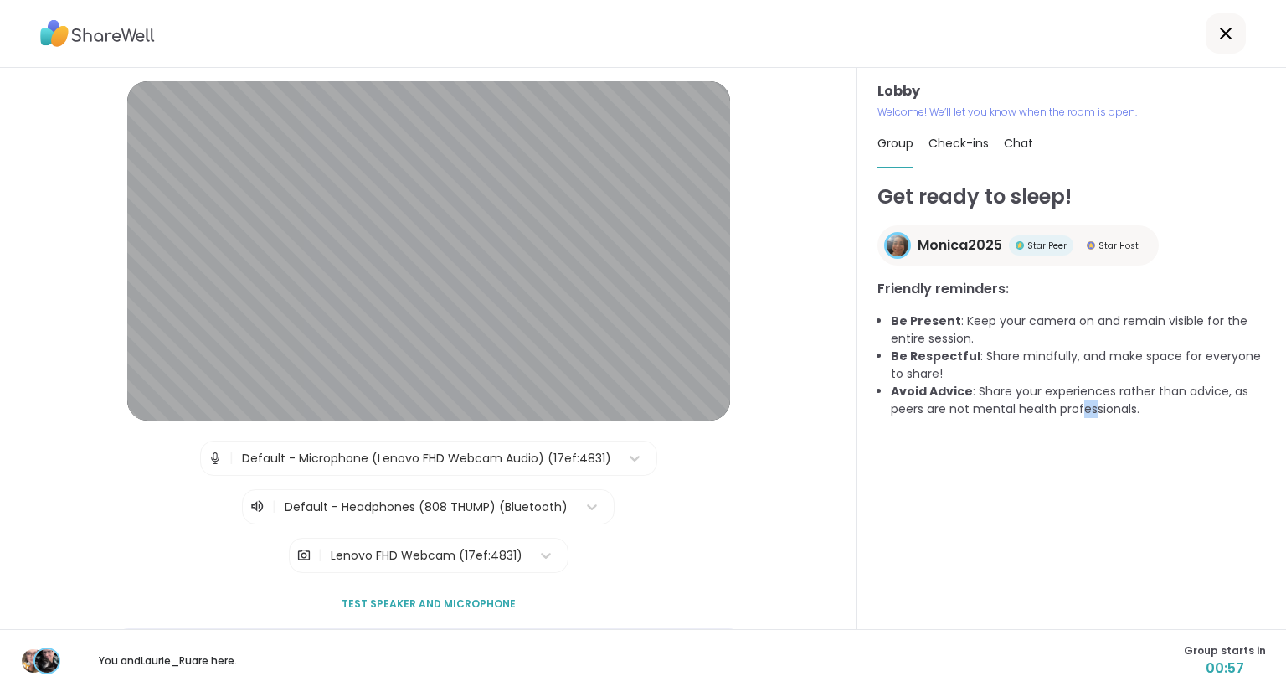
drag, startPoint x: 1080, startPoint y: 420, endPoint x: 1069, endPoint y: 432, distance: 17.2
click at [1069, 432] on div "Get ready to sleep! Monica2025 Star Peer Star Host Friendly reminders: Be Prese…" at bounding box center [1072, 398] width 389 height 432
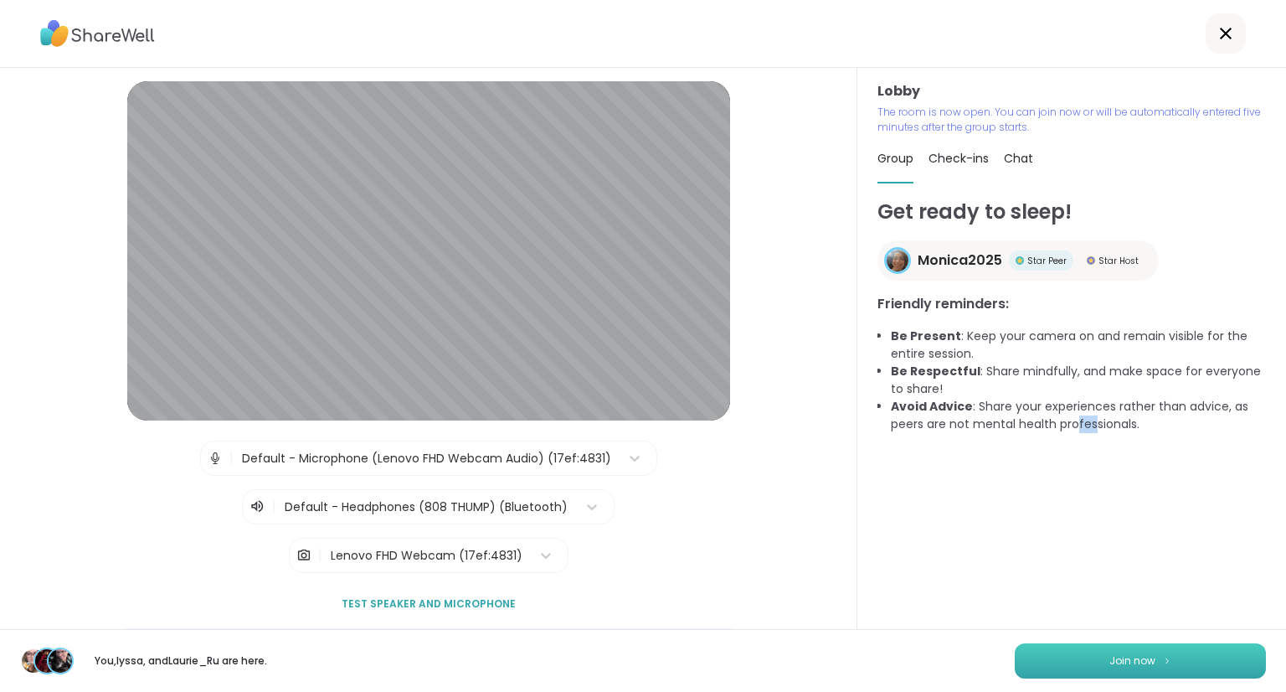
click at [1091, 660] on button "Join now" at bounding box center [1140, 660] width 251 height 35
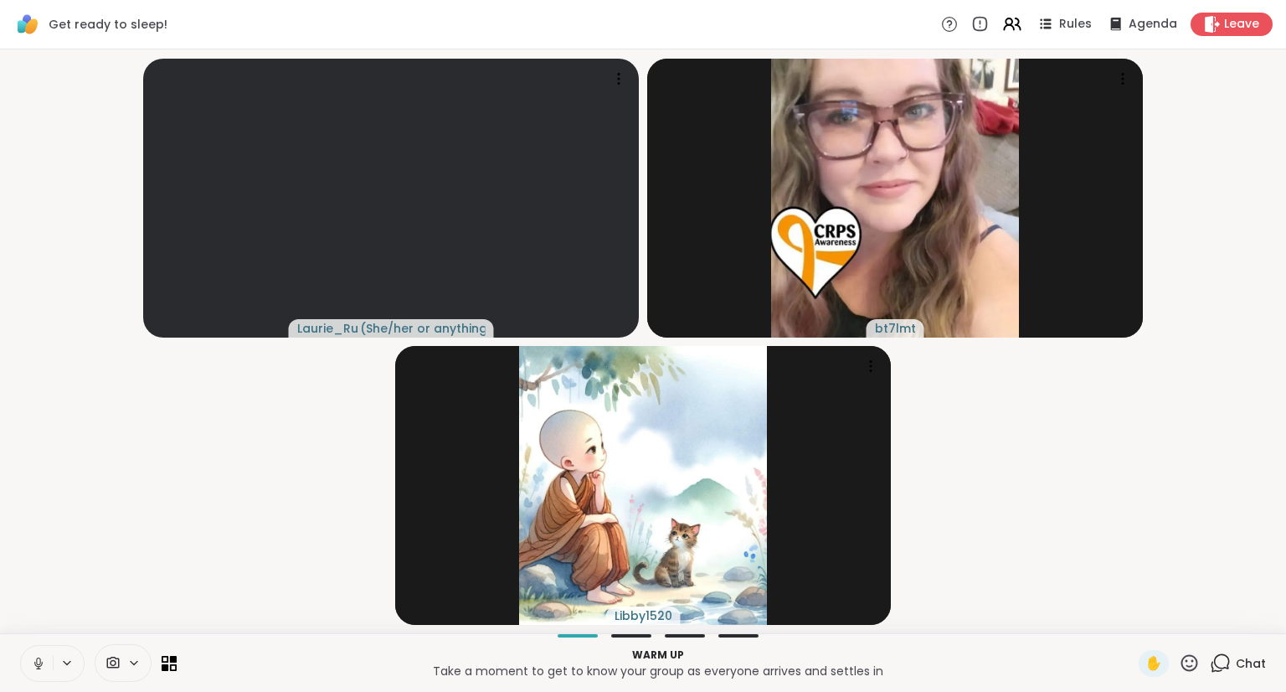
click at [38, 668] on icon at bounding box center [38, 667] width 1 height 3
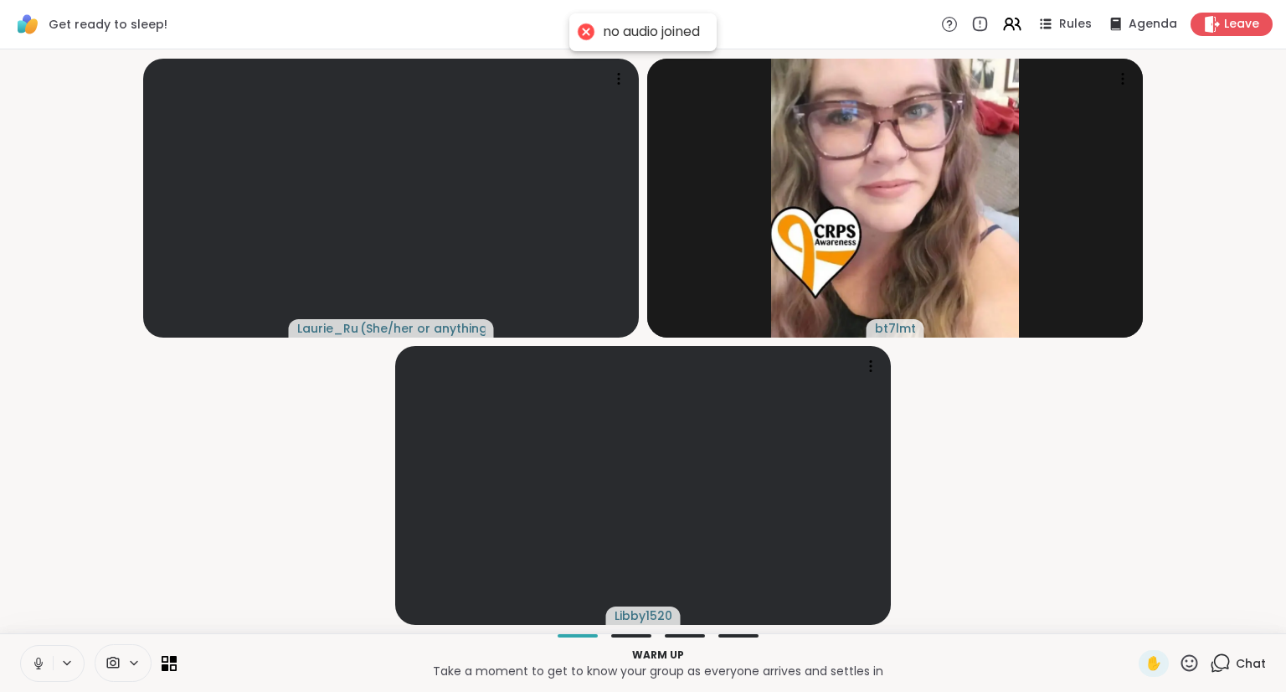
click at [38, 667] on icon at bounding box center [38, 667] width 1 height 3
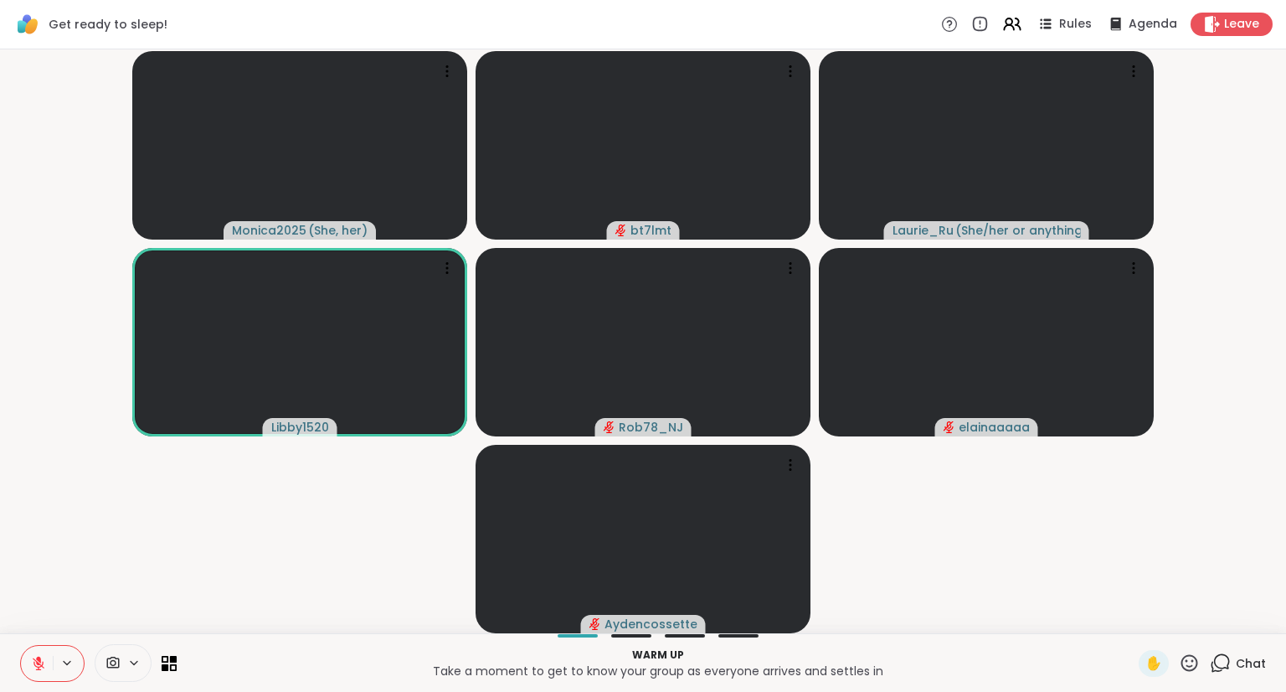
click at [1215, 652] on icon at bounding box center [1220, 662] width 21 height 21
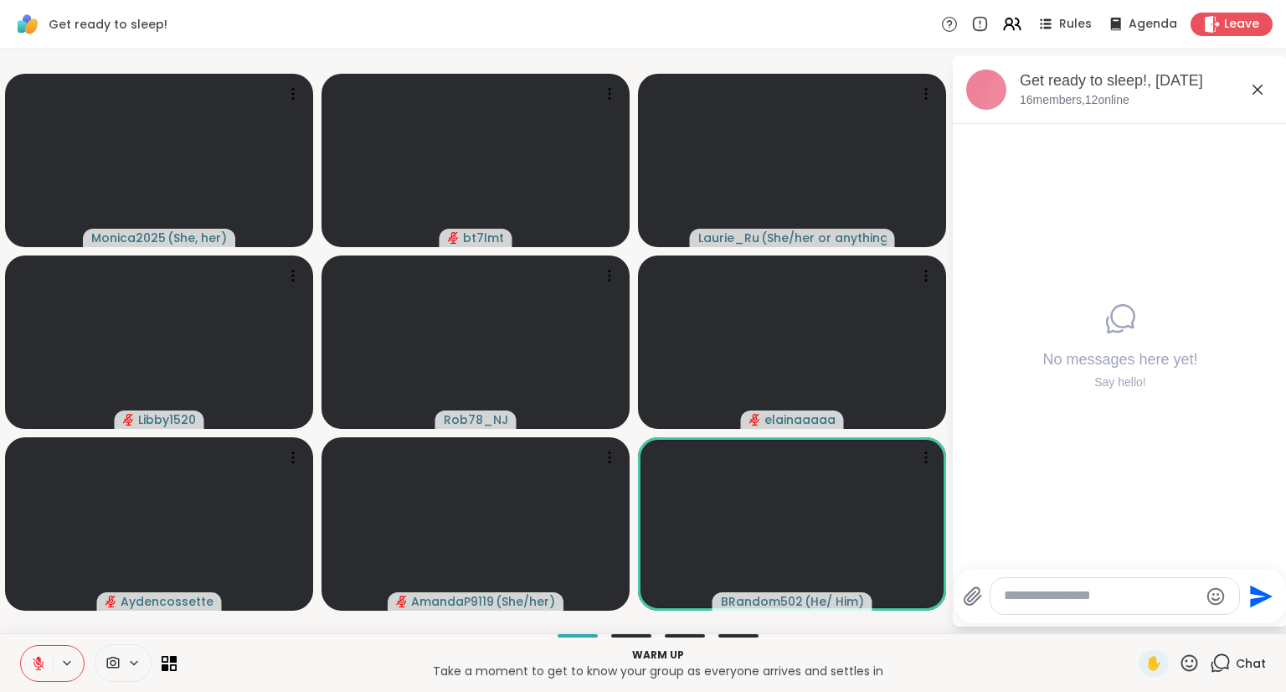
click at [34, 661] on icon at bounding box center [38, 663] width 15 height 15
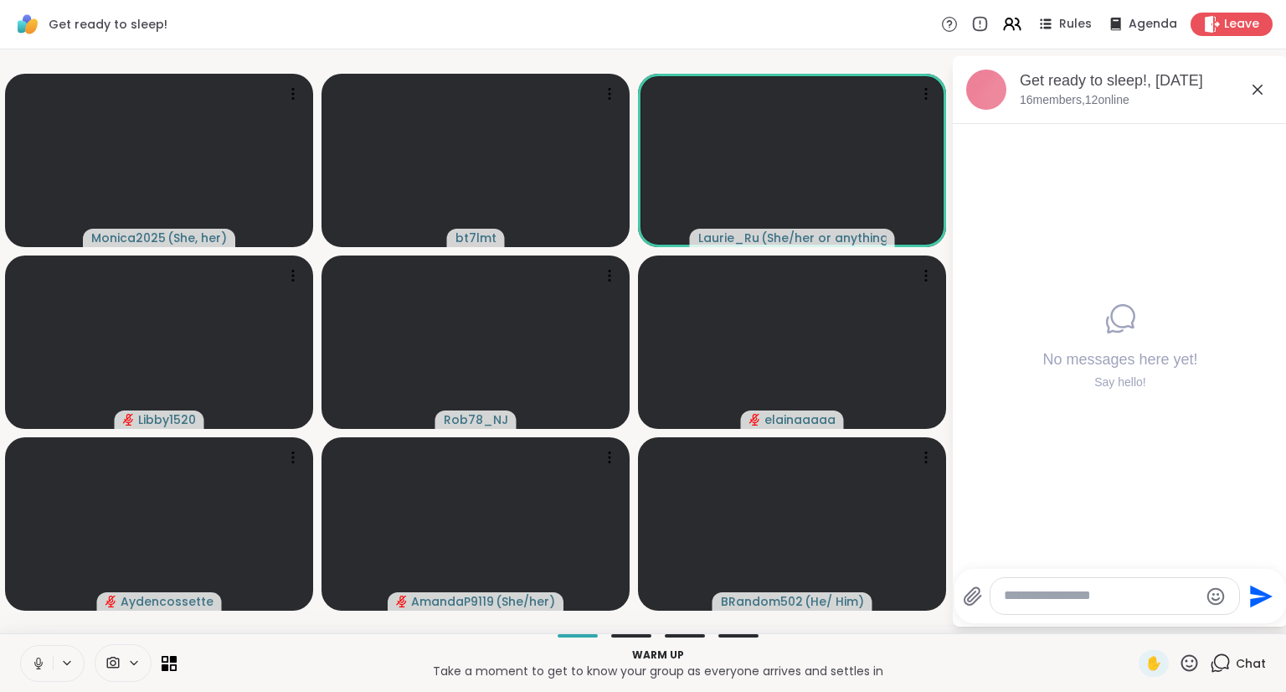
click at [1085, 599] on textarea "Type your message" at bounding box center [1101, 596] width 195 height 18
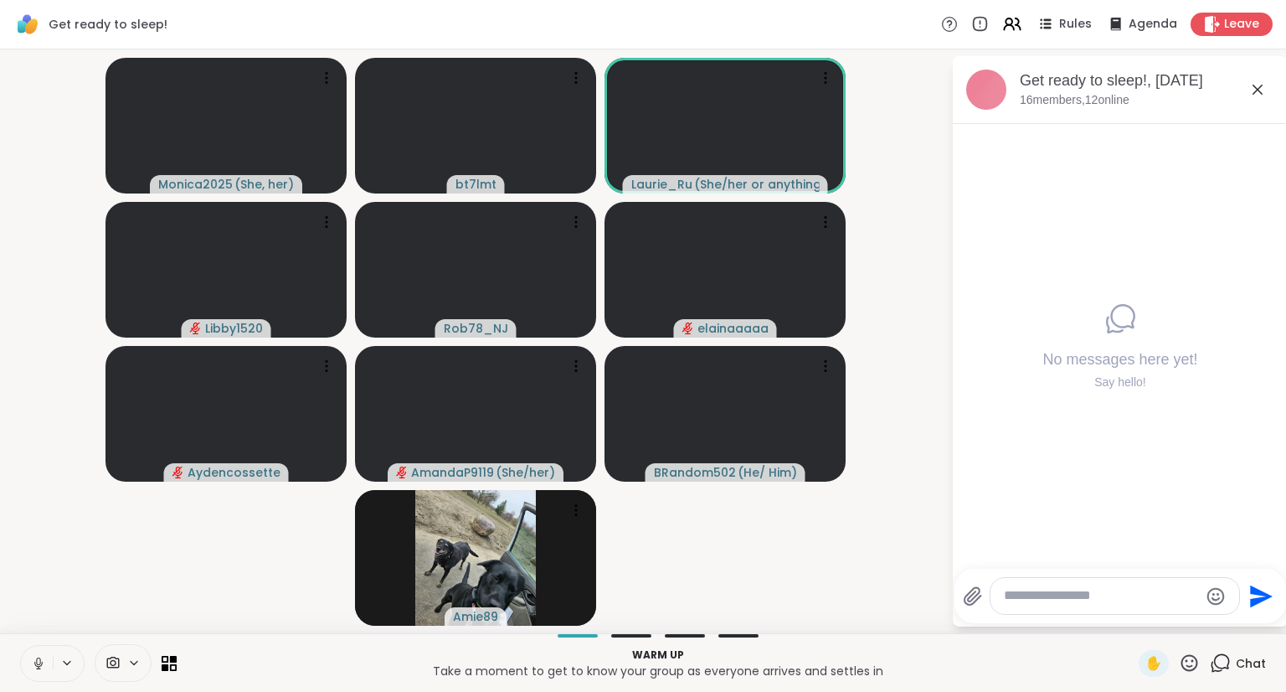
click at [1022, 596] on textarea "Type your message" at bounding box center [1101, 596] width 195 height 18
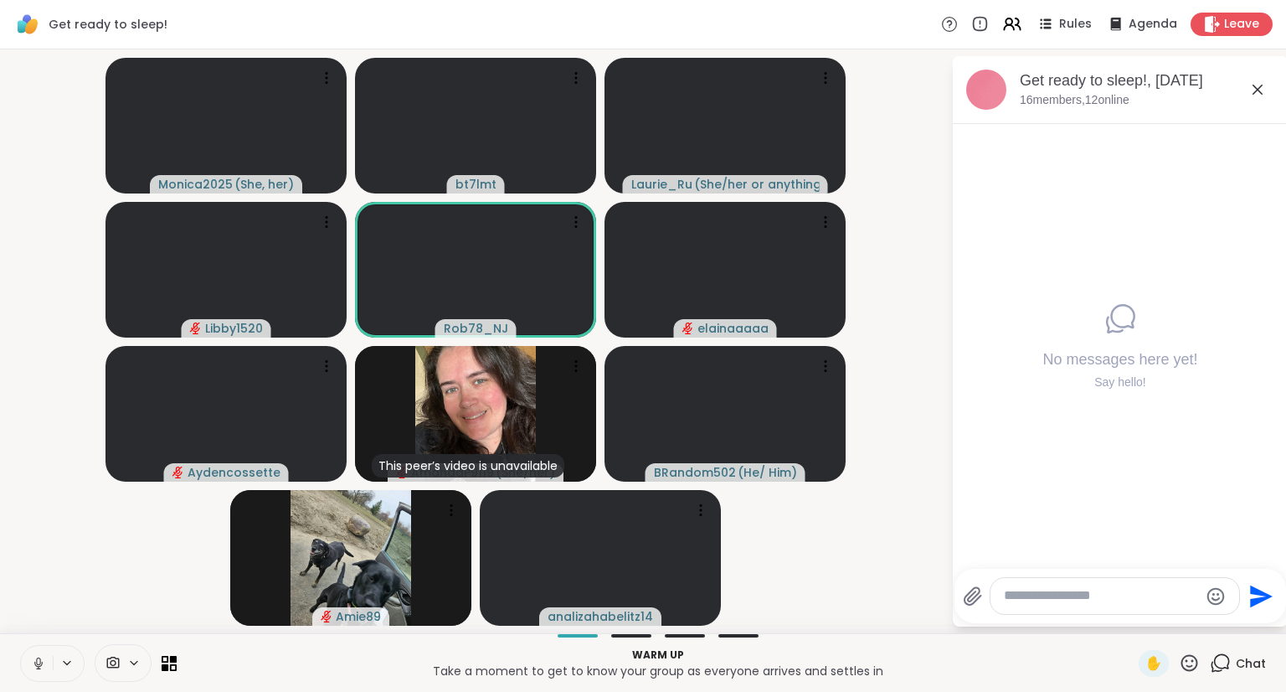
click at [1136, 597] on textarea "Type your message" at bounding box center [1101, 596] width 195 height 18
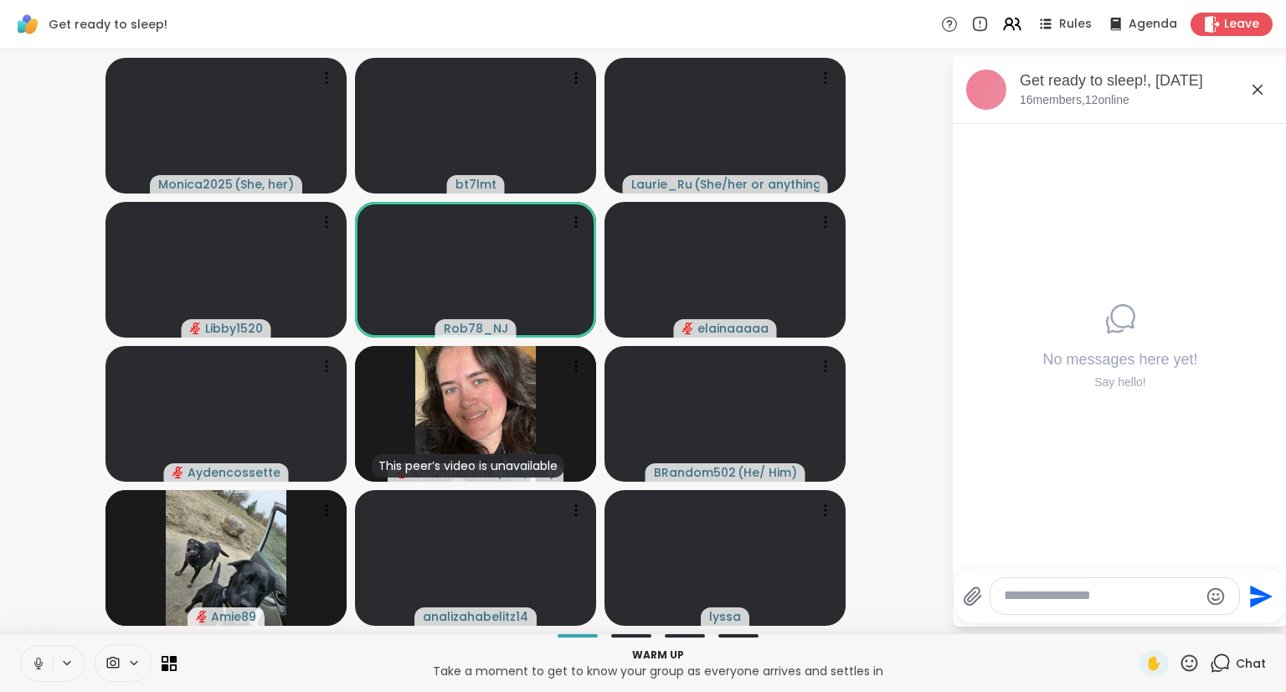
click at [1129, 601] on textarea "Type your message" at bounding box center [1101, 596] width 195 height 18
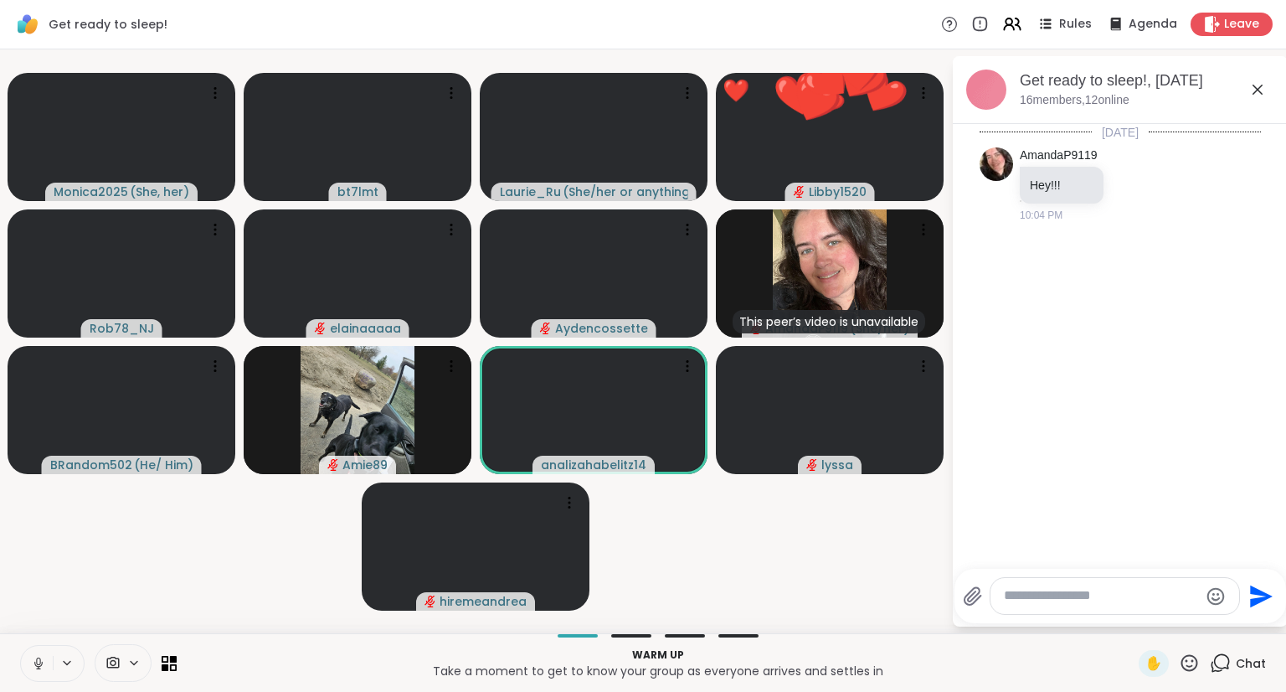
click at [1082, 608] on div at bounding box center [1115, 596] width 249 height 36
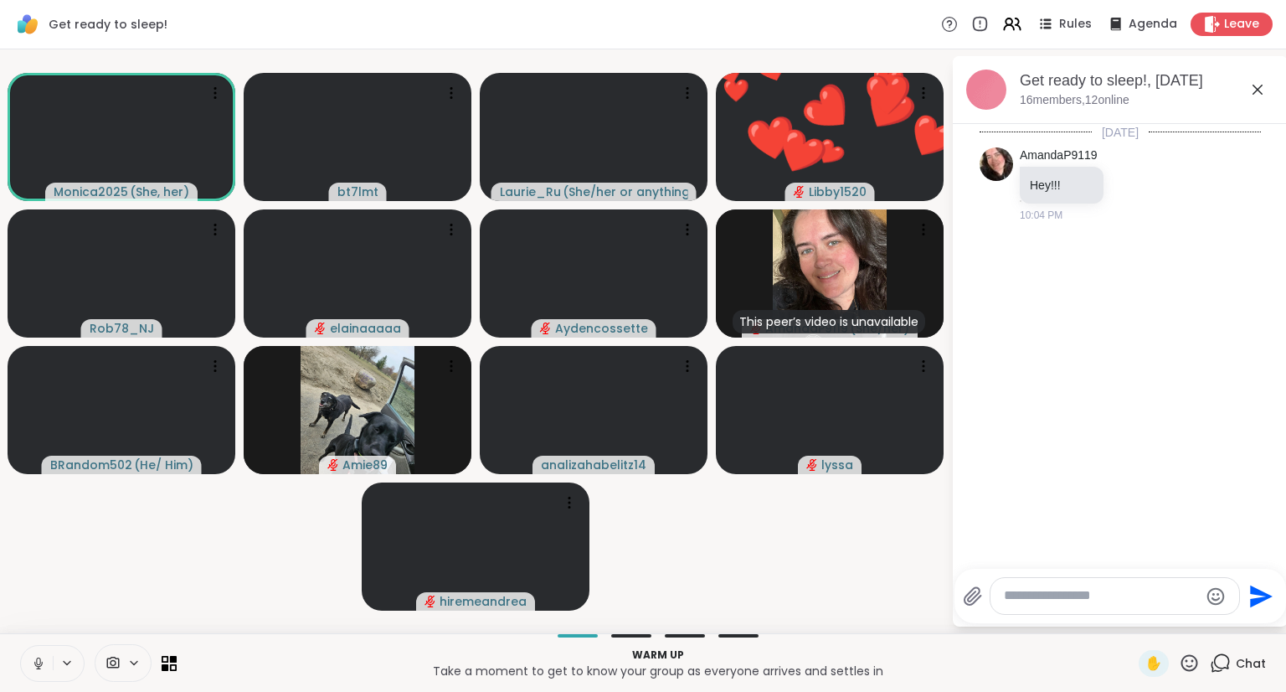
click at [1087, 598] on textarea "Type your message" at bounding box center [1101, 596] width 195 height 18
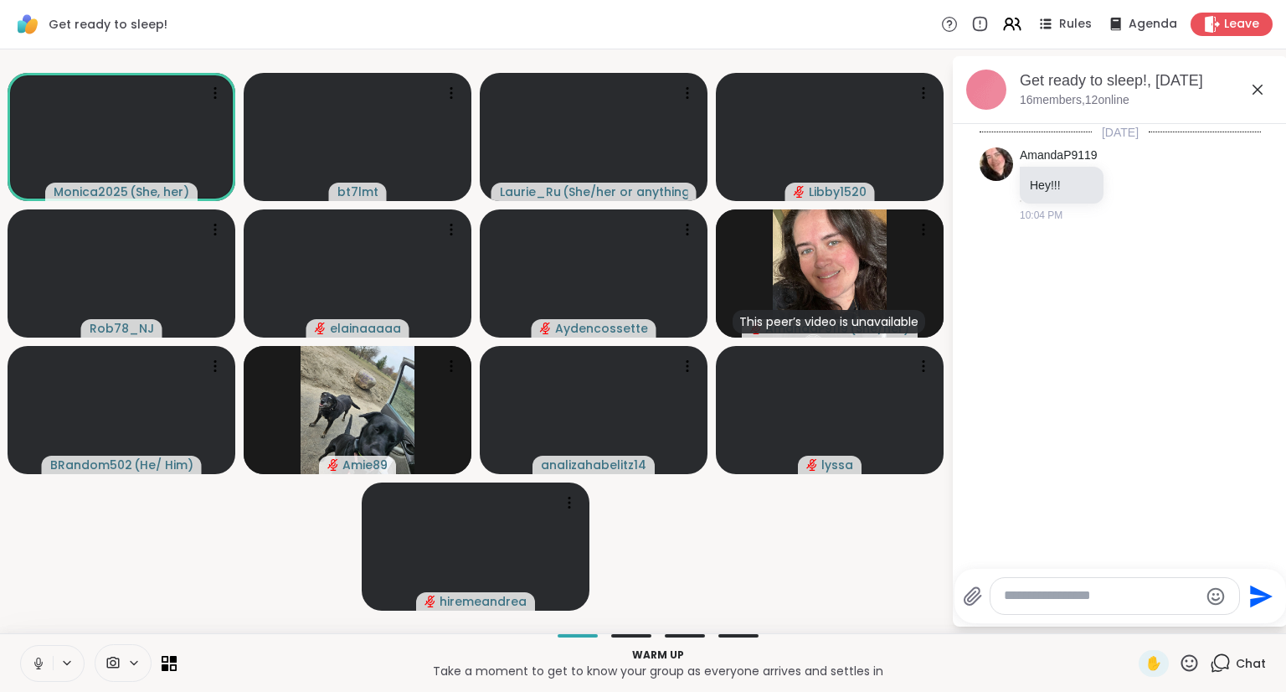
click at [1088, 599] on textarea "Type your message" at bounding box center [1101, 596] width 195 height 18
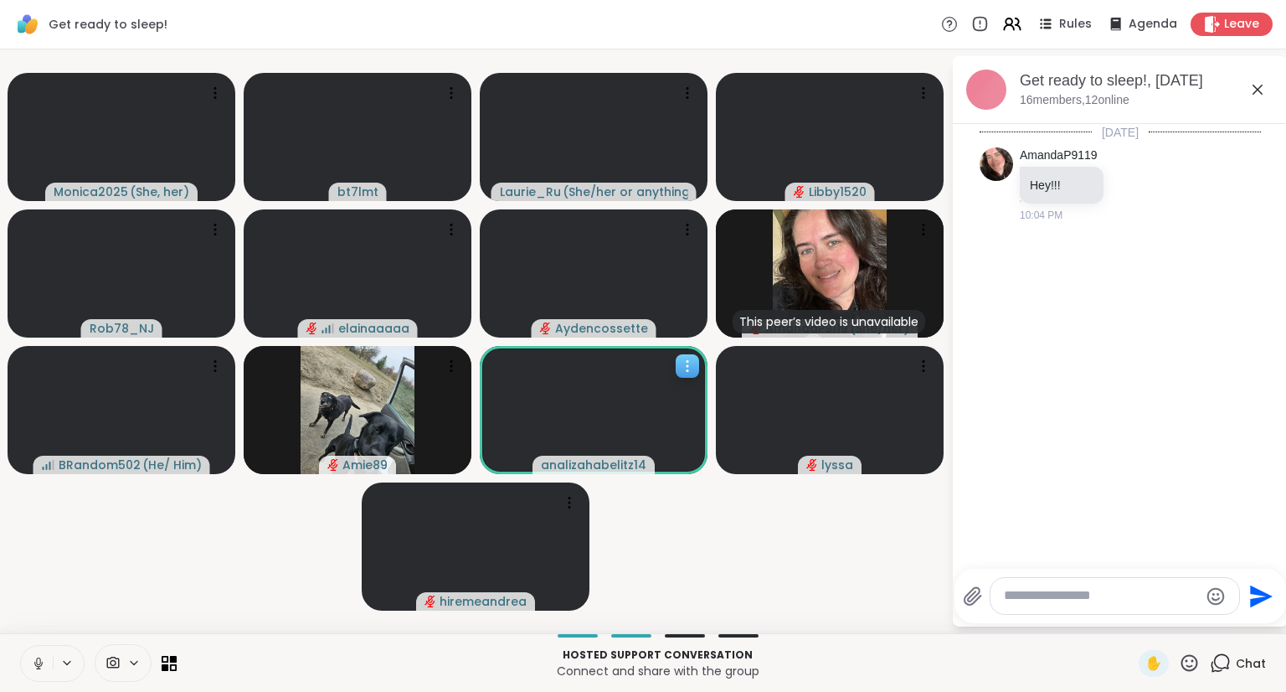
click at [683, 366] on icon at bounding box center [687, 366] width 17 height 17
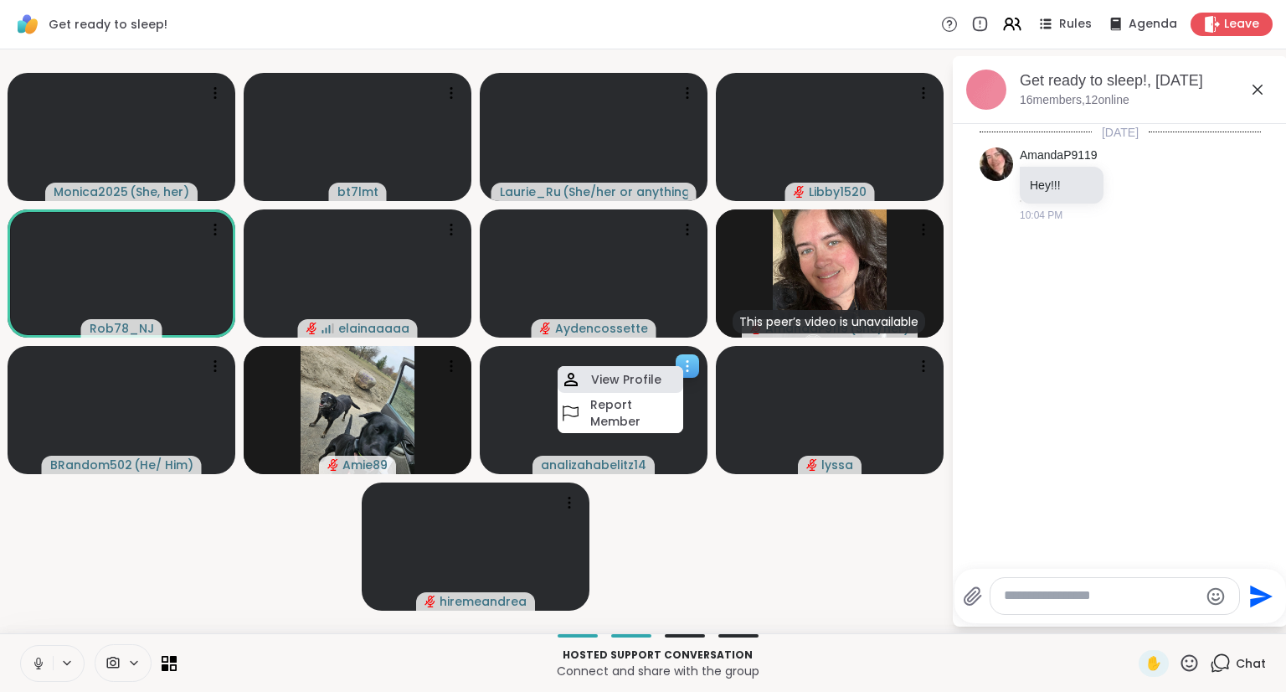
click at [644, 383] on h4 "View Profile" at bounding box center [626, 379] width 70 height 17
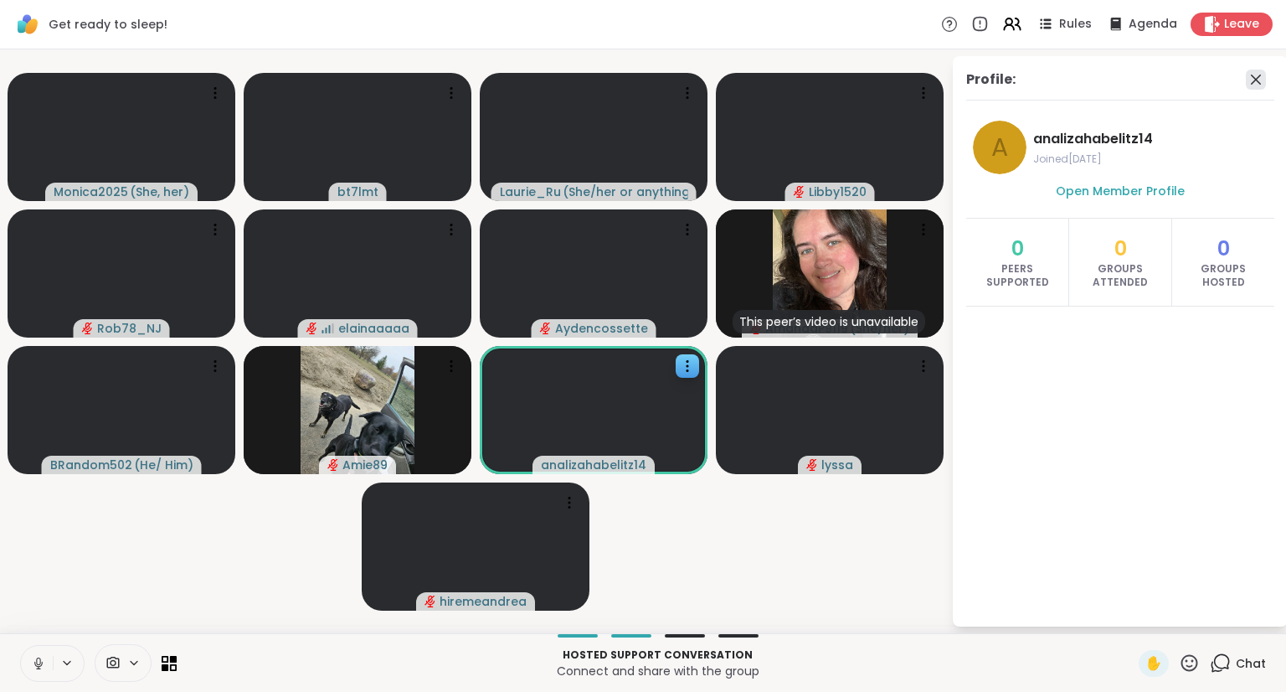
click at [1252, 78] on icon at bounding box center [1256, 80] width 20 height 20
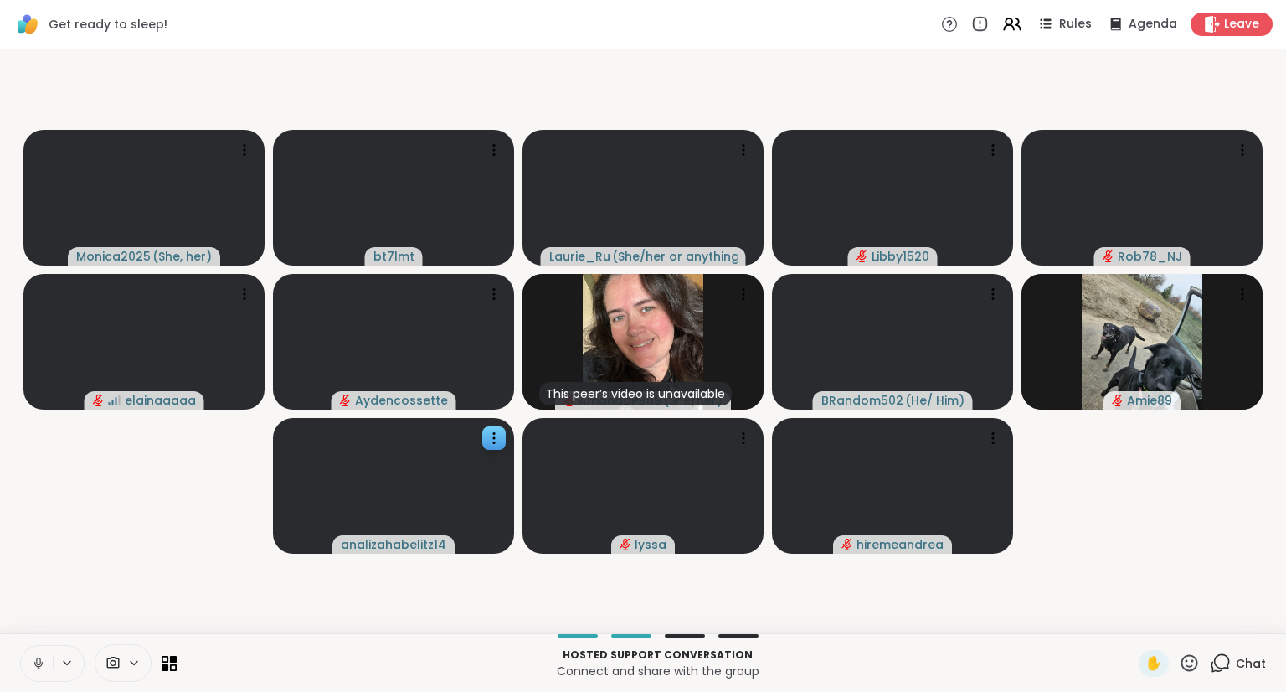
click at [1243, 662] on span "Chat" at bounding box center [1251, 663] width 30 height 17
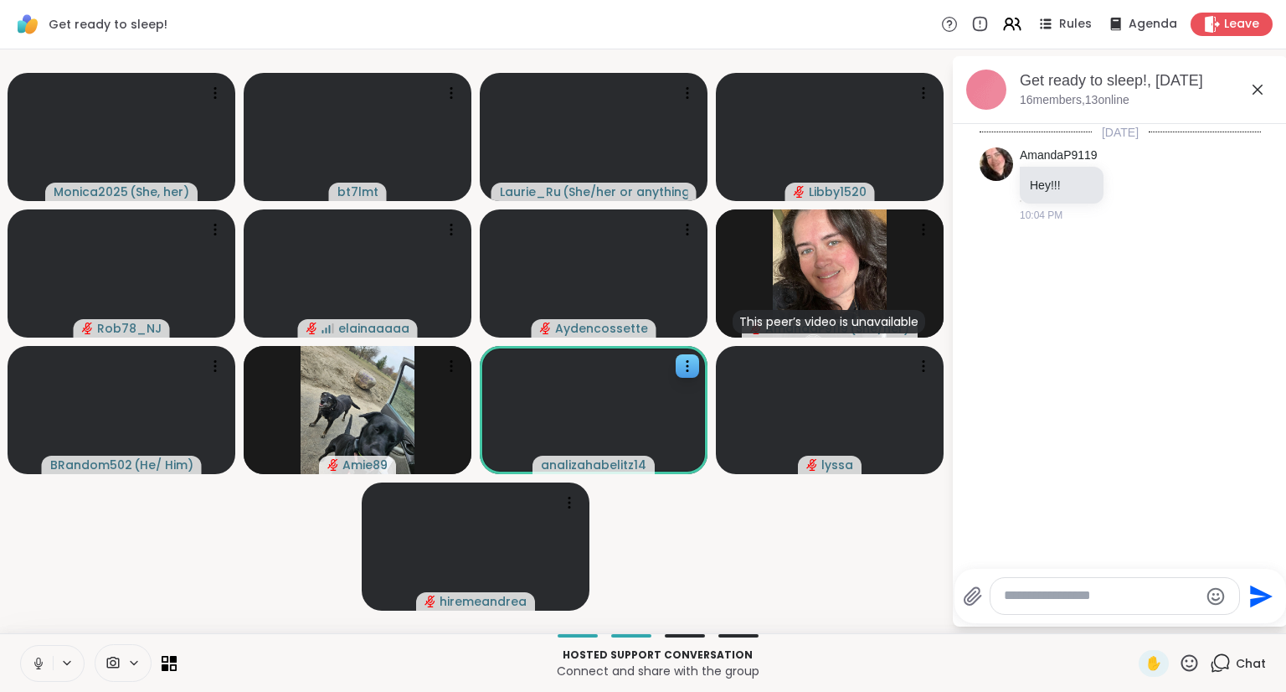
click at [1113, 601] on textarea "Type your message" at bounding box center [1101, 596] width 195 height 18
click at [1094, 597] on textarea "Type your message" at bounding box center [1101, 596] width 195 height 18
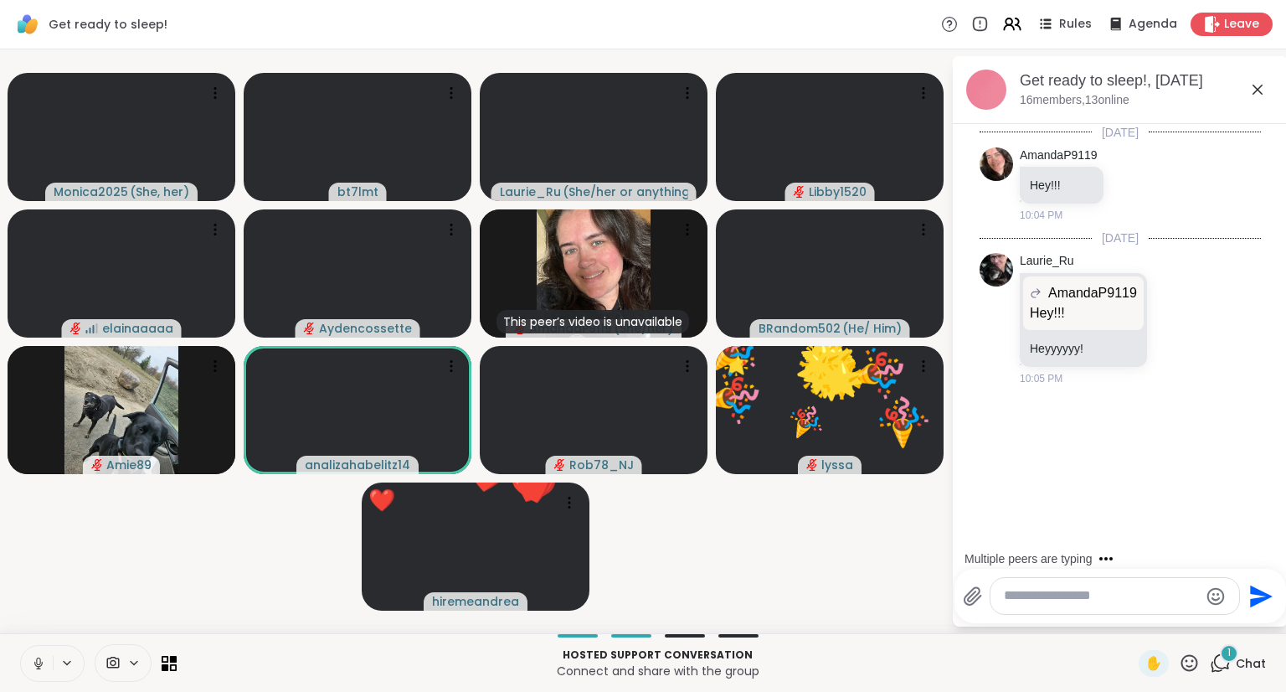
click at [34, 673] on button at bounding box center [37, 663] width 32 height 35
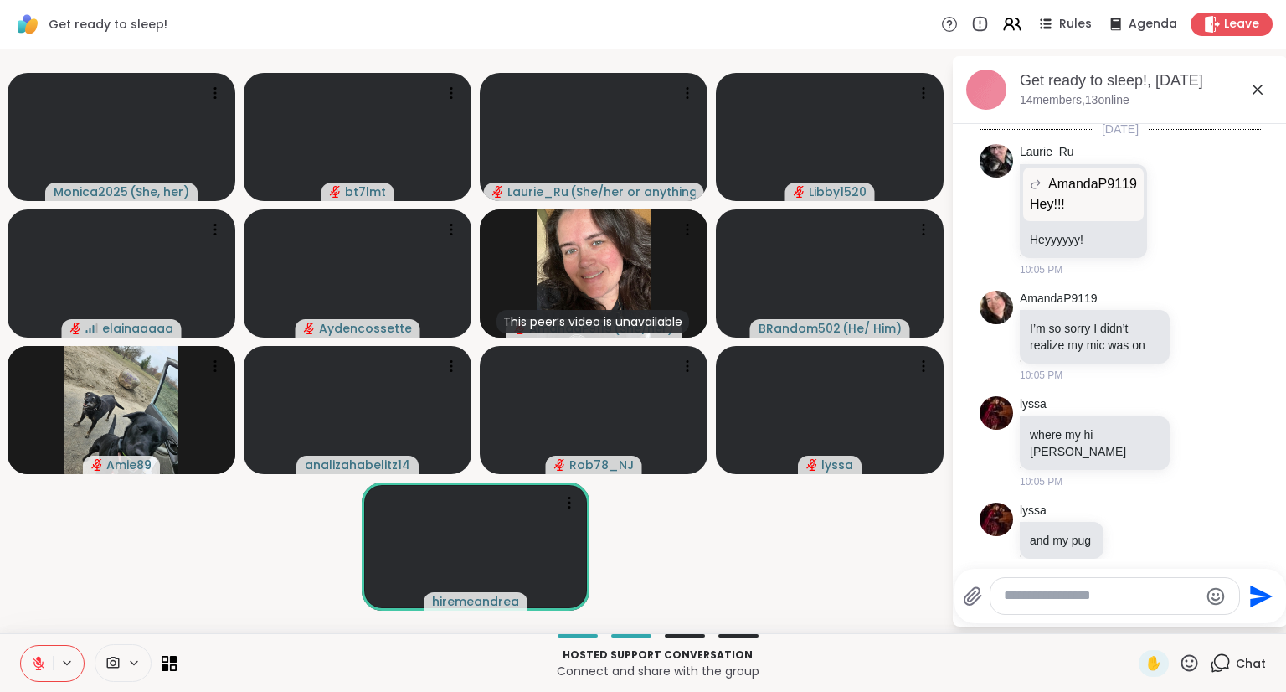
scroll to position [157, 0]
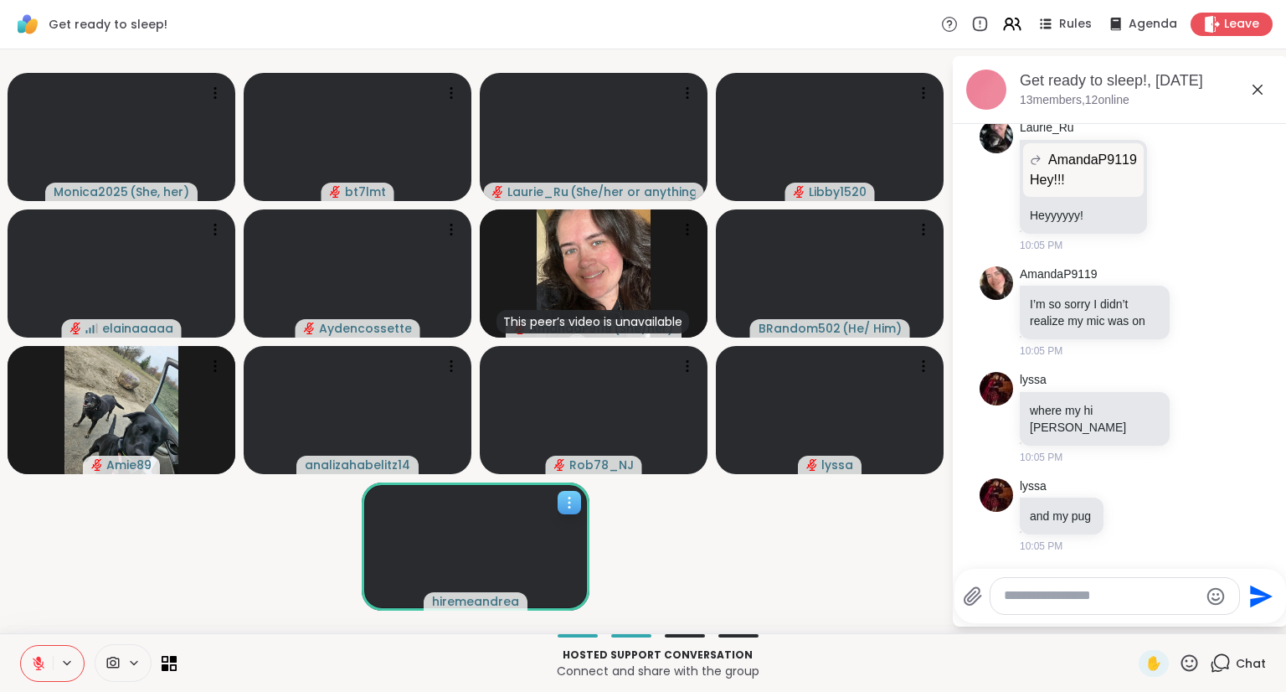
click at [567, 500] on icon at bounding box center [569, 502] width 17 height 17
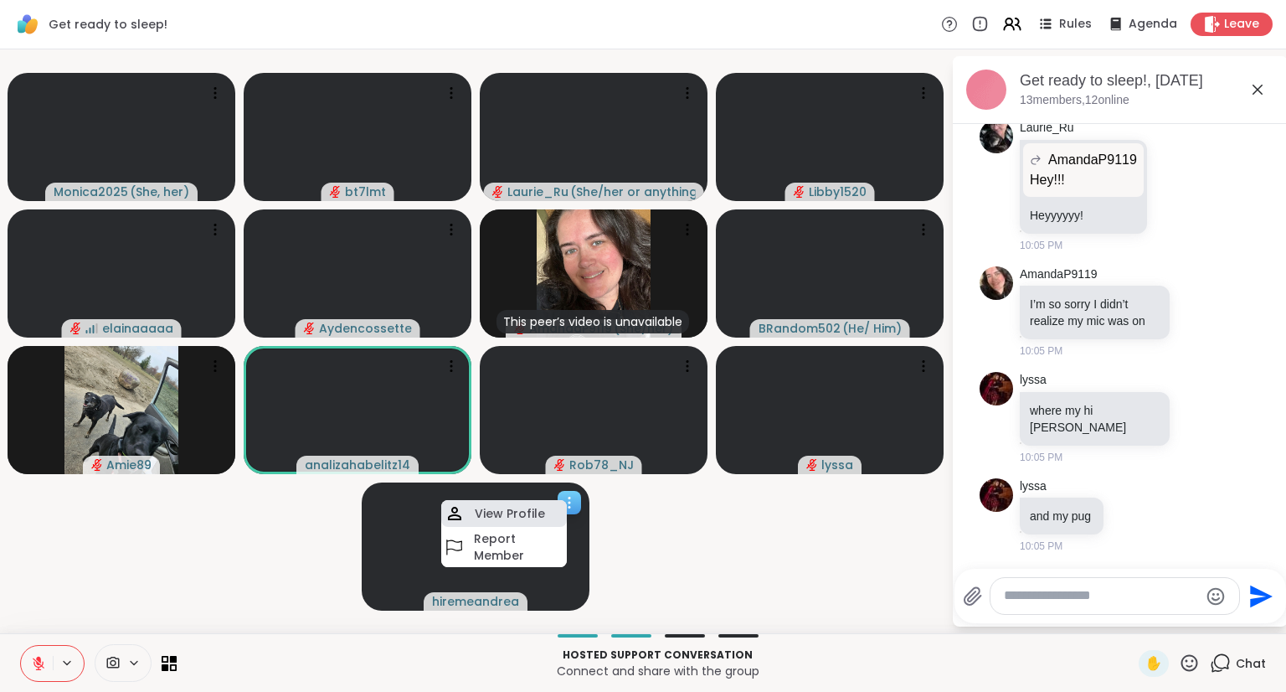
click at [531, 510] on h4 "View Profile" at bounding box center [510, 513] width 70 height 17
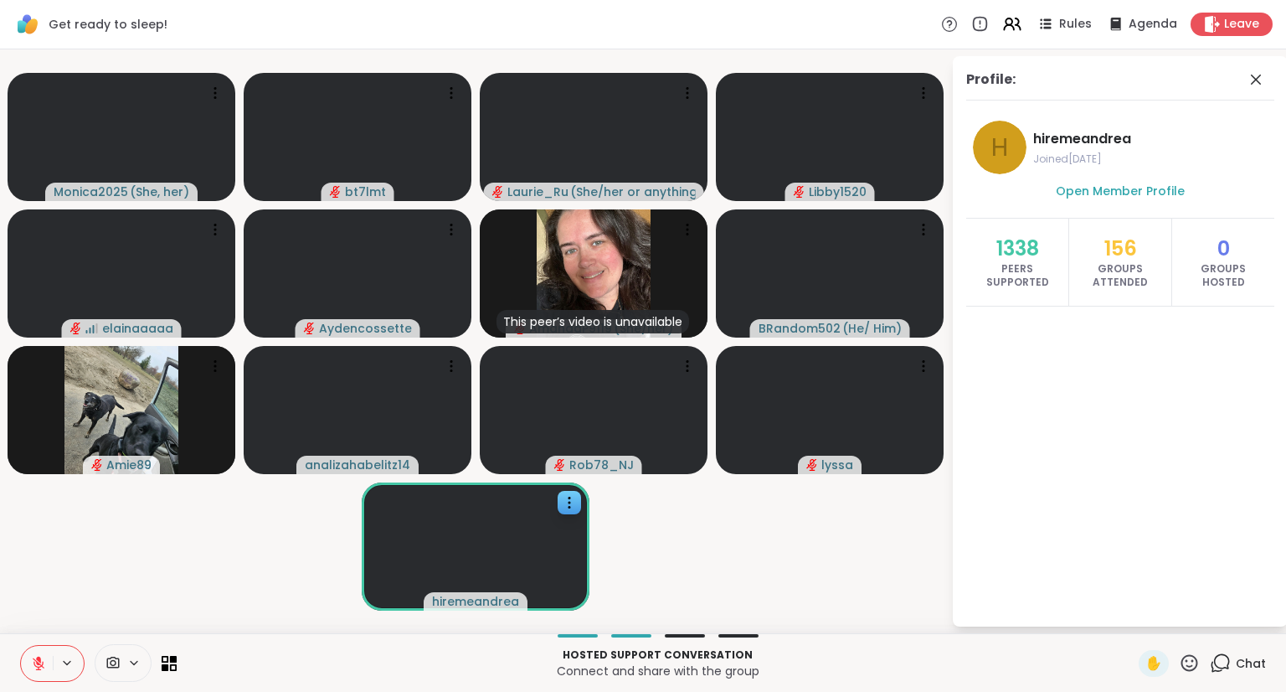
click at [1251, 77] on icon at bounding box center [1256, 80] width 20 height 20
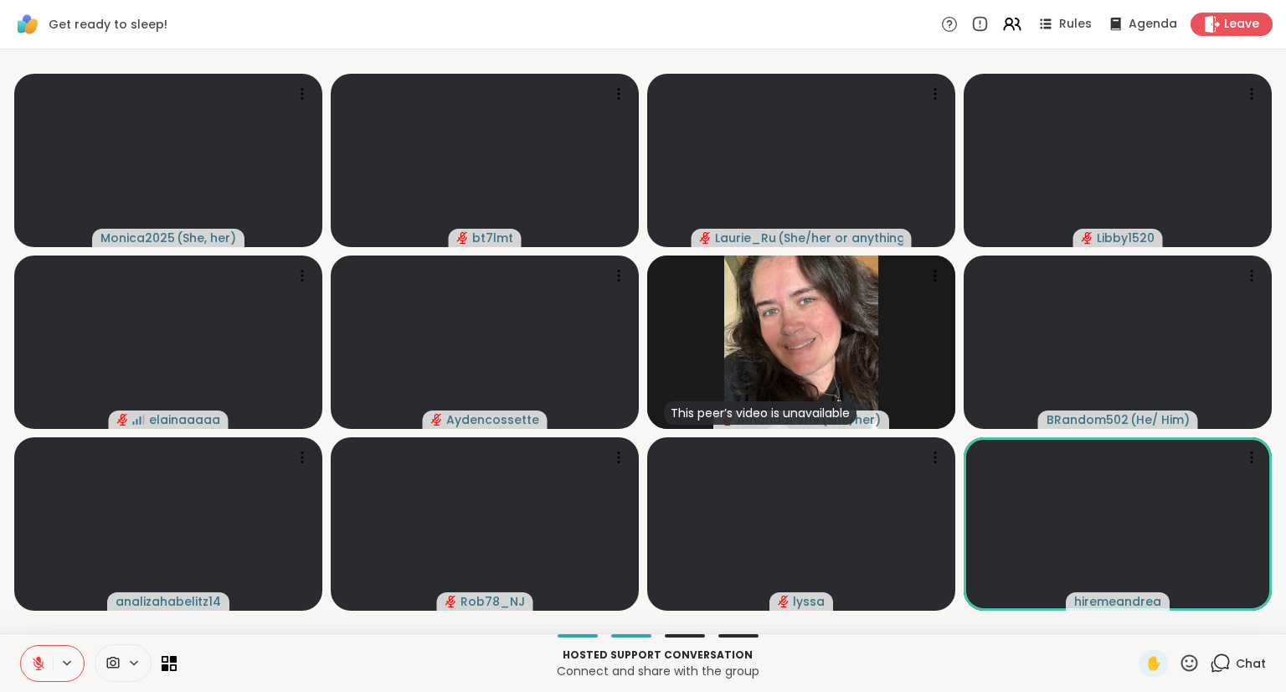
click at [1236, 661] on span "Chat" at bounding box center [1251, 663] width 30 height 17
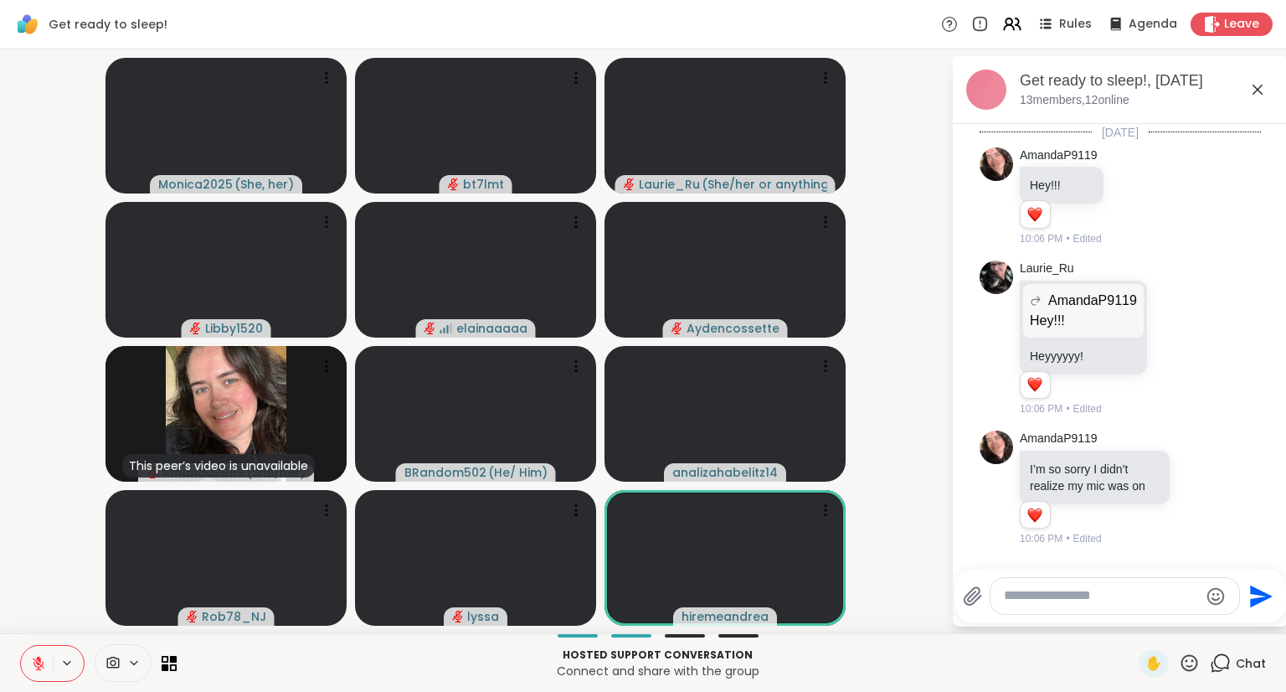
scroll to position [236, 0]
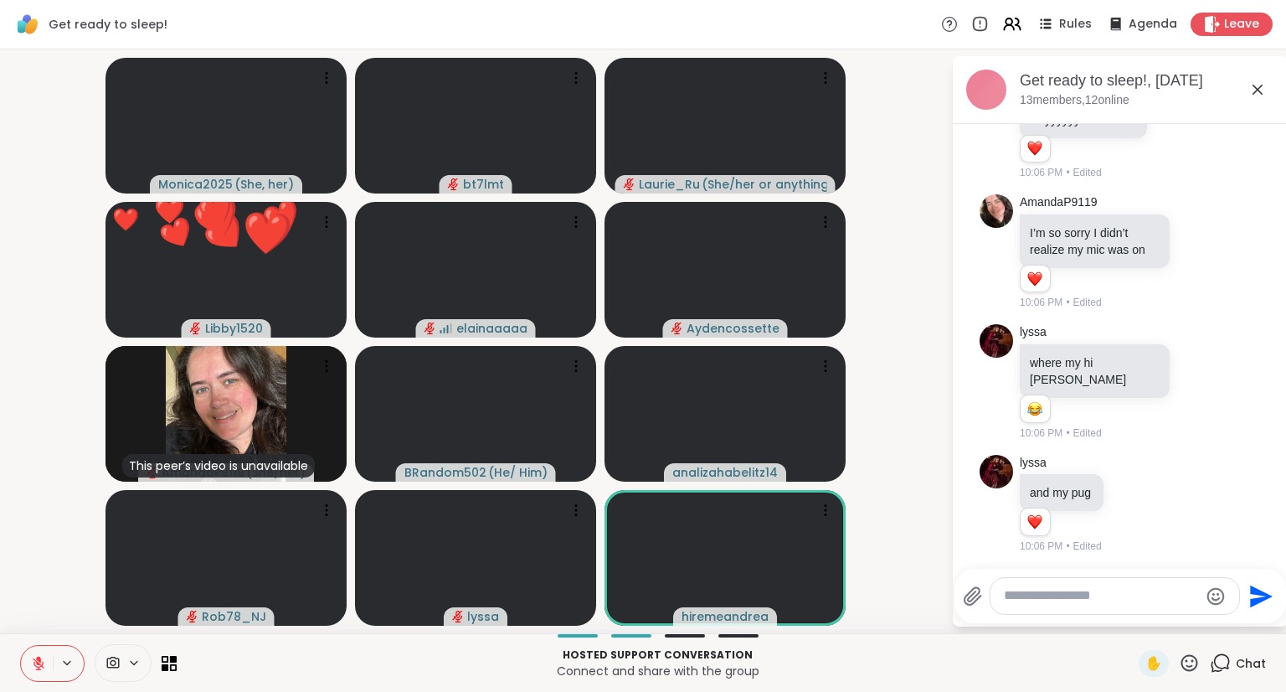
click at [1179, 658] on icon at bounding box center [1189, 662] width 21 height 21
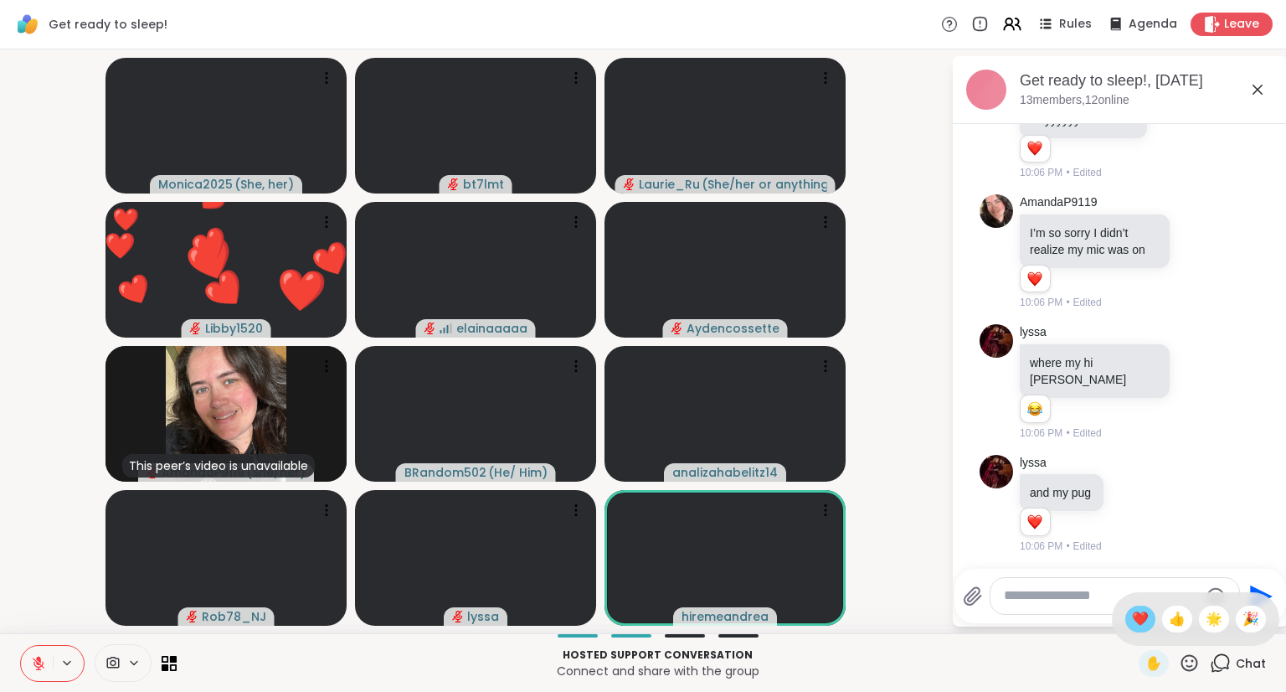
click at [1132, 621] on span "❤️" at bounding box center [1140, 619] width 17 height 20
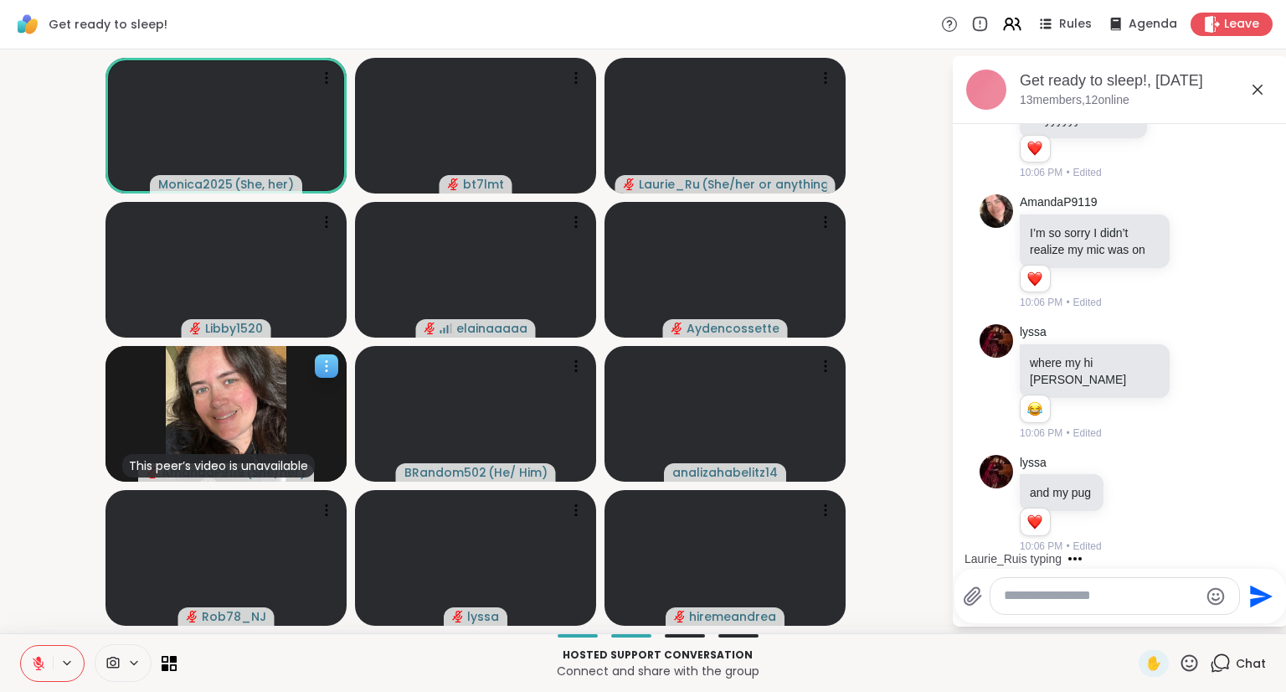
click at [322, 366] on icon at bounding box center [326, 366] width 17 height 17
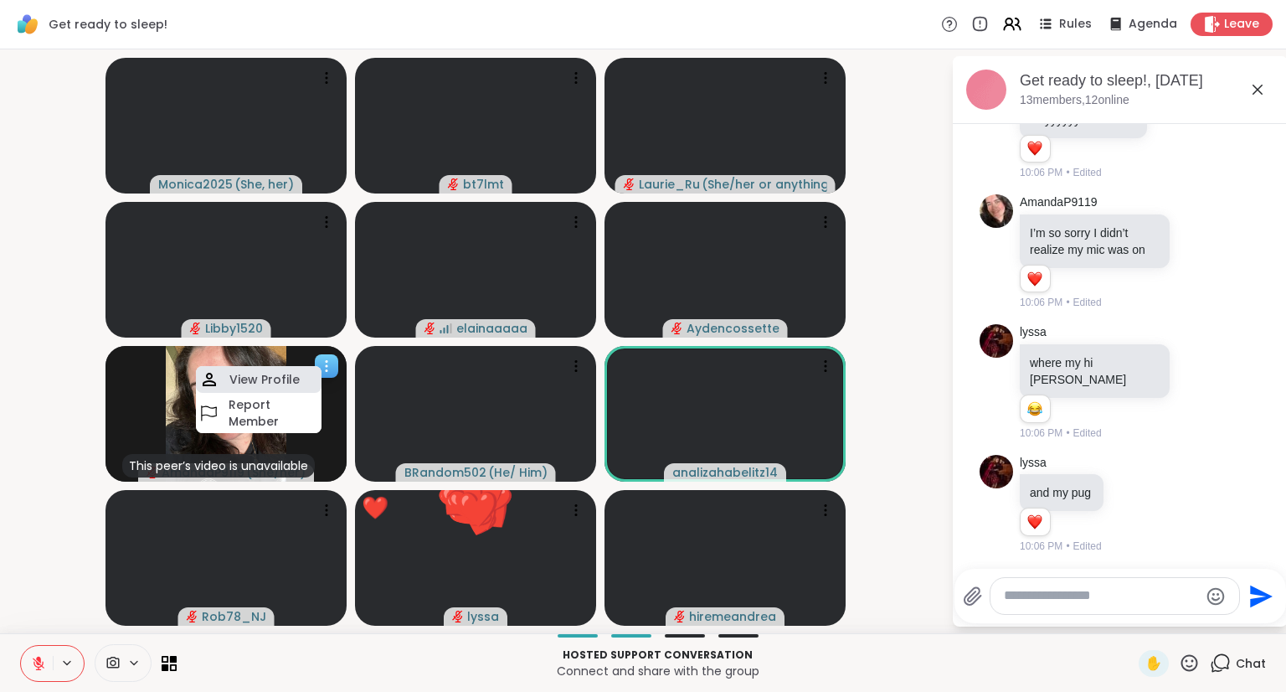
click at [311, 381] on div "View Profile" at bounding box center [259, 379] width 126 height 27
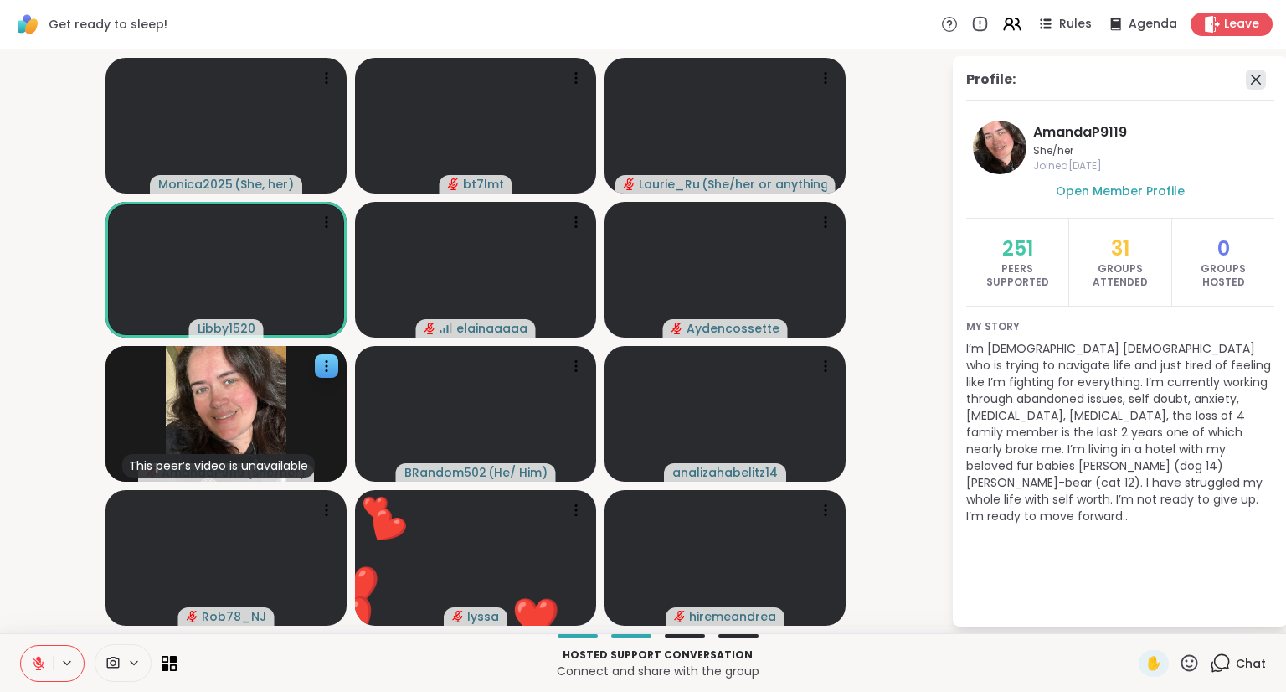
click at [1250, 81] on icon at bounding box center [1256, 80] width 20 height 20
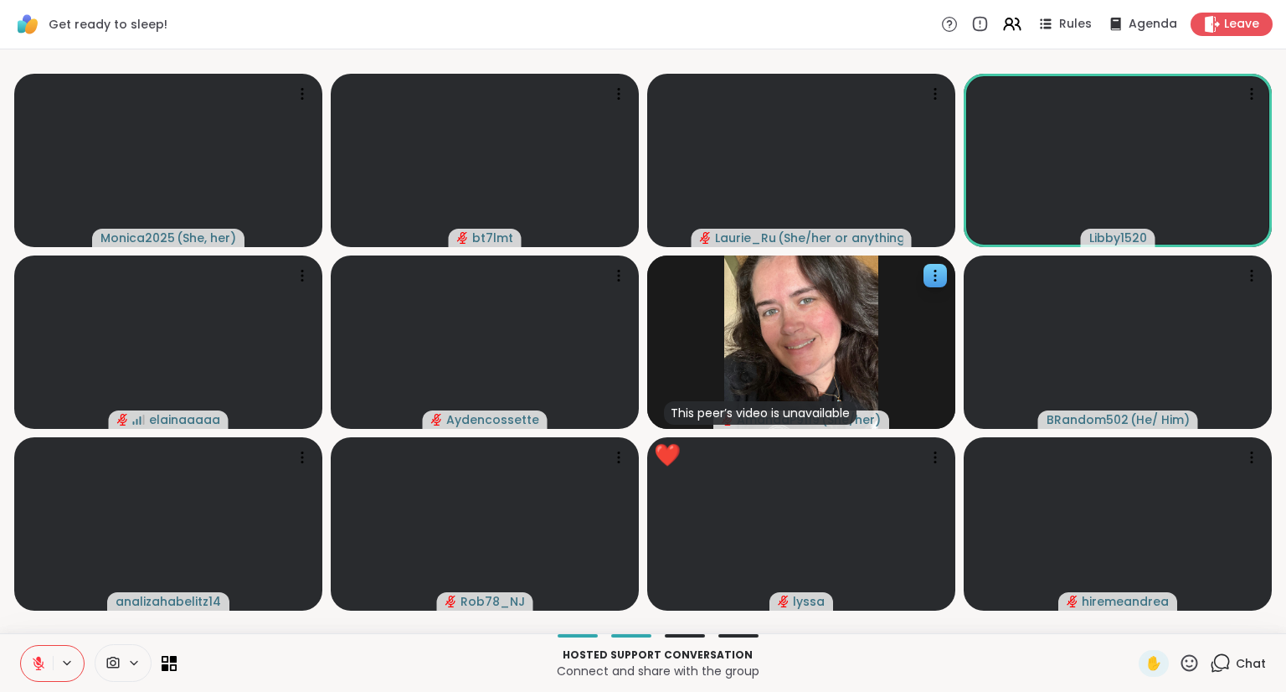
click at [1236, 668] on span "Chat" at bounding box center [1251, 663] width 30 height 17
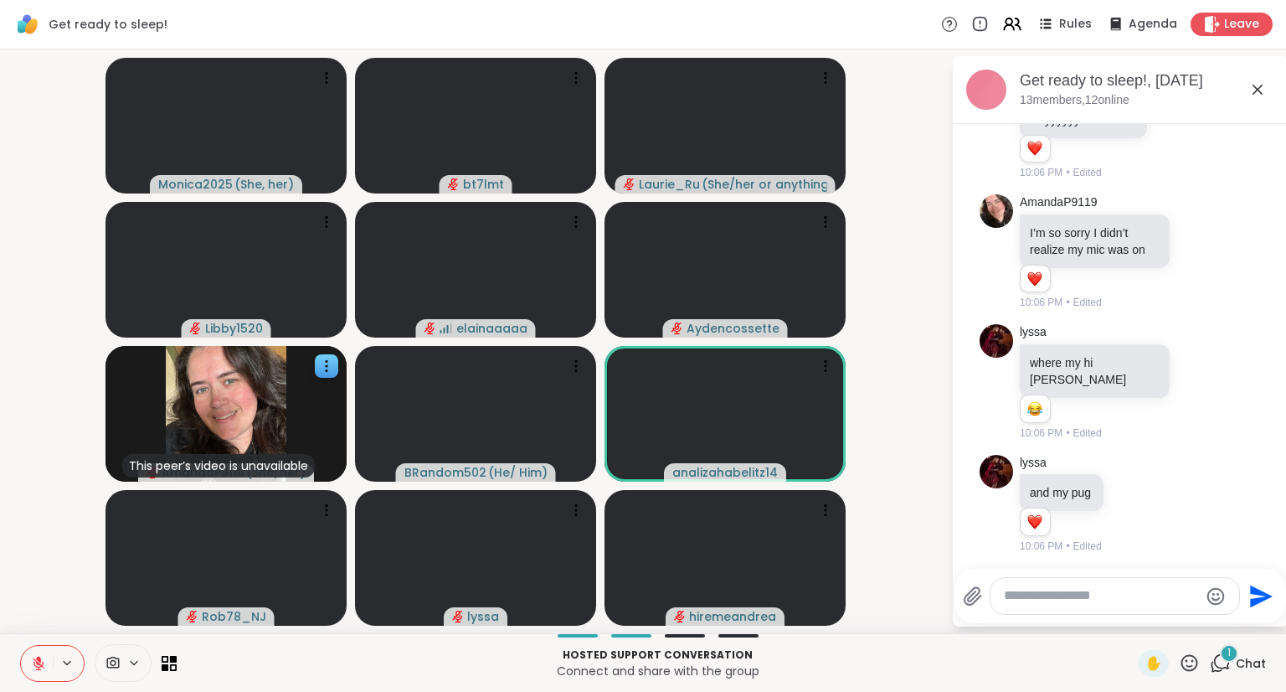
scroll to position [342, 0]
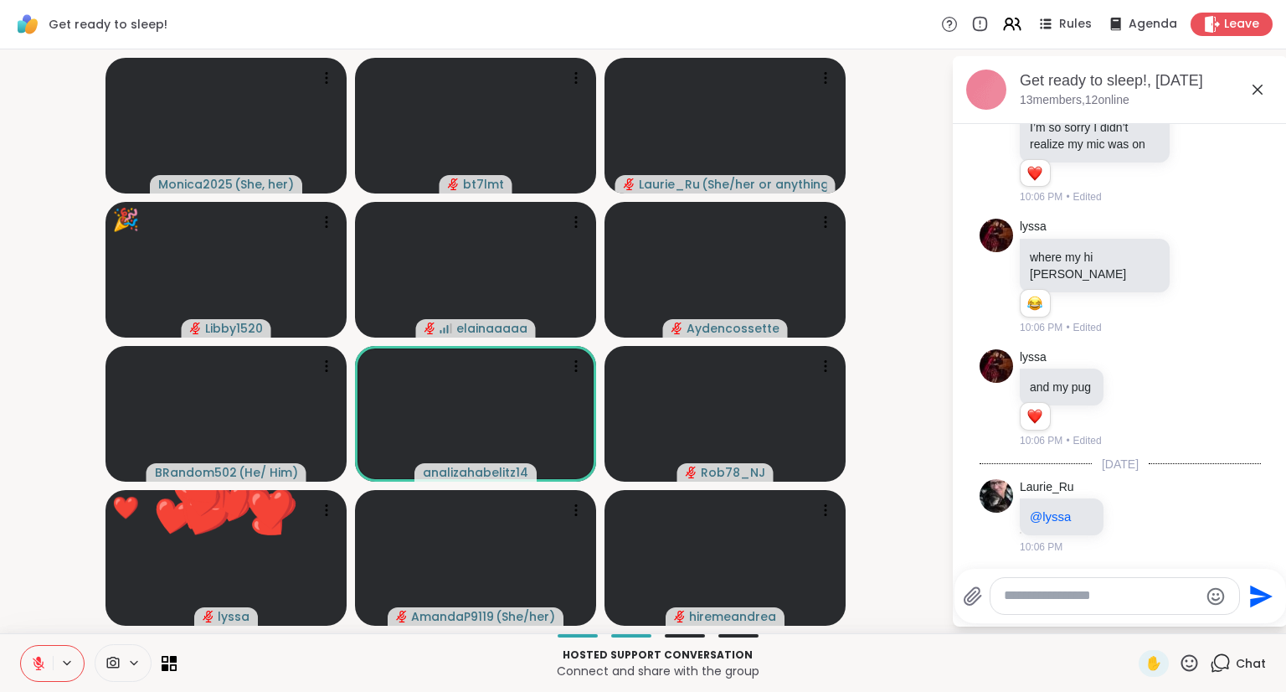
click at [1119, 593] on textarea "Type your message" at bounding box center [1101, 596] width 195 height 18
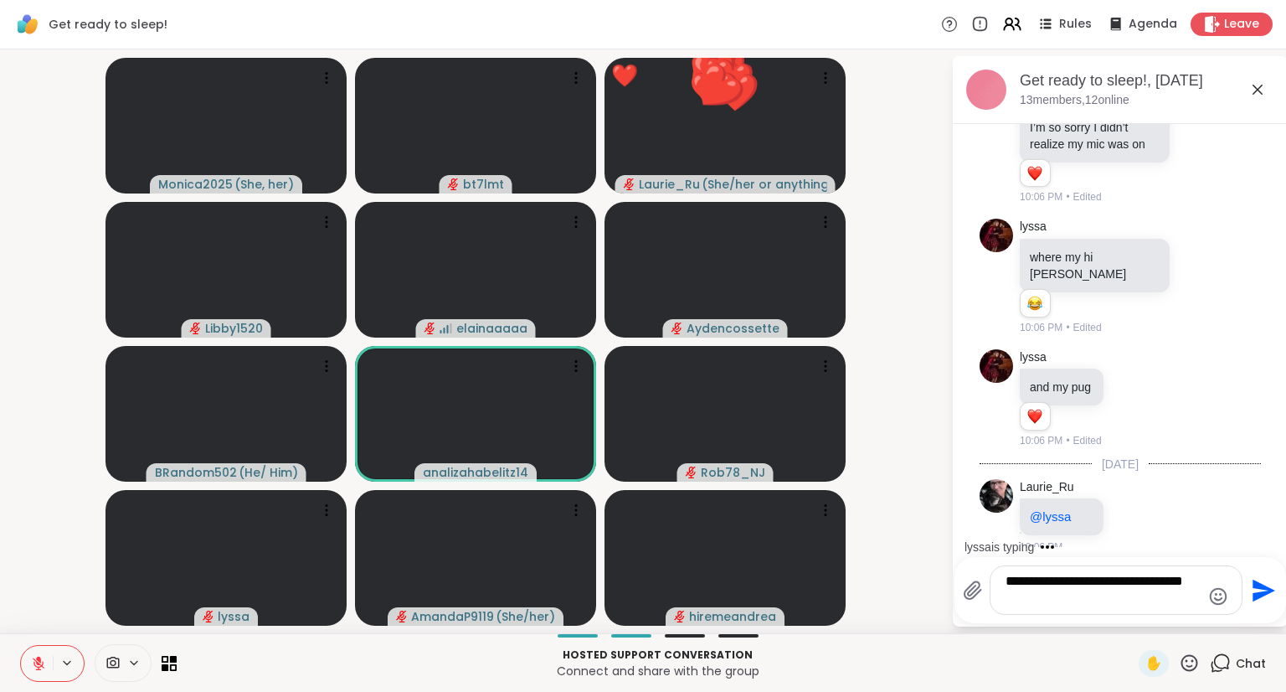
type textarea "**********"
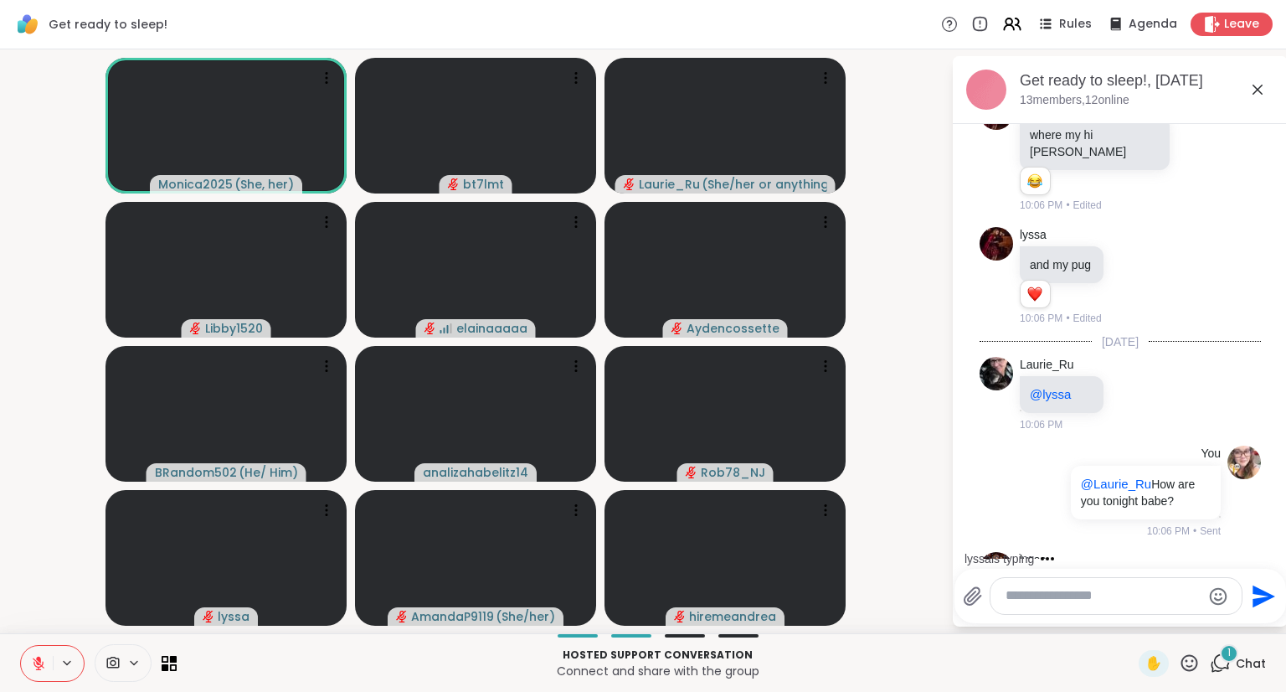
scroll to position [570, 0]
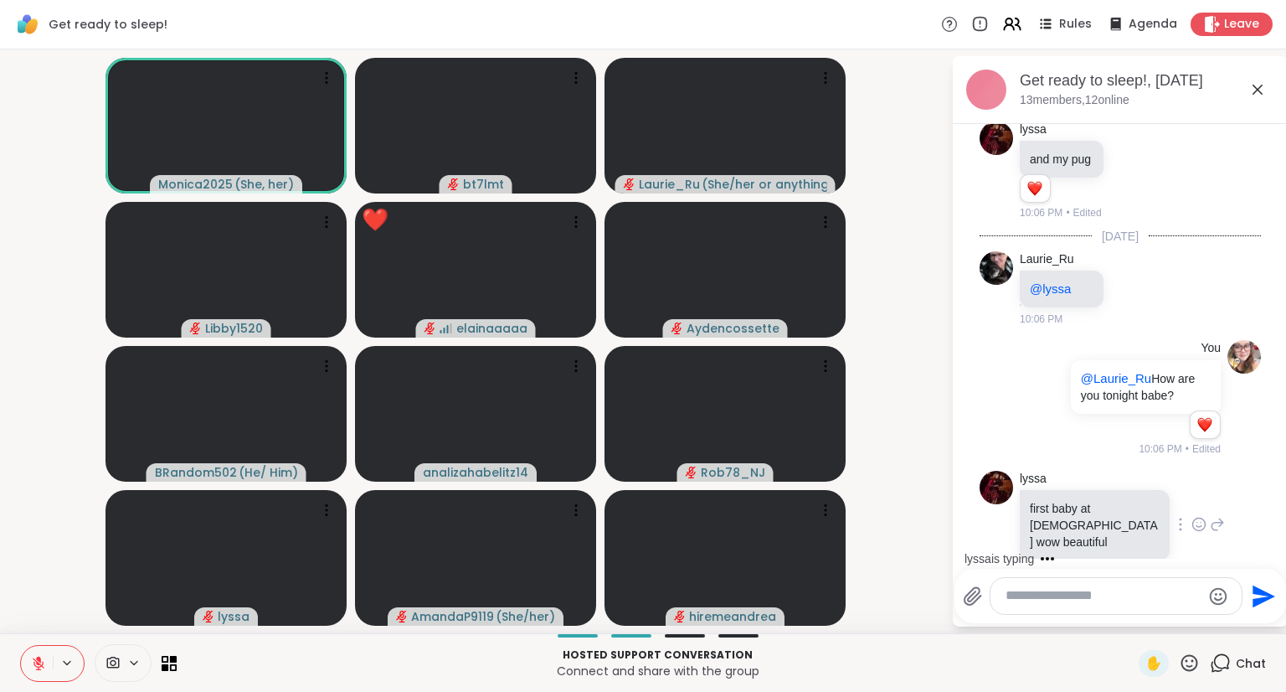
click at [1192, 529] on icon at bounding box center [1199, 524] width 15 height 17
click at [1192, 505] on div "Select Reaction: Heart" at bounding box center [1199, 497] width 15 height 15
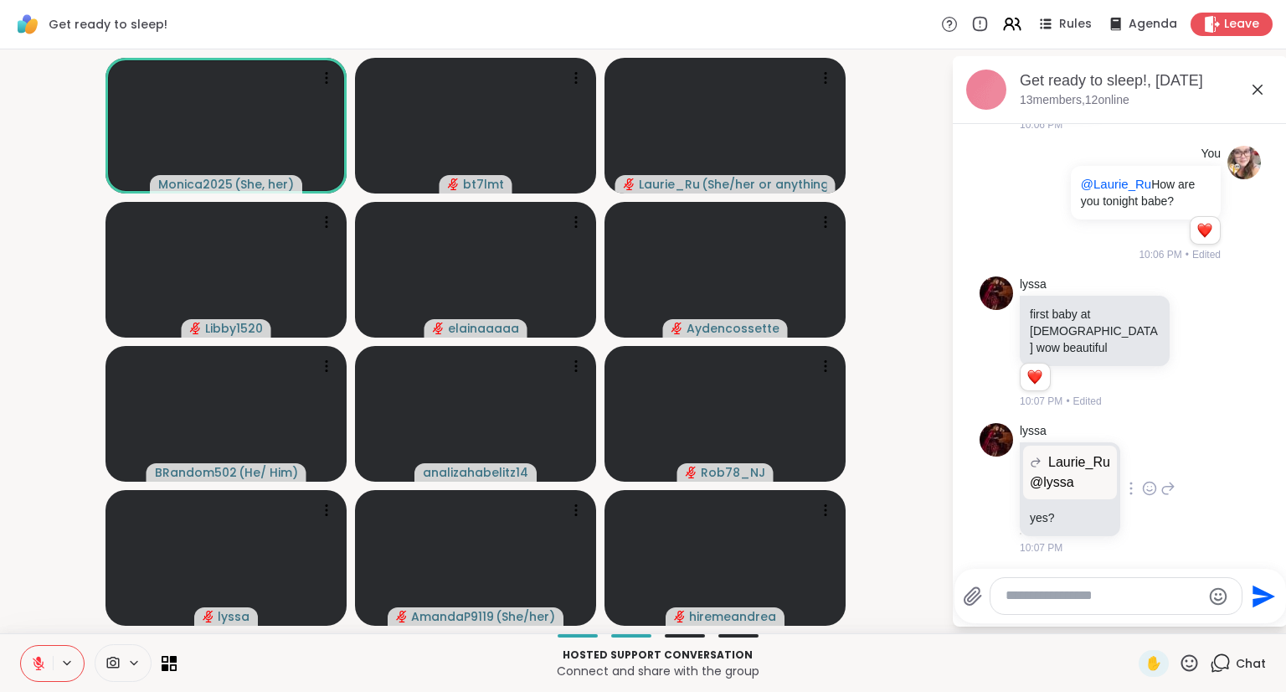
scroll to position [950, 0]
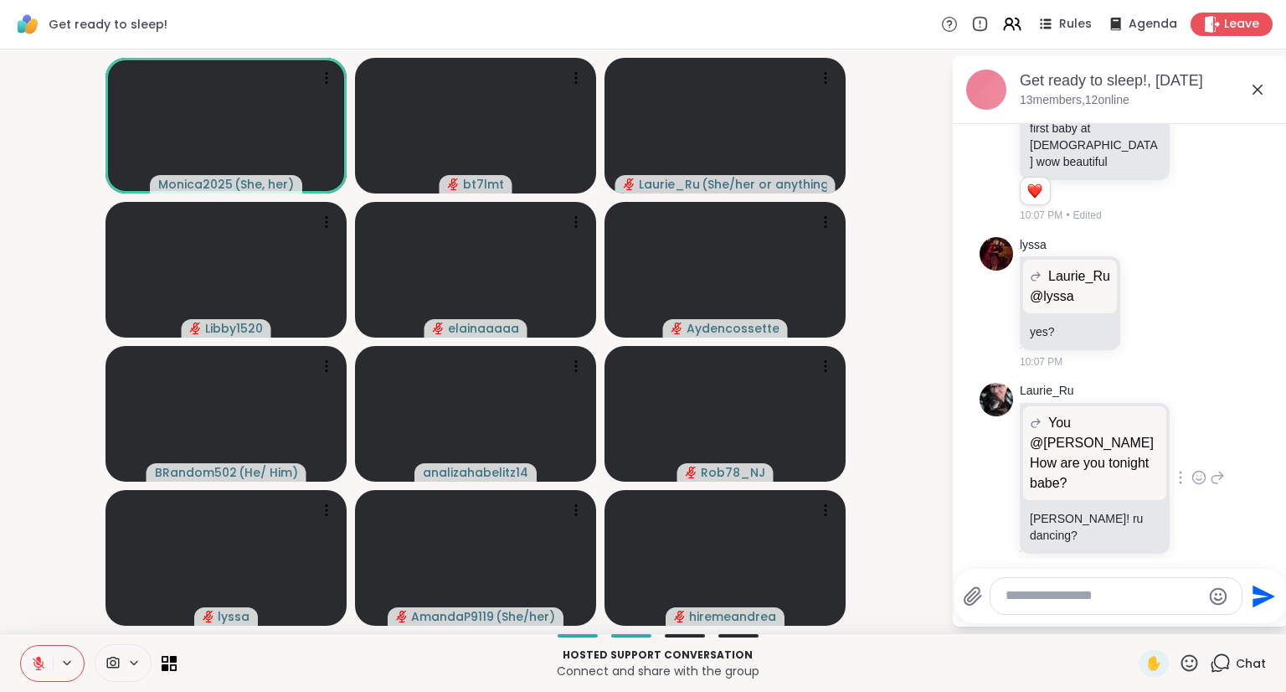
click at [1192, 469] on icon at bounding box center [1199, 477] width 15 height 17
click at [1118, 443] on div "Select Reaction: Joy" at bounding box center [1125, 450] width 15 height 15
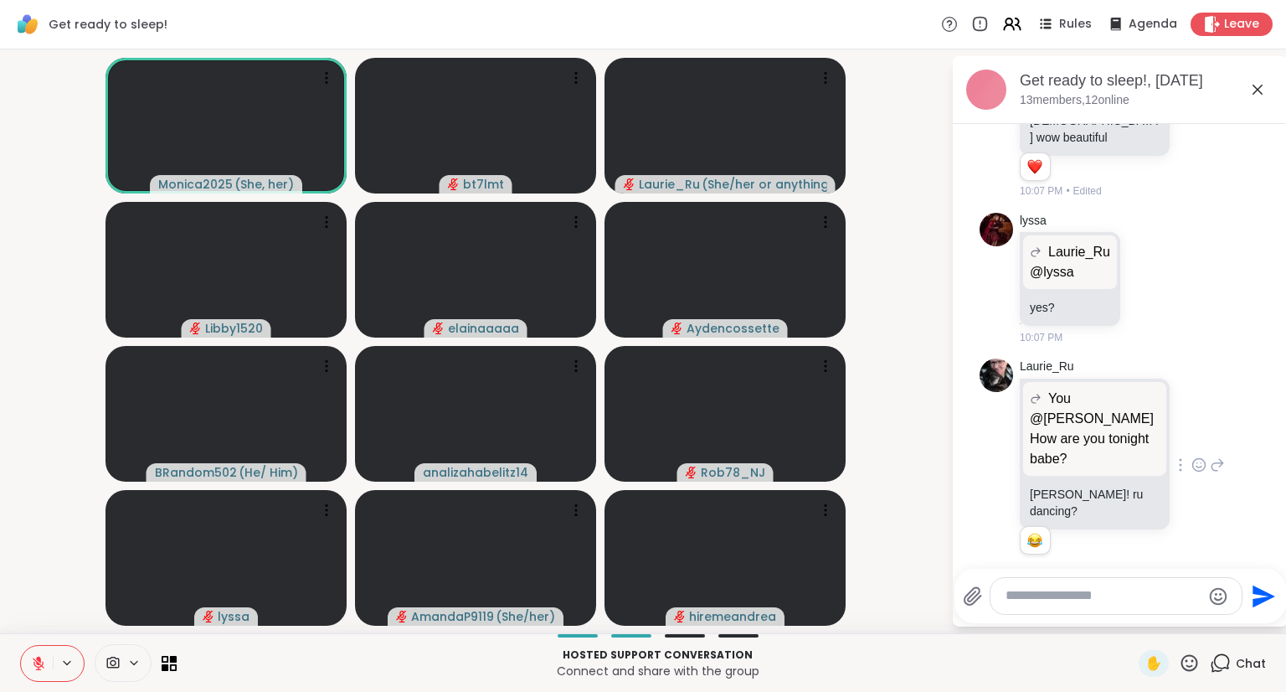
click at [1213, 459] on icon at bounding box center [1219, 465] width 12 height 12
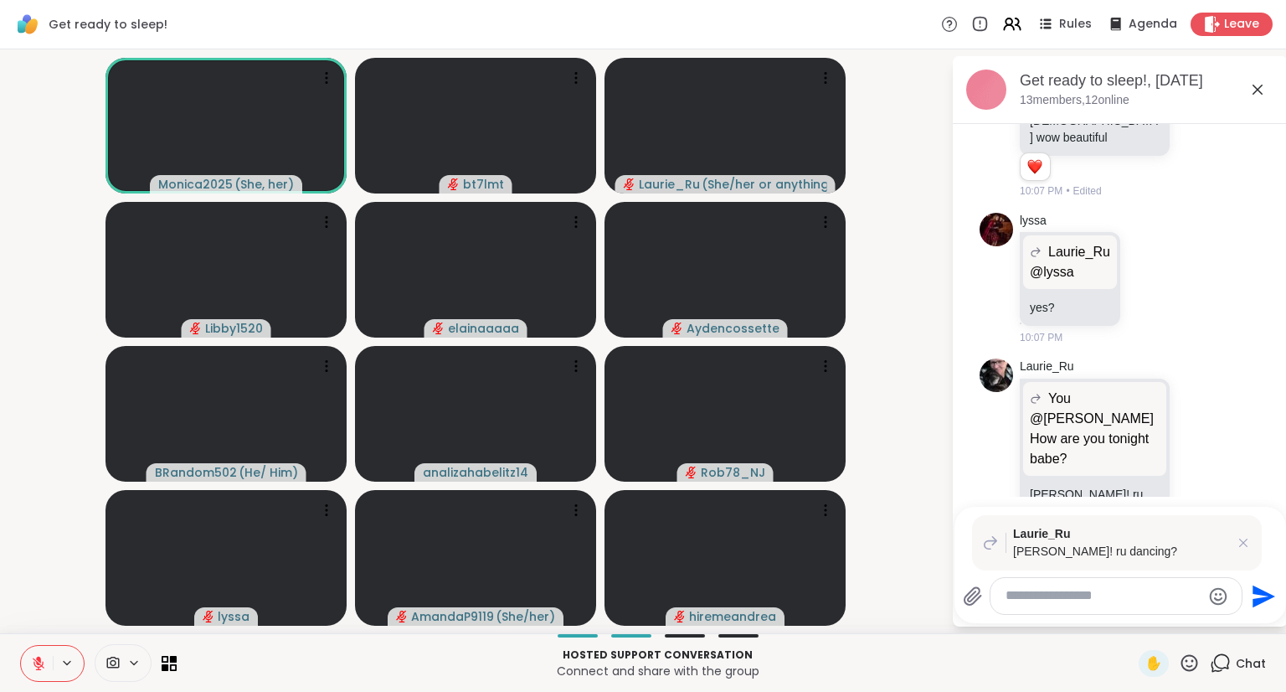
click at [1146, 599] on textarea "Type your message" at bounding box center [1103, 596] width 195 height 18
type textarea "*"
click at [1042, 591] on textarea "*" at bounding box center [1103, 596] width 195 height 18
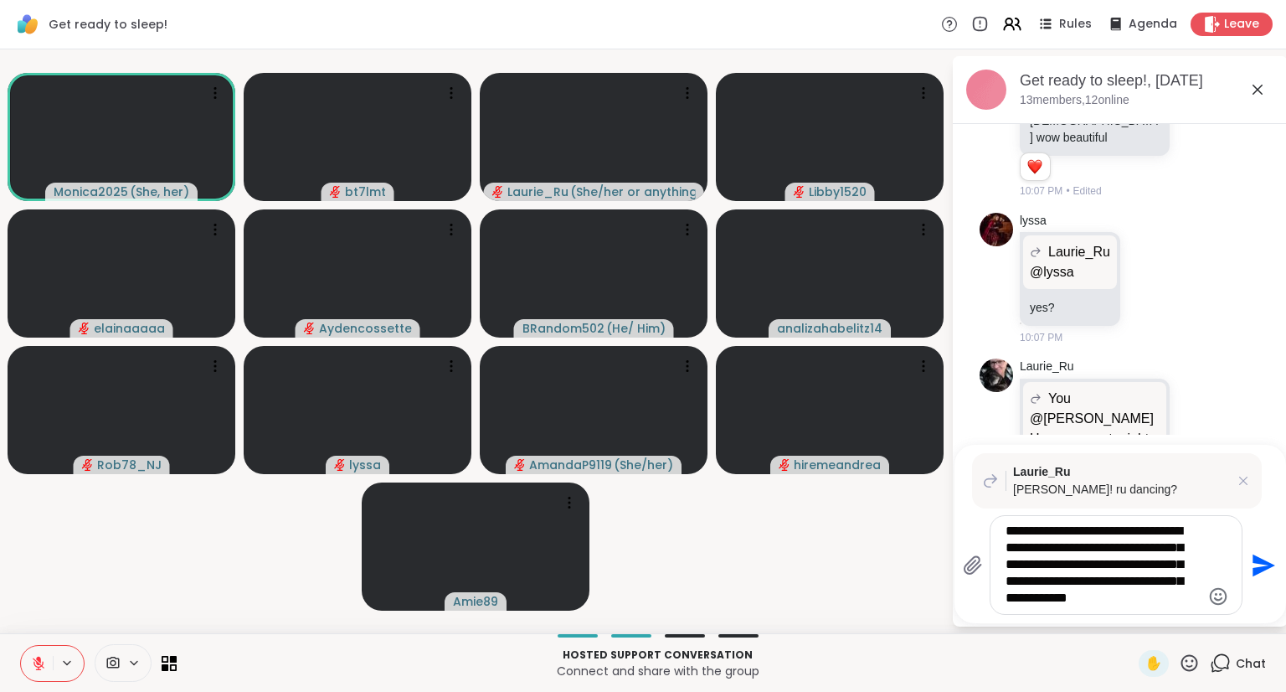
type textarea "**********"
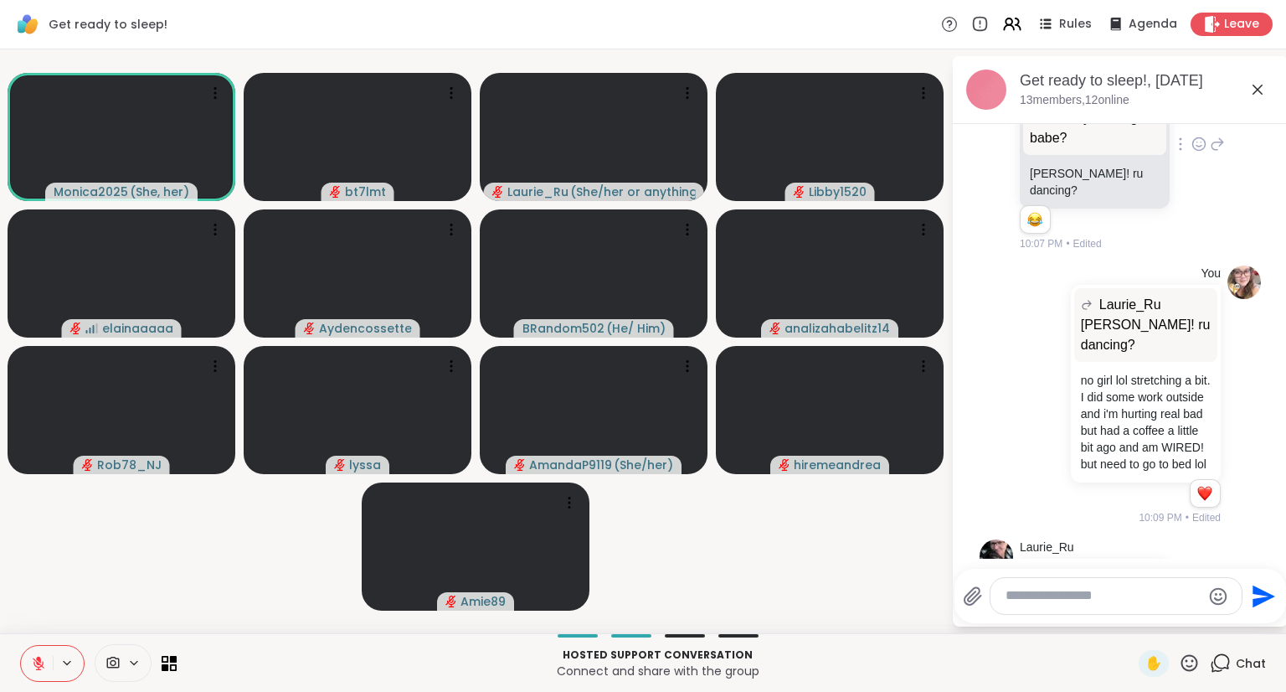
scroll to position [1501, 0]
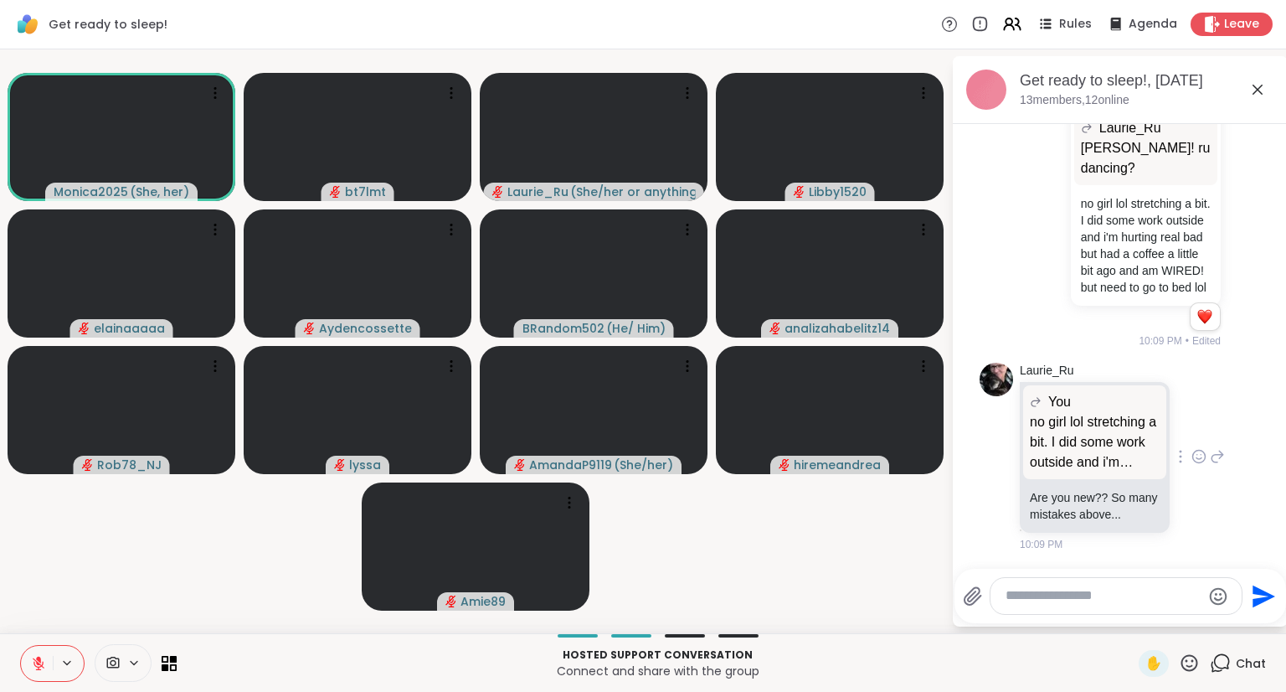
click at [1210, 446] on icon at bounding box center [1217, 456] width 15 height 20
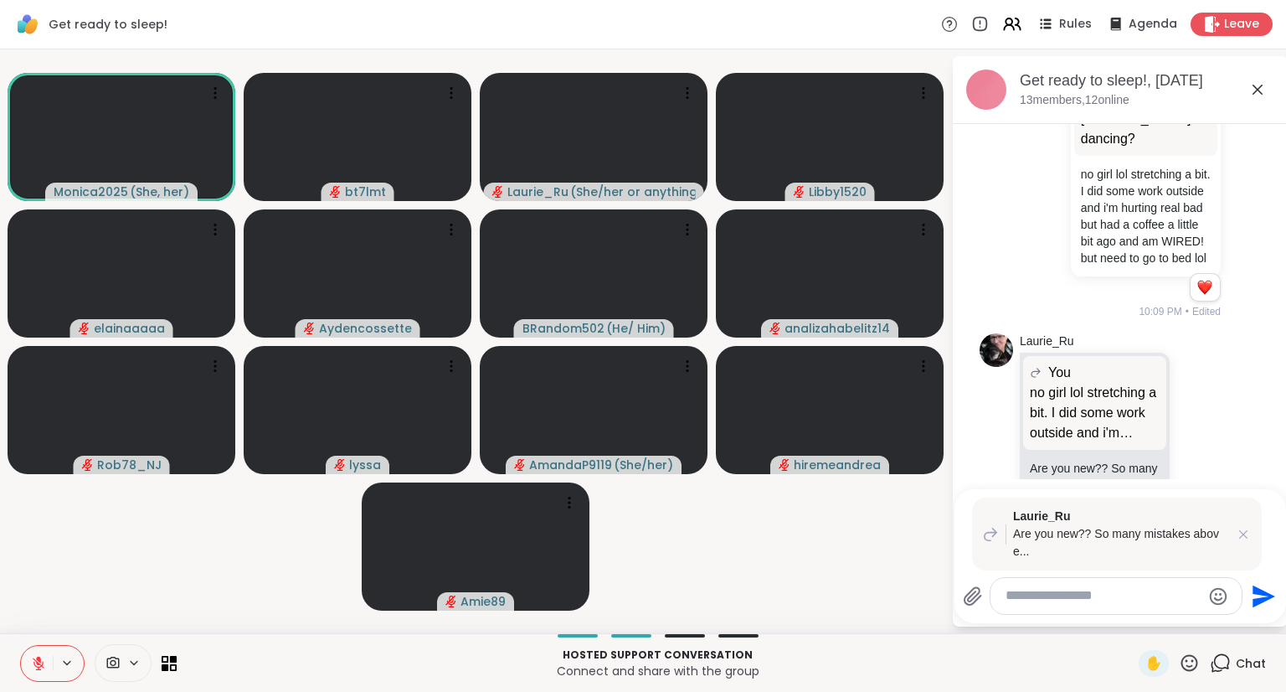
click at [1116, 596] on textarea "Type your message" at bounding box center [1103, 596] width 195 height 18
type textarea "*"
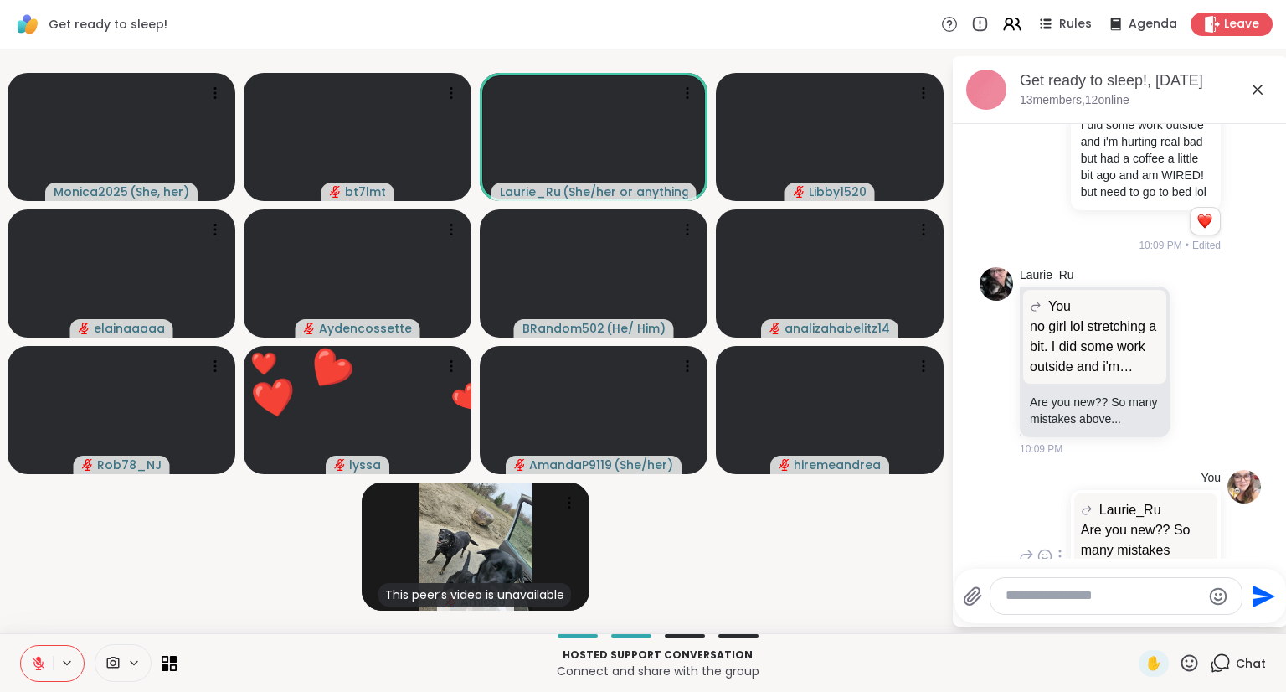
scroll to position [1687, 0]
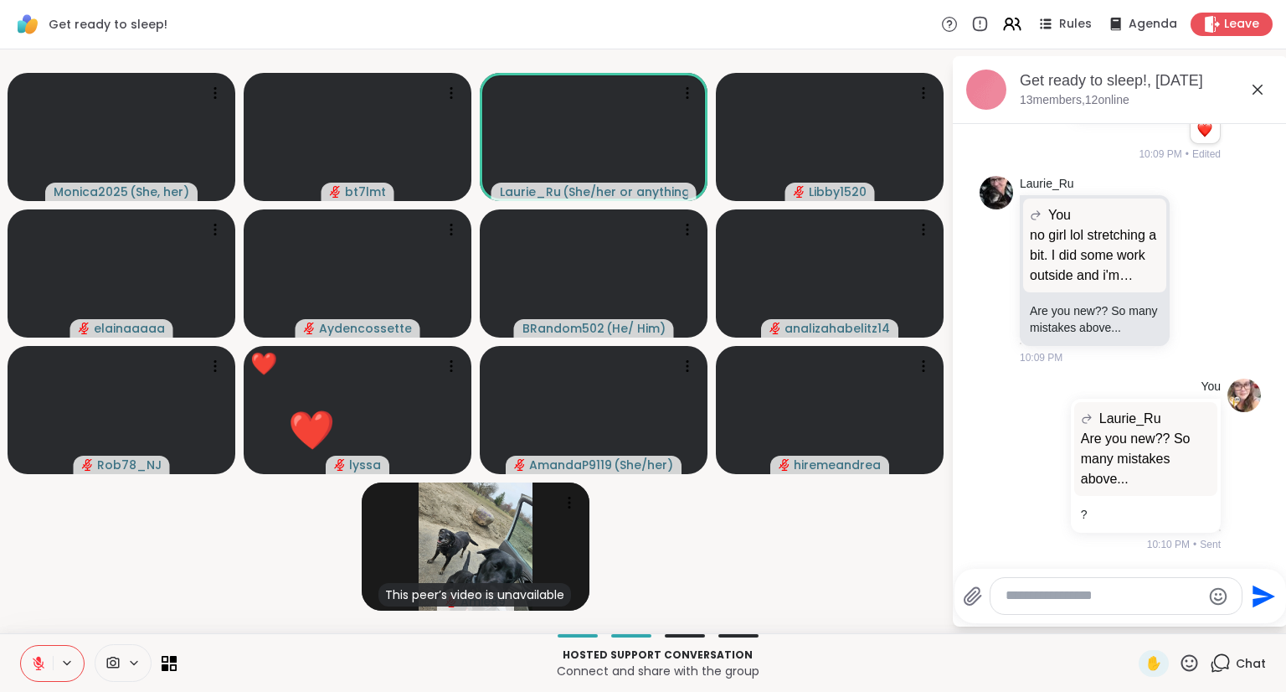
click at [1157, 595] on textarea "Type your message" at bounding box center [1103, 596] width 195 height 18
click at [1053, 595] on textarea "Type your message" at bounding box center [1103, 596] width 195 height 18
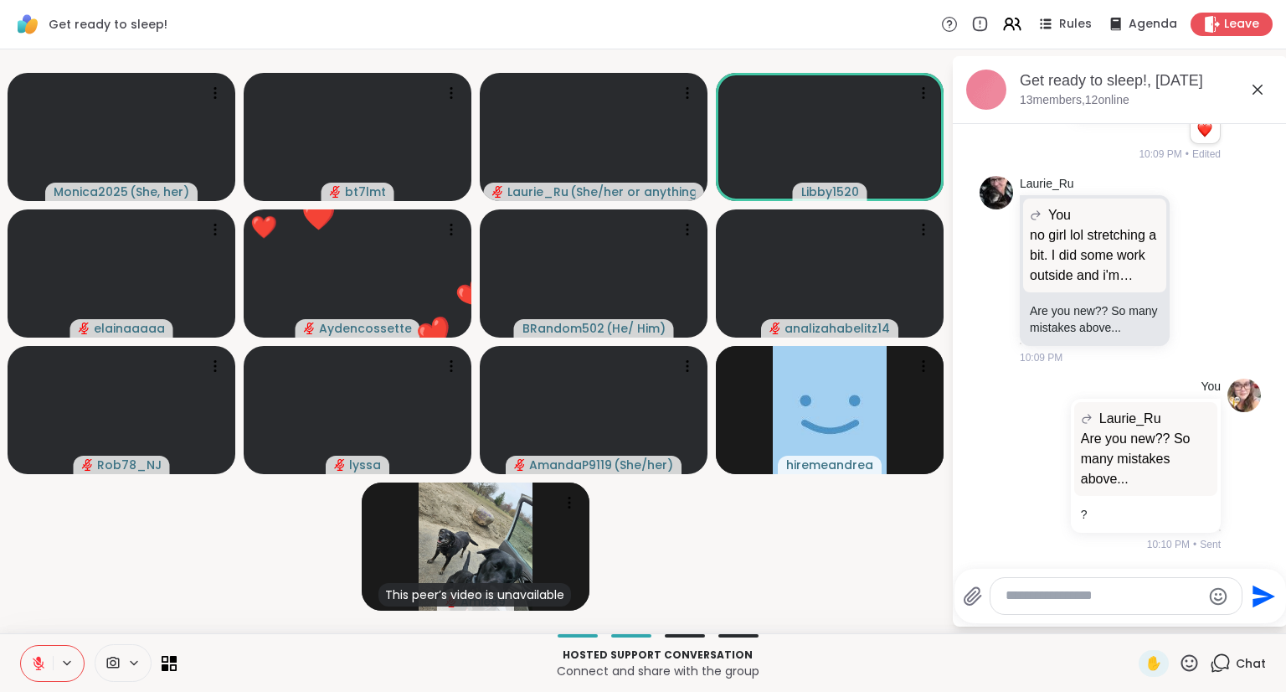
scroll to position [1826, 0]
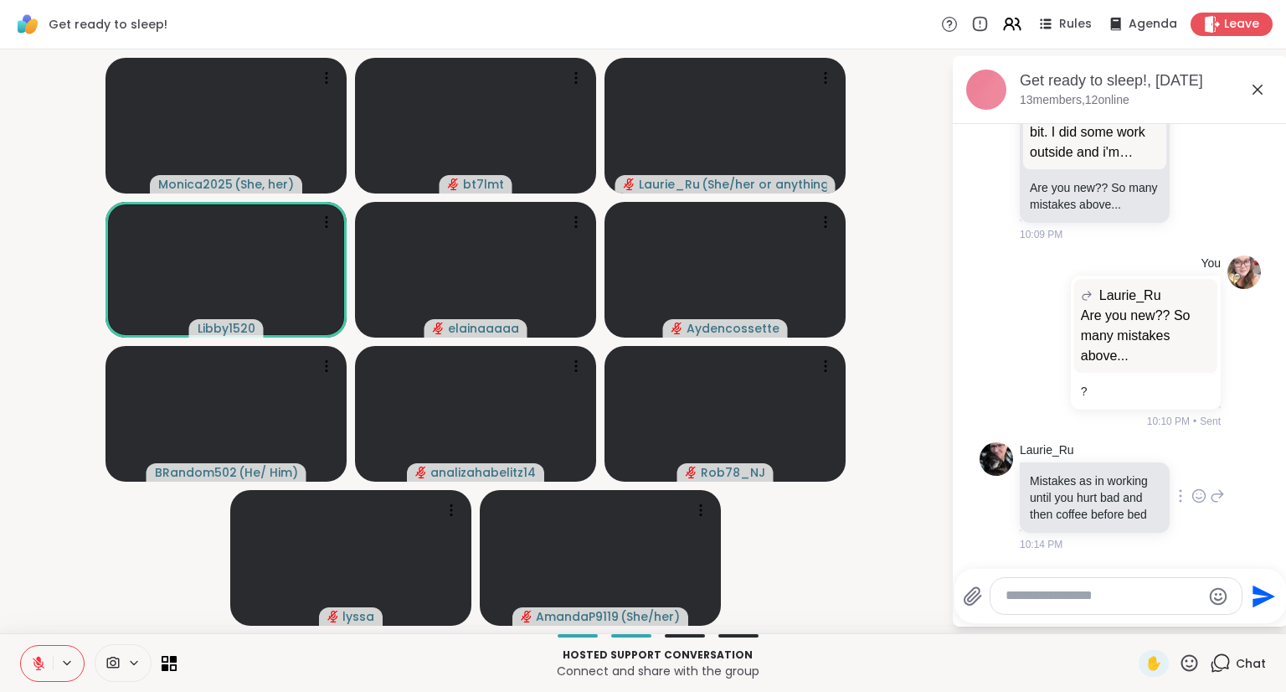
click at [1213, 490] on icon at bounding box center [1219, 496] width 12 height 12
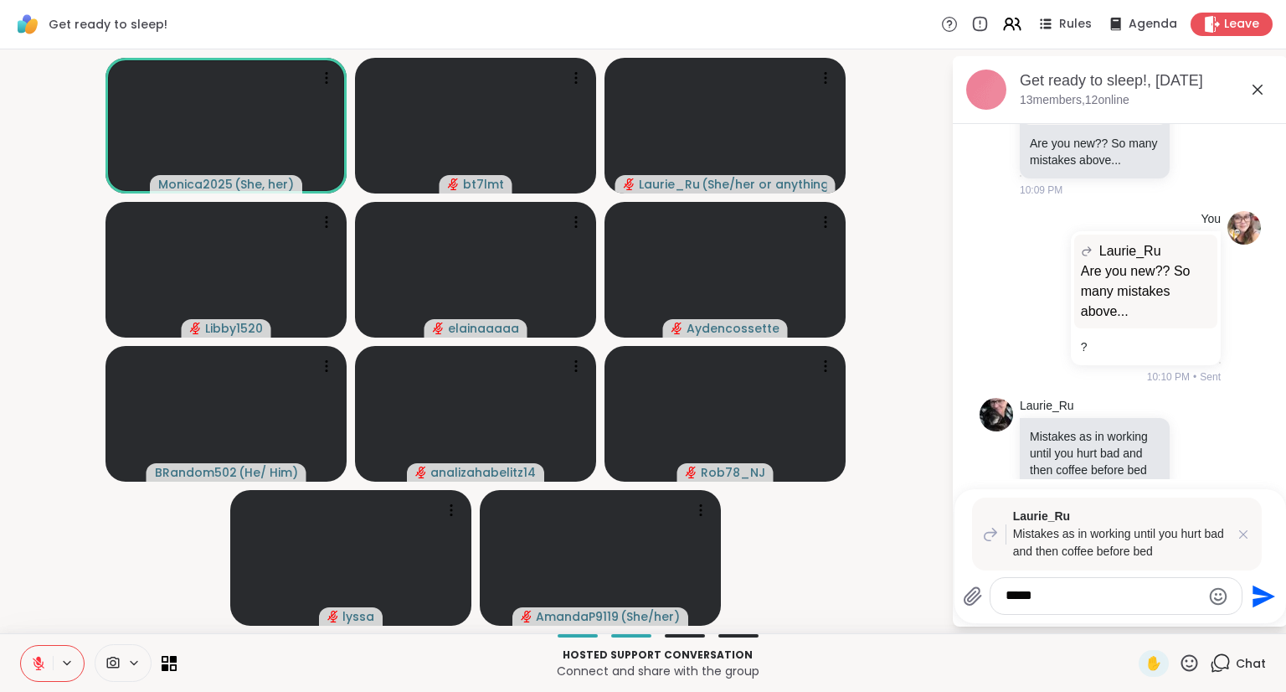
click at [66, 662] on icon at bounding box center [66, 663] width 13 height 14
click at [24, 672] on button at bounding box center [37, 663] width 32 height 35
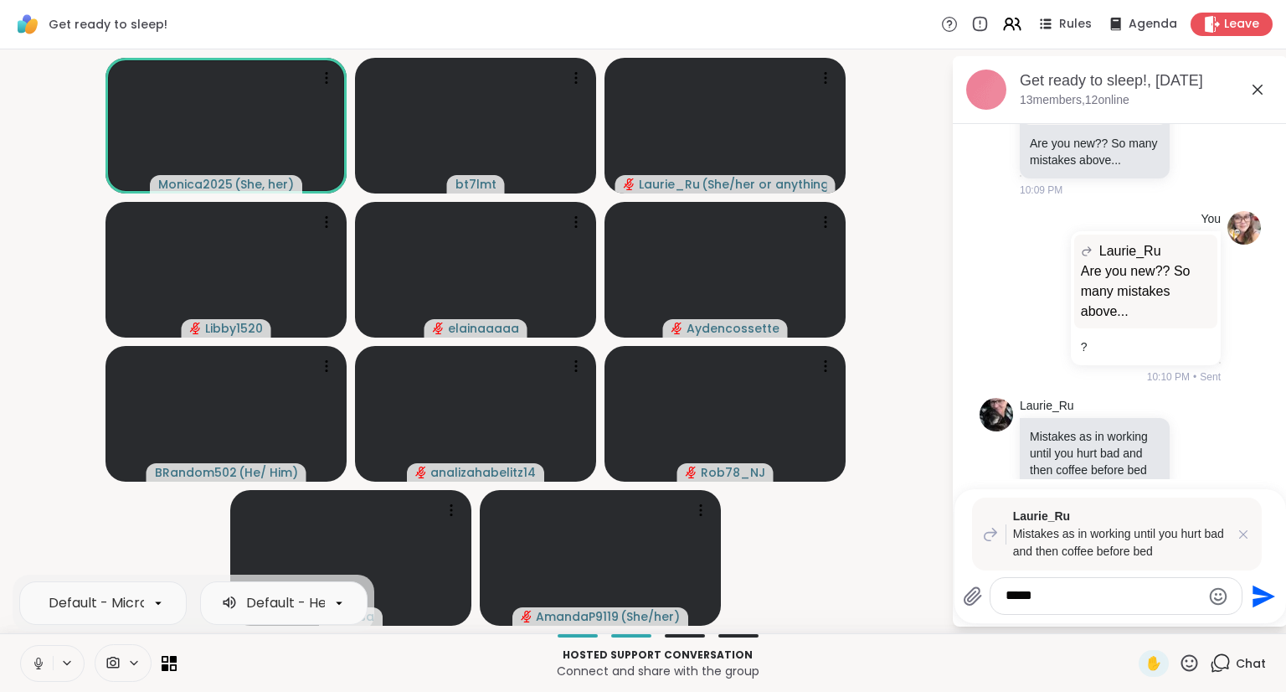
click at [38, 667] on icon at bounding box center [38, 667] width 1 height 3
click at [1116, 604] on textarea "****" at bounding box center [1103, 596] width 195 height 18
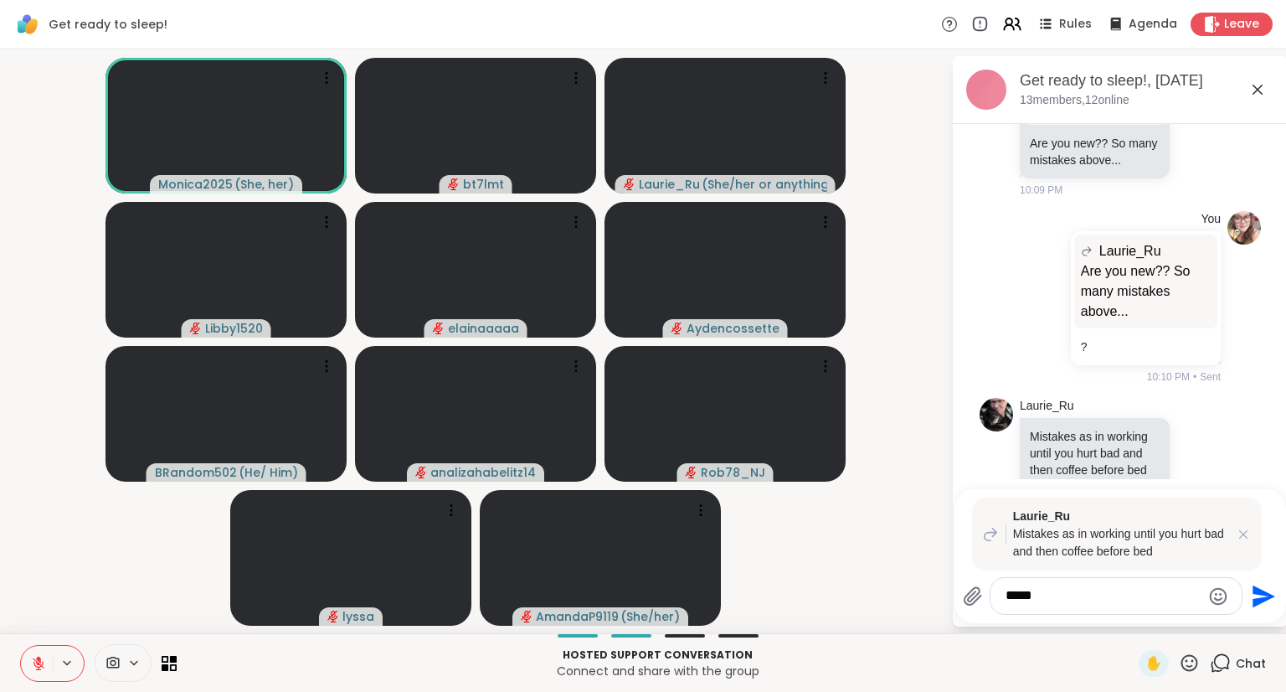
click at [1113, 607] on div "****" at bounding box center [1116, 596] width 251 height 36
click at [1110, 609] on div "****" at bounding box center [1116, 596] width 251 height 36
drag, startPoint x: 1048, startPoint y: 610, endPoint x: 1005, endPoint y: 581, distance: 51.3
click at [984, 603] on div "****" at bounding box center [1103, 596] width 280 height 38
drag, startPoint x: 1046, startPoint y: 605, endPoint x: 968, endPoint y: 604, distance: 77.9
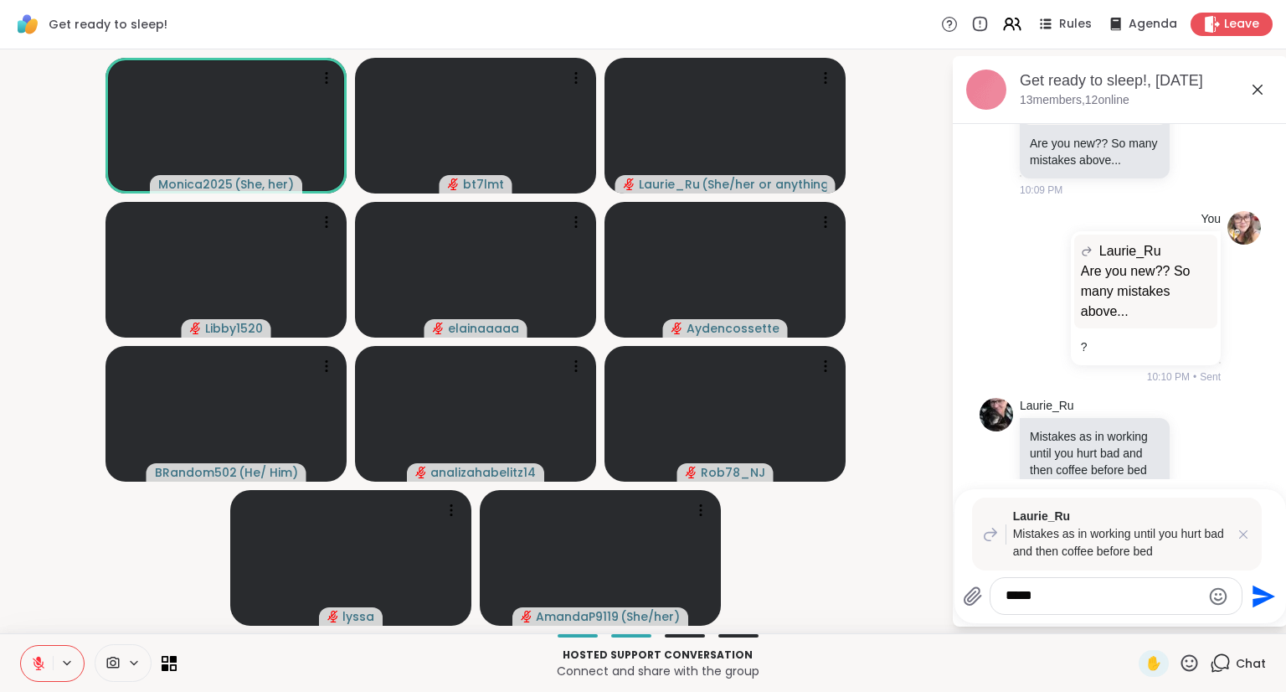
click at [968, 604] on div "****" at bounding box center [1103, 596] width 280 height 38
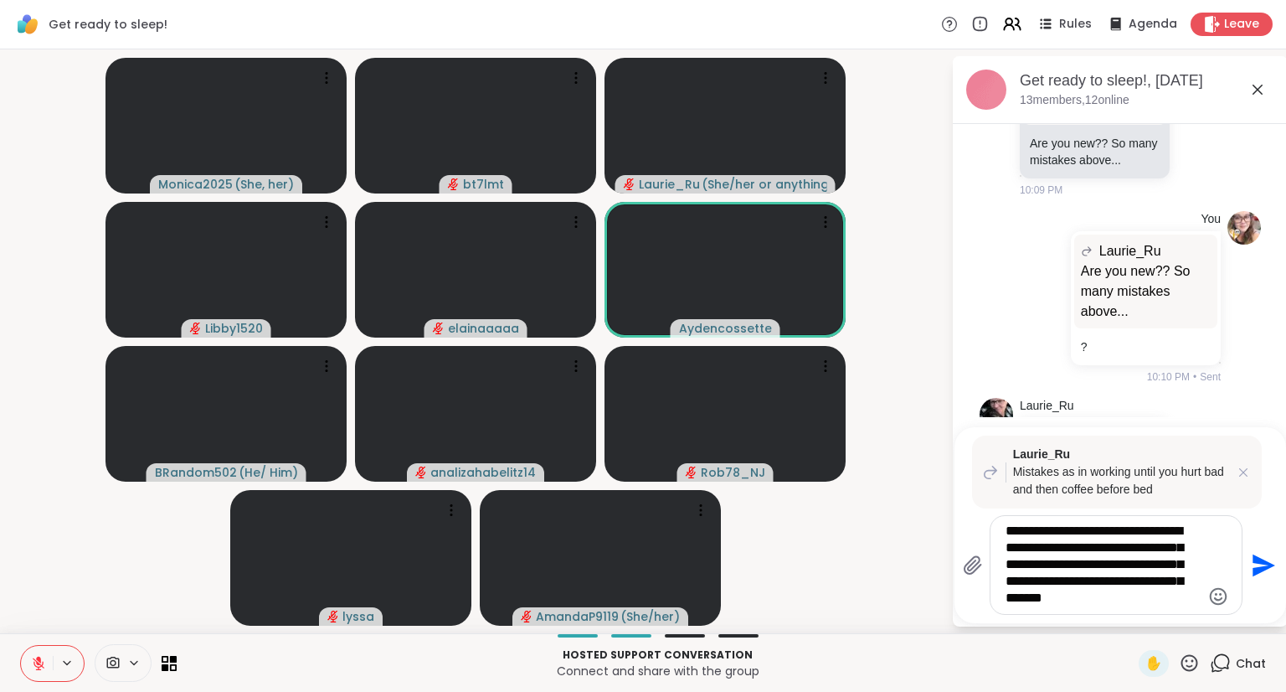
type textarea "**********"
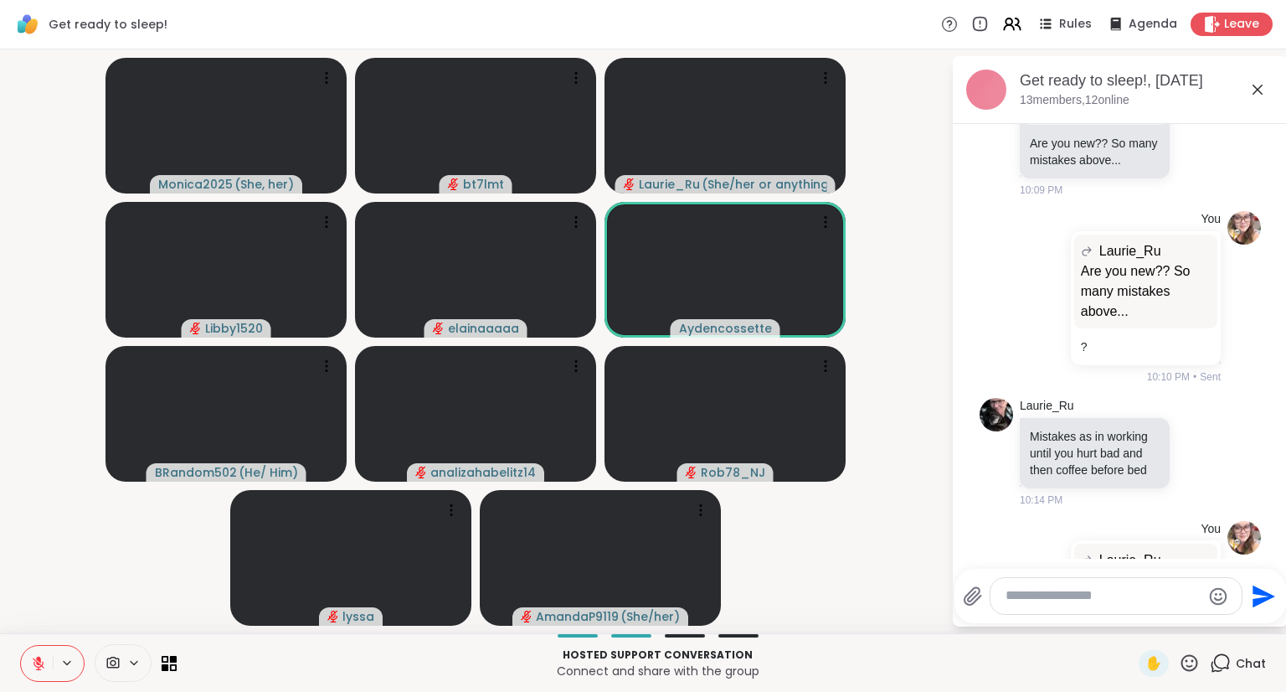
scroll to position [2129, 0]
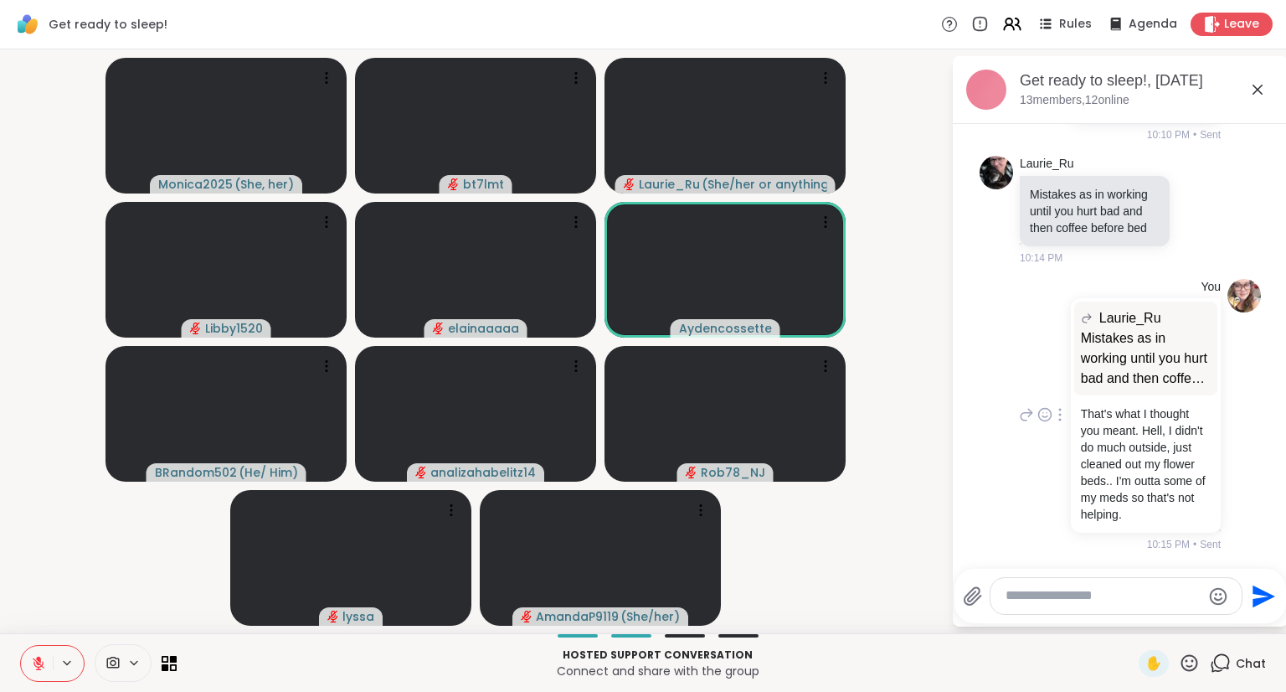
click at [1059, 410] on icon at bounding box center [1060, 414] width 3 height 13
click at [1079, 430] on icon at bounding box center [1080, 438] width 17 height 17
type textarea "**********"
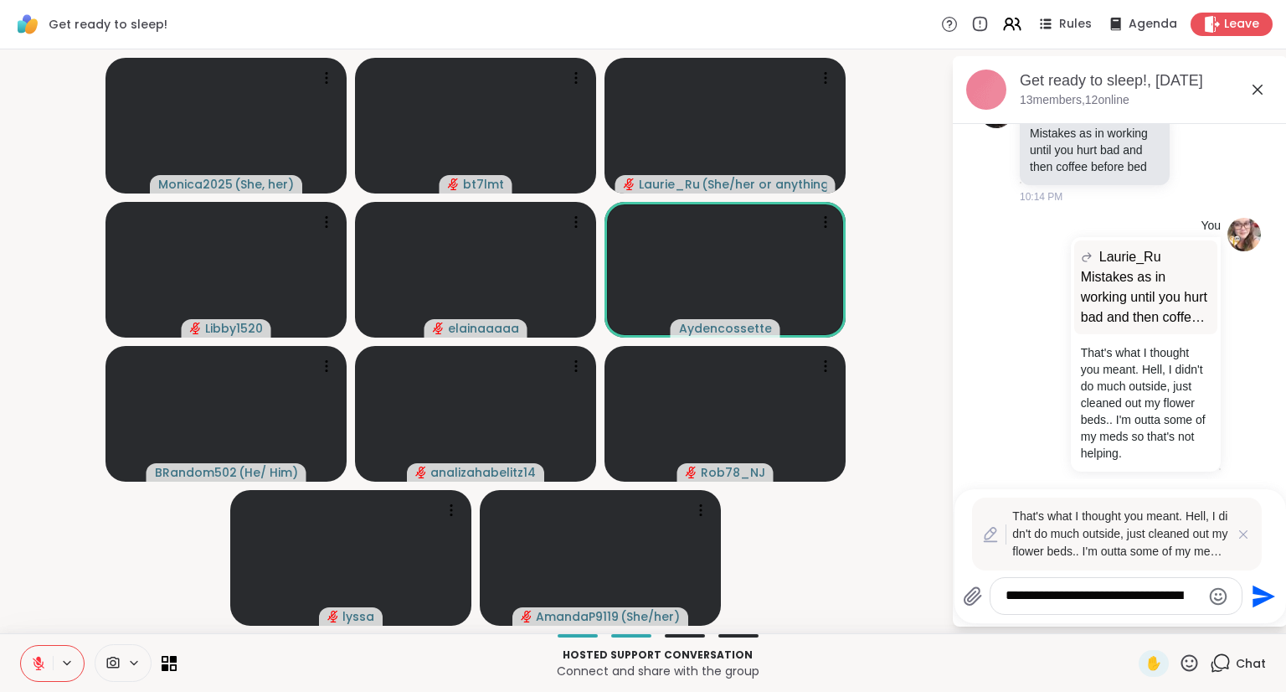
scroll to position [2209, 0]
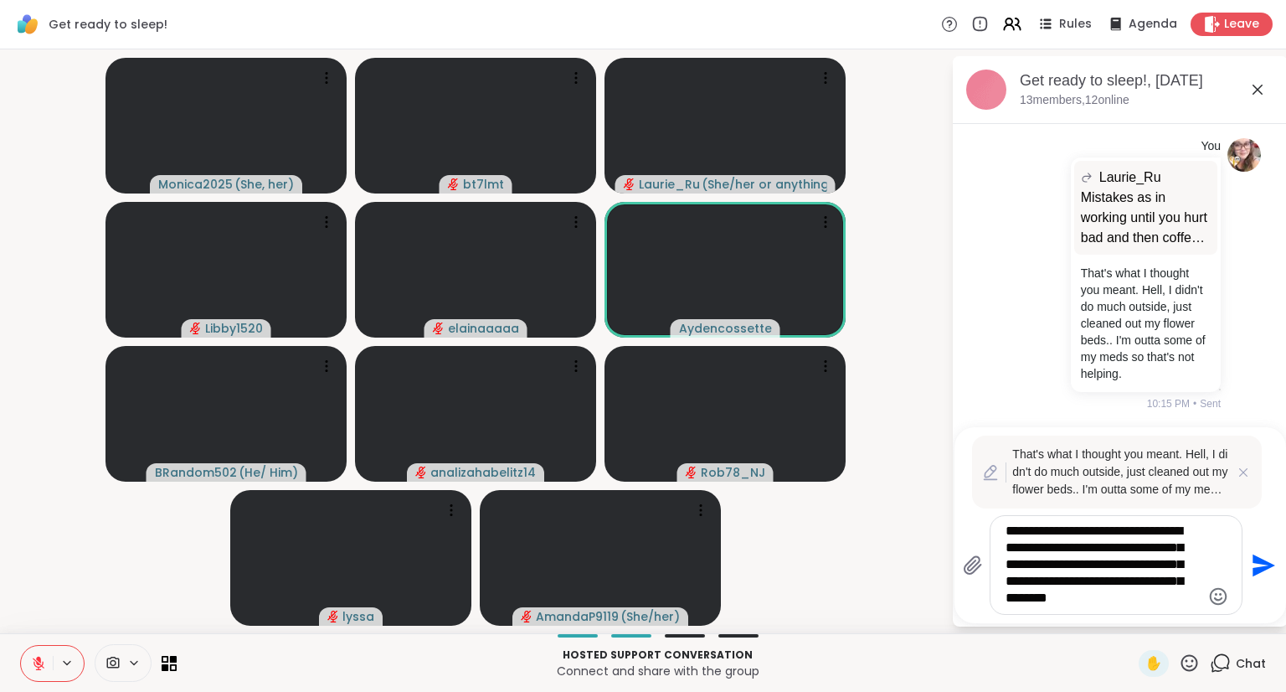
click at [1131, 606] on textarea "**********" at bounding box center [1103, 565] width 195 height 85
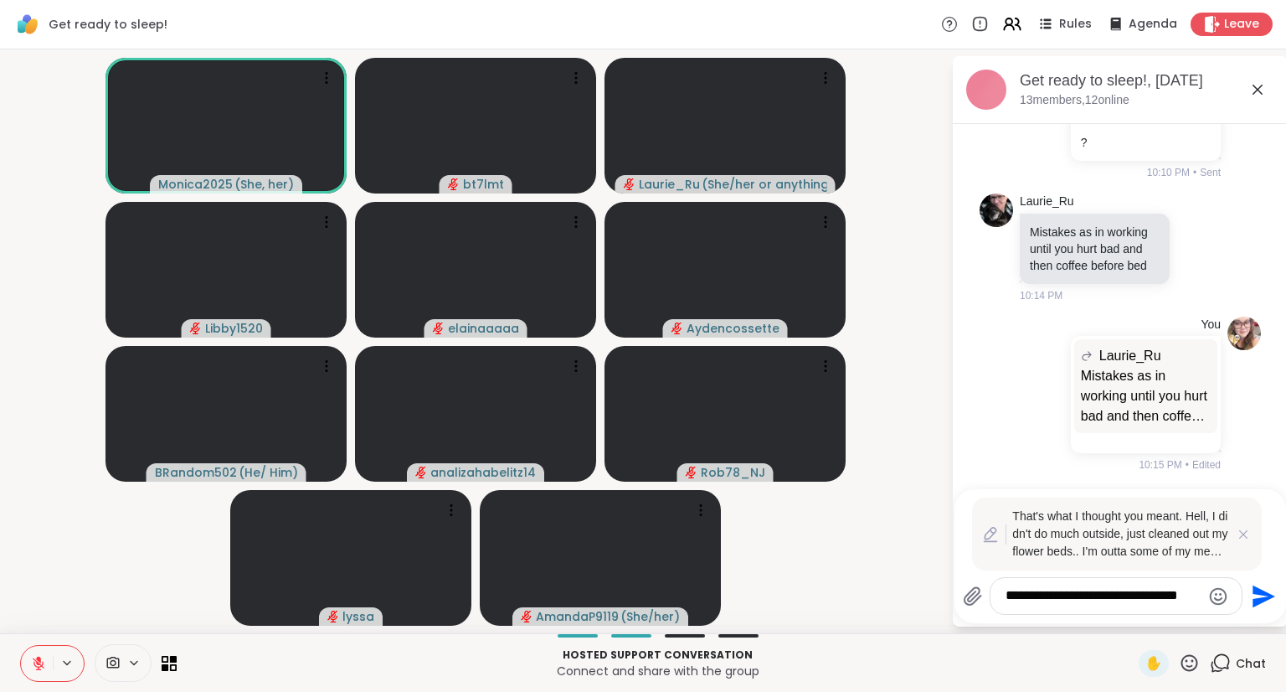
scroll to position [2086, 0]
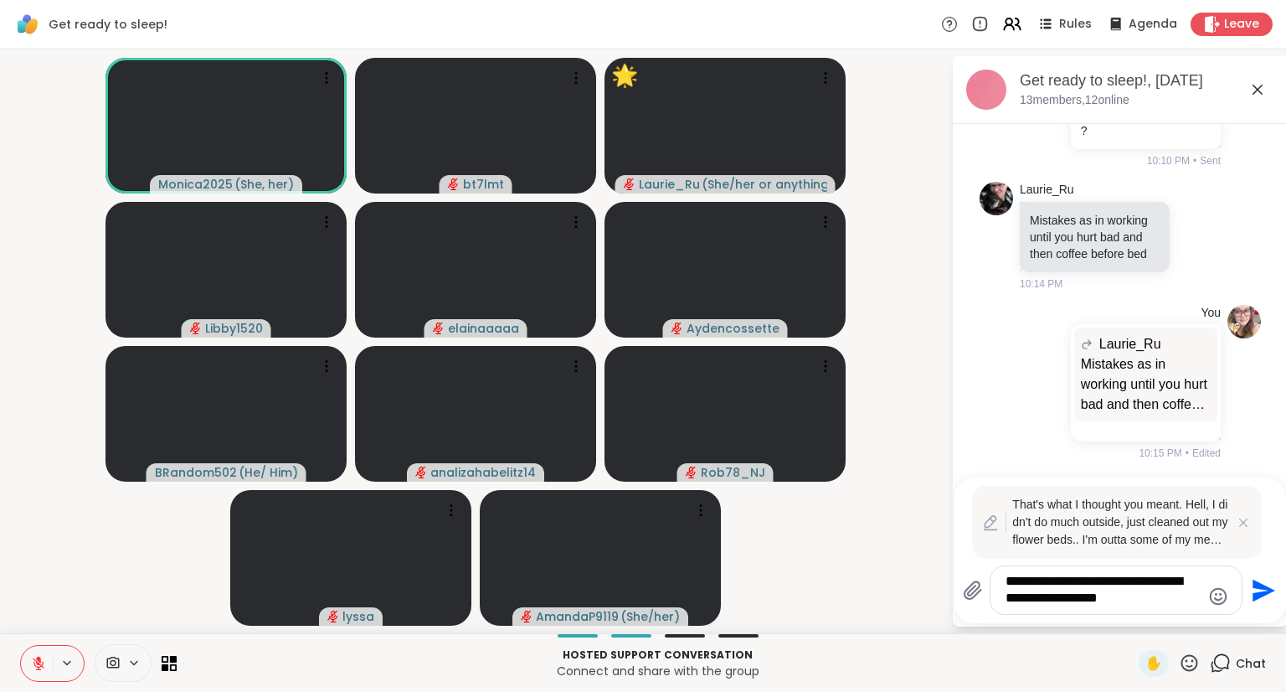
type textarea "**********"
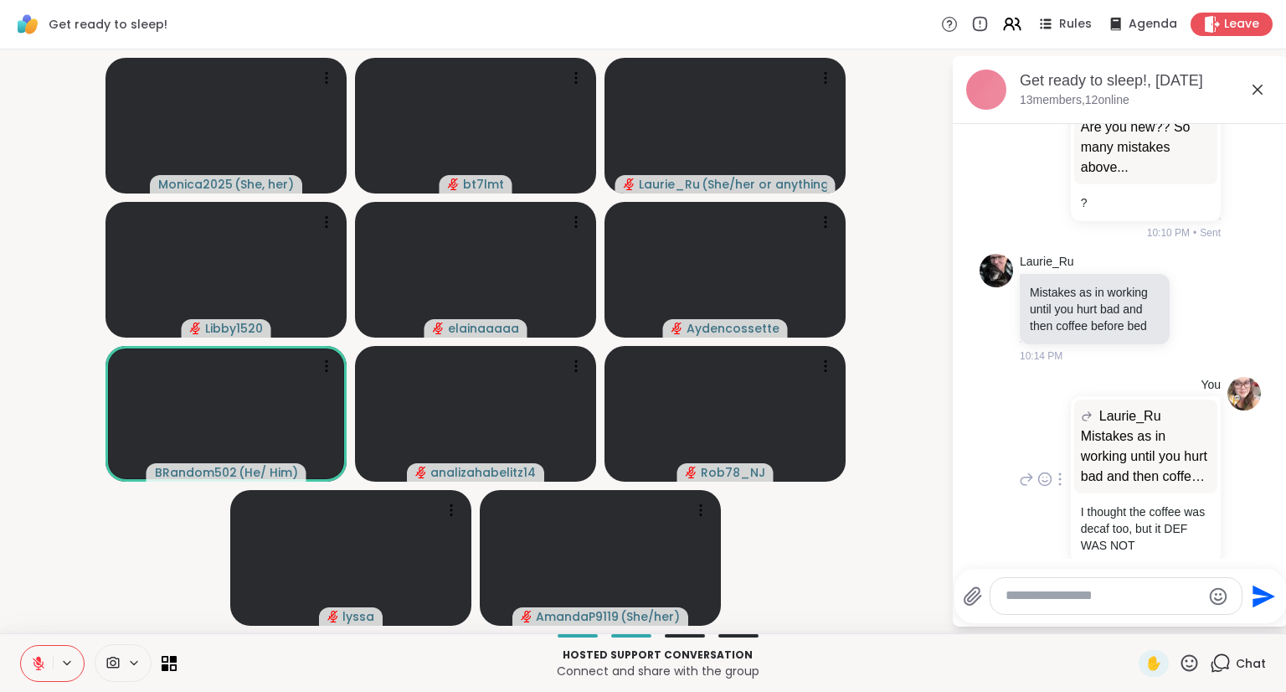
scroll to position [2045, 0]
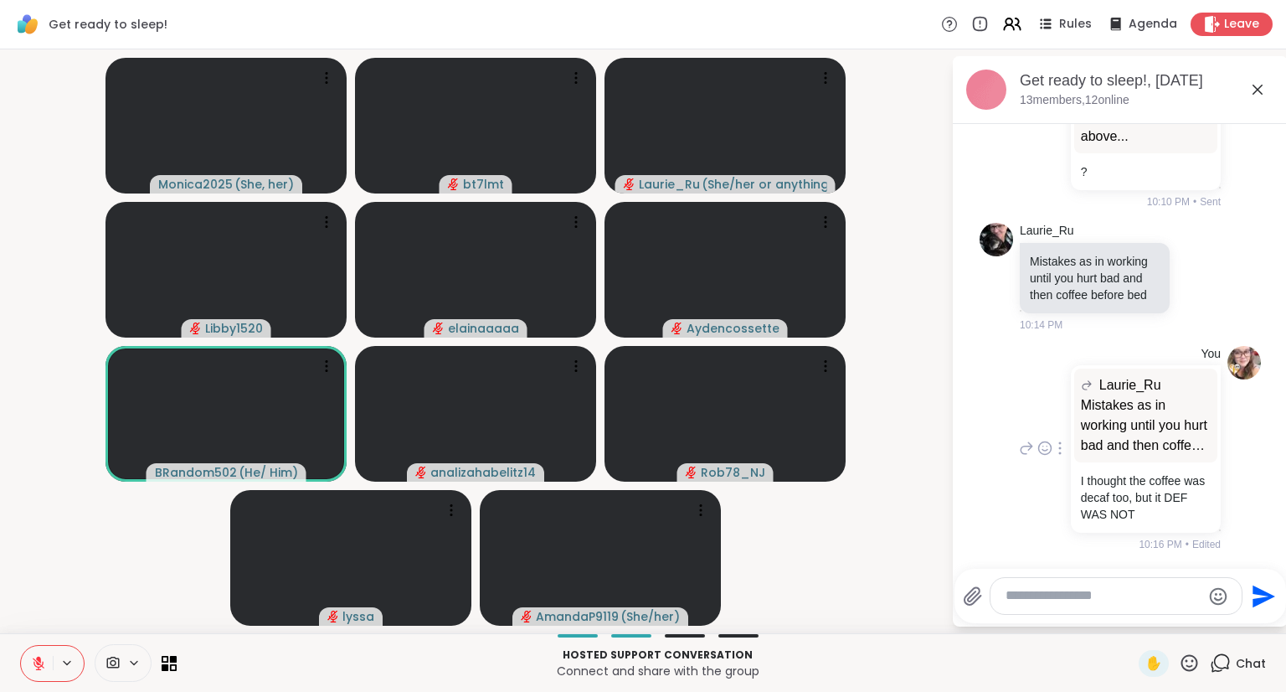
click at [1059, 446] on icon at bounding box center [1060, 447] width 3 height 13
click at [1072, 471] on icon at bounding box center [1080, 472] width 17 height 17
type textarea "**********"
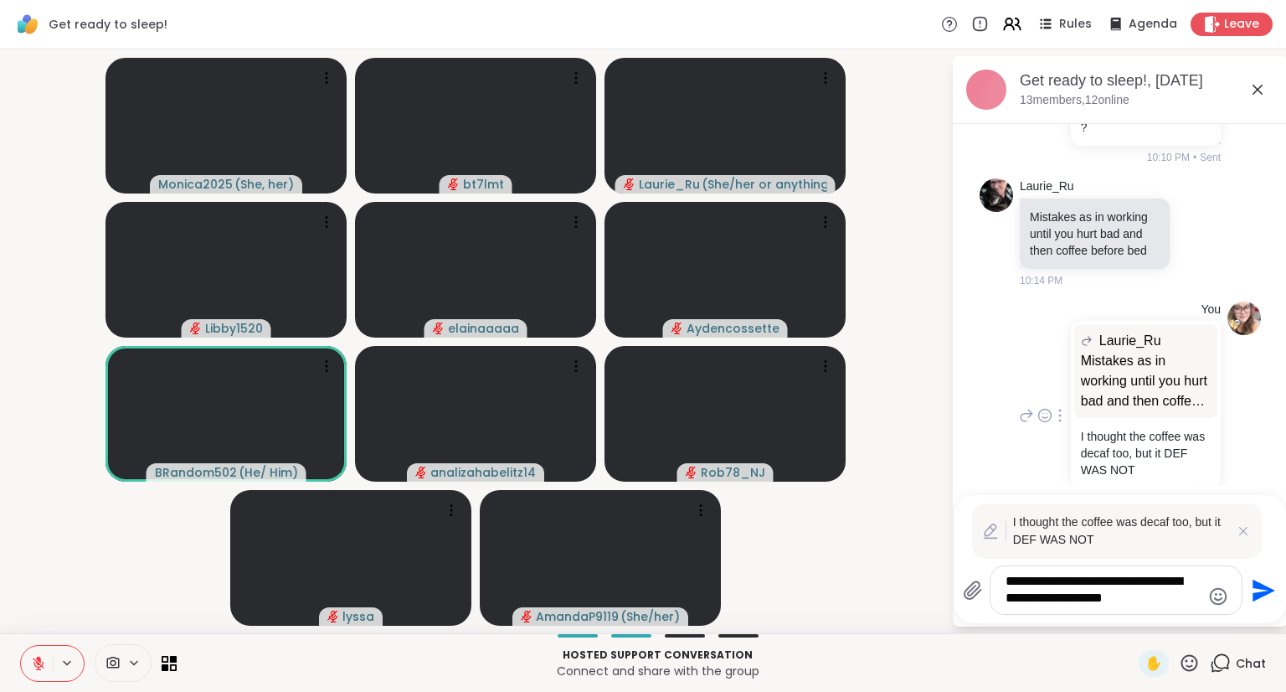
scroll to position [2143, 0]
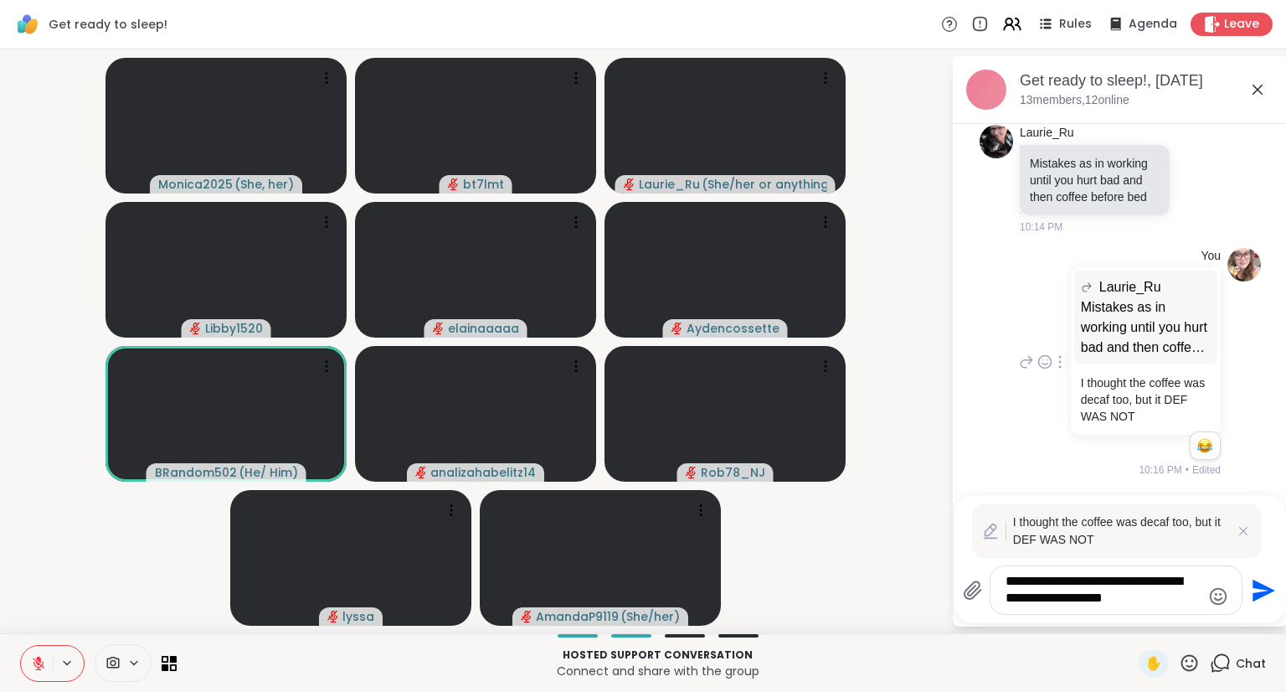
click at [1163, 602] on textarea "**********" at bounding box center [1103, 590] width 195 height 34
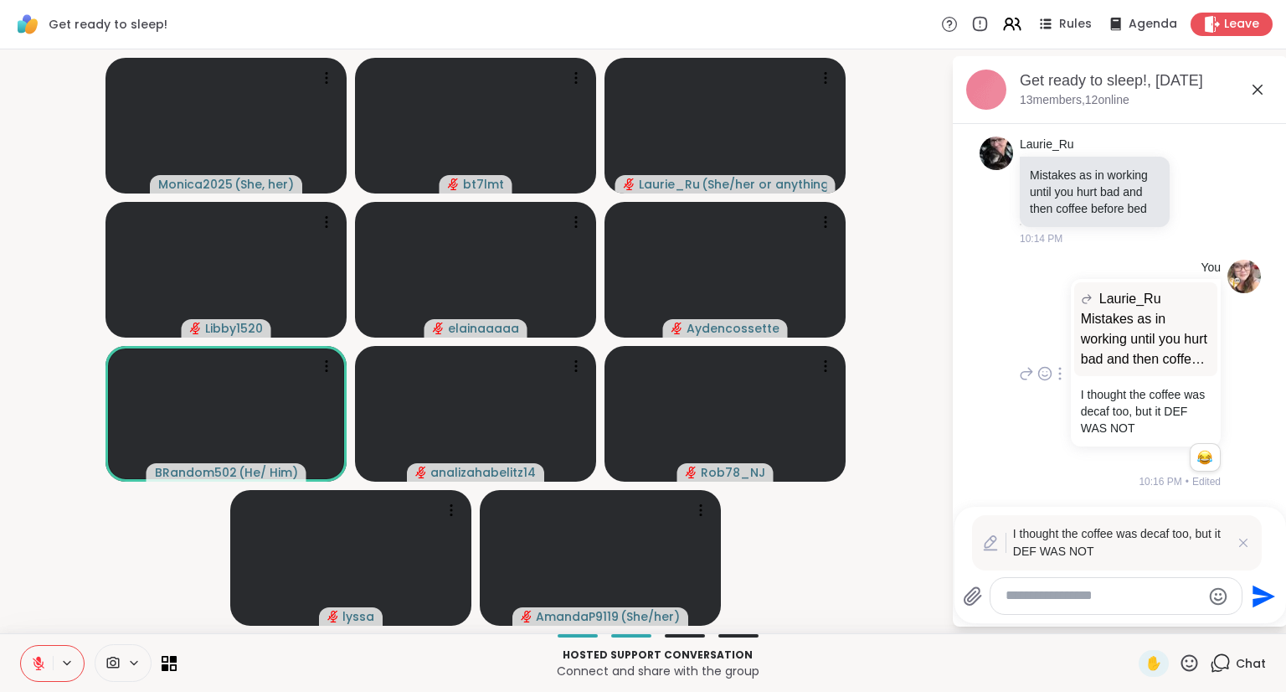
scroll to position [2081, 0]
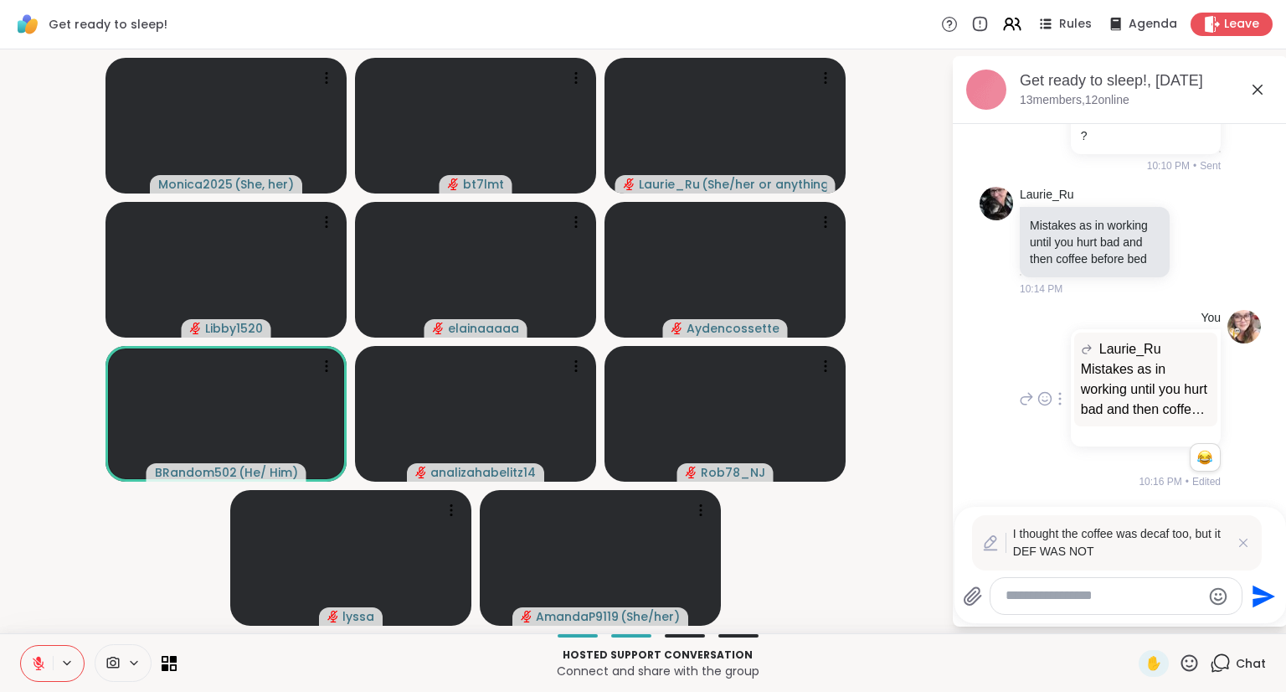
click at [1241, 544] on icon at bounding box center [1243, 542] width 17 height 17
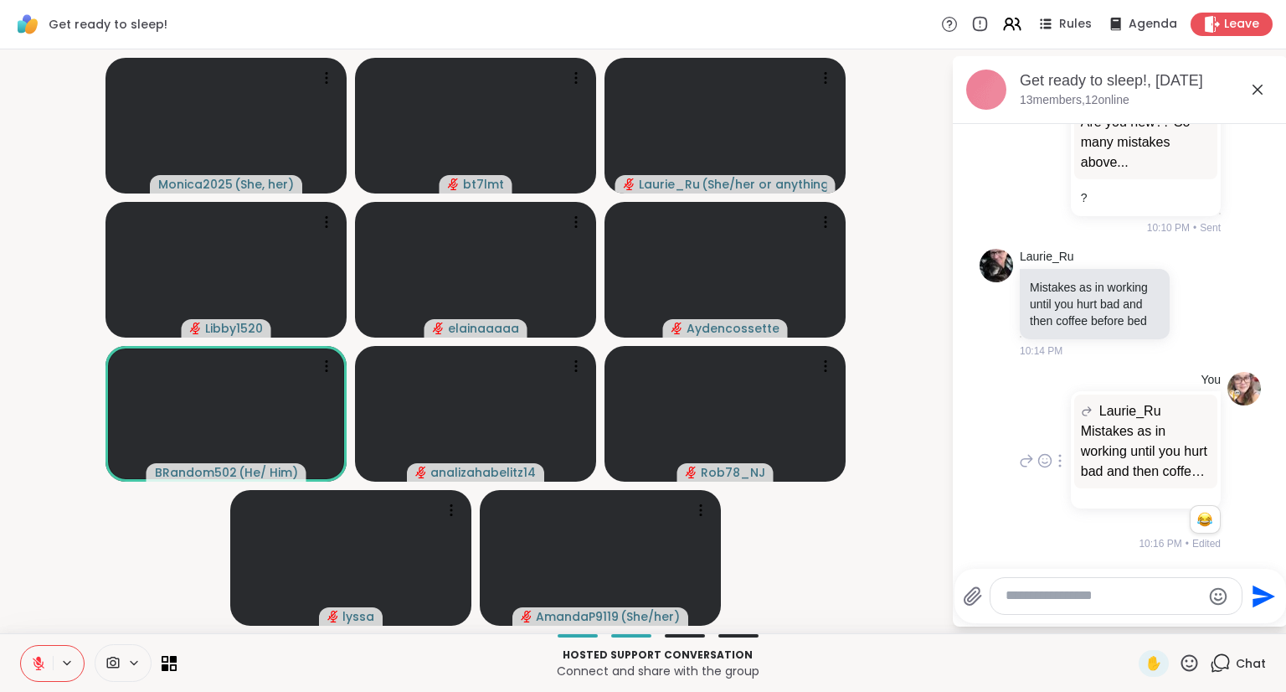
scroll to position [2019, 0]
click at [1148, 601] on textarea "Type your message" at bounding box center [1103, 596] width 195 height 18
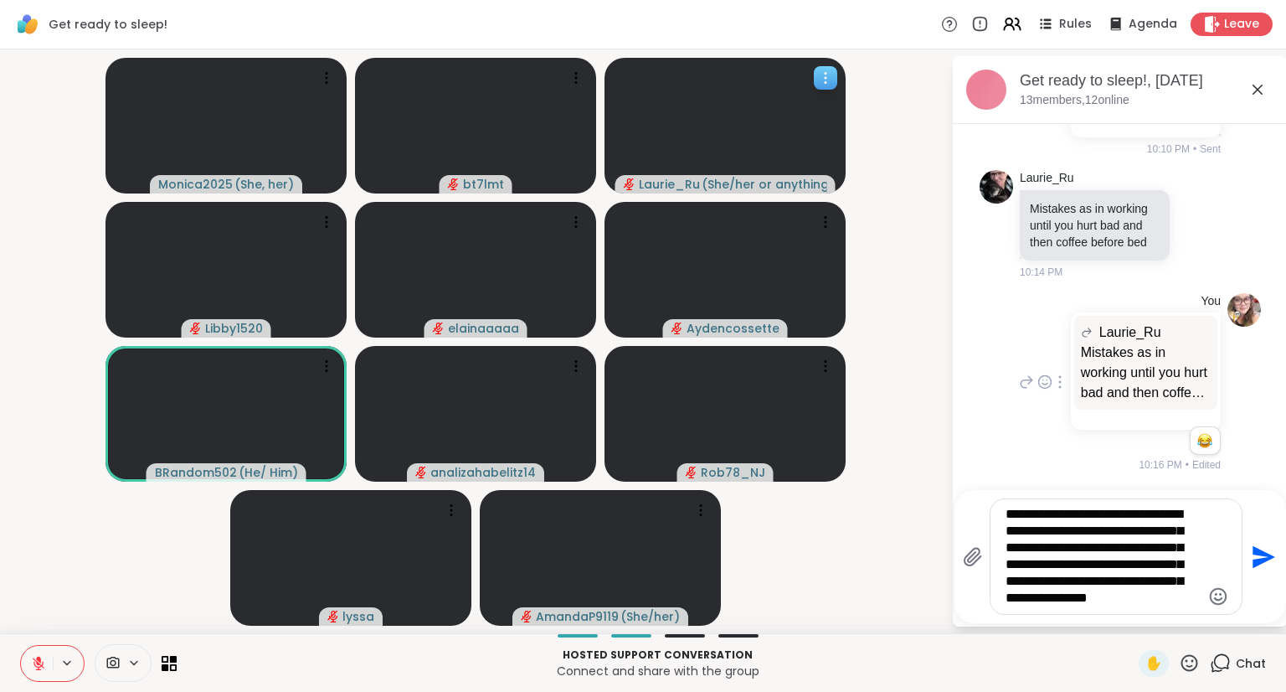
scroll to position [2114, 0]
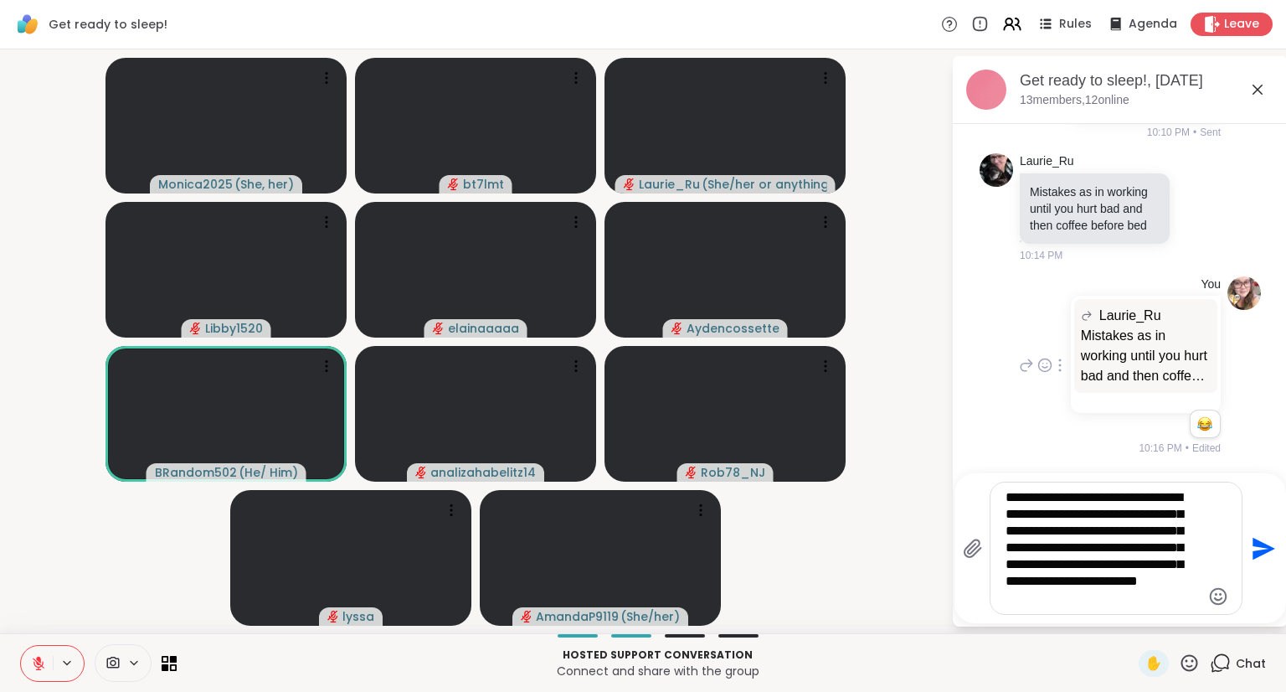
type textarea "**********"
click at [1260, 550] on icon "Send" at bounding box center [1264, 548] width 23 height 23
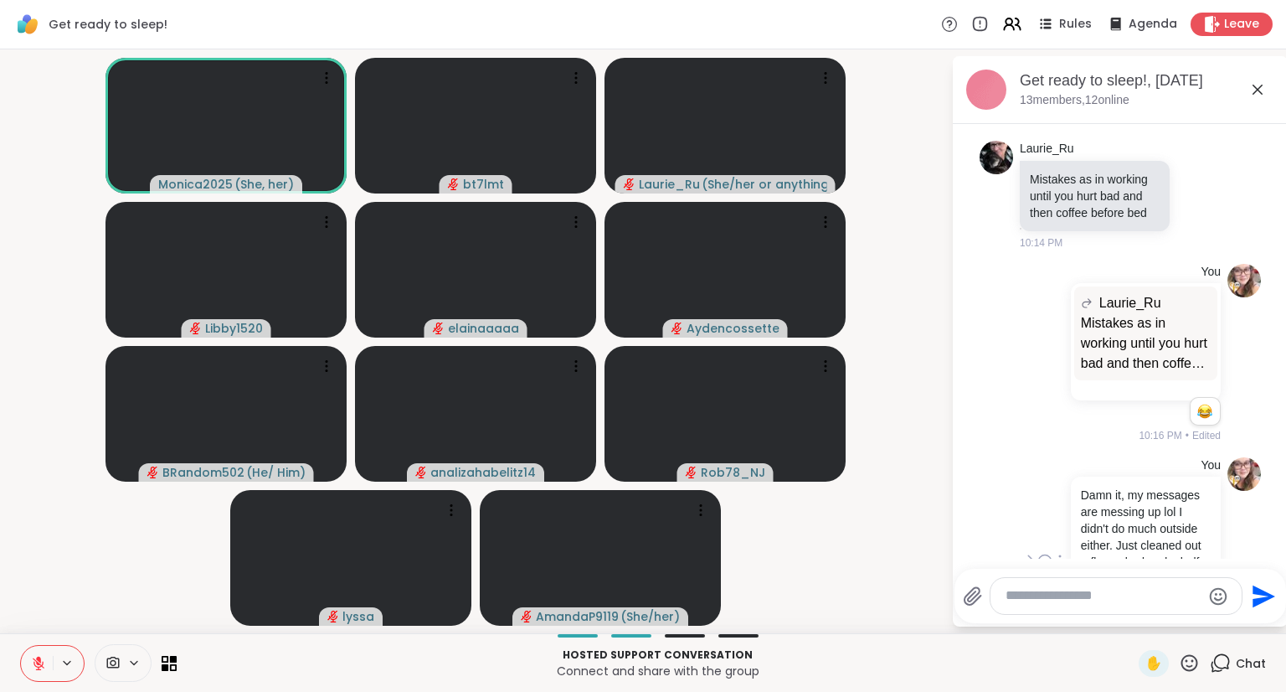
scroll to position [2276, 0]
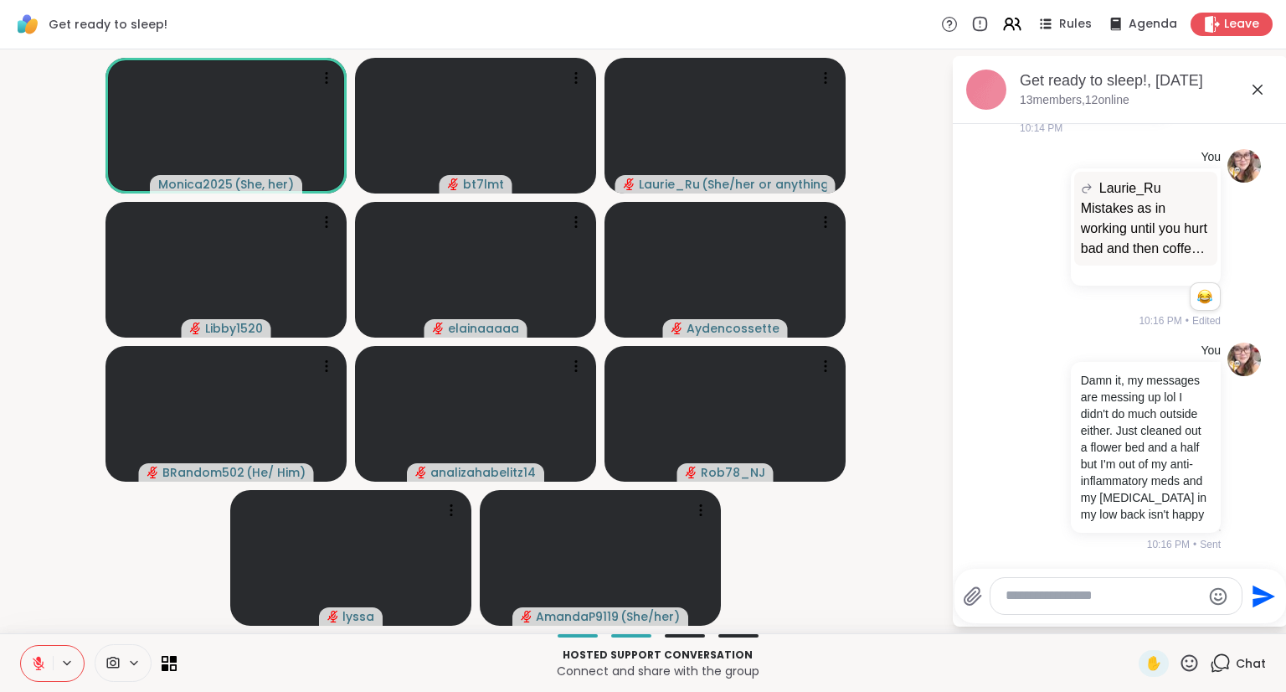
click at [1080, 591] on textarea "Type your message" at bounding box center [1103, 596] width 195 height 18
type textarea "**********"
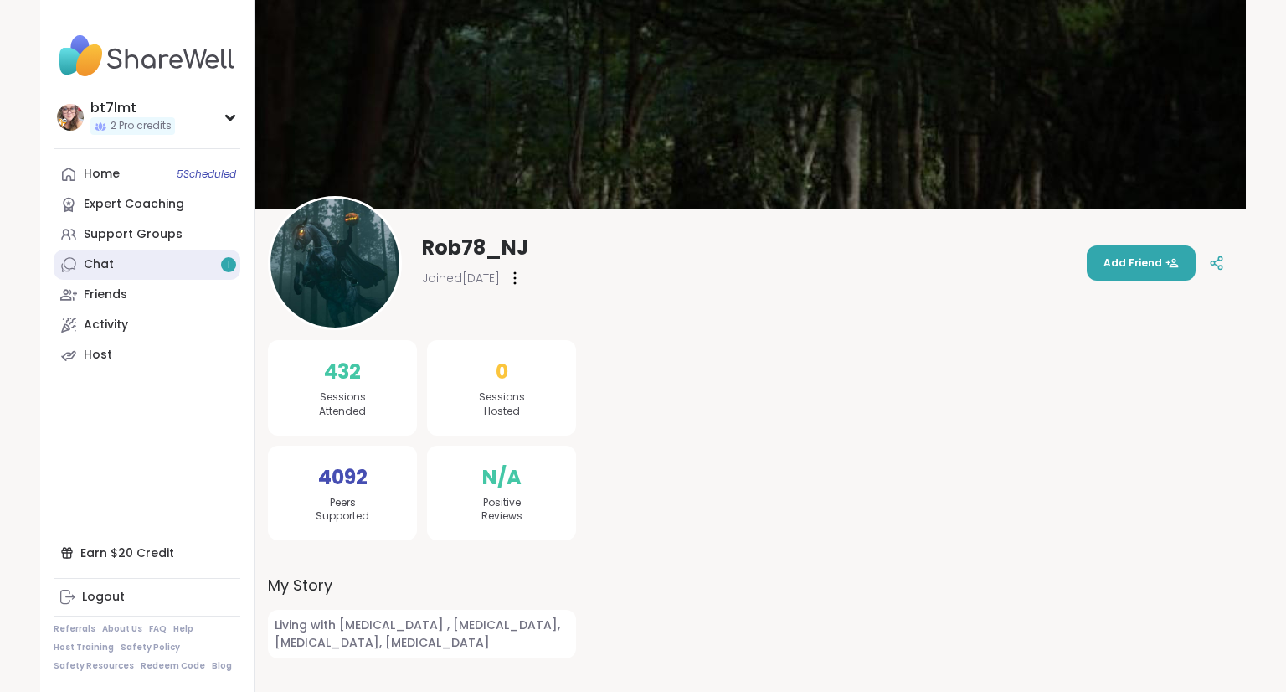
click at [95, 262] on div "Chat 1" at bounding box center [99, 264] width 30 height 17
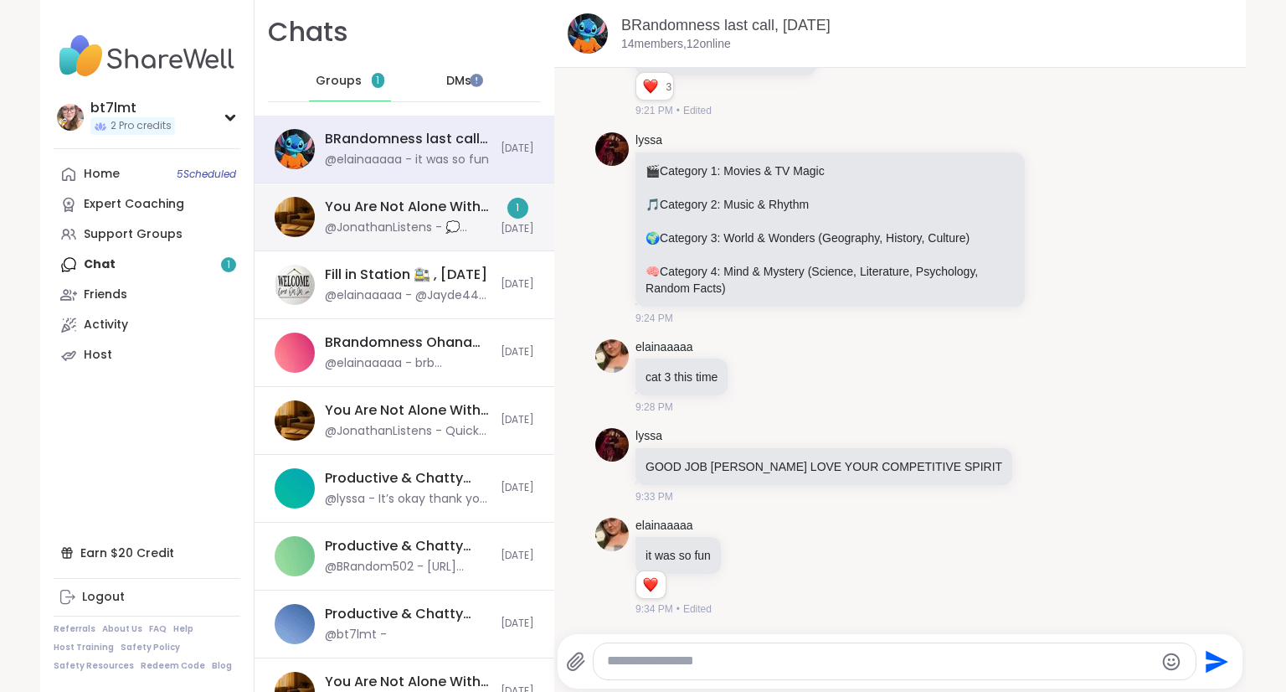
click at [380, 207] on div "You Are Not Alone With This™, [DATE]" at bounding box center [408, 207] width 166 height 18
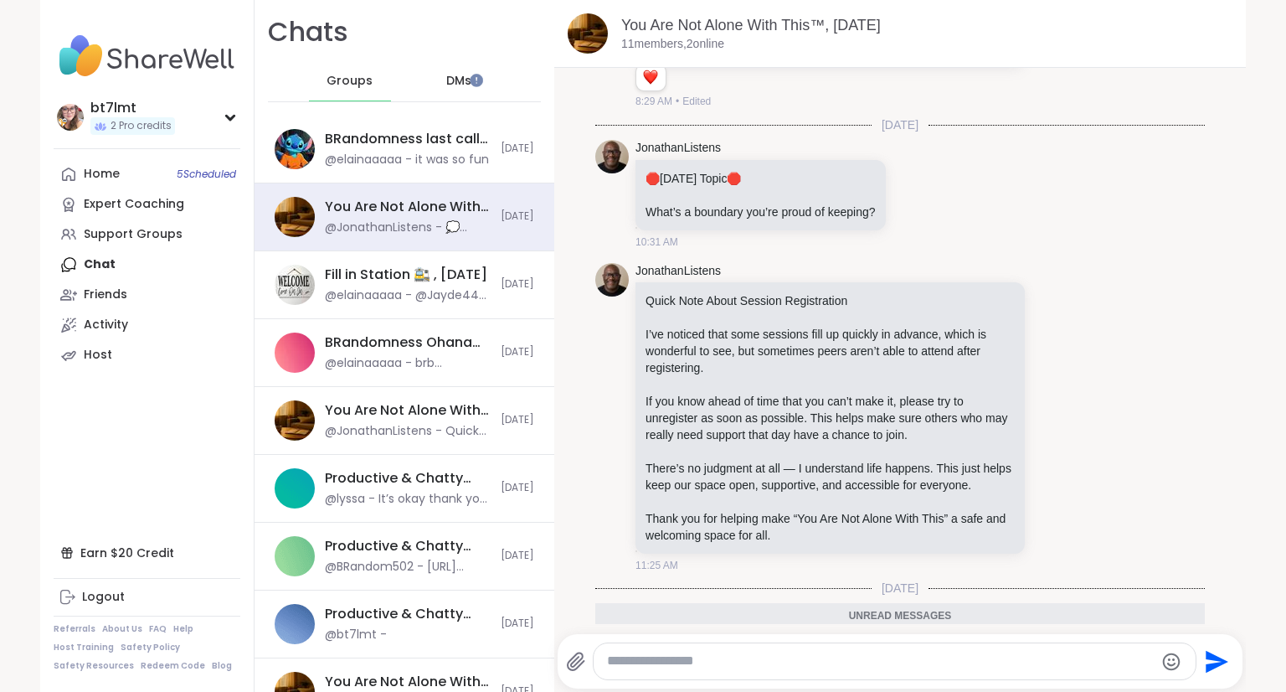
scroll to position [1457, 0]
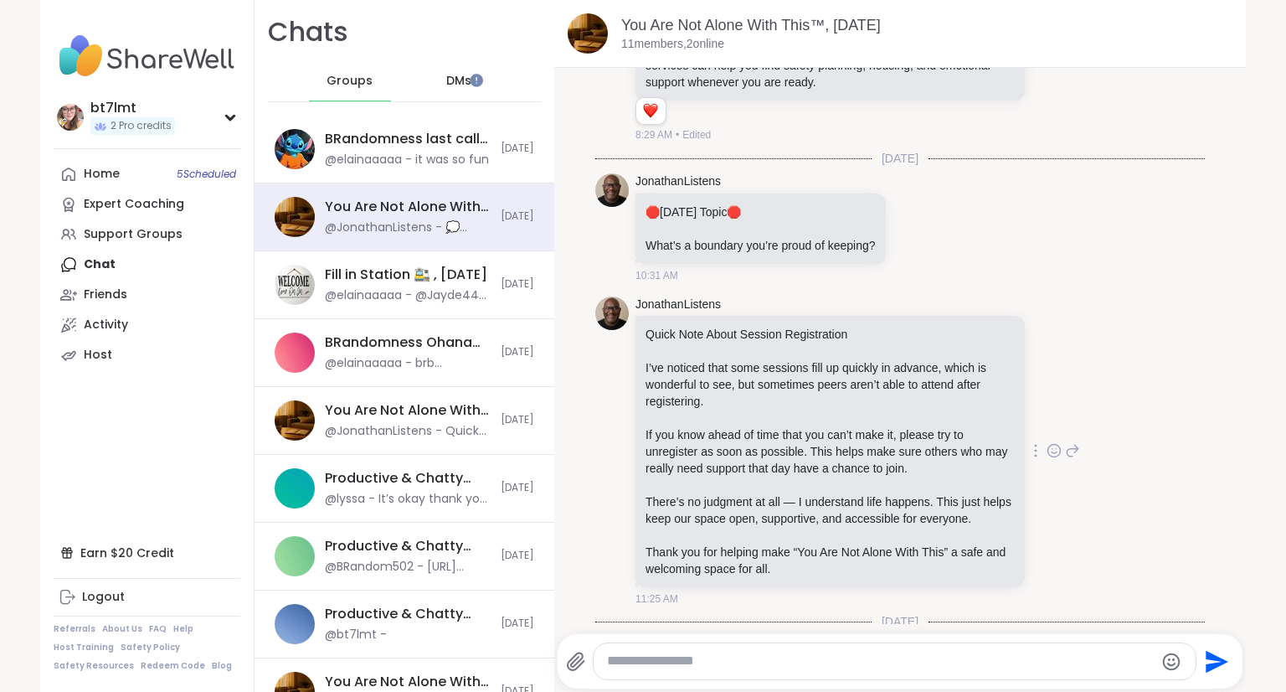
click at [1047, 442] on icon at bounding box center [1054, 450] width 15 height 17
click at [877, 416] on div "Select Reaction: Thumbs up" at bounding box center [884, 423] width 15 height 15
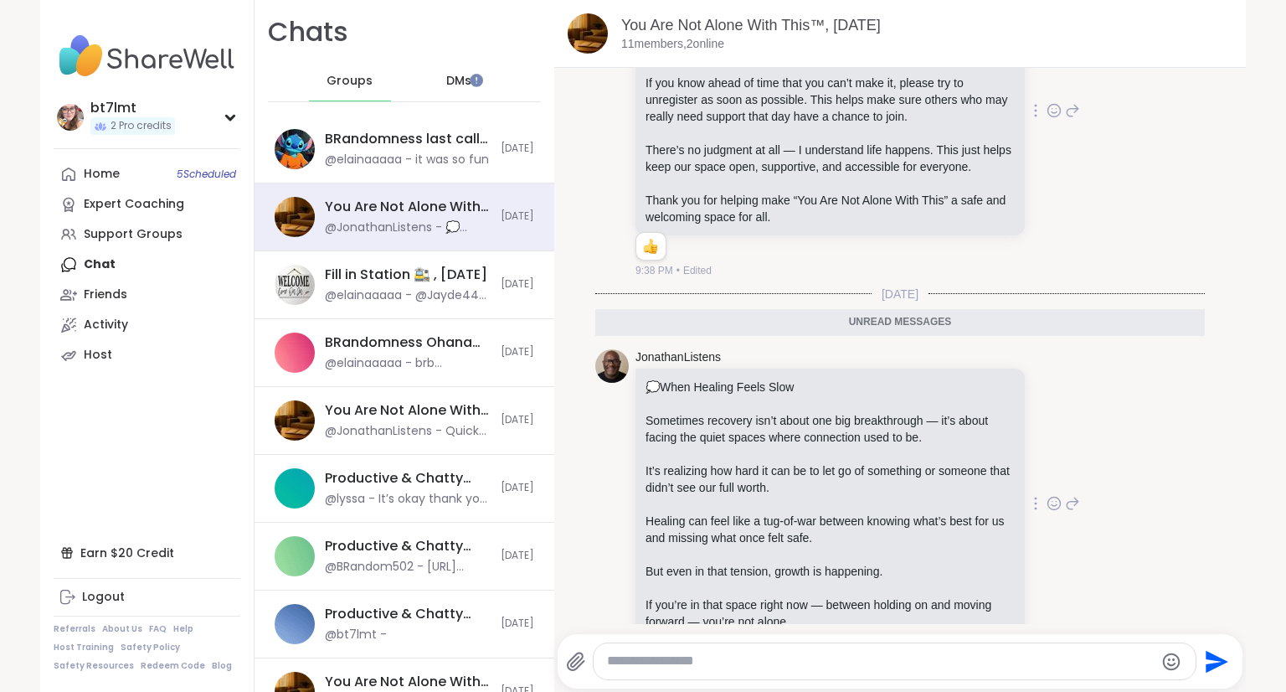
scroll to position [1816, 0]
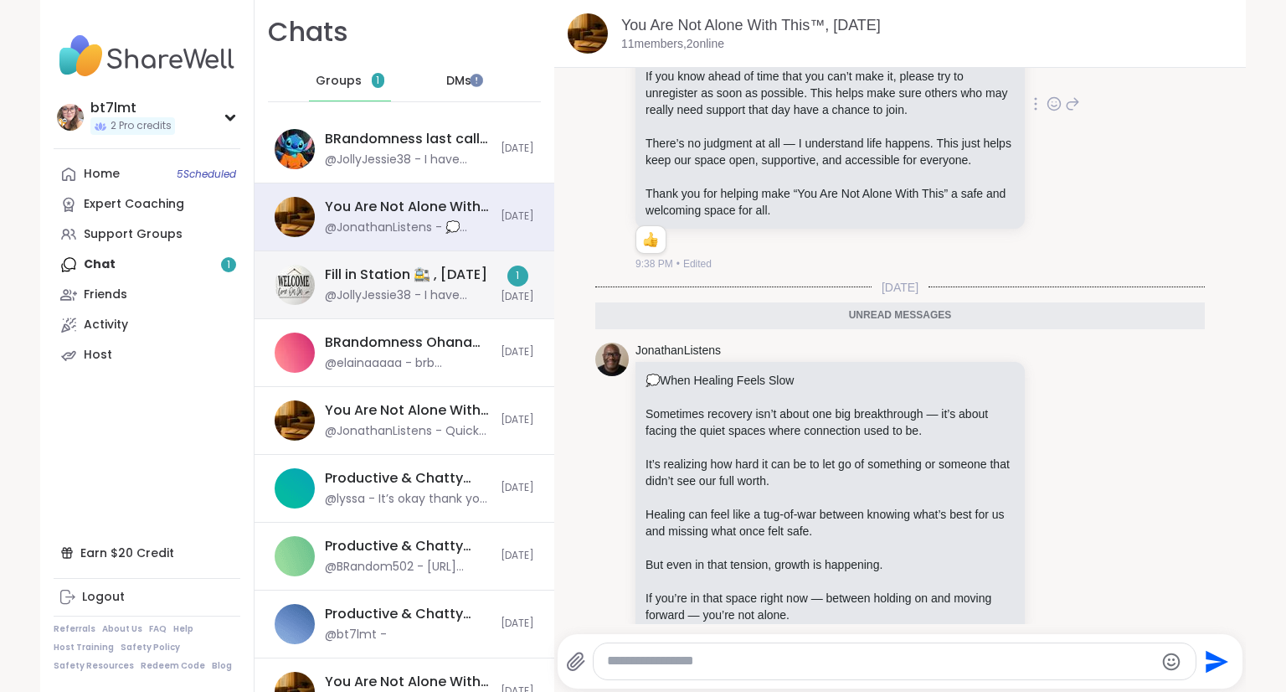
click at [432, 289] on div "@JollyJessie38 - I have sessions for anyone that need them [DATE] and [DATE] al…" at bounding box center [408, 295] width 166 height 17
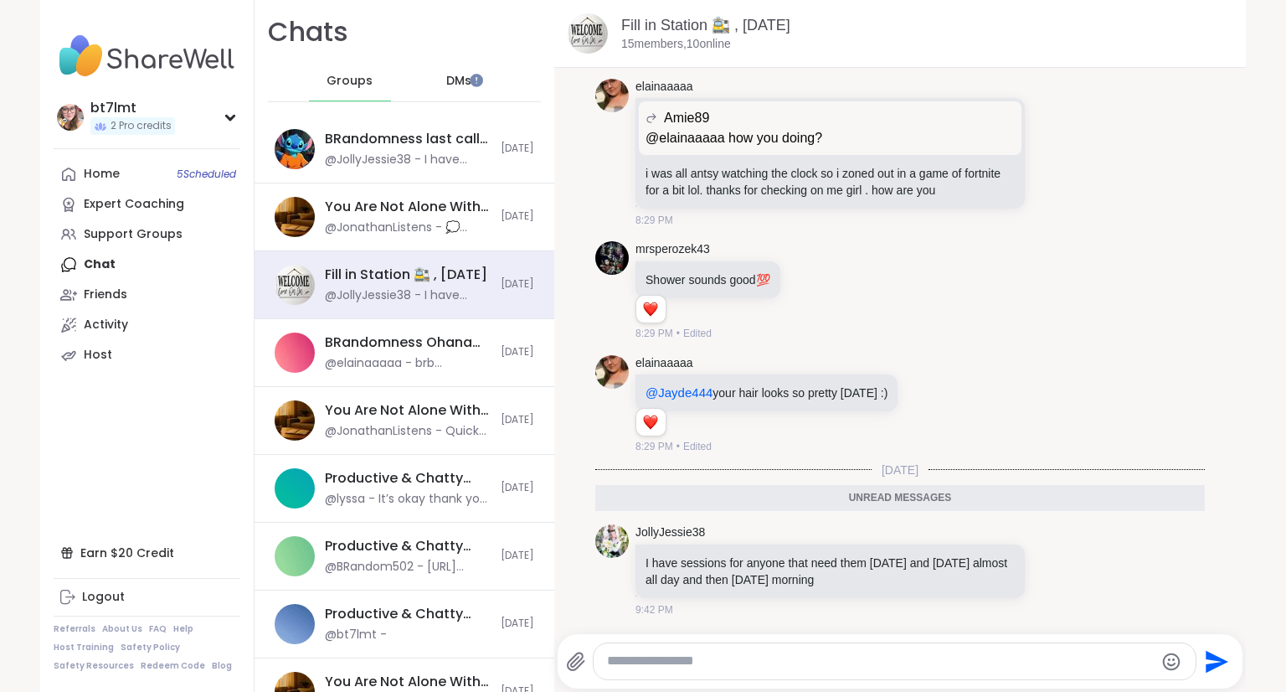
scroll to position [0, 0]
click at [442, 65] on div "DMs 1" at bounding box center [460, 81] width 82 height 40
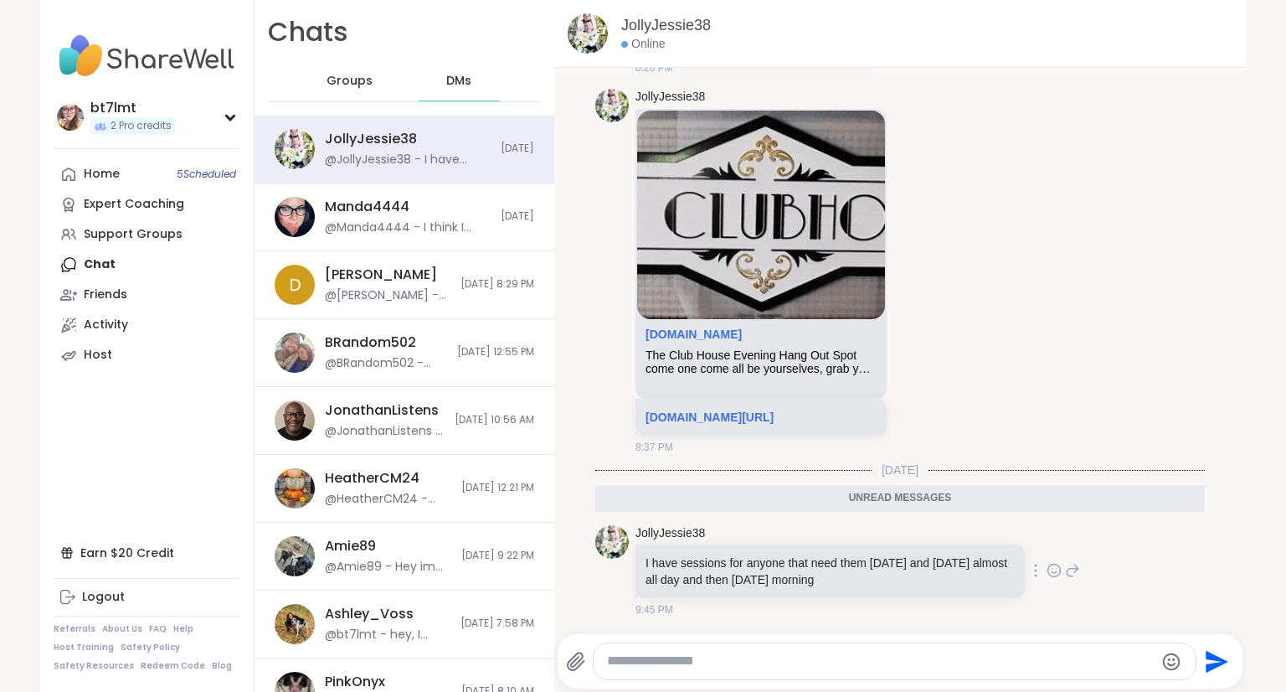
click at [1052, 572] on icon at bounding box center [1054, 573] width 5 height 2
click at [914, 541] on div "Select Reaction: Heart" at bounding box center [921, 543] width 15 height 15
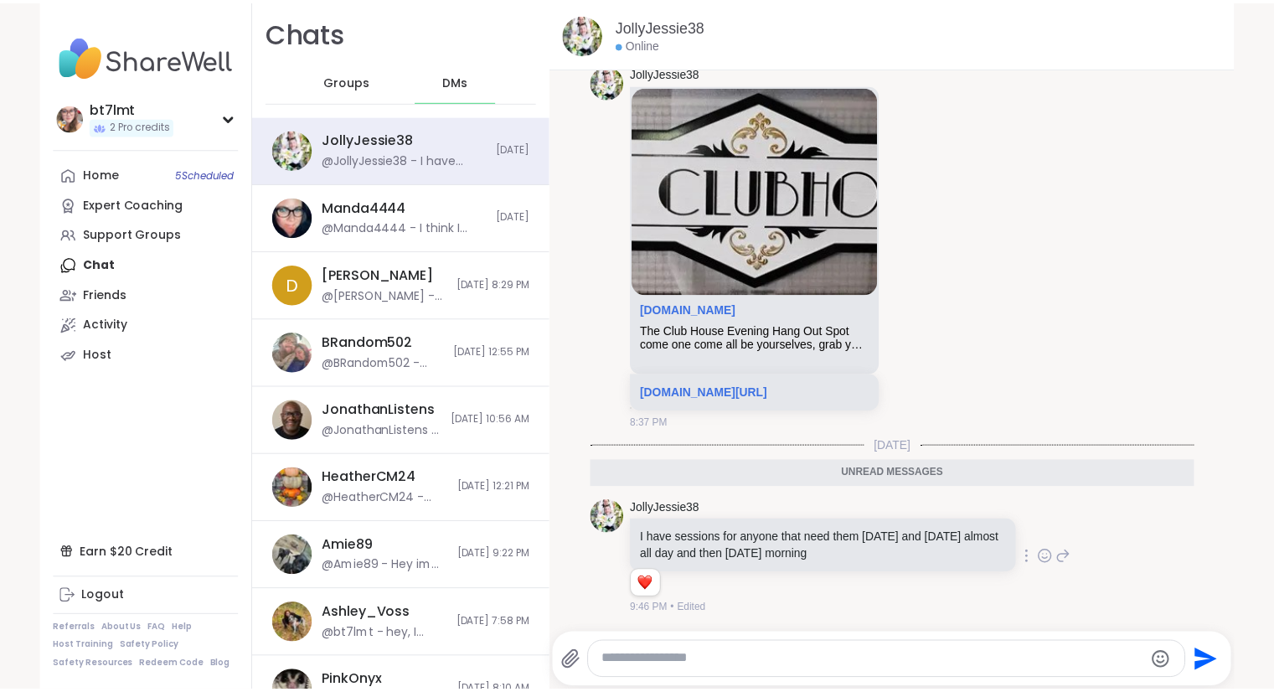
scroll to position [5113, 0]
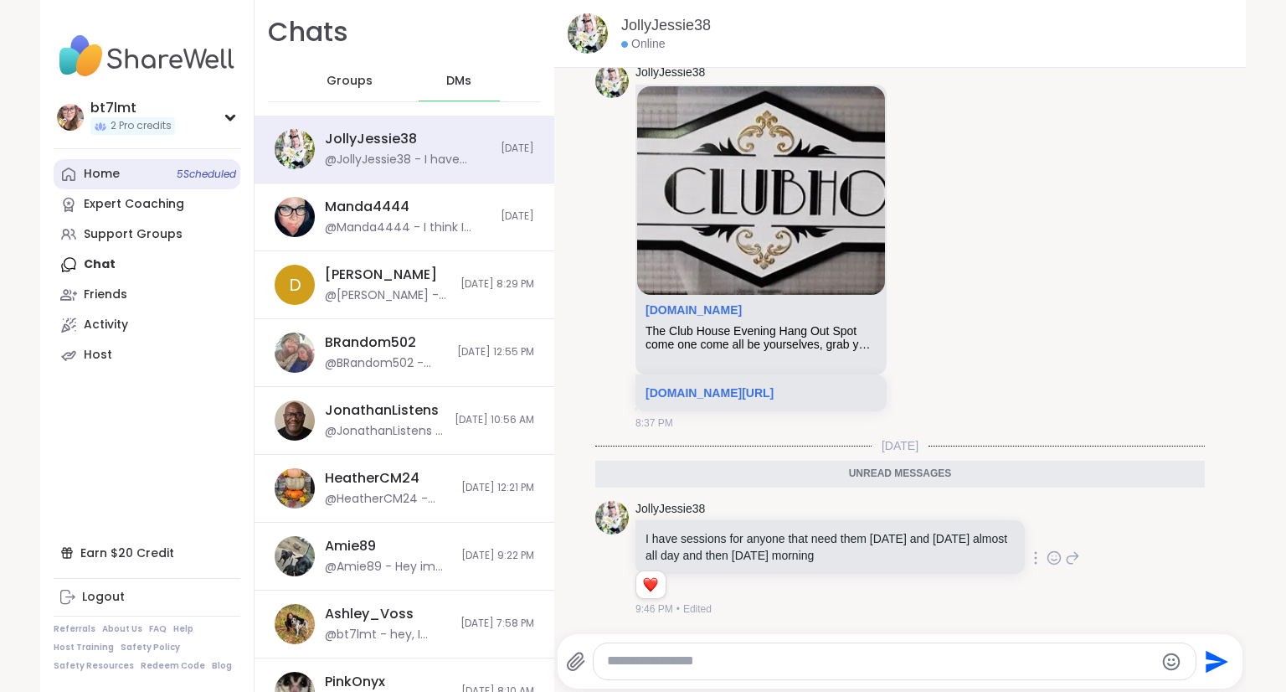
click at [106, 173] on div "Home 5 Scheduled" at bounding box center [102, 174] width 36 height 17
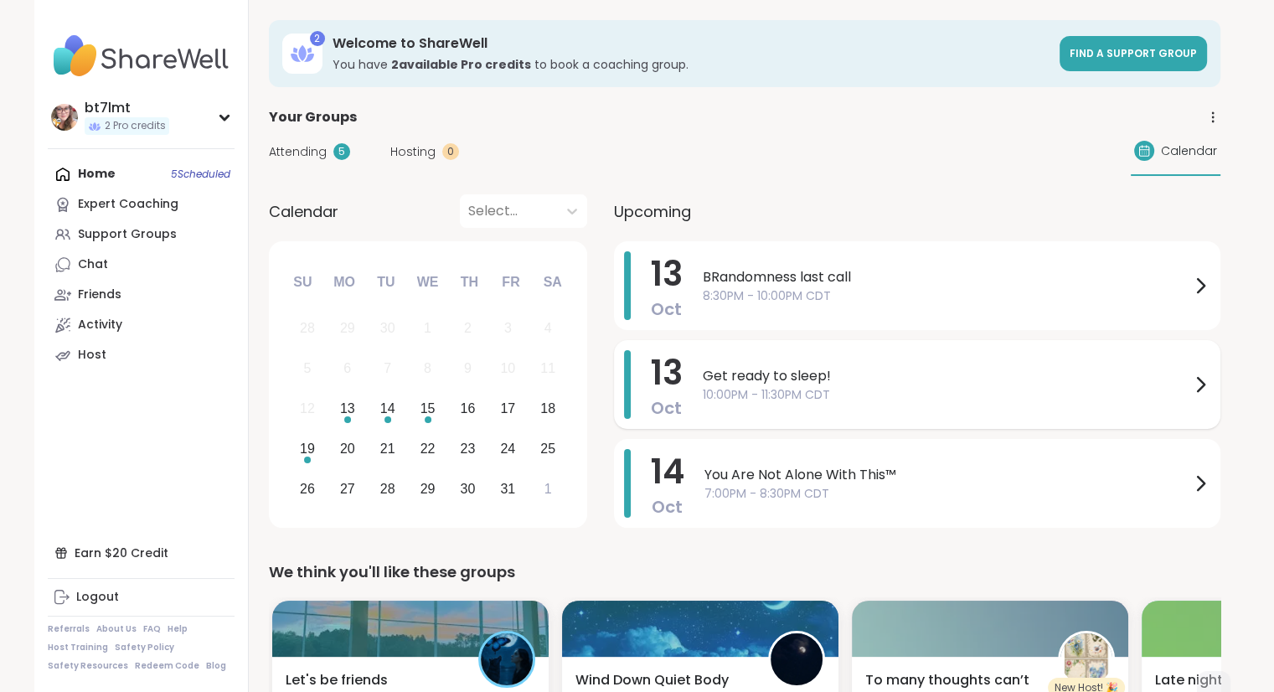
click at [984, 388] on span "10:00PM - 11:30PM CDT" at bounding box center [946, 395] width 487 height 18
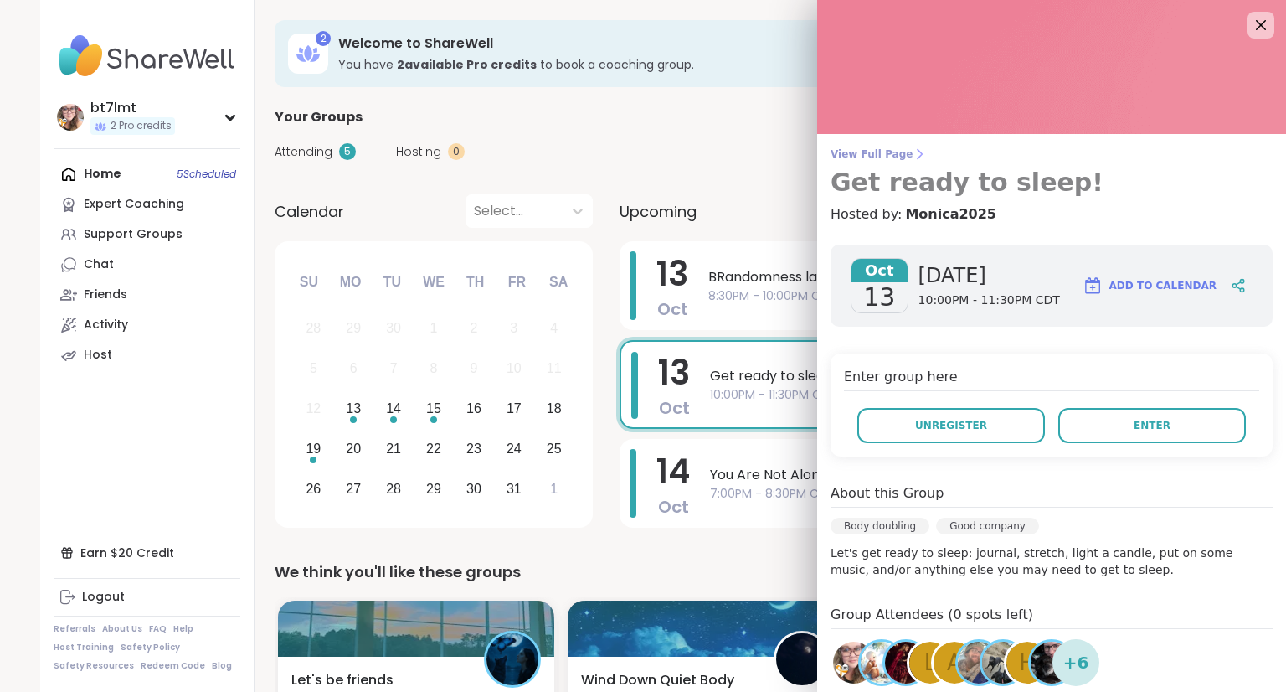
click at [849, 152] on span "View Full Page" at bounding box center [1052, 153] width 442 height 13
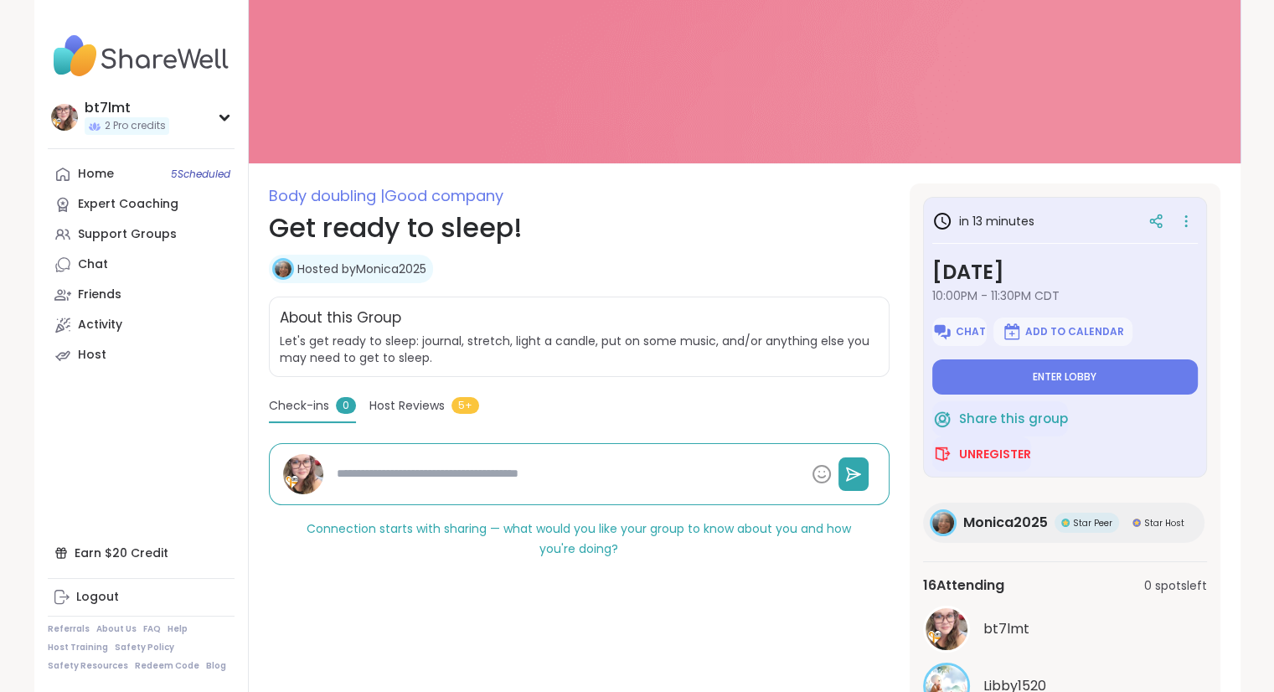
scroll to position [419, 0]
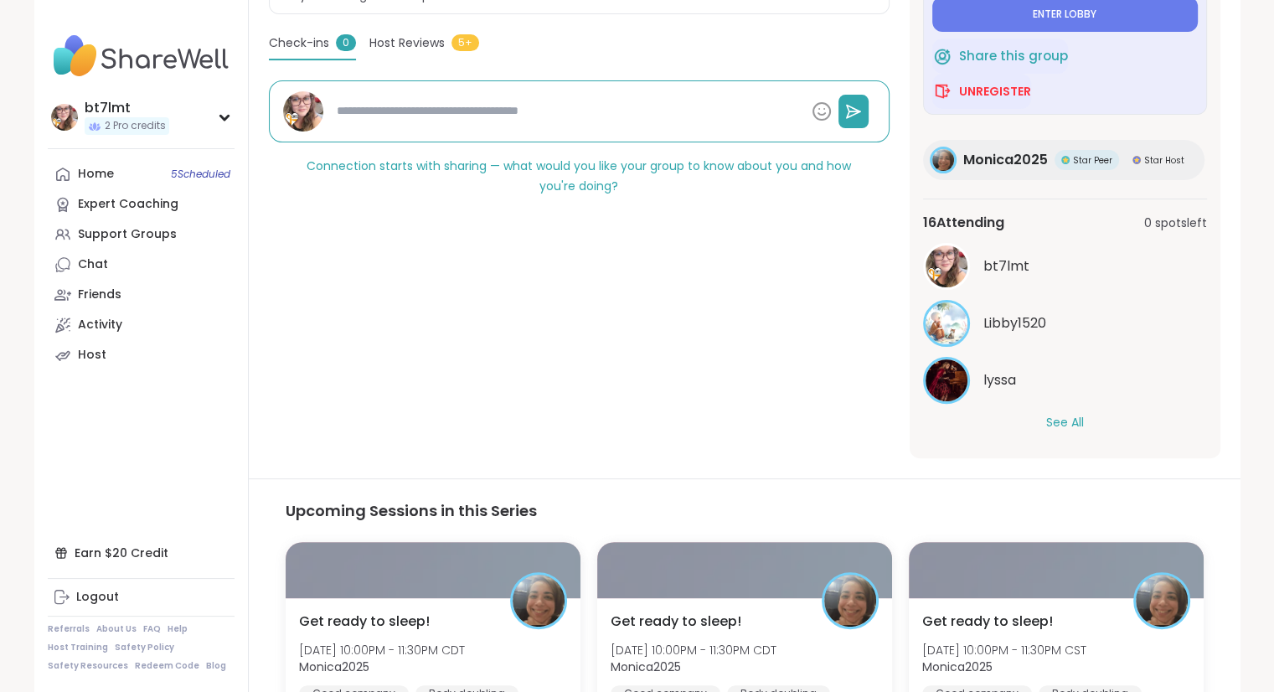
click at [1058, 425] on button "See All" at bounding box center [1065, 423] width 38 height 18
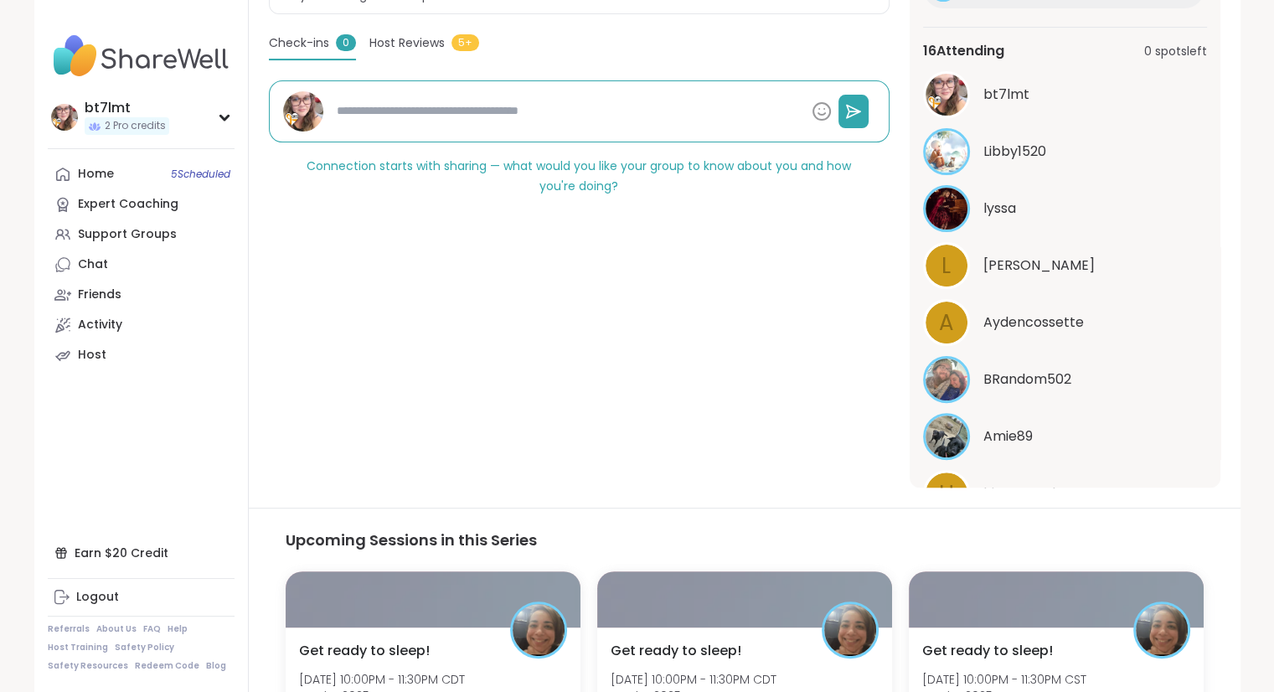
scroll to position [0, 0]
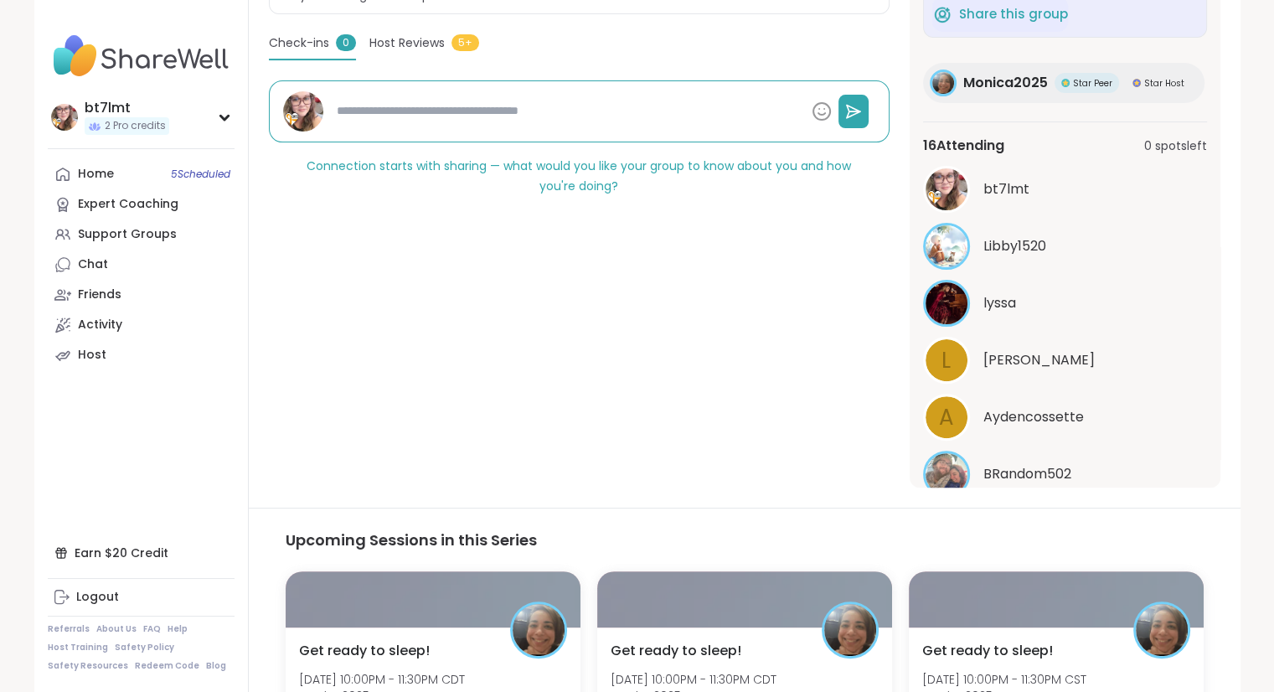
click at [108, 180] on div "Home 5 Scheduled" at bounding box center [96, 174] width 36 height 17
type textarea "*"
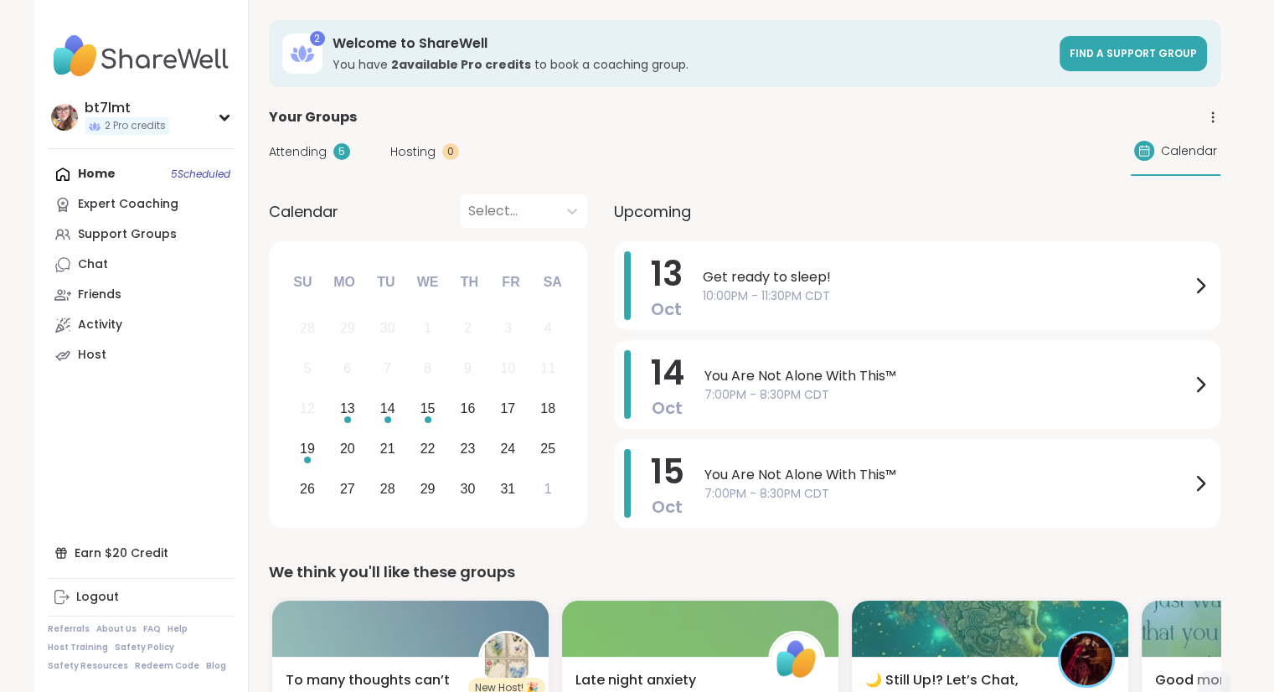
click at [287, 153] on span "Attending" at bounding box center [298, 152] width 58 height 18
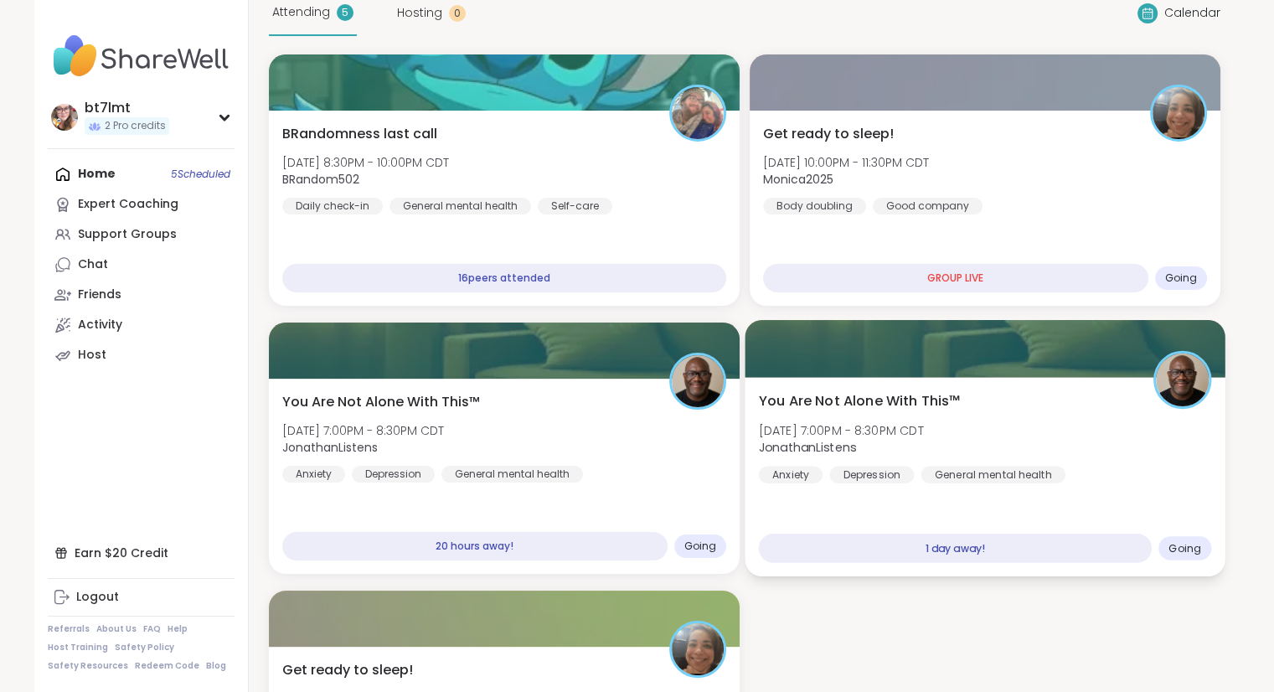
scroll to position [168, 0]
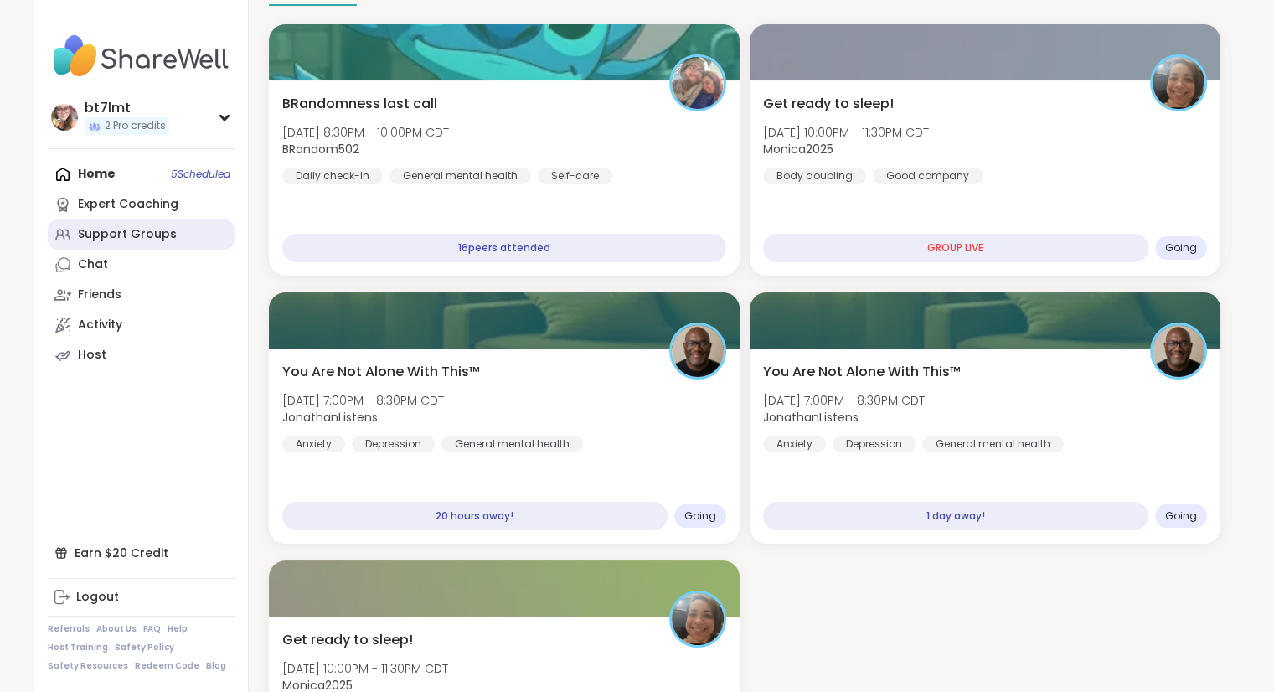
click at [113, 248] on link "Support Groups" at bounding box center [141, 234] width 187 height 30
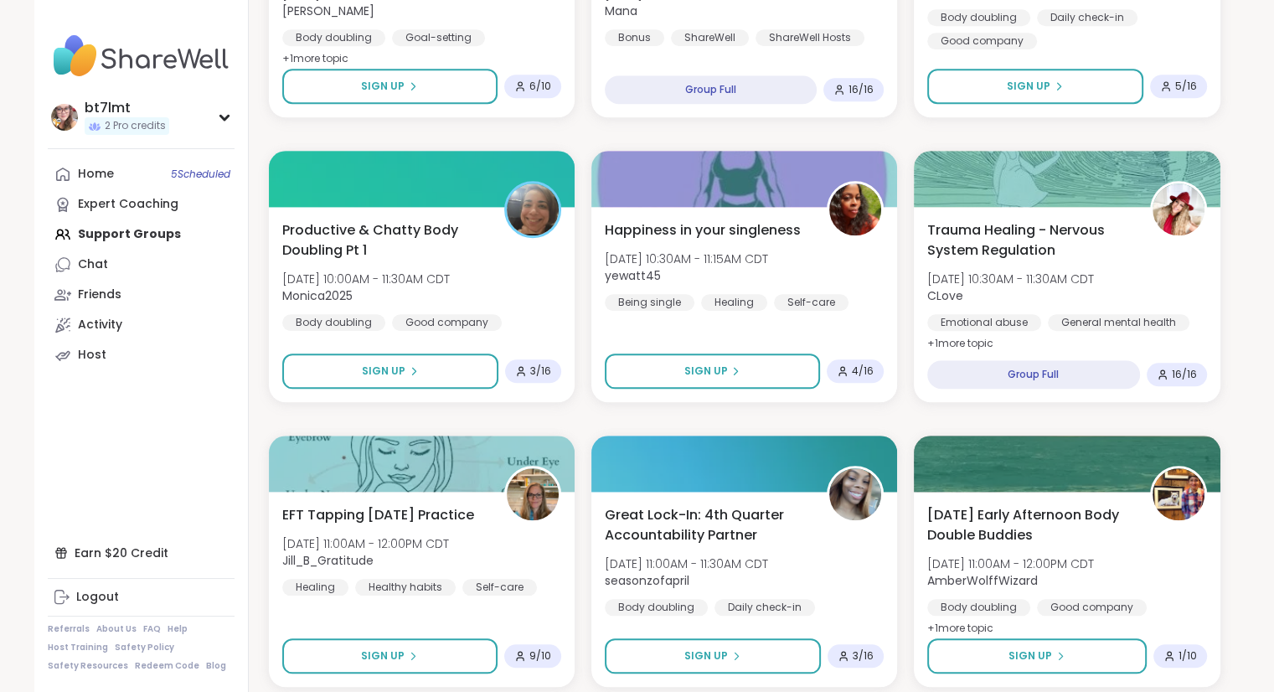
scroll to position [1591, 0]
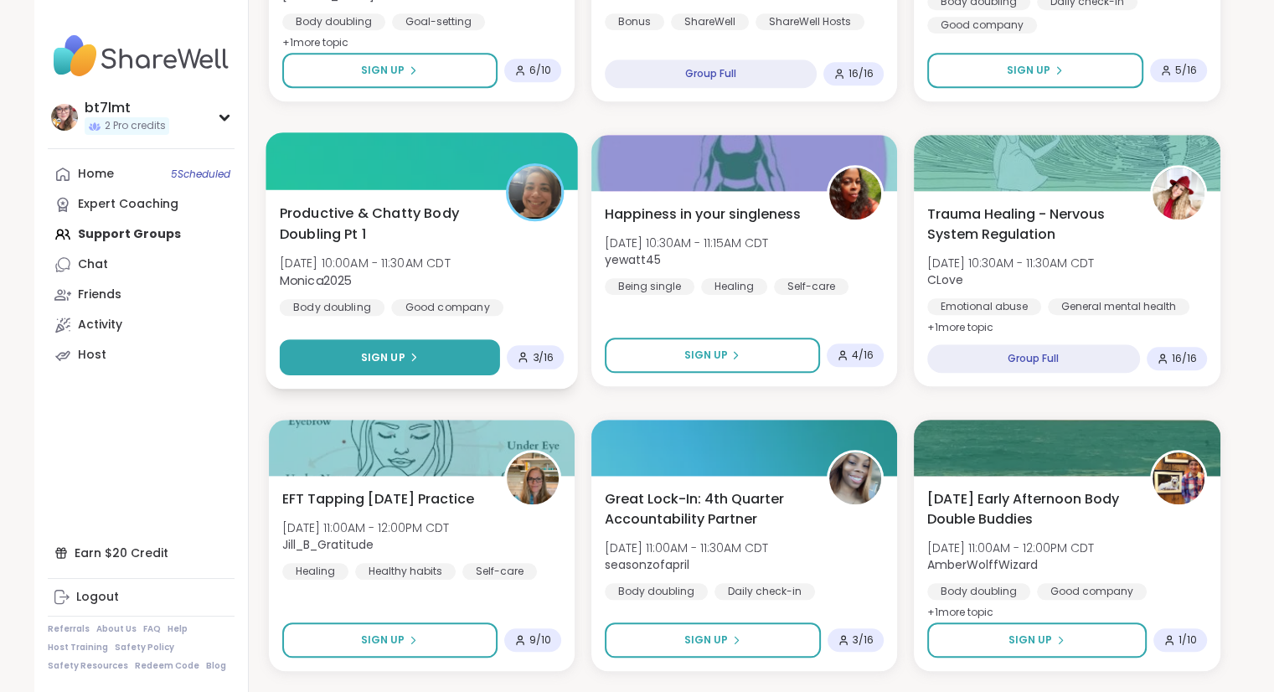
click at [453, 355] on button "Sign Up" at bounding box center [389, 357] width 220 height 36
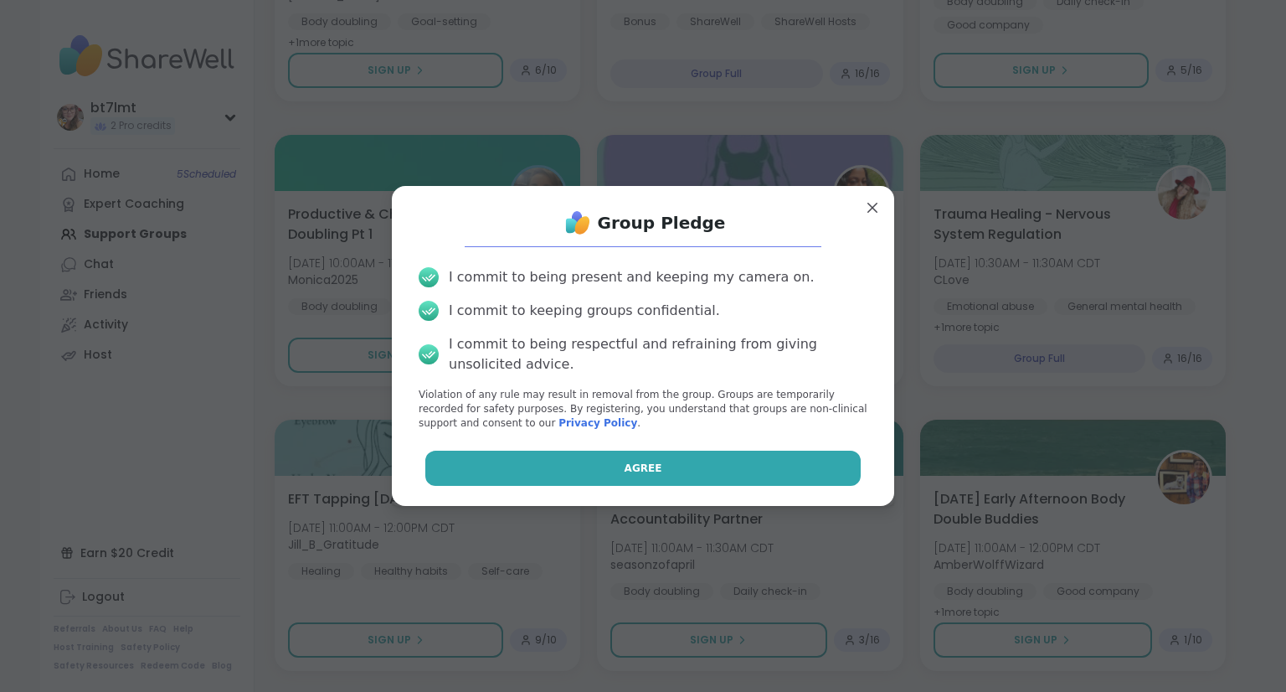
click at [511, 461] on button "Agree" at bounding box center [643, 468] width 436 height 35
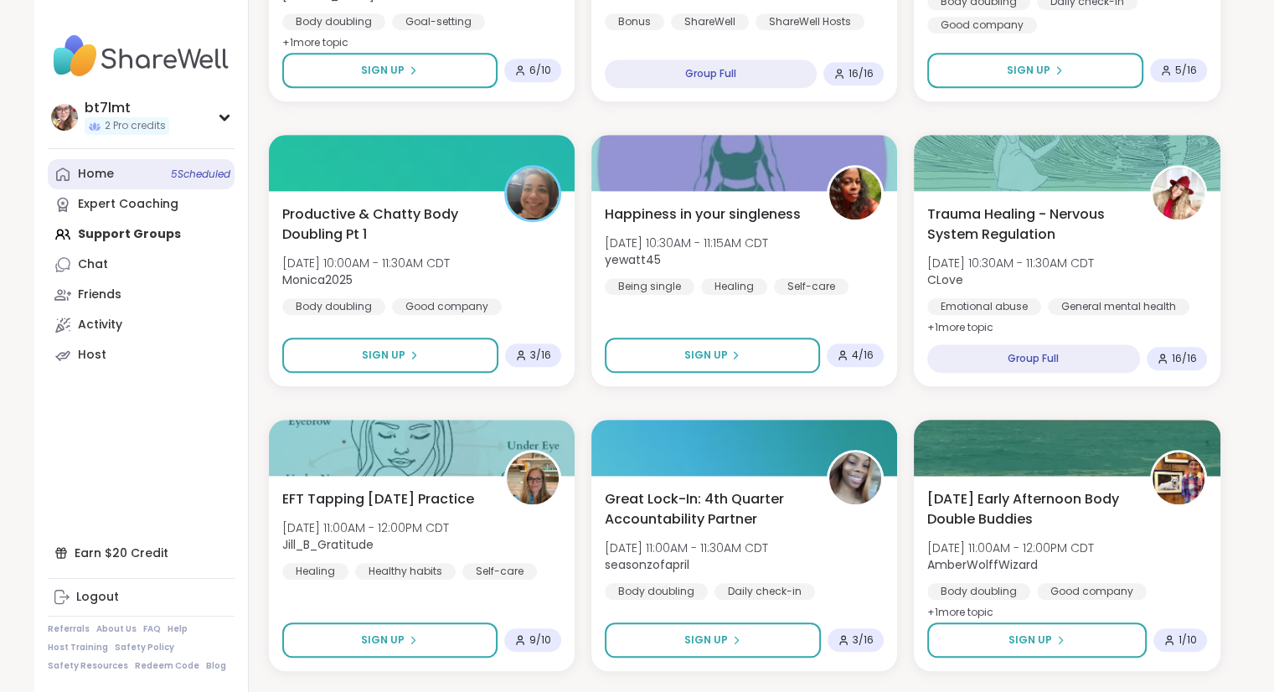
click at [114, 171] on link "Home 5 Scheduled" at bounding box center [141, 174] width 187 height 30
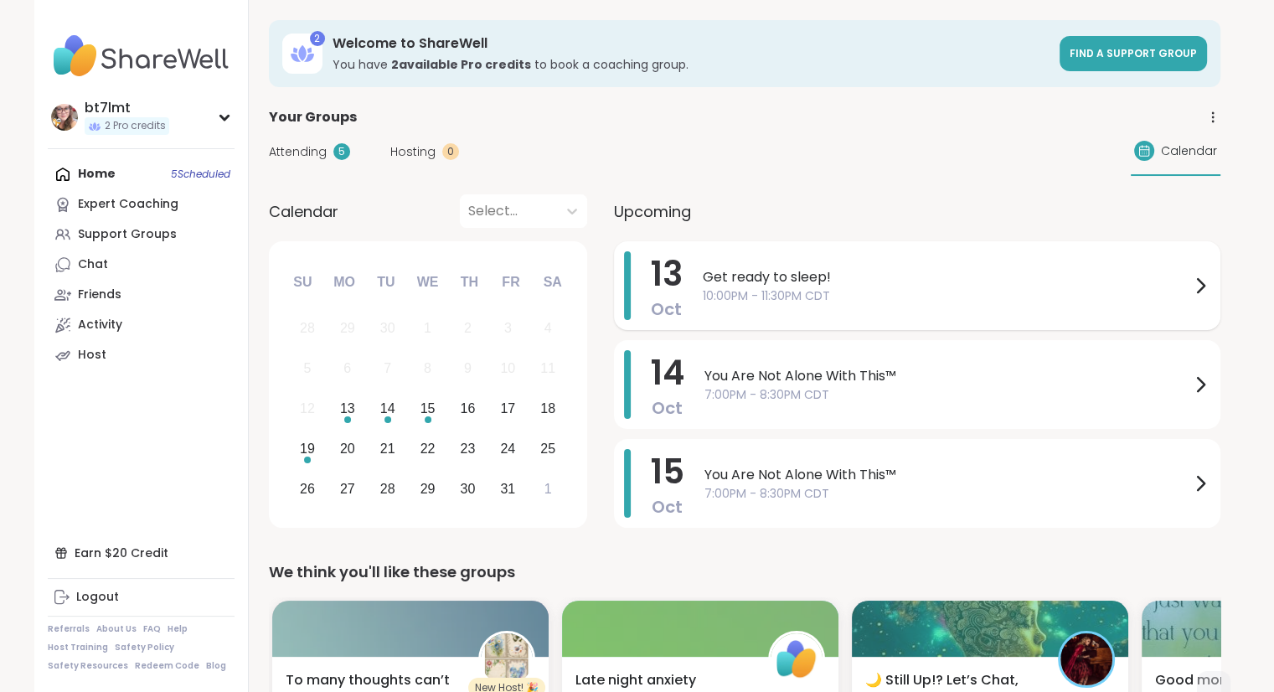
click at [899, 282] on span "Get ready to sleep!" at bounding box center [946, 277] width 487 height 20
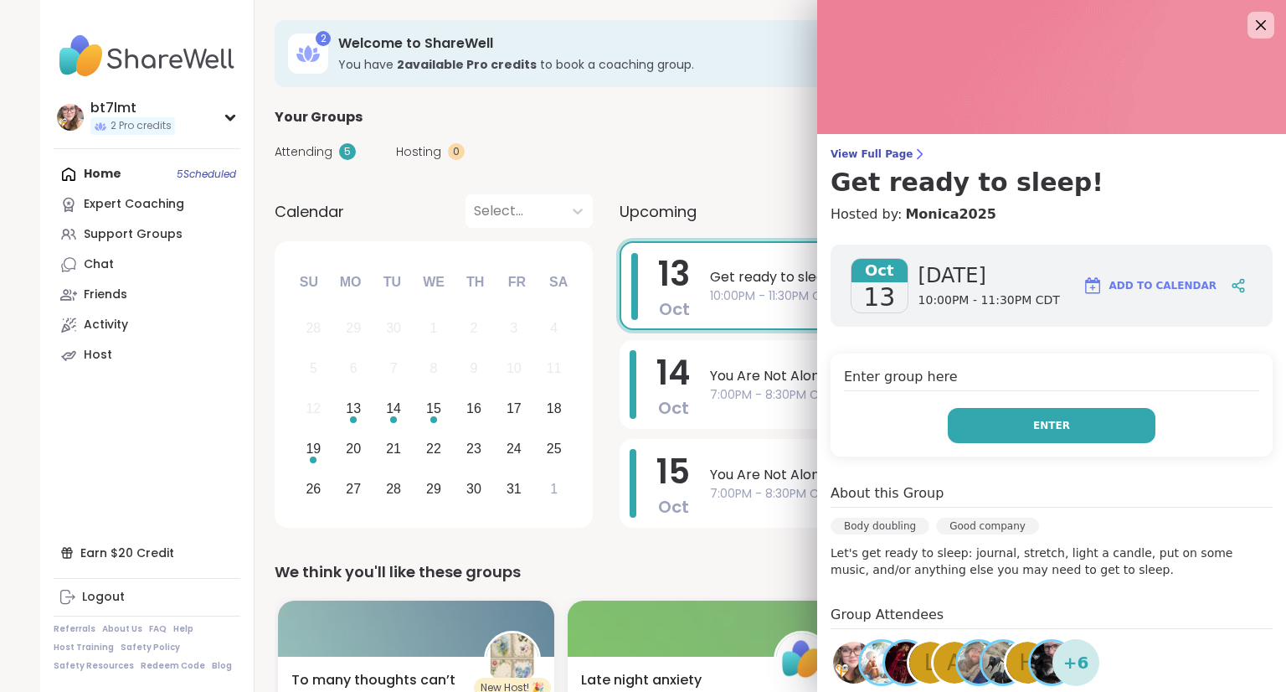
click at [992, 430] on button "Enter" at bounding box center [1052, 425] width 208 height 35
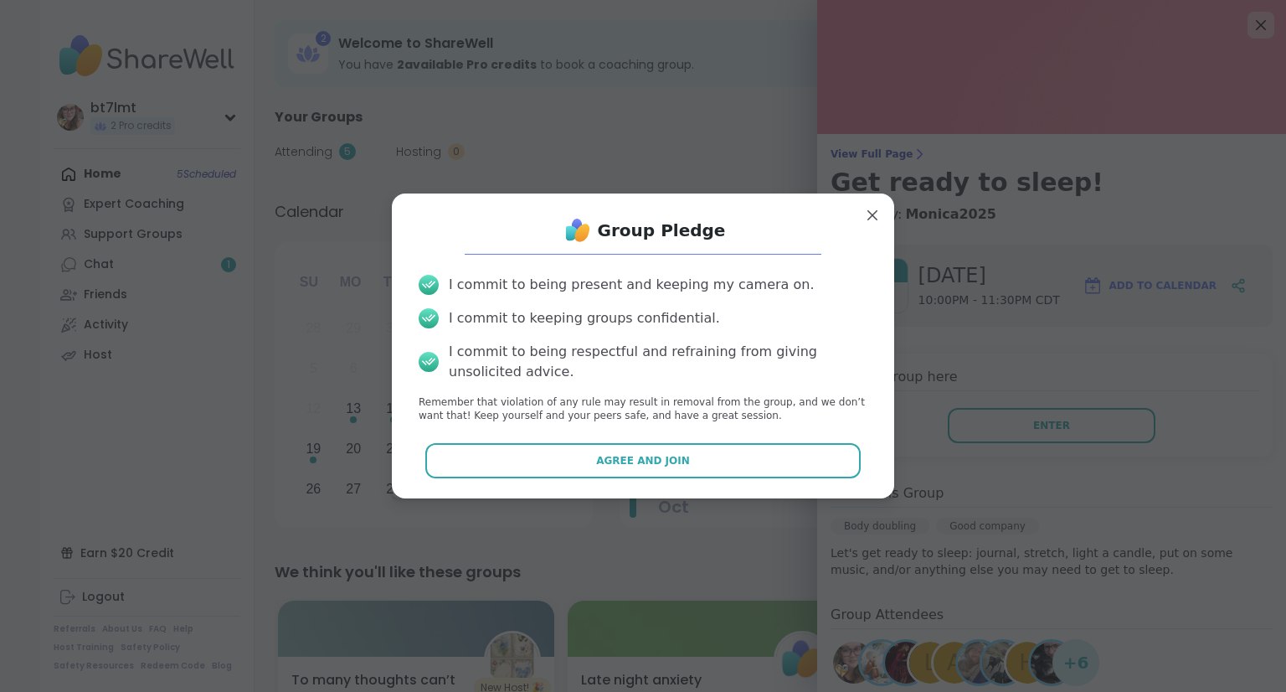
click at [588, 454] on button "Agree and Join" at bounding box center [643, 460] width 436 height 35
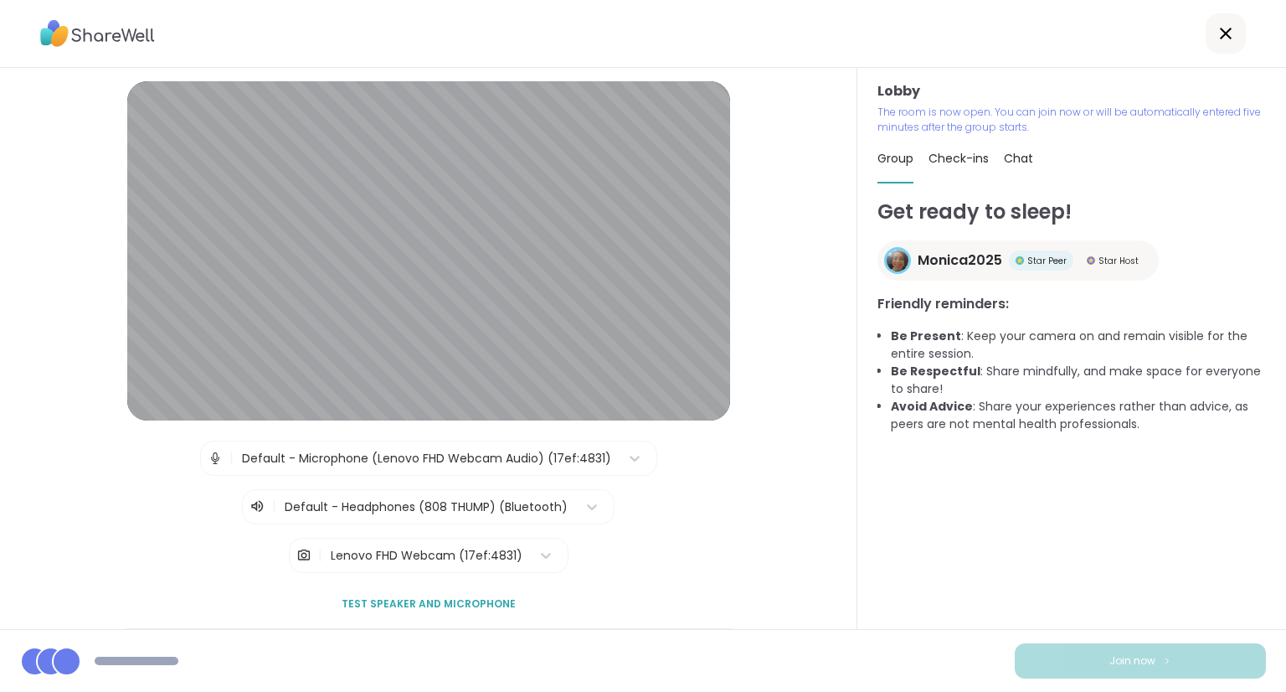
click at [429, 552] on div "Lenovo FHD Webcam (17ef:4831)" at bounding box center [427, 556] width 192 height 18
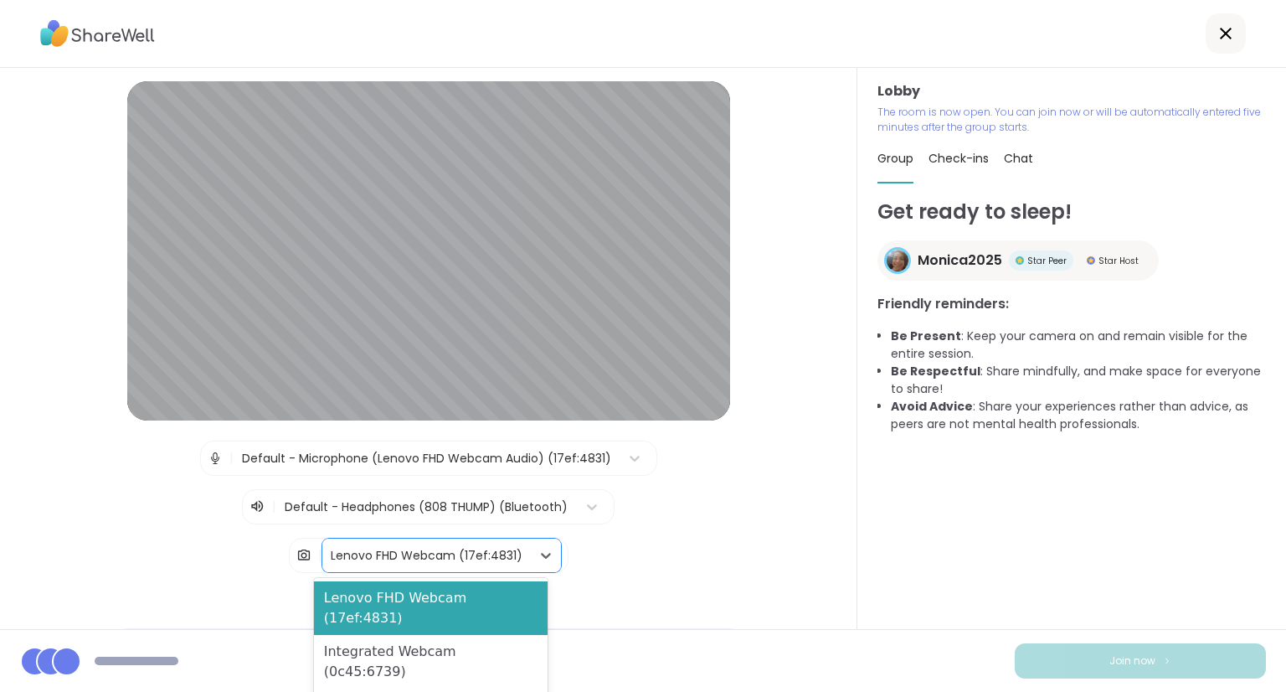
click at [419, 688] on div "Blur My Video" at bounding box center [431, 705] width 234 height 34
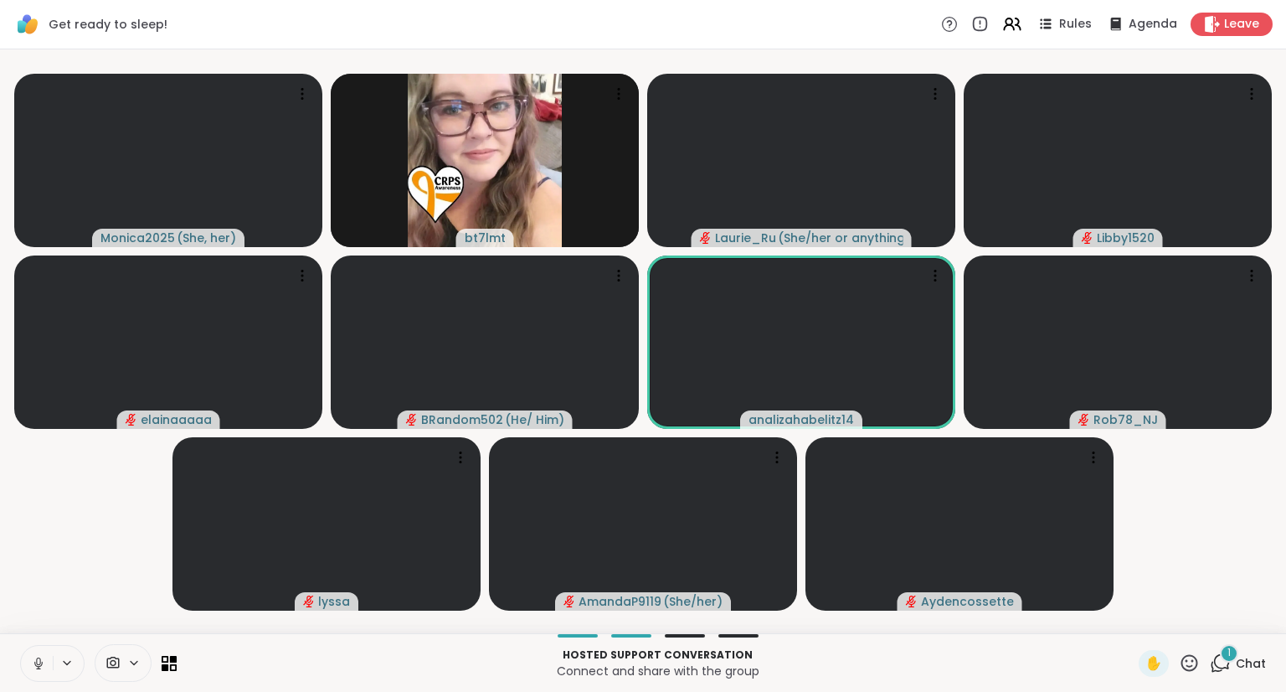
click at [118, 664] on icon at bounding box center [113, 663] width 13 height 12
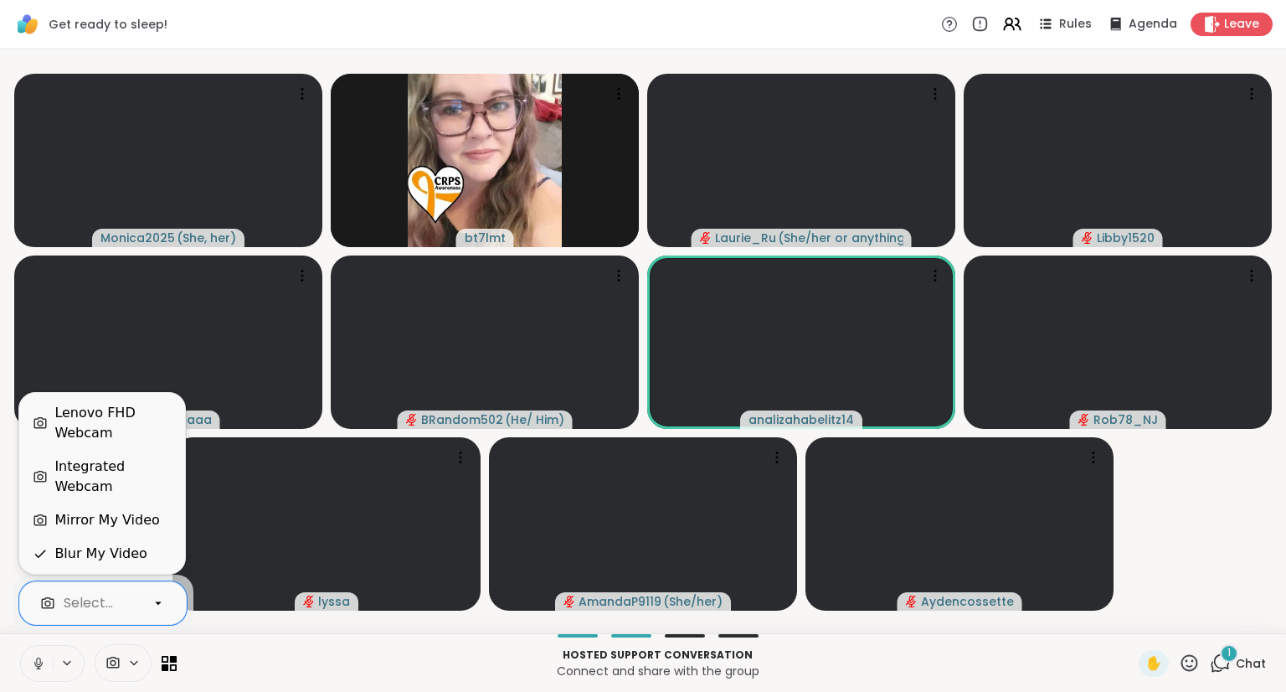
click at [504, 673] on p "Connect and share with the group" at bounding box center [658, 670] width 942 height 17
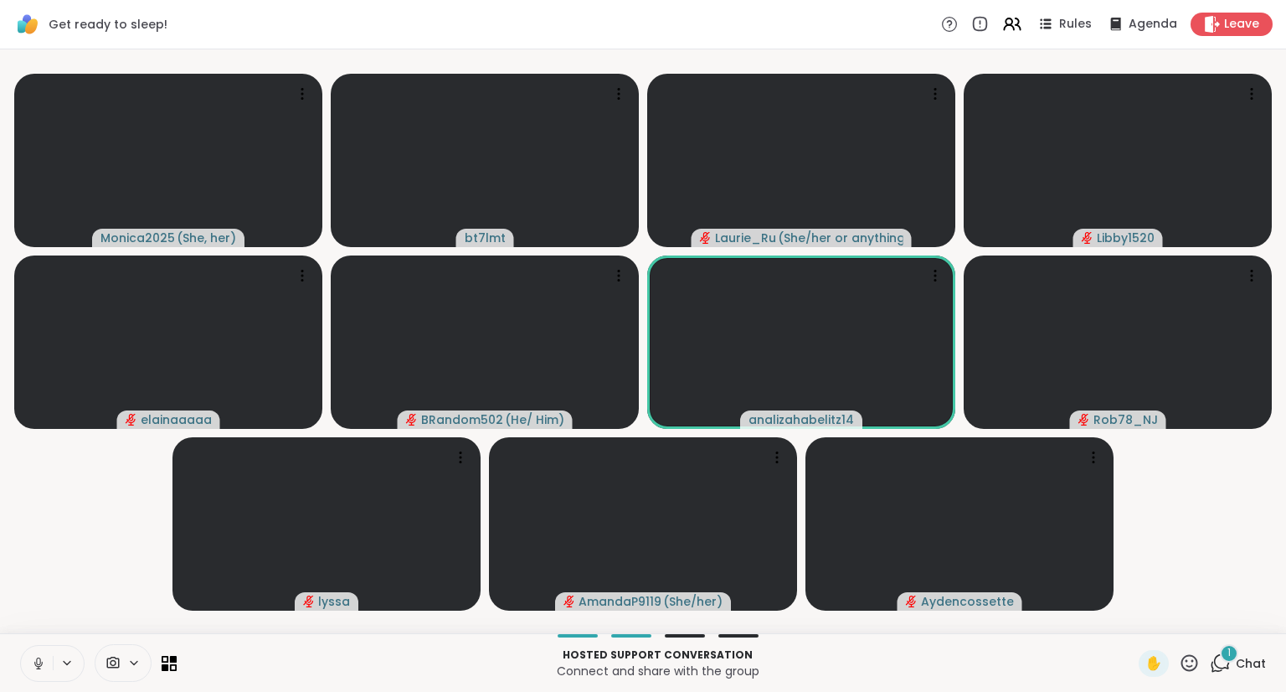
click at [1236, 666] on span "Chat" at bounding box center [1251, 663] width 30 height 17
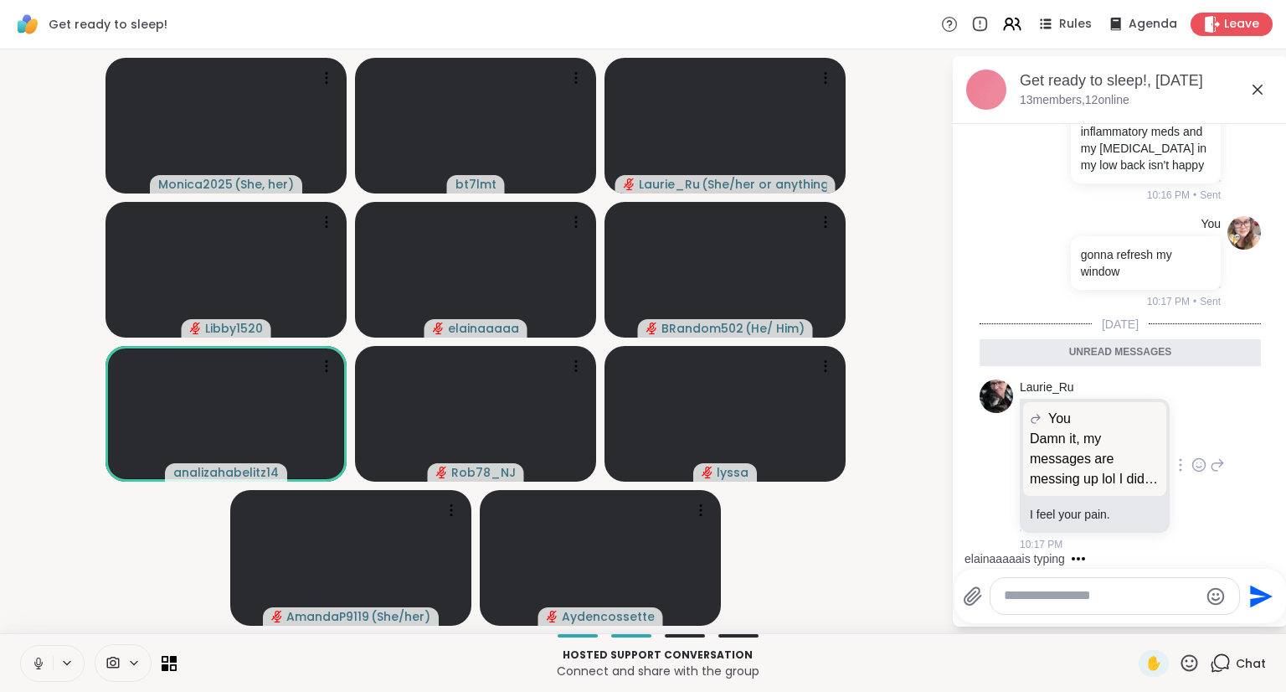
scroll to position [2607, 0]
click at [1193, 460] on icon at bounding box center [1199, 464] width 13 height 13
click at [1192, 442] on div "Select Reaction: Heart" at bounding box center [1199, 437] width 15 height 15
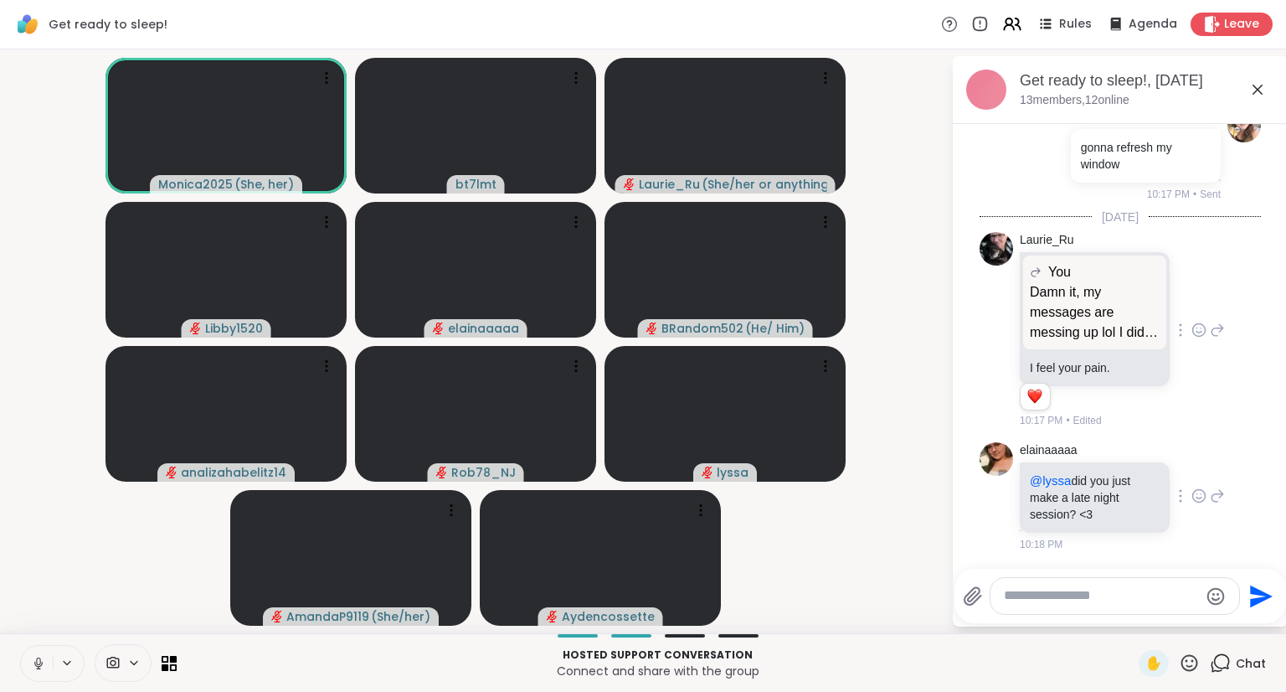
scroll to position [2714, 0]
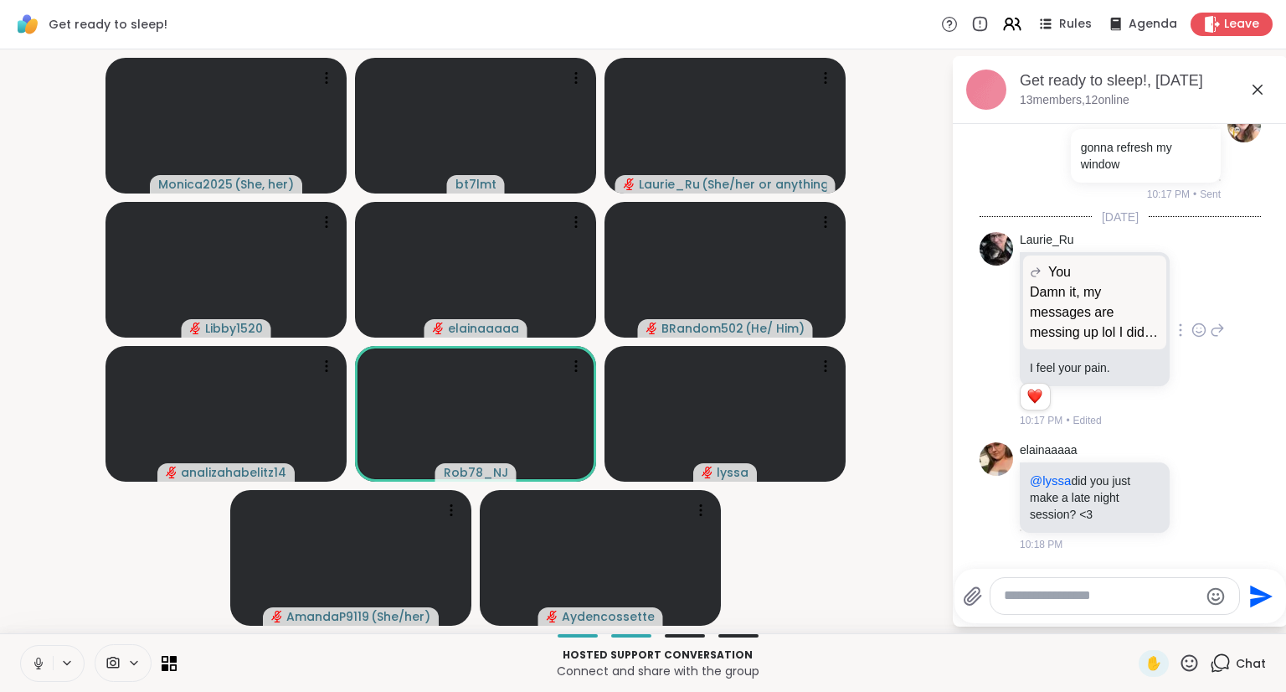
click at [1213, 329] on icon at bounding box center [1219, 330] width 12 height 12
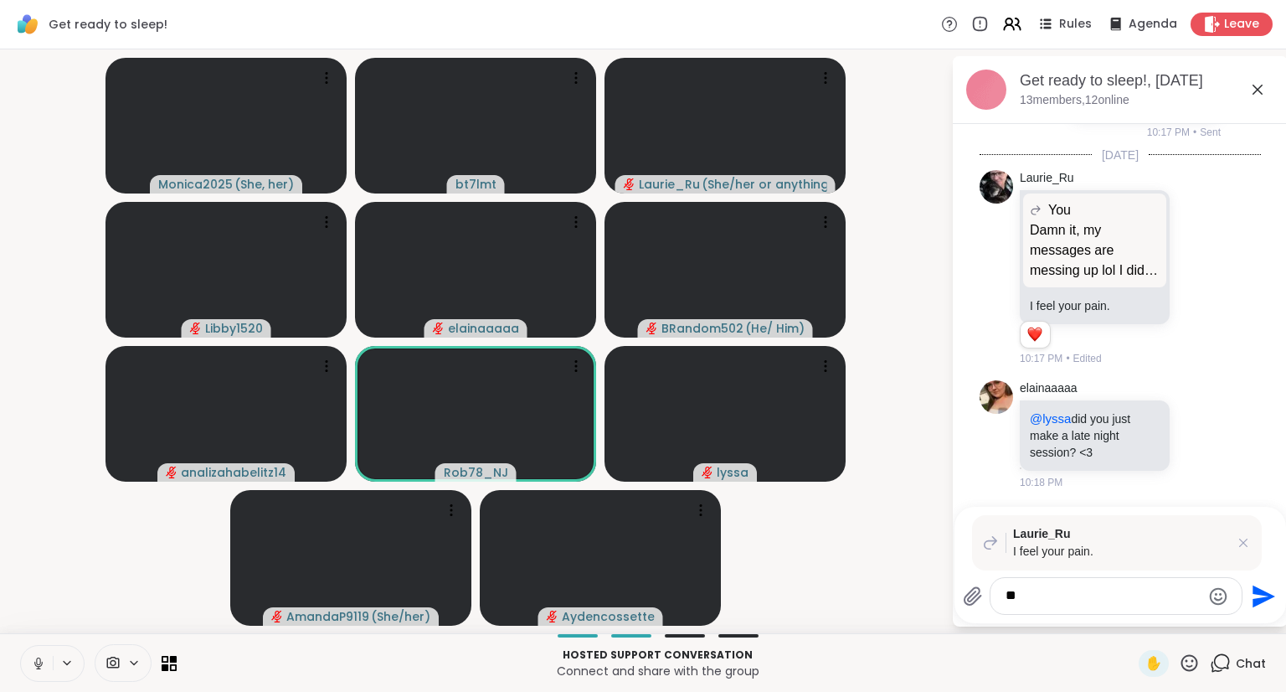
type textarea "*"
type textarea "**********"
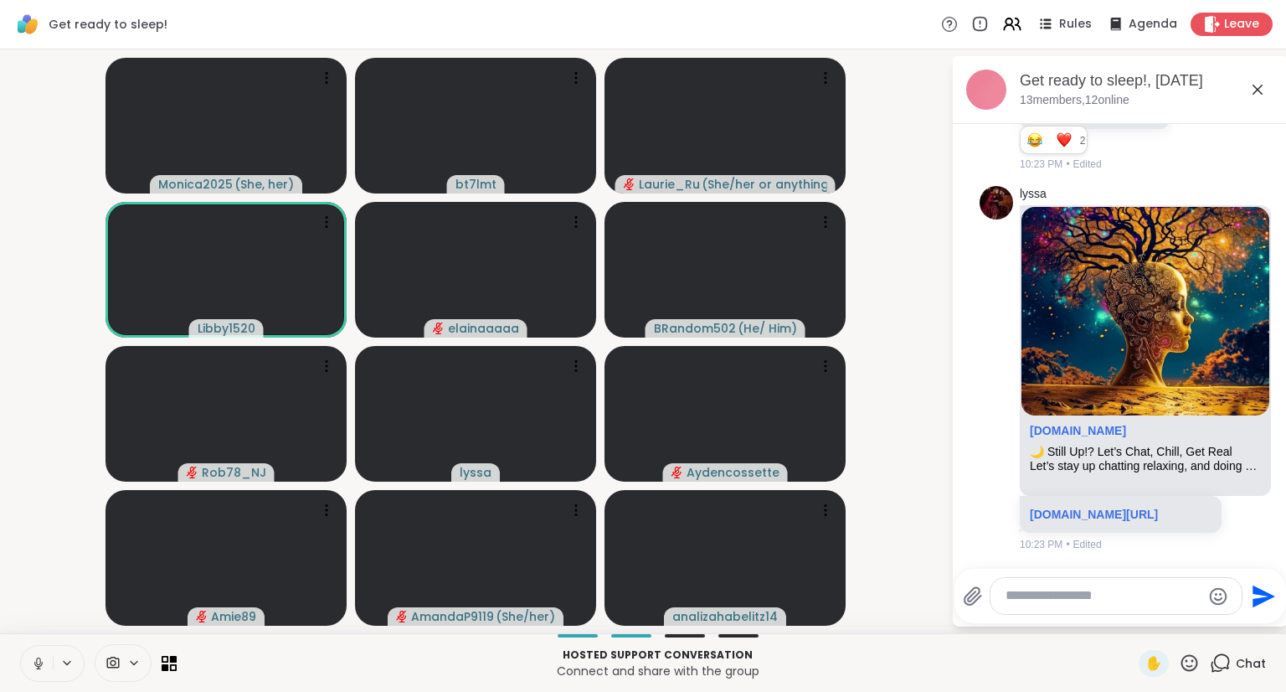
scroll to position [3785, 0]
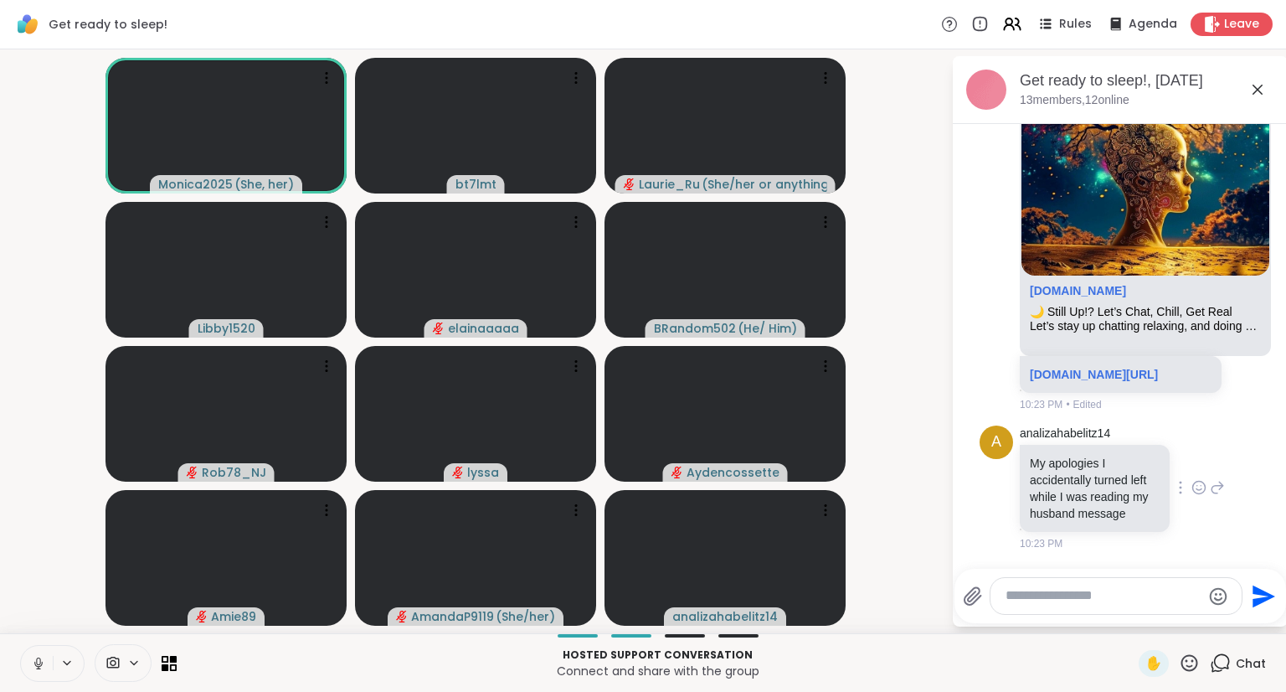
click at [1193, 482] on icon at bounding box center [1199, 488] width 13 height 13
click at [1192, 459] on div "Select Reaction: Heart" at bounding box center [1199, 460] width 15 height 15
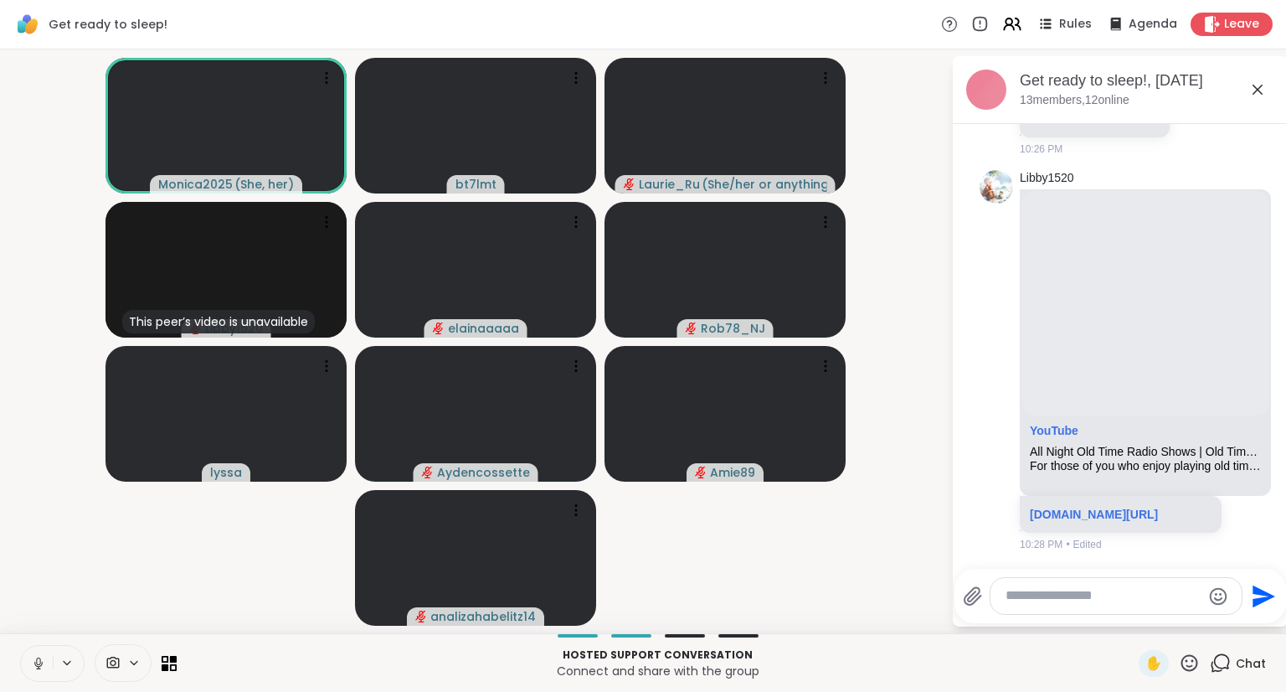
scroll to position [4709, 0]
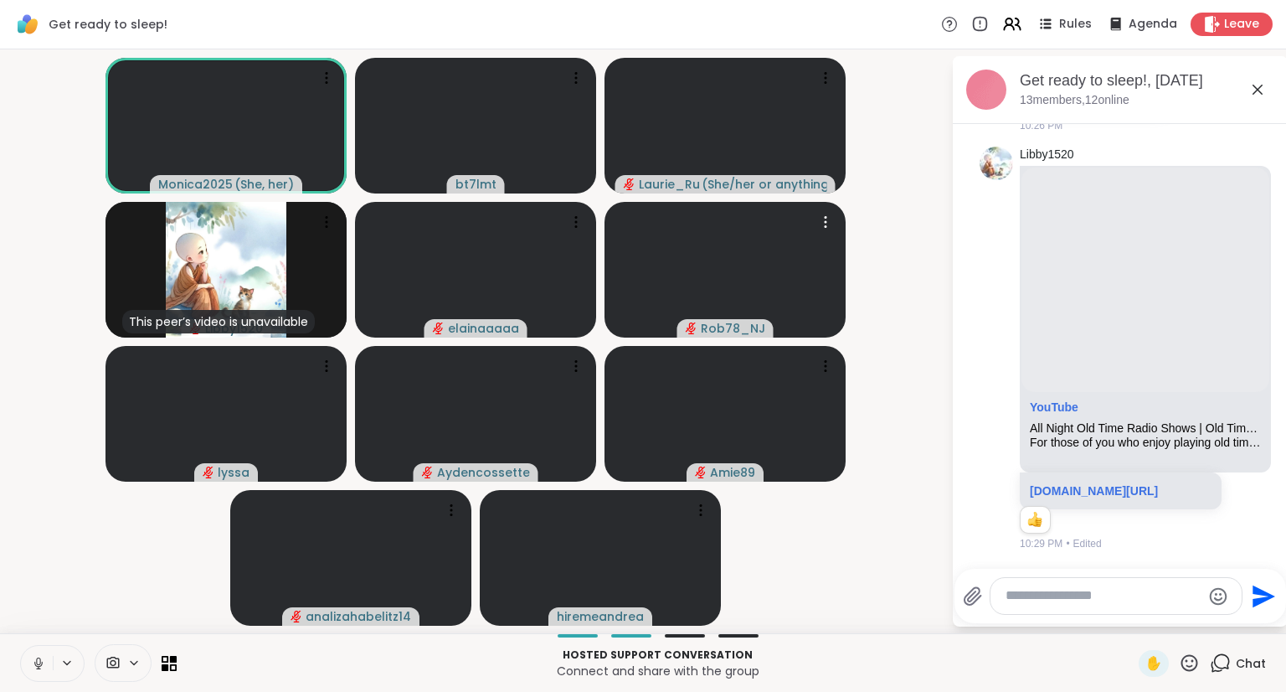
click at [34, 677] on button at bounding box center [37, 663] width 32 height 35
click at [42, 666] on icon at bounding box center [39, 663] width 12 height 12
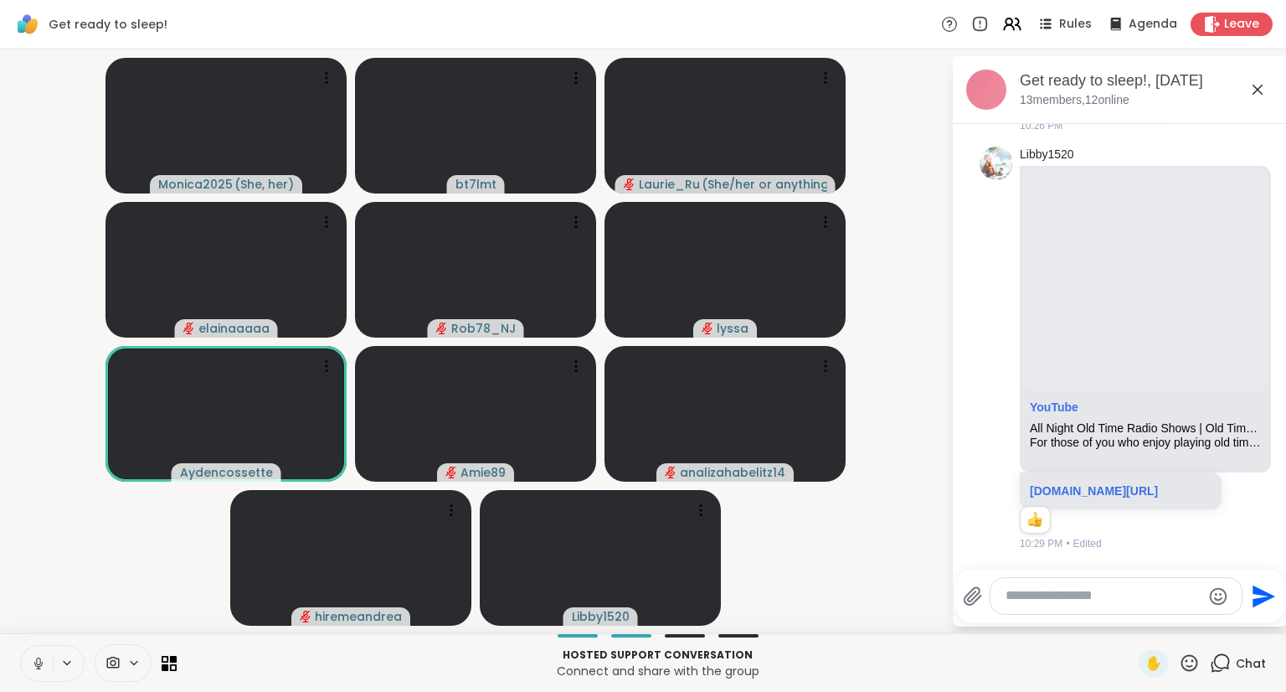
click at [34, 660] on icon at bounding box center [38, 663] width 15 height 15
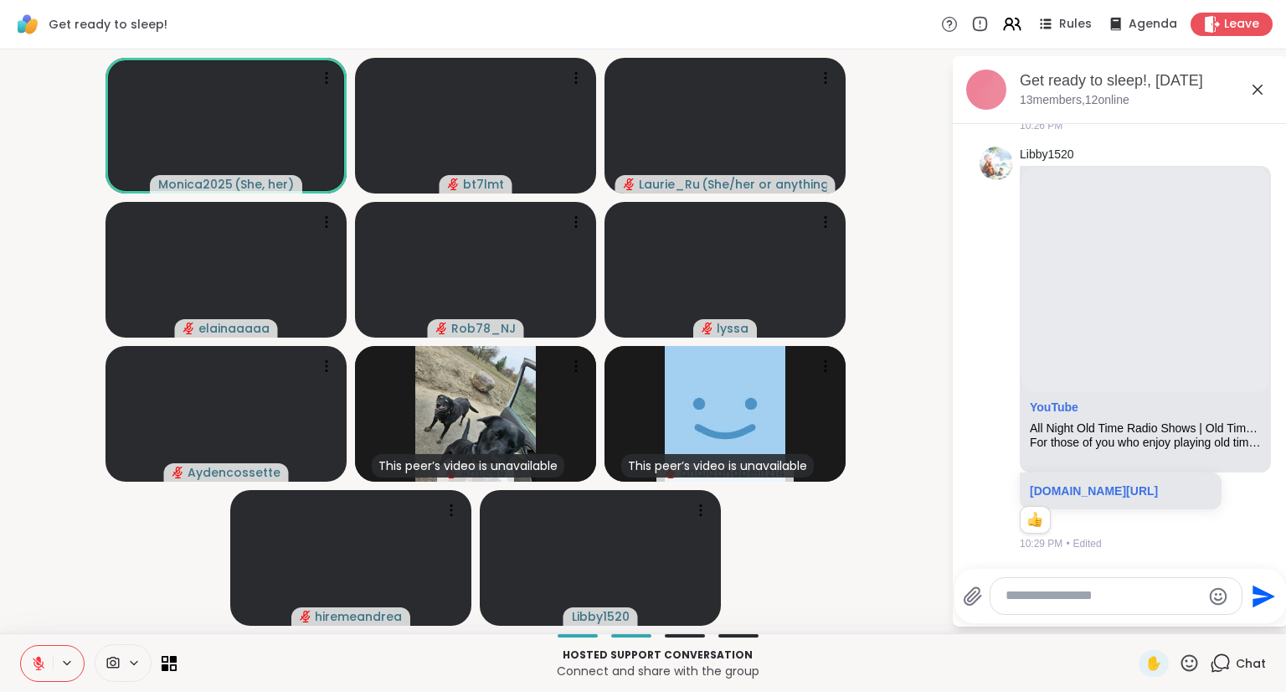
click at [32, 674] on button at bounding box center [37, 663] width 32 height 35
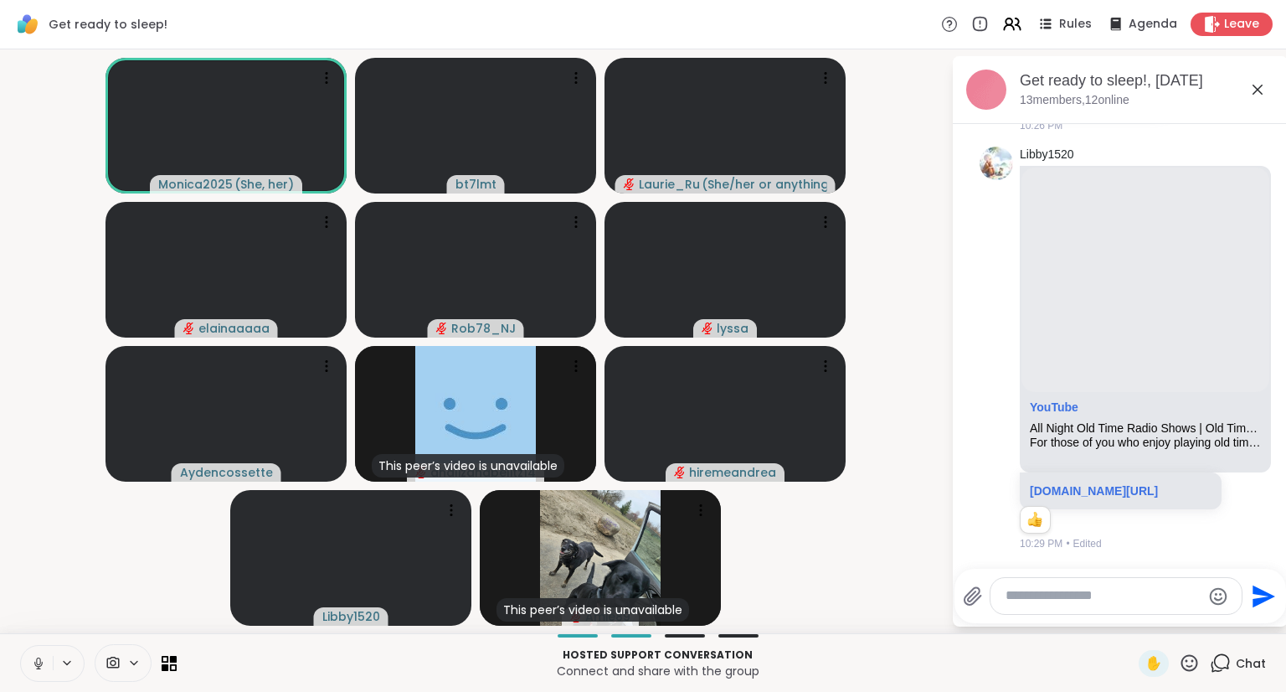
click at [38, 663] on icon at bounding box center [38, 663] width 15 height 15
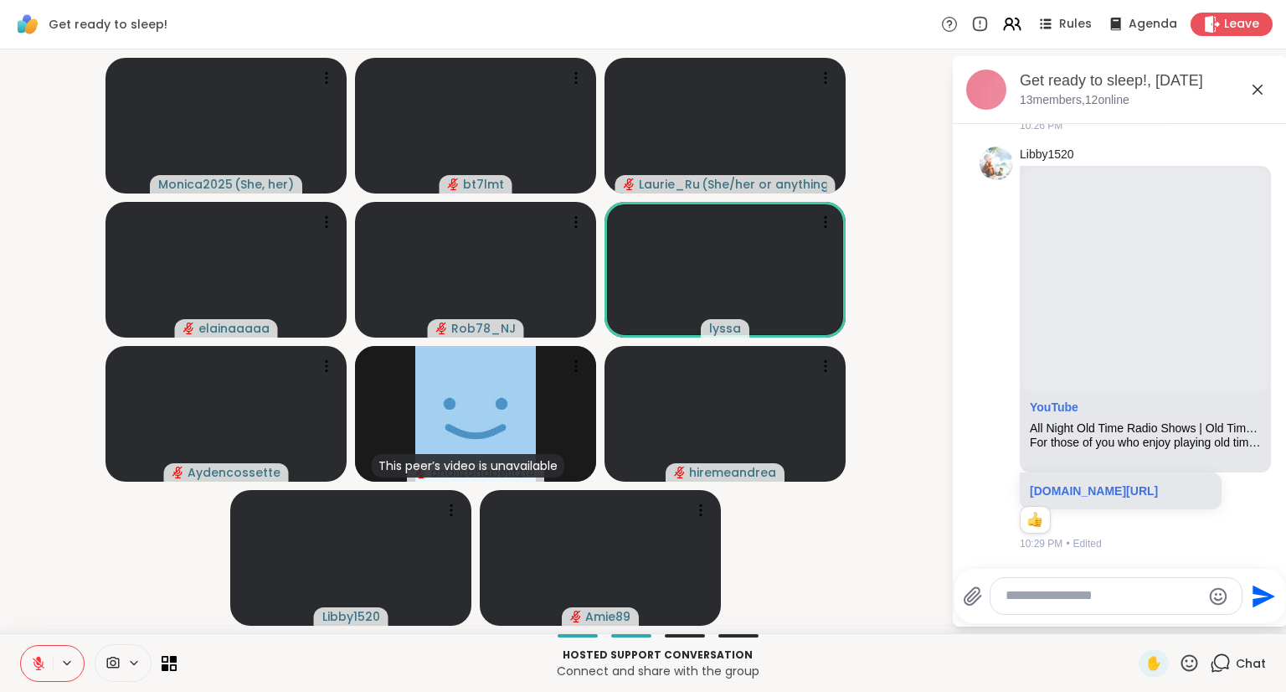
click at [38, 663] on icon at bounding box center [39, 663] width 12 height 12
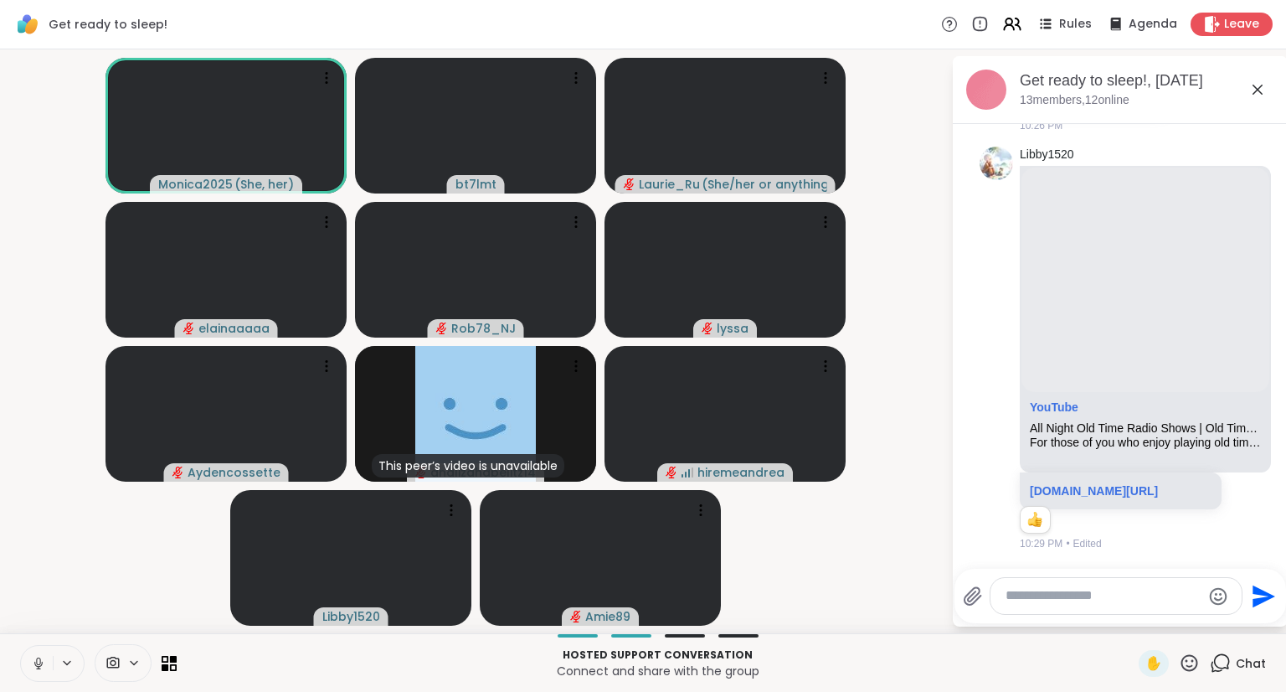
click at [36, 674] on button at bounding box center [37, 663] width 32 height 35
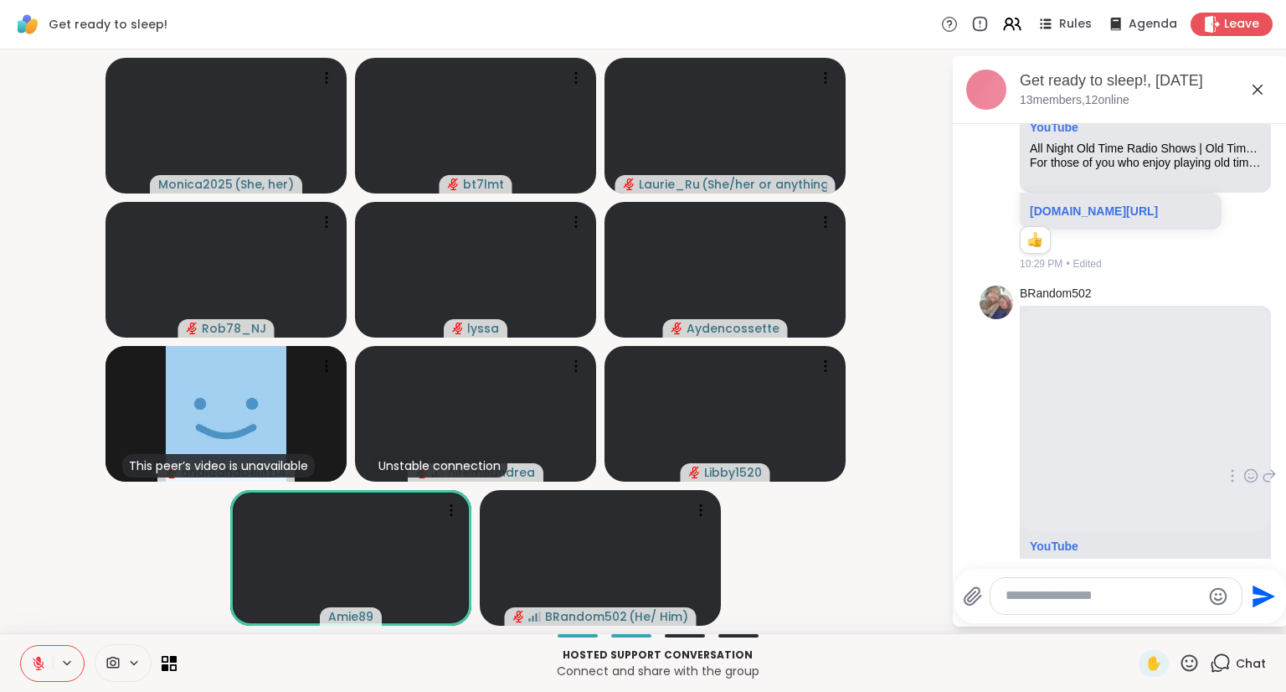
scroll to position [5120, 0]
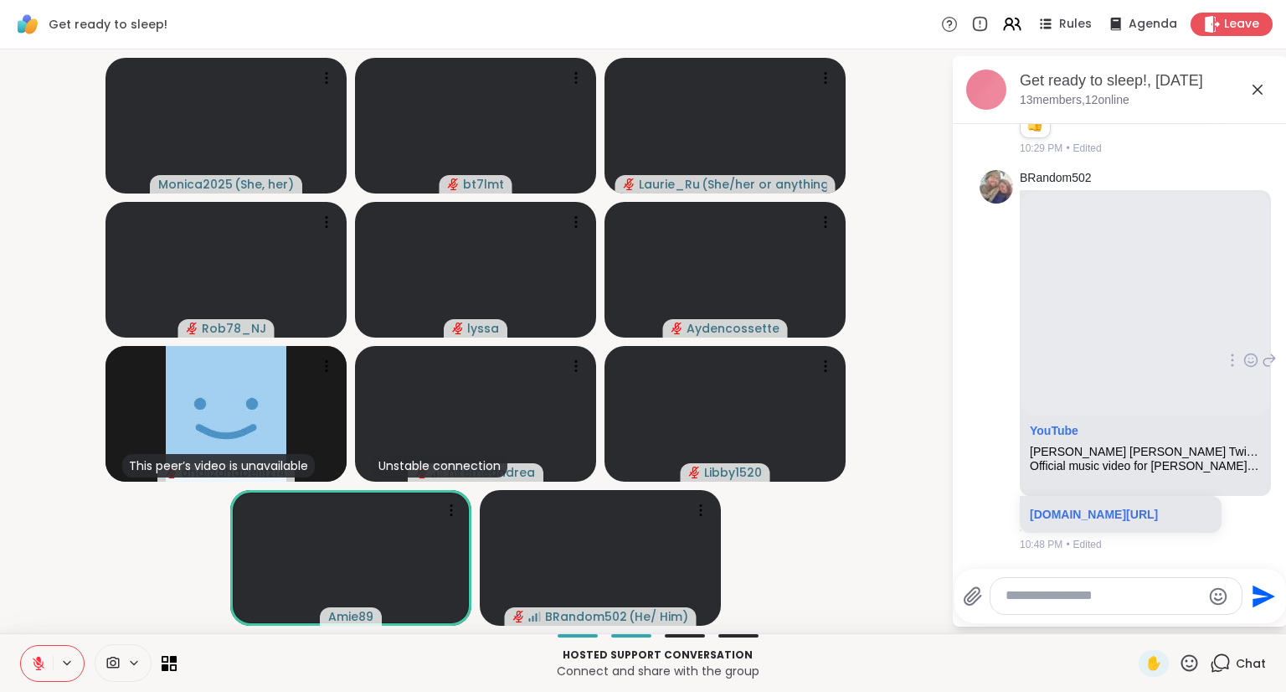
click at [1244, 352] on icon at bounding box center [1251, 360] width 15 height 17
click at [1207, 326] on div "Select Reaction: Thumbs up" at bounding box center [1214, 333] width 15 height 15
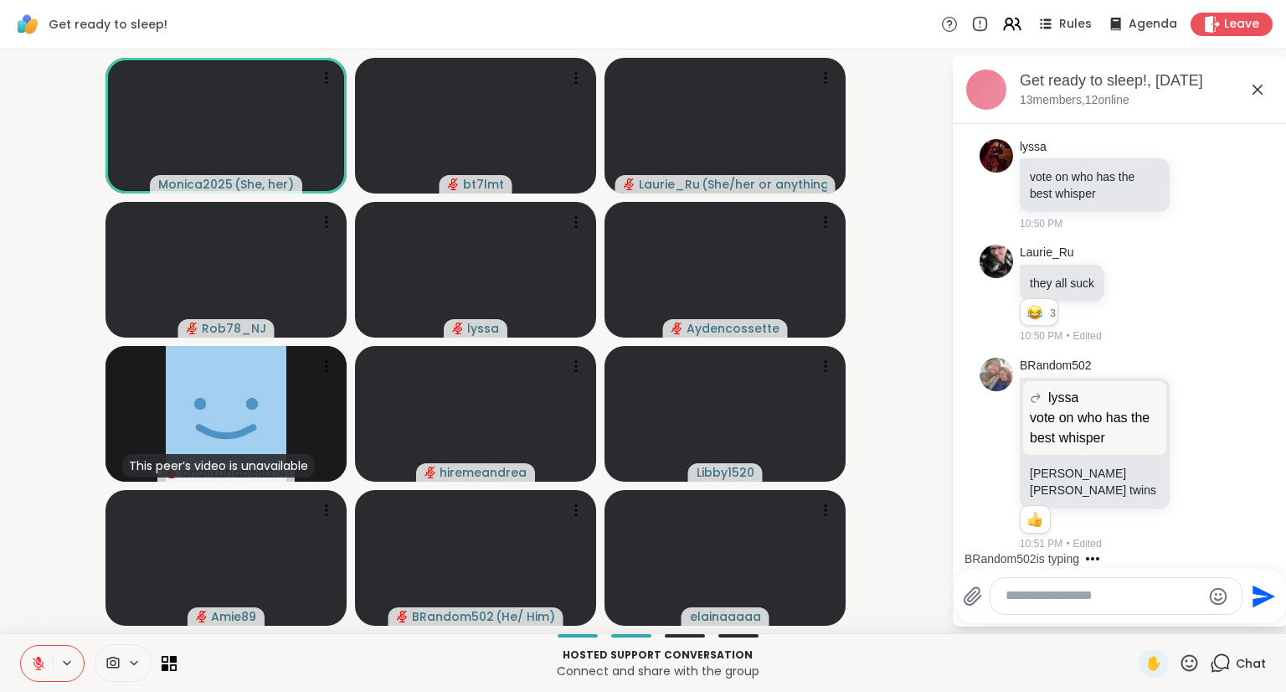
scroll to position [5812, 0]
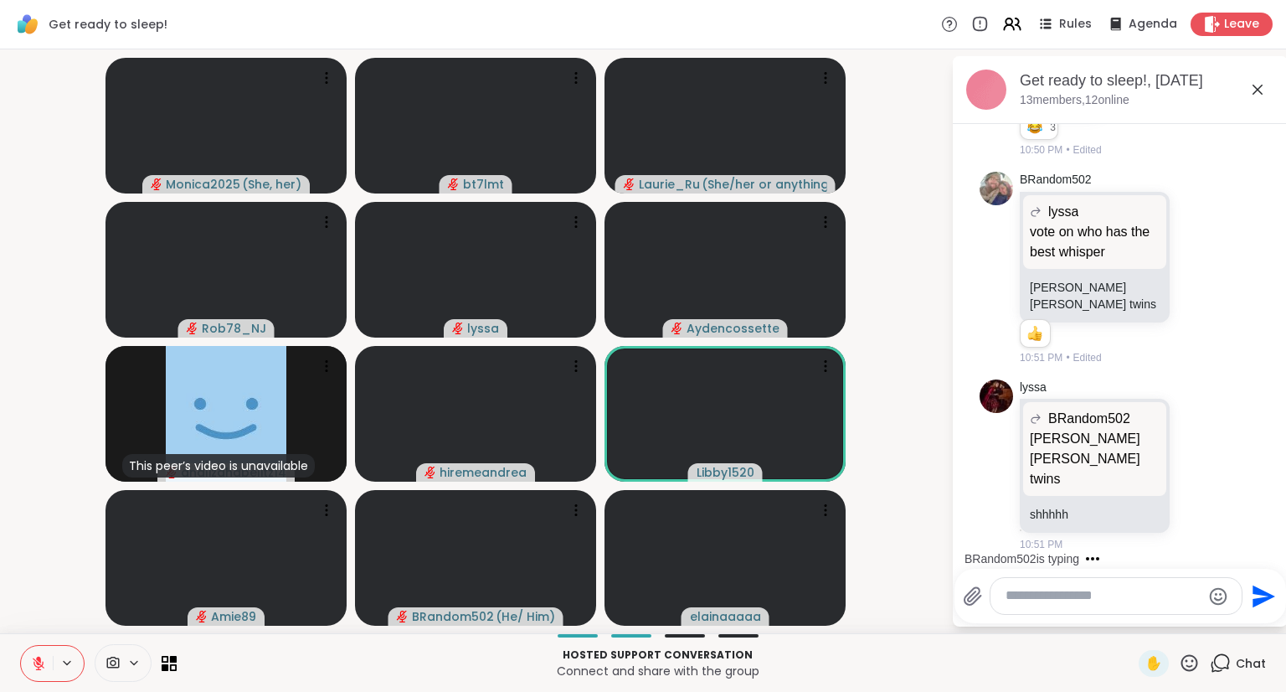
click at [121, 678] on div at bounding box center [123, 663] width 57 height 38
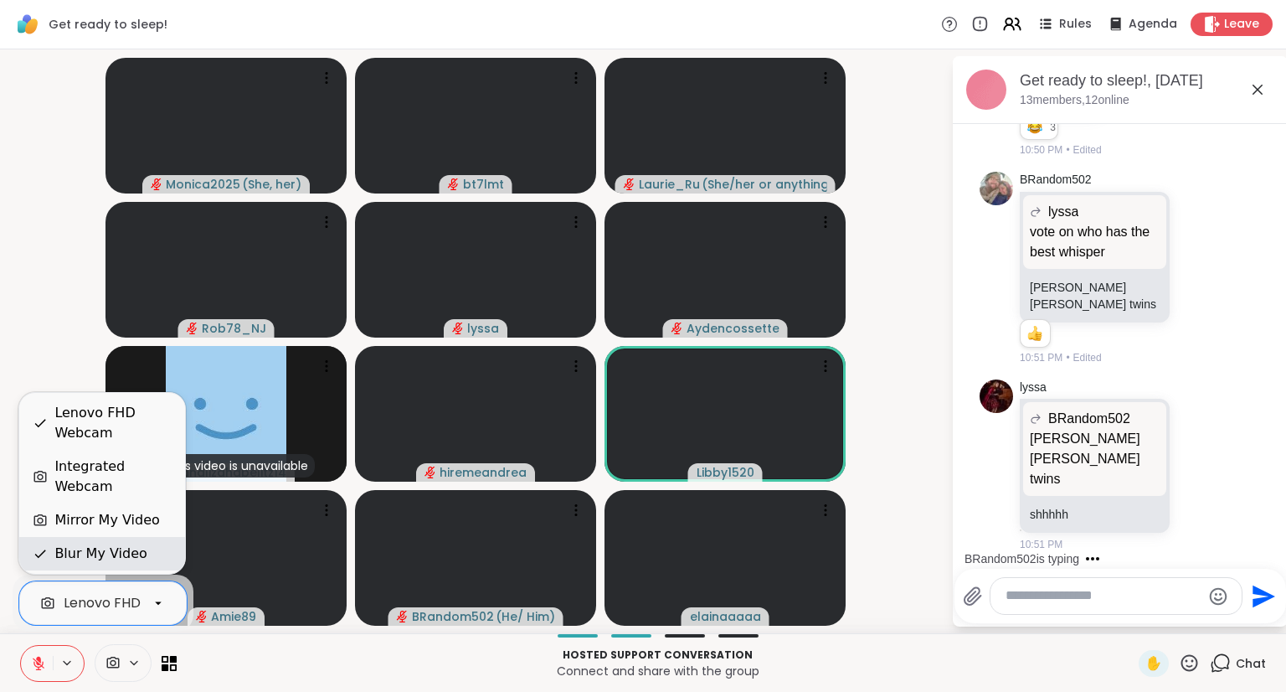
click at [75, 556] on div "Blur My Video" at bounding box center [100, 554] width 92 height 20
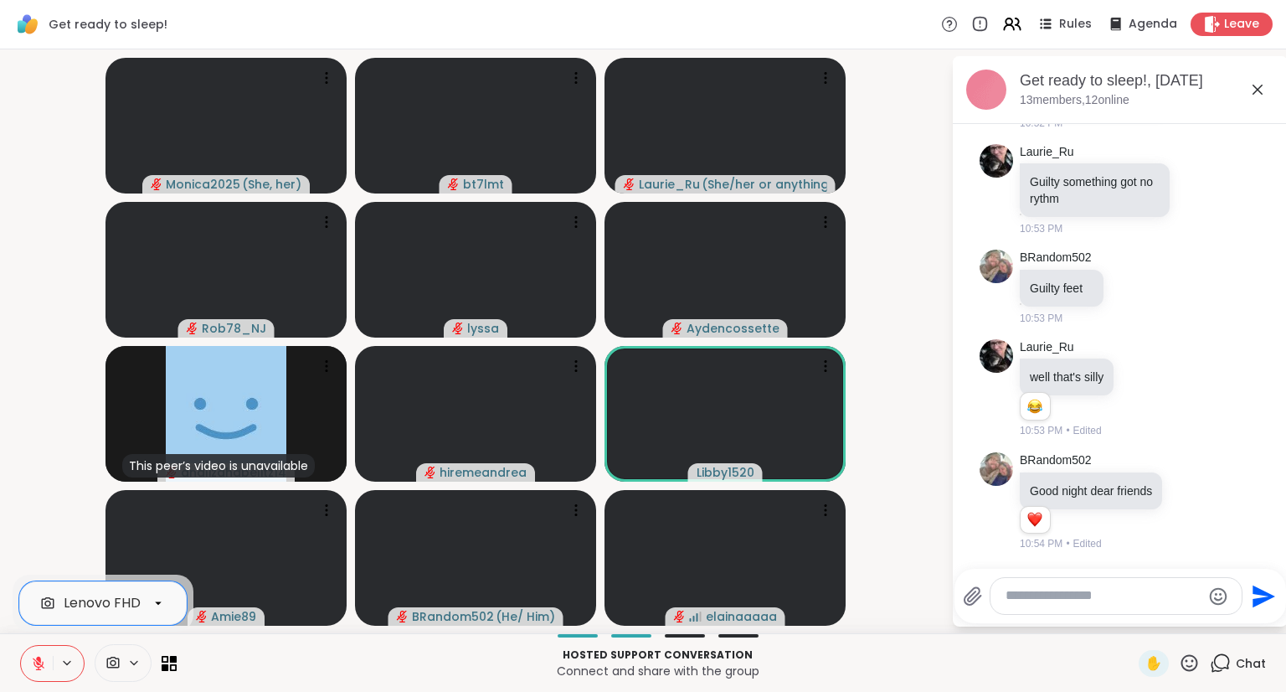
scroll to position [6744, 0]
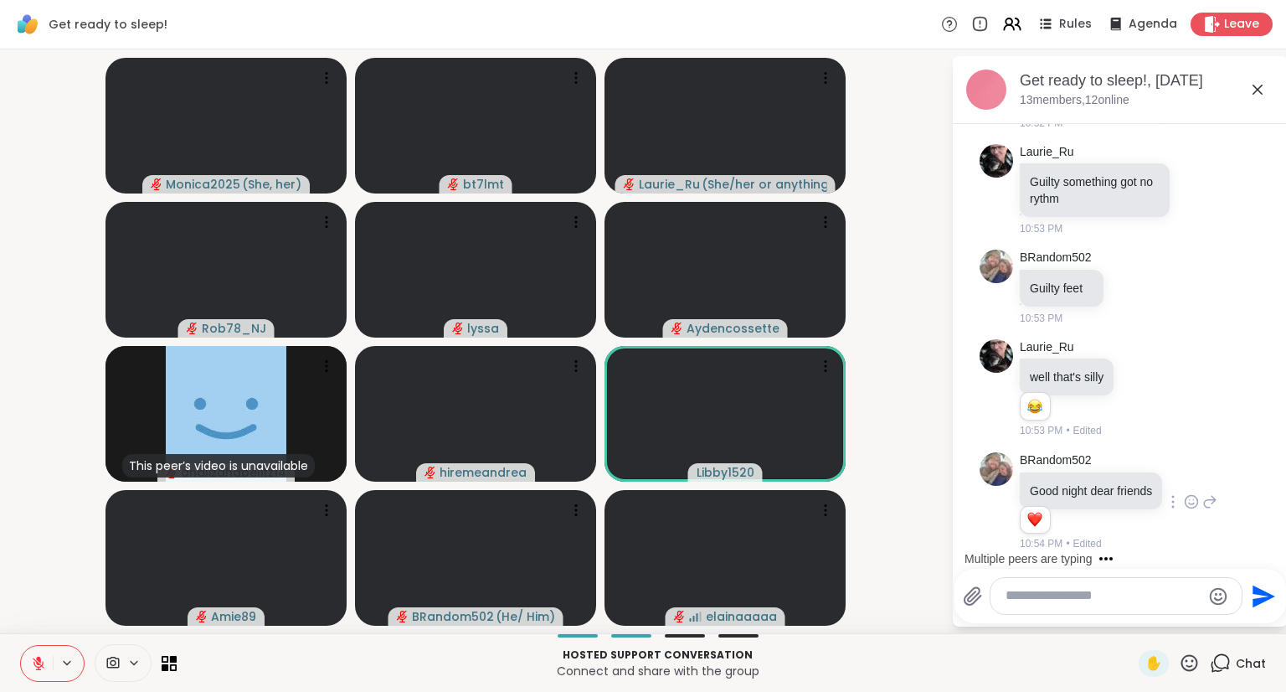
click at [1184, 493] on icon at bounding box center [1191, 501] width 15 height 17
click at [1189, 458] on button "Select Reaction: Heart" at bounding box center [1192, 475] width 34 height 34
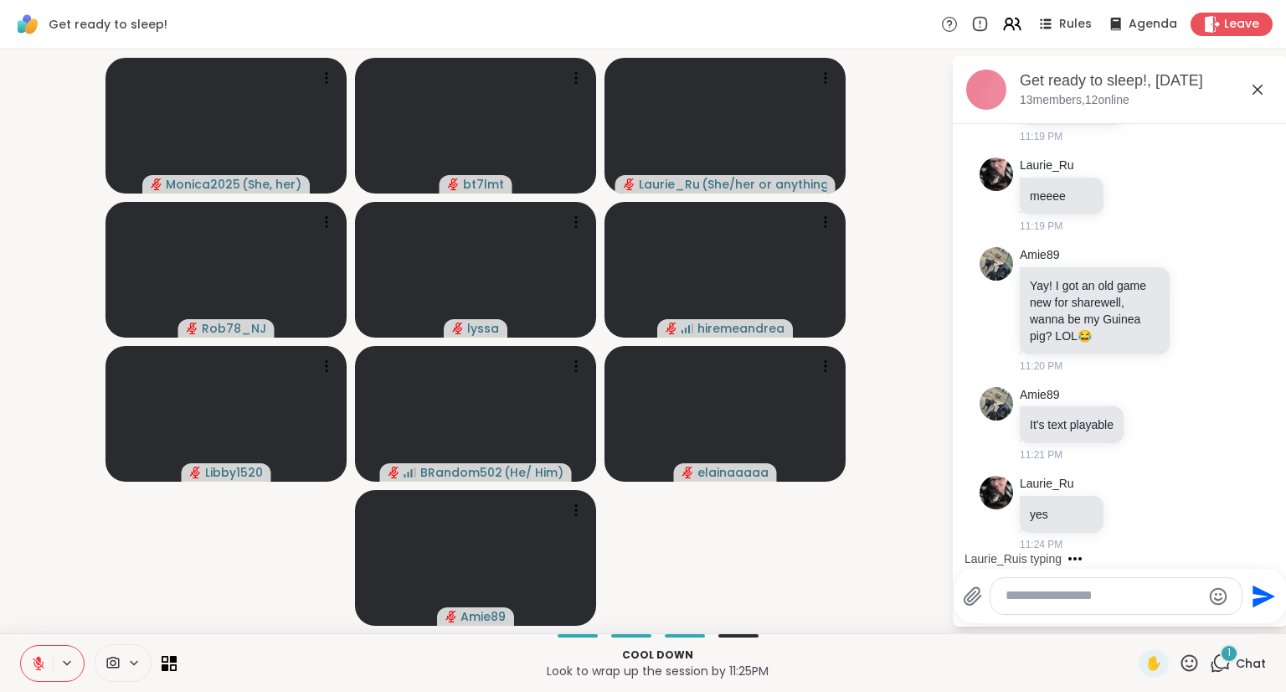
scroll to position [8852, 0]
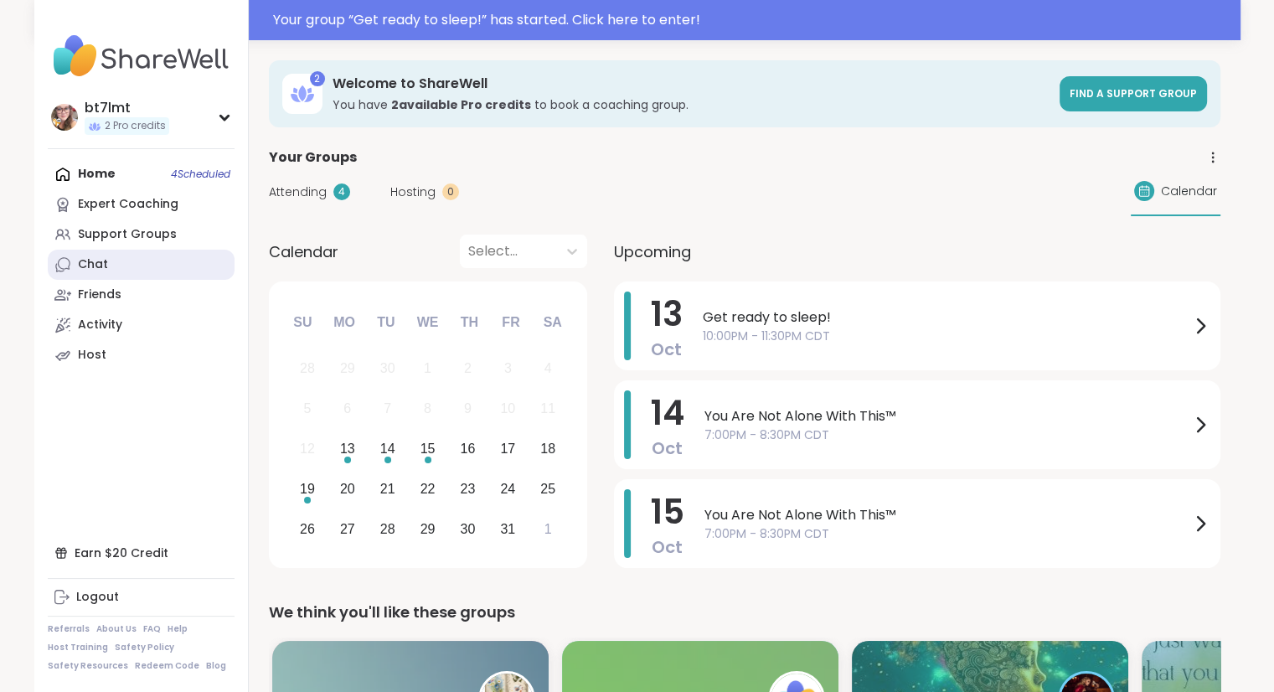
click at [89, 265] on div "Chat" at bounding box center [93, 264] width 30 height 17
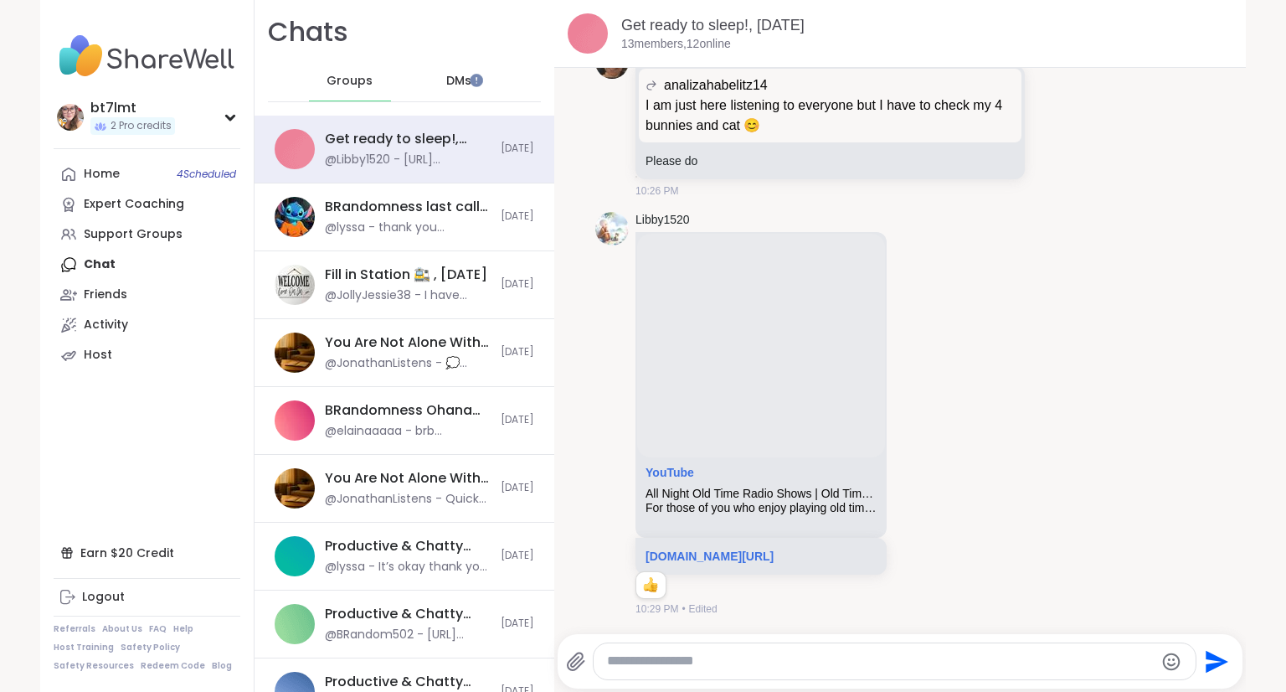
click at [446, 80] on span "DMs" at bounding box center [458, 81] width 25 height 17
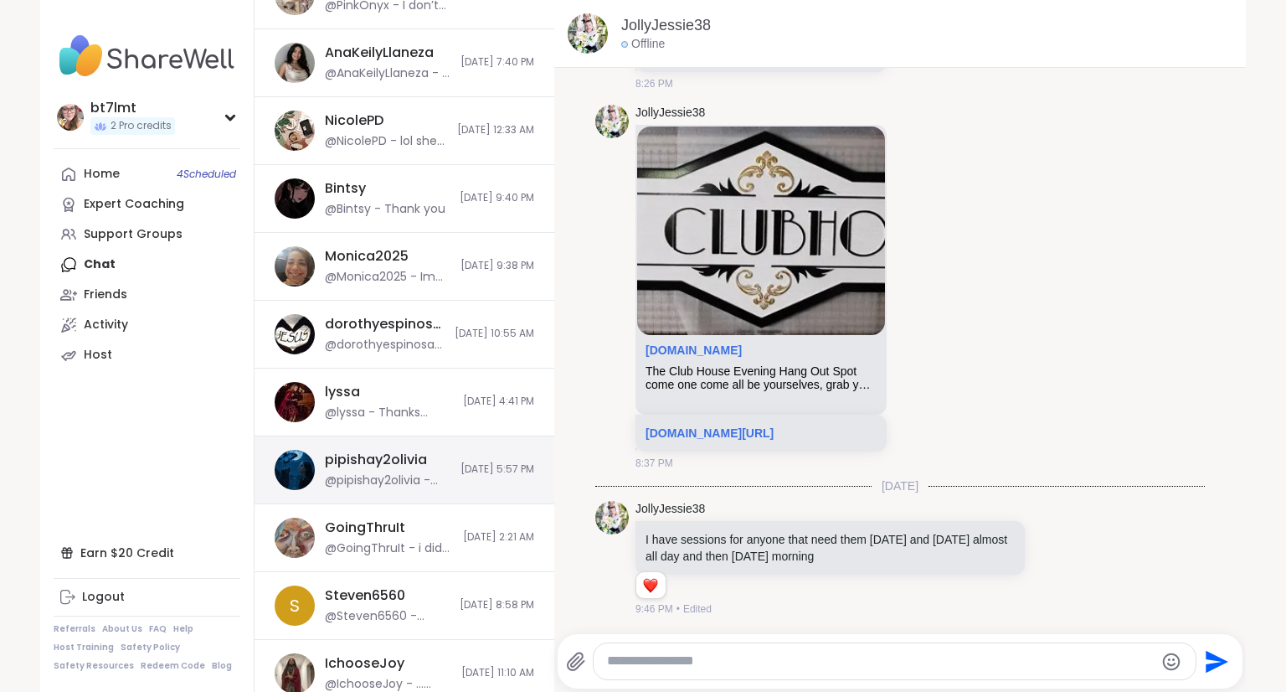
scroll to position [754, 0]
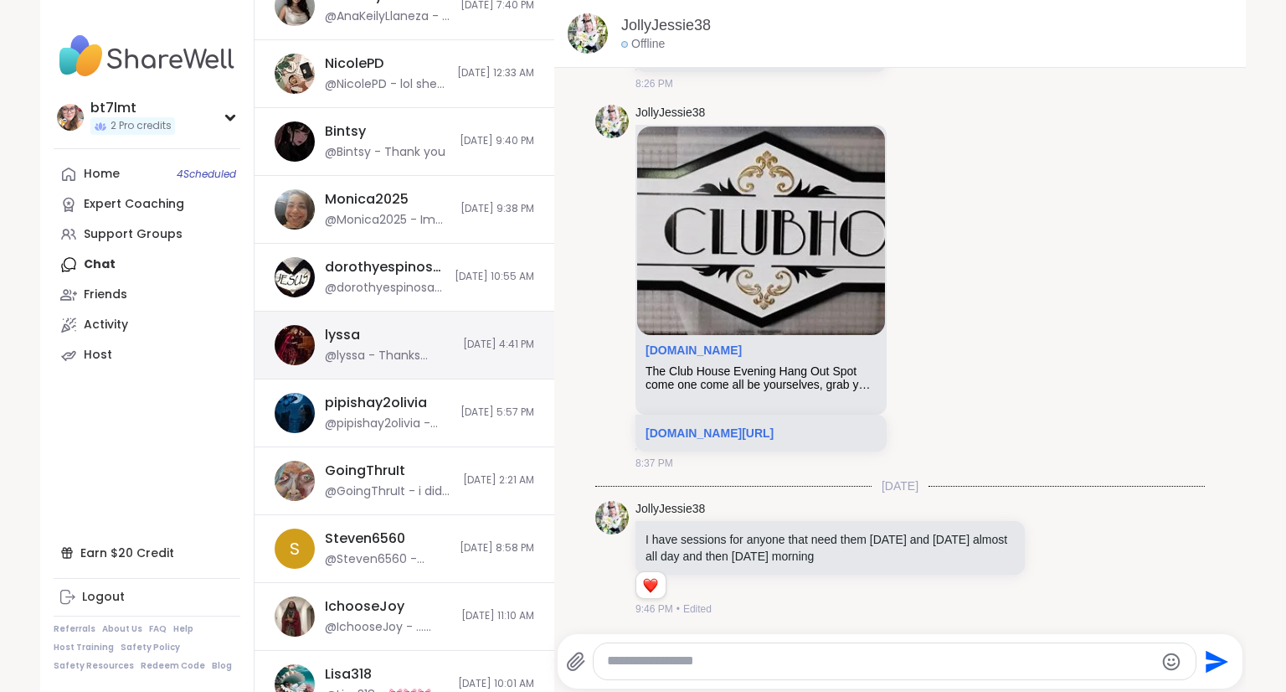
click at [436, 356] on div "lyssa @lyssa - Thanks babe [DATE] 4:41 PM" at bounding box center [405, 346] width 300 height 68
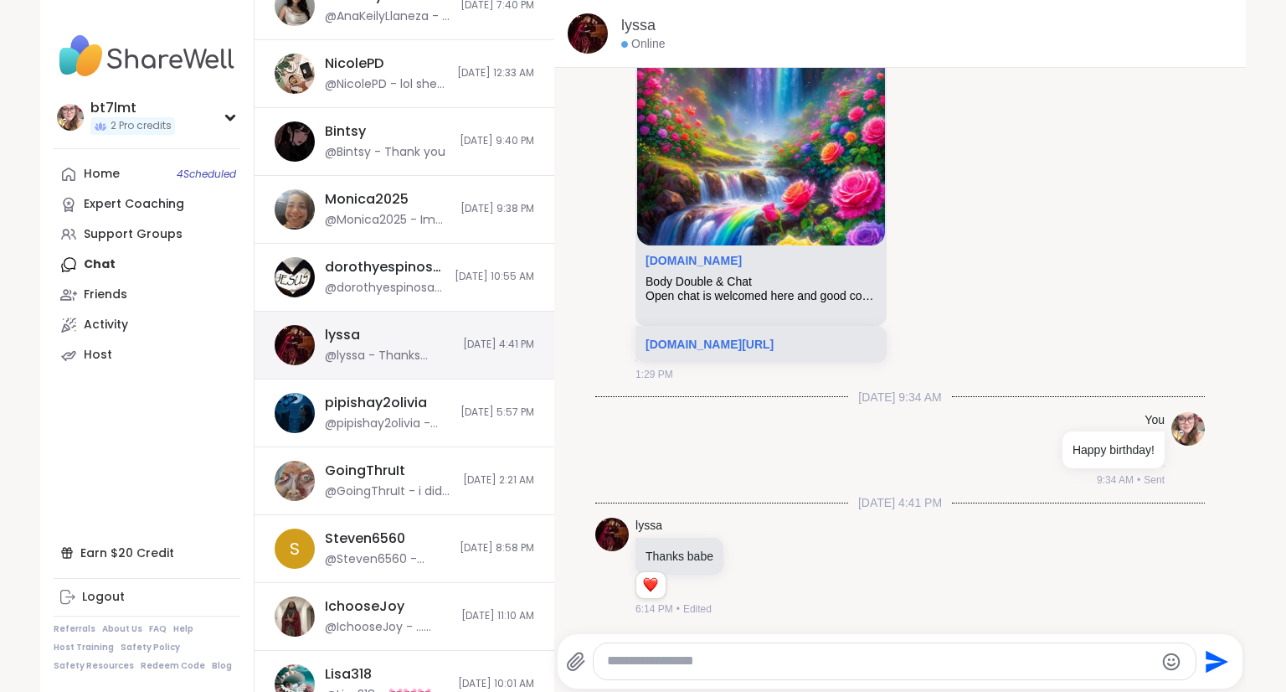
scroll to position [0, 0]
click at [623, 657] on textarea "Type your message" at bounding box center [880, 661] width 547 height 18
type textarea "*"
